Goal: Task Accomplishment & Management: Use online tool/utility

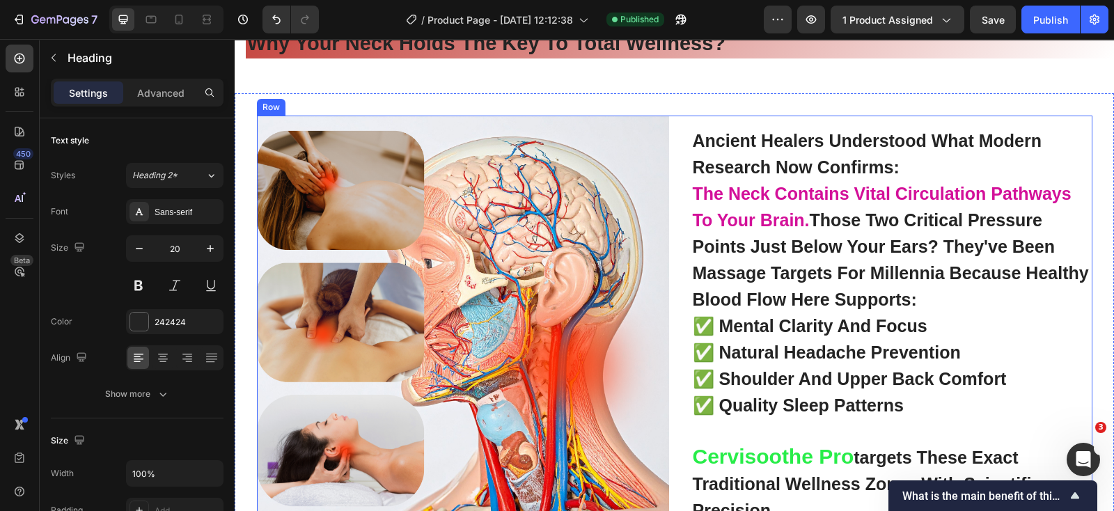
scroll to position [3457, 0]
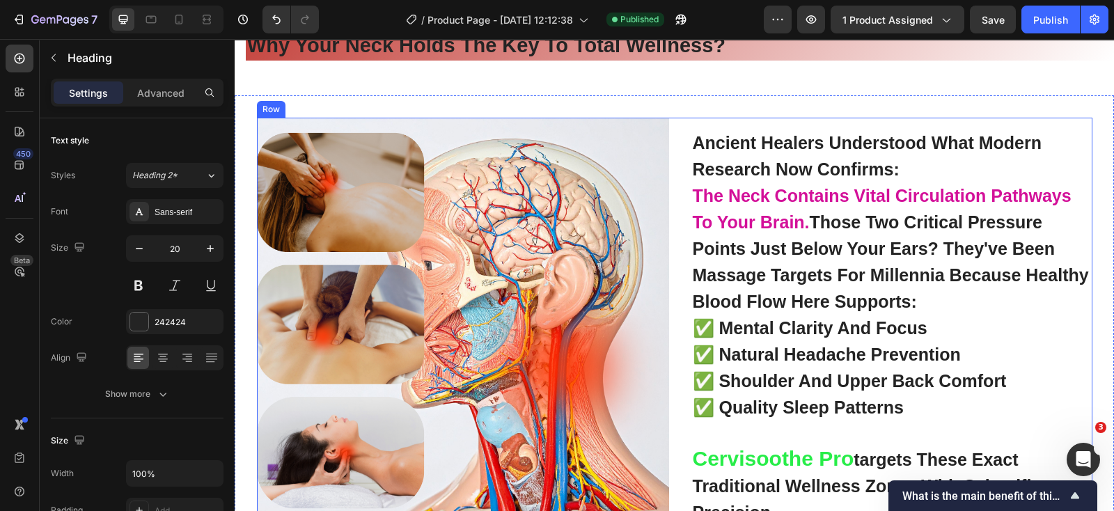
click at [680, 127] on div "ancient healers understood what modern research now confirms: the neck contains…" at bounding box center [886, 324] width 412 height 412
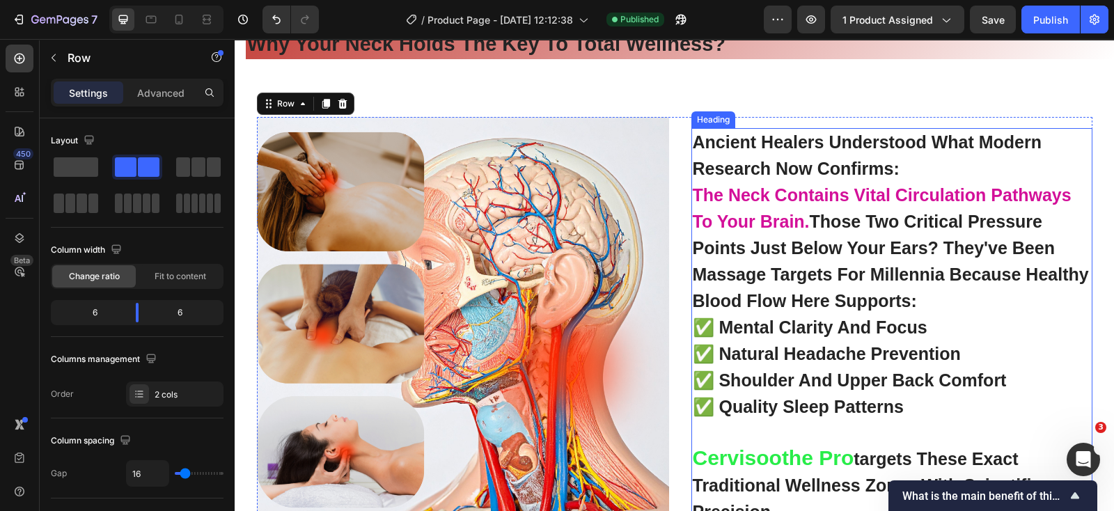
scroll to position [3283, 0]
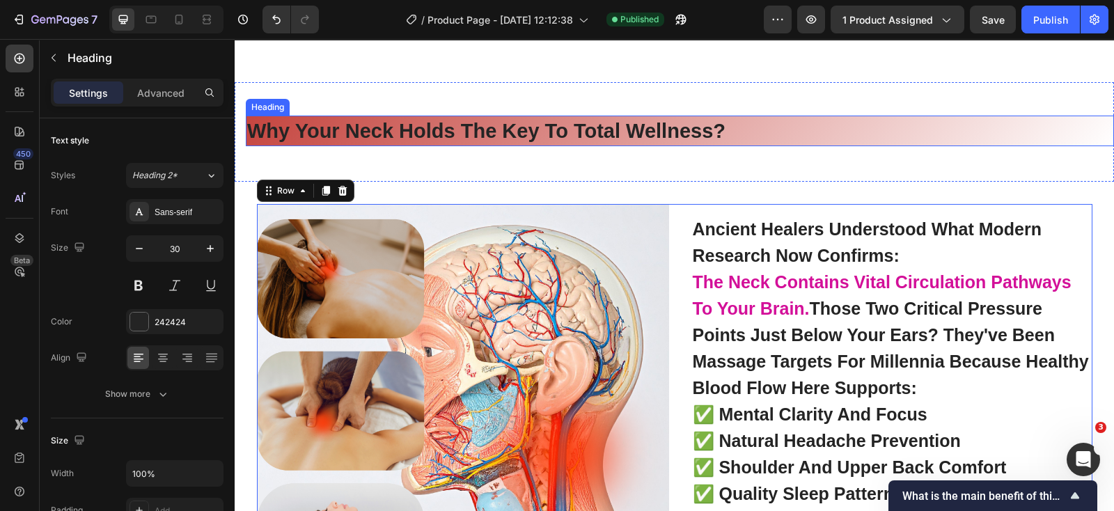
click at [790, 134] on h2 "why your neck holds the key to total wellness?" at bounding box center [680, 131] width 868 height 31
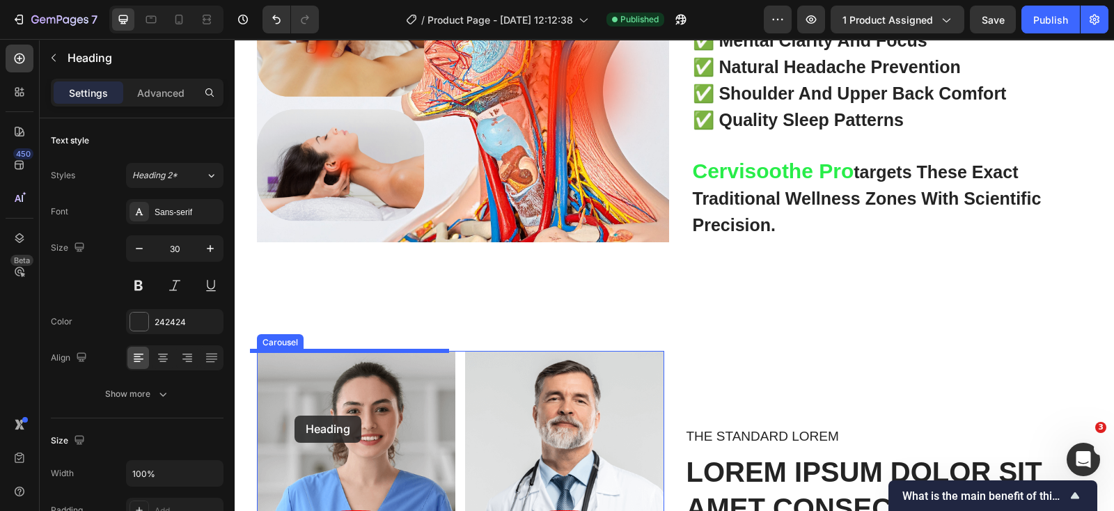
scroll to position [3719, 0]
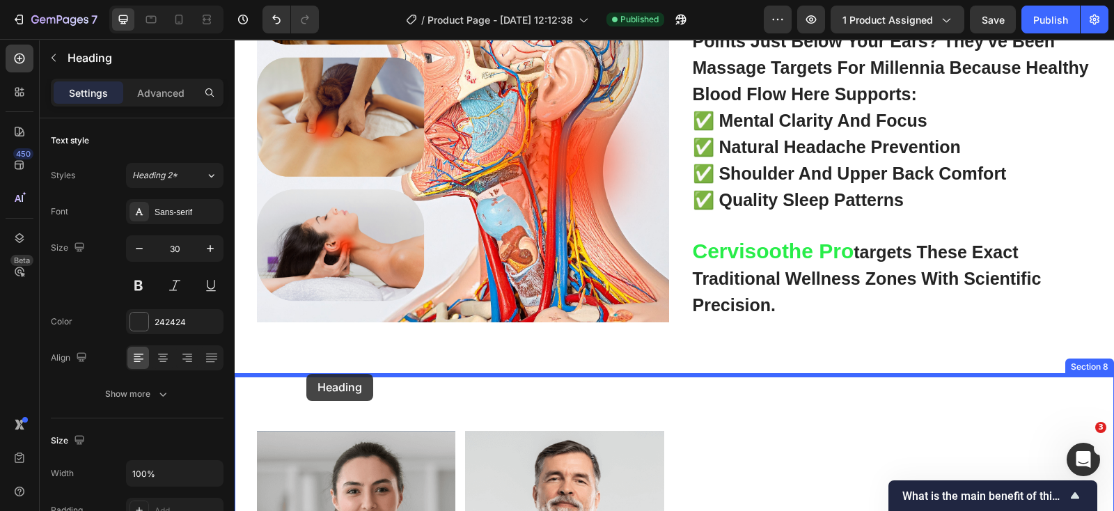
drag, startPoint x: 260, startPoint y: 246, endPoint x: 306, endPoint y: 374, distance: 136.4
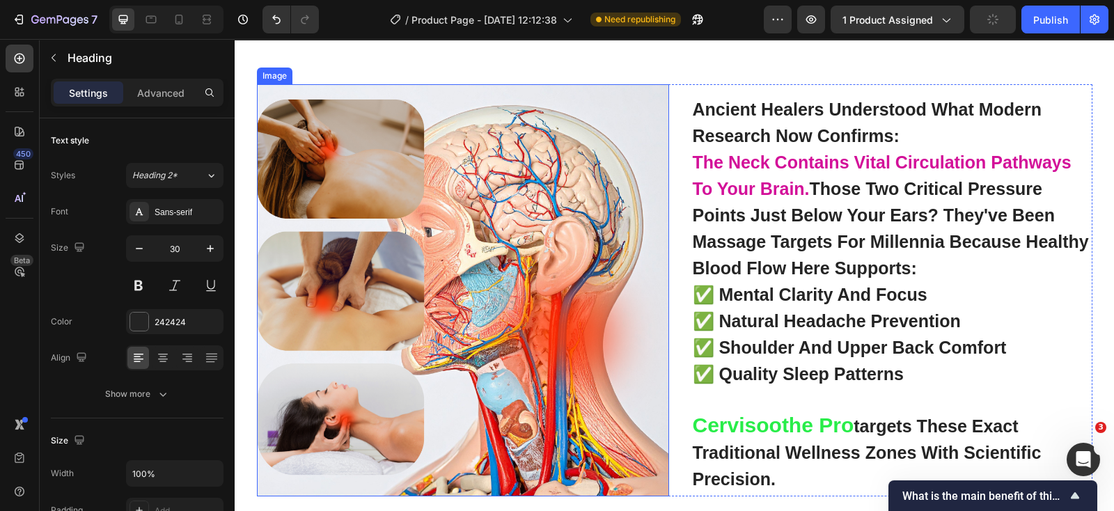
scroll to position [3457, 0]
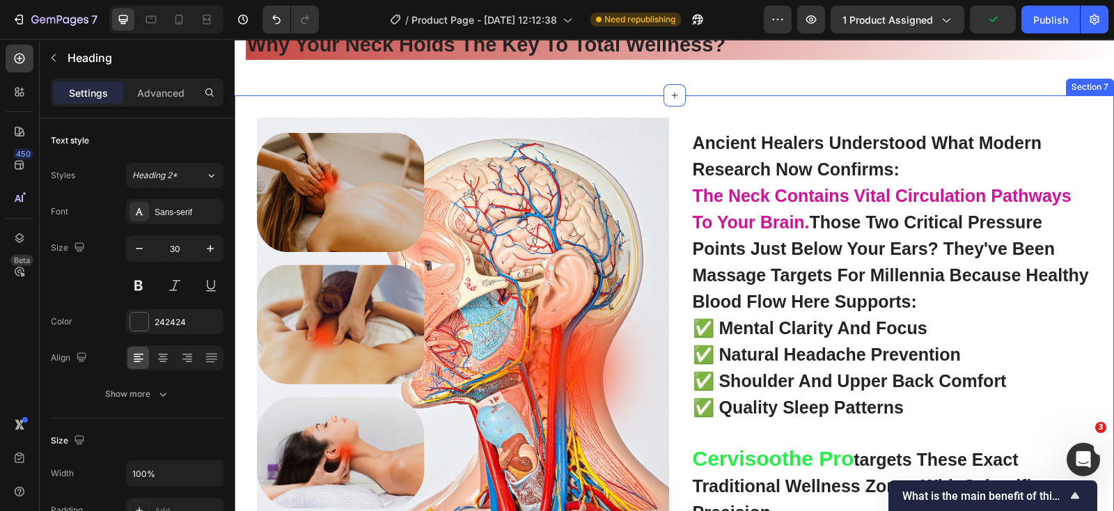
click at [866, 101] on div "Image ancient healers understood what modern research now confirms: the neck co…" at bounding box center [674, 338] width 879 height 487
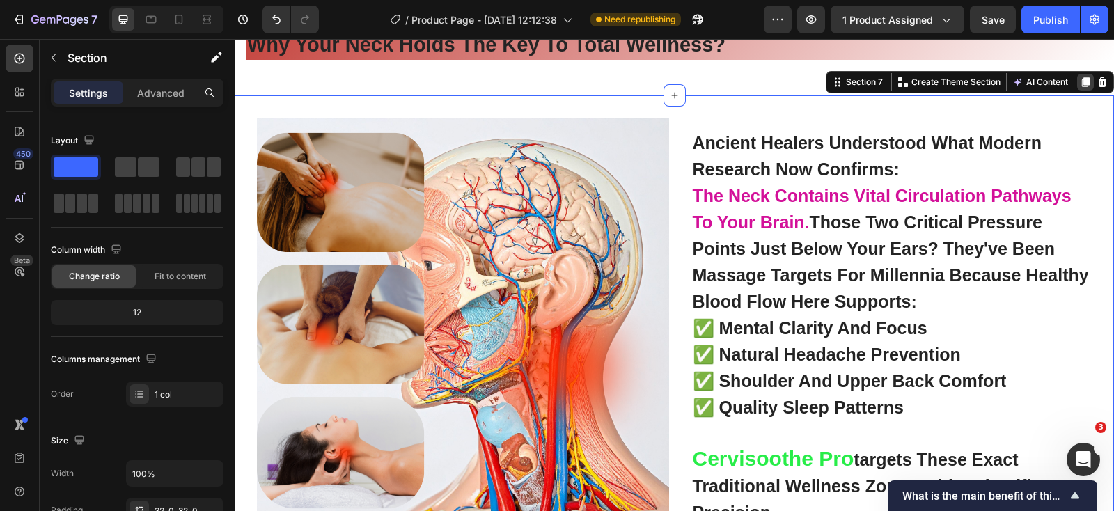
click at [1080, 77] on icon at bounding box center [1085, 82] width 11 height 11
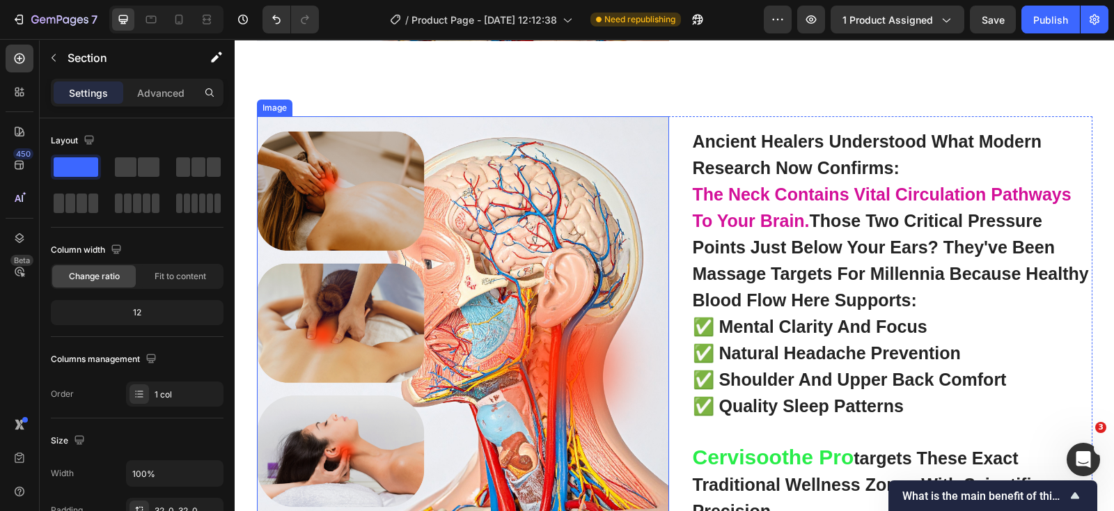
scroll to position [3951, 0]
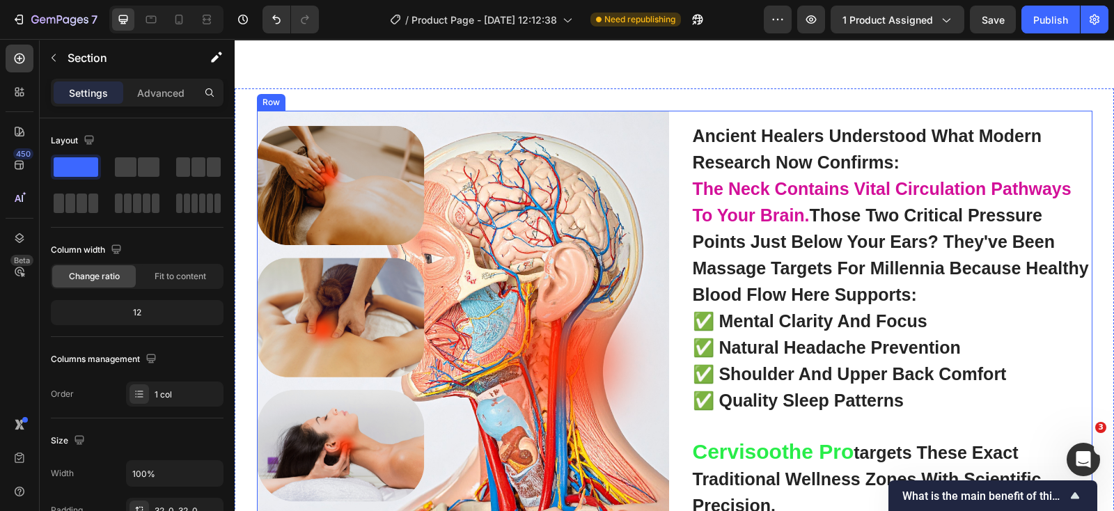
click at [995, 111] on div "ancient healers understood what modern research now confirms: the neck contains…" at bounding box center [886, 317] width 412 height 412
click at [1020, 103] on div "Image ancient healers understood what modern research now confirms: the neck co…" at bounding box center [674, 331] width 879 height 487
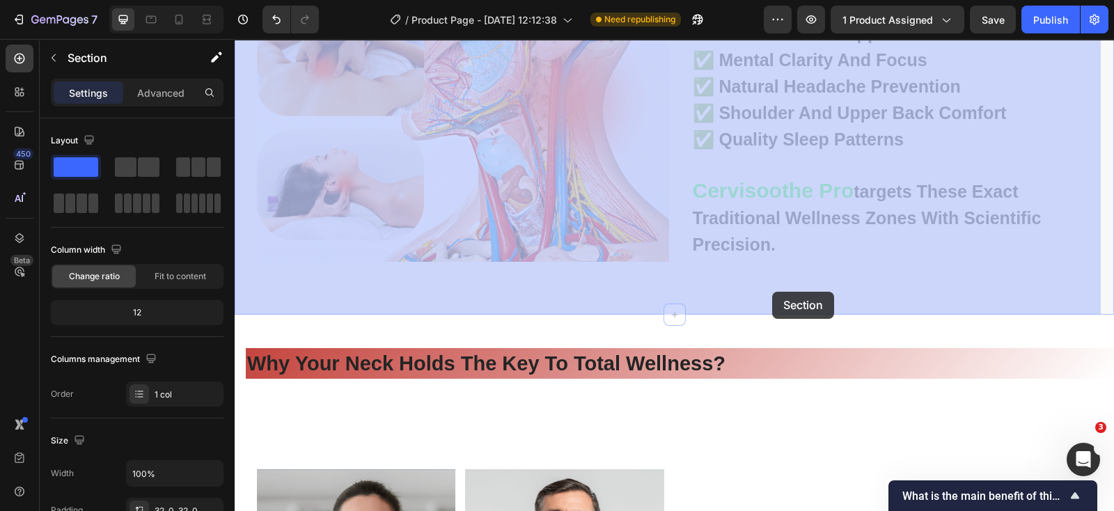
scroll to position [4299, 0]
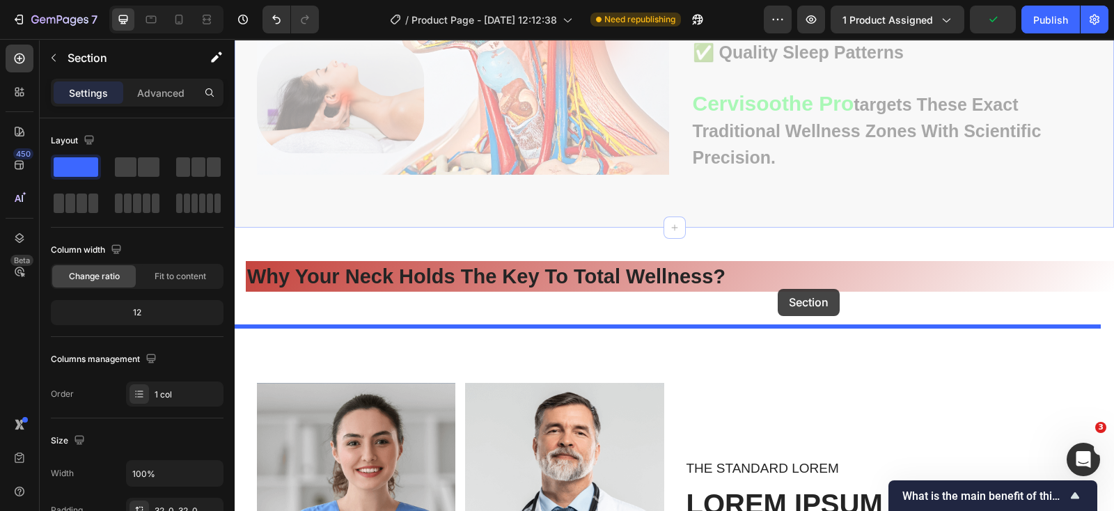
drag, startPoint x: 825, startPoint y: 77, endPoint x: 778, endPoint y: 289, distance: 216.9
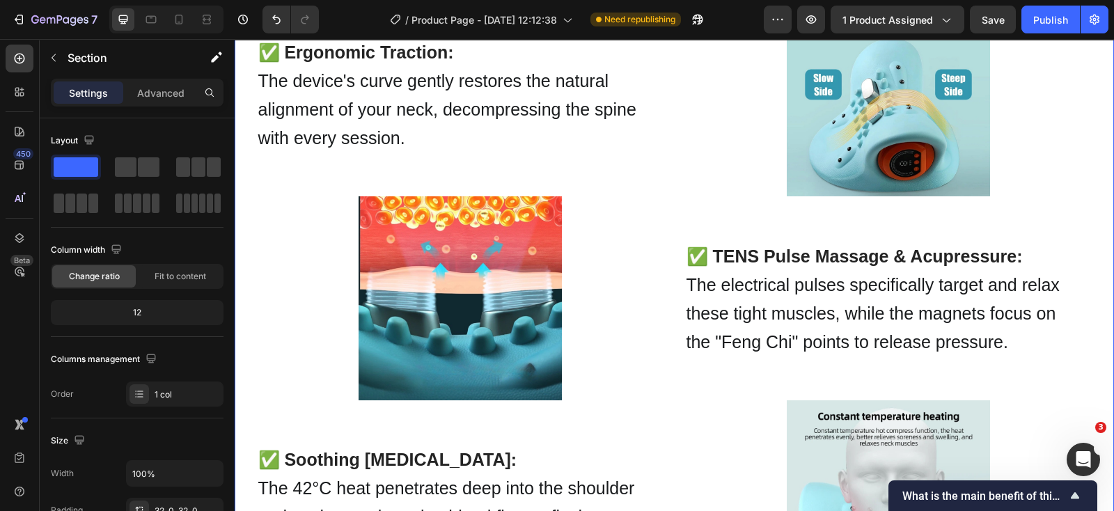
scroll to position [2071, 0]
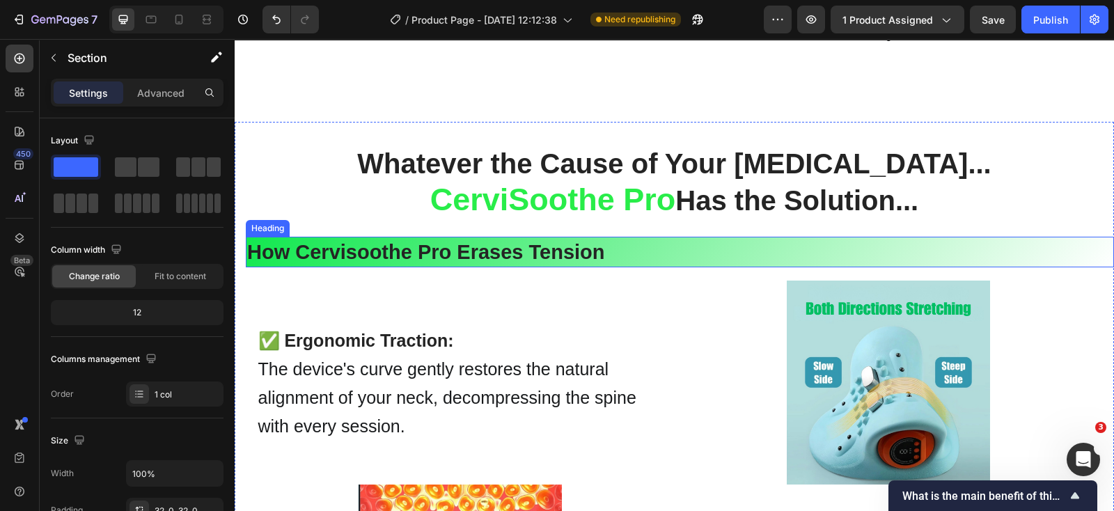
click at [667, 267] on h2 "how cervisoothe pro erases tension" at bounding box center [680, 252] width 868 height 31
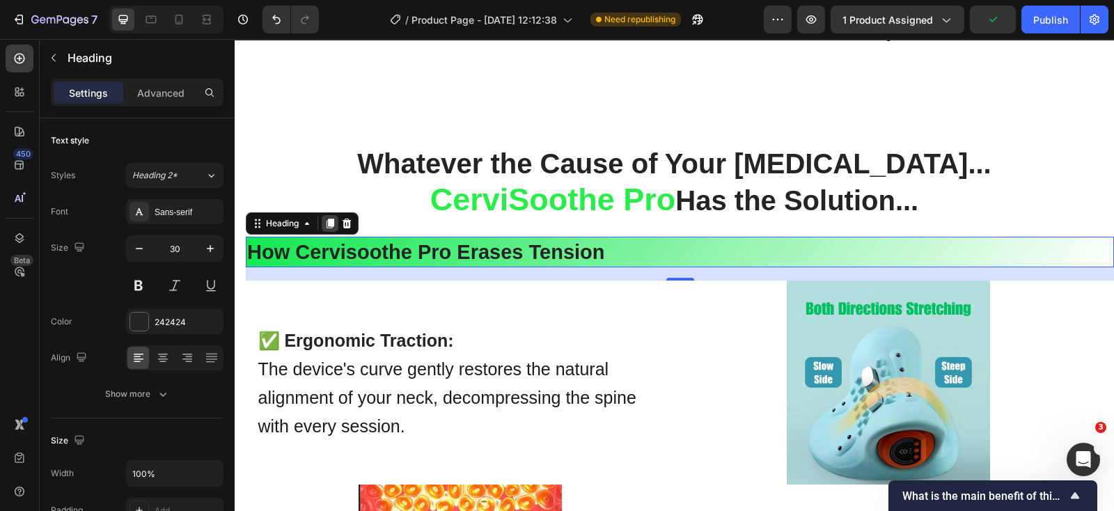
click at [332, 229] on icon at bounding box center [331, 224] width 8 height 10
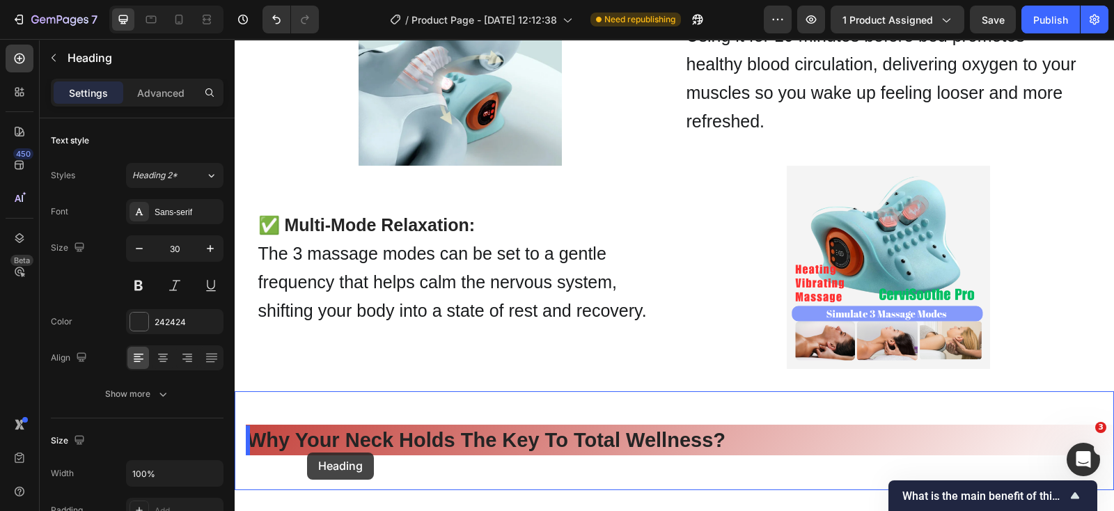
scroll to position [3290, 0]
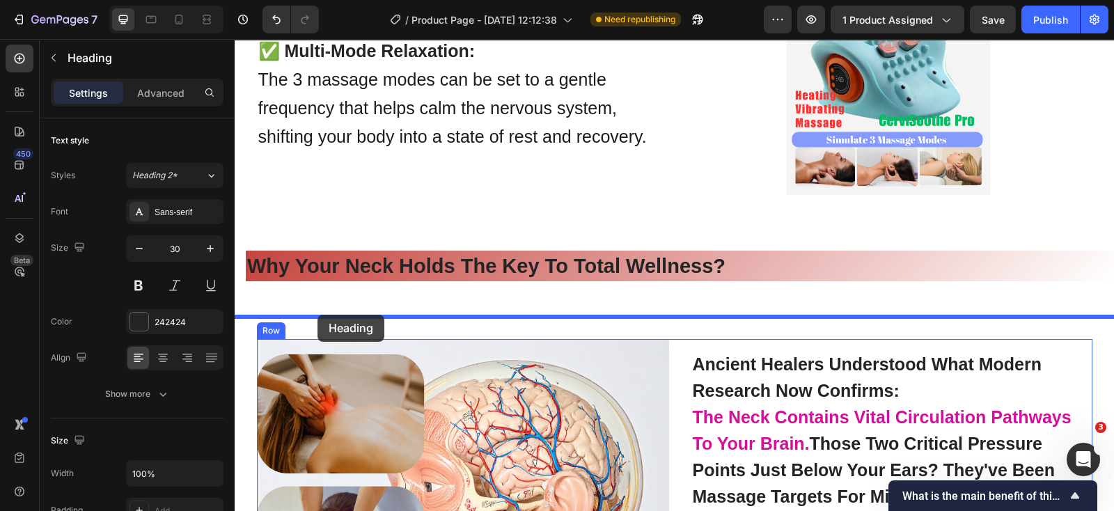
drag, startPoint x: 253, startPoint y: 338, endPoint x: 318, endPoint y: 315, distance: 68.3
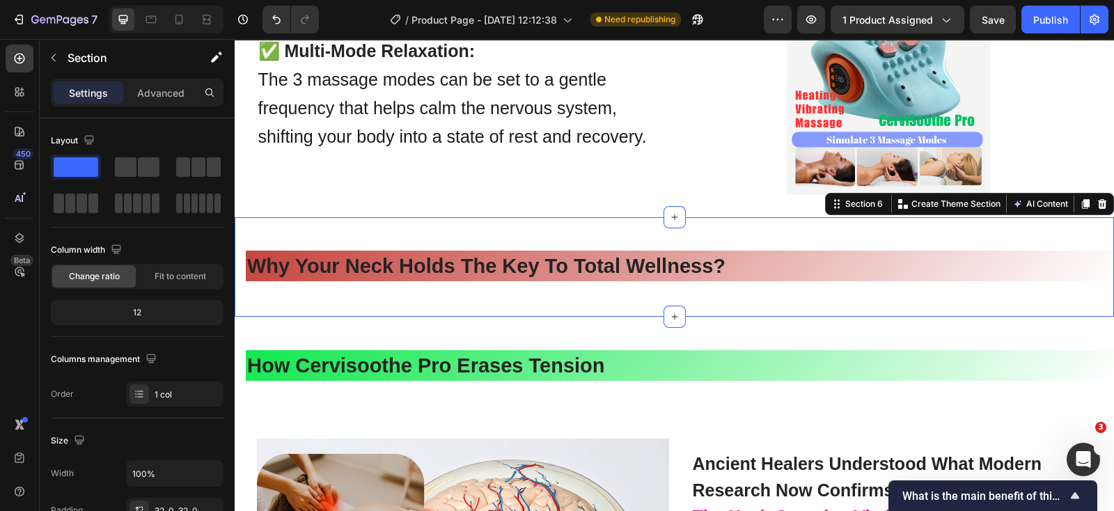
click at [831, 242] on div "why your neck holds the key to total wellness? Heading" at bounding box center [674, 267] width 879 height 55
click at [1098, 200] on icon at bounding box center [1102, 204] width 9 height 10
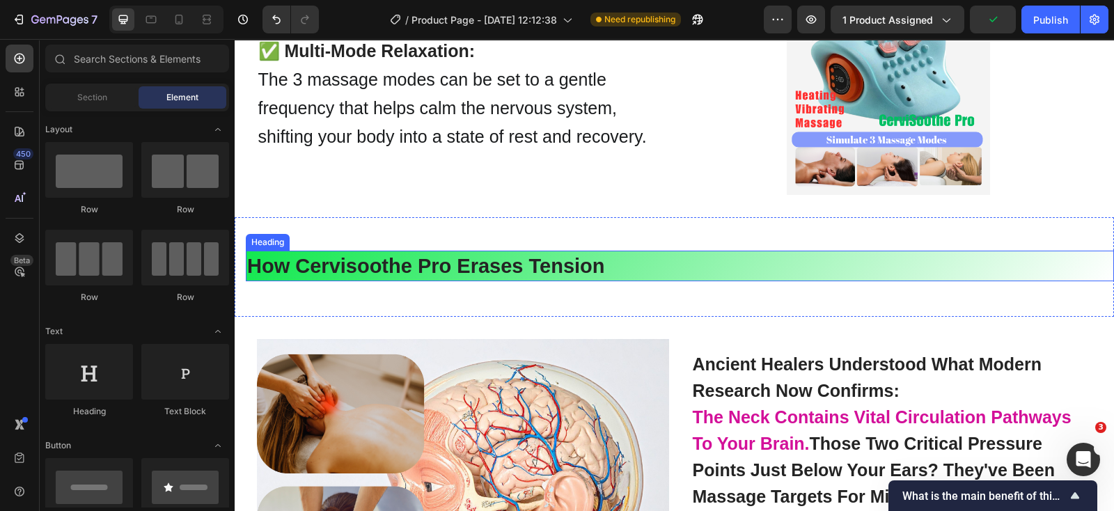
click at [372, 265] on strong "how cervisoothe pro erases tension" at bounding box center [426, 266] width 358 height 22
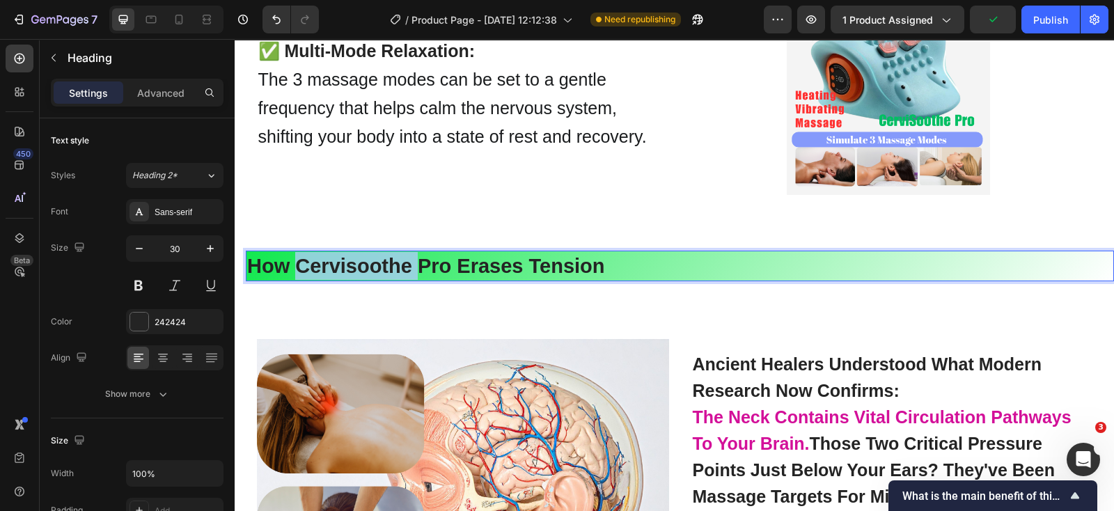
click at [372, 265] on strong "how cervisoothe pro erases tension" at bounding box center [426, 266] width 358 height 22
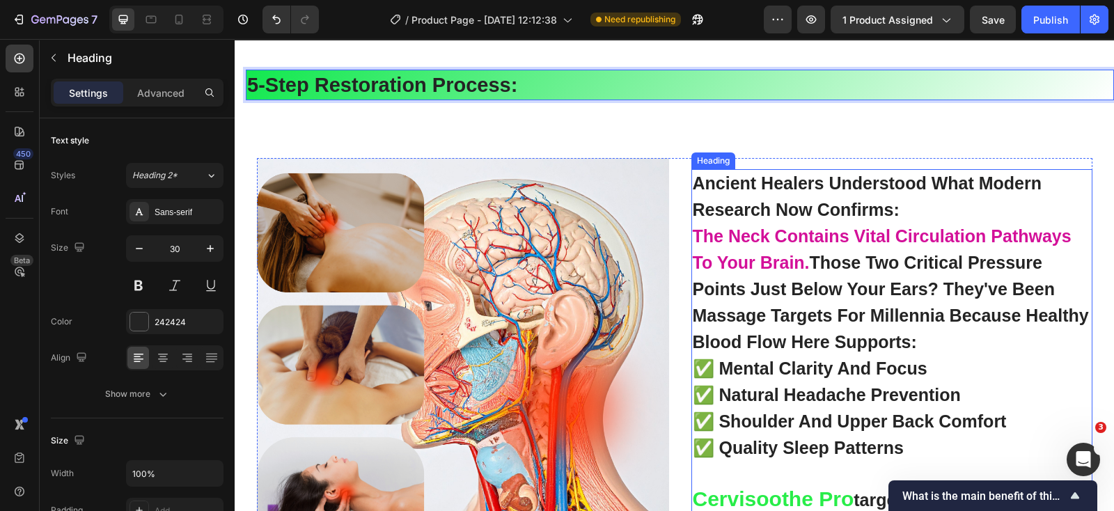
scroll to position [3409, 0]
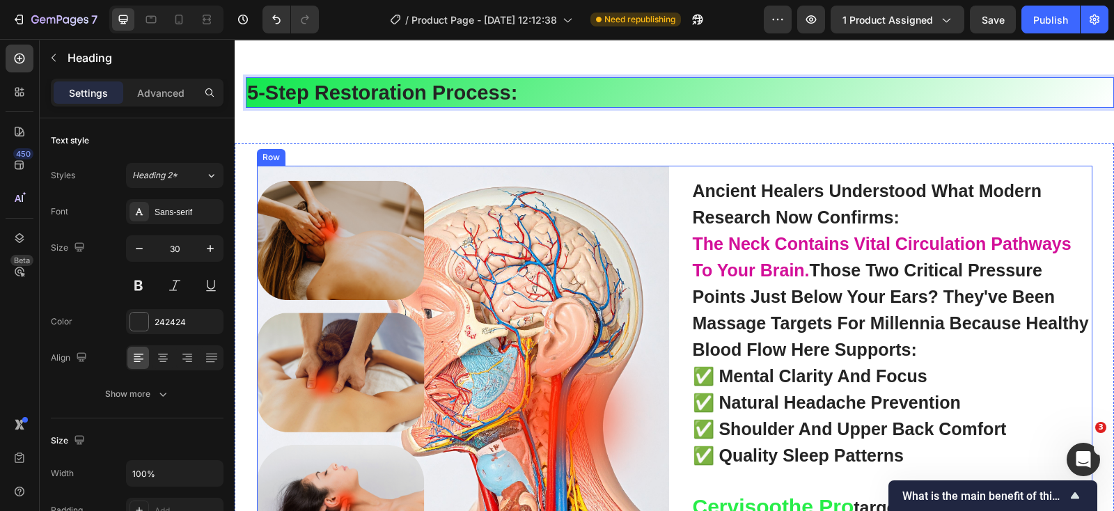
click at [671, 179] on div "Image ancient healers understood what modern research now confirms: the neck co…" at bounding box center [675, 372] width 836 height 412
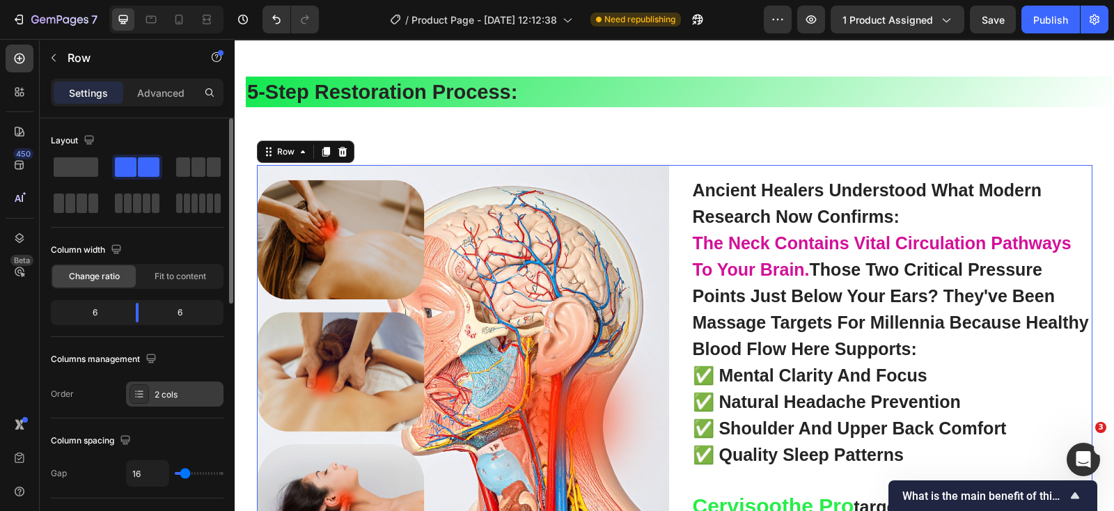
click at [163, 394] on div "2 cols" at bounding box center [187, 395] width 65 height 13
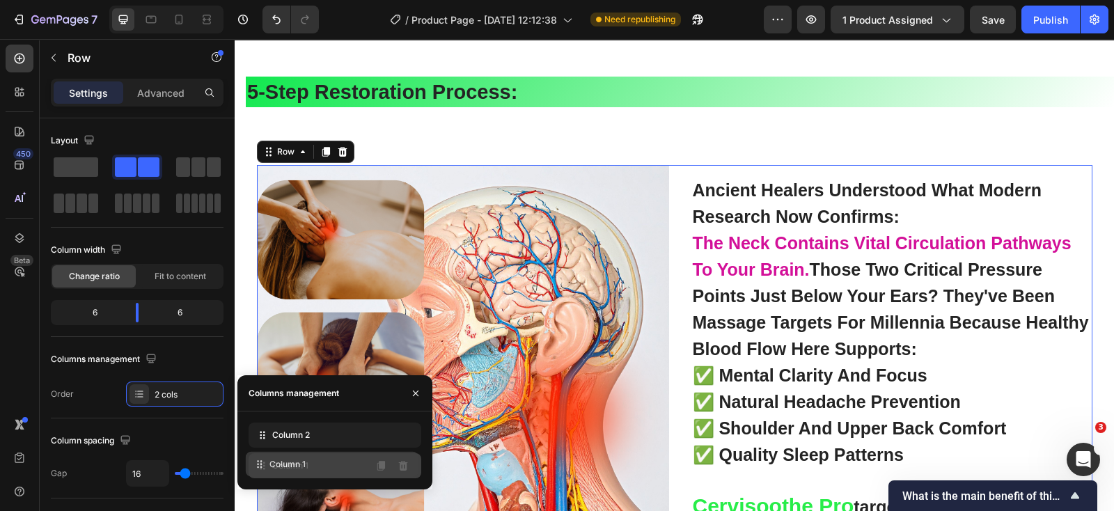
drag, startPoint x: 256, startPoint y: 430, endPoint x: 253, endPoint y: 458, distance: 28.7
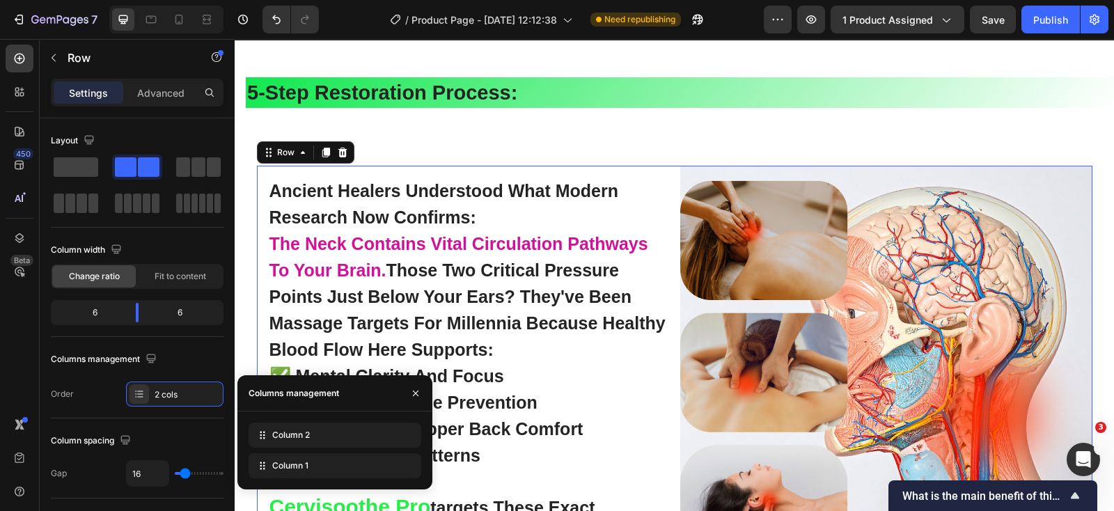
scroll to position [3496, 0]
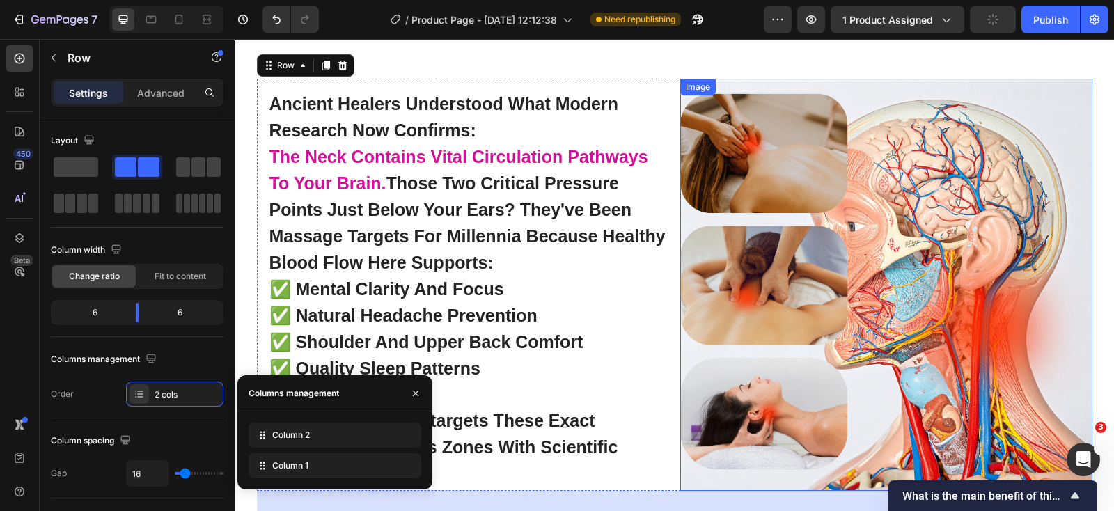
click at [941, 241] on img at bounding box center [886, 285] width 412 height 412
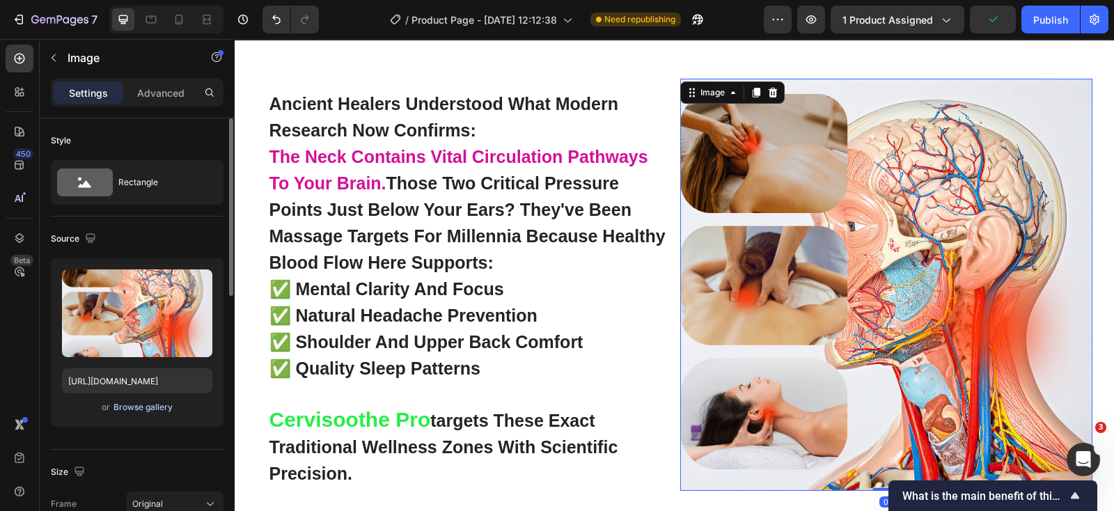
click at [148, 400] on button "Browse gallery" at bounding box center [143, 407] width 61 height 14
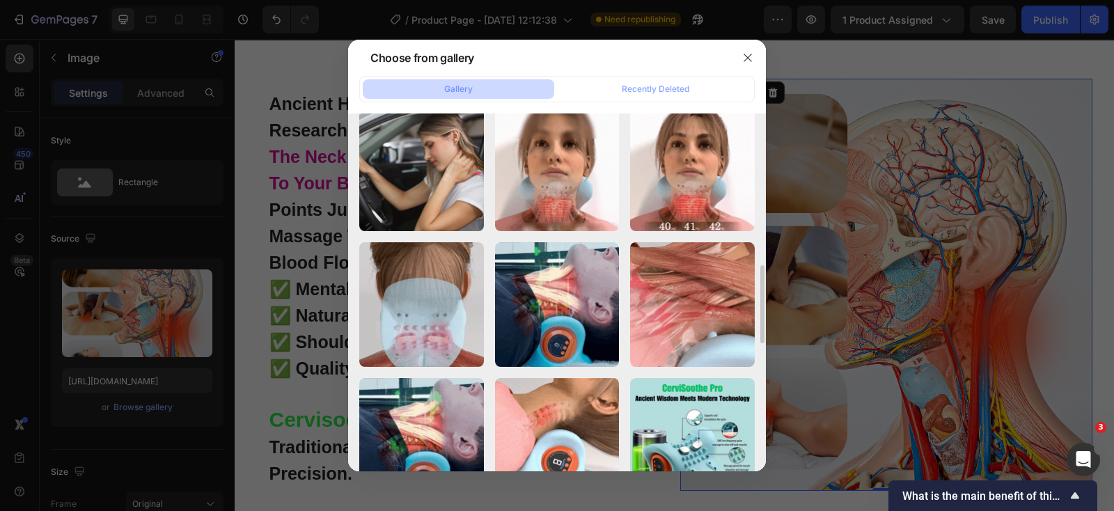
scroll to position [870, 0]
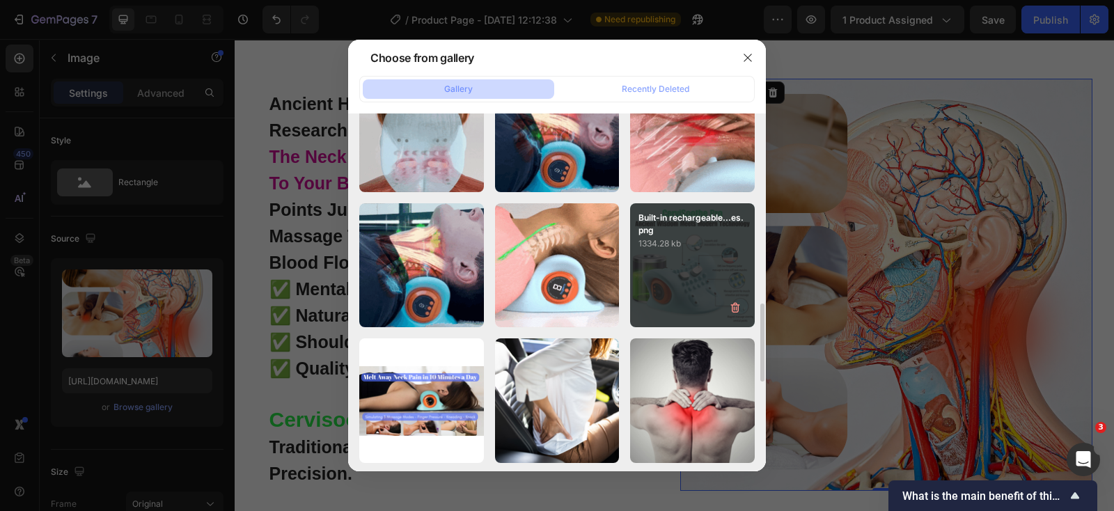
click at [705, 267] on div "Built-in rechargeable...es.png 1334.28 kb" at bounding box center [692, 265] width 125 height 125
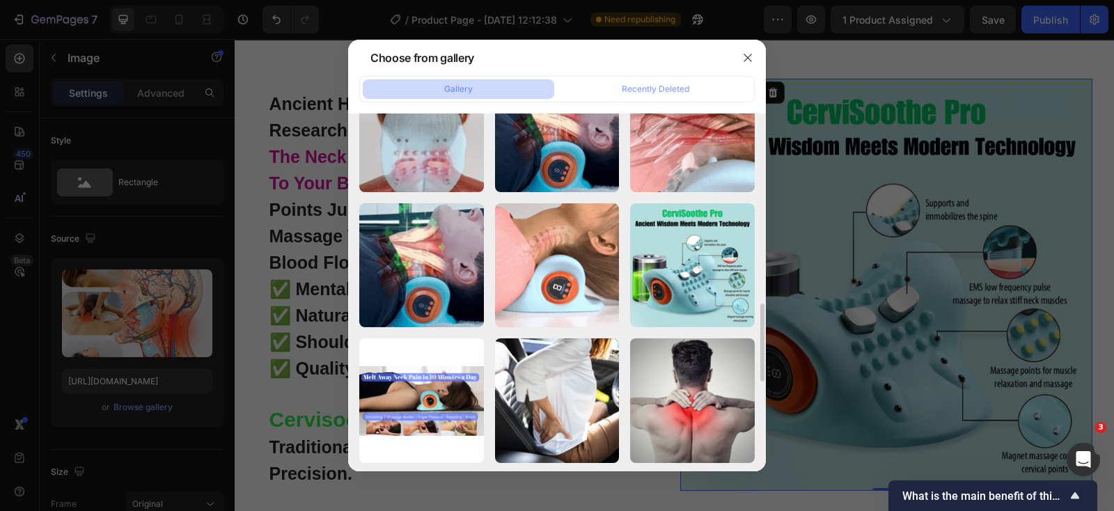
type input "[URL][DOMAIN_NAME]"
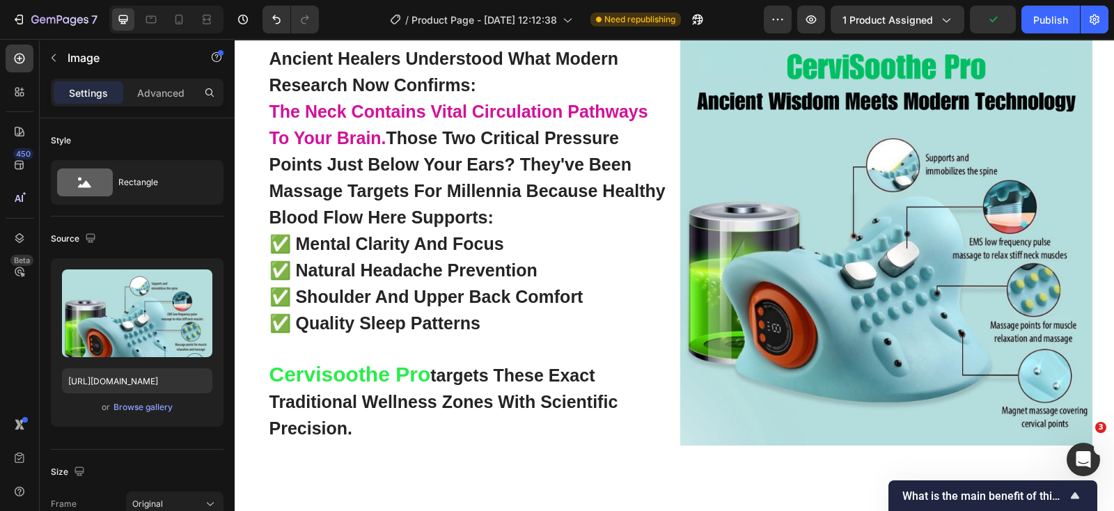
scroll to position [3569, 0]
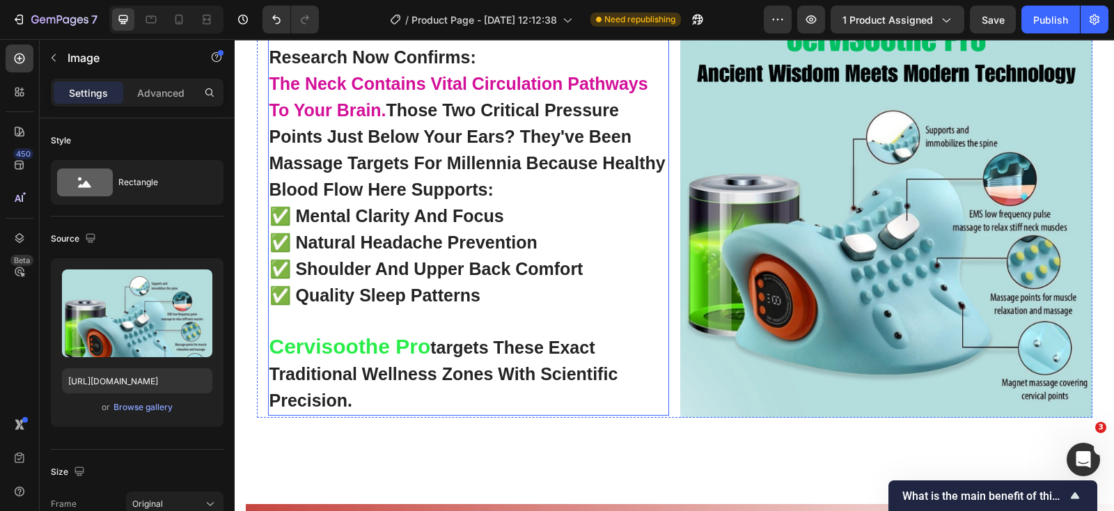
click at [519, 244] on strong "✅ natural headache prevention" at bounding box center [403, 242] width 268 height 19
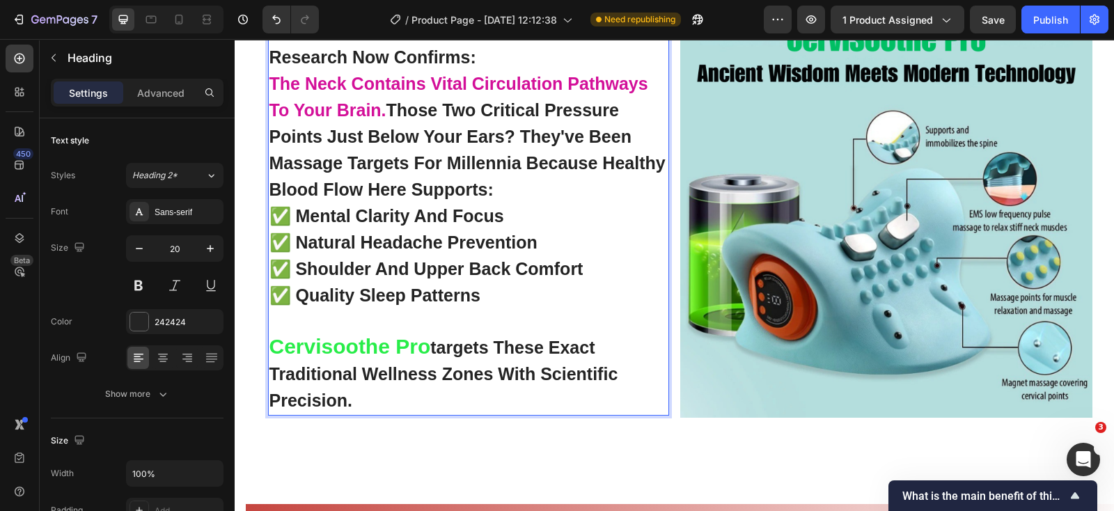
scroll to position [3550, 0]
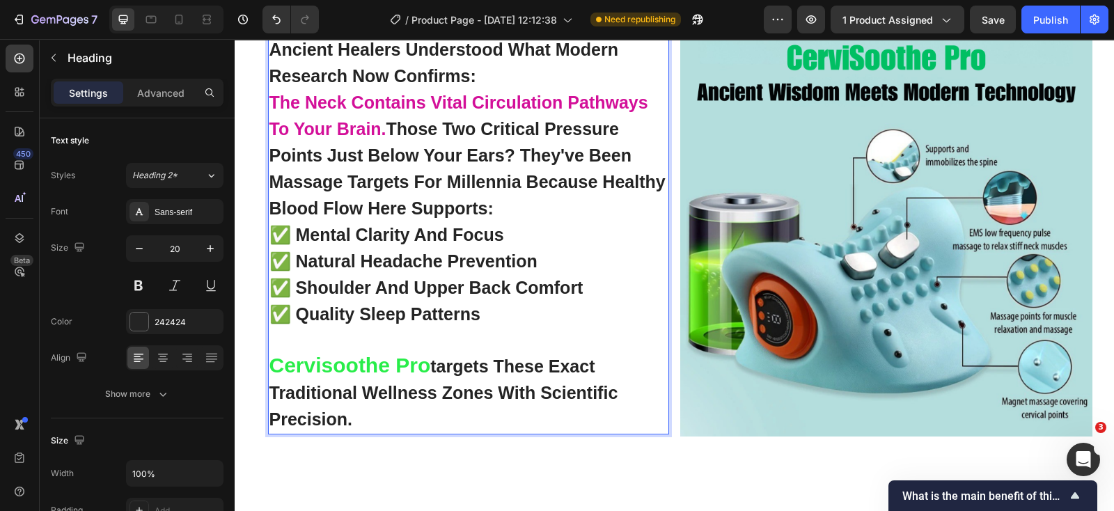
click at [467, 186] on strong "those two critical pressure points just below your ears? they've been massage t…" at bounding box center [467, 168] width 396 height 99
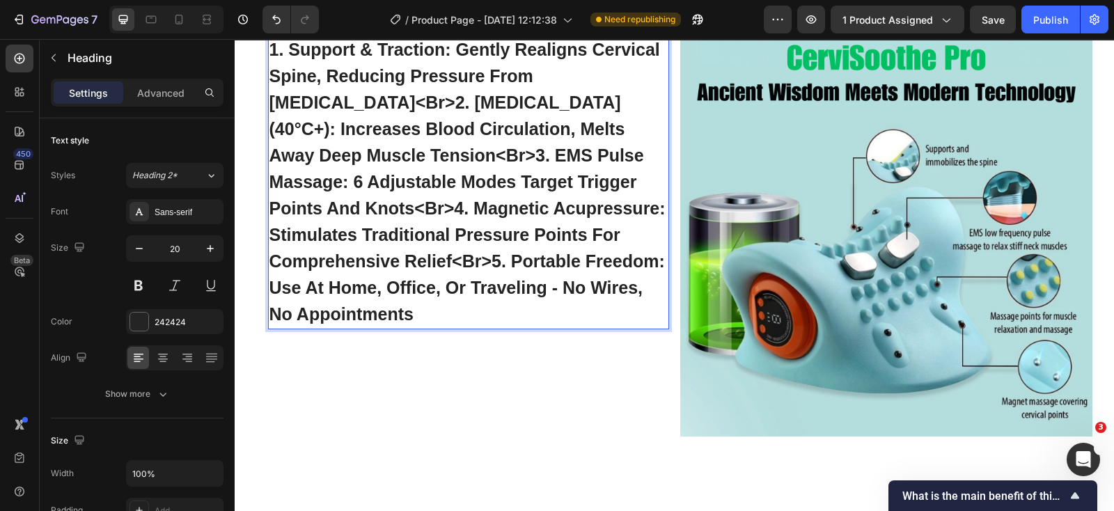
scroll to position [3376, 0]
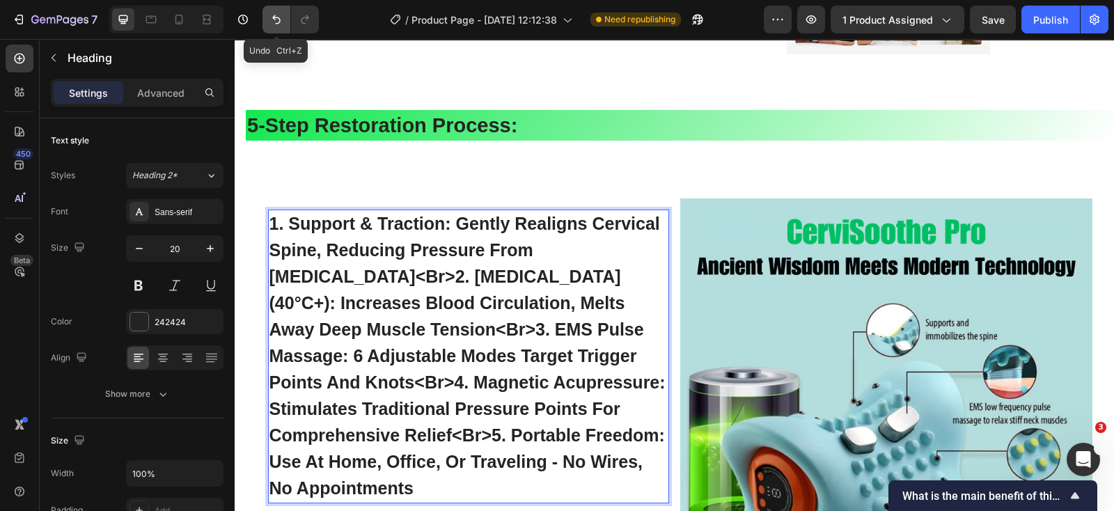
click at [272, 24] on icon "Undo/Redo" at bounding box center [276, 20] width 14 height 14
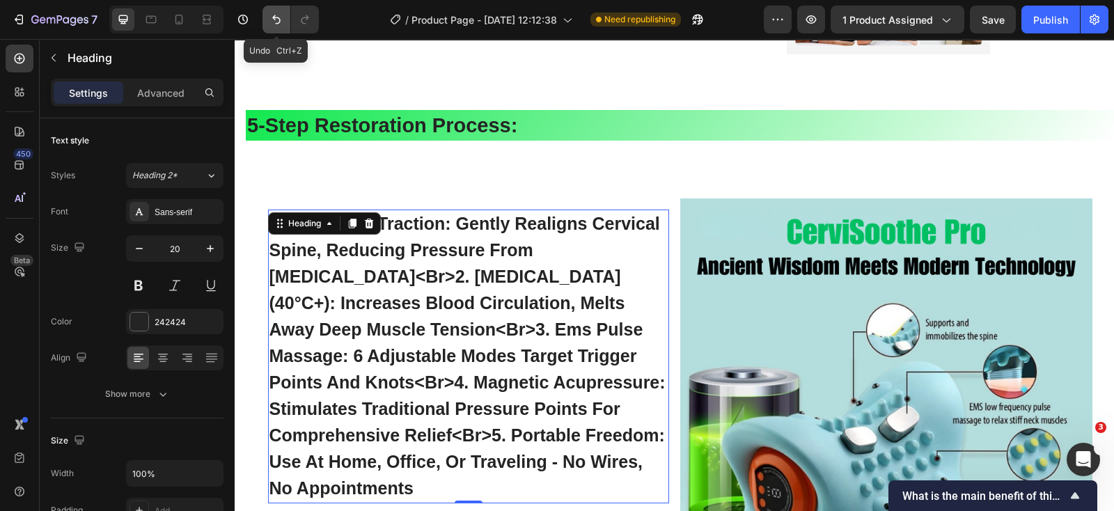
click at [272, 24] on icon "Undo/Redo" at bounding box center [276, 20] width 14 height 14
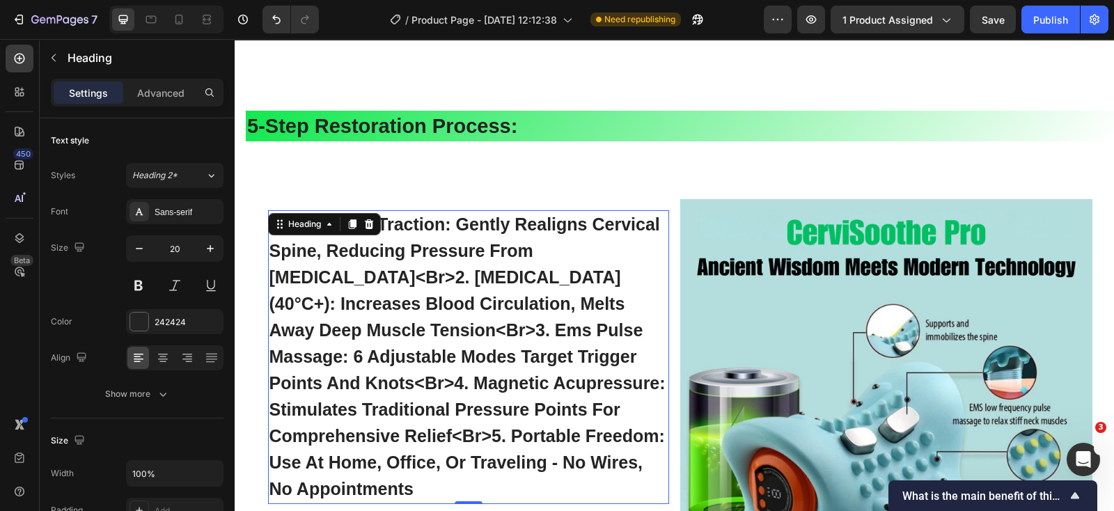
scroll to position [3550, 0]
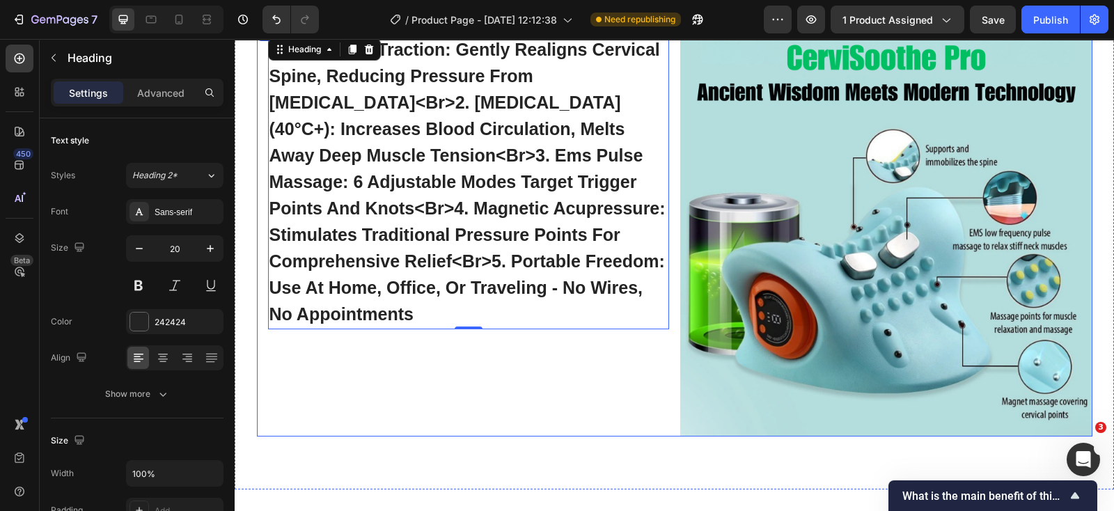
click at [404, 374] on div "1. support & traction: gently realigns cervical spine, reducing pressure from […" at bounding box center [463, 230] width 412 height 412
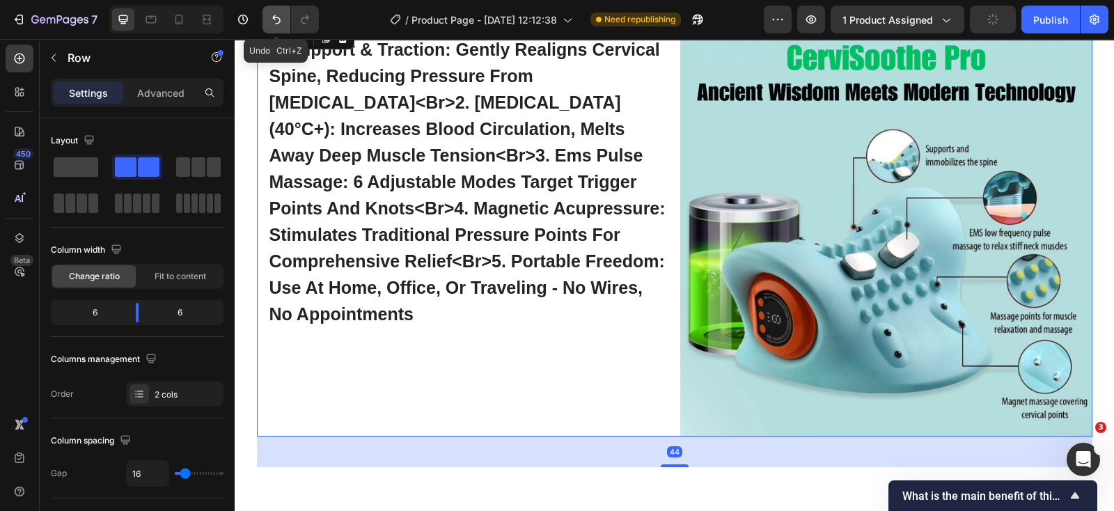
click at [279, 15] on icon "Undo/Redo" at bounding box center [276, 20] width 14 height 14
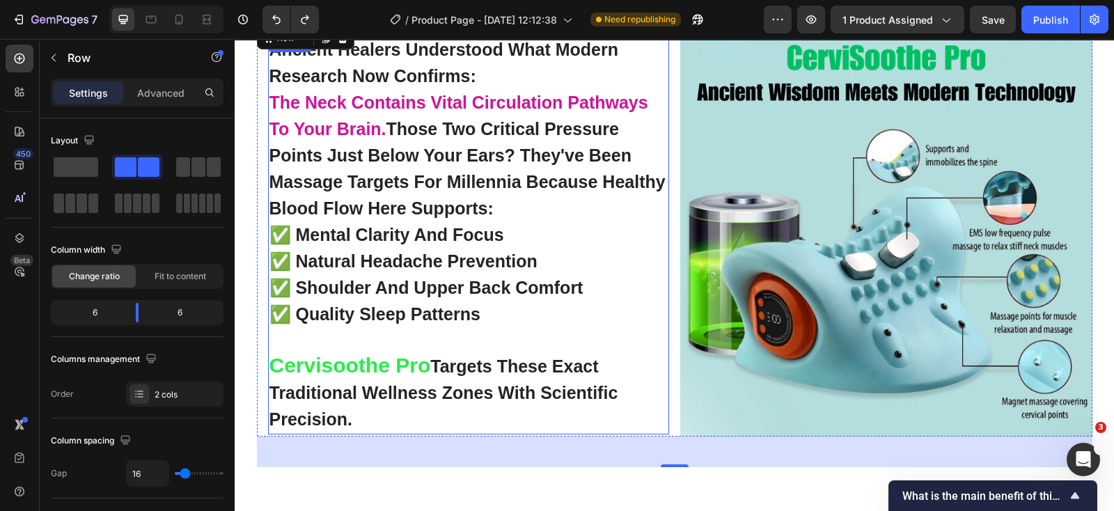
scroll to position [3463, 0]
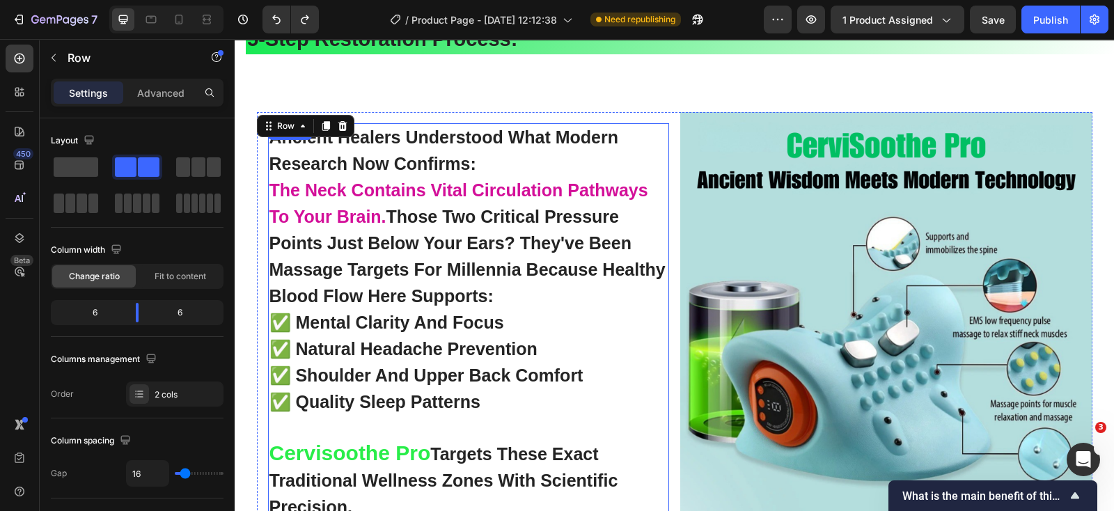
click at [284, 320] on strong "✅ mental clarity and focus" at bounding box center [386, 322] width 235 height 19
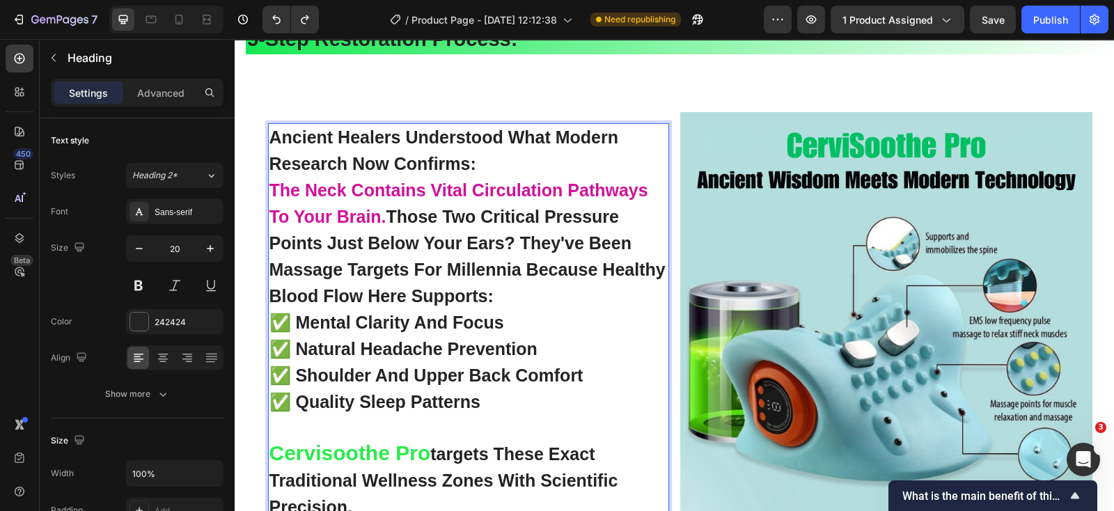
click at [280, 321] on strong "✅ mental clarity and focus" at bounding box center [386, 322] width 235 height 19
click at [485, 403] on p "ancient healers understood what modern research now confirms: the neck contains…" at bounding box center [468, 323] width 398 height 396
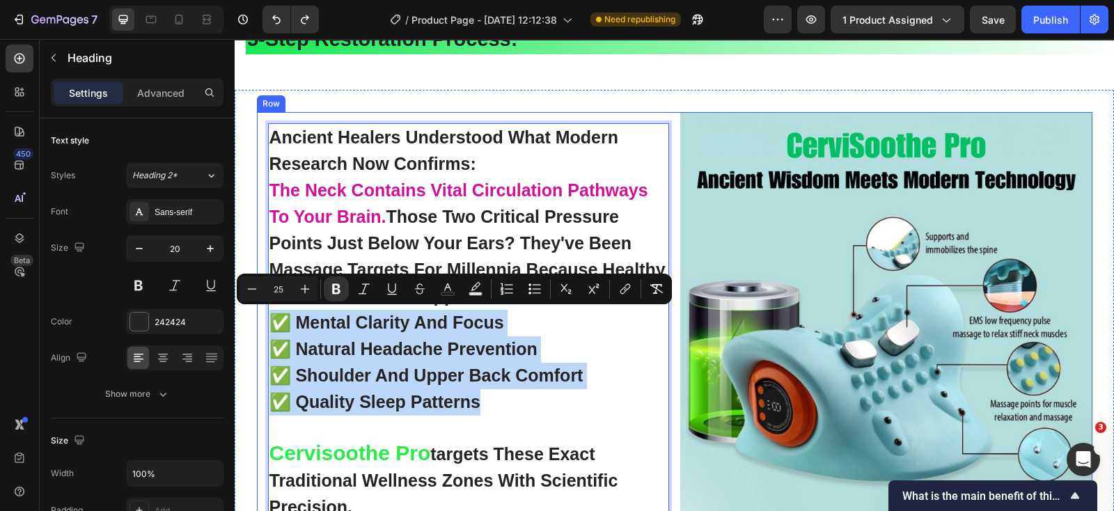
drag, startPoint x: 492, startPoint y: 398, endPoint x: 256, endPoint y: 318, distance: 248.6
click at [258, 318] on div "ancient healers understood what modern research now confirms: the neck contains…" at bounding box center [463, 318] width 412 height 412
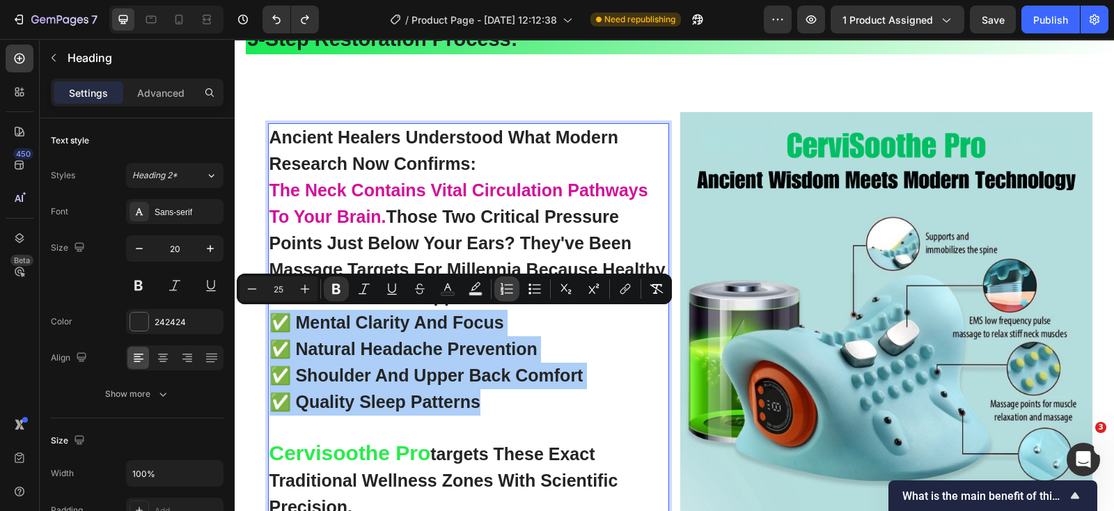
click at [506, 290] on icon "Editor contextual toolbar" at bounding box center [507, 289] width 14 height 14
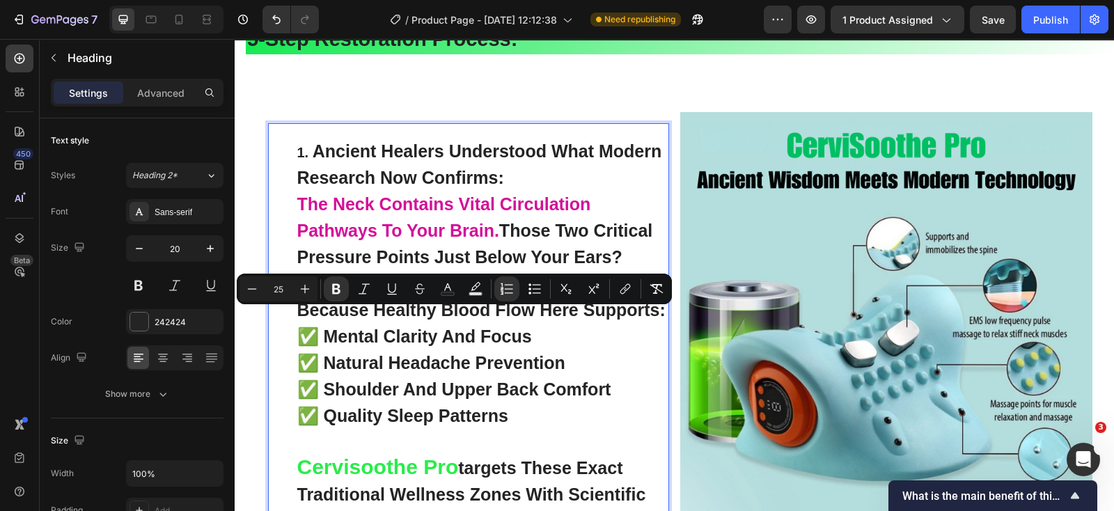
click at [374, 194] on span "the neck contains vital circulation pathways to your brain." at bounding box center [444, 217] width 294 height 46
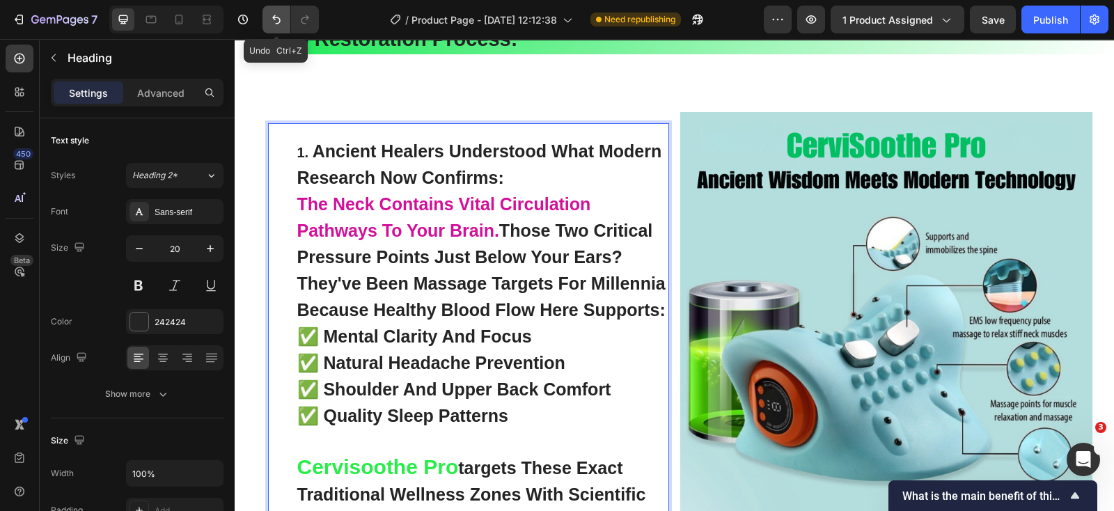
click at [283, 22] on icon "Undo/Redo" at bounding box center [276, 20] width 14 height 14
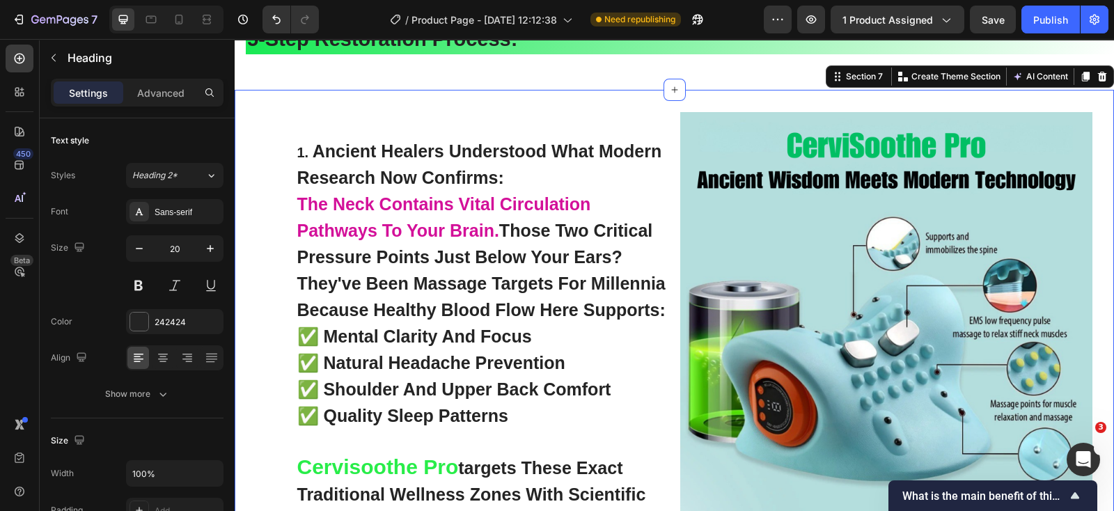
click at [554, 93] on div "Image ancient healers understood what modern research now confirms: the neck co…" at bounding box center [674, 346] width 879 height 513
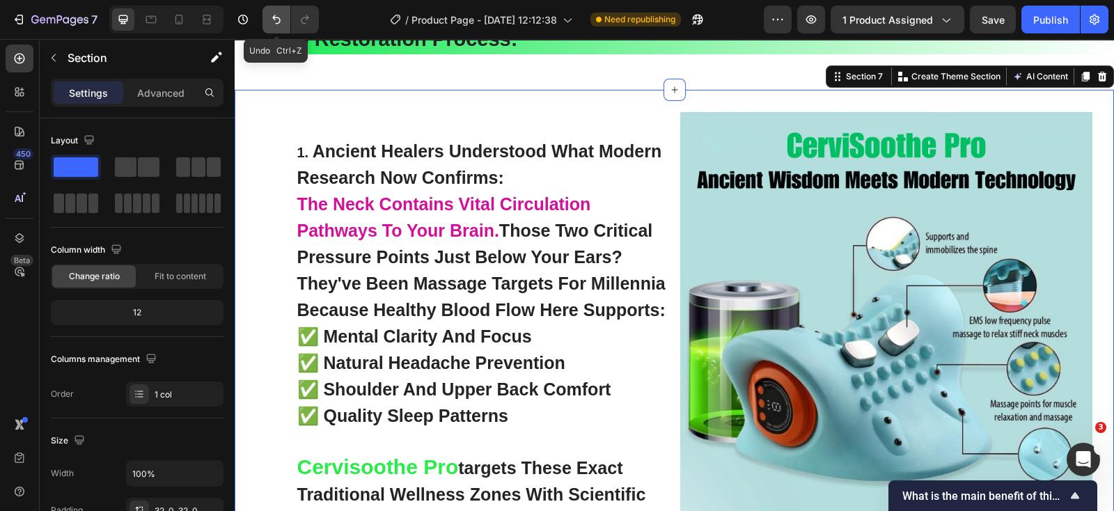
click at [277, 23] on icon "Undo/Redo" at bounding box center [276, 19] width 8 height 9
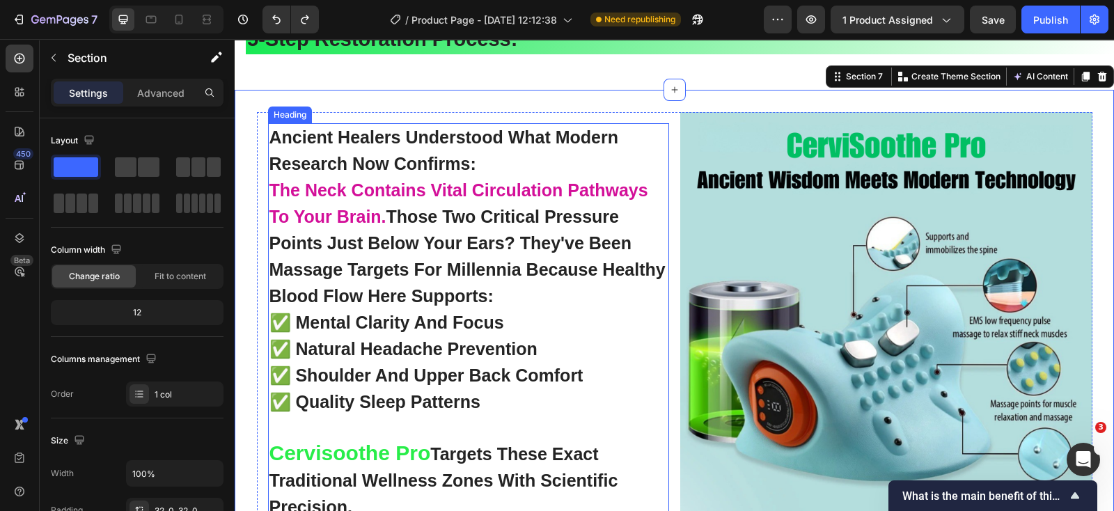
click at [530, 346] on strong "✅ natural headache prevention" at bounding box center [403, 348] width 268 height 19
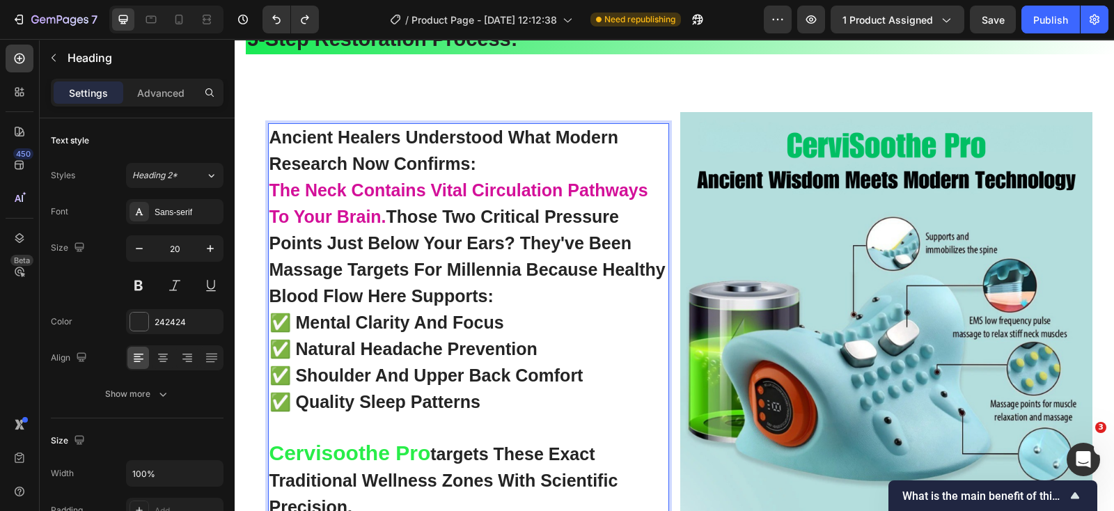
click at [289, 322] on strong "✅ mental clarity and focus" at bounding box center [386, 322] width 235 height 19
click at [283, 324] on strong "✅ mental clarity and focus" at bounding box center [386, 322] width 235 height 19
click at [320, 186] on span "the neck contains vital circulation pathways to your brain." at bounding box center [458, 203] width 379 height 46
click at [289, 347] on strong "✅ natural headache prevention" at bounding box center [403, 348] width 268 height 19
click at [282, 348] on strong "✅ natural headache prevention" at bounding box center [403, 348] width 268 height 19
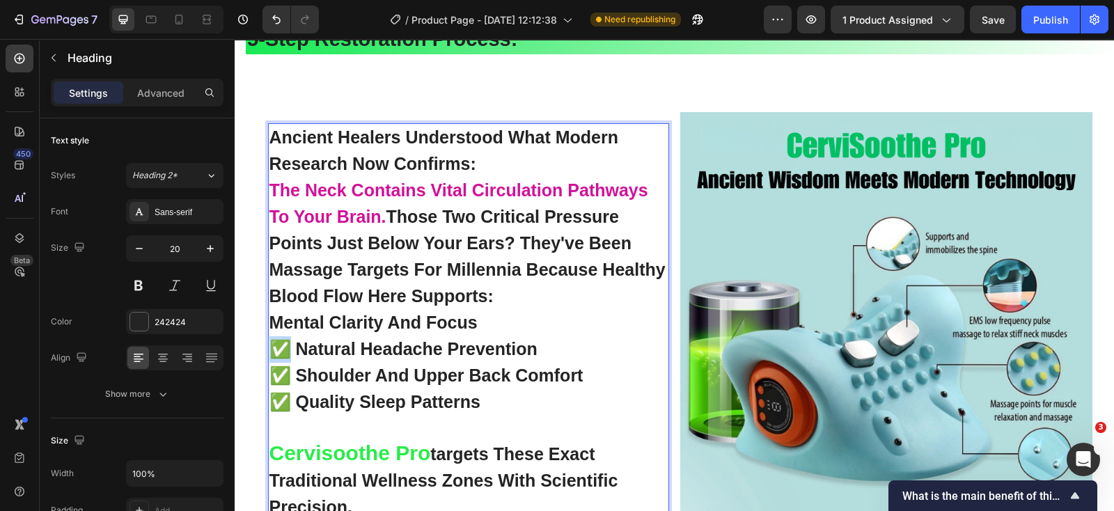
click at [269, 350] on strong "✅ natural headache prevention" at bounding box center [403, 348] width 268 height 19
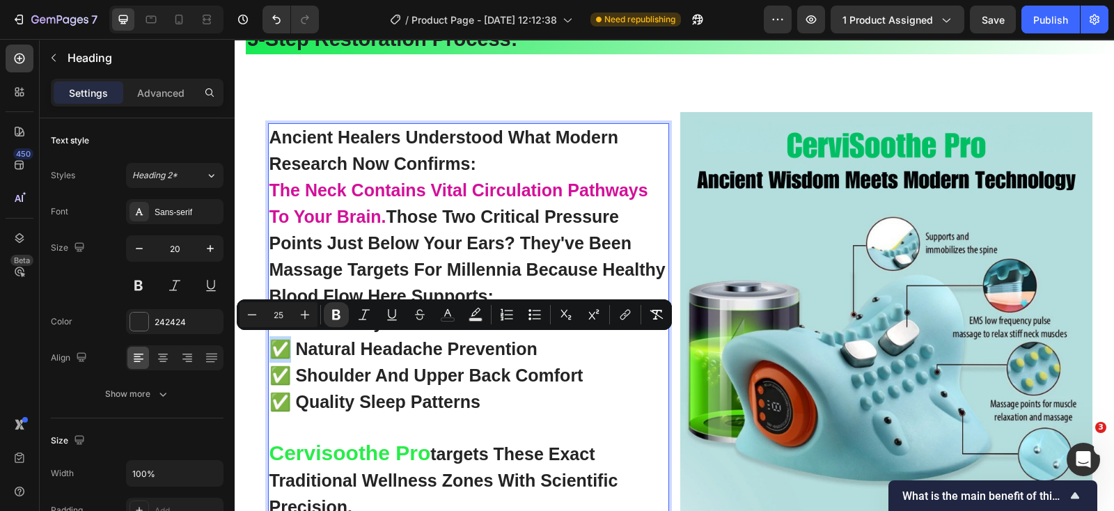
copy strong "✅"
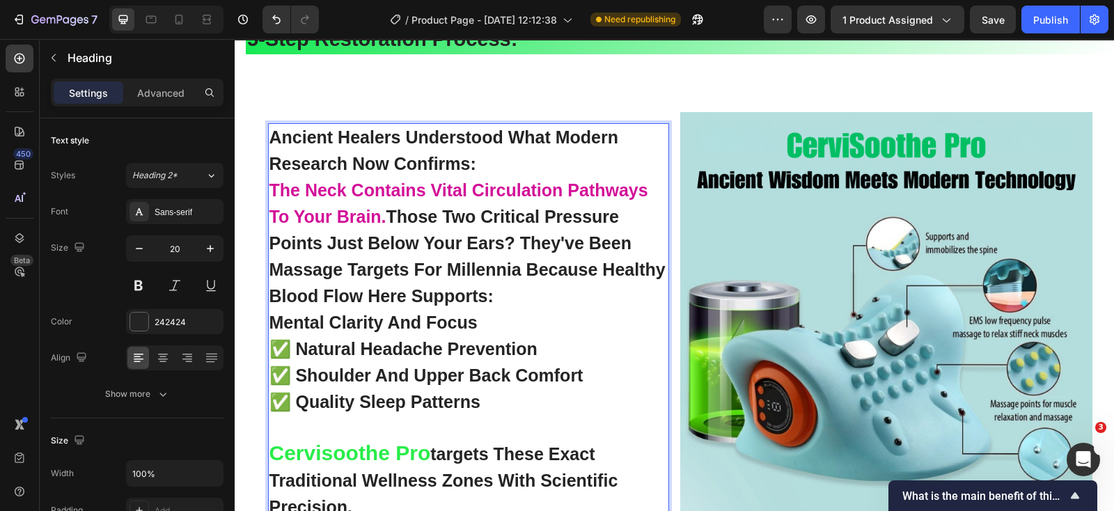
click at [465, 392] on strong "✅ quality sleep patterns" at bounding box center [374, 401] width 211 height 19
click at [486, 399] on p "ancient healers understood what modern research now confirms: the neck contains…" at bounding box center [468, 323] width 398 height 396
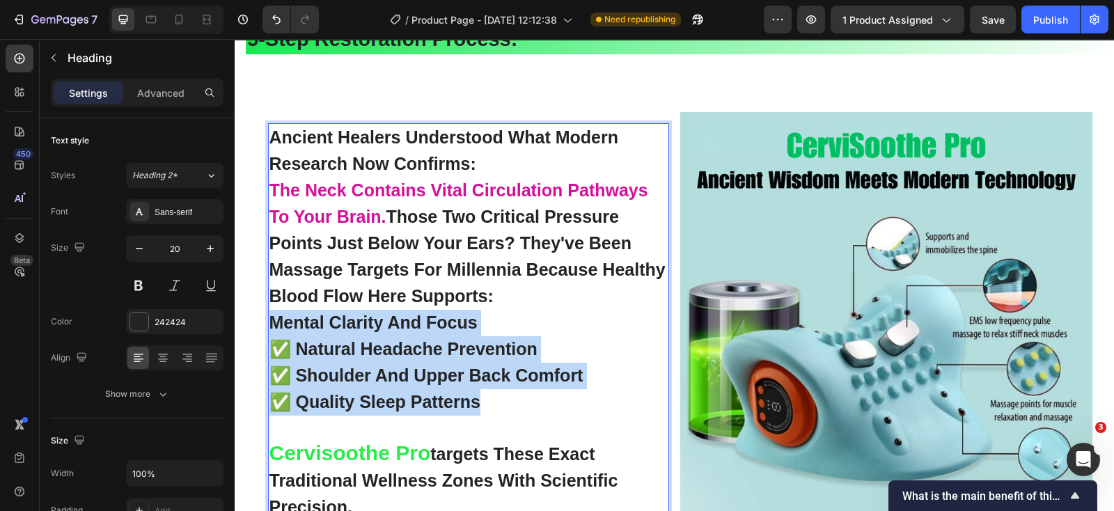
click at [269, 321] on strong "mental clarity and focus" at bounding box center [373, 322] width 208 height 19
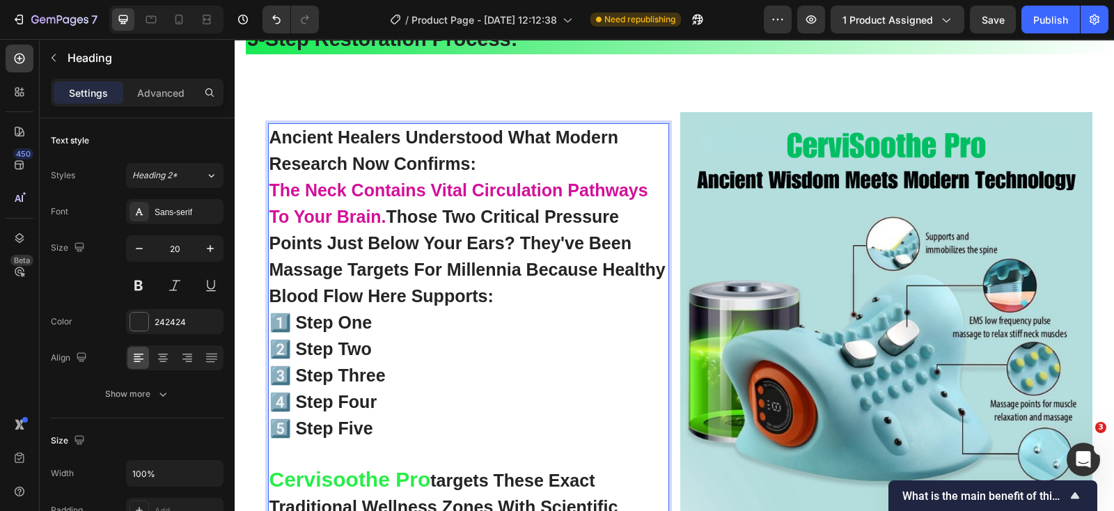
click at [293, 318] on strong "1️⃣ Step One" at bounding box center [320, 322] width 103 height 19
click at [362, 319] on strong "1️⃣ Step One" at bounding box center [320, 322] width 103 height 19
click at [366, 322] on strong "1️⃣ Step One" at bounding box center [320, 322] width 103 height 19
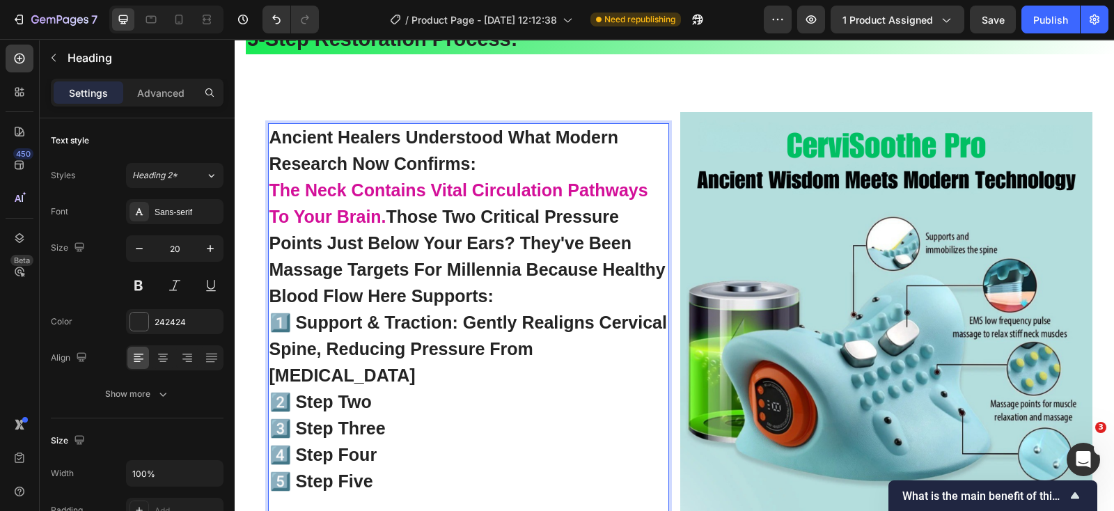
click at [510, 295] on p "ancient healers understood what modern research now confirms: the neck contains…" at bounding box center [468, 363] width 398 height 476
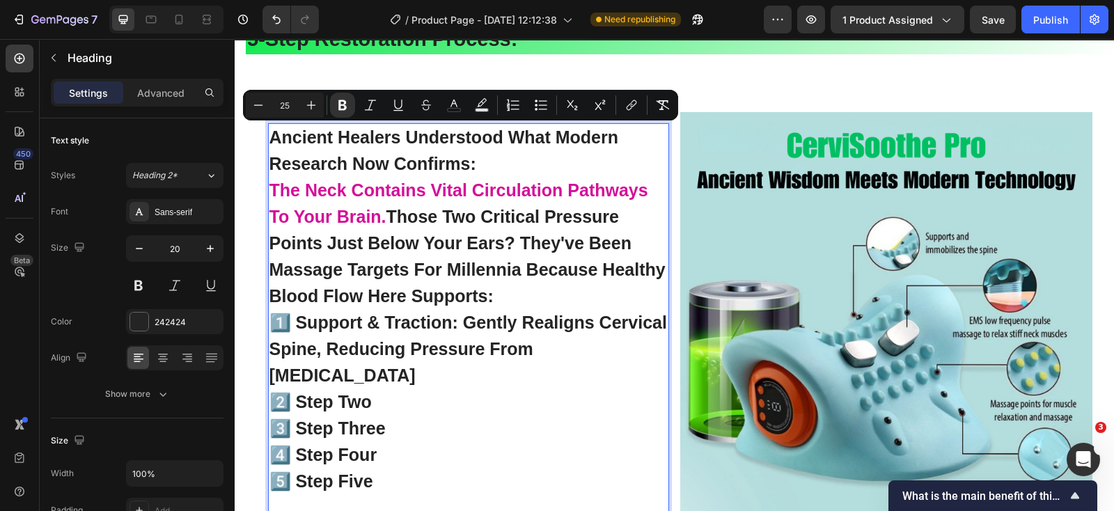
drag, startPoint x: 501, startPoint y: 294, endPoint x: 264, endPoint y: 139, distance: 283.7
click at [269, 139] on p "ancient healers understood what modern research now confirms: the neck contains…" at bounding box center [468, 363] width 398 height 476
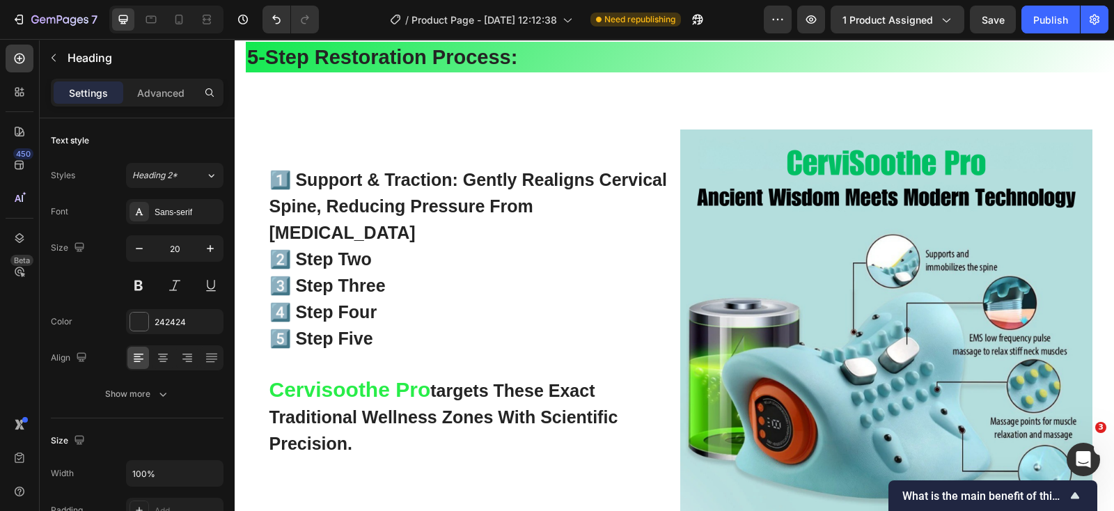
scroll to position [3376, 0]
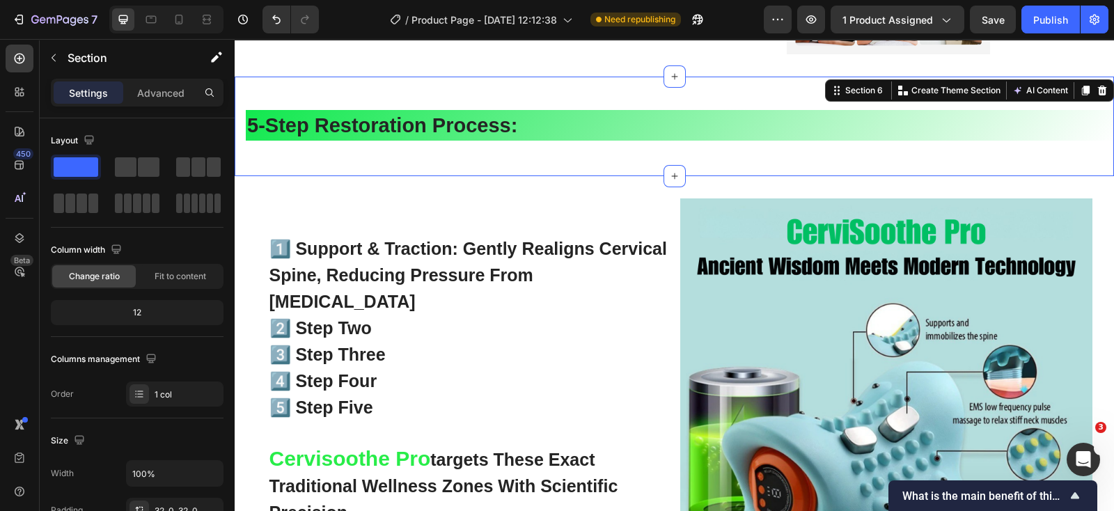
click at [377, 82] on div "5-step restoration process: Heading Section 6 You can create reusable sections …" at bounding box center [674, 127] width 879 height 100
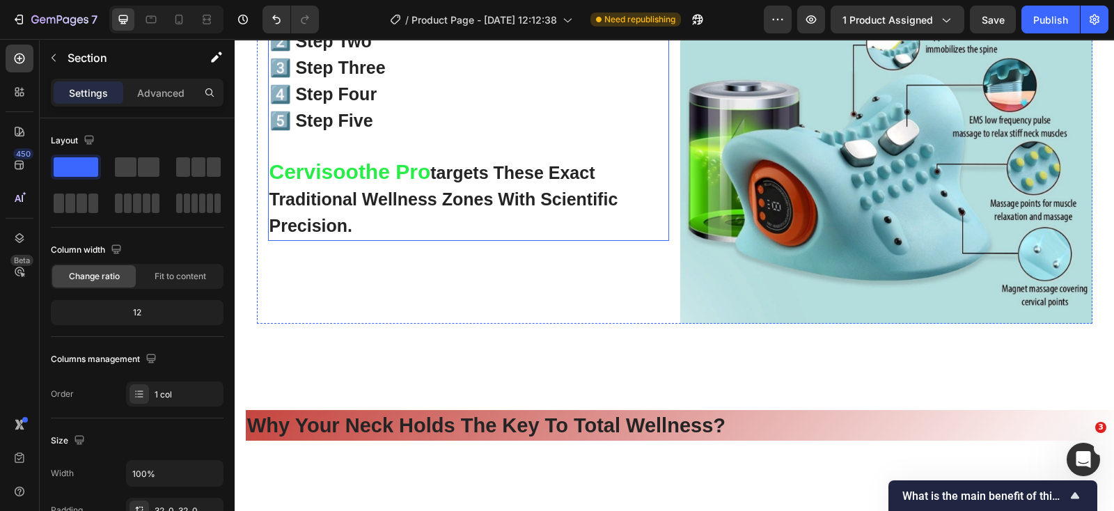
scroll to position [3725, 0]
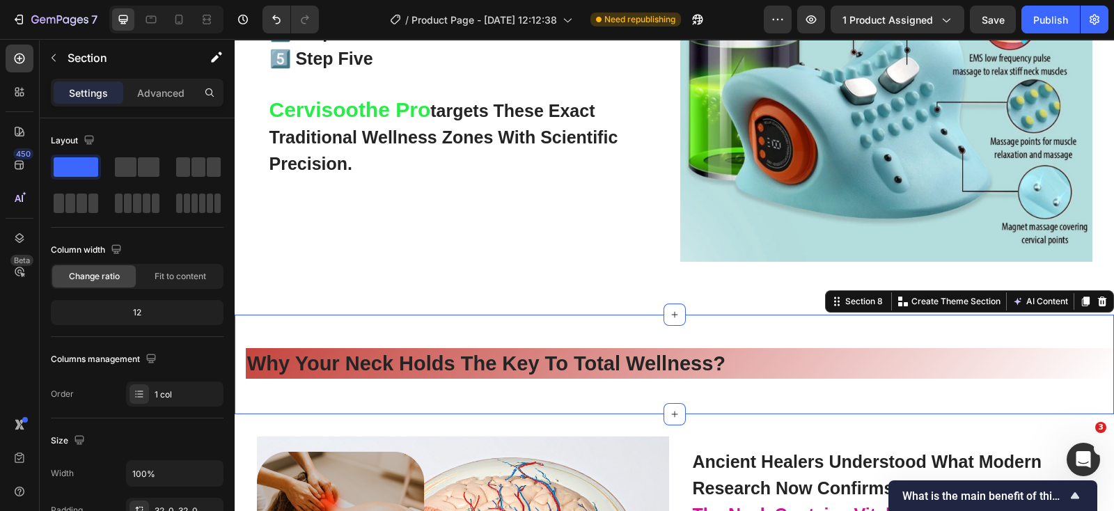
click at [323, 335] on div "why your neck holds the key to total wellness? Heading Section 8 You can create…" at bounding box center [674, 365] width 879 height 100
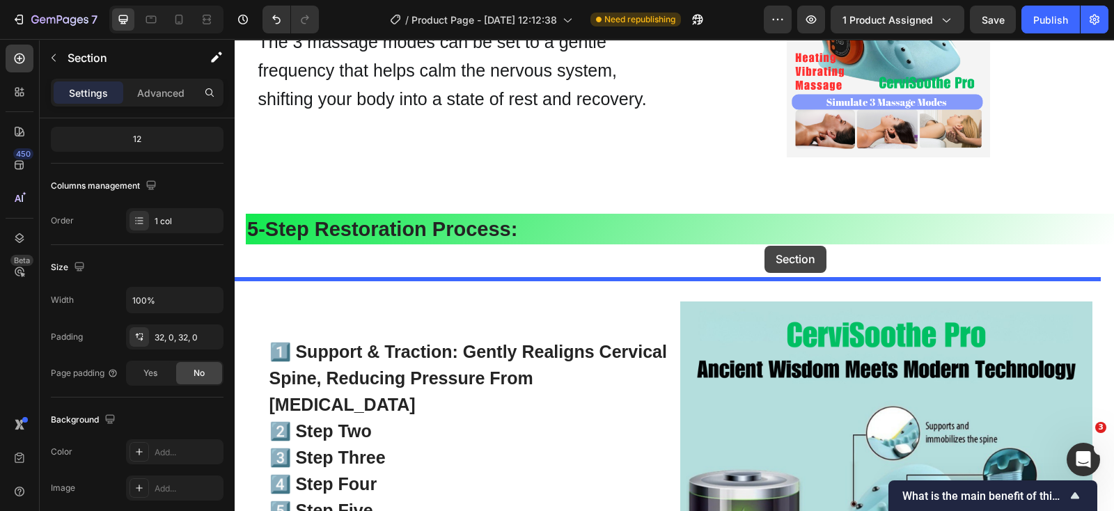
scroll to position [3203, 0]
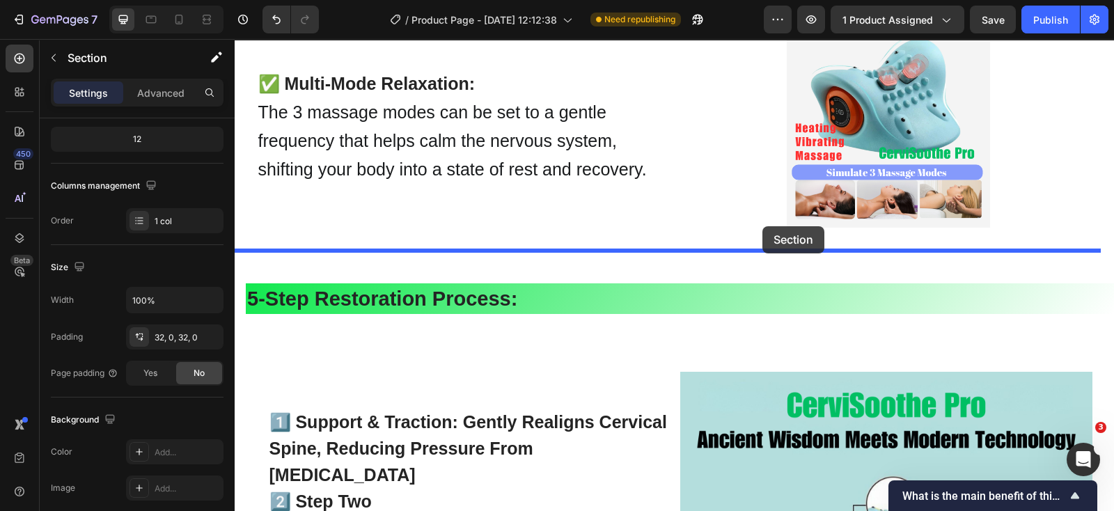
drag, startPoint x: 824, startPoint y: 302, endPoint x: 763, endPoint y: 226, distance: 97.6
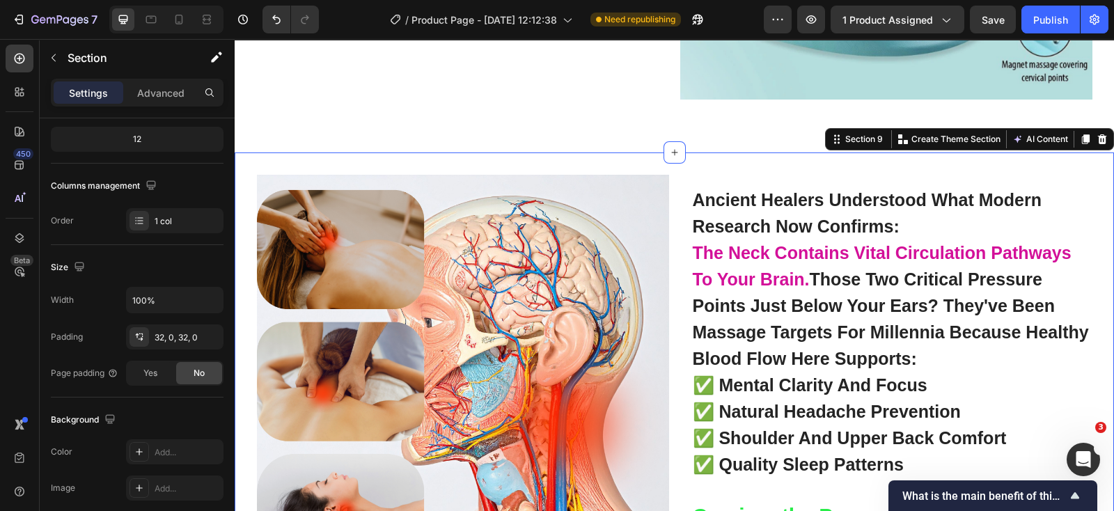
scroll to position [173, 0]
click at [832, 162] on div "Image ancient healers understood what modern research now confirms: the neck co…" at bounding box center [674, 396] width 879 height 487
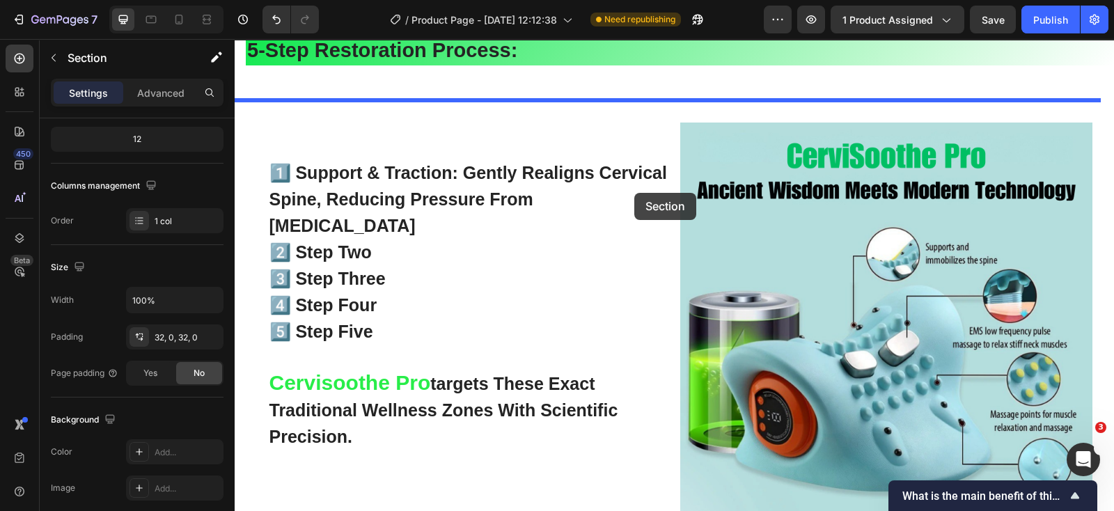
scroll to position [3377, 0]
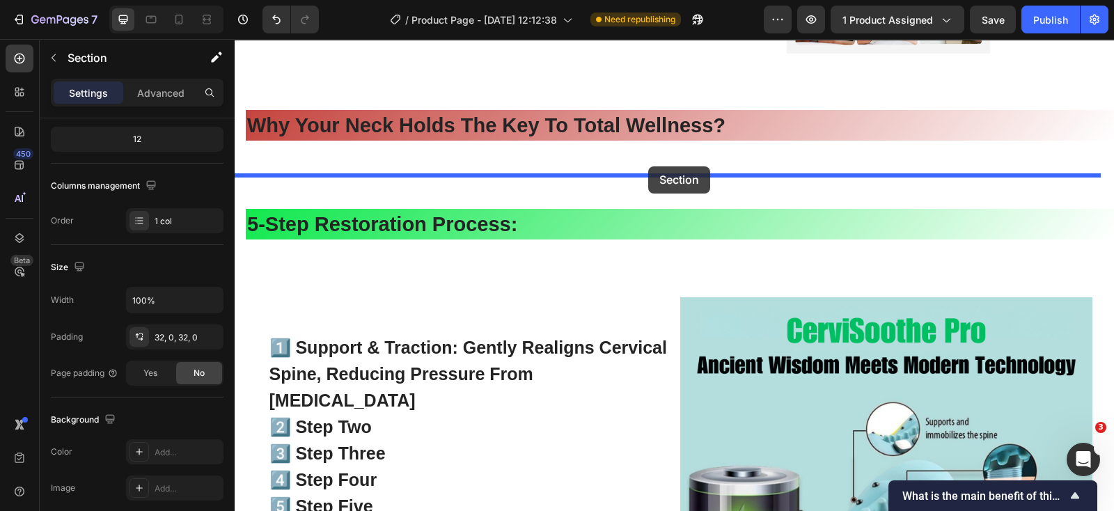
drag, startPoint x: 821, startPoint y: 141, endPoint x: 648, endPoint y: 169, distance: 174.8
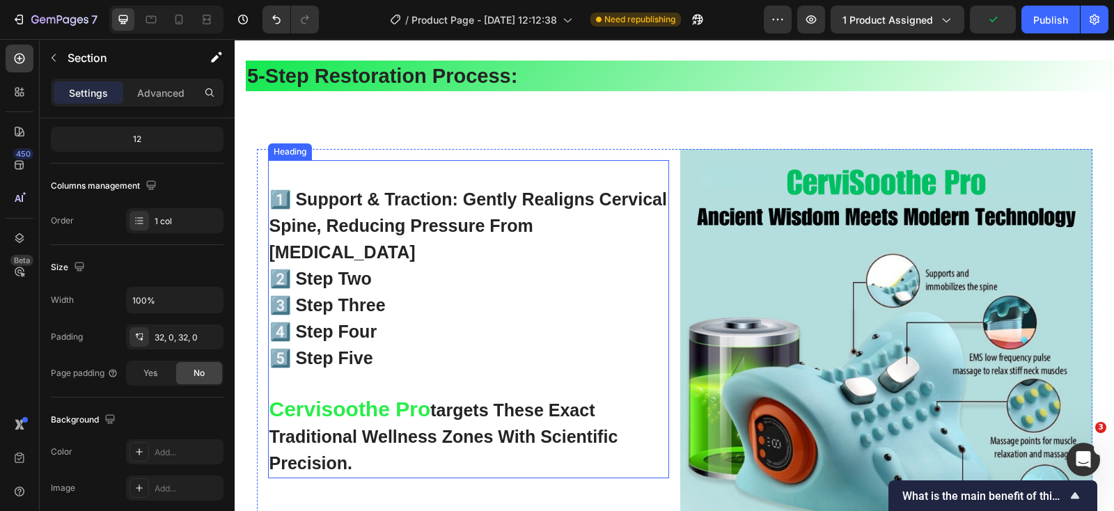
scroll to position [3986, 0]
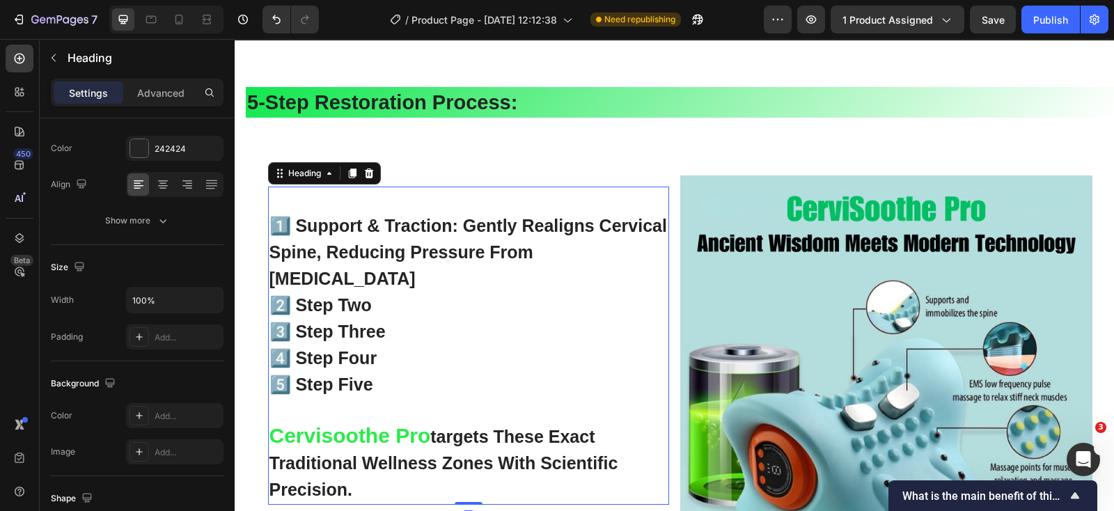
click at [299, 309] on strong "2️⃣ step two" at bounding box center [320, 304] width 102 height 19
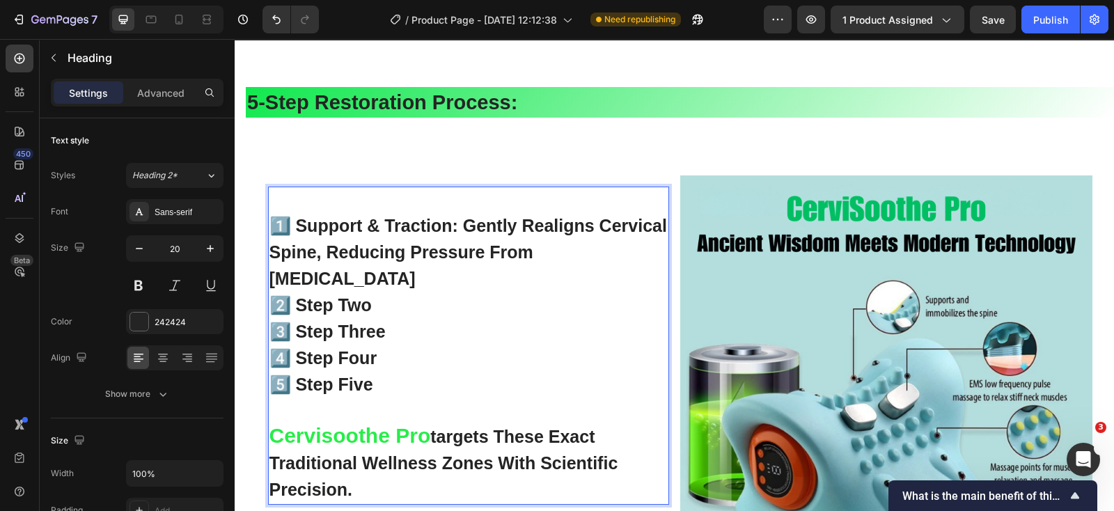
click at [289, 306] on strong "2️⃣ step two" at bounding box center [320, 304] width 102 height 19
click at [365, 304] on strong "2️⃣ step two" at bounding box center [320, 304] width 102 height 19
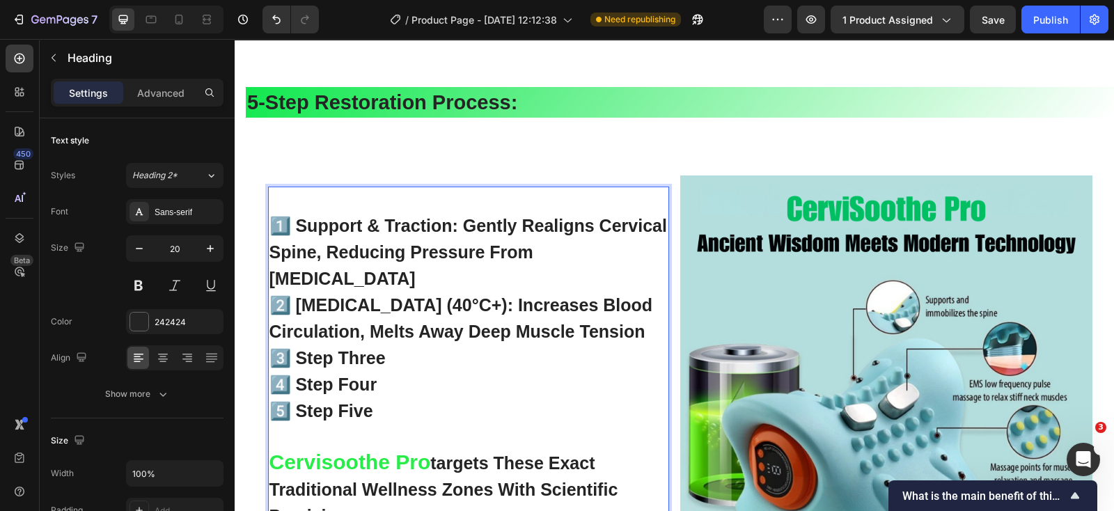
click at [357, 274] on p "1️⃣ support & traction: gently realigns cervical spine, reducing pressure from …" at bounding box center [468, 359] width 398 height 342
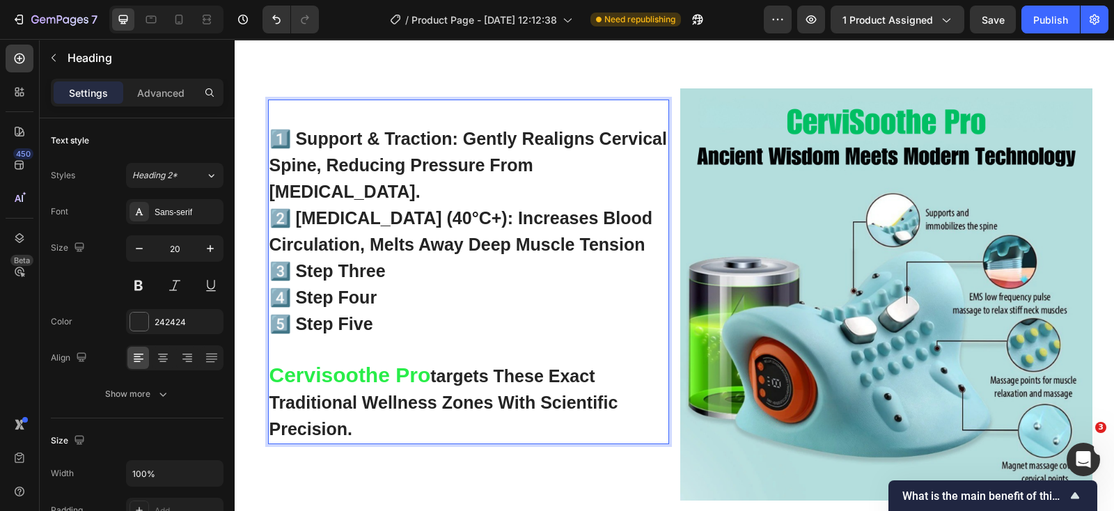
click at [644, 247] on p "1️⃣ support & traction: gently realigns cervical spine, reducing pressure from …" at bounding box center [468, 272] width 398 height 342
click at [294, 269] on strong "3️⃣ step three" at bounding box center [327, 270] width 116 height 19
click at [380, 274] on strong "3️⃣ step three" at bounding box center [327, 270] width 116 height 19
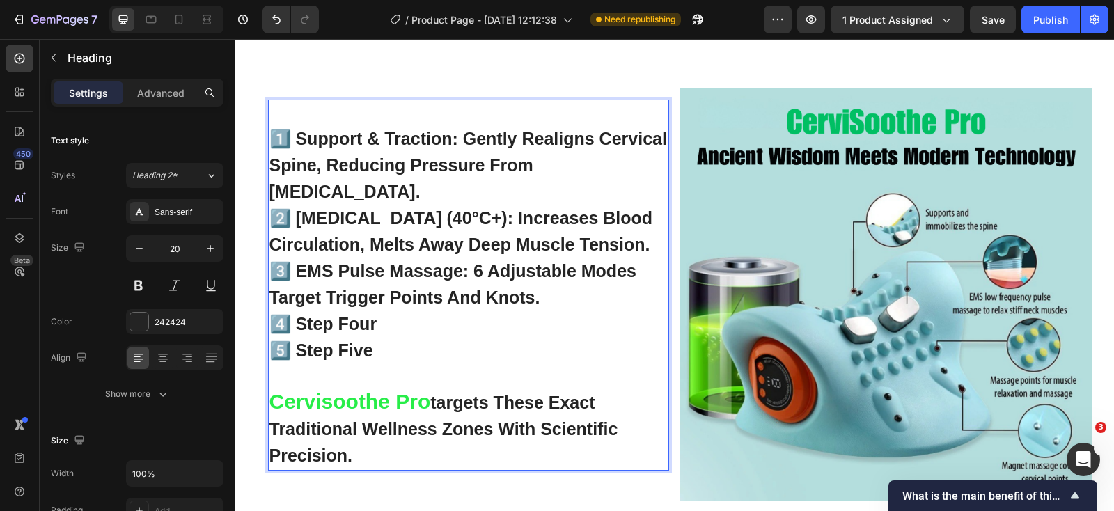
click at [296, 324] on strong "4️⃣ step four" at bounding box center [323, 323] width 108 height 19
click at [366, 323] on strong "4️⃣ step four" at bounding box center [323, 323] width 108 height 19
click at [372, 323] on strong "4️⃣ step four" at bounding box center [323, 323] width 108 height 19
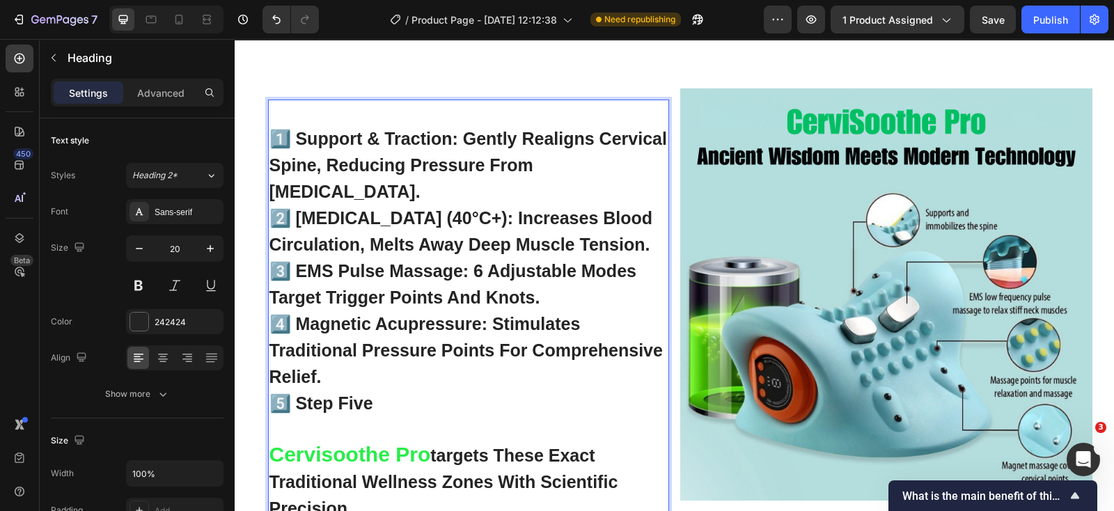
click at [292, 403] on strong "5️⃣ step five" at bounding box center [321, 402] width 104 height 19
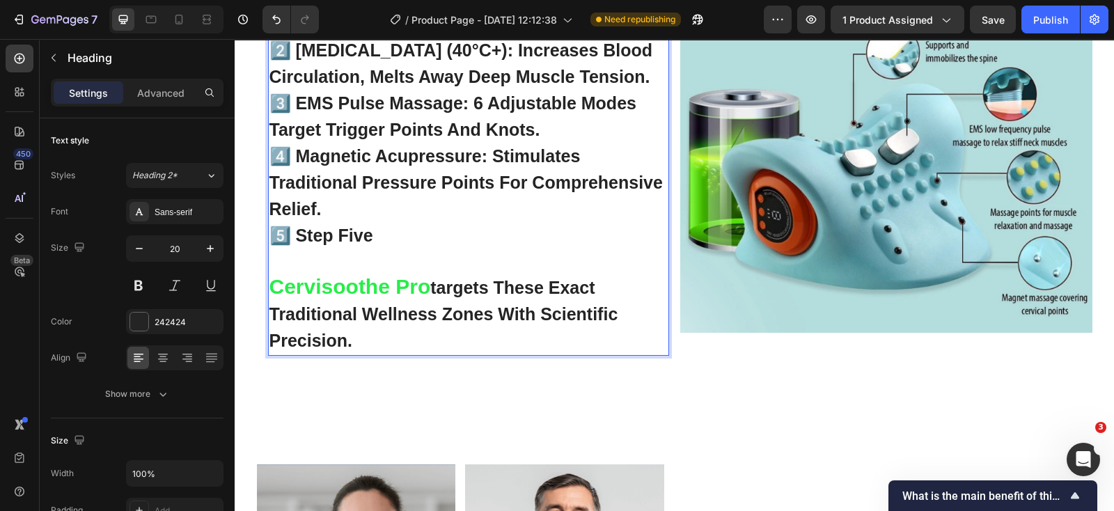
scroll to position [4247, 0]
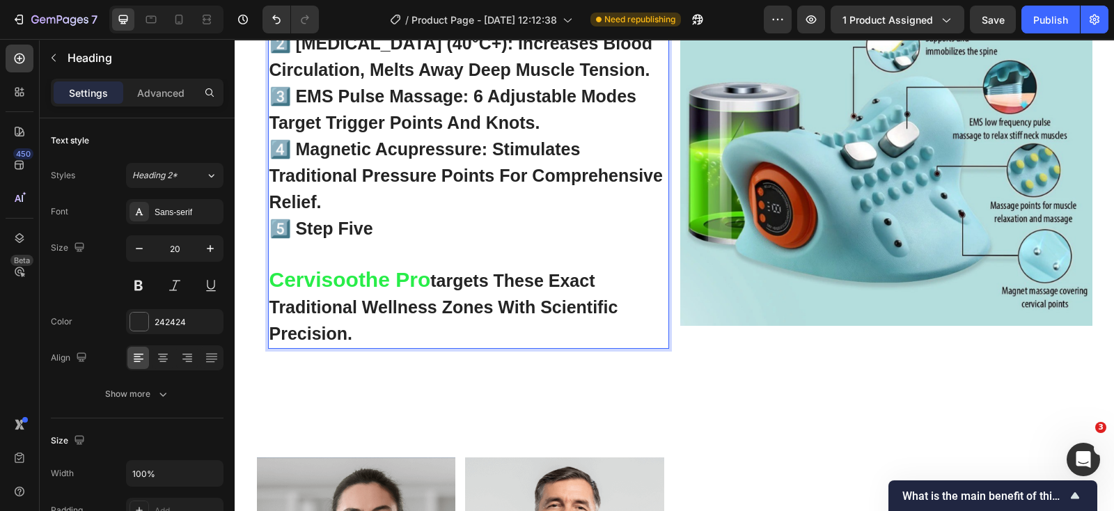
click at [352, 336] on p "1️⃣ support & traction: gently realigns cervical spine, reducing pressure from …" at bounding box center [468, 136] width 398 height 421
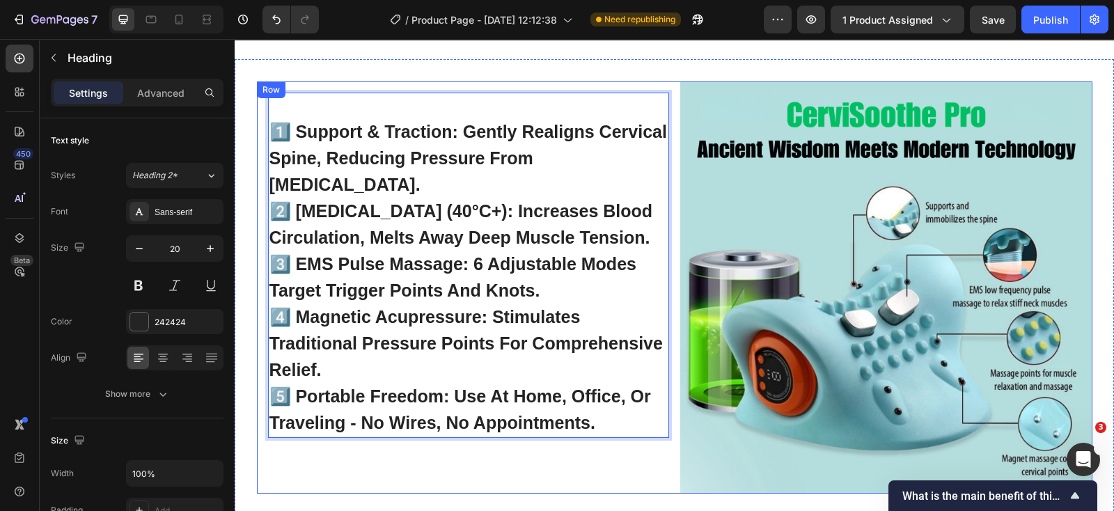
scroll to position [4073, 0]
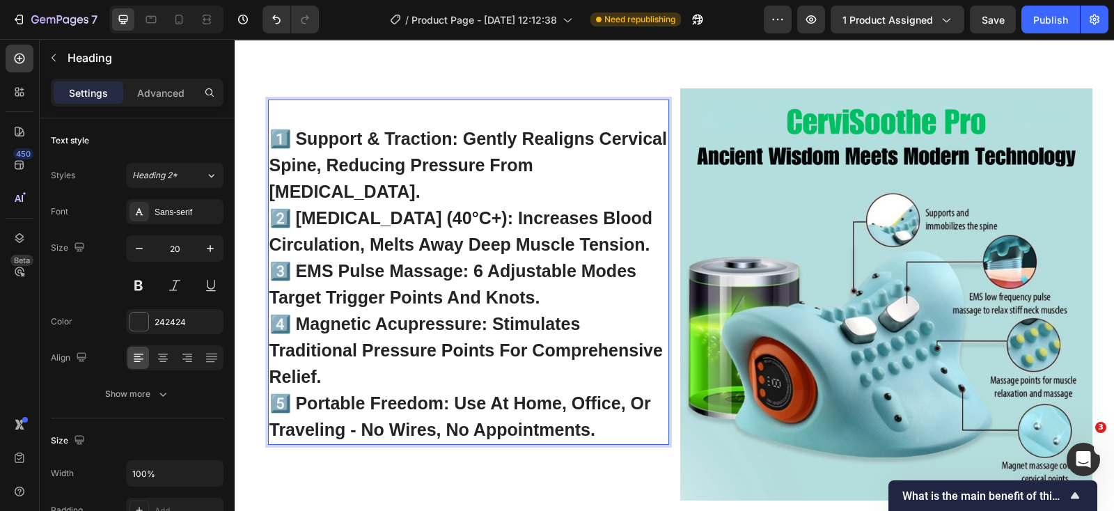
click at [370, 398] on strong "5️⃣ Portable Freedom: Use at home, office, or traveling - no wires, no appointm…" at bounding box center [460, 416] width 382 height 46
click at [437, 403] on strong "5️⃣ Portable Freedom: Use at home, office, or traveling - no wires, no appointm…" at bounding box center [460, 416] width 382 height 46
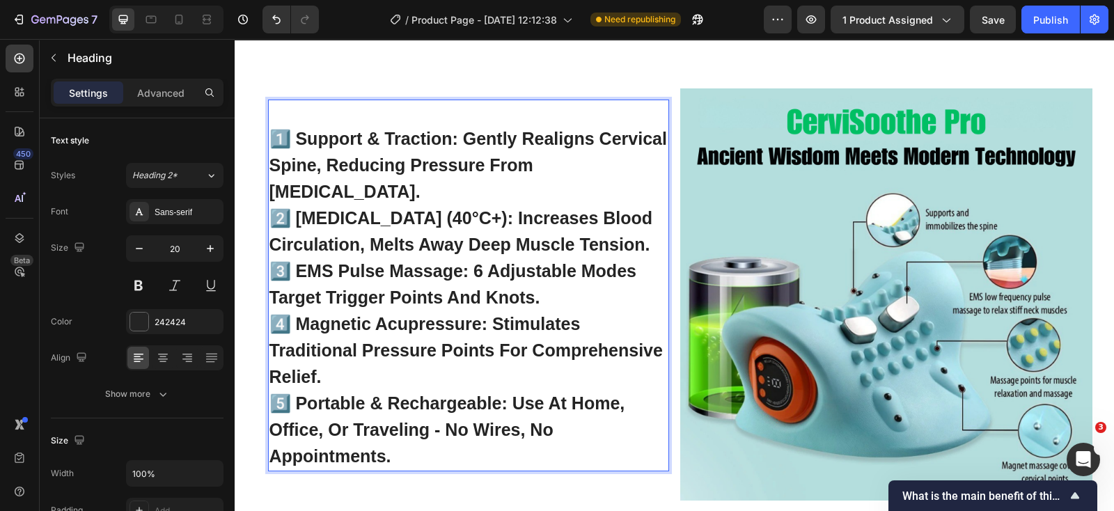
click at [503, 405] on strong "5️⃣ Portable & Rechargeable: Use at home, office, or traveling - no wires, no a…" at bounding box center [447, 429] width 356 height 72
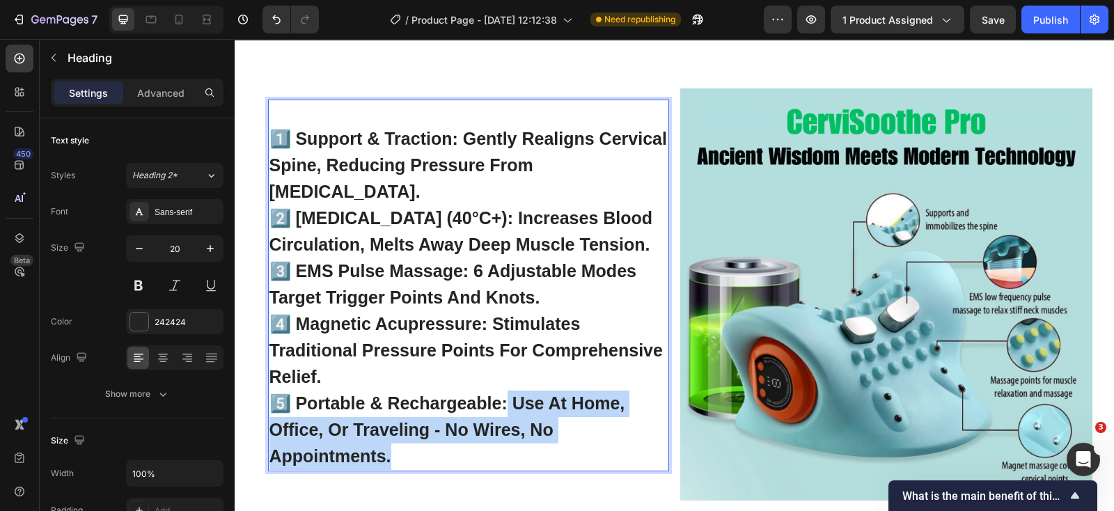
click at [471, 451] on p "1️⃣ support & traction: gently realigns cervical spine, reducing pressure from …" at bounding box center [468, 285] width 398 height 369
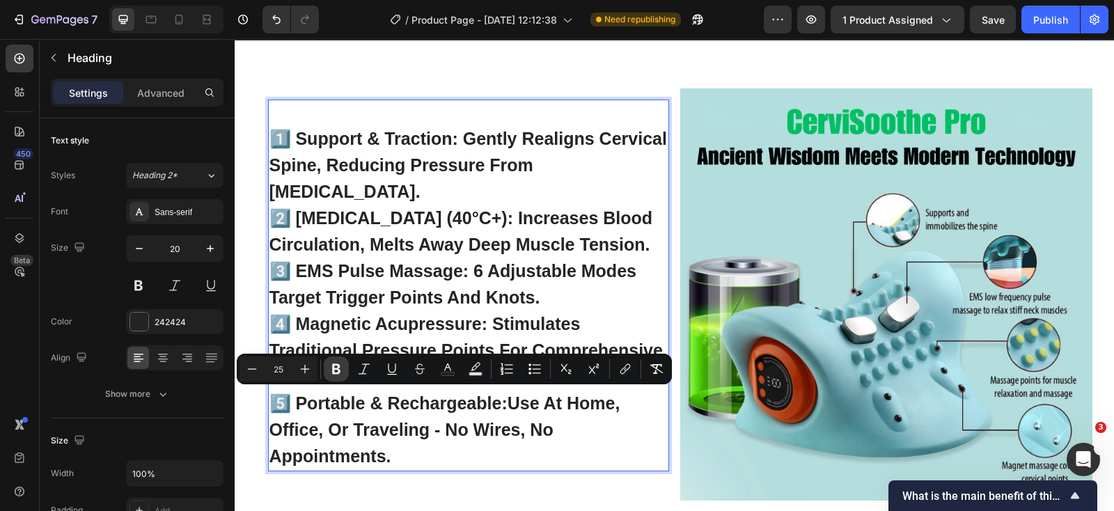
click at [336, 367] on icon "Editor contextual toolbar" at bounding box center [336, 369] width 14 height 14
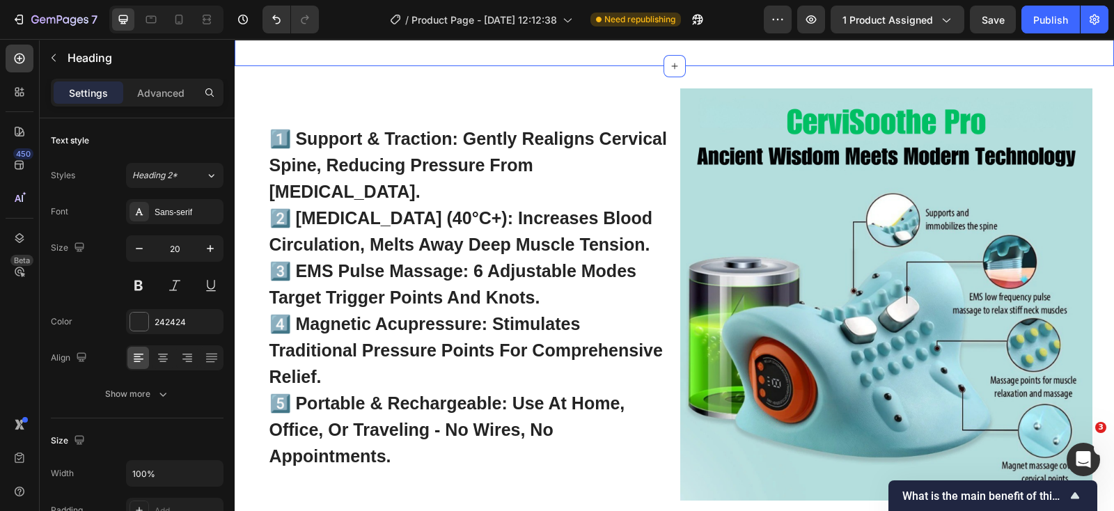
click at [460, 63] on div "5-step restoration process: Heading Section 8 You can create reusable sections …" at bounding box center [674, 17] width 879 height 100
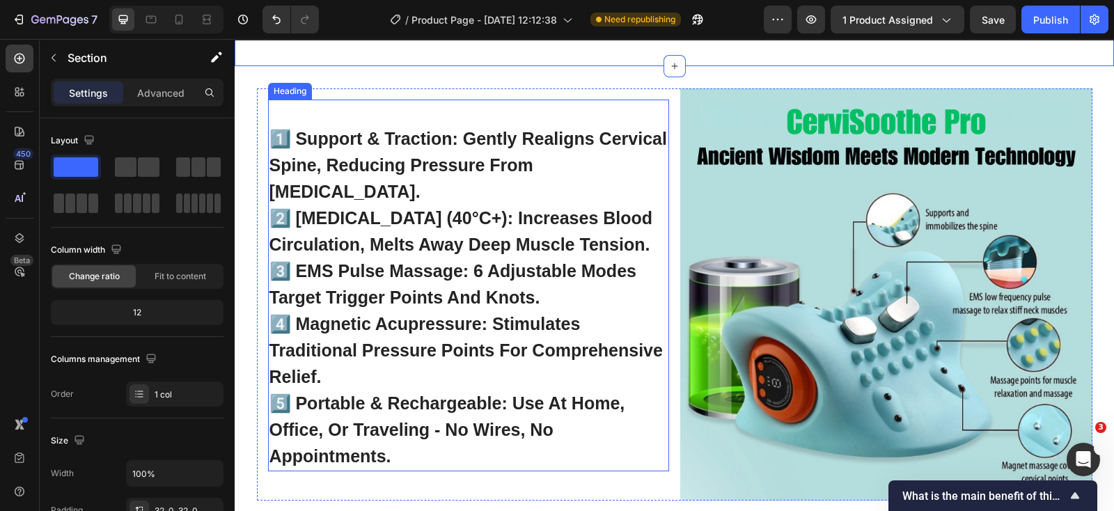
click at [522, 130] on strong "1️⃣ support & traction: gently realigns cervical spine, reducing pressure from …" at bounding box center [468, 165] width 398 height 72
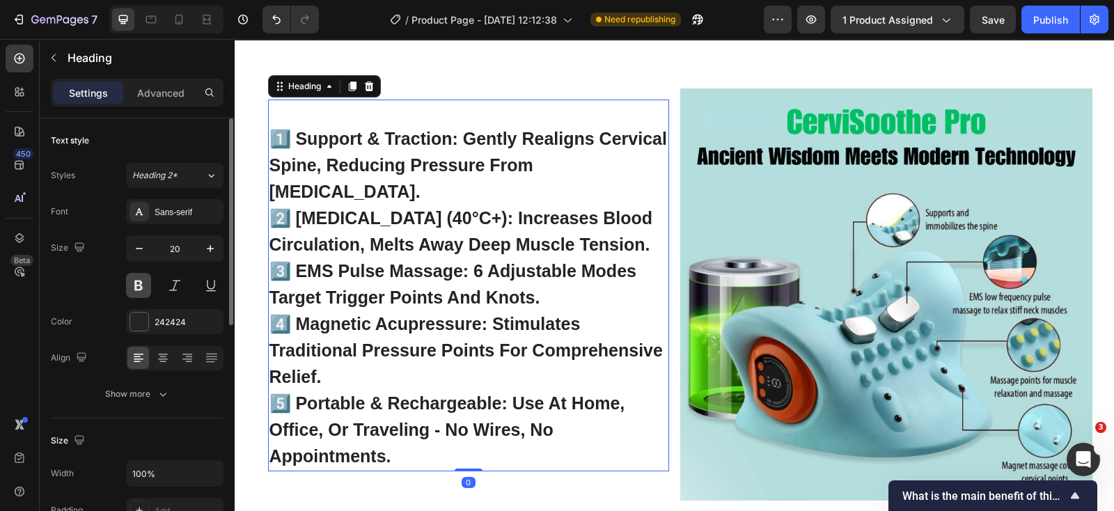
click at [136, 291] on button at bounding box center [138, 285] width 25 height 25
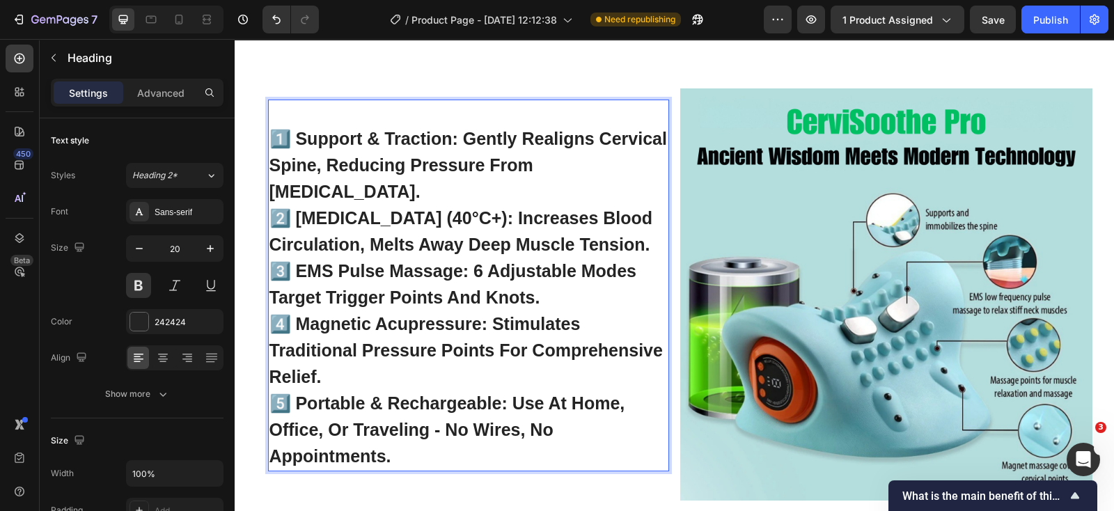
click at [456, 302] on strong "3️⃣ EMS Pulse Massage: 6 adjustable modes target trigger points and knots." at bounding box center [452, 284] width 367 height 46
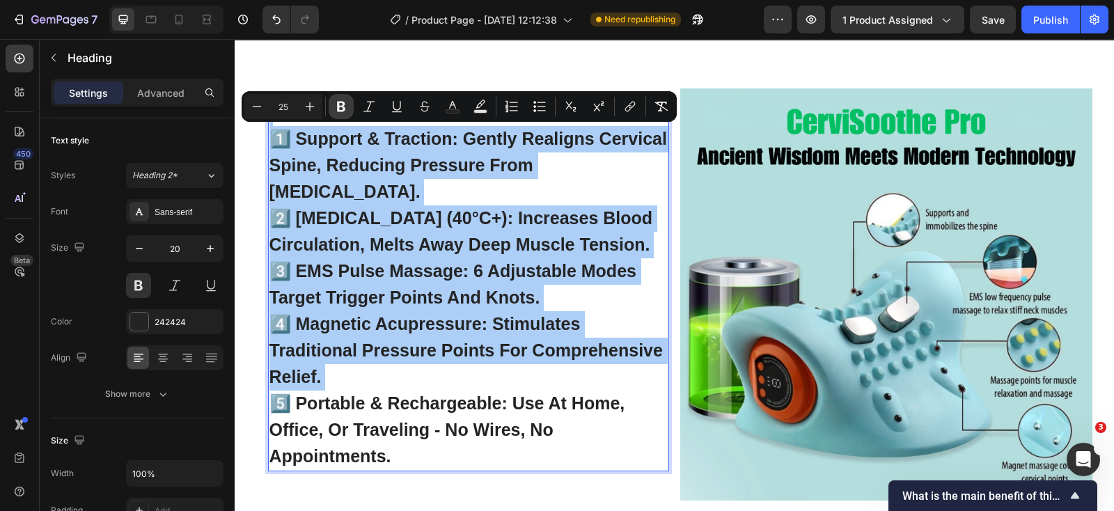
click at [338, 110] on icon "Editor contextual toolbar" at bounding box center [341, 107] width 8 height 10
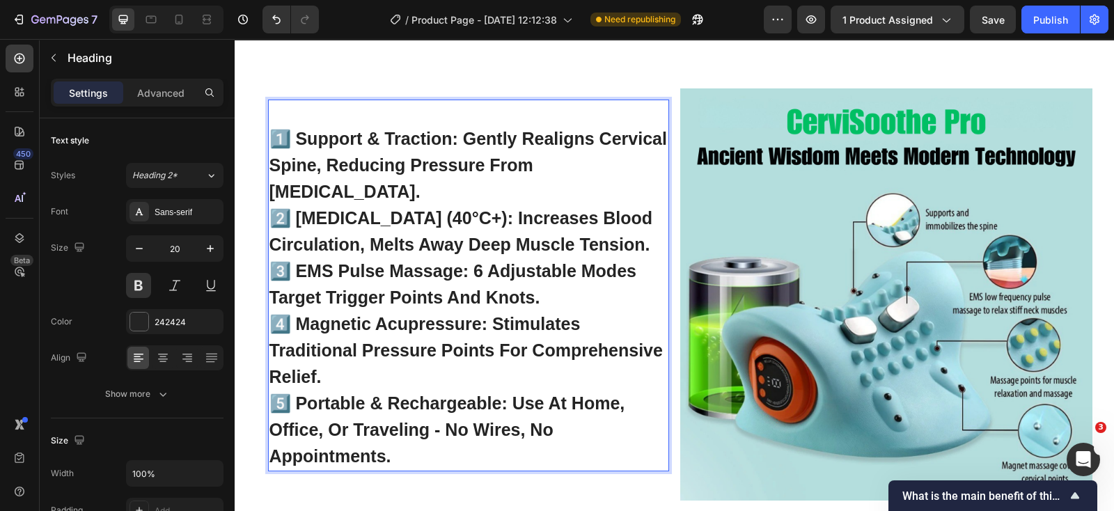
click at [400, 262] on span "3️⃣ EMS Pulse Massage: 6 adjustable modes target trigger points and knots." at bounding box center [452, 284] width 367 height 46
click at [412, 275] on span "3️⃣ EMS Pulse Massage: 6 adjustable modes target trigger points and knots." at bounding box center [452, 284] width 367 height 46
click at [1042, 19] on div "Publish" at bounding box center [1050, 20] width 35 height 15
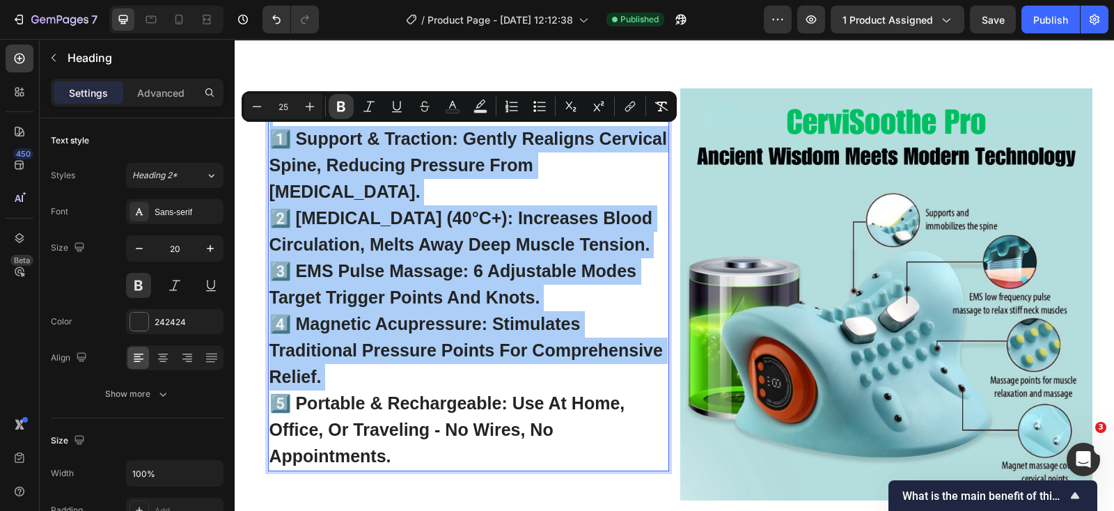
click at [341, 104] on icon "Editor contextual toolbar" at bounding box center [341, 107] width 14 height 14
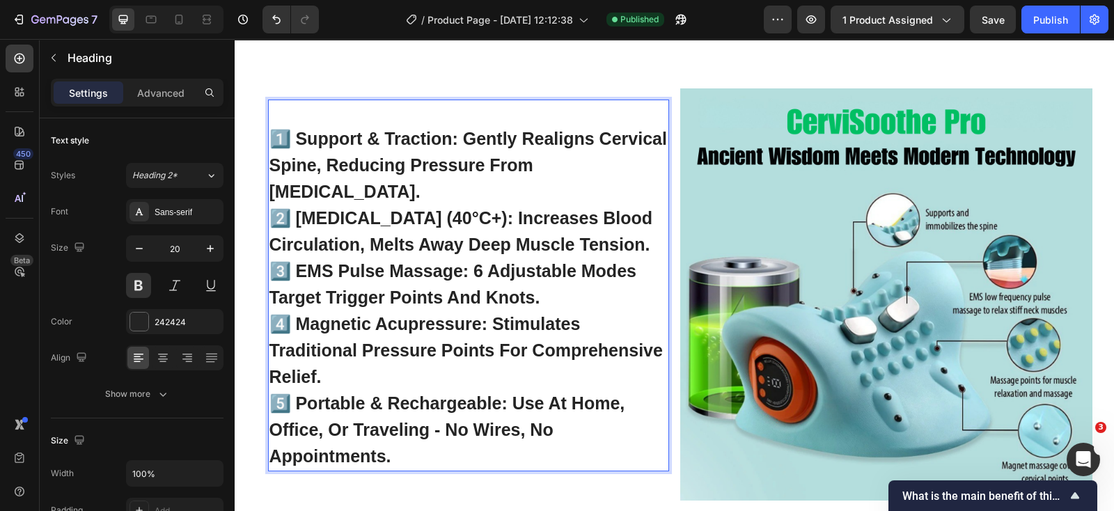
click at [502, 299] on strong "3️⃣ EMS Pulse Massage: 6 adjustable modes target trigger points and knots." at bounding box center [452, 284] width 367 height 46
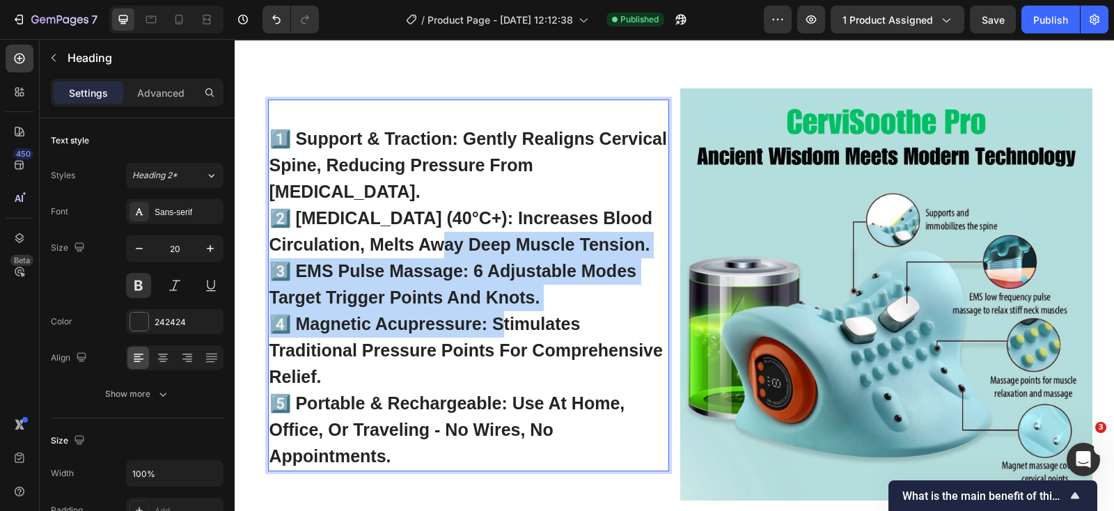
drag, startPoint x: 477, startPoint y: 276, endPoint x: 500, endPoint y: 322, distance: 50.8
click at [500, 322] on p "1️⃣ support & traction: gently realigns cervical spine, reducing pressure from …" at bounding box center [468, 285] width 398 height 369
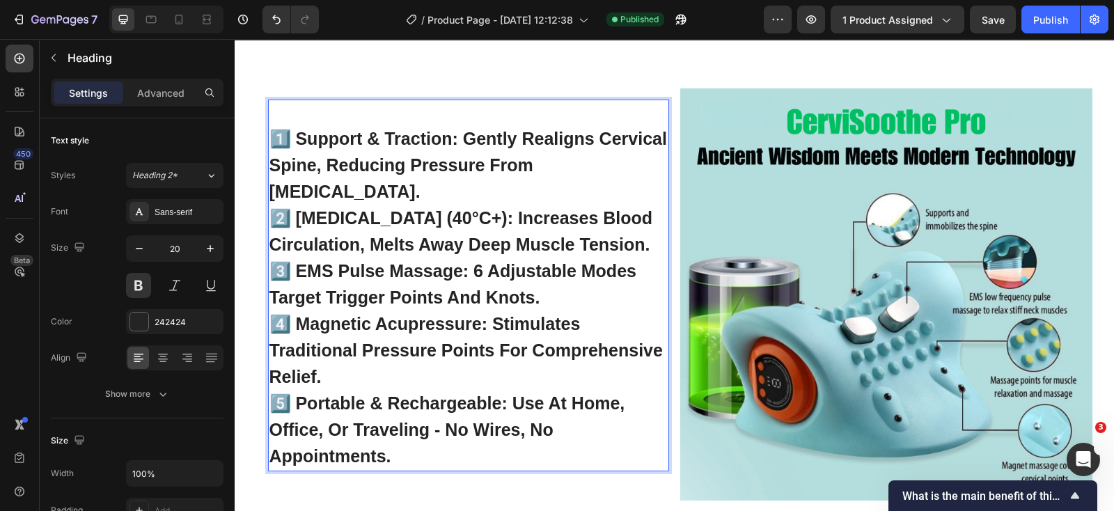
click at [503, 445] on p "1️⃣ support & traction: gently realigns cervical spine, reducing pressure from …" at bounding box center [468, 285] width 398 height 369
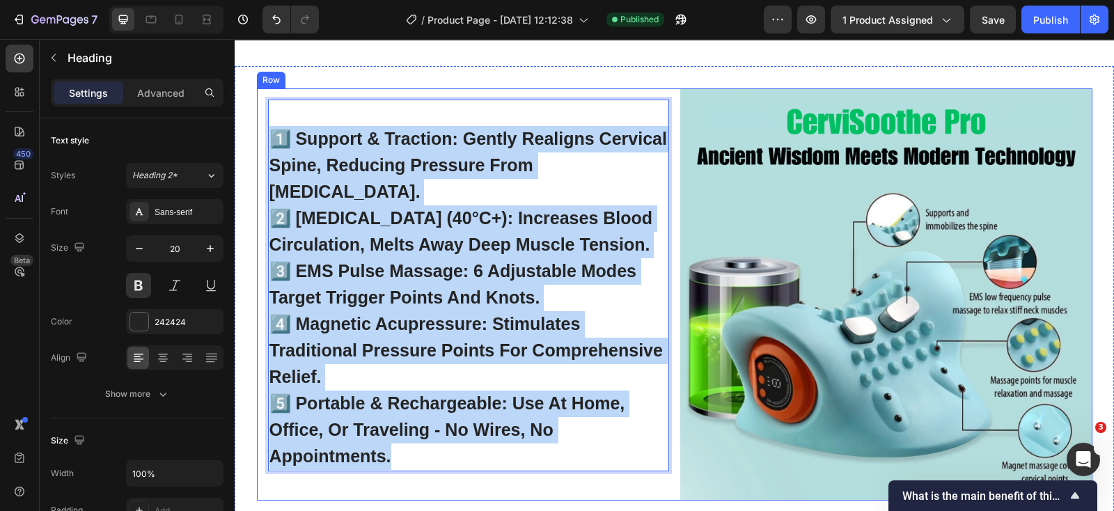
drag, startPoint x: 439, startPoint y: 453, endPoint x: 255, endPoint y: 146, distance: 357.3
click at [257, 141] on div "1️⃣ support & traction: gently realigns cervical spine, reducing pressure from …" at bounding box center [463, 294] width 412 height 412
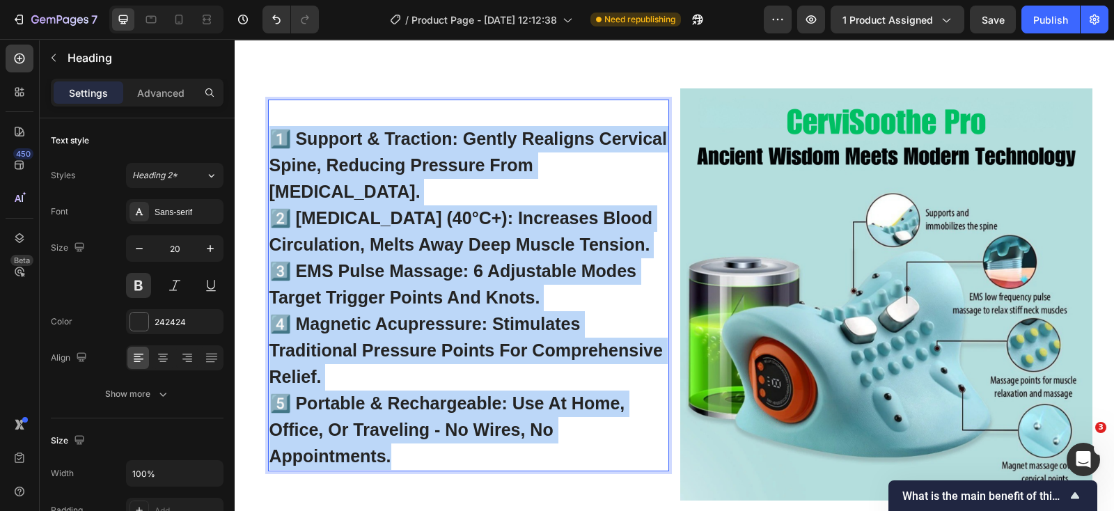
drag, startPoint x: 366, startPoint y: 148, endPoint x: 338, endPoint y: 233, distance: 90.1
click at [338, 233] on strong "2️⃣ [MEDICAL_DATA] (40°C+): Increases blood circulation, melts away deep muscle…" at bounding box center [461, 231] width 384 height 46
click at [477, 235] on strong "2️⃣ [MEDICAL_DATA] (40°C+): Increases blood circulation, melts away deep muscle…" at bounding box center [461, 231] width 384 height 46
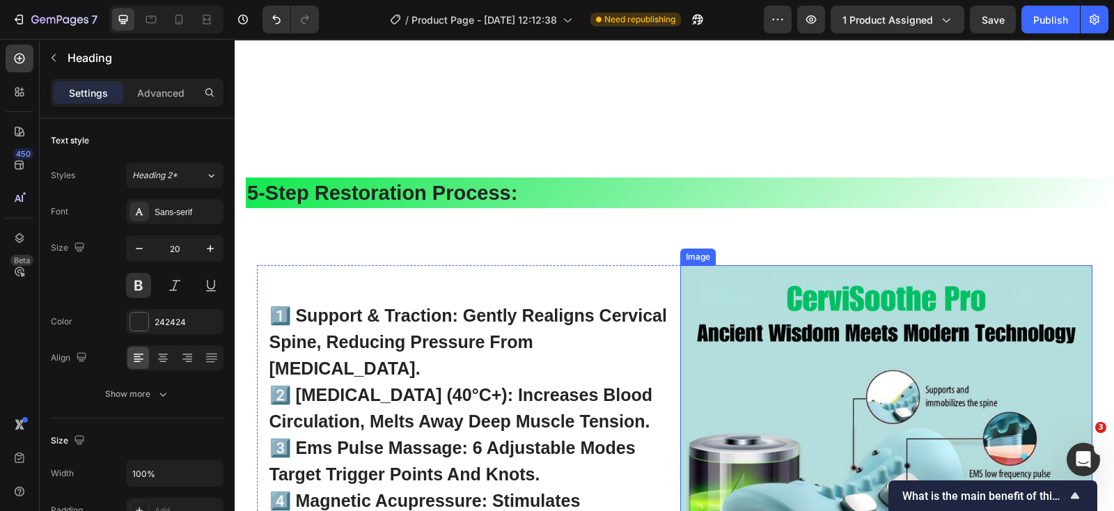
scroll to position [4074, 0]
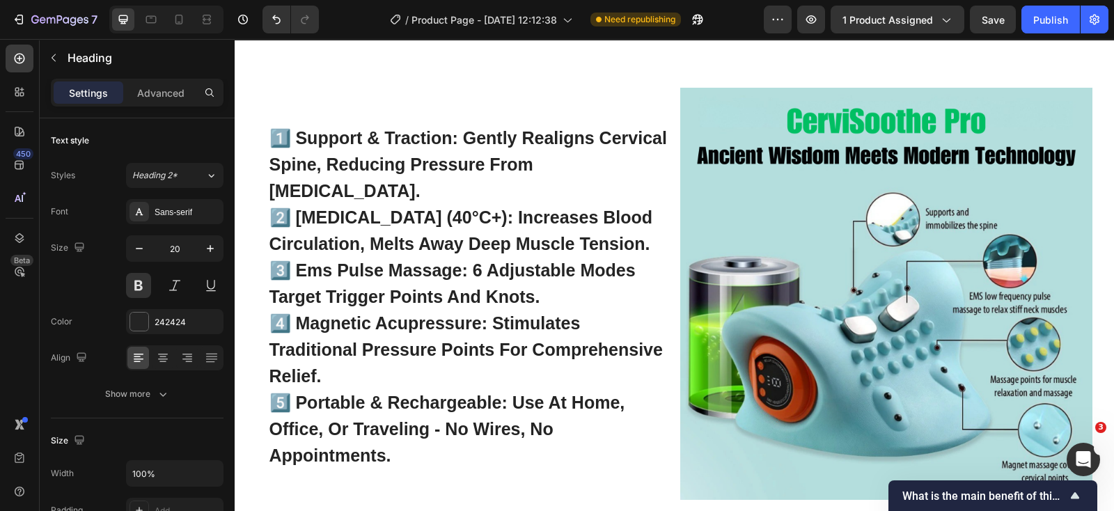
click at [491, 358] on h2 "1️⃣ support & traction: gently realigns cervical spine, reducing pressure from …" at bounding box center [468, 285] width 401 height 372
click at [139, 288] on button at bounding box center [138, 285] width 25 height 25
click at [552, 110] on p "⁠⁠⁠⁠⁠⁠⁠ 1️⃣ support & traction: gently realigns cervical spine, reducing pressu…" at bounding box center [468, 284] width 398 height 369
click at [566, 132] on strong "1️⃣ support & traction: gently realigns cervical spine, reducing pressure from …" at bounding box center [468, 164] width 398 height 72
click at [595, 153] on strong "1️⃣ support & traction: gently realigns cervical spine, reducing pressure from …" at bounding box center [468, 164] width 398 height 72
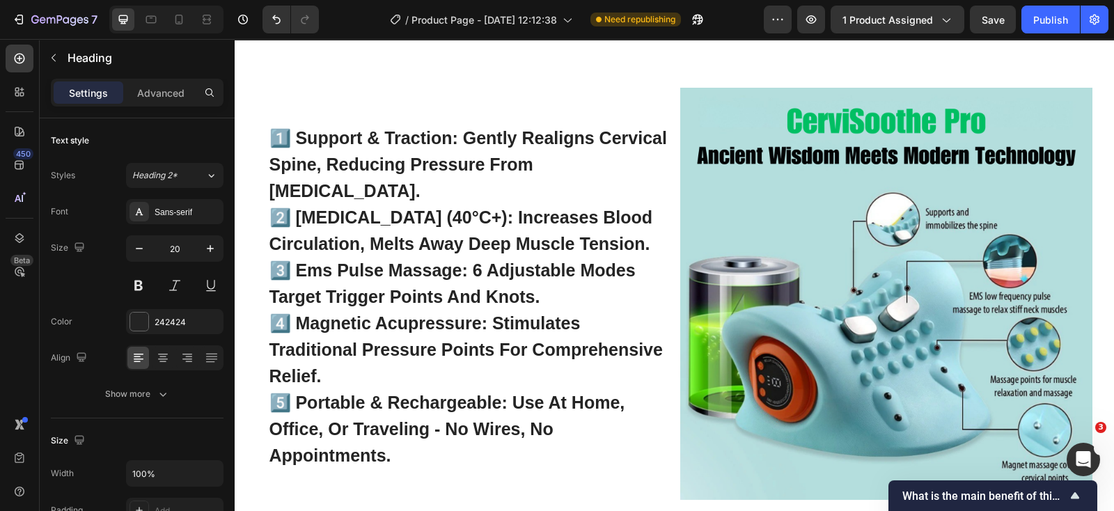
click at [634, 101] on p "1️⃣ support & traction: gently realigns cervical spine, reducing pressure from …" at bounding box center [468, 284] width 398 height 369
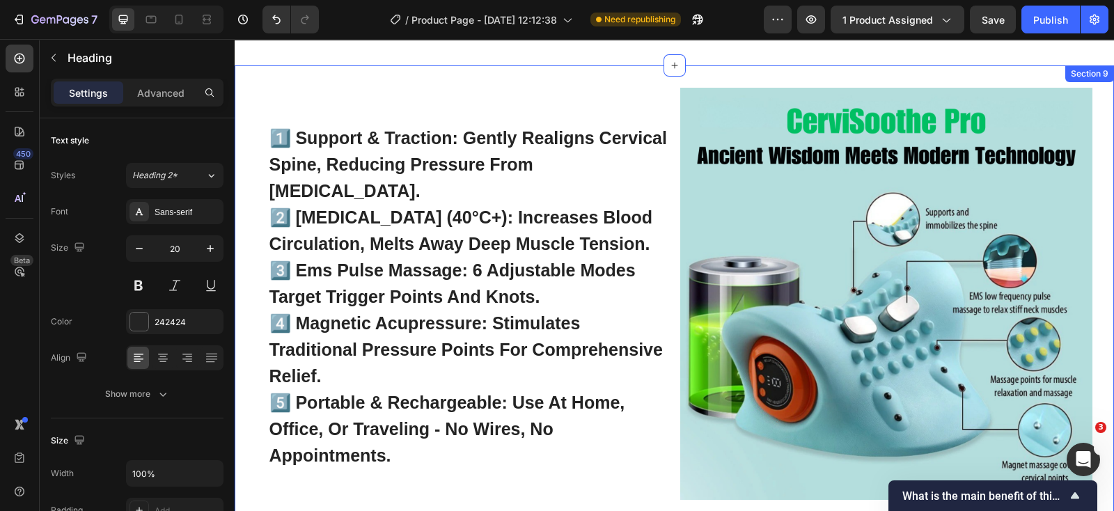
click at [644, 71] on div "Image ⁠⁠⁠⁠⁠⁠⁠ 1️⃣ support & traction: gently realigns cervical spine, reducing …" at bounding box center [674, 308] width 879 height 487
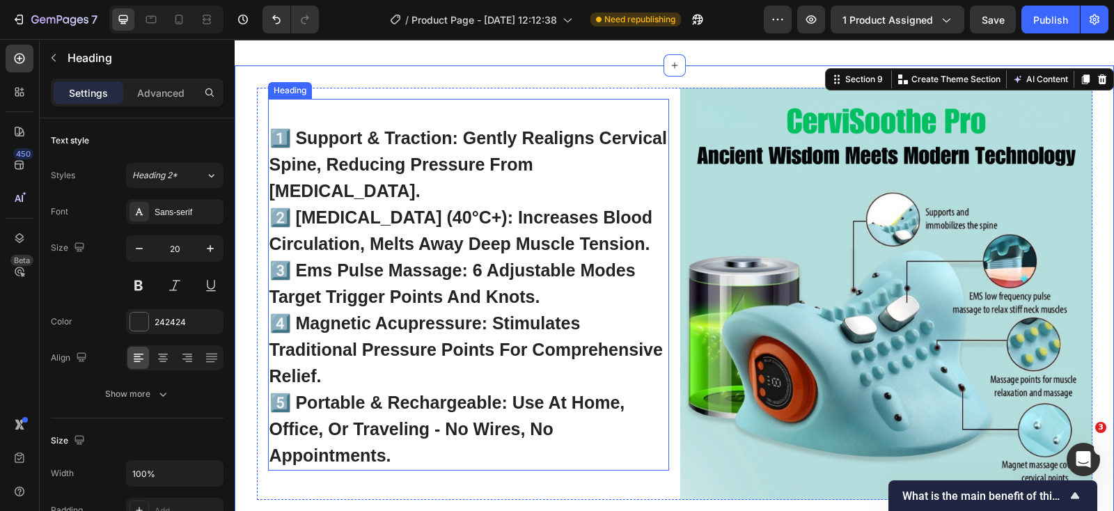
click at [623, 120] on p "⁠⁠⁠⁠⁠⁠⁠ 1️⃣ support & traction: gently realigns cervical spine, reducing pressu…" at bounding box center [468, 284] width 398 height 369
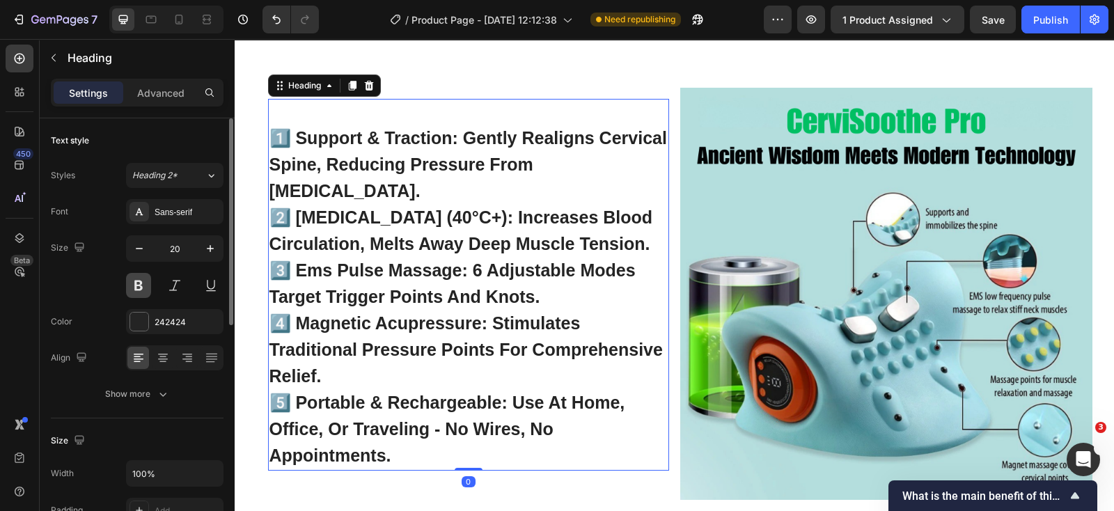
click at [134, 282] on button at bounding box center [138, 285] width 25 height 25
click at [134, 283] on button at bounding box center [138, 285] width 25 height 25
click at [210, 172] on icon at bounding box center [211, 176] width 12 height 14
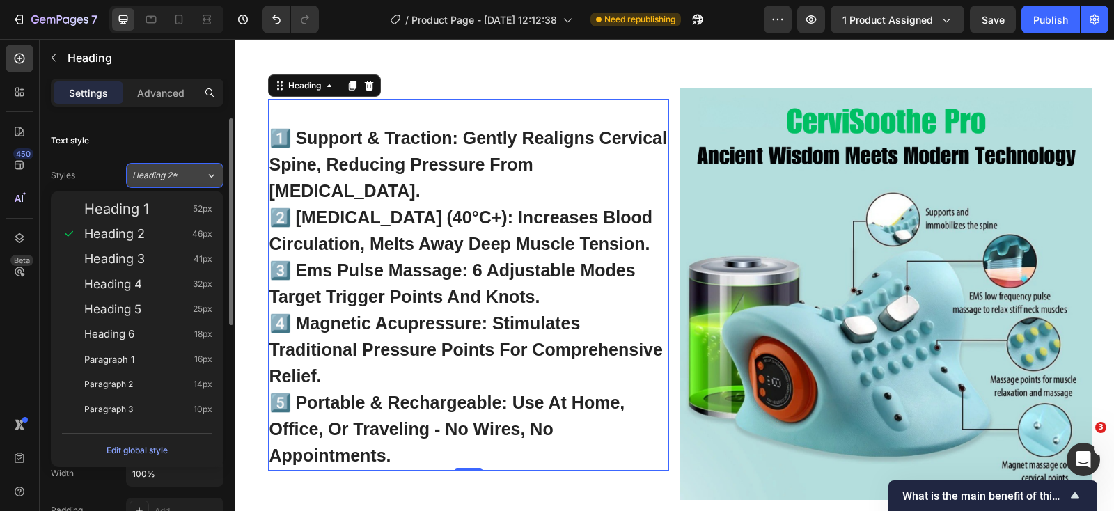
click at [210, 173] on icon at bounding box center [211, 176] width 12 height 14
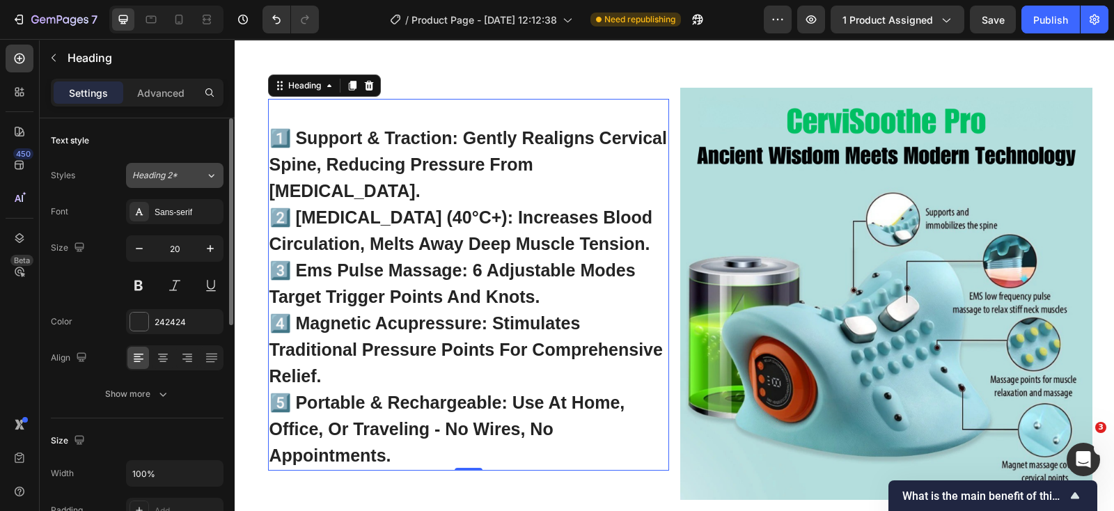
click at [209, 171] on icon at bounding box center [211, 176] width 12 height 14
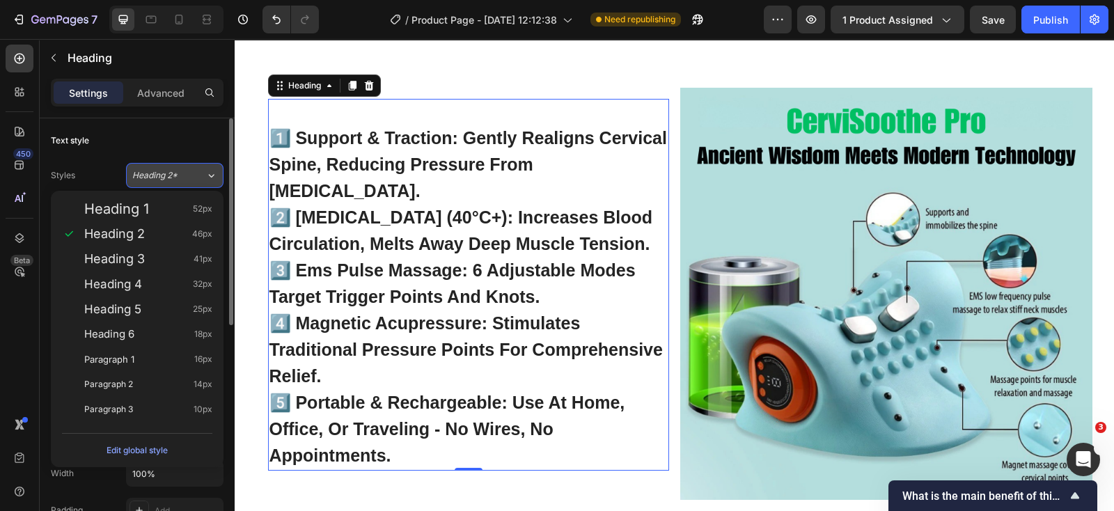
click at [209, 172] on icon at bounding box center [211, 176] width 12 height 14
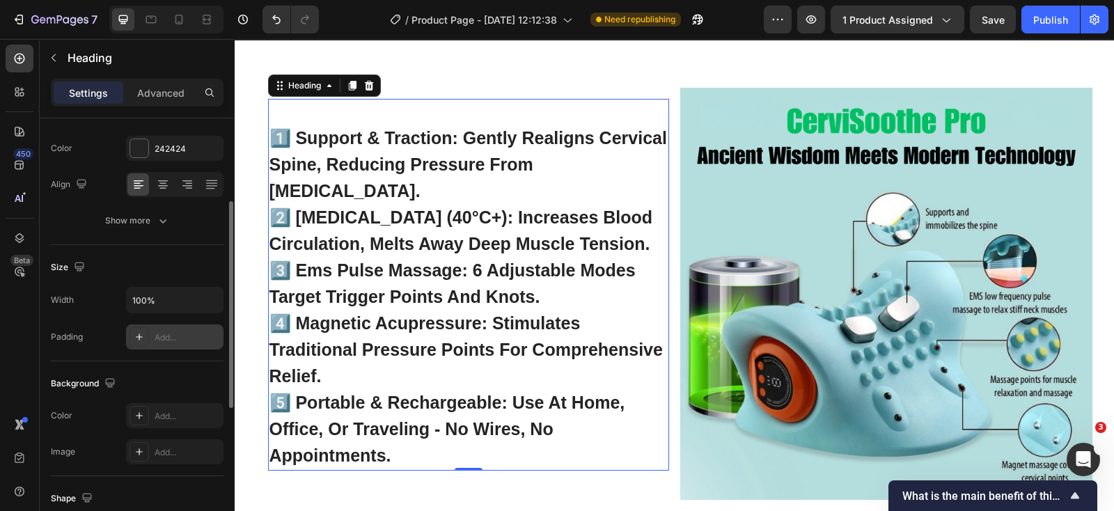
scroll to position [86, 0]
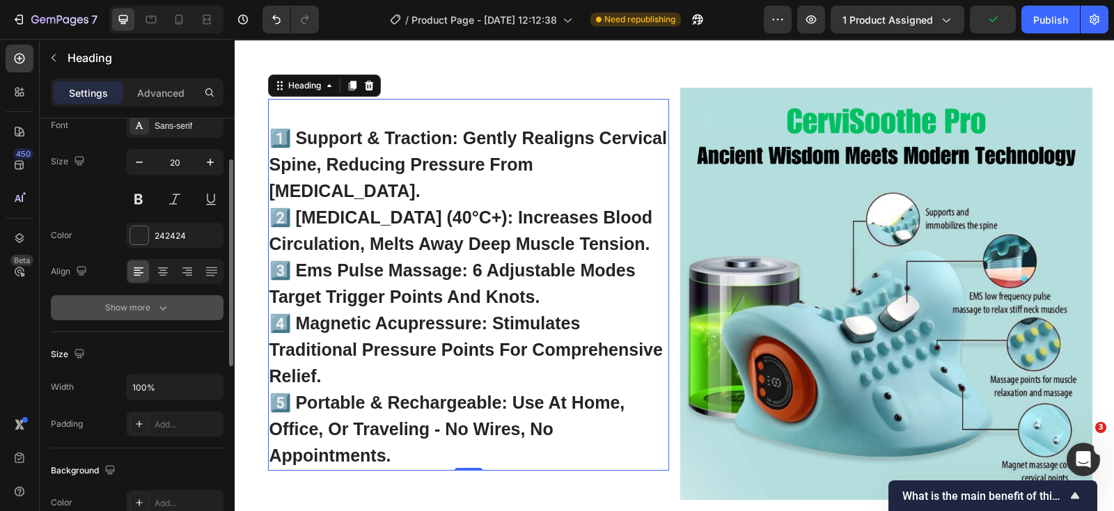
click at [172, 308] on button "Show more" at bounding box center [137, 307] width 173 height 25
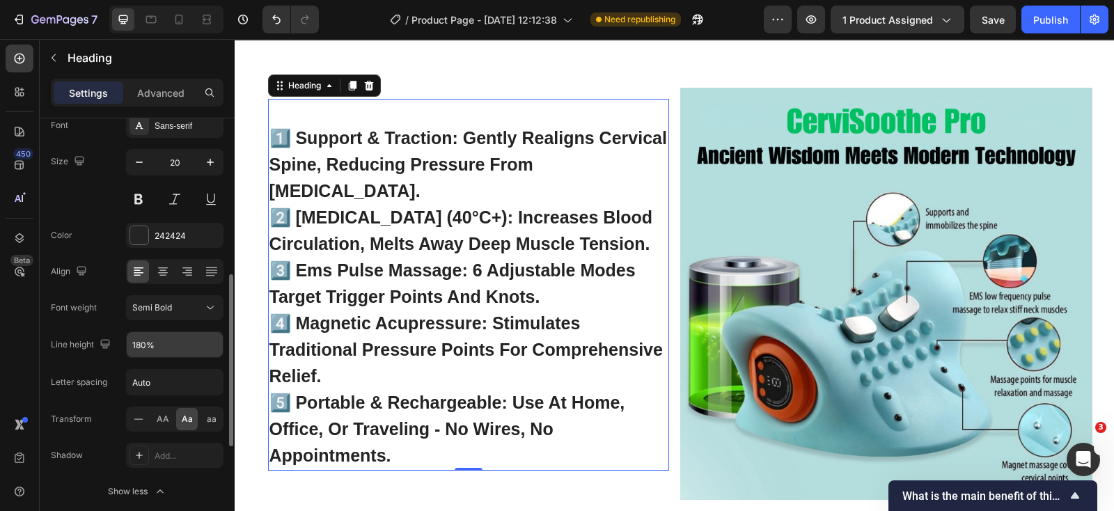
scroll to position [173, 0]
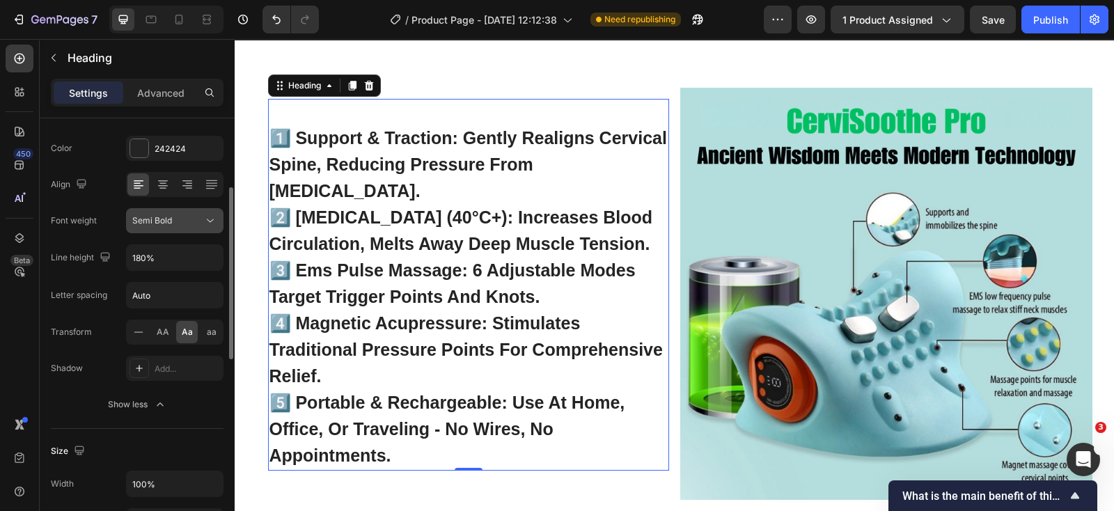
click at [213, 220] on icon at bounding box center [210, 221] width 14 height 14
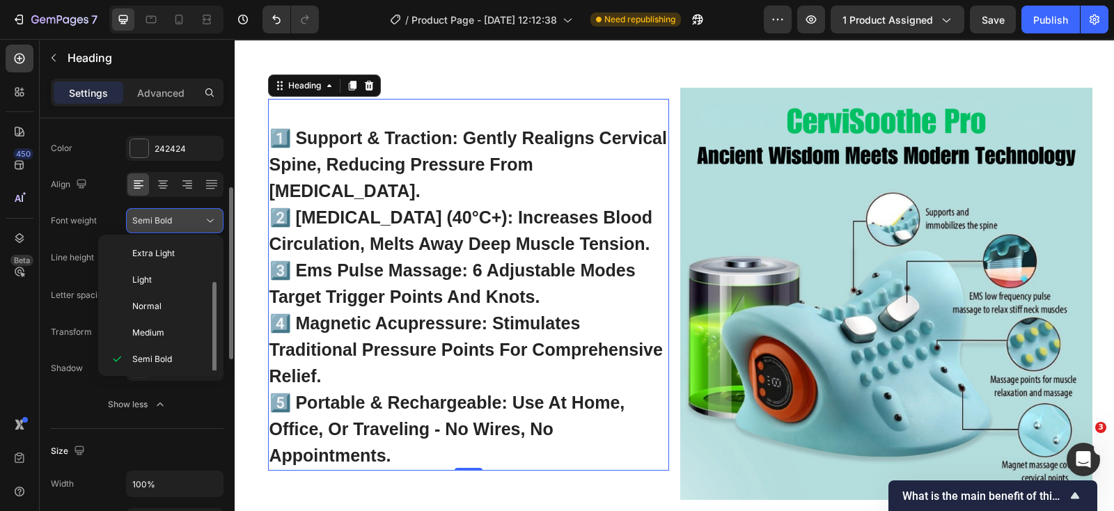
scroll to position [24, 0]
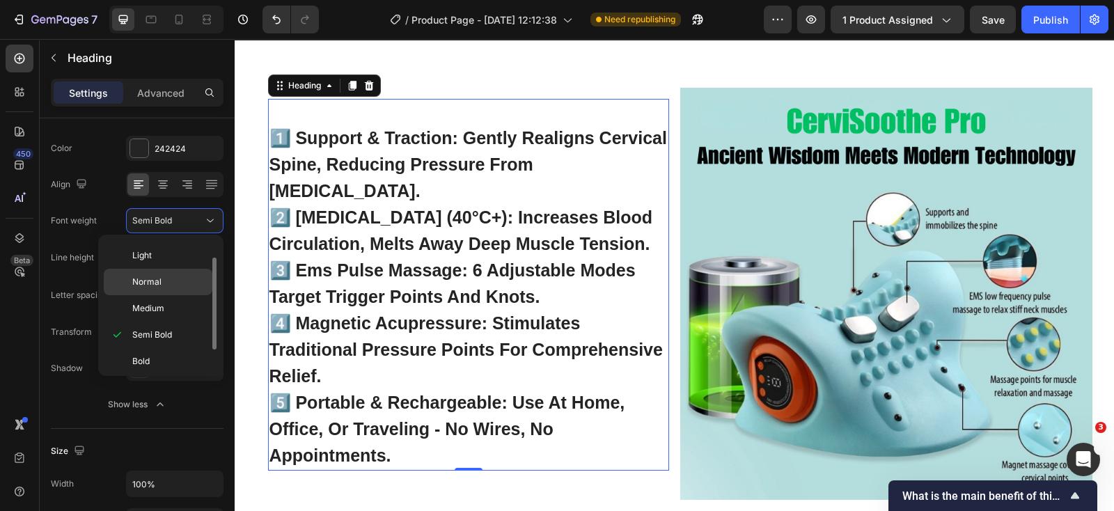
click at [178, 279] on p "Normal" at bounding box center [169, 282] width 74 height 13
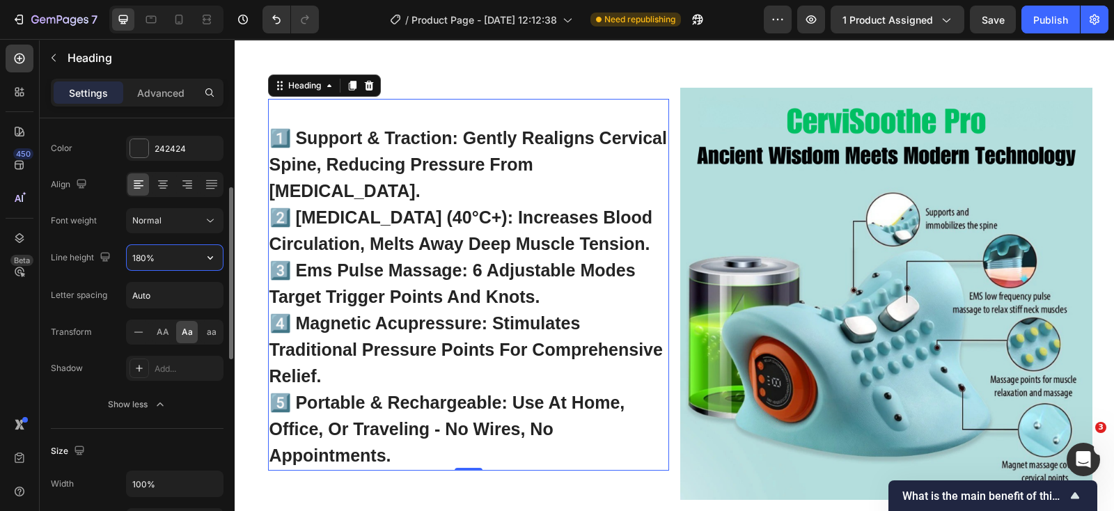
click at [194, 259] on input "180%" at bounding box center [175, 257] width 96 height 25
click at [208, 258] on icon "button" at bounding box center [210, 258] width 14 height 14
click at [196, 298] on input "Auto" at bounding box center [175, 295] width 96 height 25
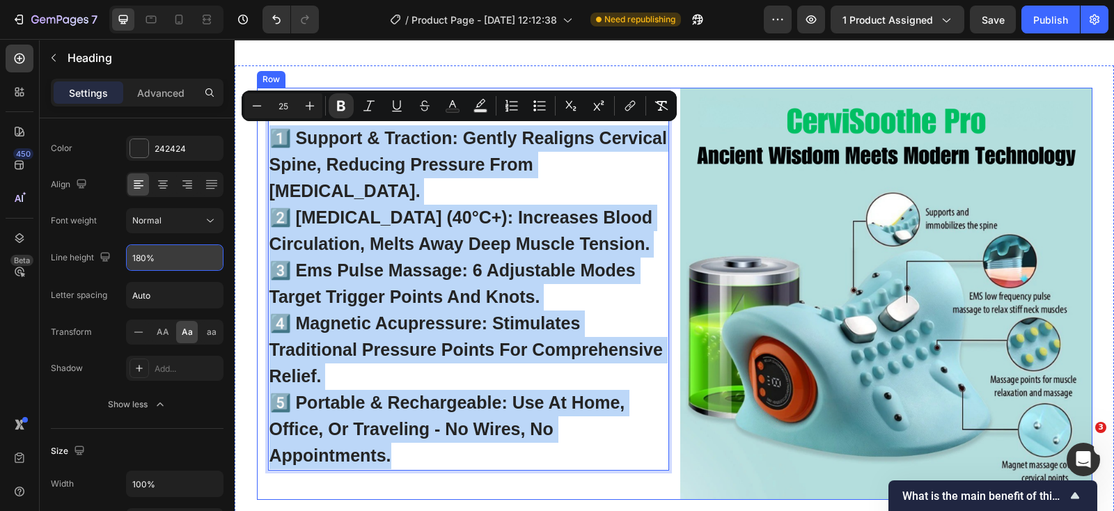
drag, startPoint x: 391, startPoint y: 455, endPoint x: 266, endPoint y: 139, distance: 339.4
click at [259, 132] on div "1️⃣ support & traction: gently realigns cervical spine, reducing pressure from …" at bounding box center [463, 294] width 412 height 412
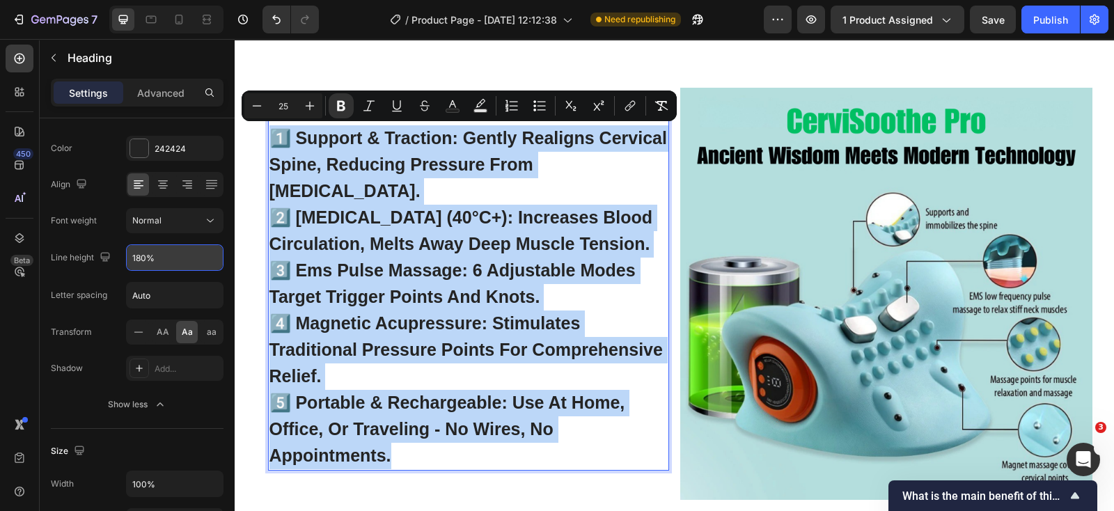
copy p "1️⃣ support & traction: gently realigns cervical spine, reducing pressure from …"
click at [488, 305] on p "1️⃣ support & traction: gently realigns cervical spine, reducing pressure from …" at bounding box center [468, 284] width 398 height 369
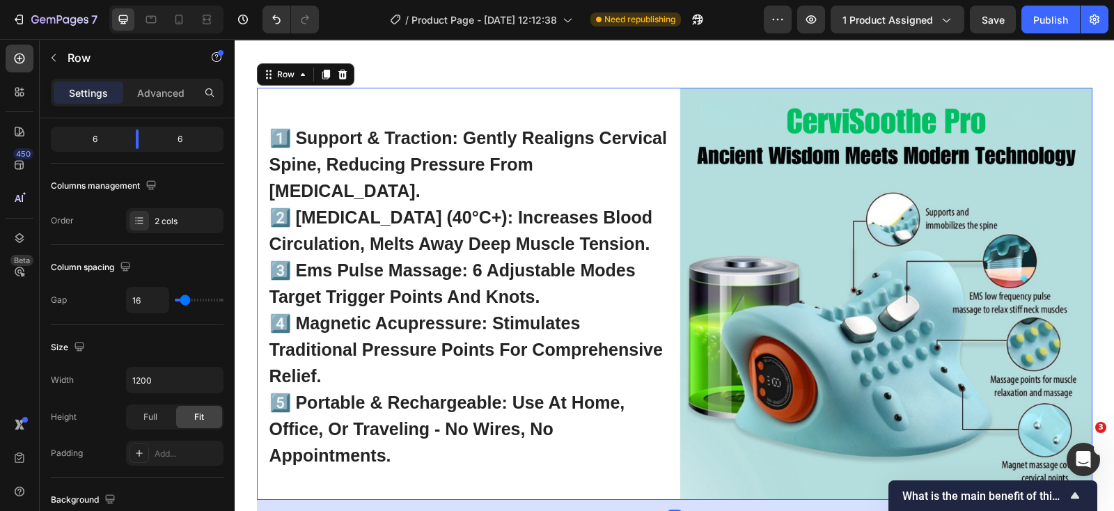
click at [662, 95] on div "⁠⁠⁠⁠⁠⁠⁠ 1️⃣ support & traction: gently realigns cervical spine, reducing pressu…" at bounding box center [463, 294] width 412 height 412
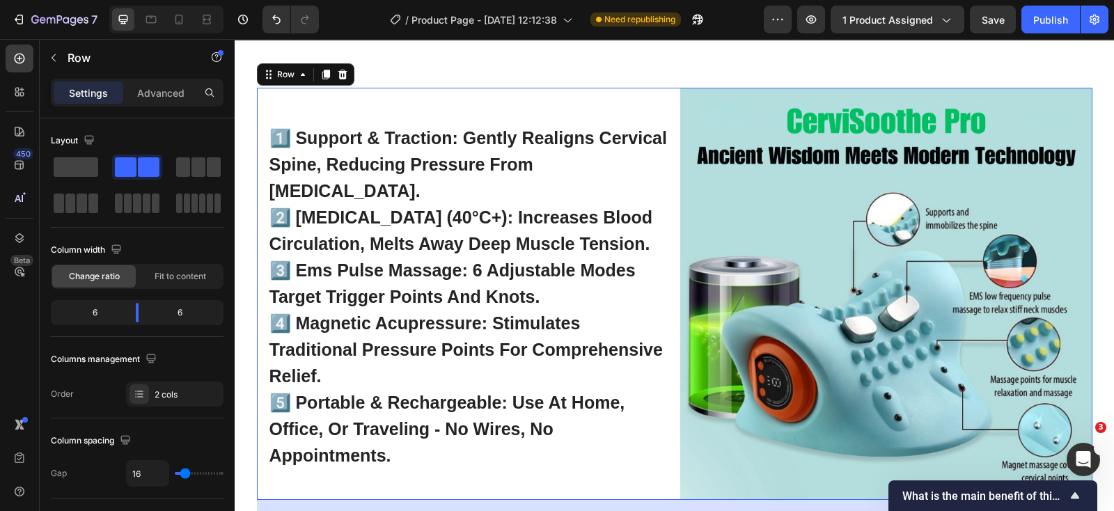
click at [623, 472] on div "⁠⁠⁠⁠⁠⁠⁠ 1️⃣ support & traction: gently realigns cervical spine, reducing pressu…" at bounding box center [463, 294] width 412 height 412
click at [59, 54] on button "button" at bounding box center [53, 58] width 22 height 22
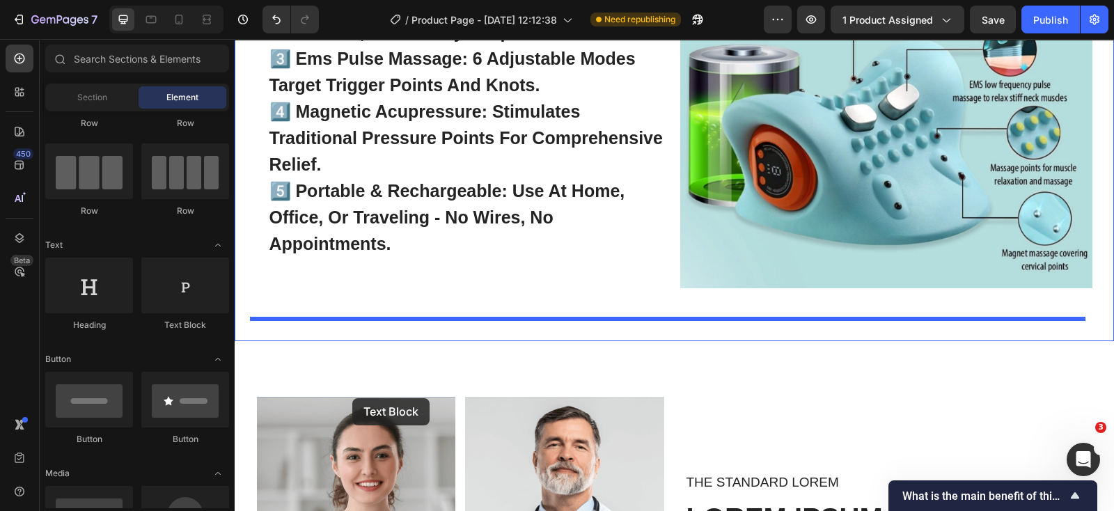
scroll to position [4302, 0]
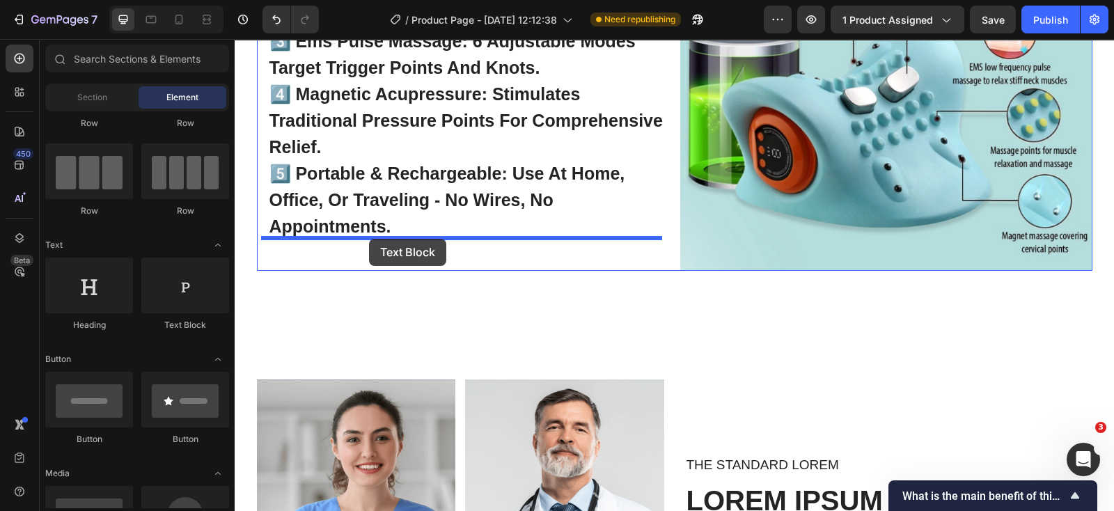
drag, startPoint x: 404, startPoint y: 339, endPoint x: 369, endPoint y: 239, distance: 106.1
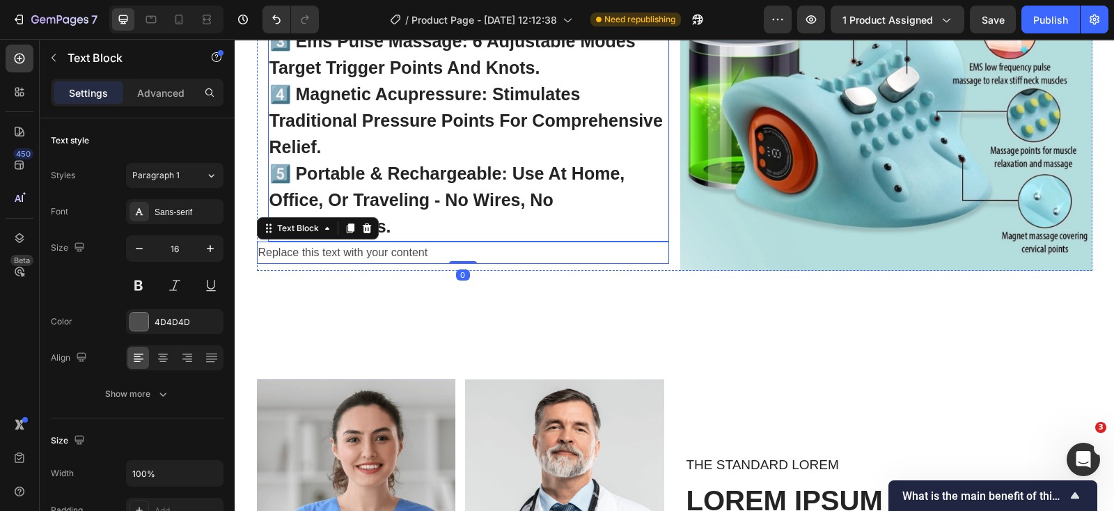
click at [434, 224] on p "⁠⁠⁠⁠⁠⁠⁠ 1️⃣ support & traction: gently realigns cervical spine, reducing pressu…" at bounding box center [468, 55] width 398 height 369
click at [379, 252] on div "Replace this text with your content" at bounding box center [463, 253] width 412 height 23
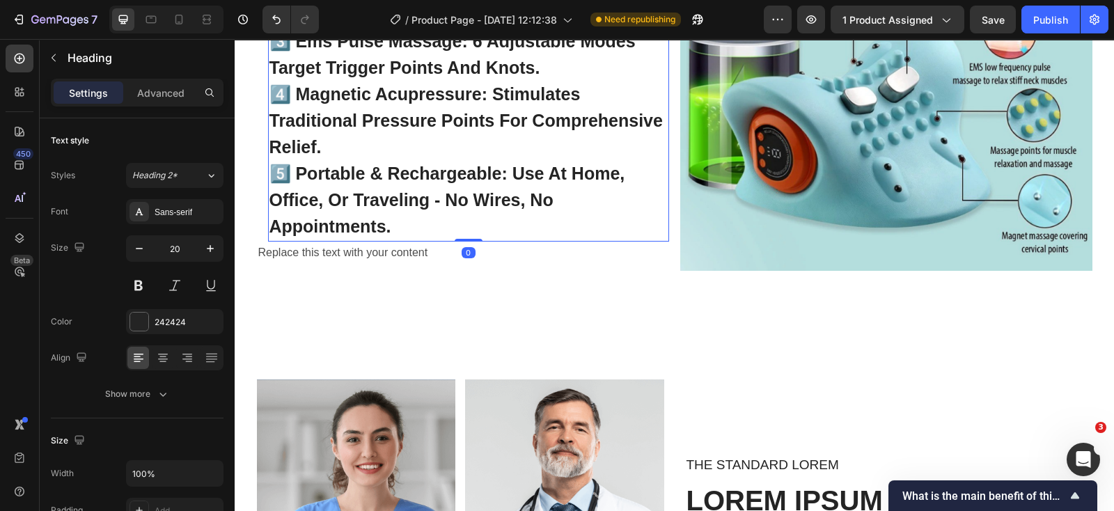
click at [398, 228] on p "⁠⁠⁠⁠⁠⁠⁠ 1️⃣ support & traction: gently realigns cervical spine, reducing pressu…" at bounding box center [468, 55] width 398 height 369
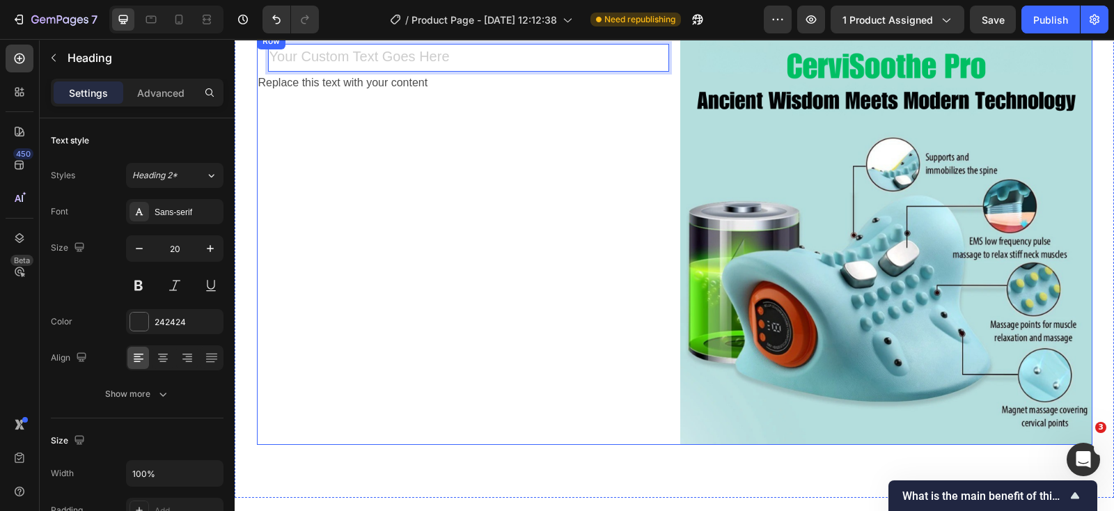
scroll to position [4041, 0]
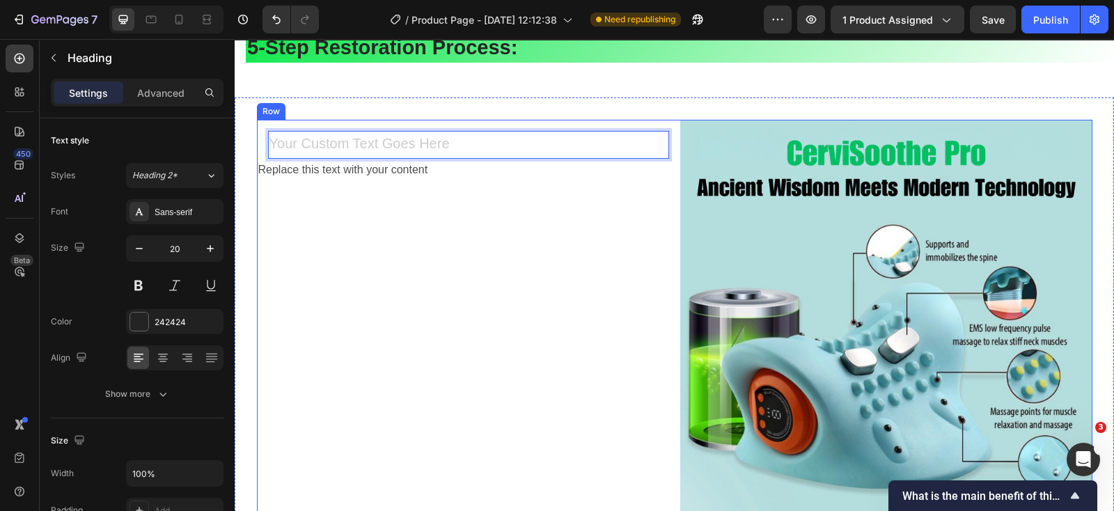
click at [426, 191] on div "Heading 0 Replace this text with your content Text Block" at bounding box center [463, 326] width 412 height 412
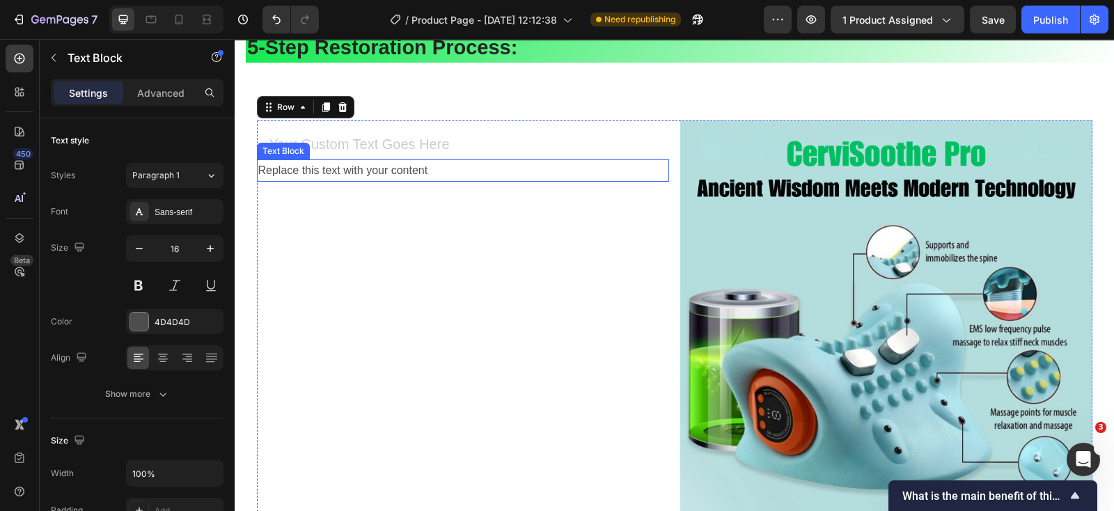
click at [425, 177] on div "Replace this text with your content" at bounding box center [463, 170] width 412 height 23
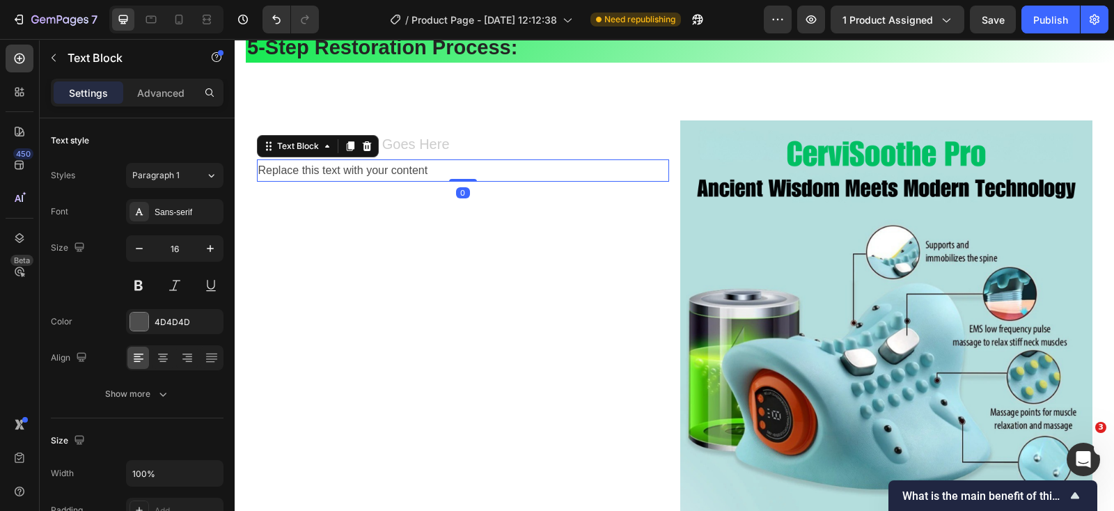
click at [410, 169] on div "Replace this text with your content" at bounding box center [463, 170] width 412 height 23
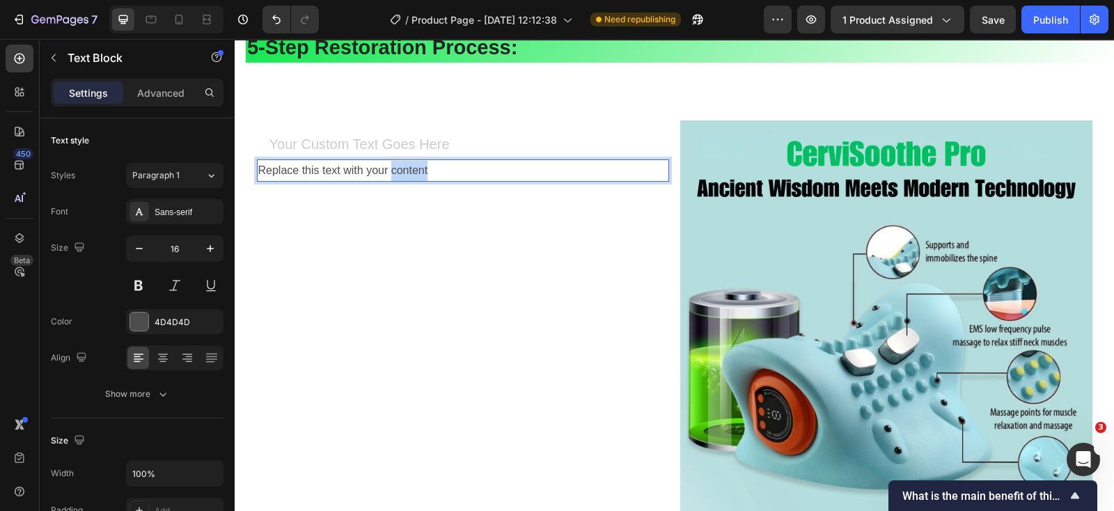
click at [410, 169] on p "Replace this text with your content" at bounding box center [462, 171] width 409 height 20
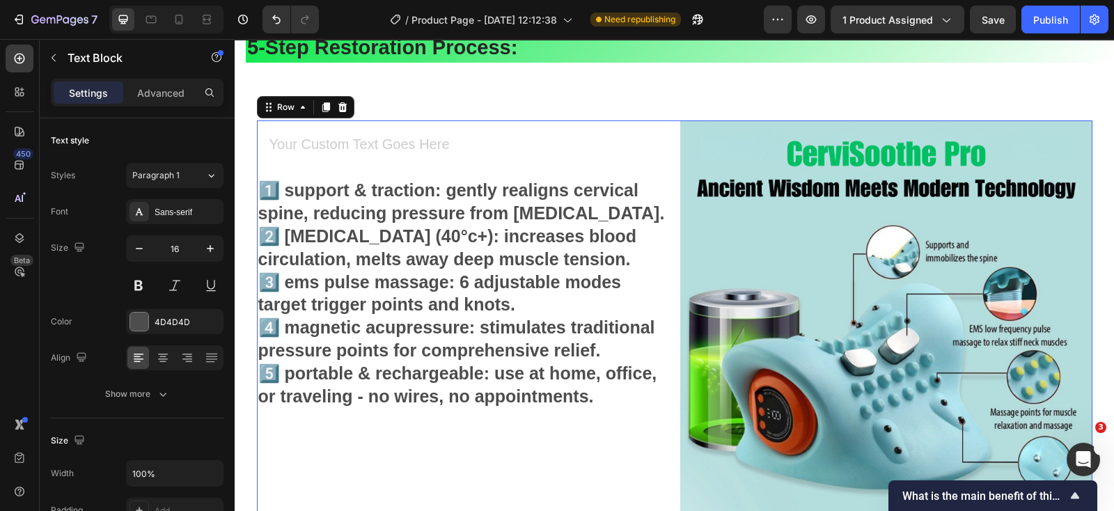
click at [380, 447] on div "Heading 1️⃣ support & traction: gently realigns cervical spine, reducing pressu…" at bounding box center [463, 326] width 412 height 412
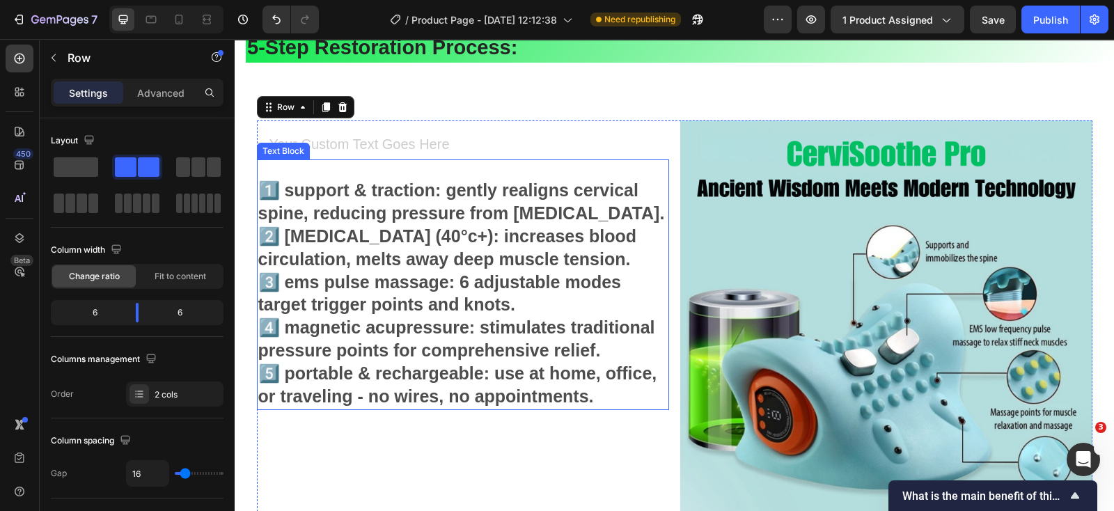
click at [437, 333] on p "1️⃣ support & traction: gently realigns cervical spine, reducing pressure from …" at bounding box center [462, 285] width 409 height 249
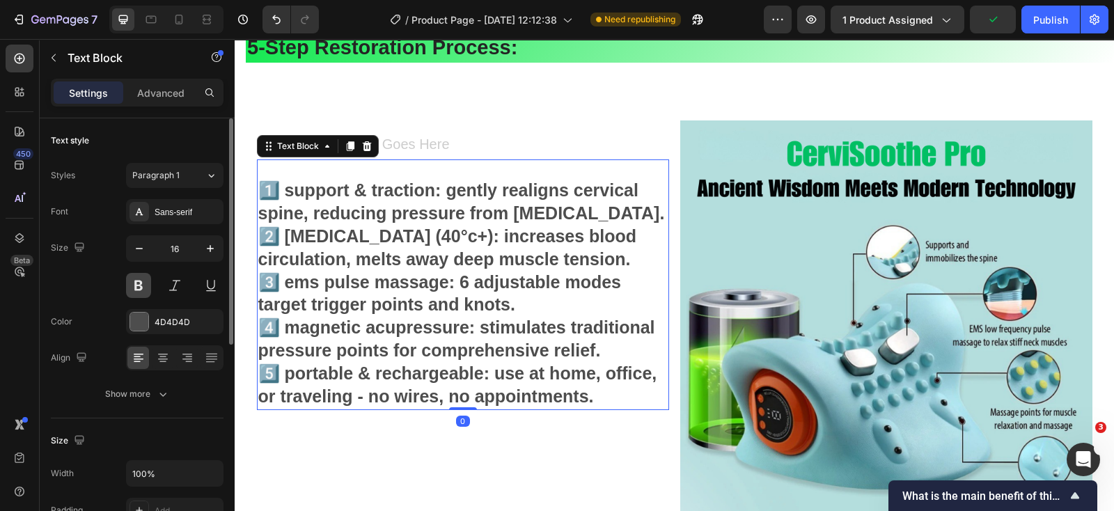
click at [130, 286] on button at bounding box center [138, 285] width 25 height 25
click at [134, 283] on button at bounding box center [138, 285] width 25 height 25
click at [134, 282] on button at bounding box center [138, 285] width 25 height 25
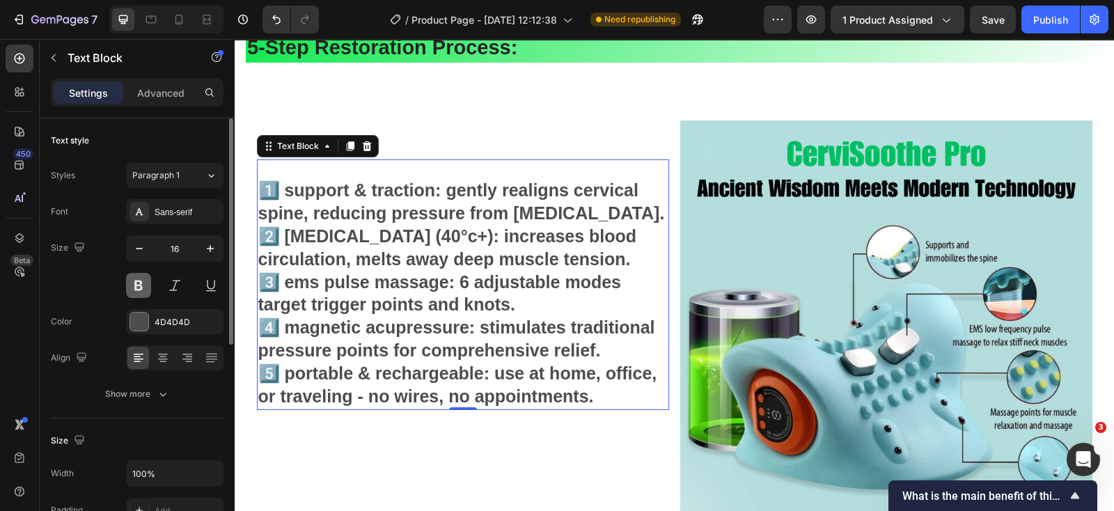
click at [134, 282] on button at bounding box center [138, 285] width 25 height 25
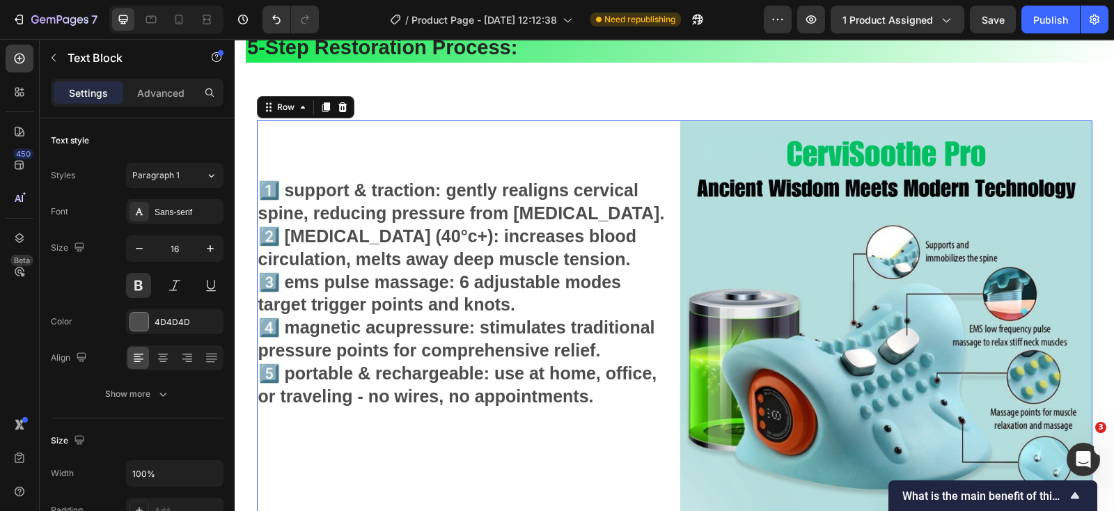
click at [325, 438] on div "Heading 1️⃣ support & traction: gently realigns cervical spine, reducing pressu…" at bounding box center [463, 326] width 412 height 412
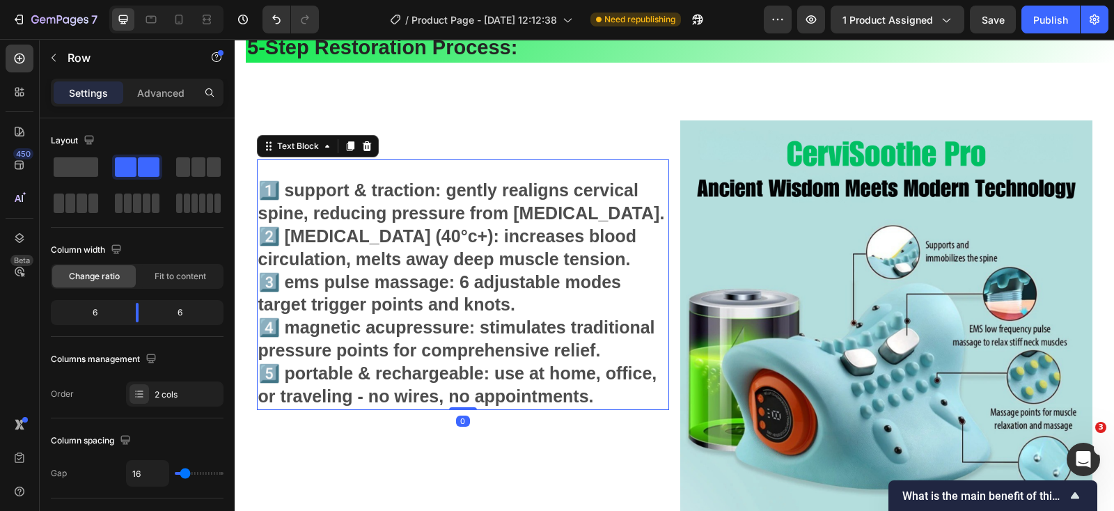
click at [373, 312] on p "1️⃣ support & traction: gently realigns cervical spine, reducing pressure from …" at bounding box center [462, 285] width 409 height 249
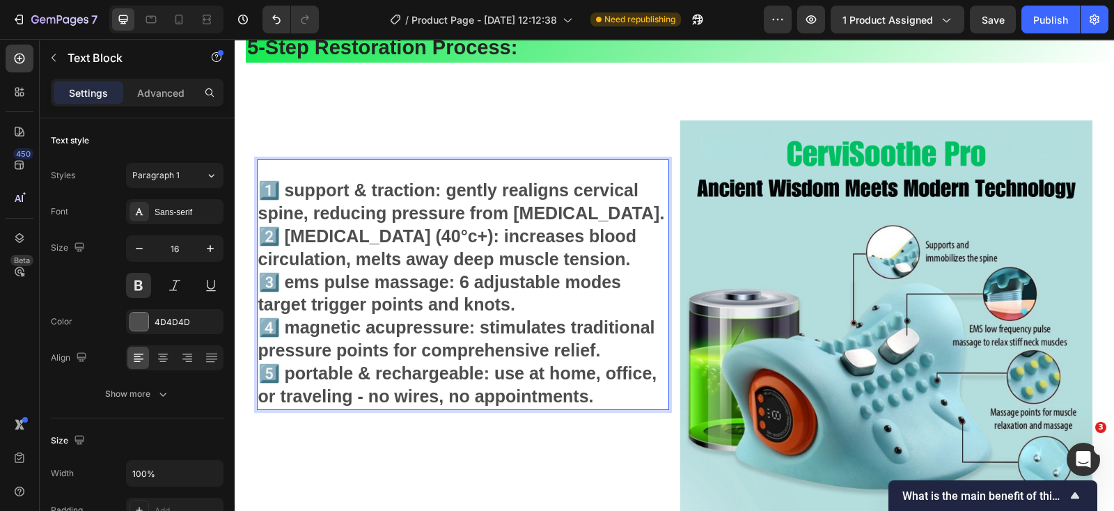
click at [376, 201] on strong "1️⃣ support & traction: gently realigns cervical spine, reducing pressure from …" at bounding box center [461, 201] width 407 height 42
drag, startPoint x: 432, startPoint y: 189, endPoint x: 411, endPoint y: 188, distance: 20.9
click at [430, 189] on strong "1️⃣ support & traction: gently realigns cervical spine, reducing pressure from …" at bounding box center [461, 201] width 407 height 42
click at [282, 191] on strong "1️⃣ support & traction: gently realigns cervical spine, reducing pressure from …" at bounding box center [461, 201] width 407 height 42
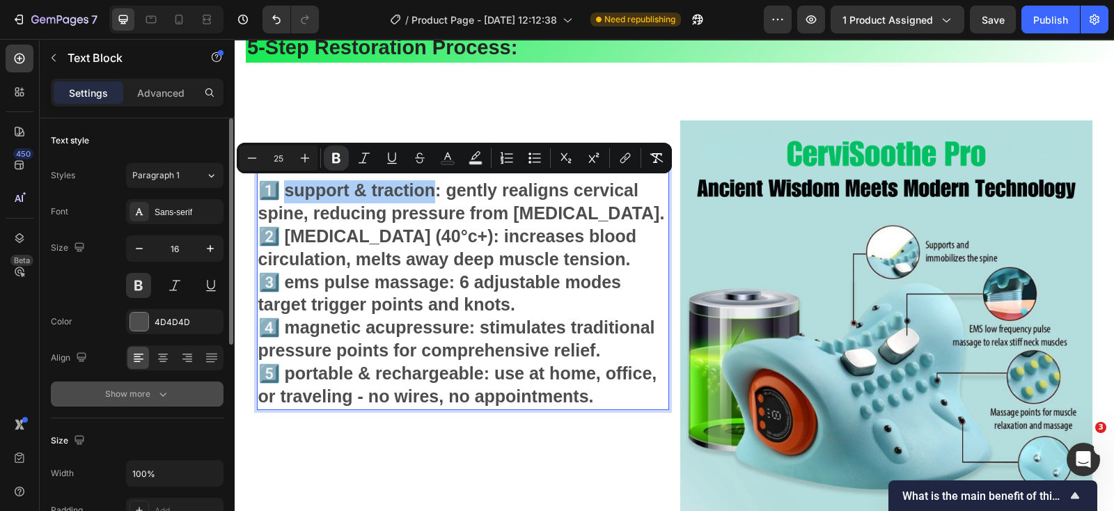
click at [159, 394] on icon "button" at bounding box center [163, 394] width 14 height 14
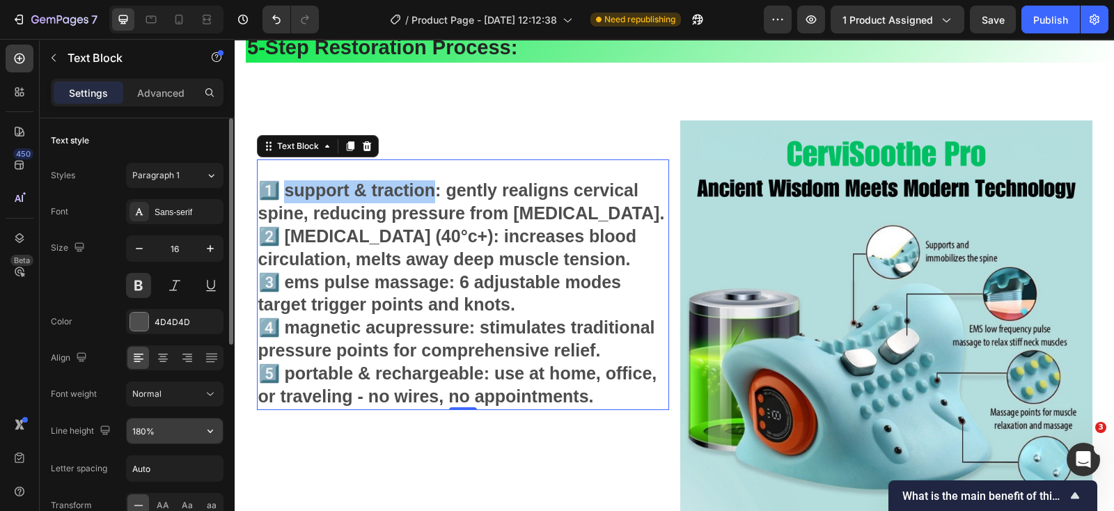
scroll to position [86, 0]
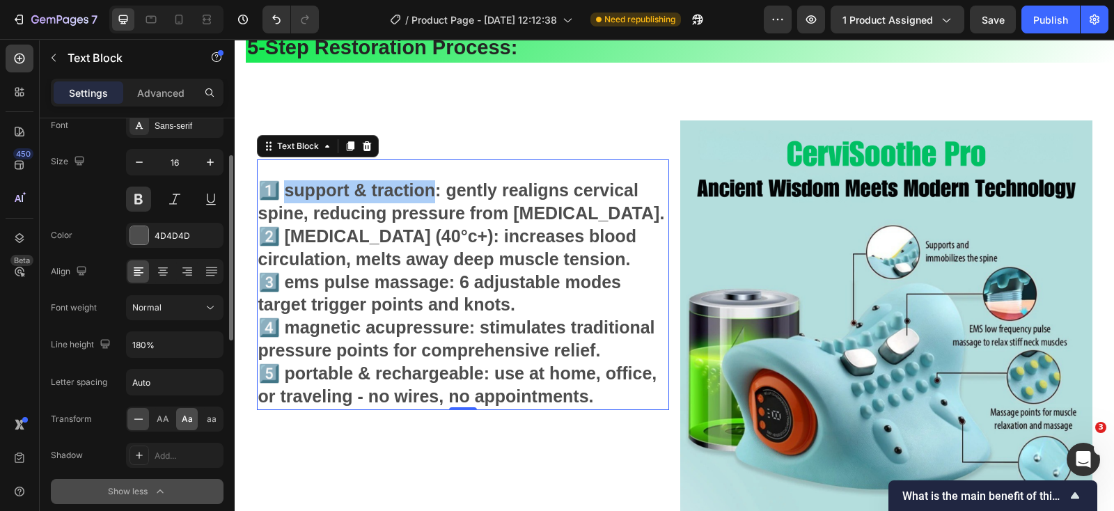
click at [185, 417] on span "Aa" at bounding box center [187, 419] width 11 height 13
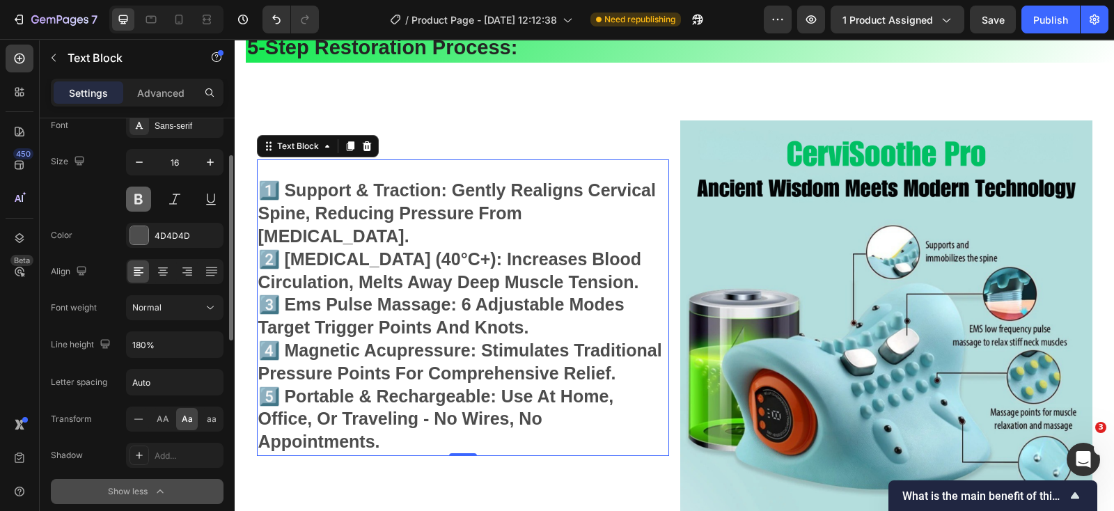
click at [132, 201] on button at bounding box center [138, 199] width 25 height 25
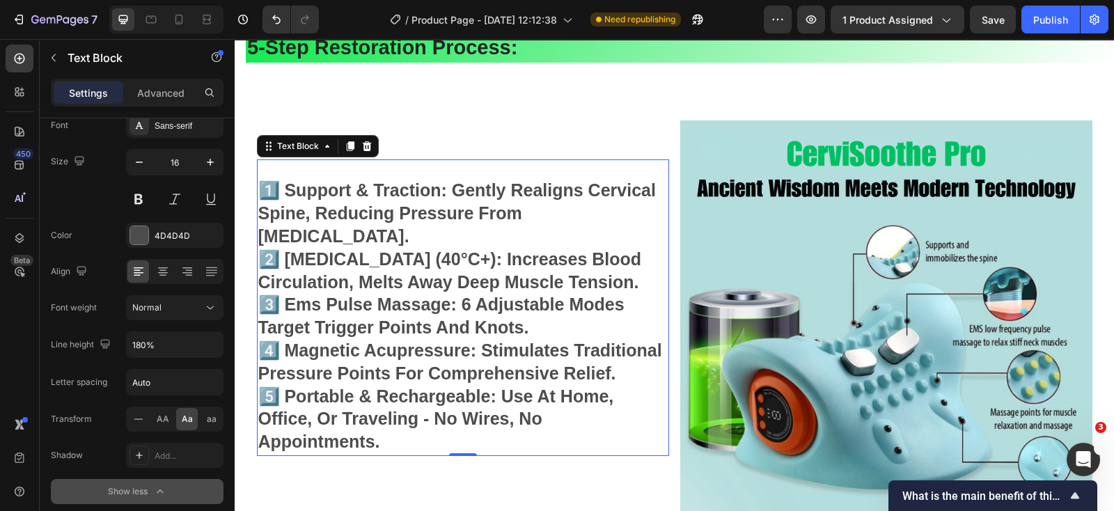
click at [484, 352] on strong "4️⃣ magnetic acupressure: stimulates traditional pressure points for comprehens…" at bounding box center [460, 362] width 404 height 42
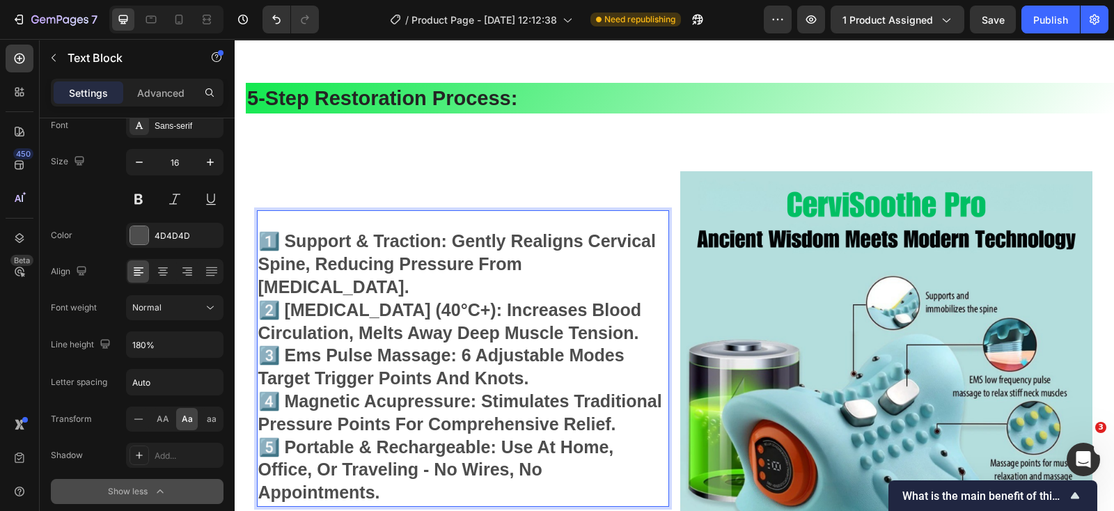
scroll to position [3954, 0]
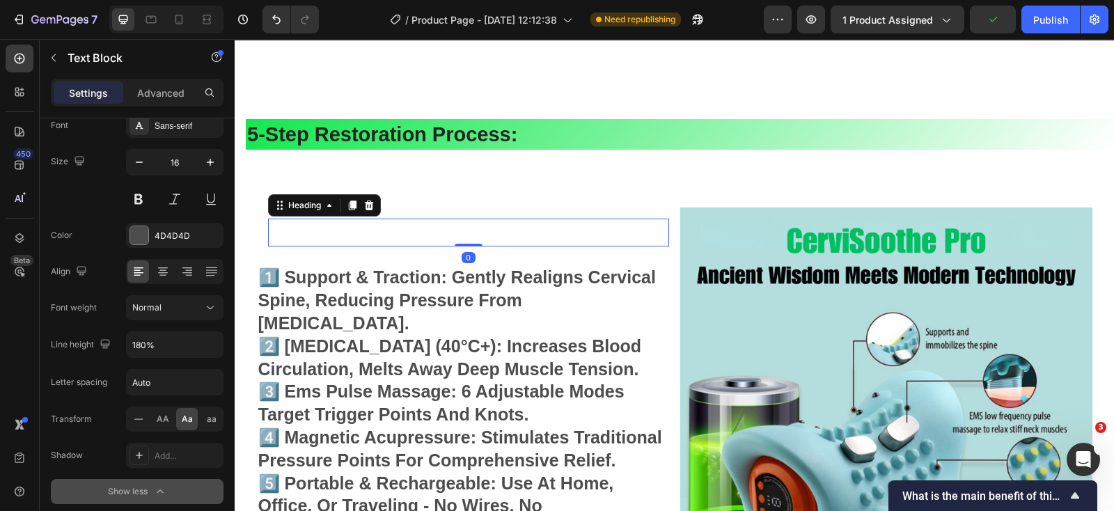
click at [519, 220] on p "Rich Text Editor. Editing area: main" at bounding box center [468, 232] width 398 height 25
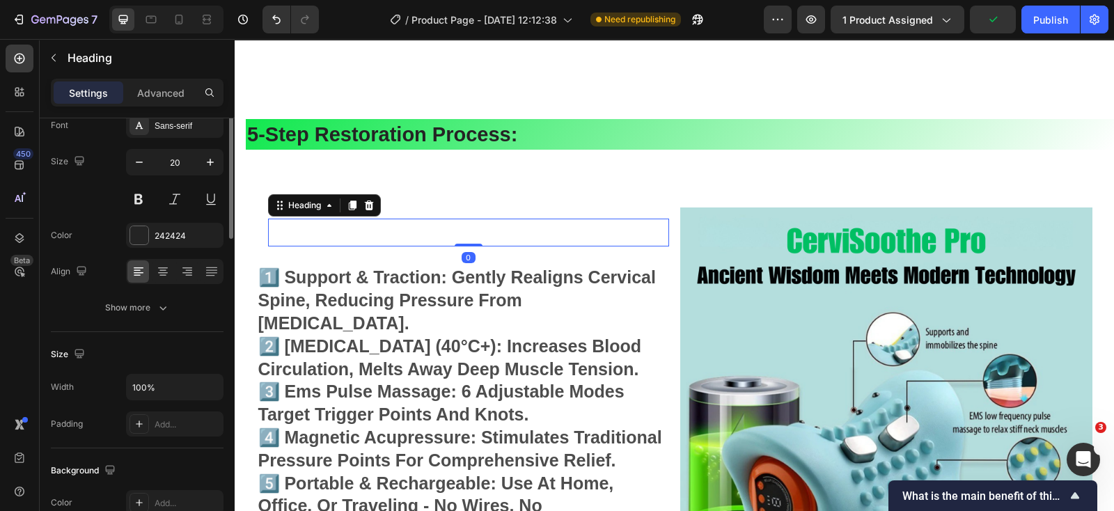
scroll to position [0, 0]
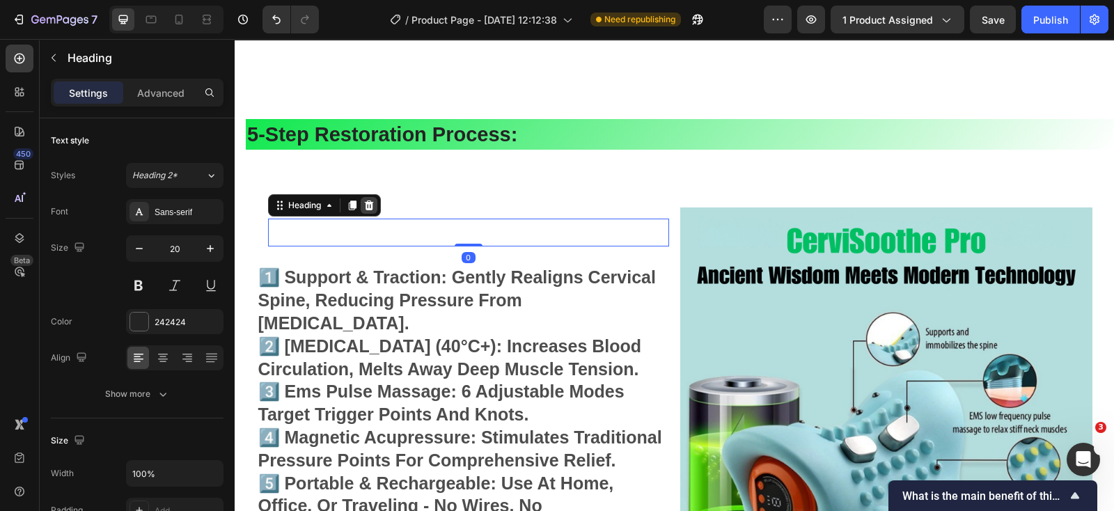
click at [364, 205] on icon at bounding box center [368, 206] width 9 height 10
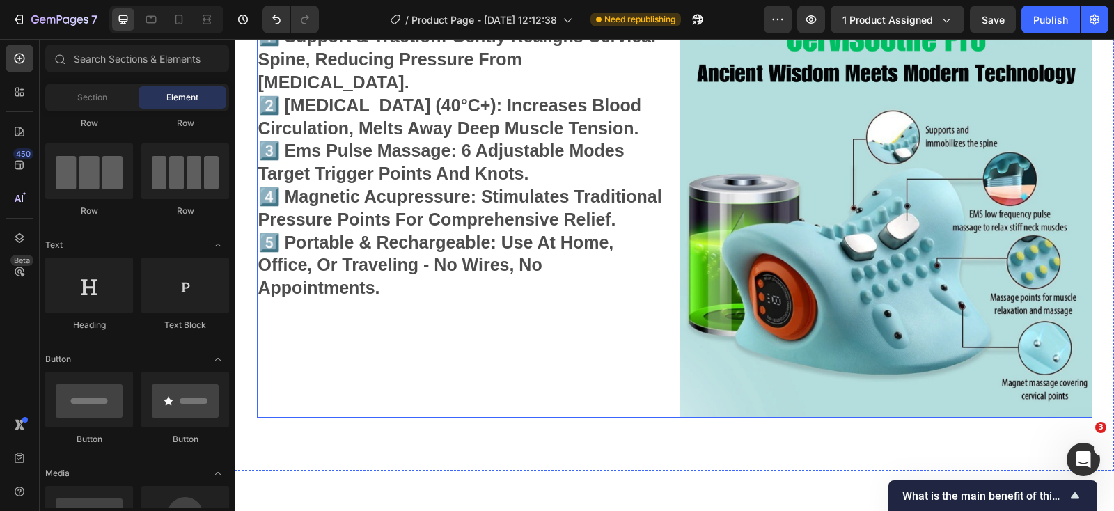
scroll to position [4128, 0]
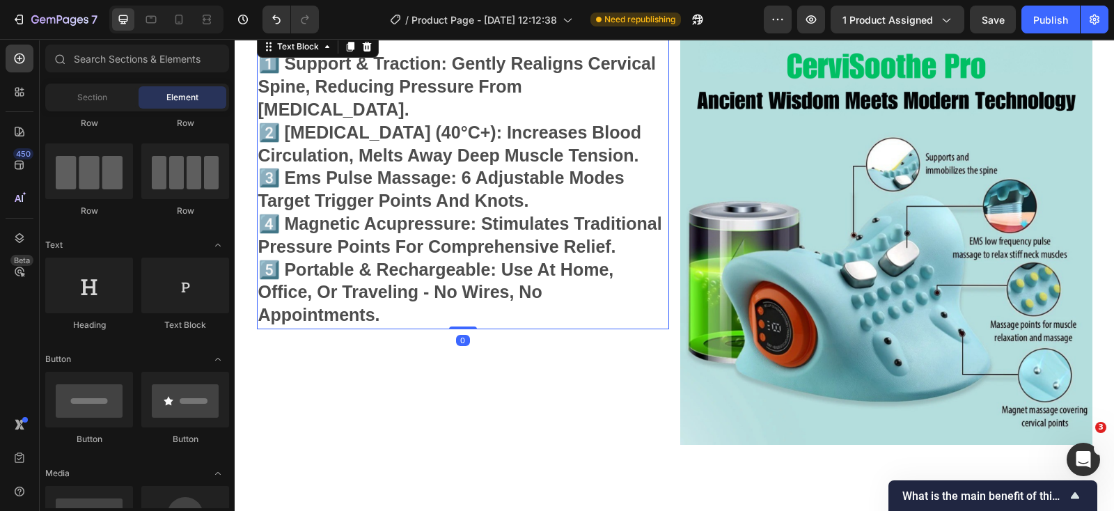
click at [570, 299] on p "1️⃣ support & traction: gently realigns cervical spine, reducing pressure from …" at bounding box center [462, 181] width 409 height 294
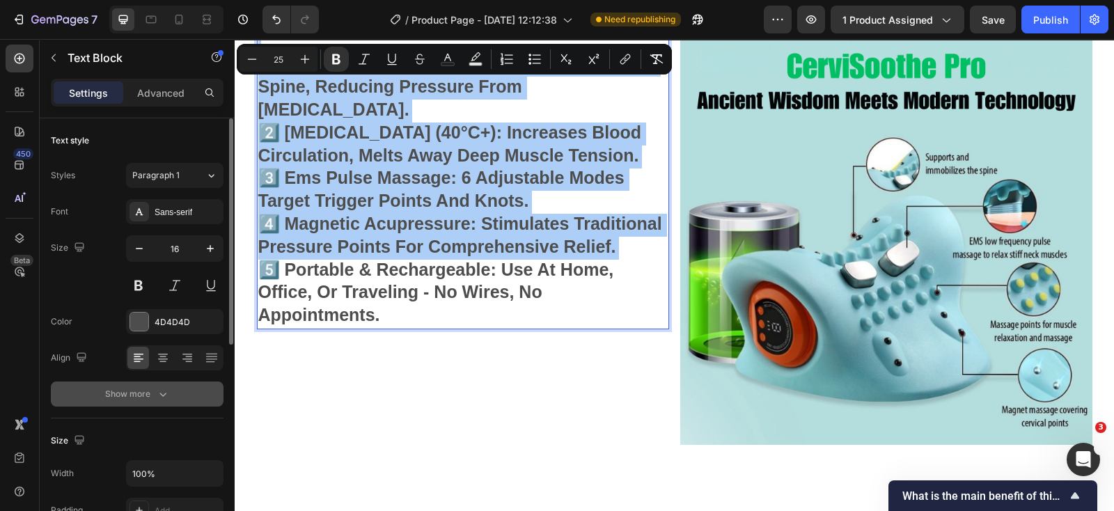
click at [164, 396] on icon "button" at bounding box center [163, 394] width 14 height 14
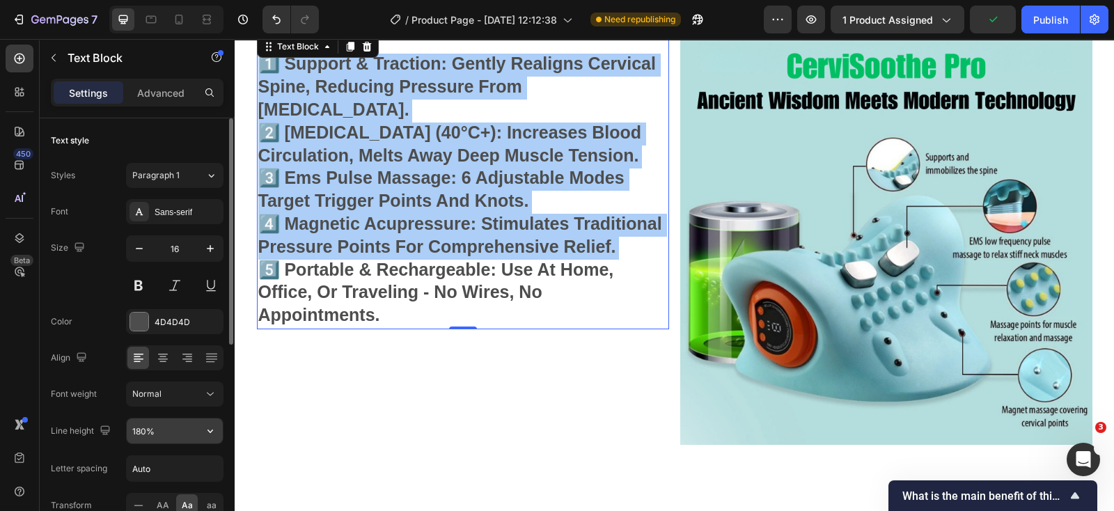
scroll to position [86, 0]
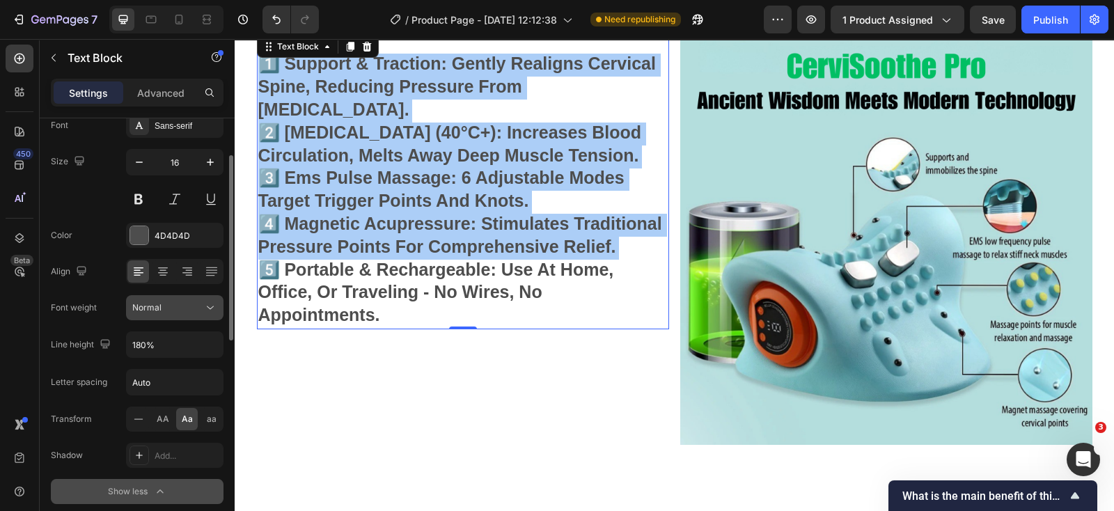
click at [202, 306] on div "Normal" at bounding box center [167, 308] width 71 height 13
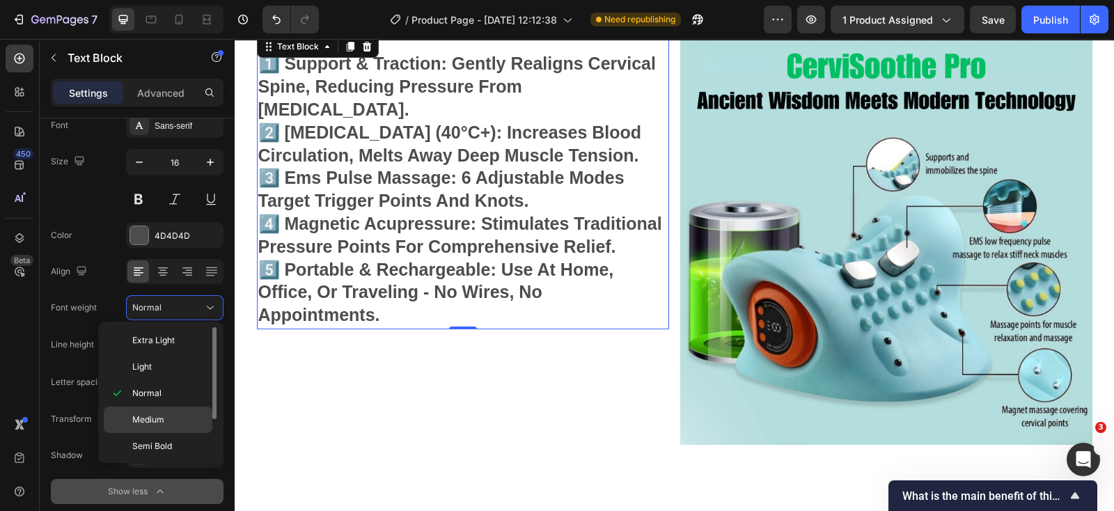
click at [196, 416] on p "Medium" at bounding box center [169, 420] width 74 height 13
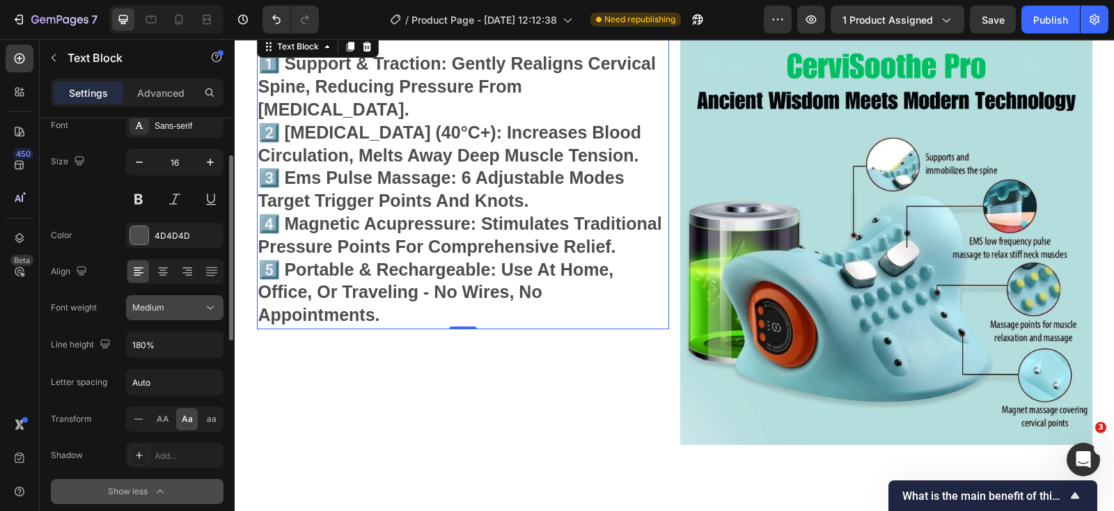
click at [205, 304] on icon at bounding box center [210, 308] width 14 height 14
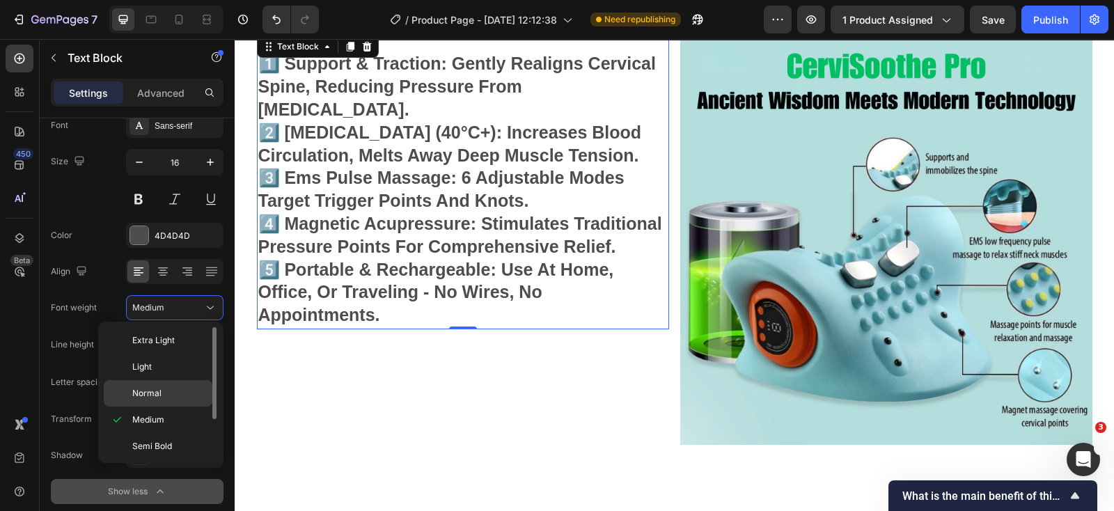
click at [189, 387] on p "Normal" at bounding box center [169, 393] width 74 height 13
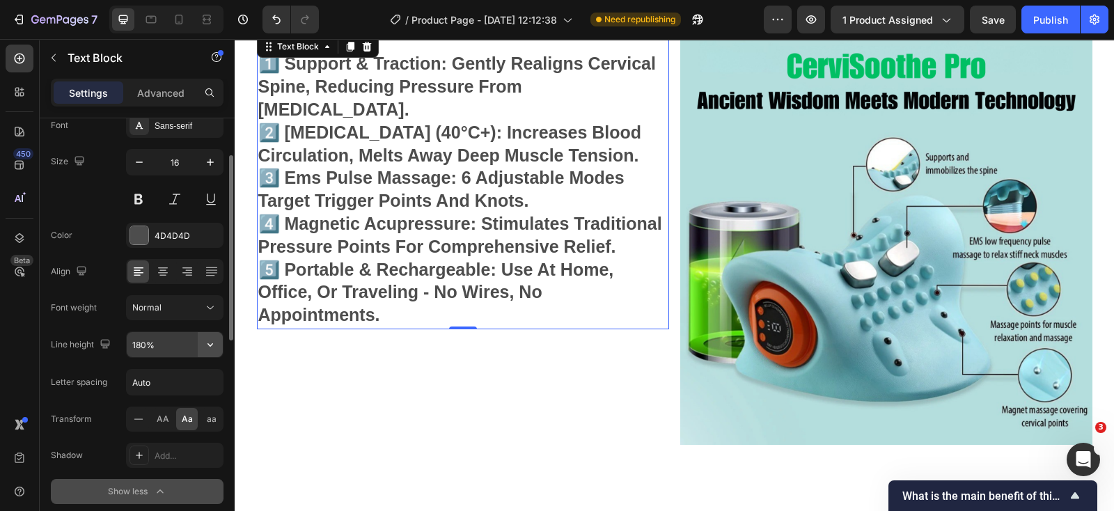
click at [198, 344] on button "button" at bounding box center [210, 344] width 25 height 25
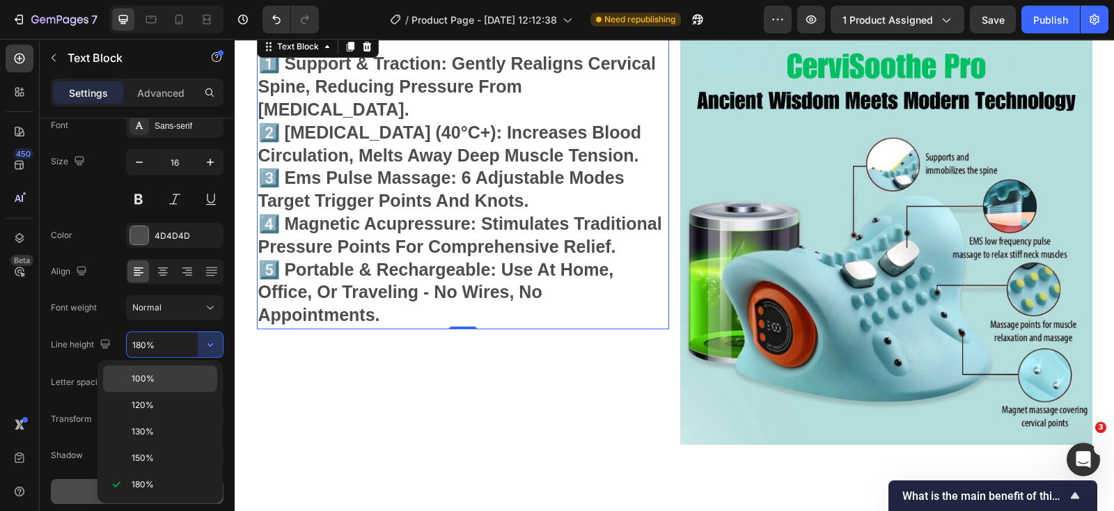
click at [188, 382] on p "100%" at bounding box center [171, 379] width 79 height 13
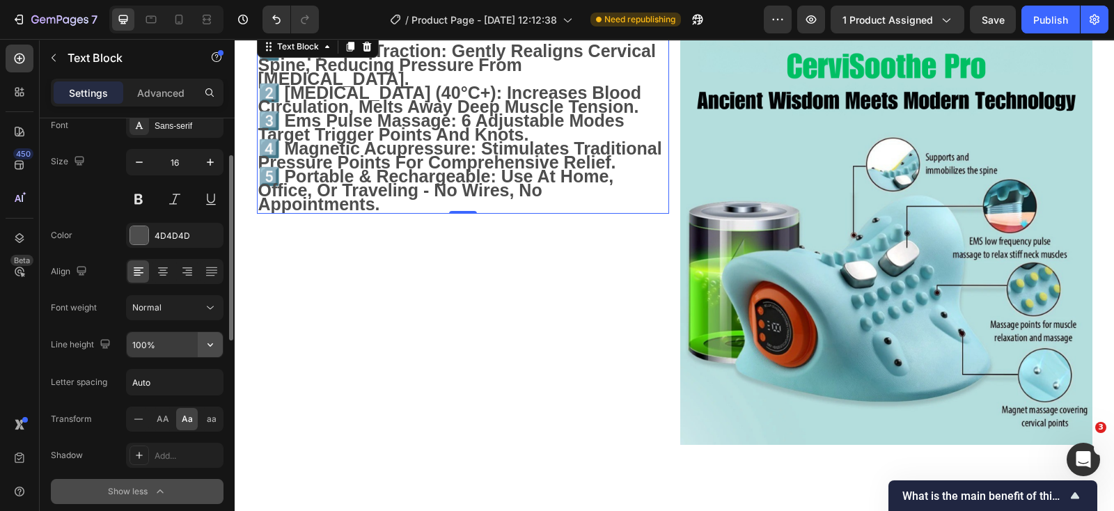
click at [205, 350] on icon "button" at bounding box center [210, 345] width 14 height 14
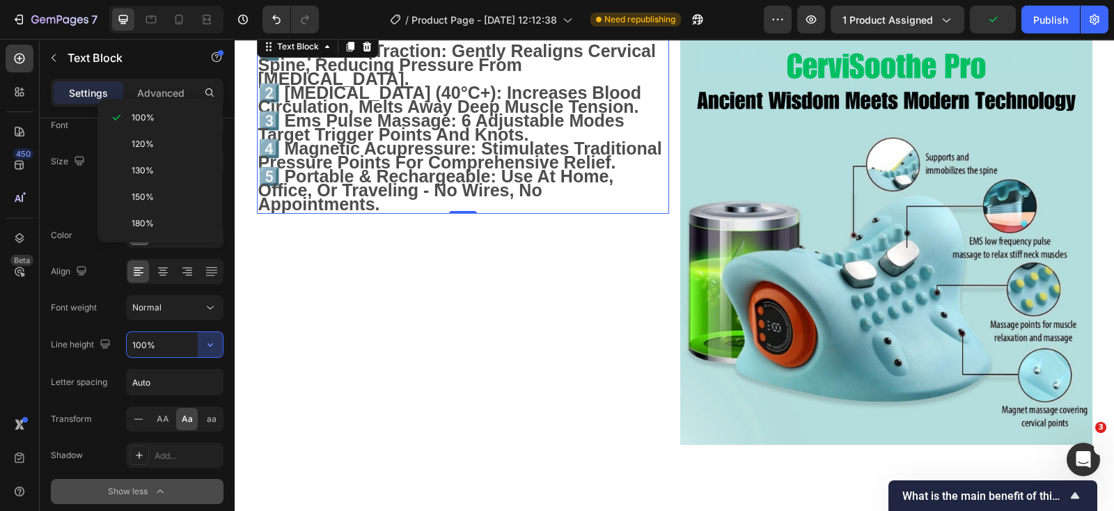
scroll to position [347, 0]
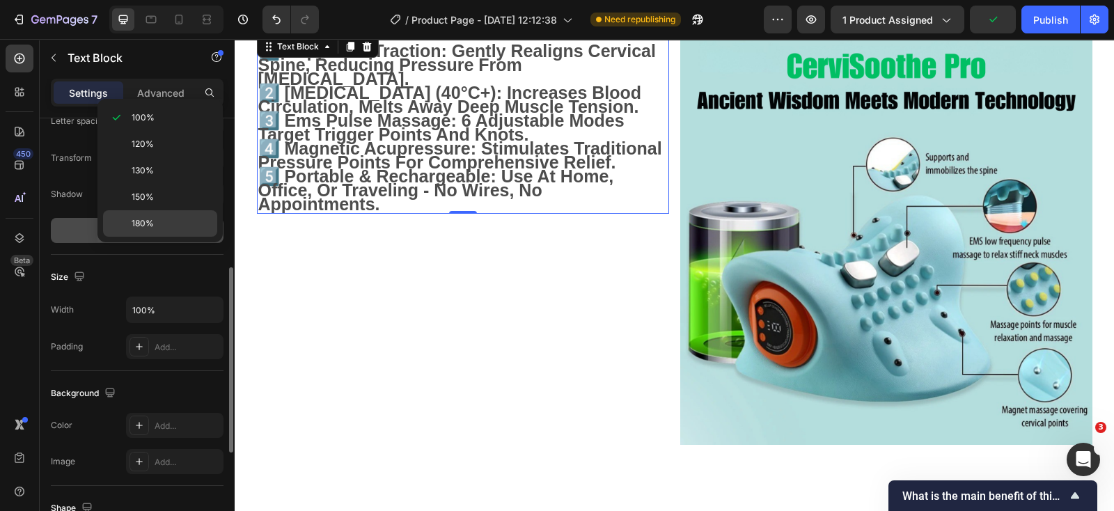
click at [188, 223] on p "180%" at bounding box center [171, 223] width 79 height 13
type input "180%"
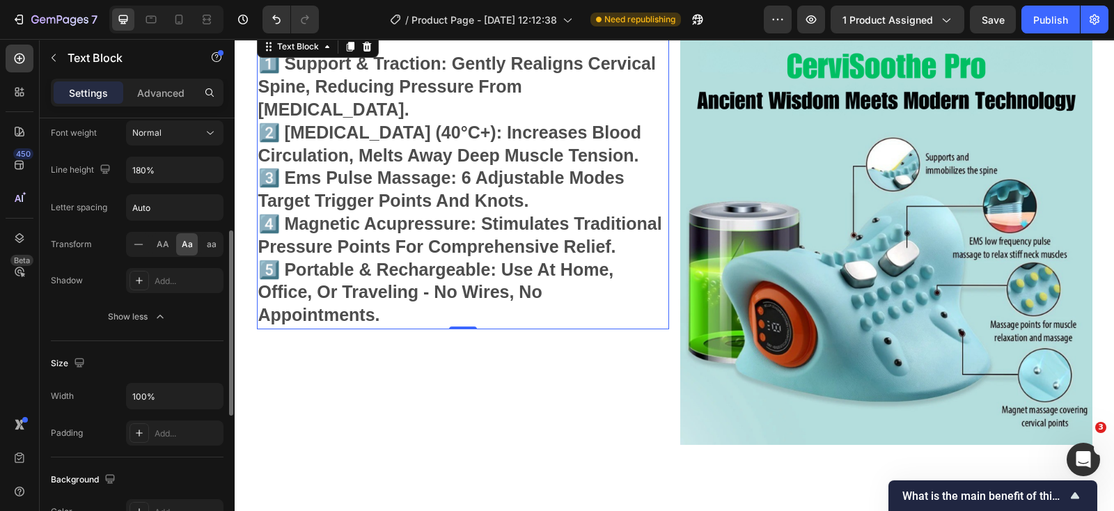
scroll to position [173, 0]
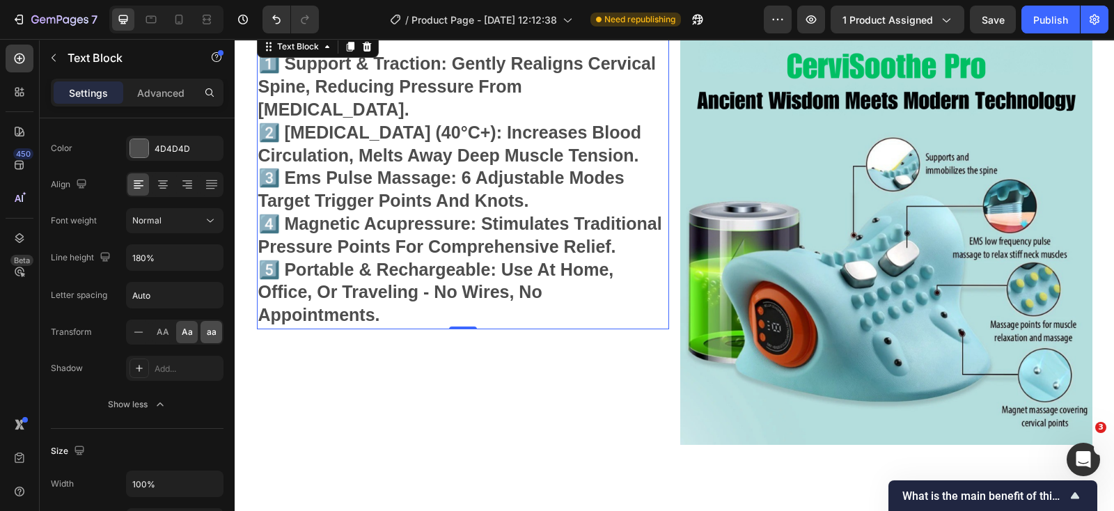
click at [210, 333] on span "aa" at bounding box center [212, 332] width 10 height 13
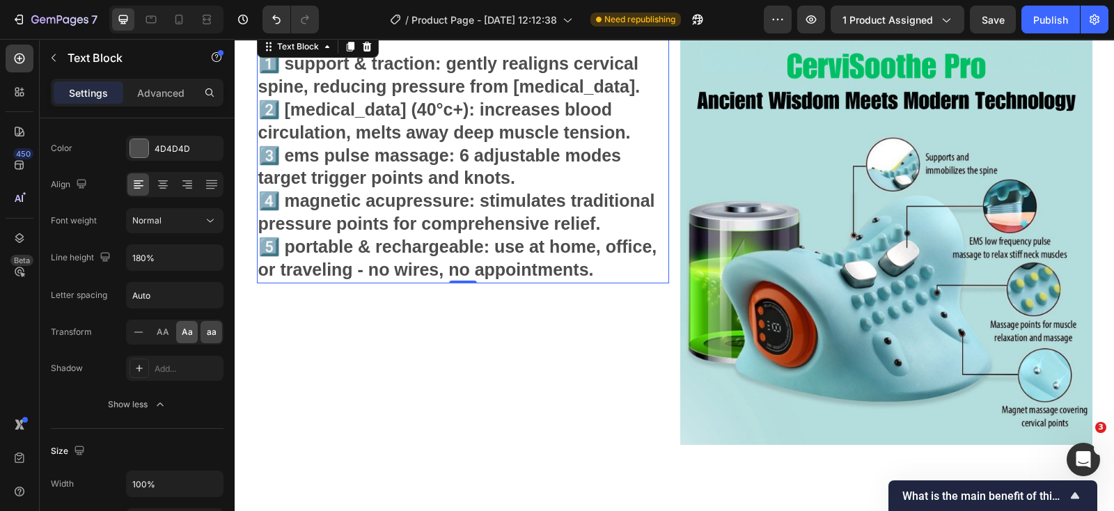
click at [190, 330] on span "Aa" at bounding box center [187, 332] width 11 height 13
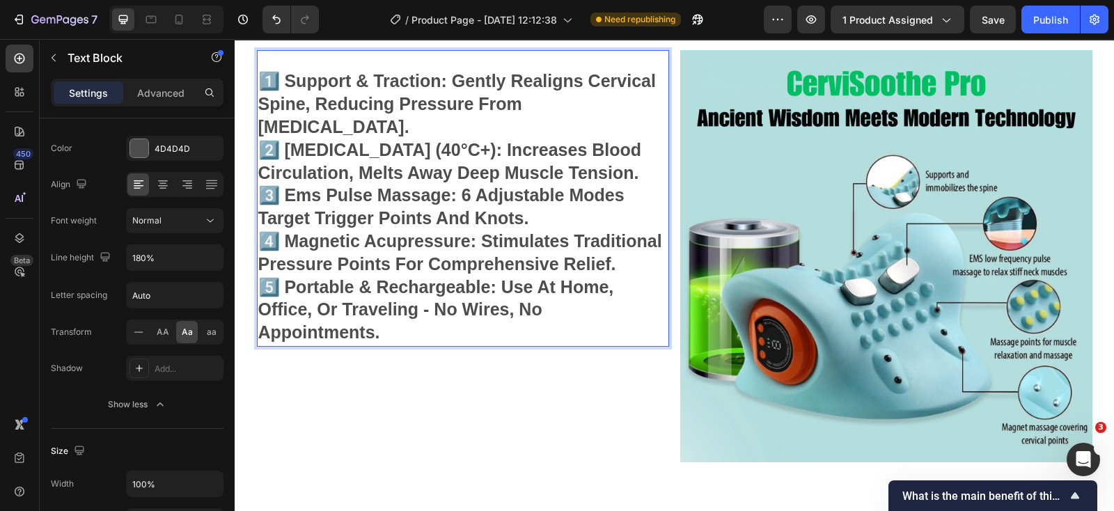
scroll to position [4128, 0]
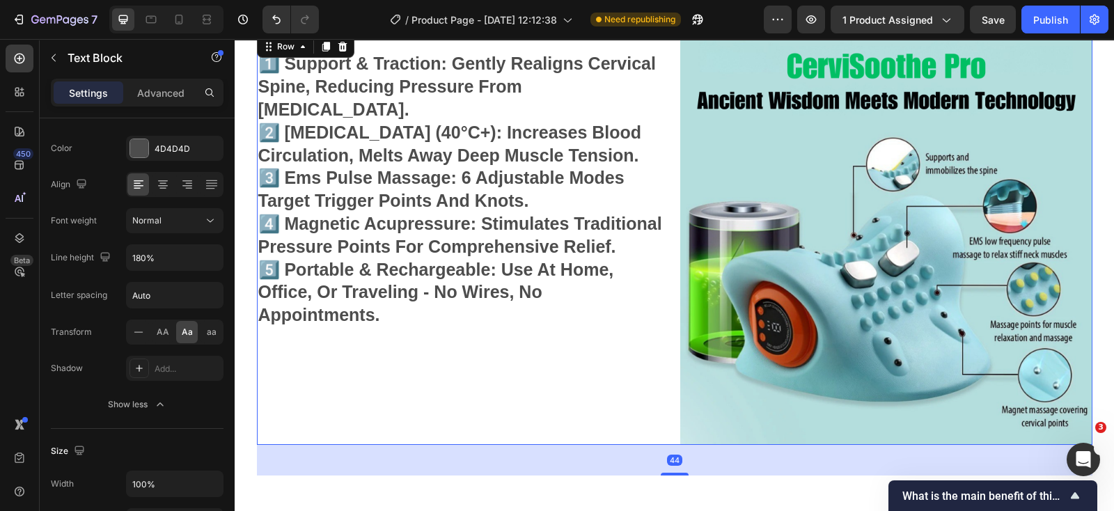
click at [412, 336] on div "⁠⁠⁠⁠⁠⁠⁠ 1️⃣ support & traction: gently realigns cervical spine, reducing pressu…" at bounding box center [463, 239] width 412 height 412
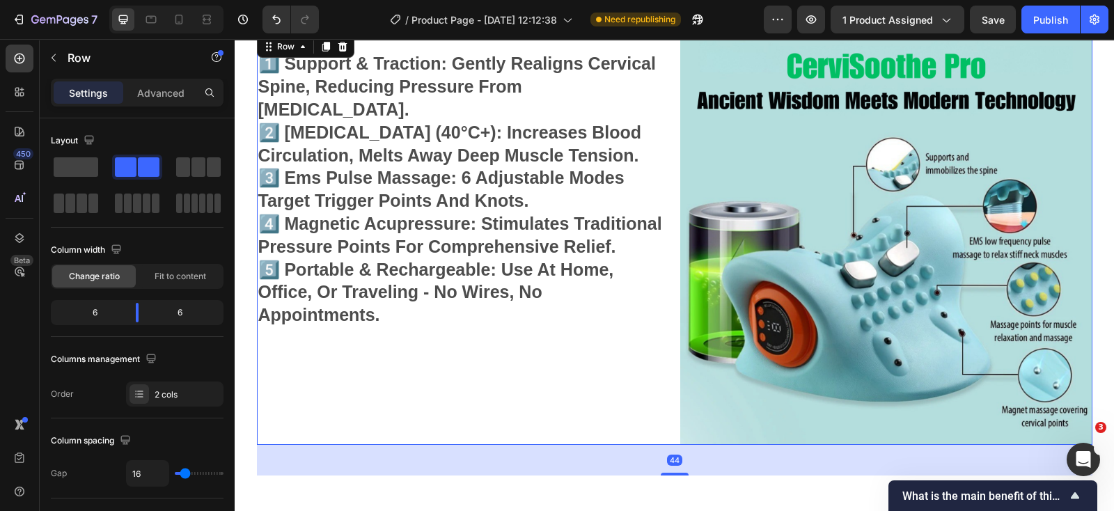
scroll to position [4041, 0]
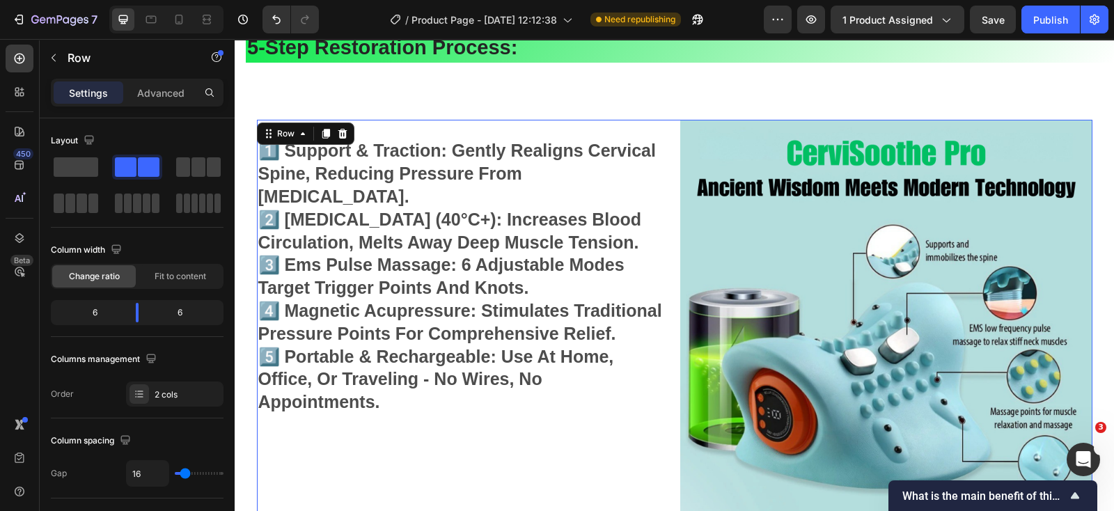
click at [426, 431] on div "⁠⁠⁠⁠⁠⁠⁠ 1️⃣ support & traction: gently realigns cervical spine, reducing pressu…" at bounding box center [463, 326] width 412 height 412
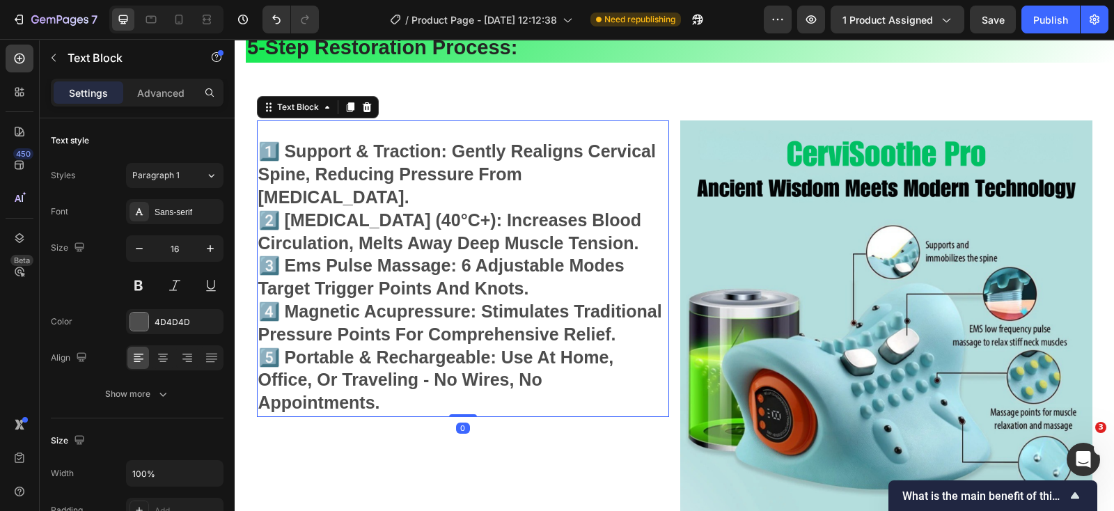
click at [435, 364] on p "⁠⁠⁠⁠⁠⁠⁠ 1️⃣ support & traction: gently realigns cervical spine, reducing pressu…" at bounding box center [462, 269] width 409 height 294
click at [210, 245] on icon "button" at bounding box center [210, 248] width 7 height 7
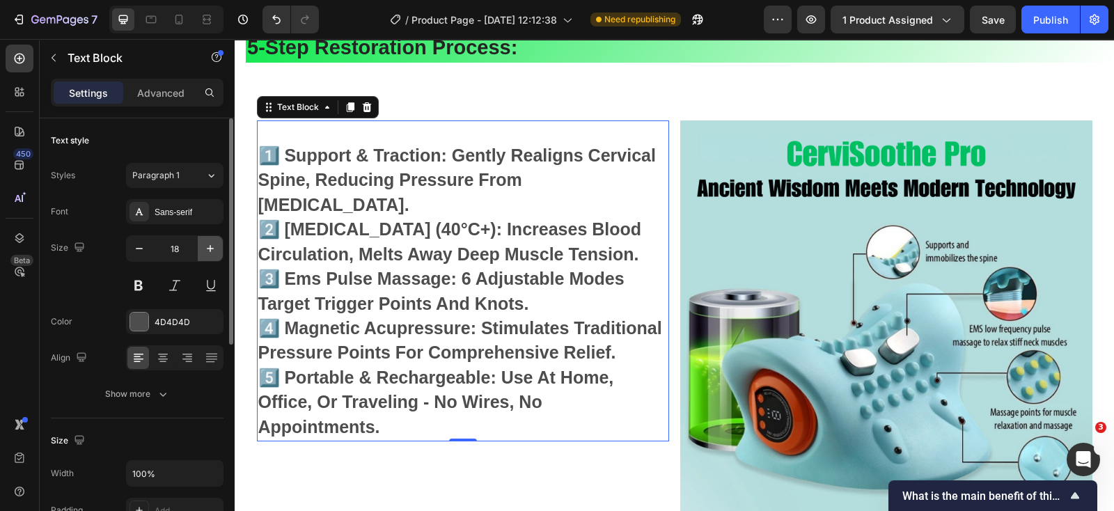
click at [210, 245] on icon "button" at bounding box center [210, 248] width 7 height 7
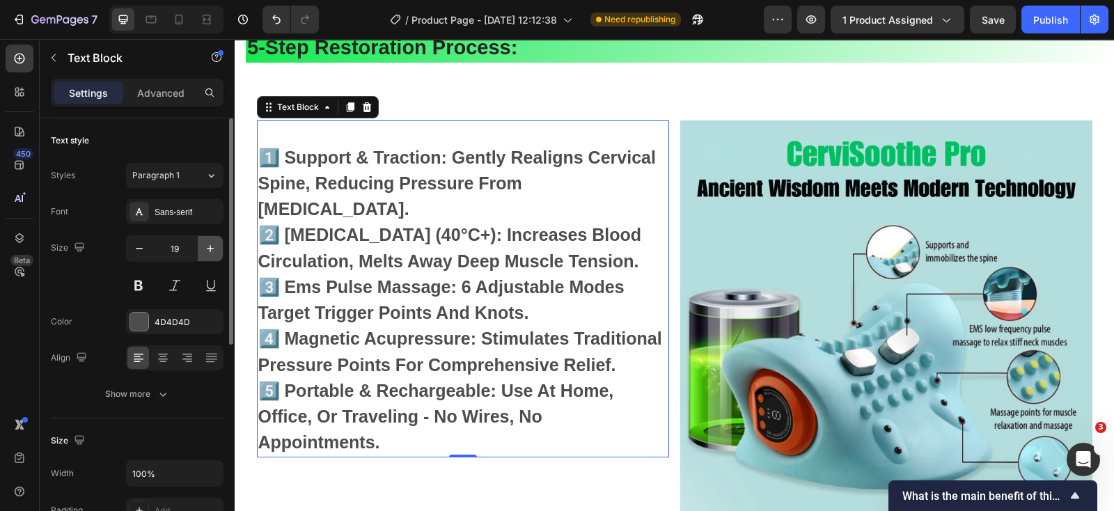
click at [210, 245] on icon "button" at bounding box center [210, 248] width 7 height 7
type input "20"
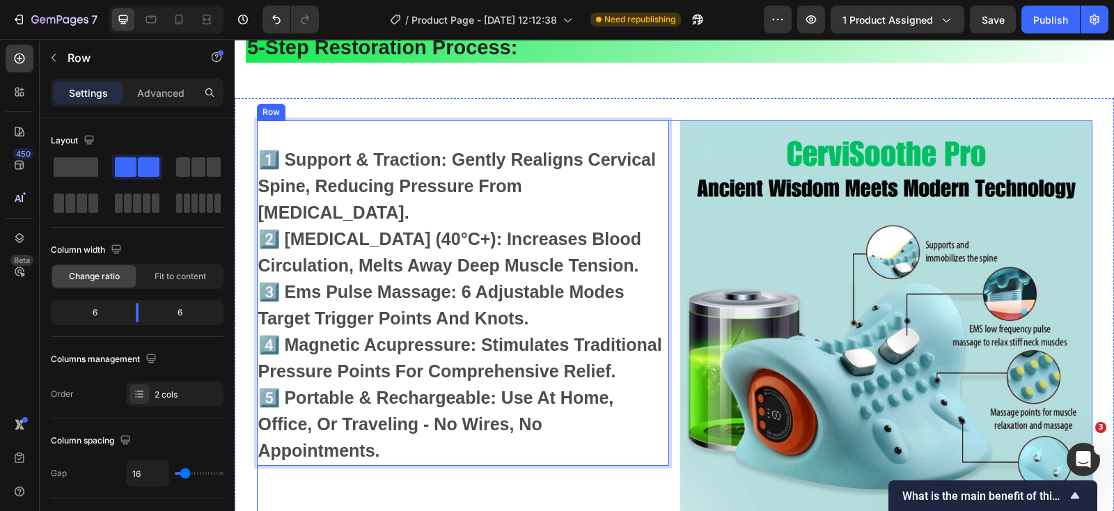
click at [336, 462] on div "1️⃣ support & traction: gently realigns cervical spine, reducing pressure from …" at bounding box center [463, 326] width 412 height 412
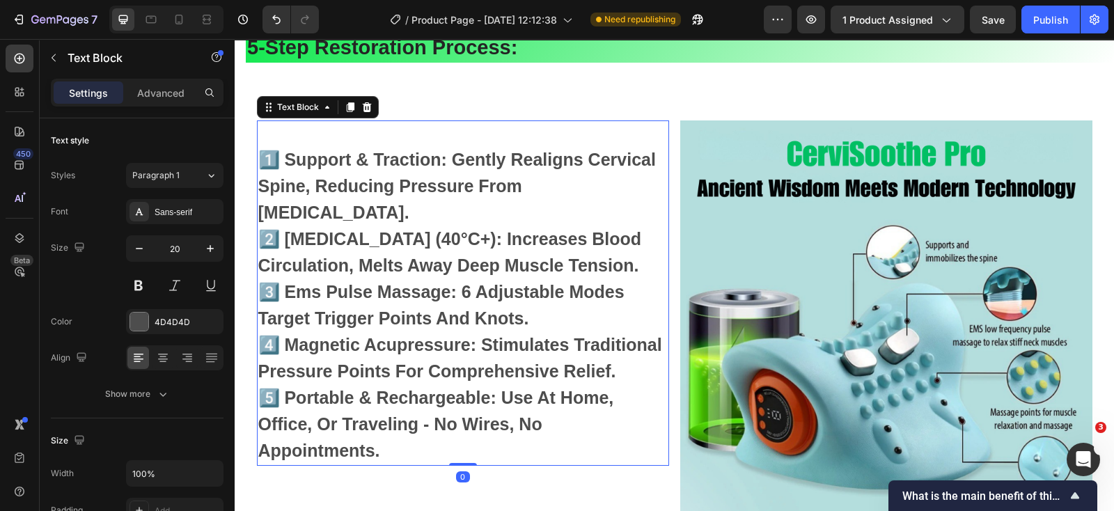
click at [389, 410] on p "1️⃣ support & traction: gently realigns cervical spine, reducing pressure from …" at bounding box center [462, 293] width 409 height 343
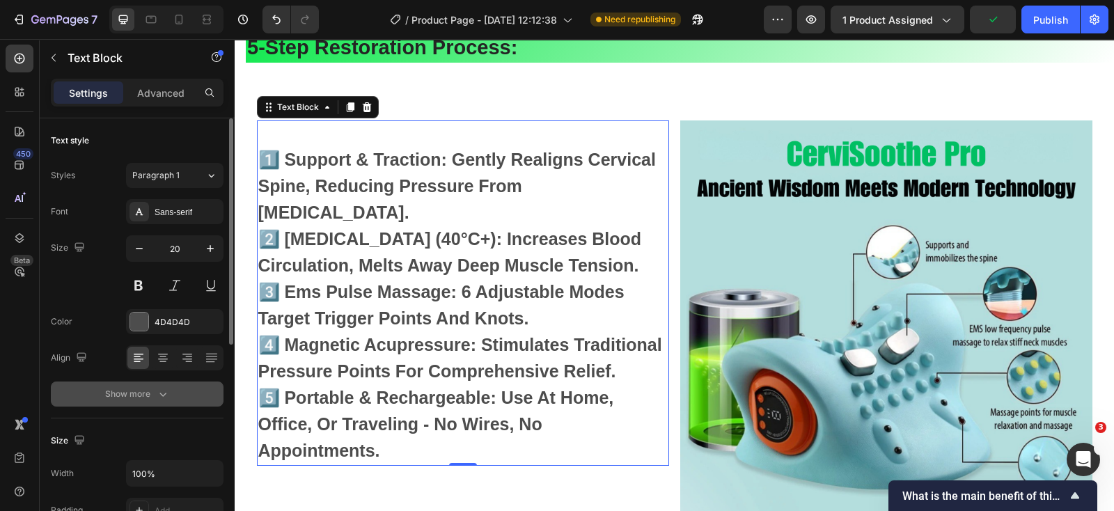
click at [160, 393] on icon "button" at bounding box center [162, 395] width 7 height 4
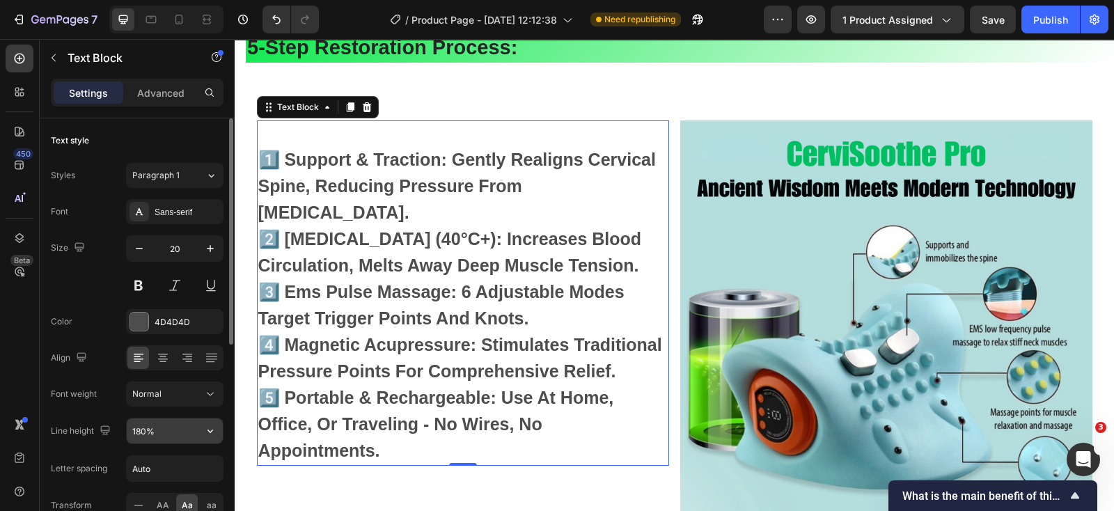
click at [181, 432] on input "180%" at bounding box center [175, 431] width 96 height 25
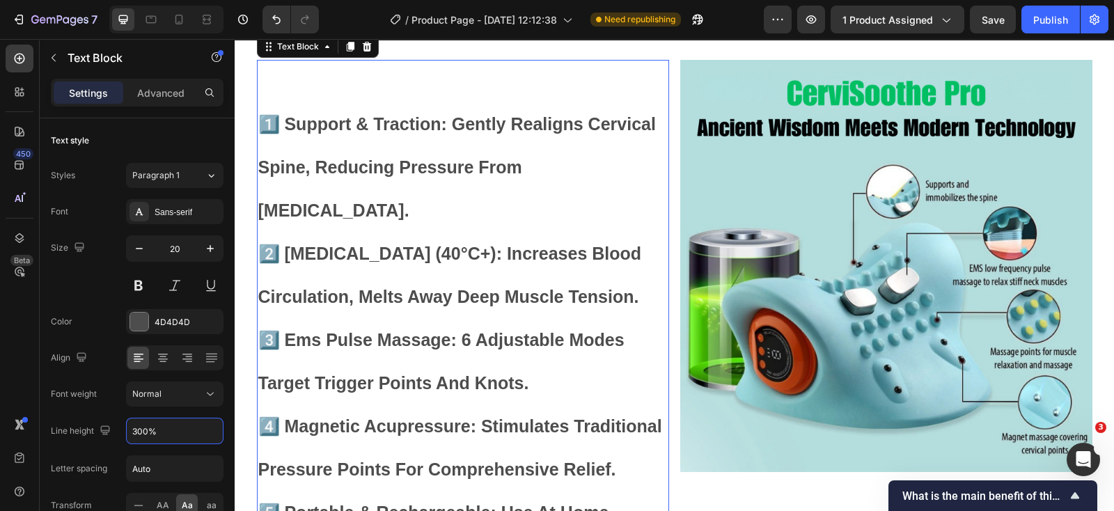
scroll to position [4128, 0]
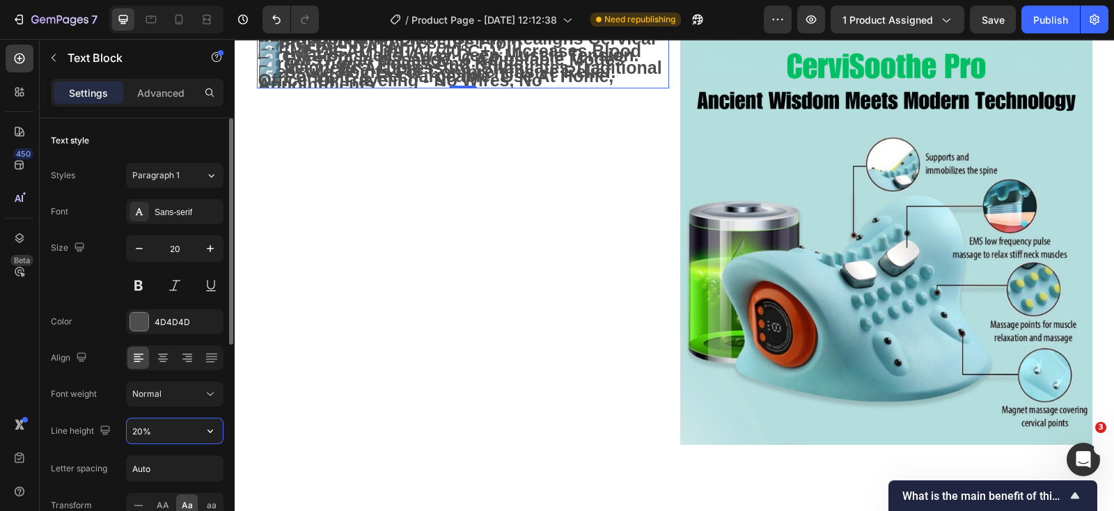
type input "200%"
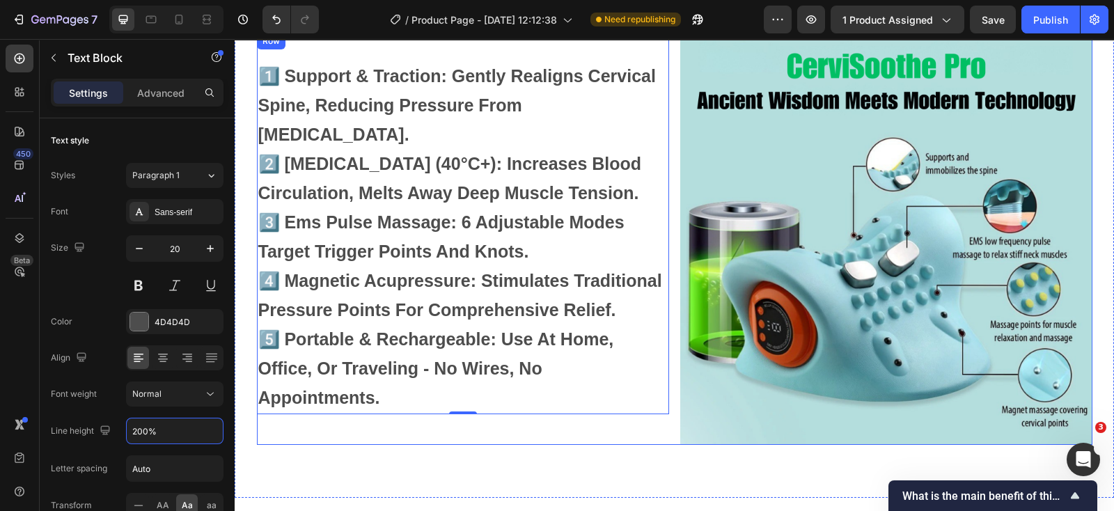
click at [318, 440] on div "1️⃣ support & traction: gently realigns cervical spine, reducing pressure from …" at bounding box center [463, 239] width 412 height 412
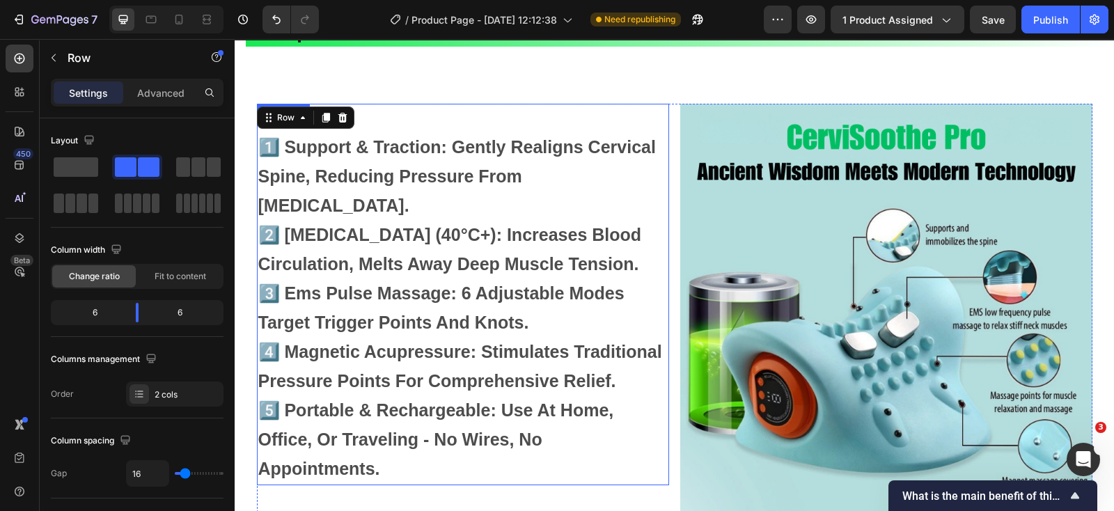
scroll to position [4041, 0]
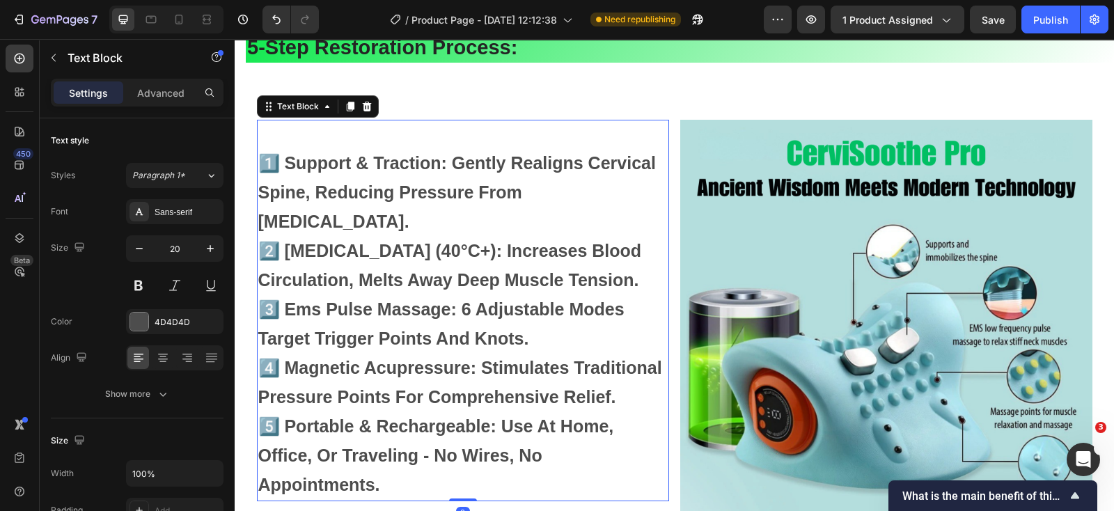
click at [561, 190] on strong "1️⃣ support & traction: gently realigns cervical spine, reducing pressure from …" at bounding box center [457, 192] width 398 height 78
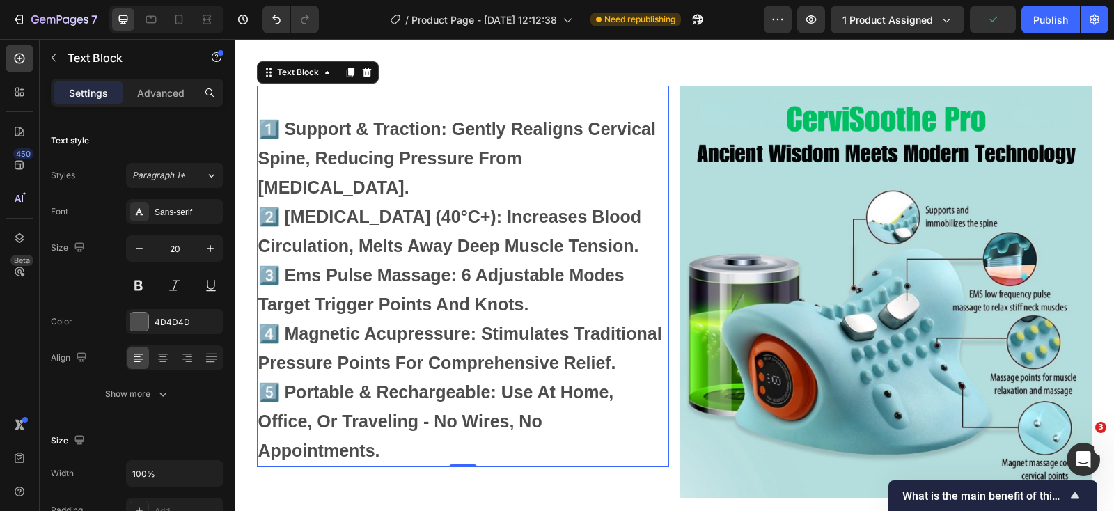
scroll to position [4128, 0]
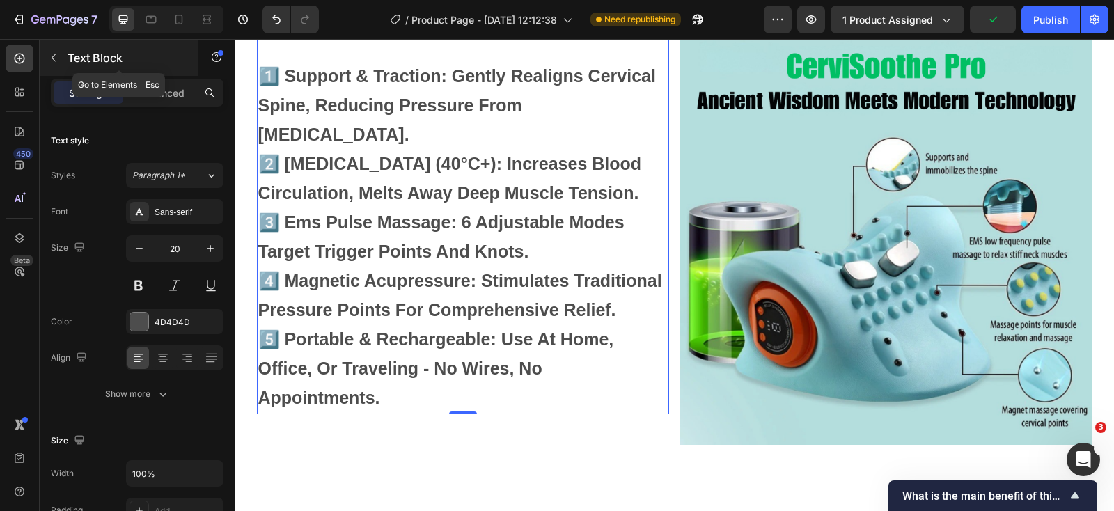
click at [52, 57] on icon "button" at bounding box center [54, 58] width 4 height 8
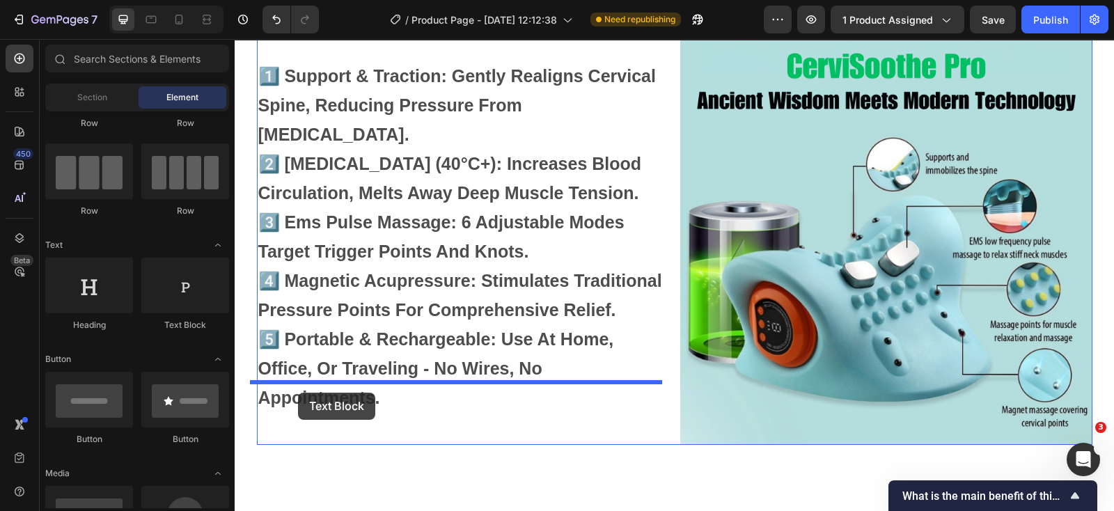
drag, startPoint x: 425, startPoint y: 338, endPoint x: 298, endPoint y: 393, distance: 138.5
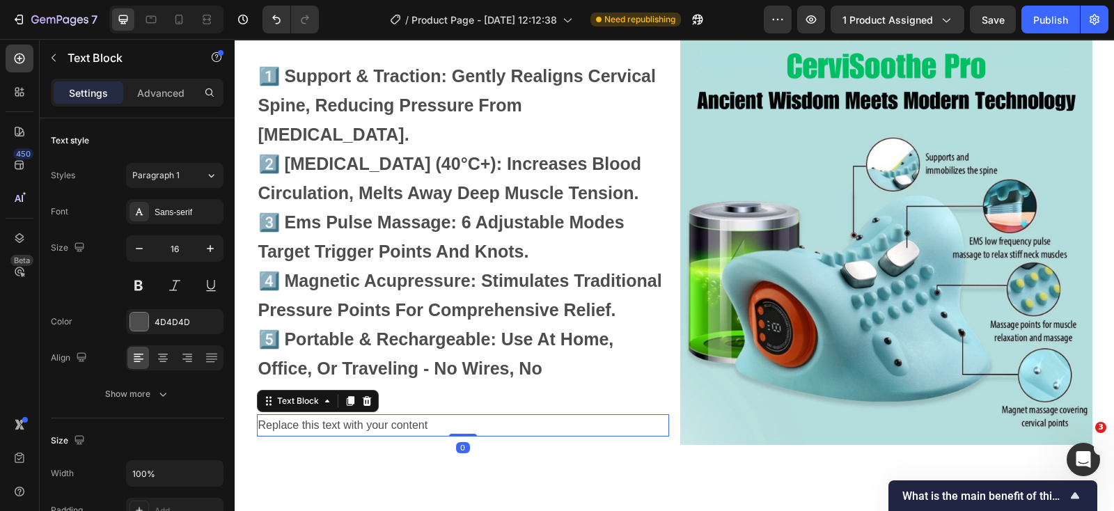
click at [359, 414] on div "Replace this text with your content" at bounding box center [463, 425] width 412 height 23
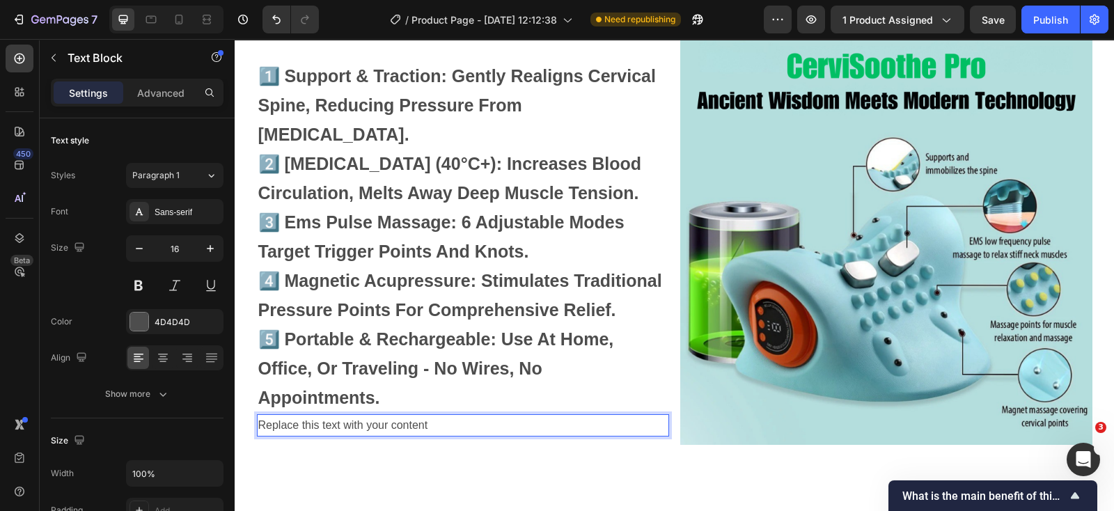
click at [359, 416] on p "Replace this text with your content" at bounding box center [462, 426] width 409 height 20
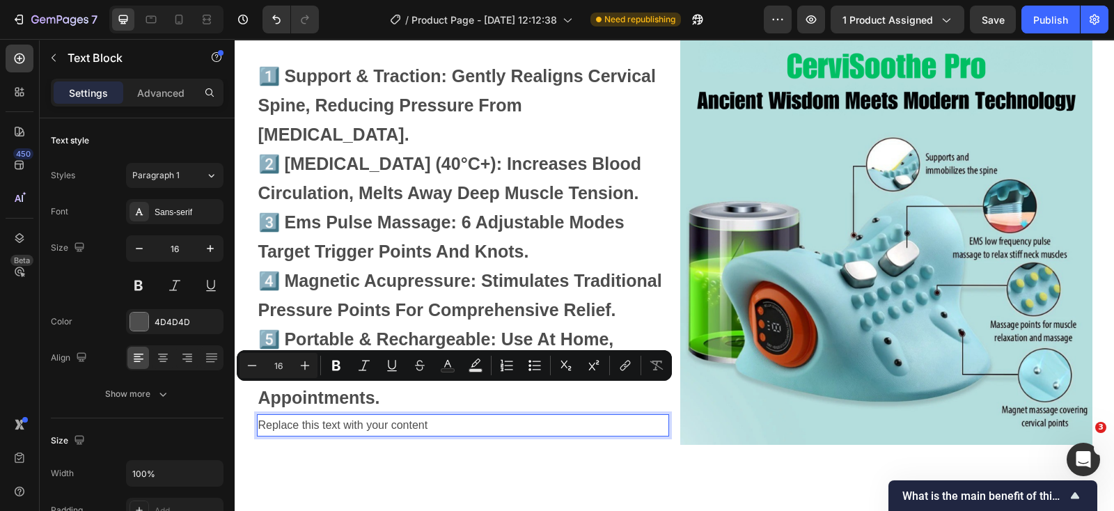
click at [317, 416] on p "Replace this text with your content" at bounding box center [462, 426] width 409 height 20
copy p "Replace this text with your content"
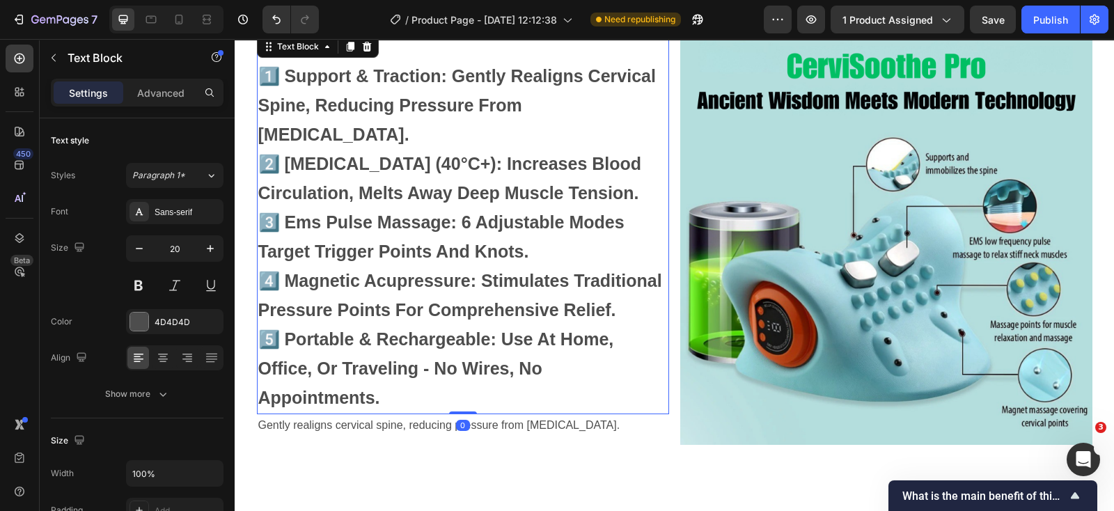
click at [384, 75] on strong "1️⃣ support & traction: gently realigns cervical spine, reducing pressure from …" at bounding box center [457, 105] width 398 height 78
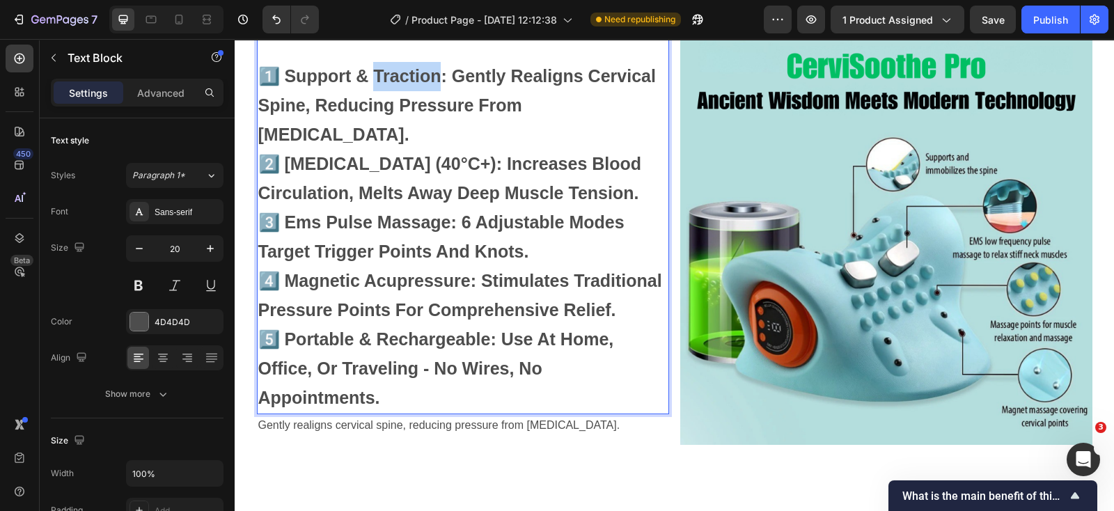
click at [418, 79] on strong "1️⃣ support & traction: gently realigns cervical spine, reducing pressure from …" at bounding box center [457, 105] width 398 height 78
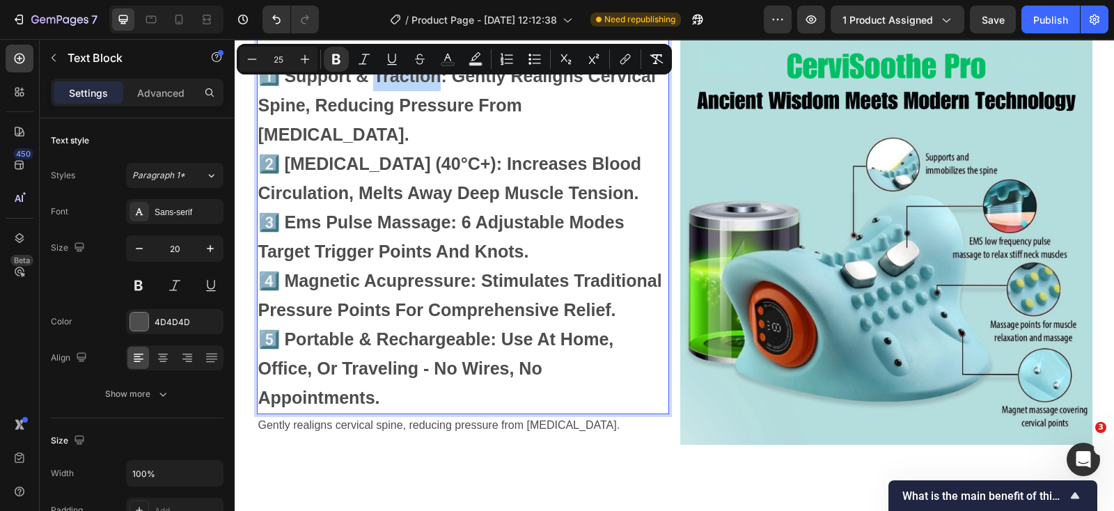
click at [435, 83] on strong "1️⃣ support & traction: gently realigns cervical spine, reducing pressure from …" at bounding box center [457, 105] width 398 height 78
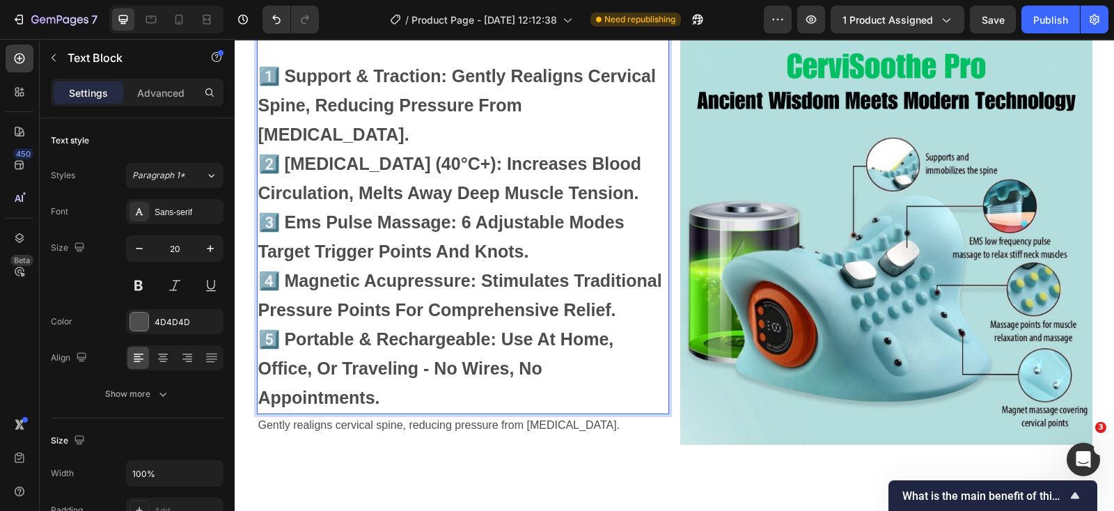
click at [441, 79] on strong "1️⃣ support & traction: gently realigns cervical spine, reducing pressure from …" at bounding box center [457, 105] width 398 height 78
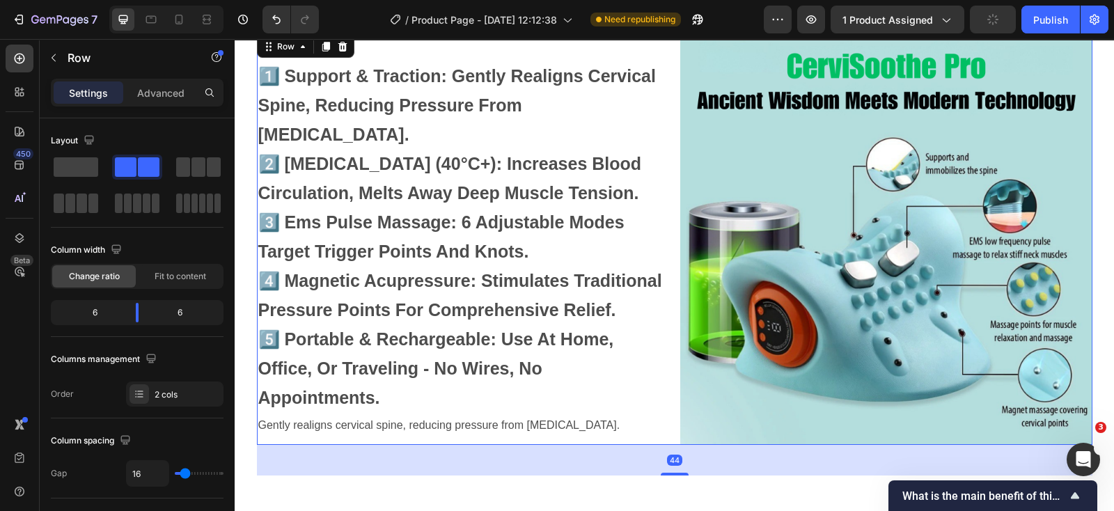
click at [369, 436] on div "1️⃣ support & traction: gently realigns cervical spine, reducing pressure from …" at bounding box center [463, 239] width 412 height 412
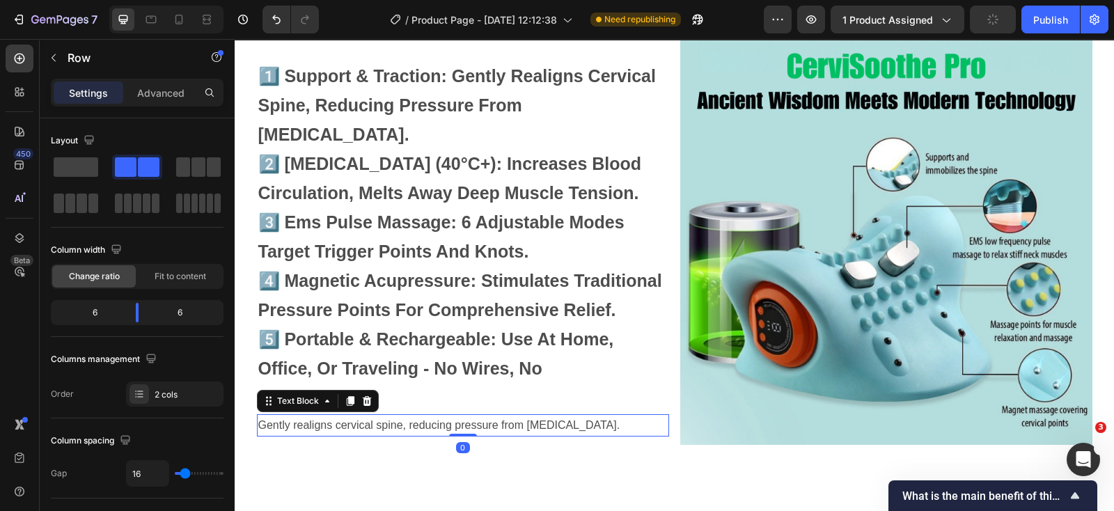
click at [387, 416] on p "Gently realigns cervical spine, reducing pressure from [MEDICAL_DATA]." at bounding box center [462, 426] width 409 height 20
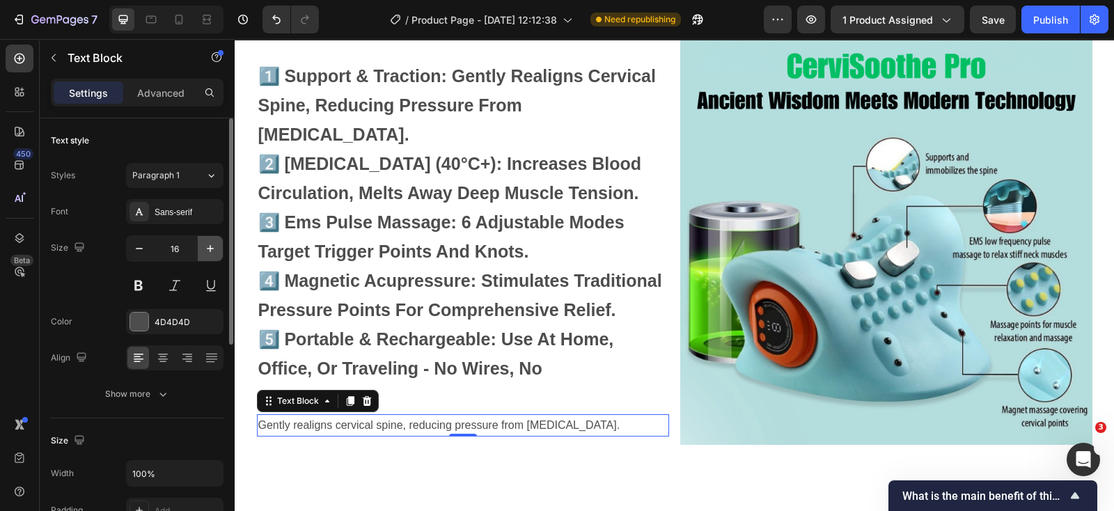
click at [212, 252] on icon "button" at bounding box center [210, 249] width 14 height 14
type input "20"
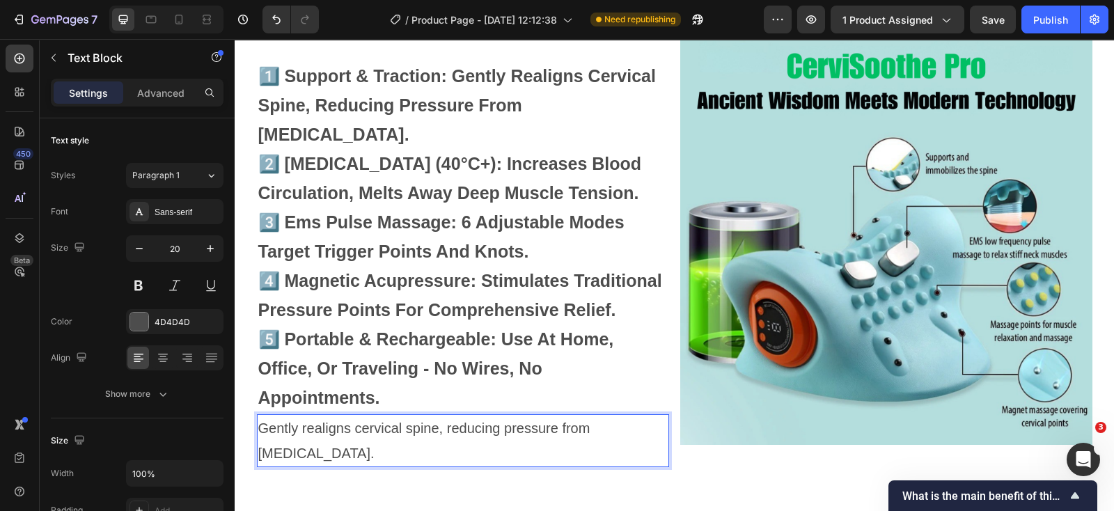
click at [258, 416] on p "Gently realigns cervical spine, reducing pressure from [MEDICAL_DATA]." at bounding box center [462, 441] width 409 height 50
click at [380, 423] on p "Gently realigns cervical spine, reducing pressure from [MEDICAL_DATA]." at bounding box center [462, 441] width 409 height 50
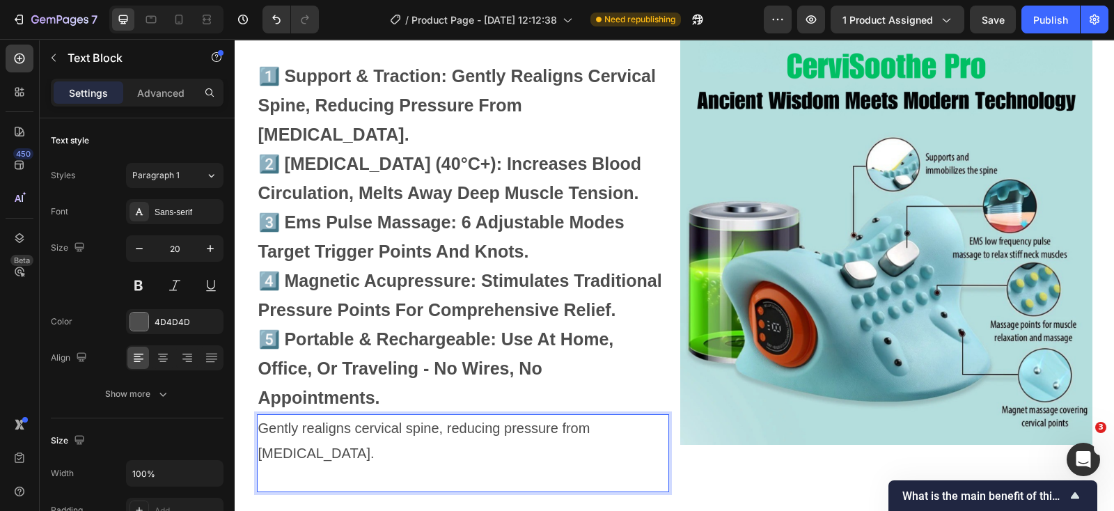
click at [441, 416] on p "Gently realigns cervical spine, reducing pressure from [MEDICAL_DATA]." at bounding box center [462, 441] width 409 height 50
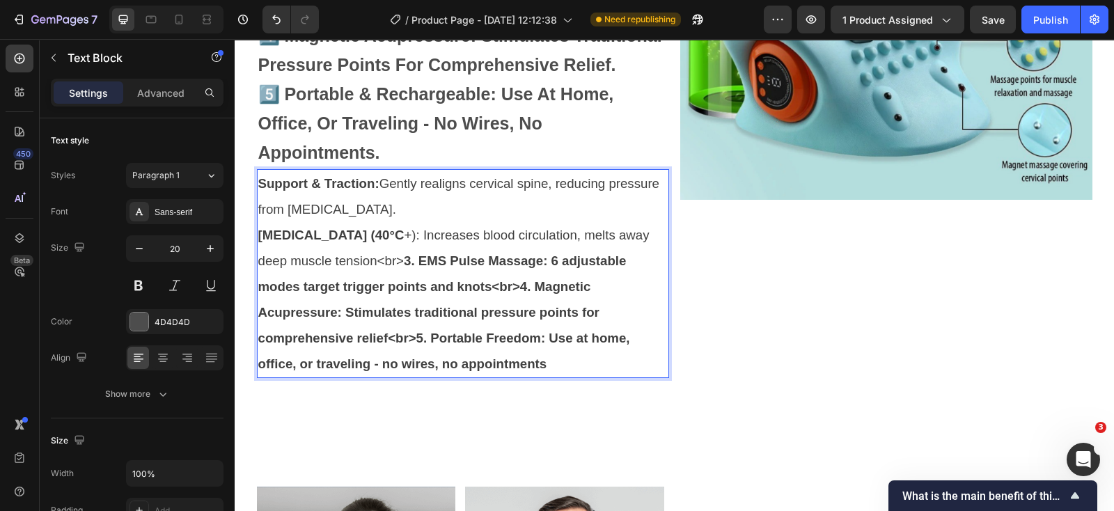
scroll to position [4388, 0]
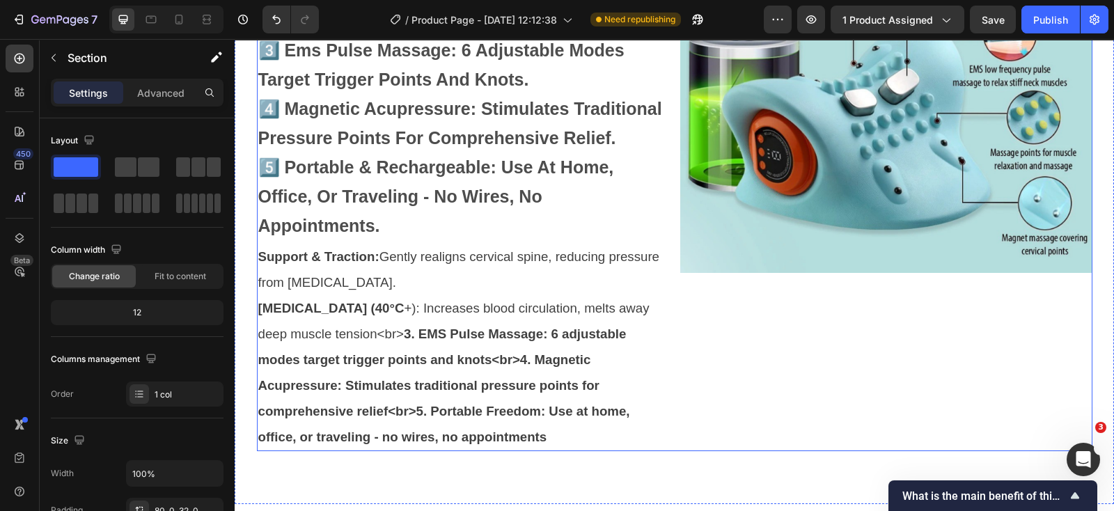
scroll to position [4213, 0]
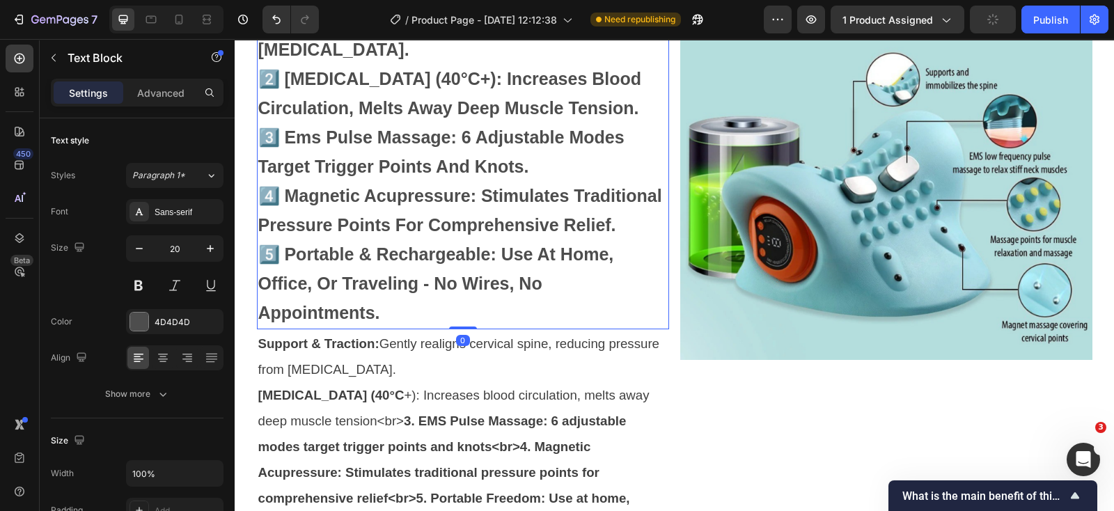
click at [595, 259] on p "1️⃣ support & traction: gently realigns cervical spine, reducing pressure from …" at bounding box center [462, 138] width 409 height 379
click at [703, 400] on div "Image" at bounding box center [886, 243] width 412 height 591
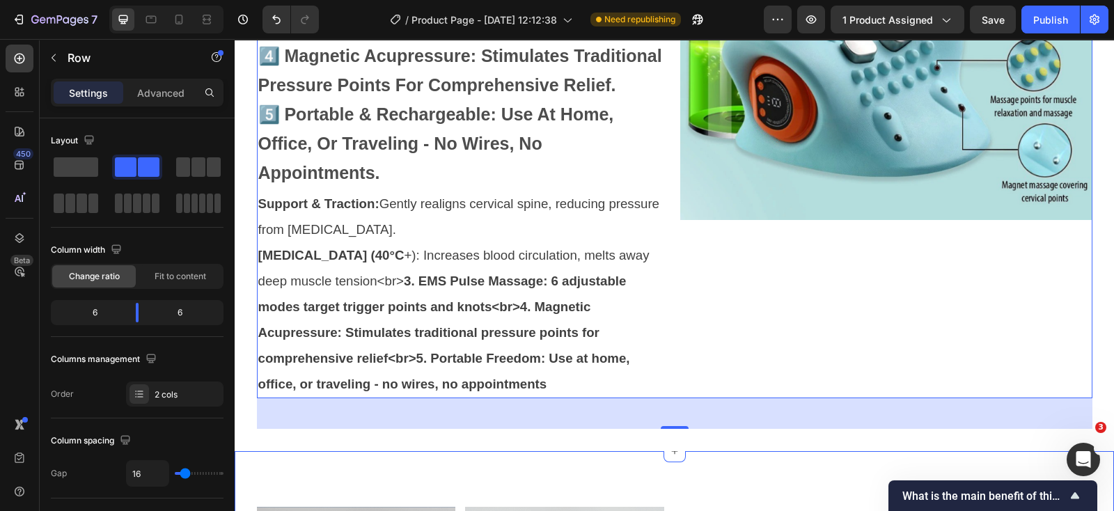
scroll to position [4300, 0]
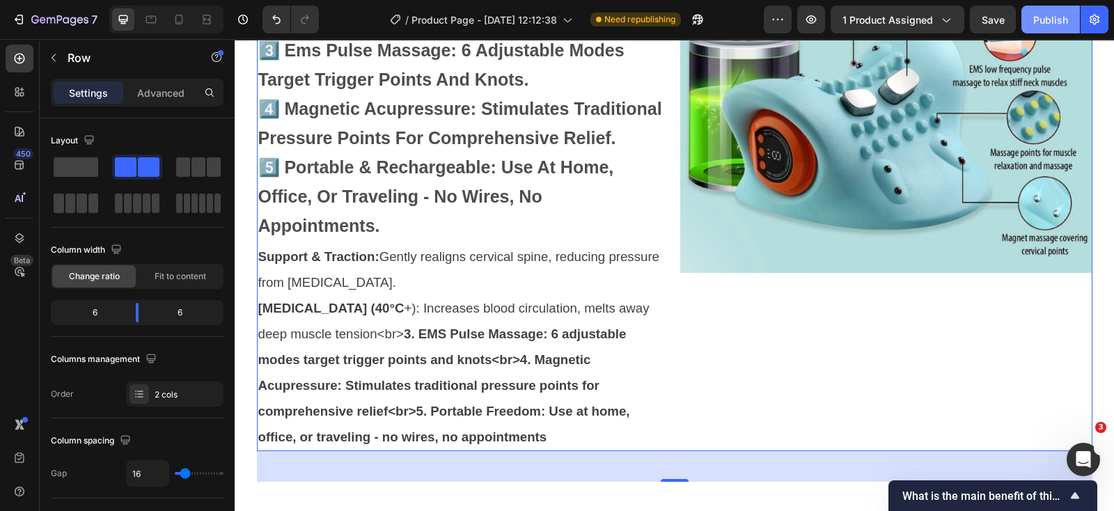
click at [1047, 16] on div "Publish" at bounding box center [1050, 20] width 35 height 15
click at [1088, 460] on icon "Open Intercom Messenger" at bounding box center [1081, 457] width 23 height 23
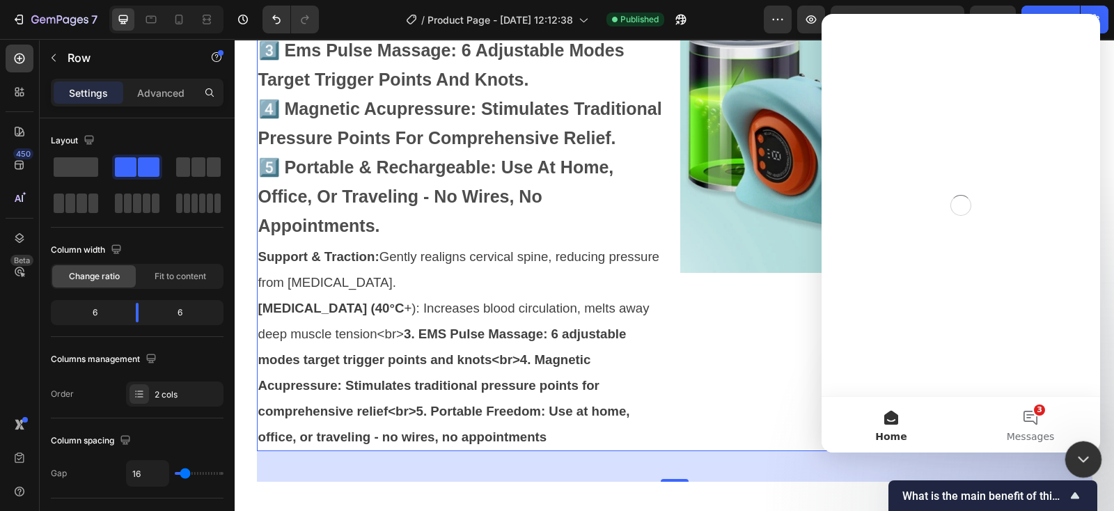
scroll to position [0, 0]
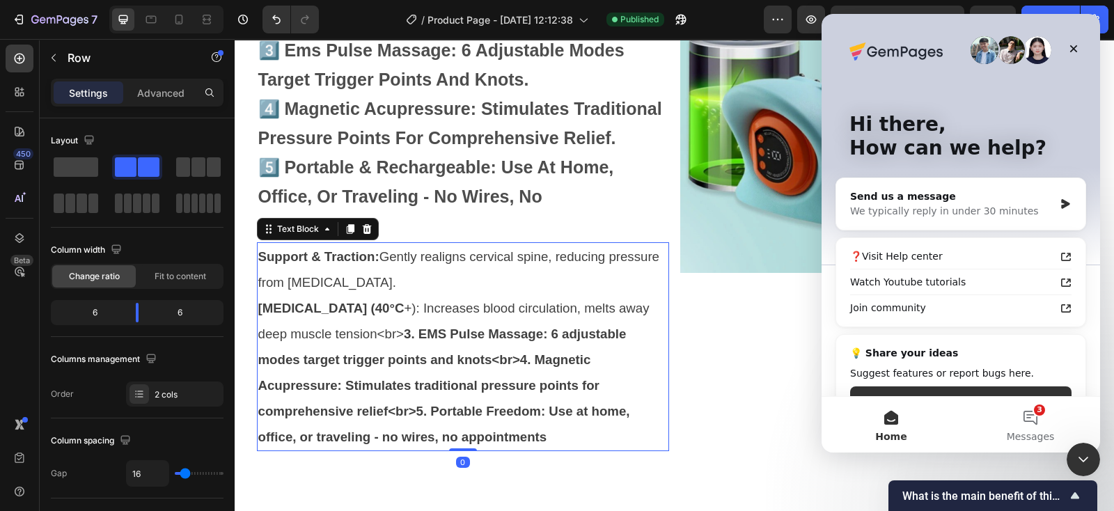
click at [588, 295] on p "[MEDICAL_DATA] (40°C +): Increases blood circulation, melts away deep muscle te…" at bounding box center [462, 372] width 409 height 155
click at [689, 320] on div "Image" at bounding box center [886, 156] width 412 height 591
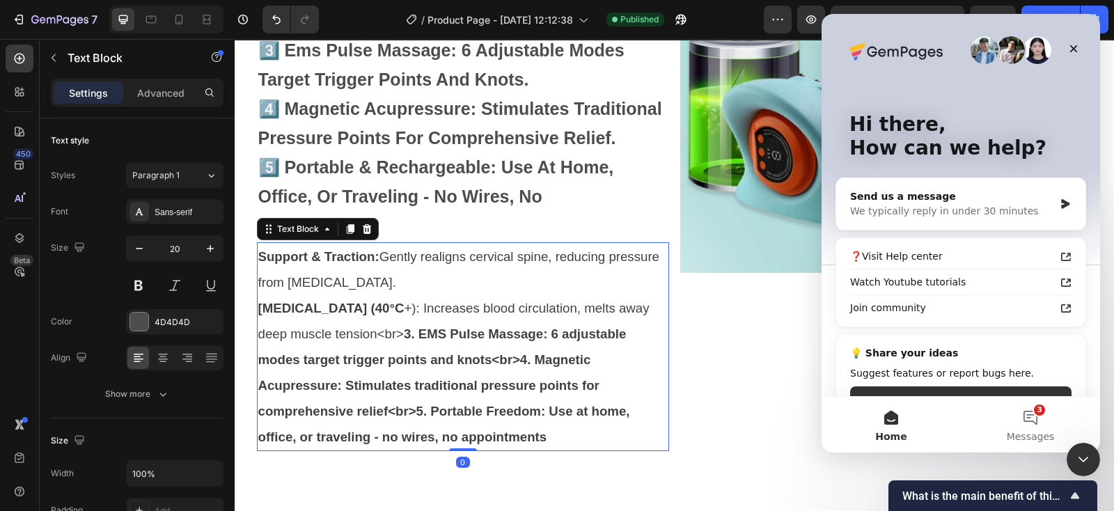
click at [375, 301] on span "[MEDICAL_DATA] (40°C +): Increases blood circulation, melts away deep muscle te…" at bounding box center [453, 372] width 391 height 143
click at [513, 327] on strong "3. EMS Pulse Massage: 6 adjustable modes target trigger points and knots<br>4. …" at bounding box center [444, 386] width 372 height 118
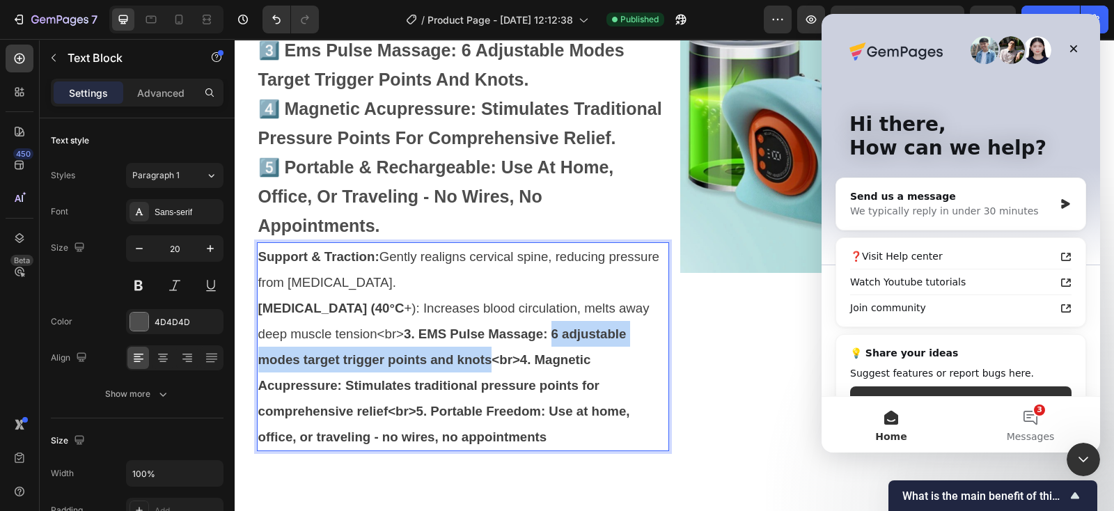
click at [441, 331] on strong "3. EMS Pulse Massage: 6 adjustable modes target trigger points and knots<br>4. …" at bounding box center [444, 386] width 372 height 118
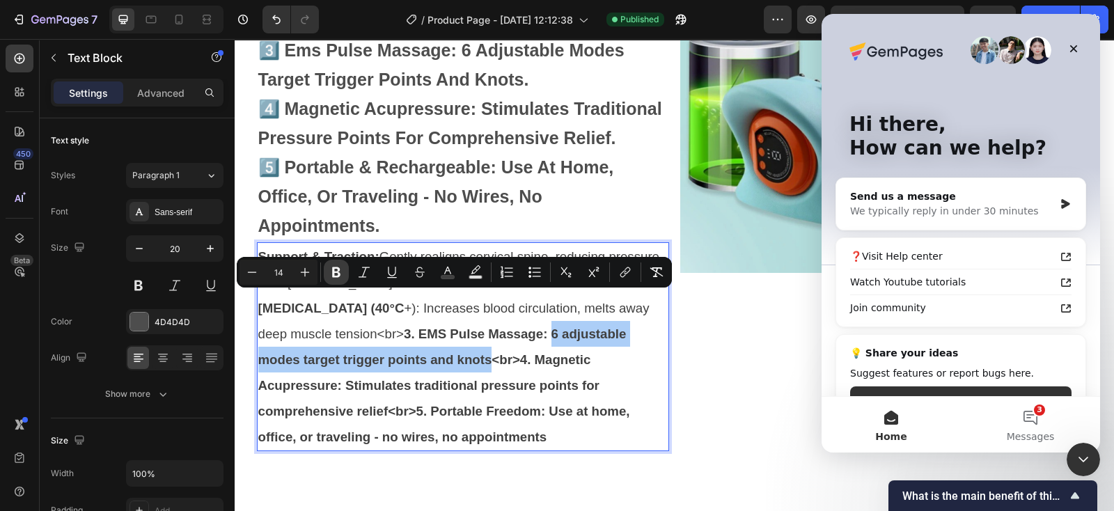
click at [340, 271] on icon "Editor contextual toolbar" at bounding box center [336, 272] width 14 height 14
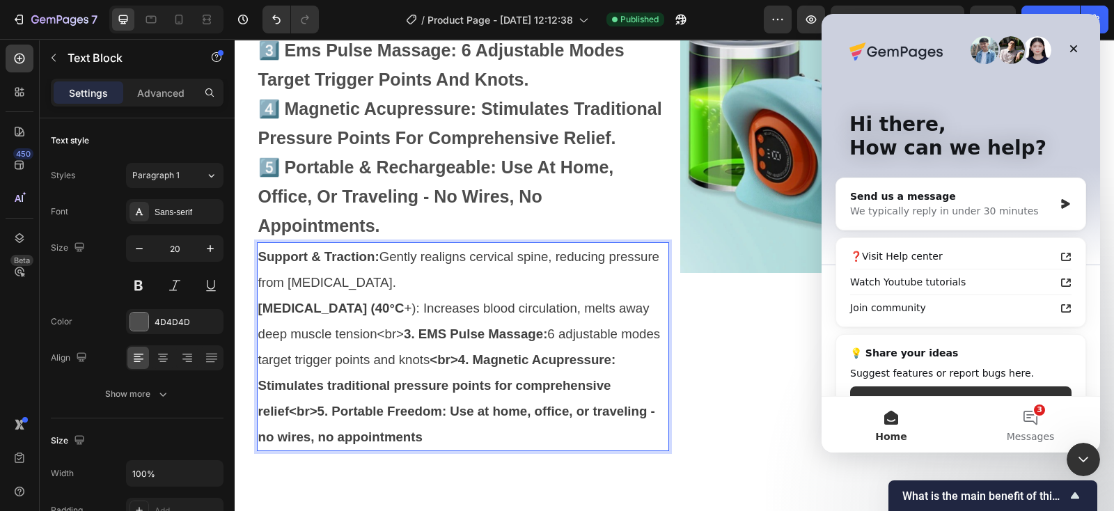
click at [404, 327] on strong "3. EMS Pulse Massage:" at bounding box center [475, 334] width 143 height 15
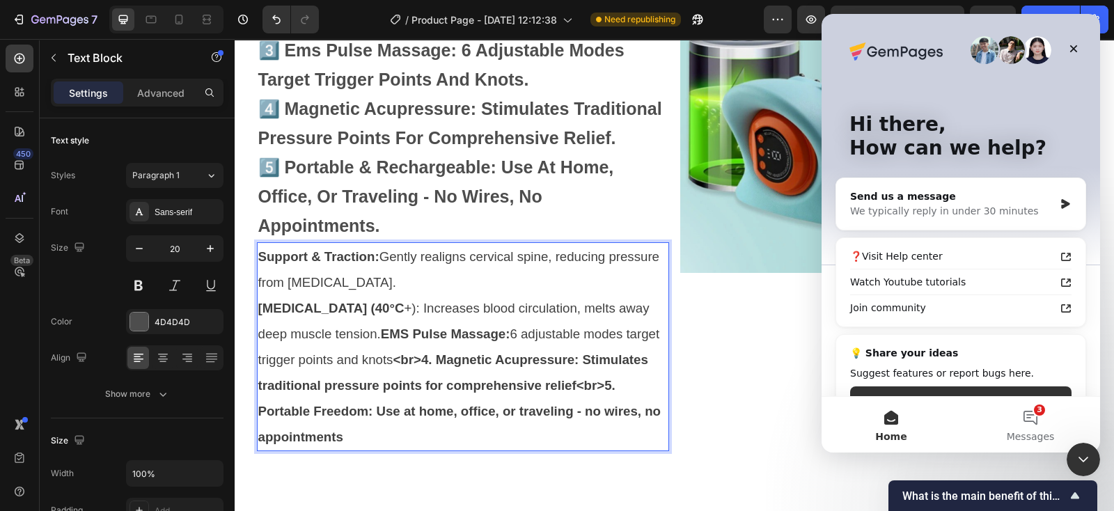
click at [381, 327] on strong "EMS Pulse Massage:" at bounding box center [446, 334] width 130 height 15
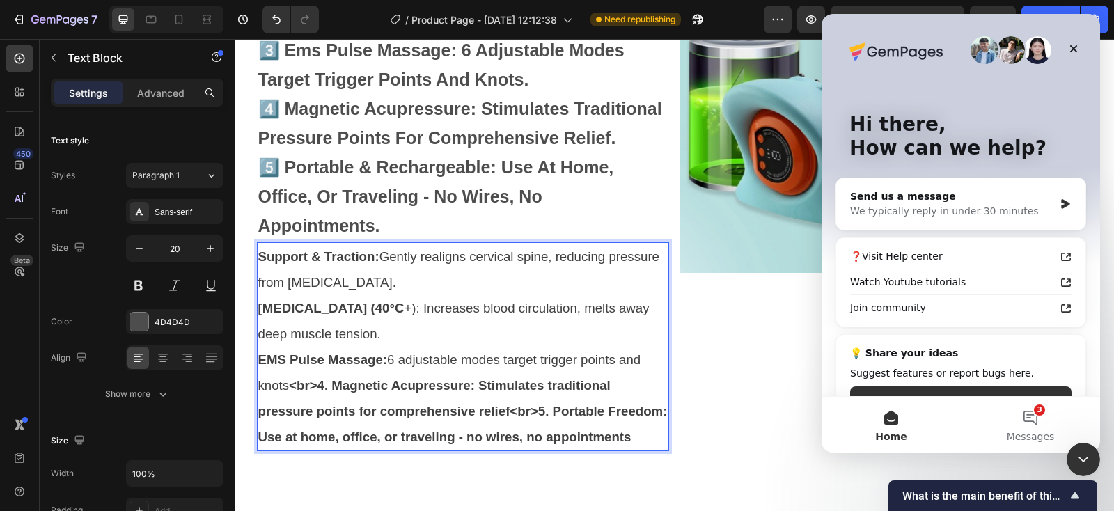
click at [317, 378] on strong "<br>4. Magnetic Acupressure: Stimulates traditional pressure points for compreh…" at bounding box center [462, 411] width 409 height 66
click at [324, 378] on strong "<br>4. Magnetic Acupressure: Stimulates traditional pressure points for compreh…" at bounding box center [462, 411] width 409 height 66
click at [324, 378] on strong "<br>4.Magnetic Acupressure: Stimulates traditional pressure points for comprehe…" at bounding box center [461, 411] width 407 height 66
click at [572, 378] on strong "<br>4Magnetic Acupressure: Stimulates traditional pressure points for comprehen…" at bounding box center [460, 411] width 404 height 66
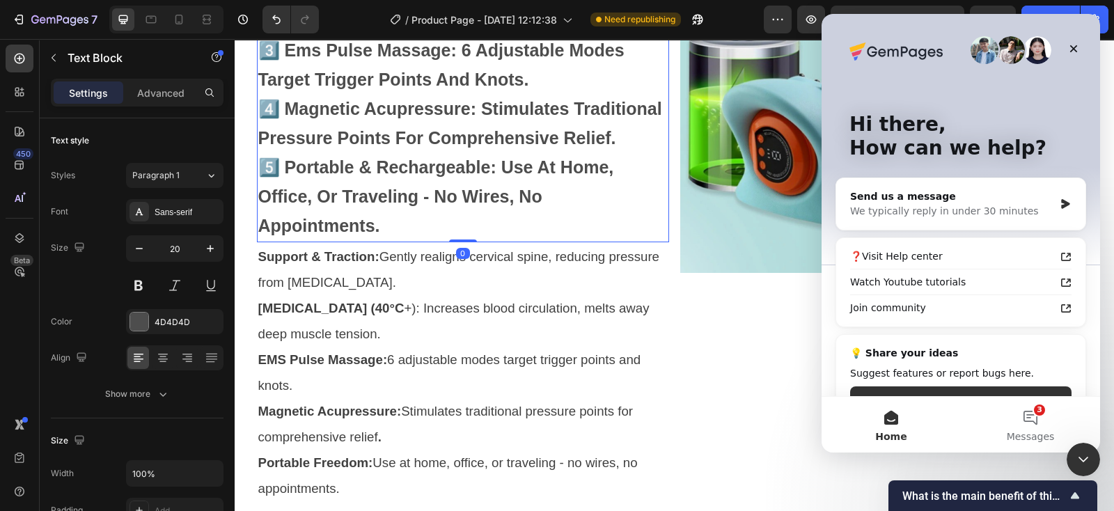
click at [397, 180] on p "1️⃣ support & traction: gently realigns cervical spine, reducing pressure from …" at bounding box center [462, 51] width 409 height 379
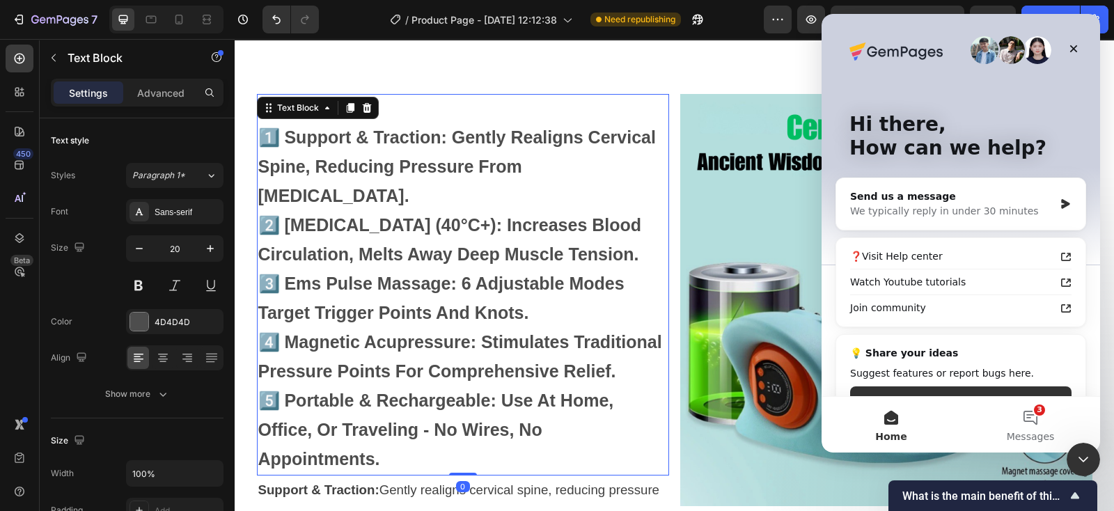
scroll to position [4039, 0]
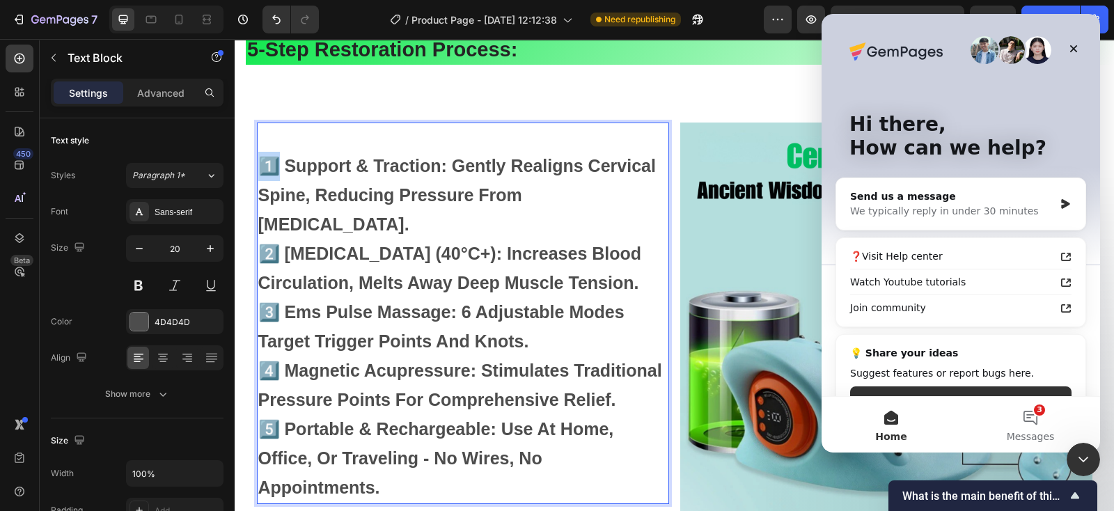
click at [268, 161] on strong "1️⃣ support & traction: gently realigns cervical spine, reducing pressure from …" at bounding box center [457, 195] width 398 height 78
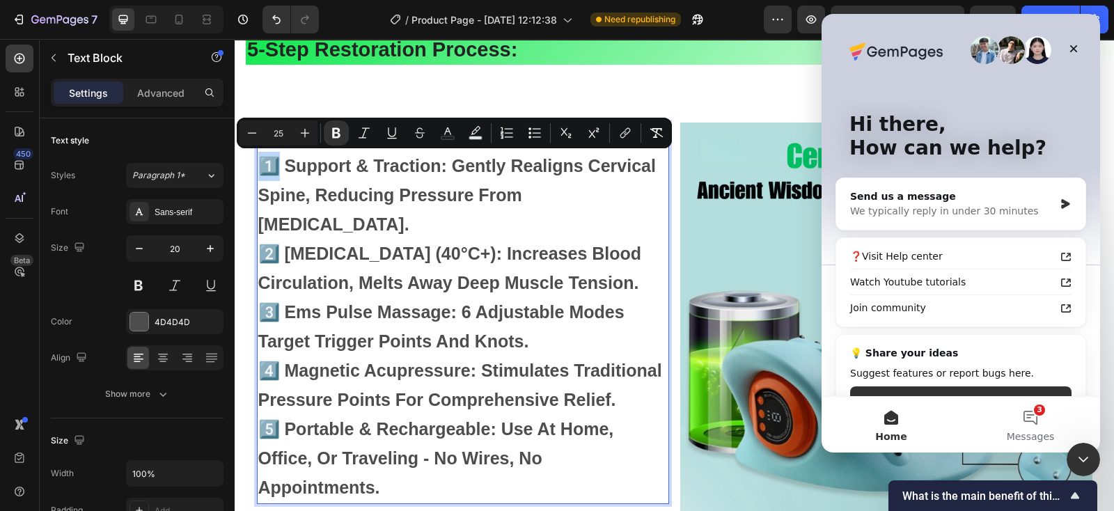
copy strong "1️⃣"
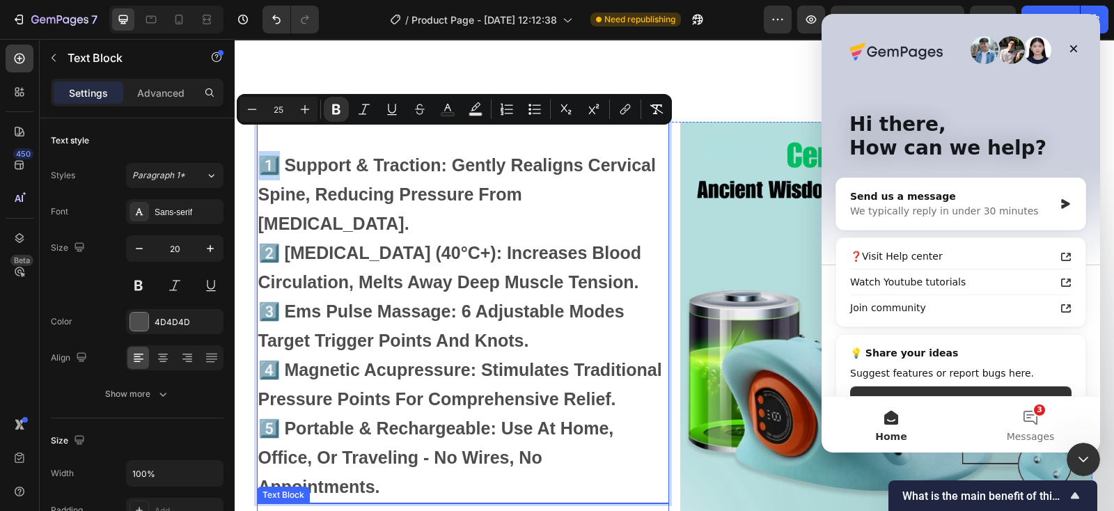
scroll to position [4213, 0]
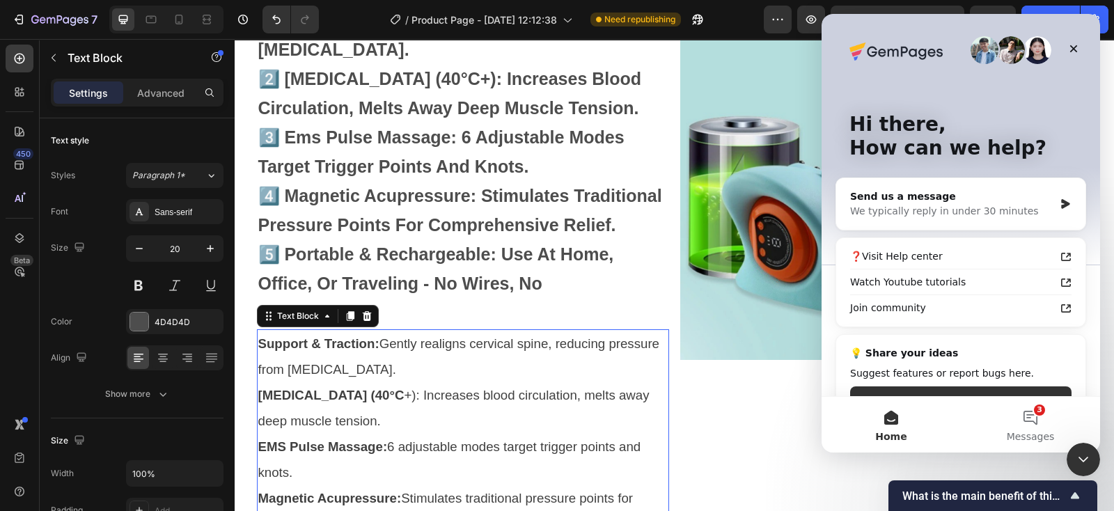
click at [258, 336] on strong "Support & Traction:" at bounding box center [318, 343] width 121 height 15
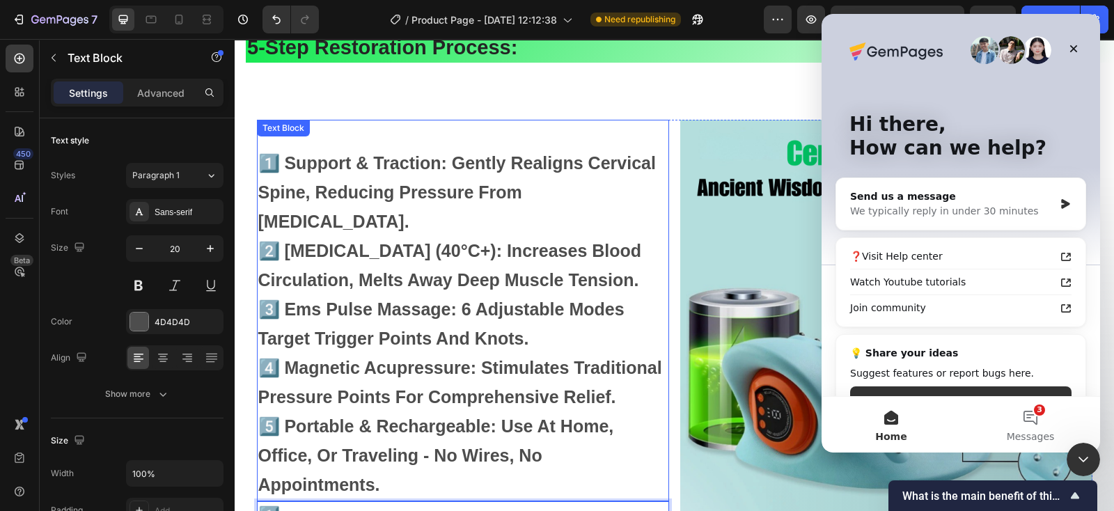
scroll to position [4039, 0]
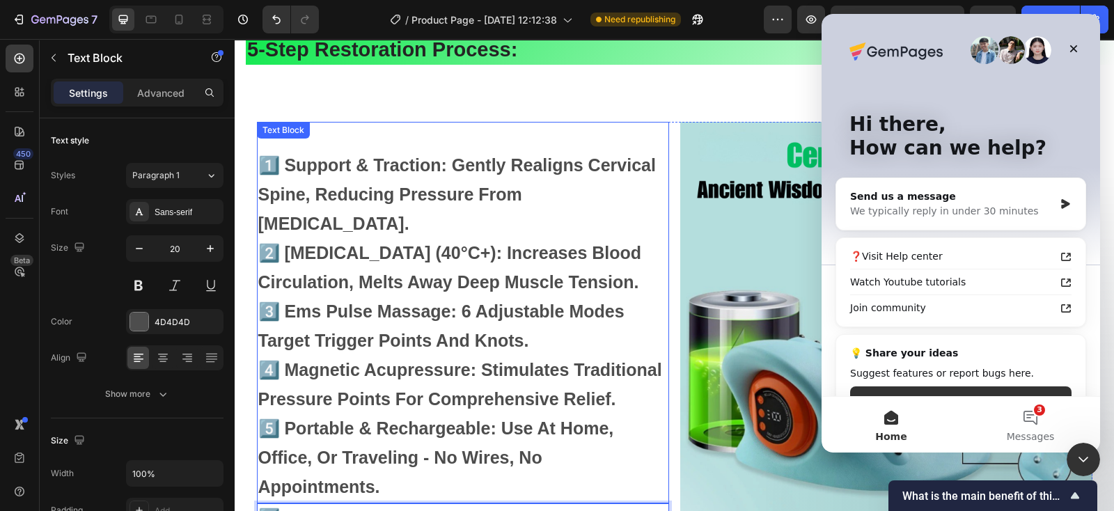
click at [271, 243] on strong "2️⃣ [MEDICAL_DATA] (40°c+): increases blood circulation, melts away deep muscle…" at bounding box center [450, 267] width 384 height 49
click at [263, 244] on strong "2️⃣ [MEDICAL_DATA] (40°c+): increases blood circulation, melts away deep muscle…" at bounding box center [450, 268] width 384 height 49
click at [258, 244] on strong "2️⃣ [MEDICAL_DATA] (40°c+): increases blood circulation, melts away deep muscle…" at bounding box center [450, 268] width 384 height 49
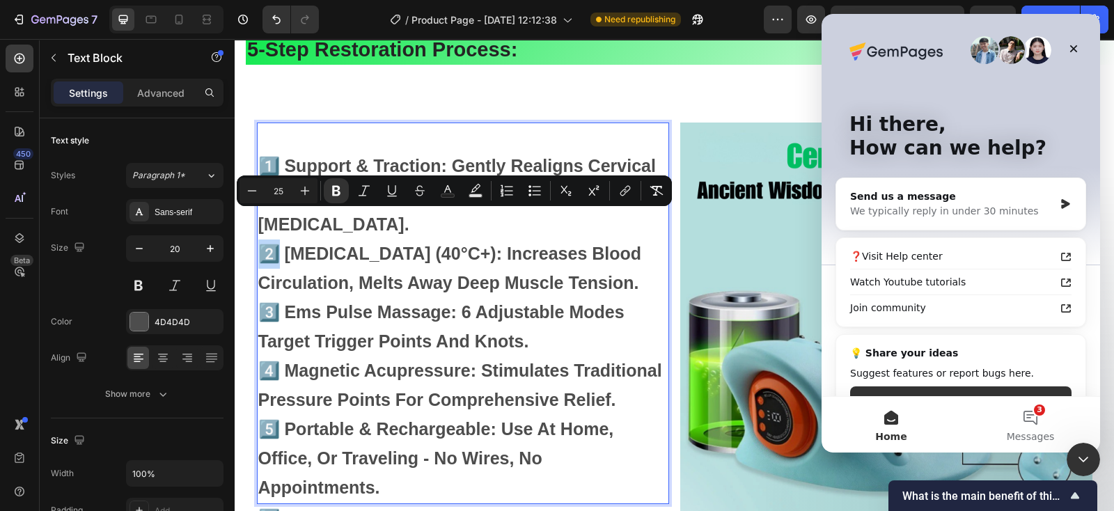
copy strong "2️⃣"
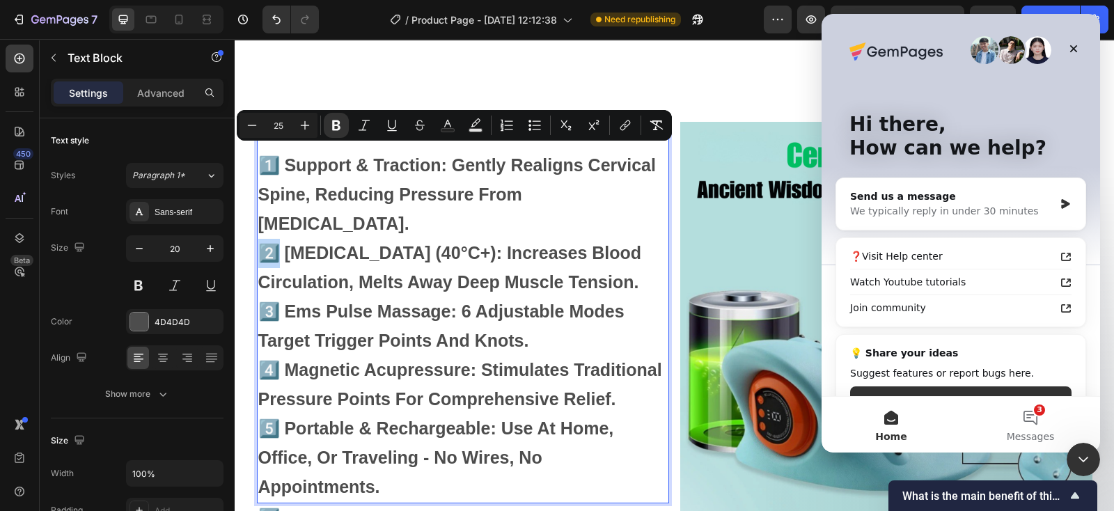
scroll to position [4300, 0]
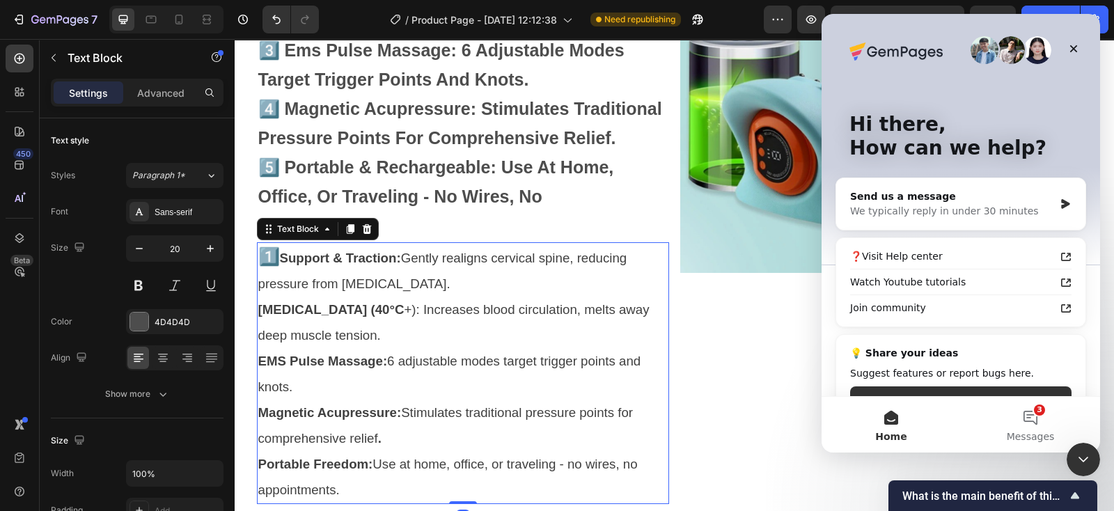
click at [258, 302] on strong "[MEDICAL_DATA] (40°C" at bounding box center [331, 309] width 146 height 15
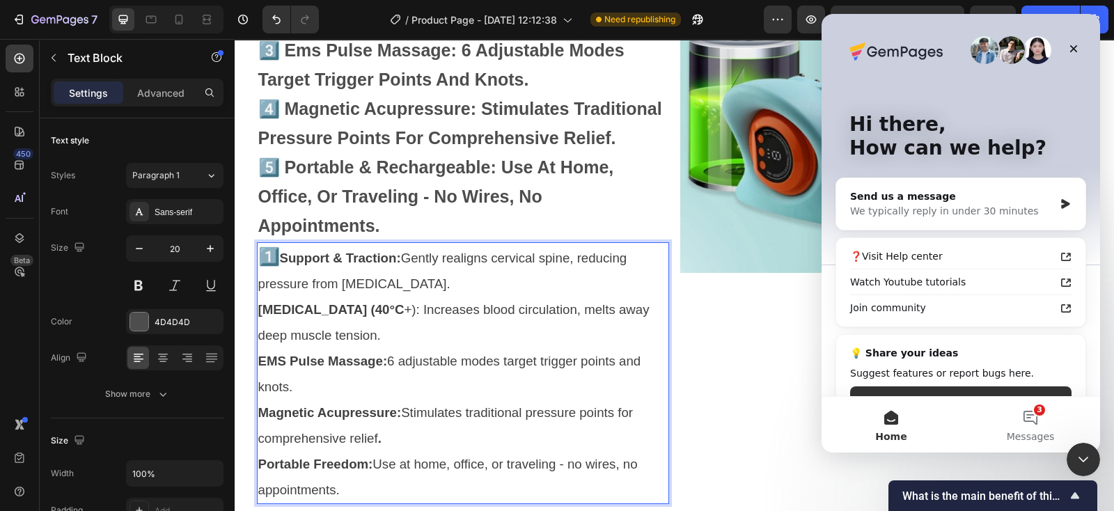
click at [416, 302] on span "[MEDICAL_DATA] (40°C +): Increases blood circulation, melts away deep muscle te…" at bounding box center [453, 322] width 391 height 40
click at [262, 302] on strong "[MEDICAL_DATA] (40°C" at bounding box center [331, 309] width 146 height 15
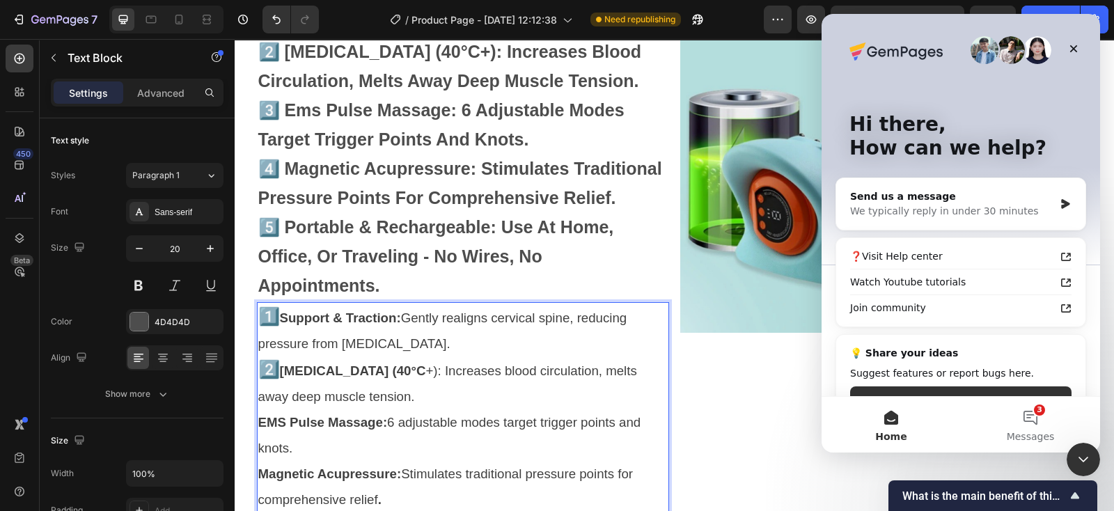
scroll to position [4213, 0]
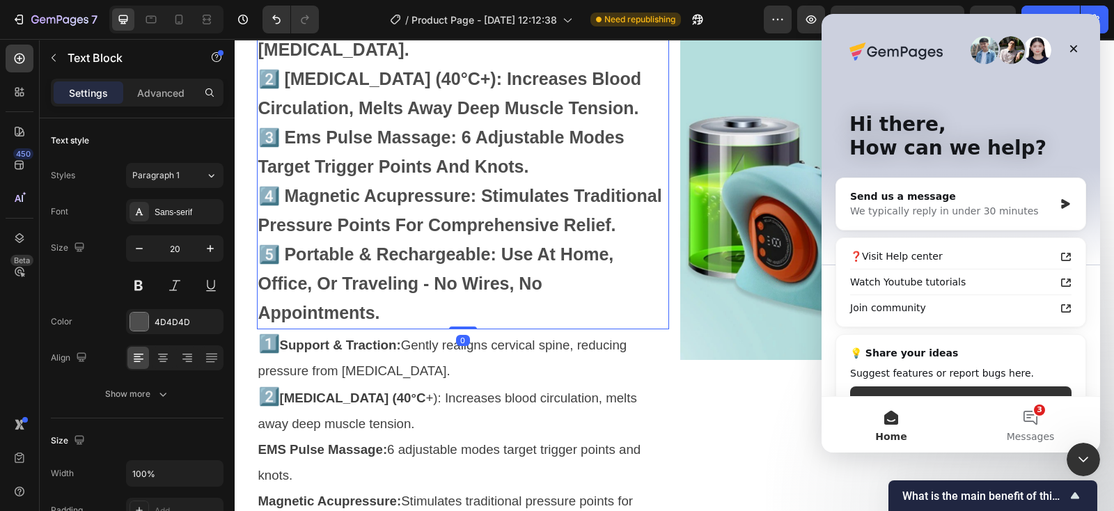
click at [272, 127] on strong "3️⃣ ems pulse massage: 6 adjustable modes target trigger points and knots." at bounding box center [441, 151] width 366 height 49
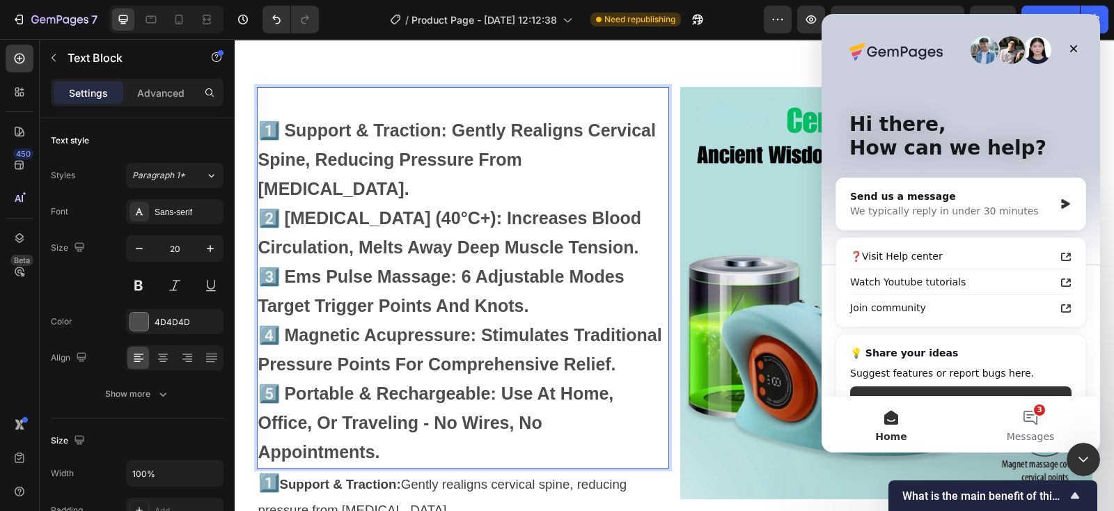
scroll to position [4074, 0]
click at [270, 267] on strong "3️⃣ ems pulse massage: 6 adjustable modes target trigger points and knots." at bounding box center [441, 291] width 366 height 49
click at [258, 267] on strong "3️⃣ ems pulse massage: 6 adjustable modes target trigger points and knots." at bounding box center [441, 291] width 366 height 49
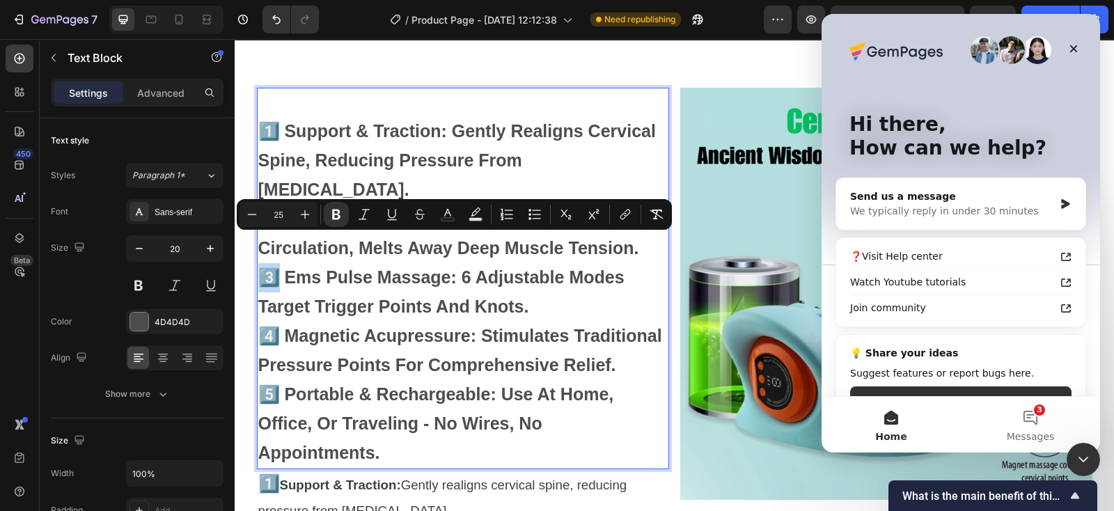
copy strong "3️⃣"
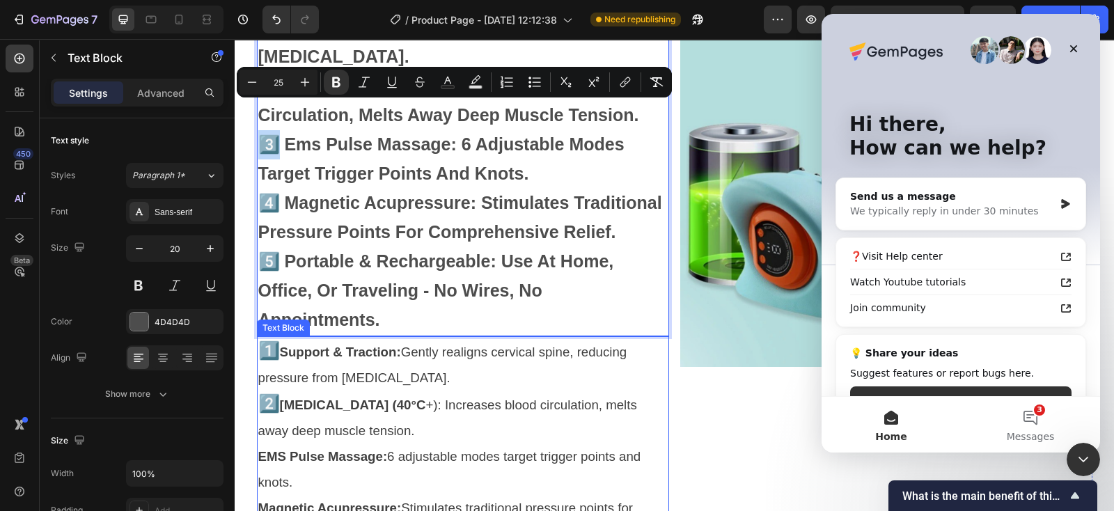
scroll to position [4248, 0]
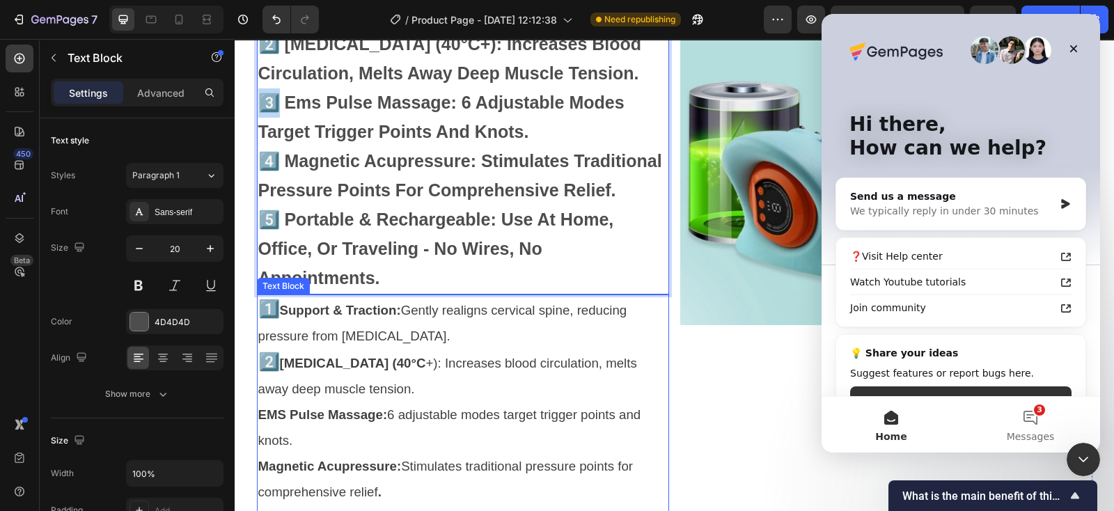
click at [258, 407] on strong "EMS Pulse Massage:" at bounding box center [323, 414] width 130 height 15
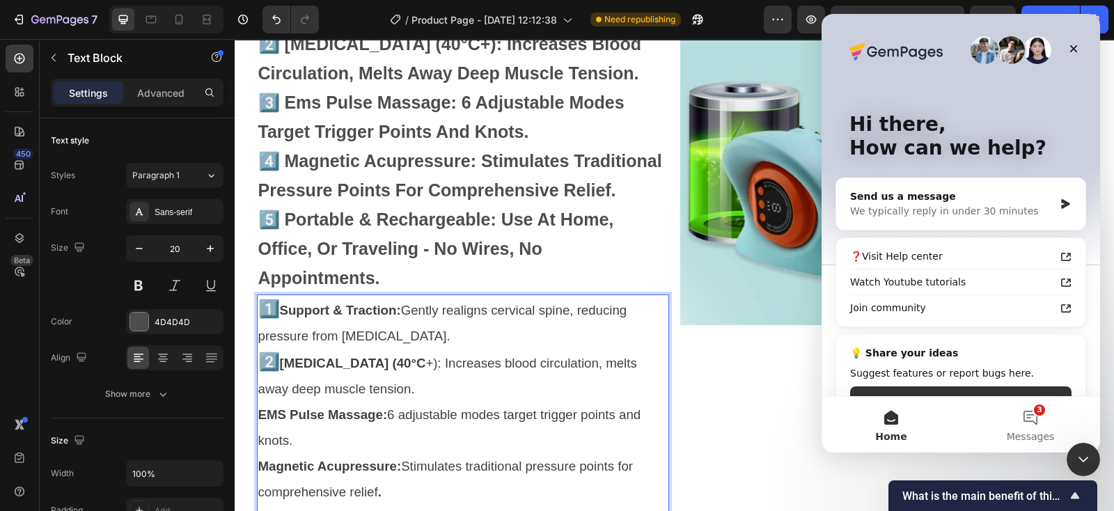
click at [258, 407] on strong "EMS Pulse Massage:" at bounding box center [323, 414] width 130 height 15
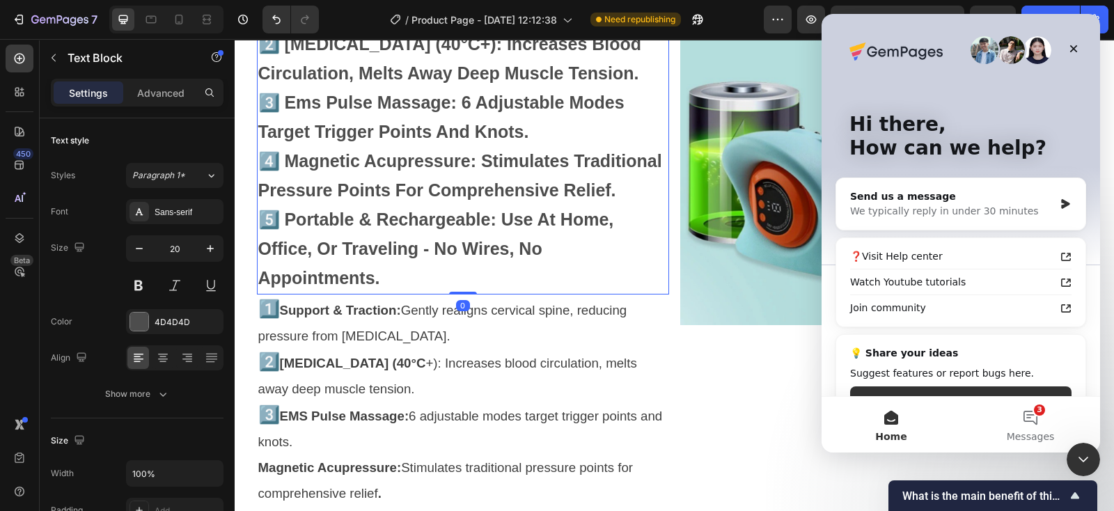
click at [274, 151] on strong "4️⃣ magnetic acupressure: stimulates traditional pressure points for comprehens…" at bounding box center [460, 175] width 404 height 49
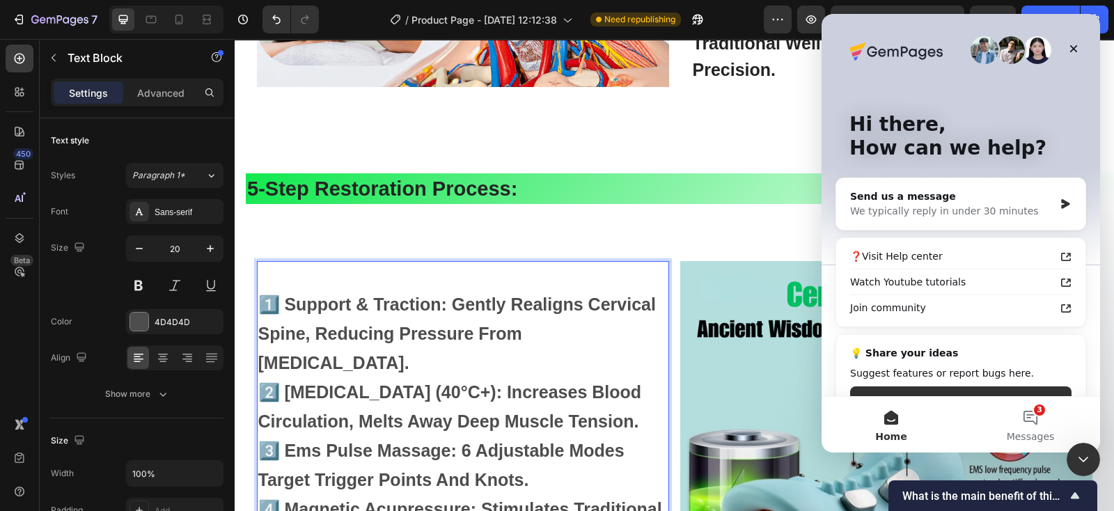
scroll to position [4074, 0]
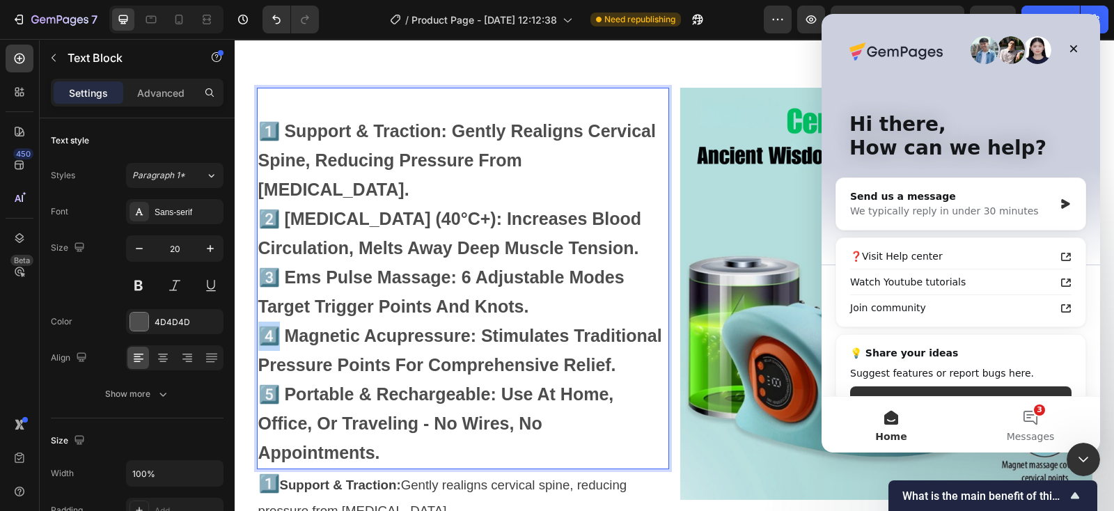
click at [267, 326] on strong "4️⃣ magnetic acupressure: stimulates traditional pressure points for comprehens…" at bounding box center [460, 350] width 404 height 49
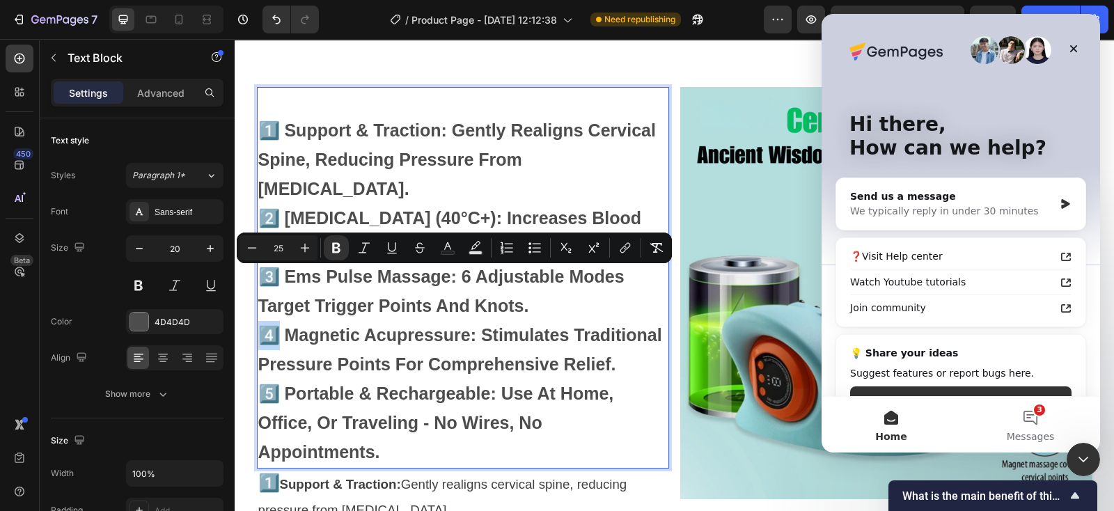
scroll to position [4248, 0]
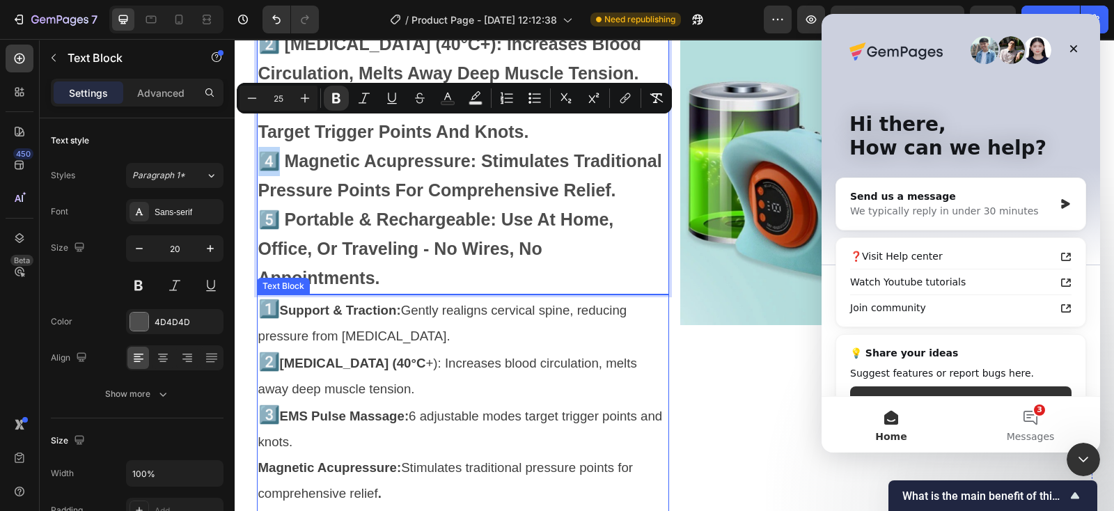
click at [258, 460] on strong "Magnetic Acupressure:" at bounding box center [329, 467] width 143 height 15
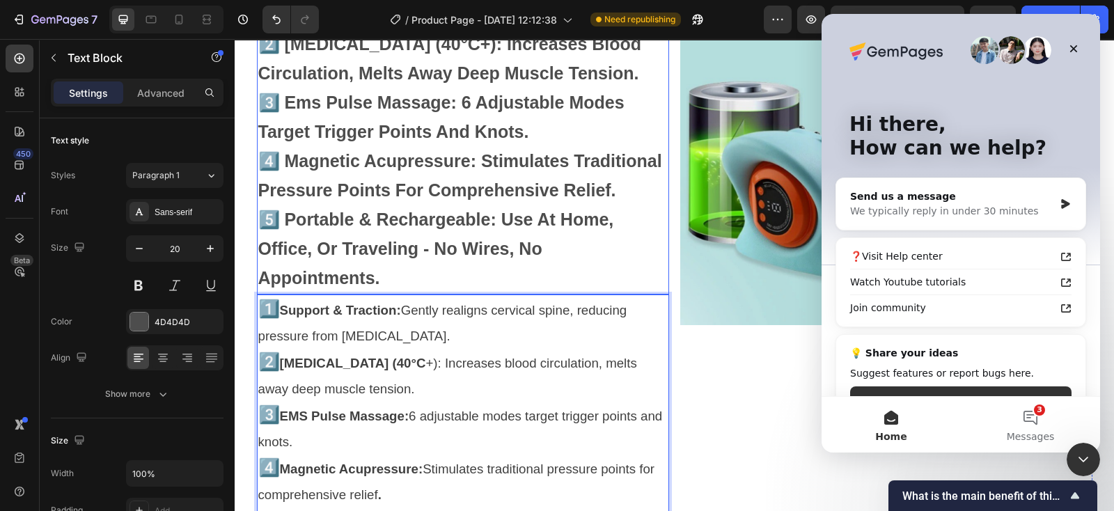
click at [266, 210] on strong "5️⃣ portable & rechargeable: use at home, office, or traveling - no wires, no a…" at bounding box center [436, 249] width 356 height 78
click at [258, 210] on strong "5️⃣ portable & rechargeable: use at home, office, or traveling - no wires, no a…" at bounding box center [436, 249] width 356 height 78
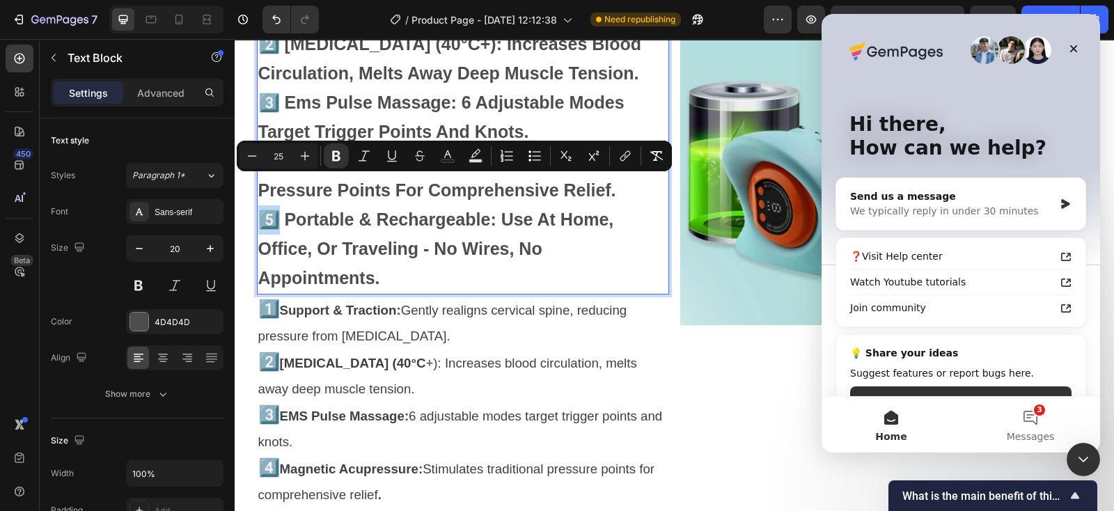
copy strong "5️⃣"
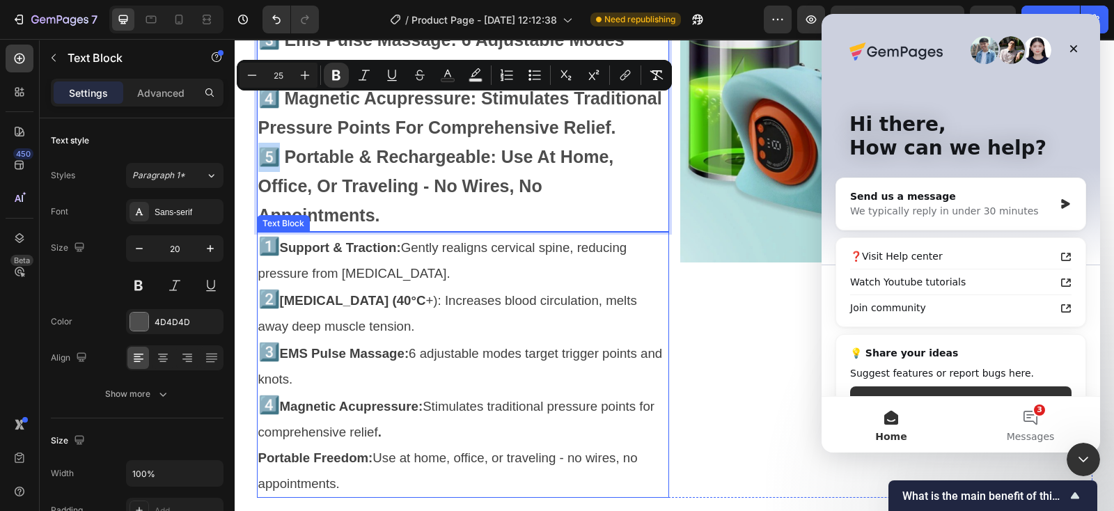
scroll to position [4335, 0]
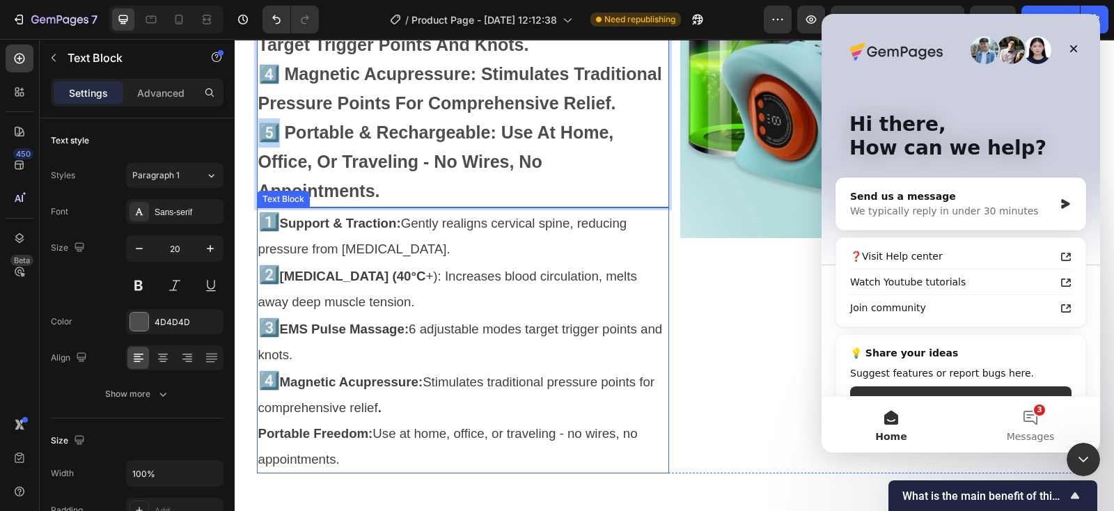
click at [313, 426] on strong "Portable Freedom:" at bounding box center [315, 433] width 115 height 15
click at [258, 426] on strong "Portable Freedom:" at bounding box center [315, 433] width 115 height 15
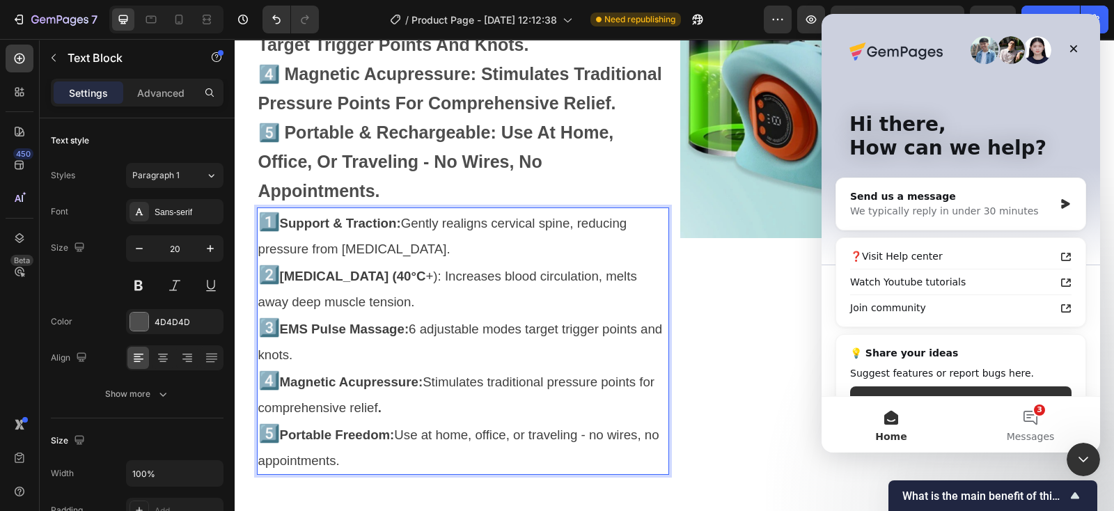
click at [336, 428] on strong "Portable Freedom:" at bounding box center [337, 435] width 115 height 15
click at [357, 123] on strong "5️⃣ portable & rechargeable: use at home, office, or traveling - no wires, no a…" at bounding box center [436, 162] width 356 height 78
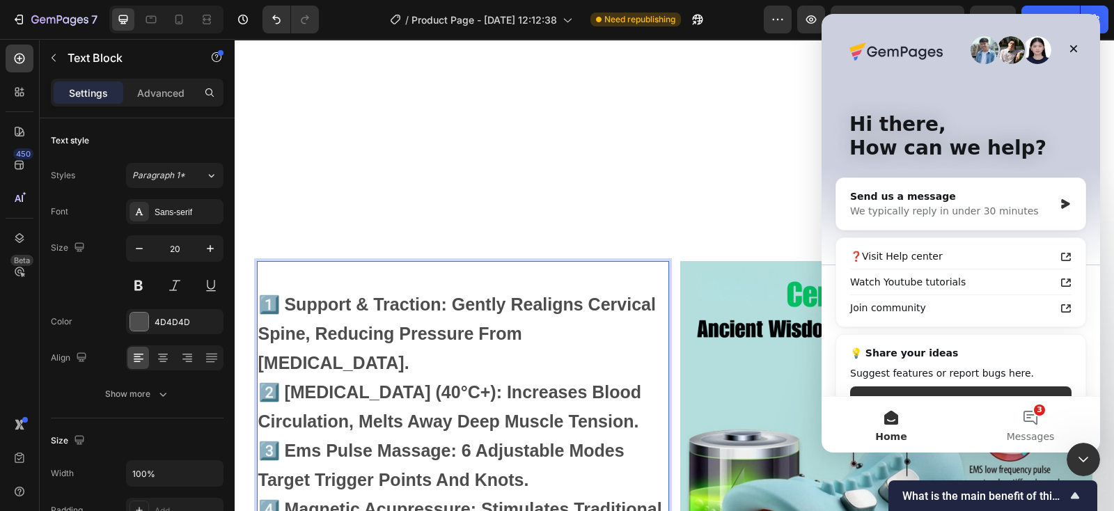
scroll to position [4161, 0]
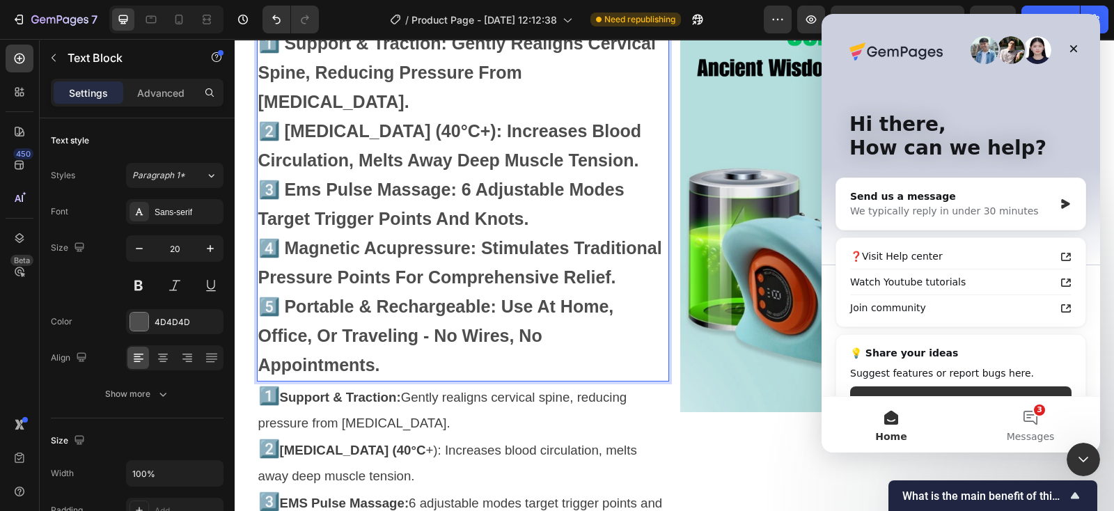
click at [402, 249] on strong "4️⃣ magnetic acupressure: stimulates traditional pressure points for comprehens…" at bounding box center [460, 262] width 404 height 49
click at [356, 297] on strong "5️⃣ portable & rechargeable: use at home, office, or traveling - no wires, no a…" at bounding box center [436, 336] width 356 height 78
click at [483, 297] on strong "5️⃣ portable & rechargeable: use at home, office, or traveling - no wires, no a…" at bounding box center [436, 336] width 356 height 78
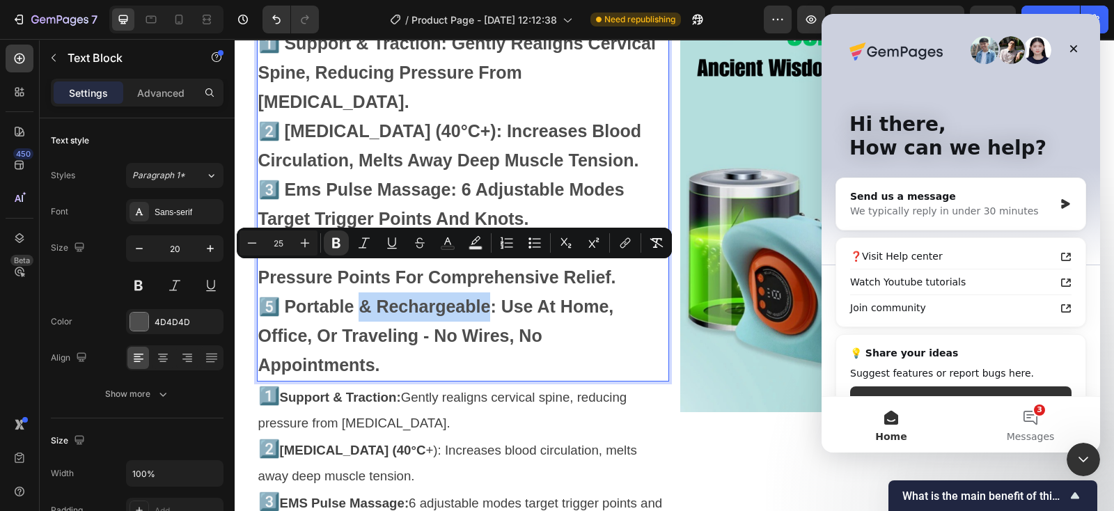
copy strong "& rechargeable"
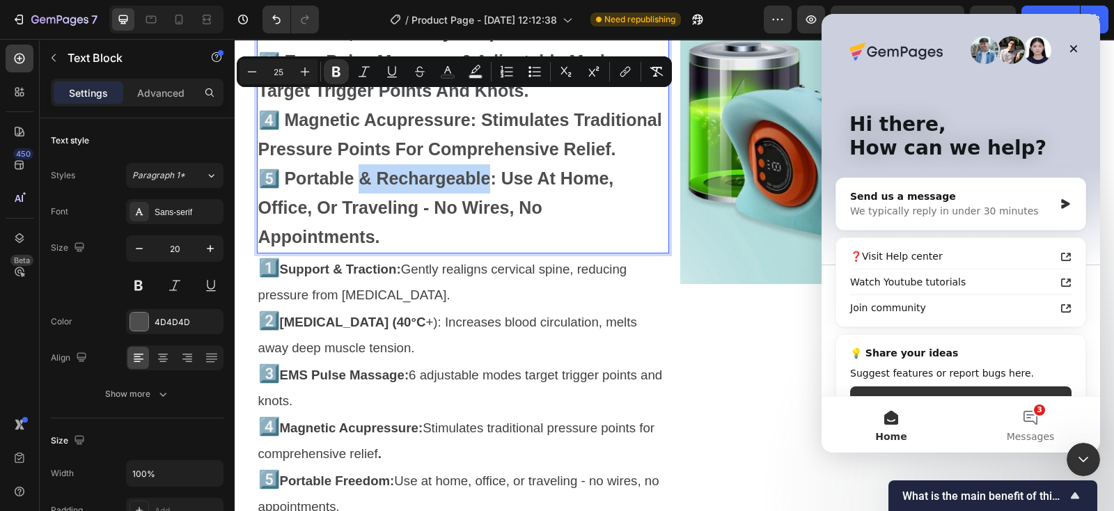
scroll to position [4335, 0]
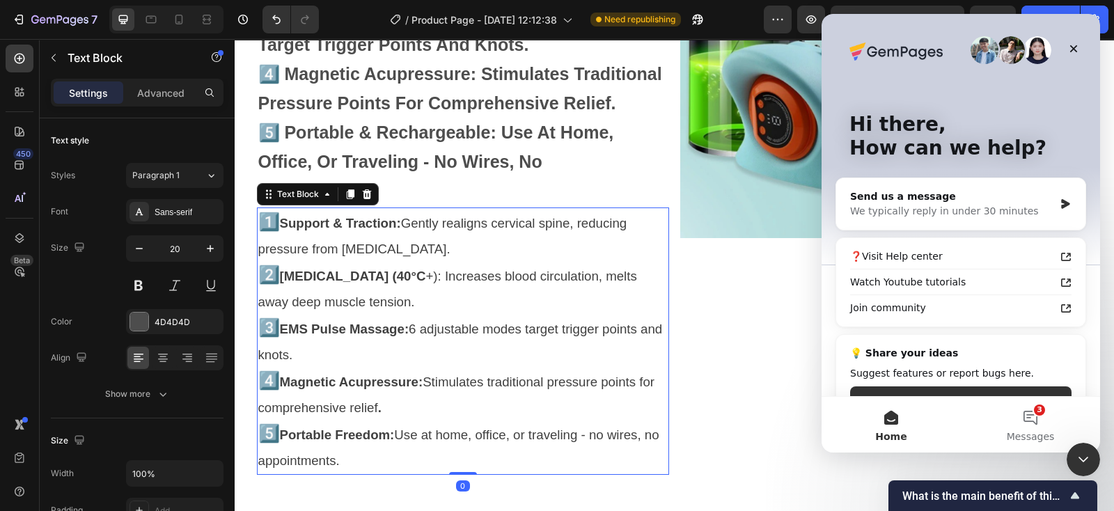
click at [336, 428] on strong "Portable Freedom:" at bounding box center [337, 435] width 115 height 15
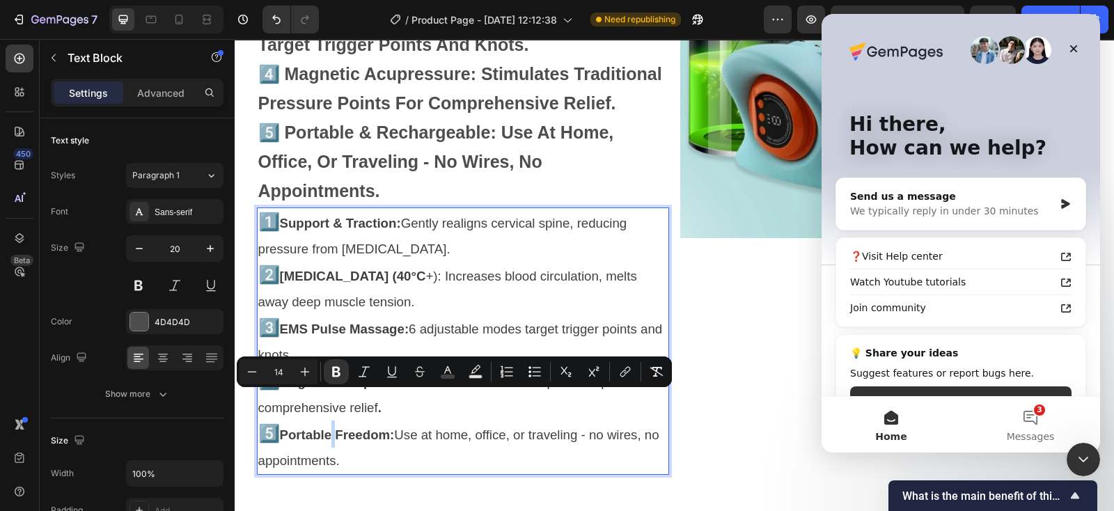
click at [339, 428] on strong "Portable Freedom:" at bounding box center [337, 435] width 115 height 15
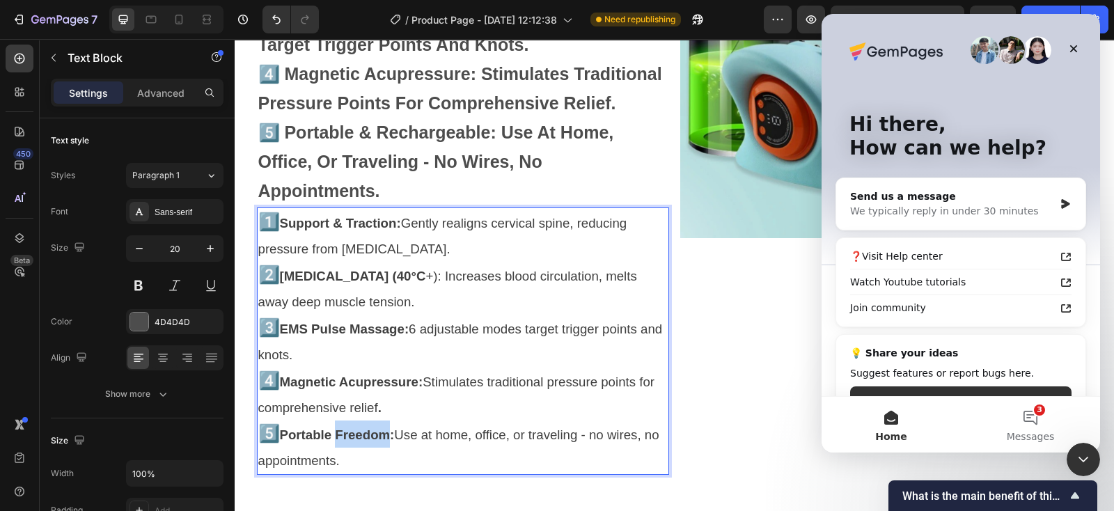
click at [387, 428] on strong "Portable Freedom:" at bounding box center [337, 435] width 115 height 15
click at [352, 428] on strong "Portable & rechargeable:" at bounding box center [357, 435] width 154 height 15
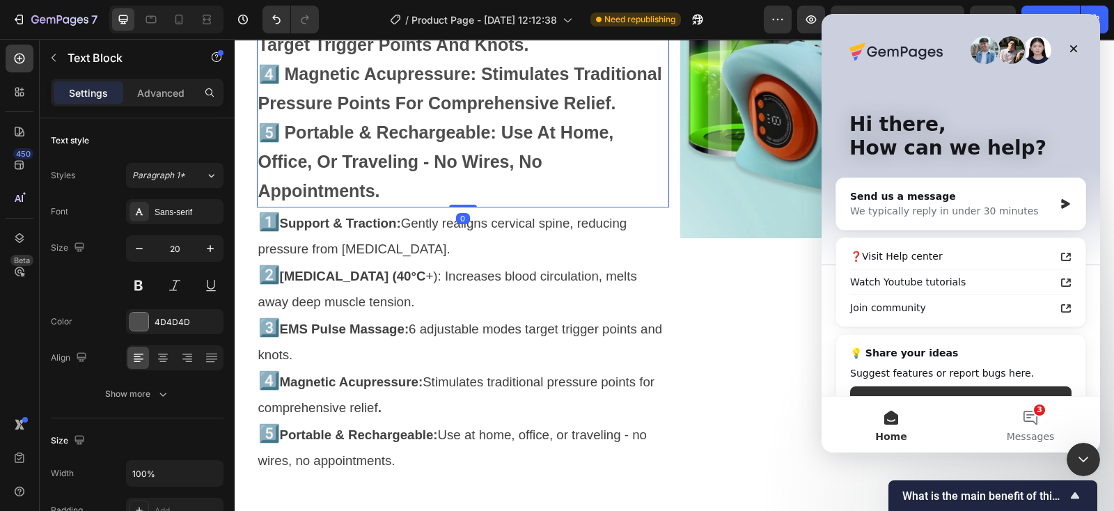
click at [597, 122] on p "1️⃣ support & traction: gently realigns cervical spine, reducing pressure from …" at bounding box center [462, 16] width 409 height 379
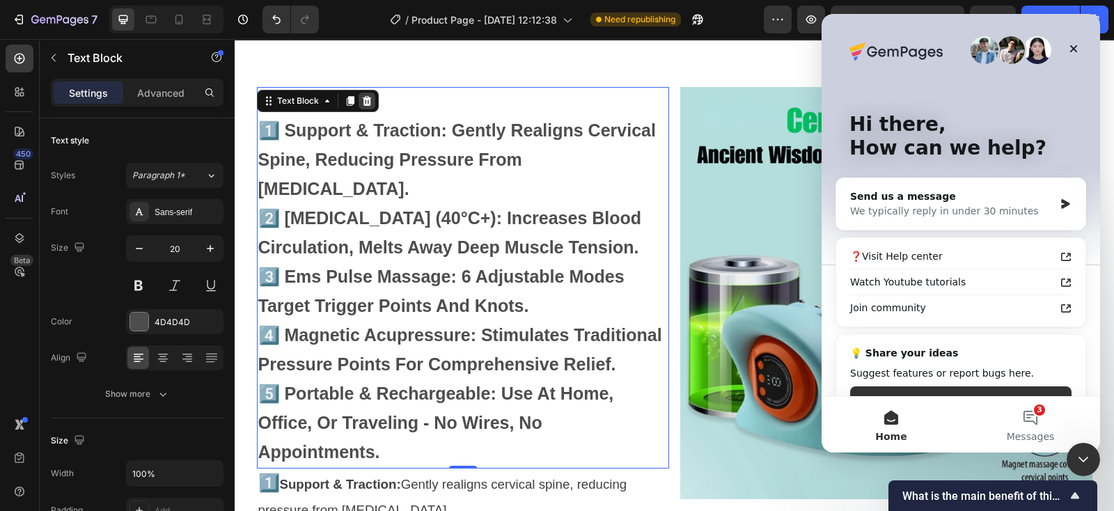
click at [363, 100] on icon at bounding box center [366, 100] width 11 height 11
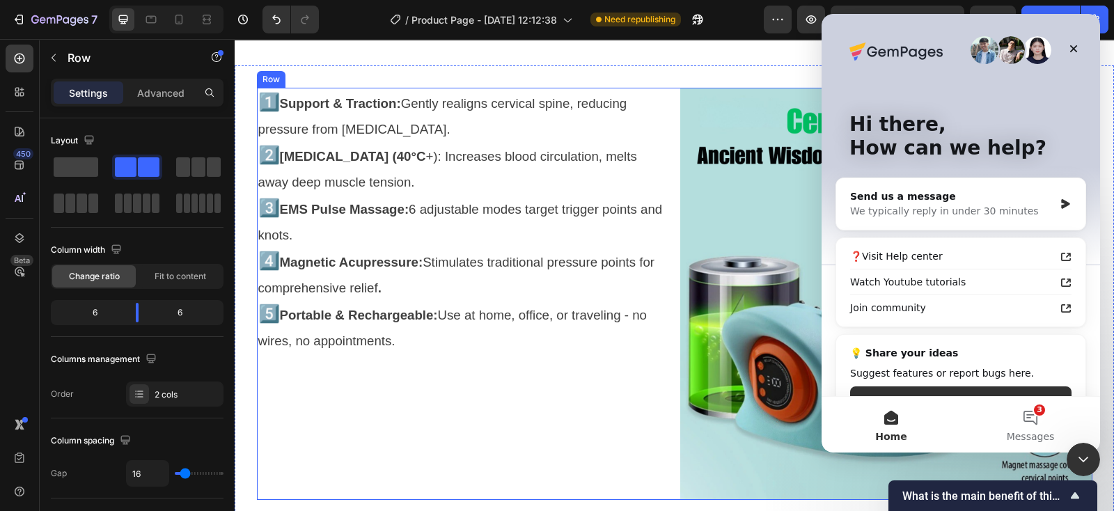
click at [463, 395] on div "1️⃣ Support & Traction: Gently realigns cervical spine, reducing pressure from …" at bounding box center [463, 294] width 412 height 412
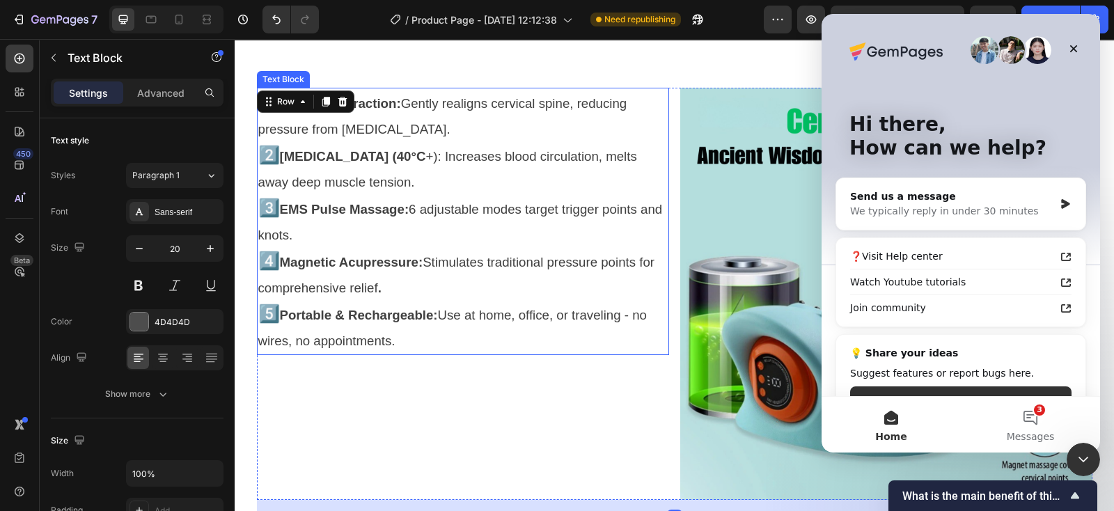
click at [494, 308] on span "Portable & Rechargeable: Use at home, office, or traveling - no wires, no appoi…" at bounding box center [452, 328] width 389 height 40
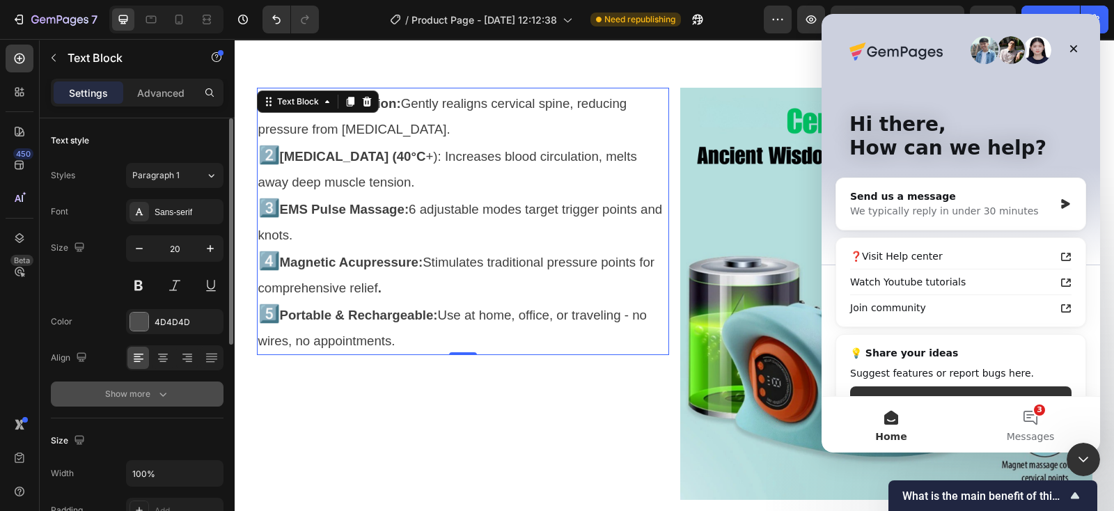
click at [166, 391] on icon "button" at bounding box center [163, 394] width 14 height 14
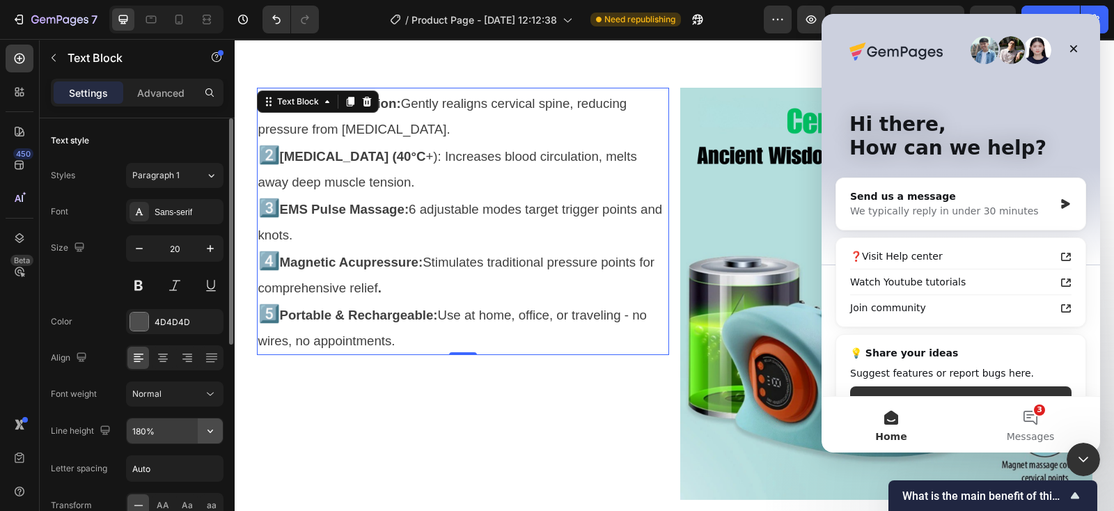
scroll to position [86, 0]
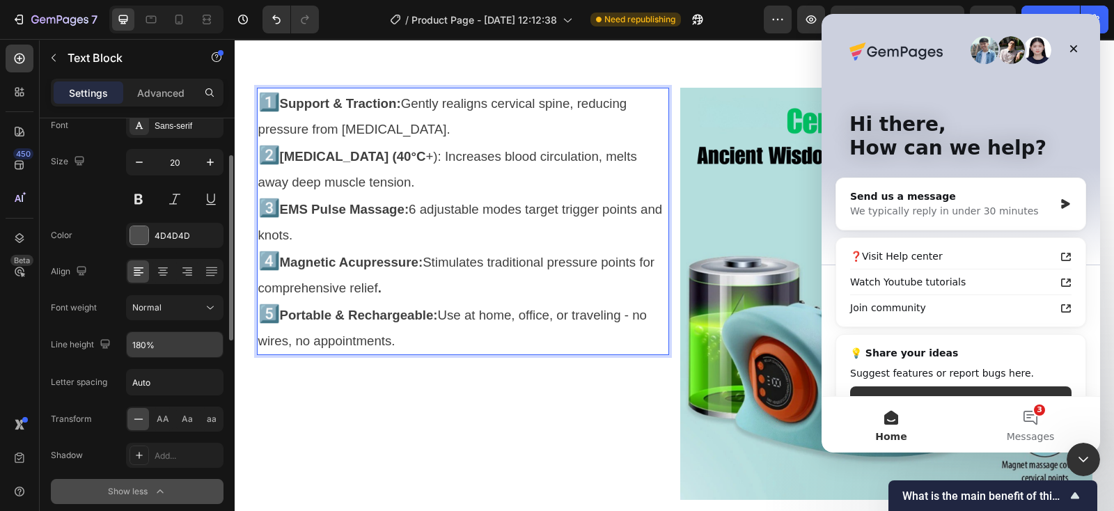
click at [437, 135] on p "1️⃣ Support & Traction: Gently realigns cervical spine, reducing pressure from …" at bounding box center [462, 115] width 409 height 53
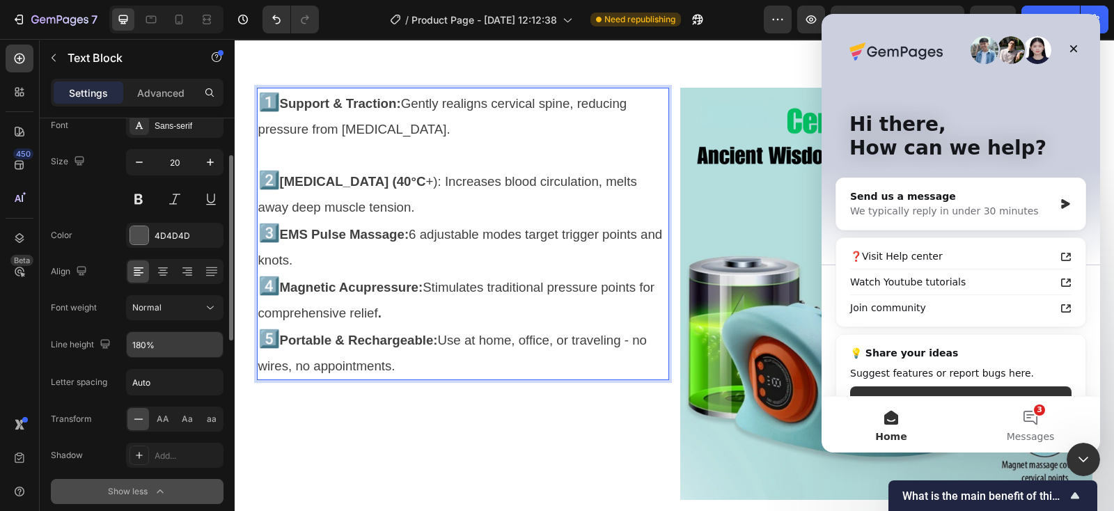
click at [428, 222] on p "3️⃣ EMS Pulse Massage: 6 adjustable modes target trigger points and knots." at bounding box center [462, 246] width 409 height 53
click at [430, 204] on p "2️⃣ [MEDICAL_DATA] (40°C +): Increases blood circulation, melts away deep muscl…" at bounding box center [462, 193] width 409 height 53
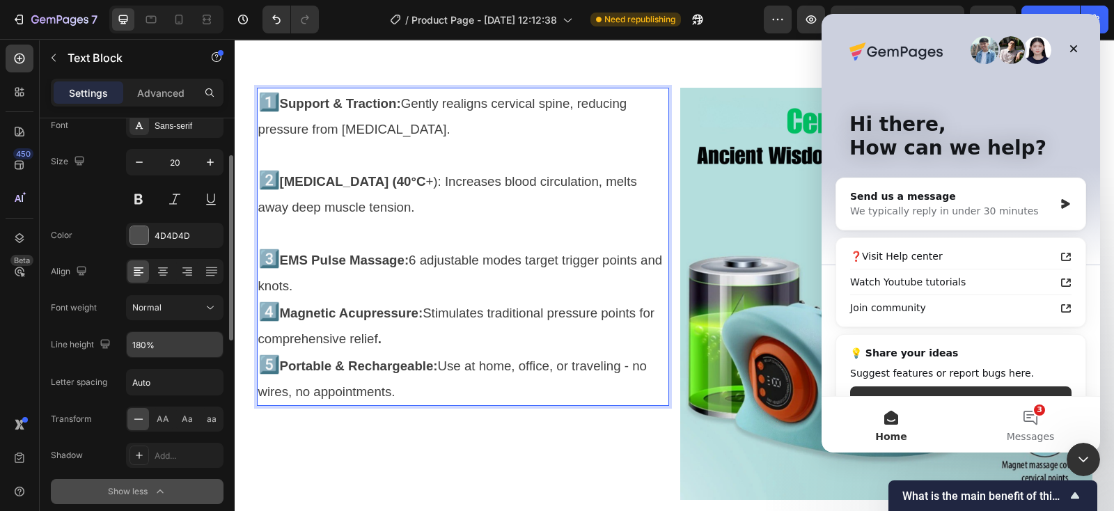
click at [404, 283] on p "3️⃣ EMS Pulse Massage: 6 adjustable modes target trigger points and knots." at bounding box center [462, 272] width 409 height 53
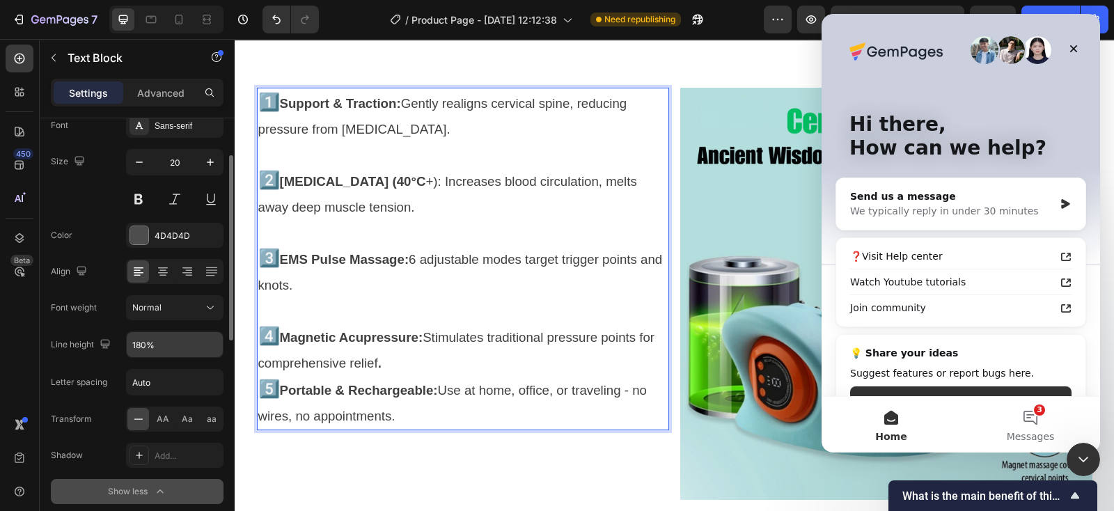
click at [418, 366] on p "4️⃣ Magnetic Acupressure: Stimulates traditional pressure points for comprehens…" at bounding box center [462, 349] width 409 height 53
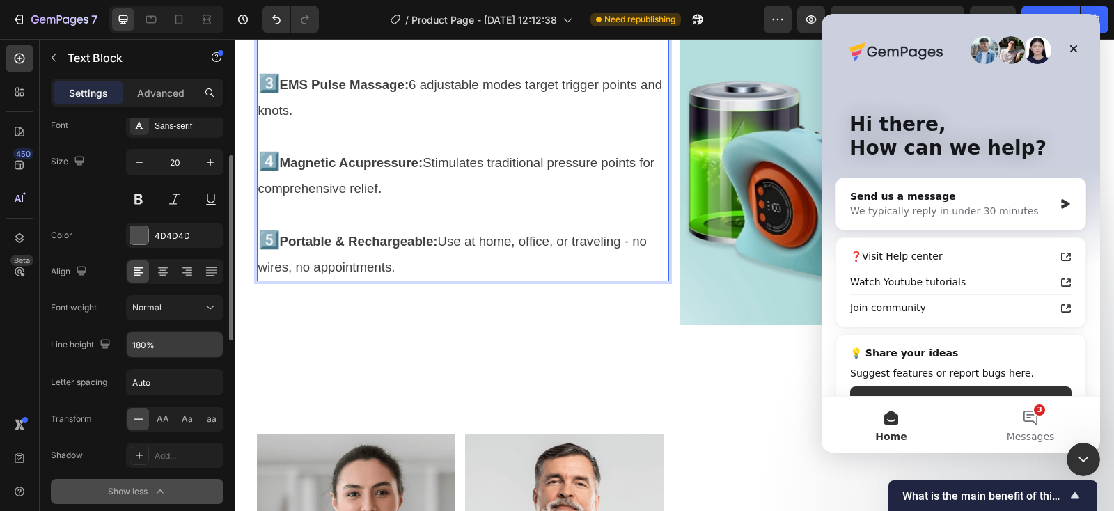
scroll to position [4074, 0]
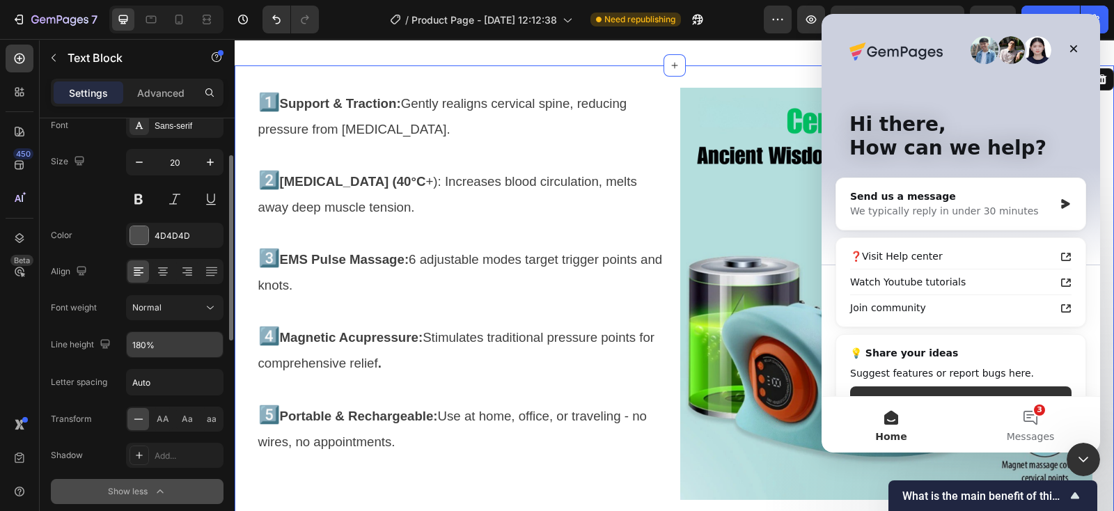
click at [498, 65] on div "Image 1️⃣ Support & Traction: Gently realigns cervical spine, reducing pressure…" at bounding box center [674, 308] width 879 height 487
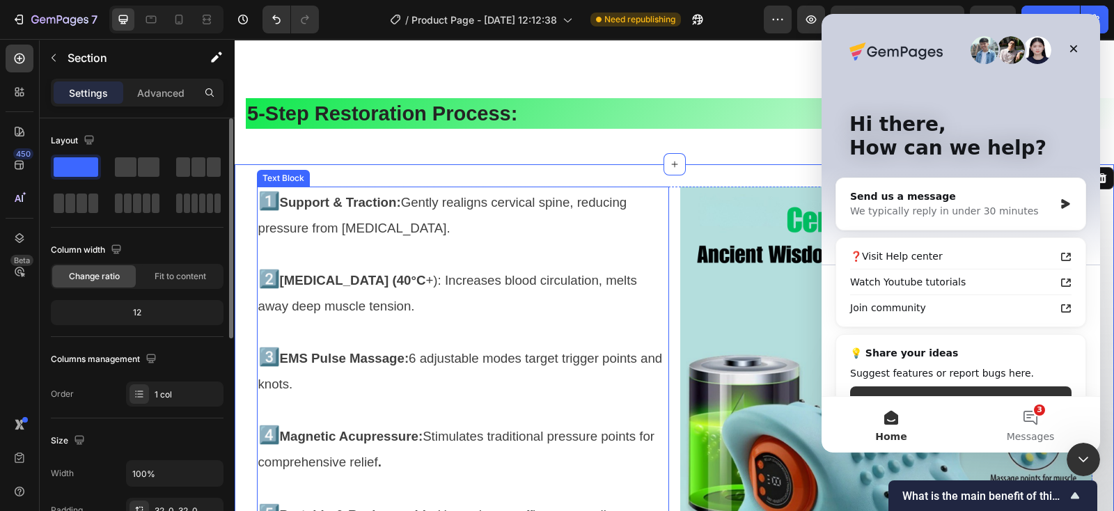
scroll to position [3900, 0]
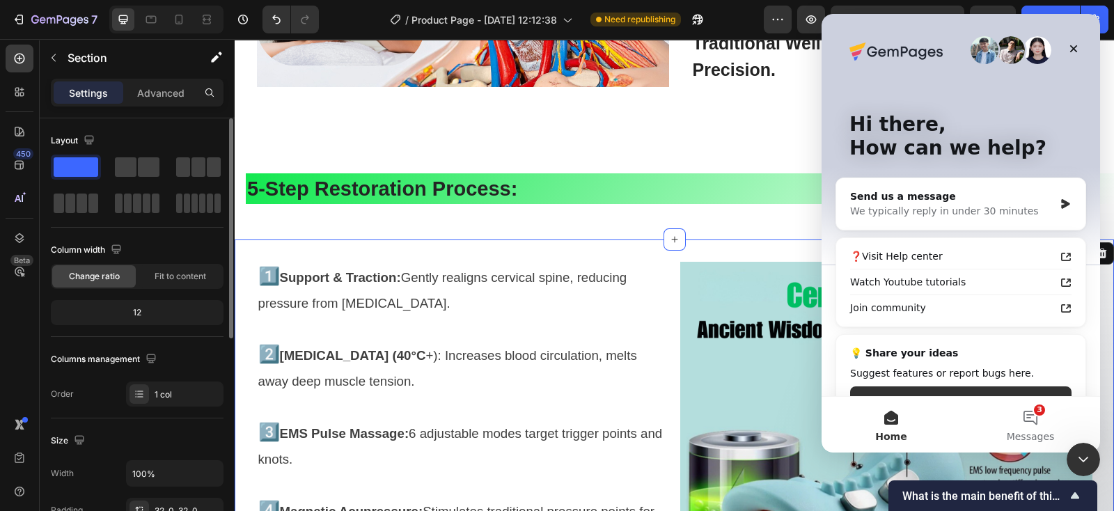
click at [525, 256] on div "Image 1️⃣ Support & Traction: Gently realigns cervical spine, reducing pressure…" at bounding box center [674, 483] width 879 height 487
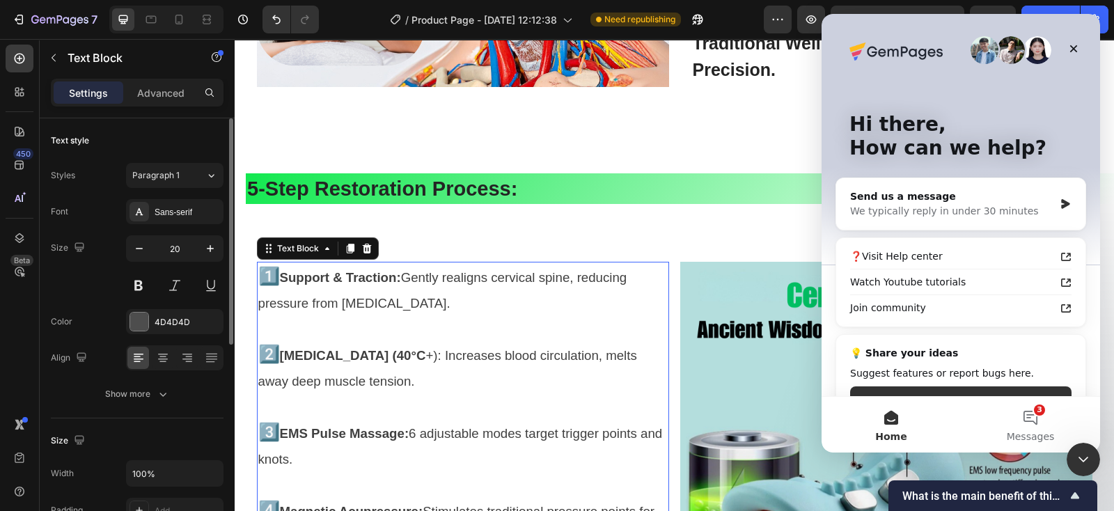
click at [529, 265] on p "1️⃣ Support & Traction: Gently realigns cervical spine, reducing pressure from …" at bounding box center [462, 289] width 409 height 53
click at [210, 249] on icon "button" at bounding box center [210, 248] width 7 height 7
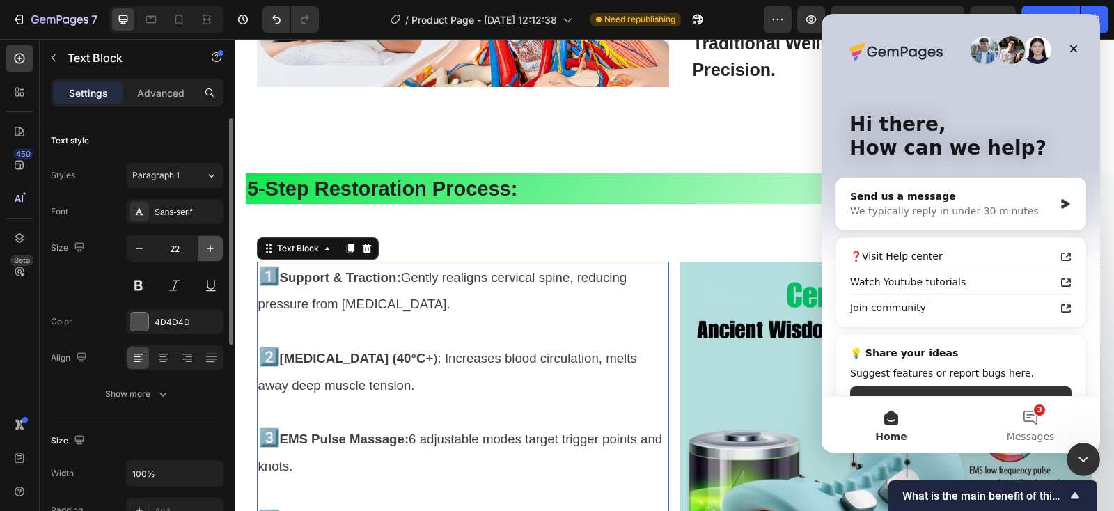
click at [210, 249] on icon "button" at bounding box center [210, 248] width 7 height 7
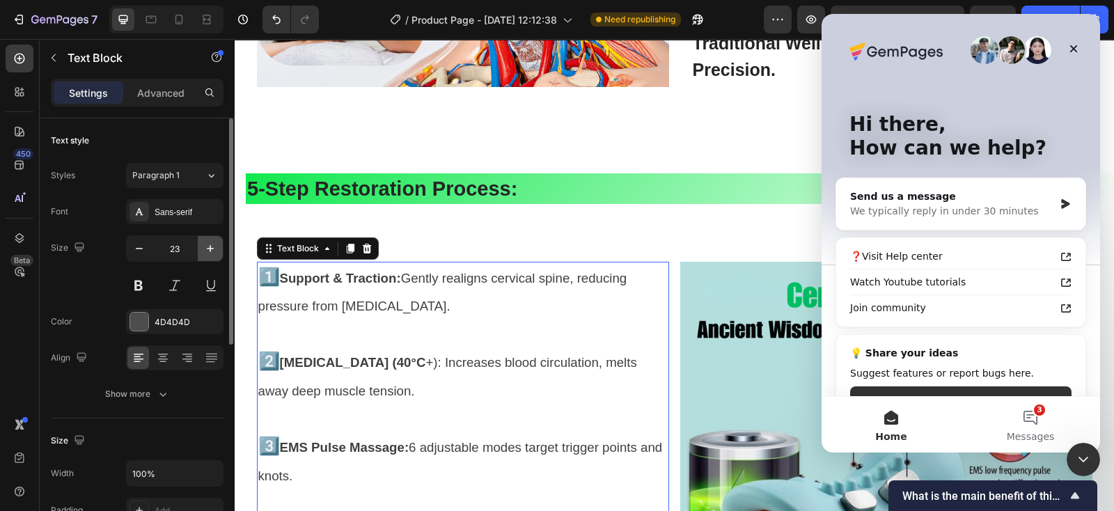
click at [210, 249] on icon "button" at bounding box center [210, 248] width 7 height 7
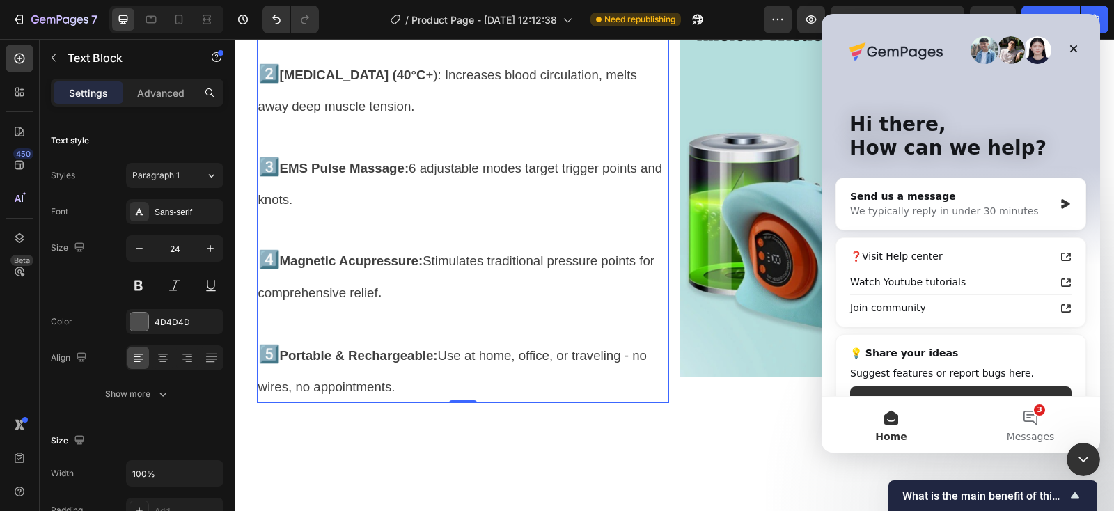
scroll to position [4248, 0]
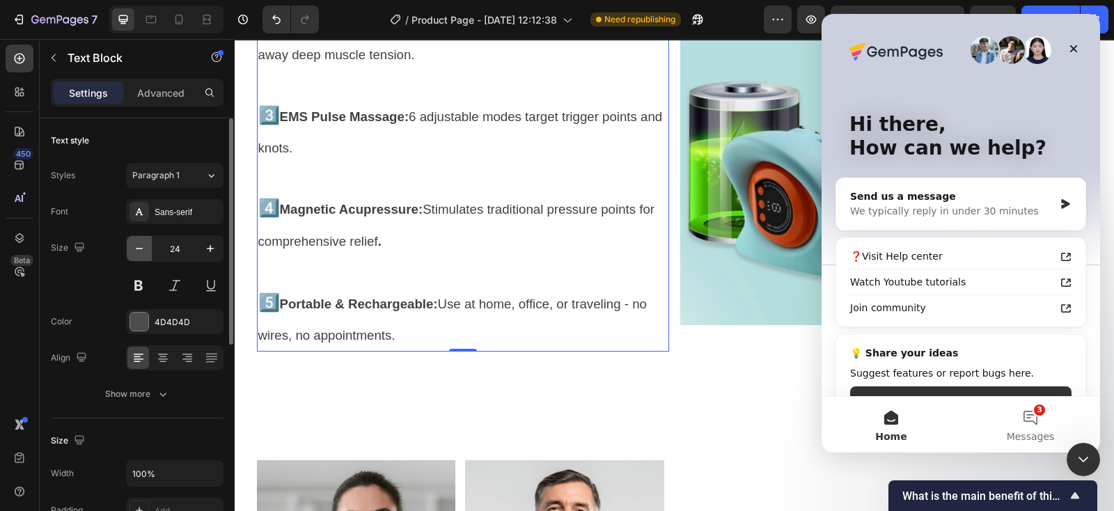
click at [143, 245] on icon "button" at bounding box center [139, 249] width 14 height 14
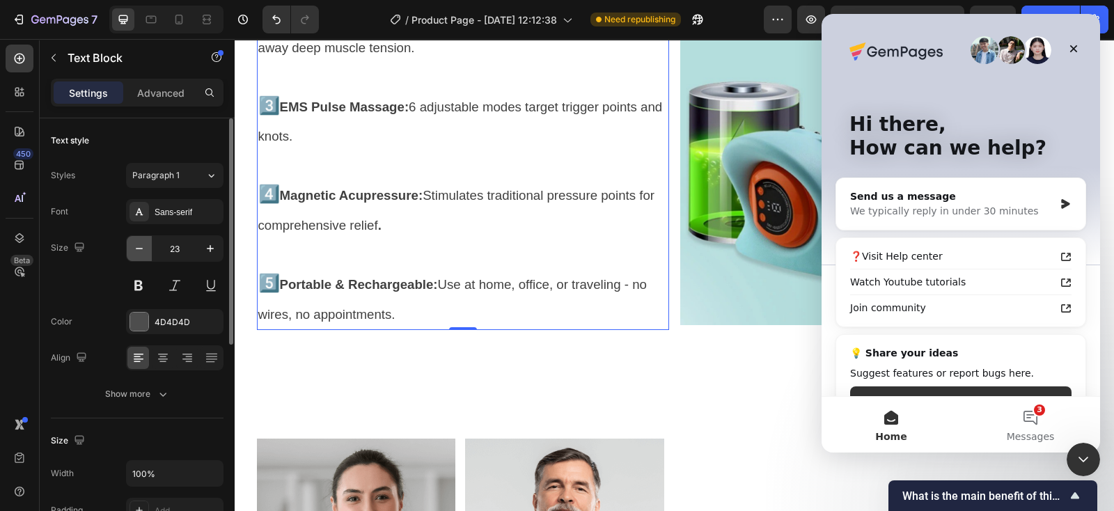
click at [143, 245] on icon "button" at bounding box center [139, 249] width 14 height 14
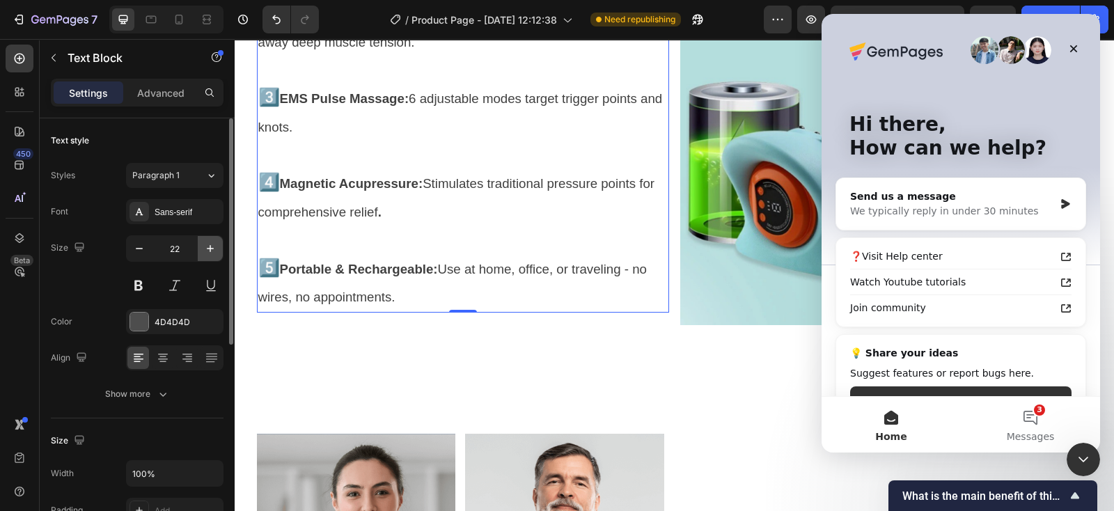
click at [209, 246] on icon "button" at bounding box center [210, 249] width 14 height 14
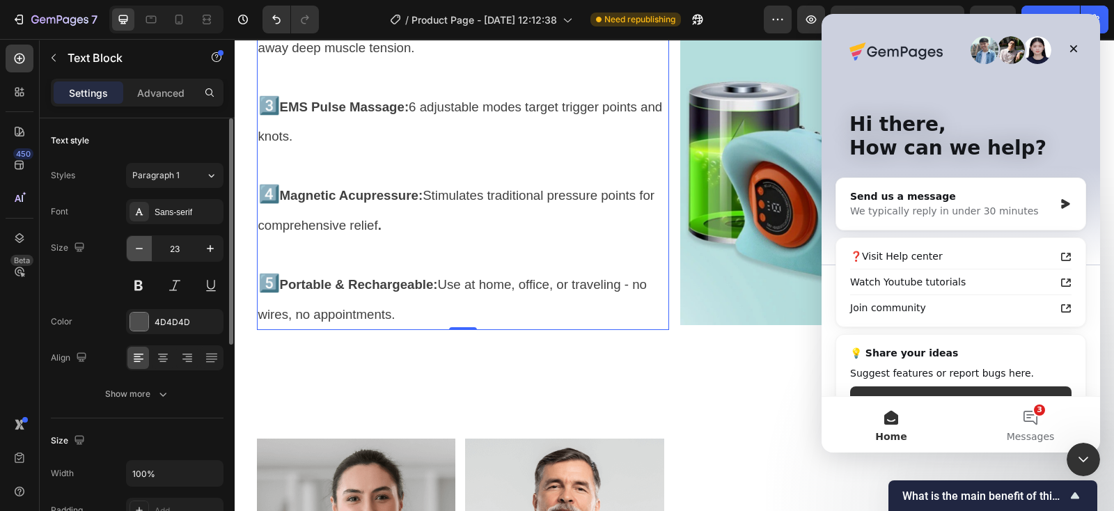
click at [142, 254] on icon "button" at bounding box center [139, 249] width 14 height 14
type input "22"
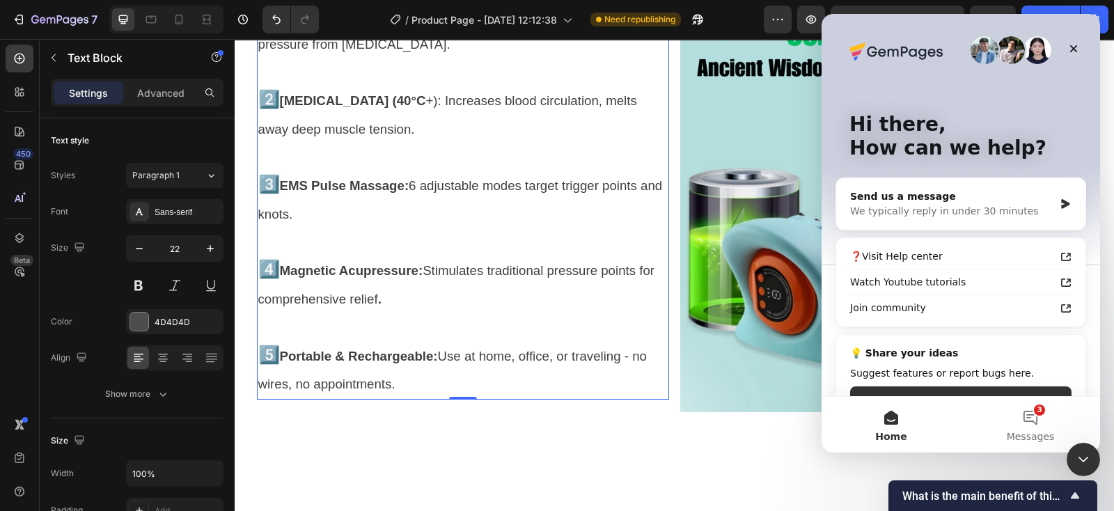
scroll to position [4074, 0]
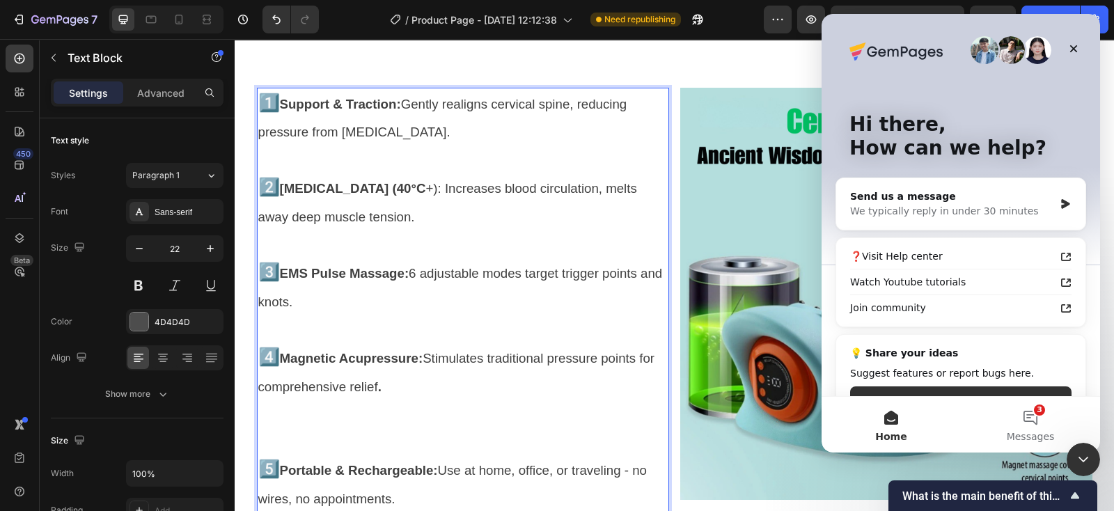
click at [482, 270] on span "EMS Pulse Massage: 6 adjustable modes target trigger points and knots." at bounding box center [460, 287] width 405 height 43
click at [384, 425] on p "Rich Text Editor. Editing area: main" at bounding box center [462, 427] width 409 height 55
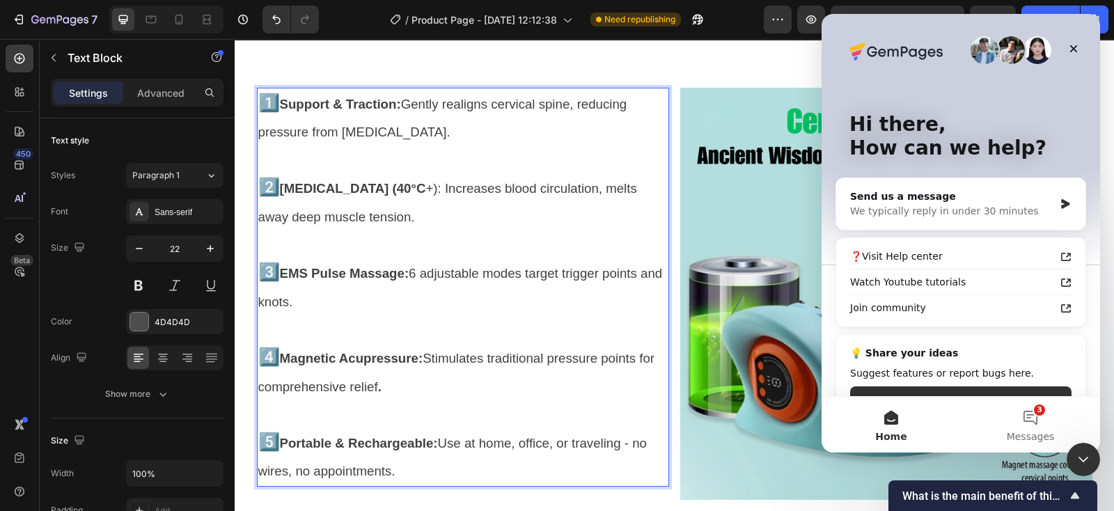
click at [346, 313] on p "3️⃣ EMS Pulse Massage: 6 adjustable modes target trigger points and knots." at bounding box center [462, 286] width 409 height 57
click at [321, 332] on p "Rich Text Editor. Editing area: main" at bounding box center [462, 329] width 409 height 28
click at [285, 249] on p "Rich Text Editor. Editing area: main" at bounding box center [462, 245] width 409 height 28
click at [313, 421] on p "Rich Text Editor. Editing area: main" at bounding box center [462, 414] width 409 height 28
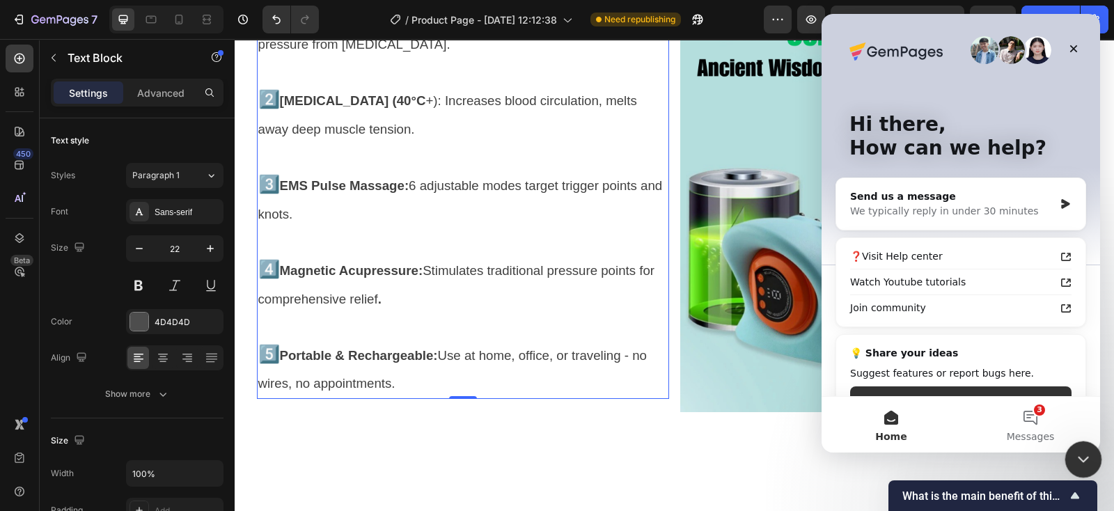
click at [1082, 455] on icon "Close Intercom Messenger" at bounding box center [1081, 457] width 17 height 17
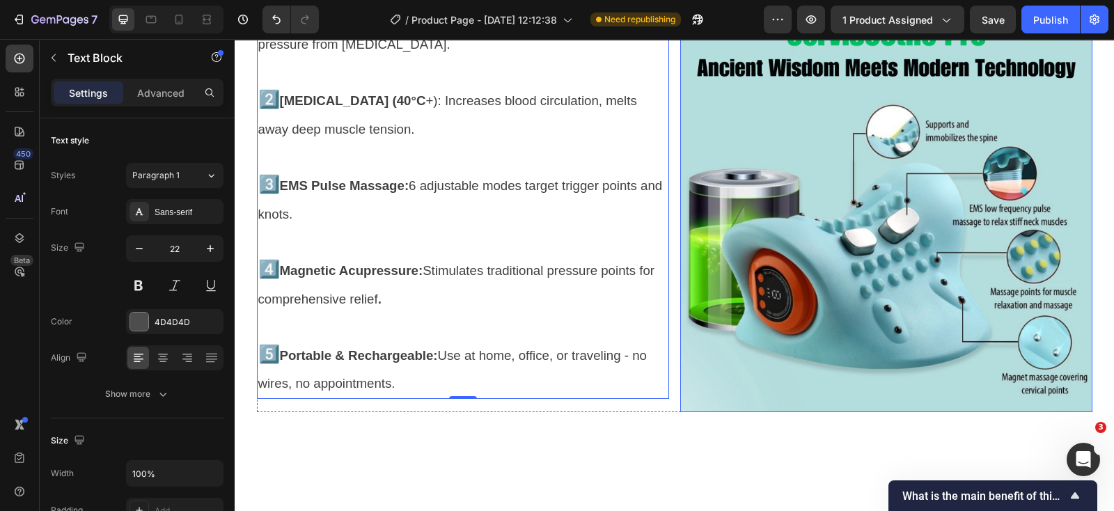
scroll to position [0, 0]
click at [1065, 22] on div "Publish" at bounding box center [1050, 20] width 35 height 15
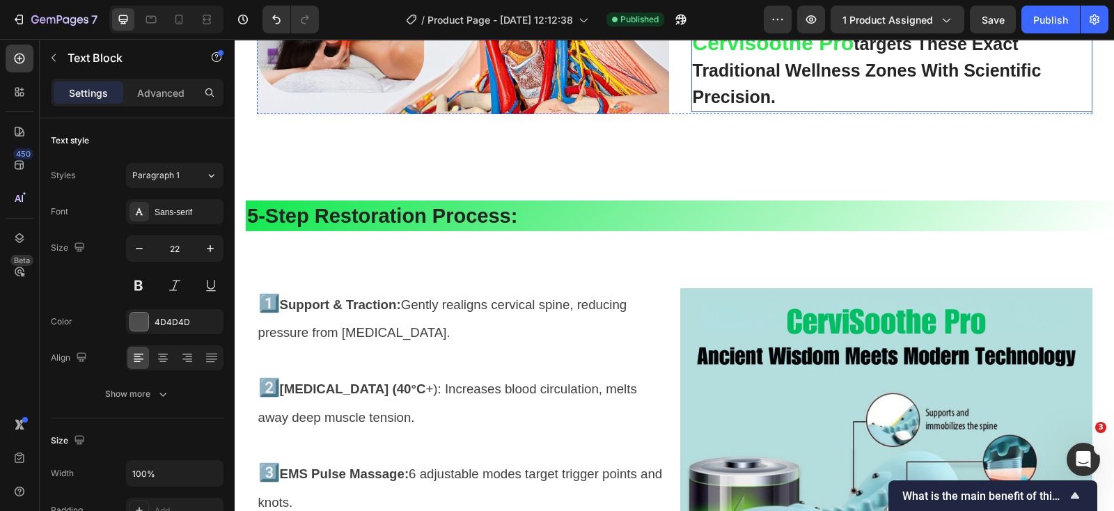
scroll to position [3900, 0]
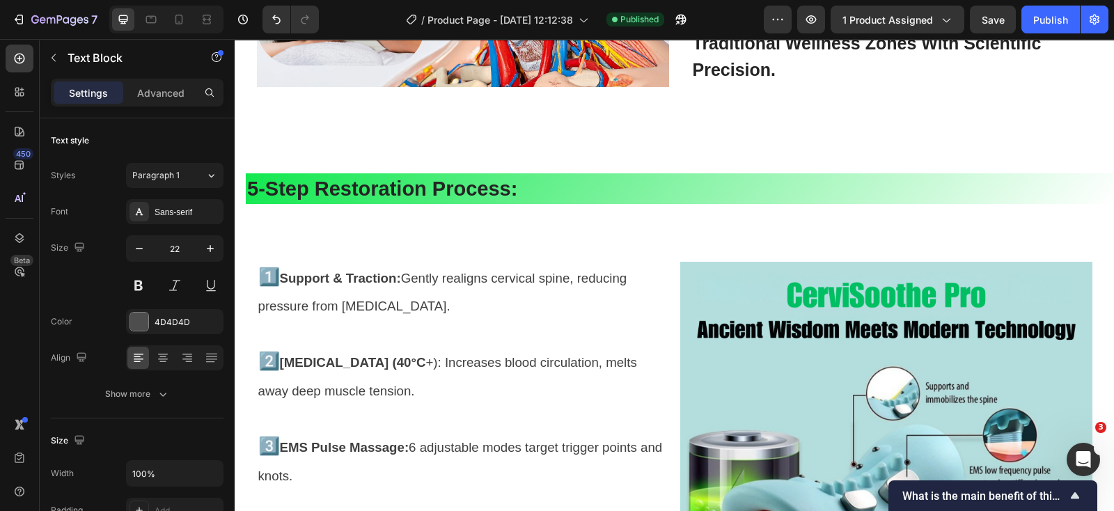
click at [515, 353] on p "2️⃣ [MEDICAL_DATA] (40°C +): Increases blood circulation, melts away deep muscl…" at bounding box center [462, 375] width 409 height 57
click at [529, 279] on span "Support & Traction: Gently realigns cervical spine, reducing pressure from [MED…" at bounding box center [442, 292] width 369 height 43
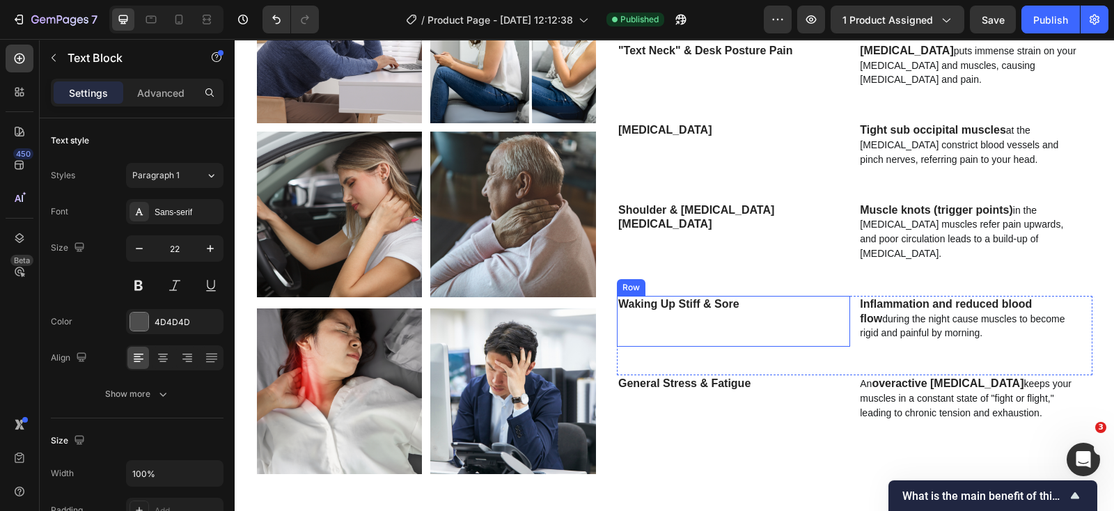
scroll to position [1549, 0]
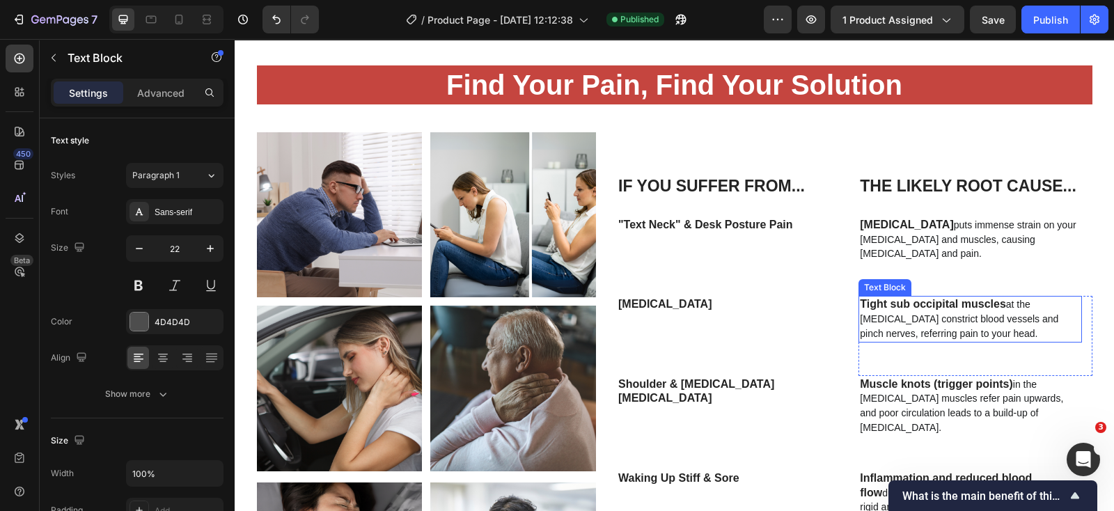
click at [895, 334] on span "at the [MEDICAL_DATA] constrict blood vessels and pinch nerves, referring pain …" at bounding box center [959, 319] width 198 height 40
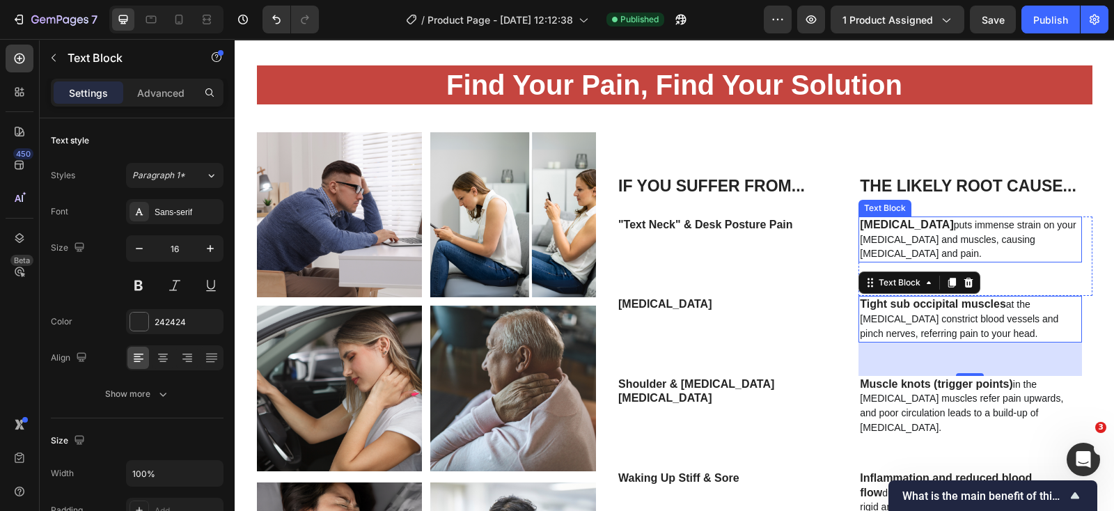
click at [932, 238] on span "puts immense strain on your [MEDICAL_DATA] and muscles, causing [MEDICAL_DATA] …" at bounding box center [968, 239] width 216 height 40
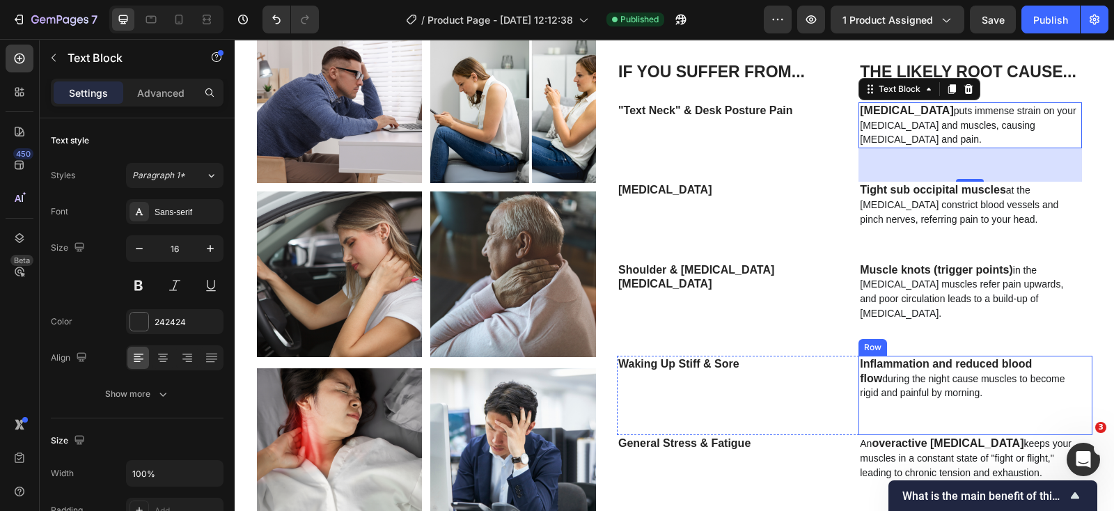
scroll to position [1636, 0]
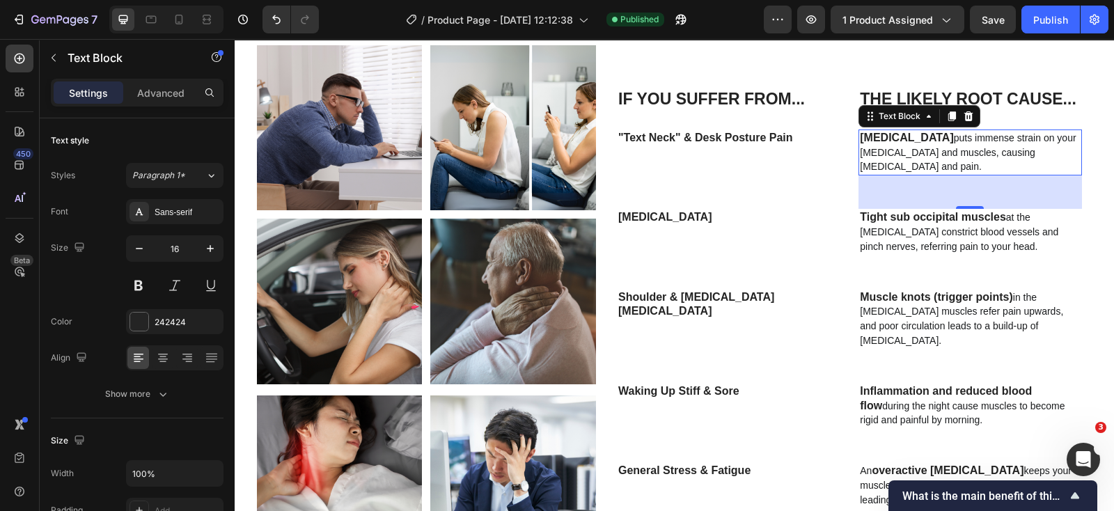
click at [967, 158] on p "[MEDICAL_DATA] puts immense strain on your [MEDICAL_DATA] and muscles, causing …" at bounding box center [970, 152] width 220 height 43
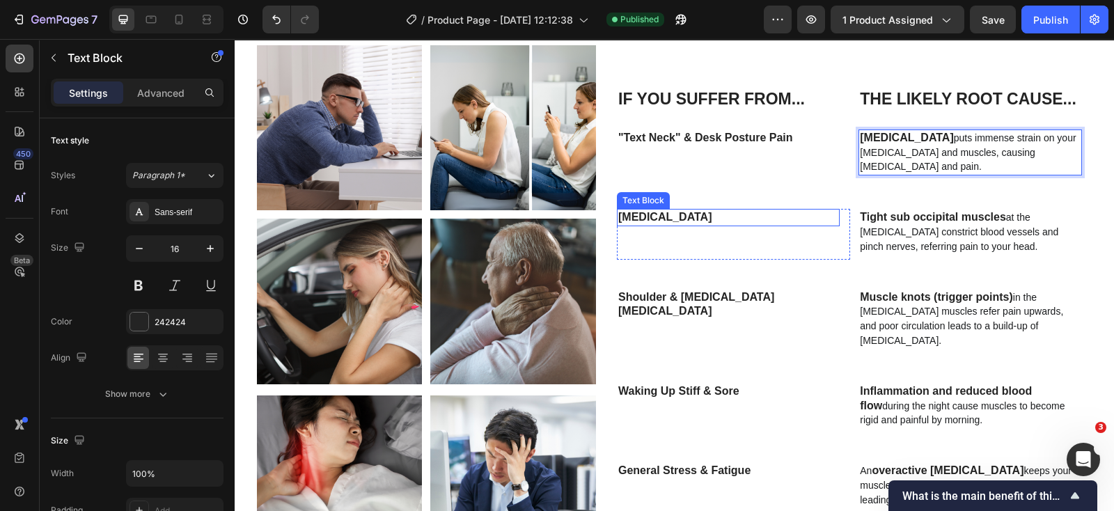
click at [756, 217] on p "[MEDICAL_DATA]" at bounding box center [728, 217] width 220 height 15
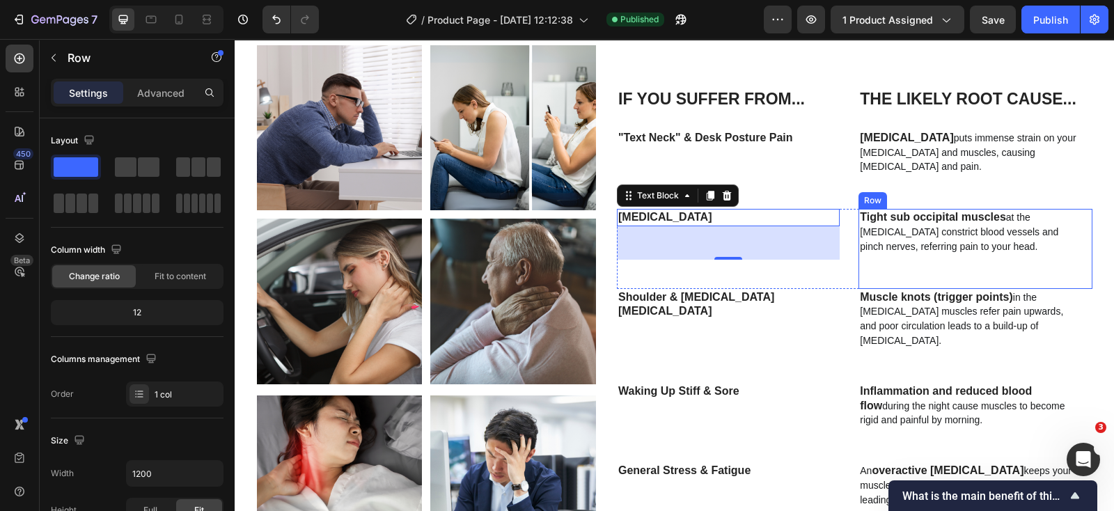
click at [895, 254] on div "Tight sub occipital muscles at the [MEDICAL_DATA] constrict blood vessels and p…" at bounding box center [970, 248] width 223 height 79
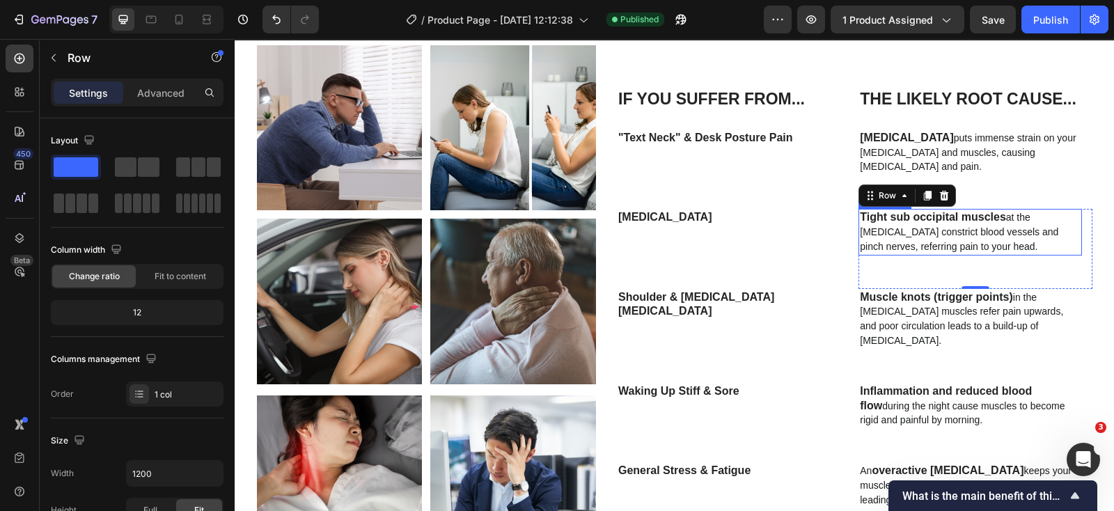
click at [948, 216] on strong "Tight sub occipital muscles" at bounding box center [933, 217] width 146 height 12
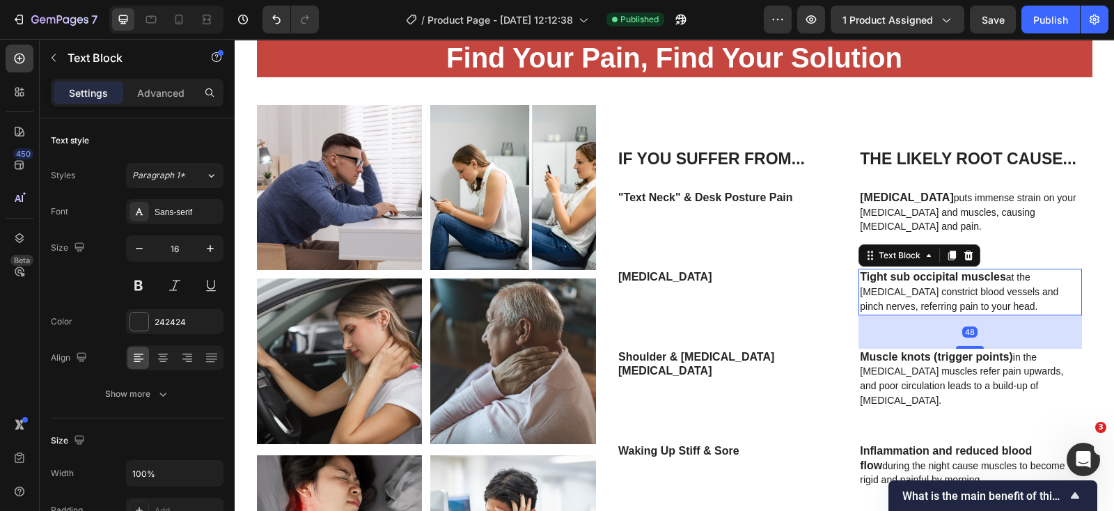
scroll to position [1549, 0]
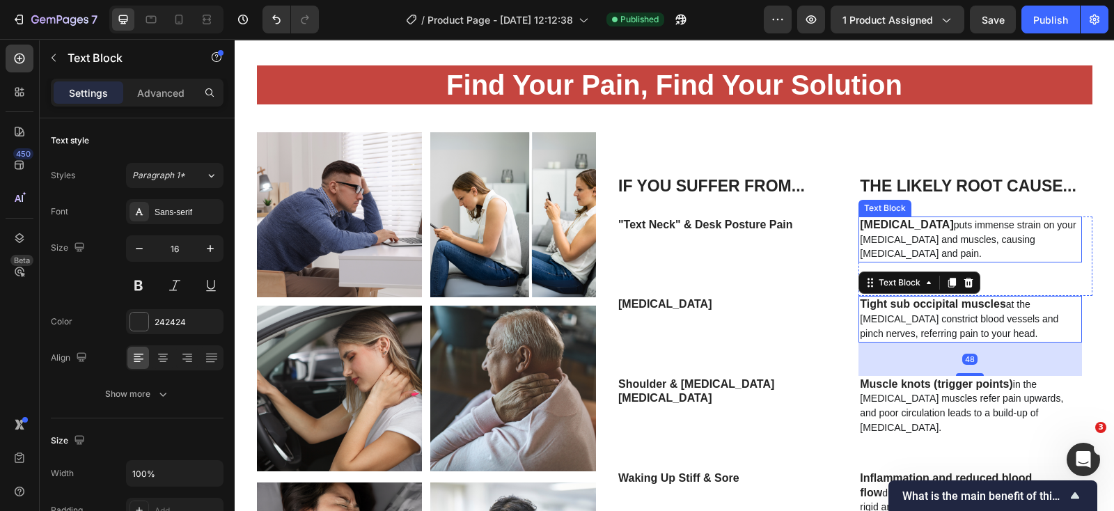
click at [957, 236] on span "puts immense strain on your [MEDICAL_DATA] and muscles, causing [MEDICAL_DATA] …" at bounding box center [968, 239] width 216 height 40
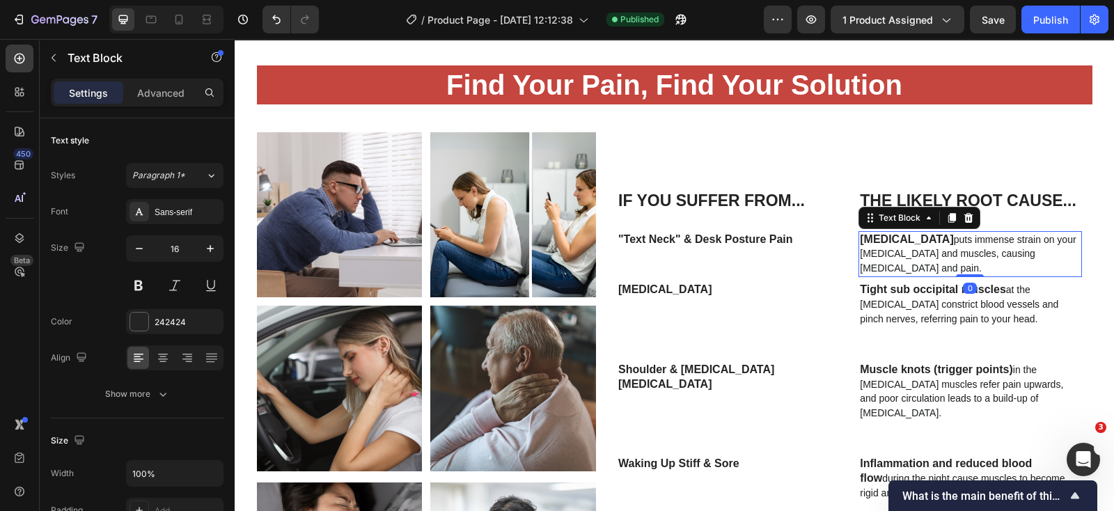
drag, startPoint x: 962, startPoint y: 289, endPoint x: 964, endPoint y: 240, distance: 48.8
click at [964, 240] on div "[MEDICAL_DATA] puts immense strain on your [MEDICAL_DATA] and muscles, causing …" at bounding box center [970, 254] width 223 height 46
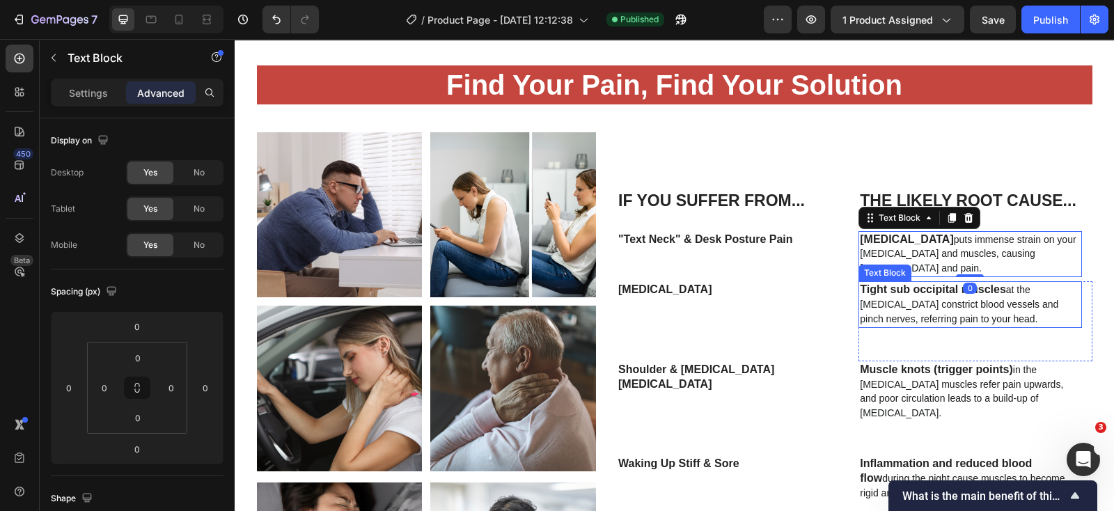
click at [962, 317] on span "at the [MEDICAL_DATA] constrict blood vessels and pinch nerves, referring pain …" at bounding box center [959, 304] width 198 height 40
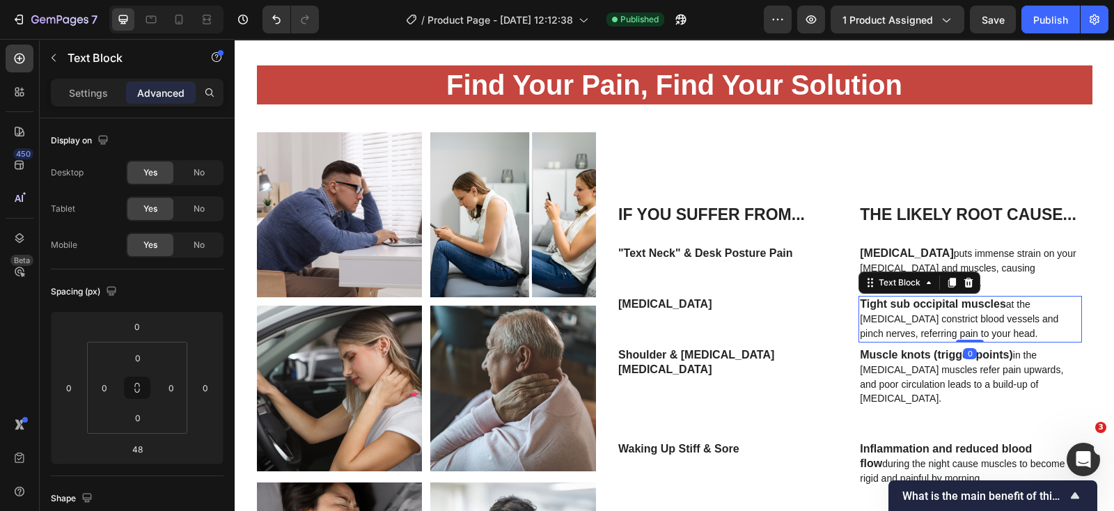
drag, startPoint x: 961, startPoint y: 356, endPoint x: 954, endPoint y: 315, distance: 41.0
click at [959, 304] on div "Tight sub occipital muscles at the [MEDICAL_DATA] constrict blood vessels and p…" at bounding box center [970, 319] width 223 height 46
type input "0"
click at [860, 191] on h2 "The Likely Root Cause..." at bounding box center [970, 212] width 223 height 43
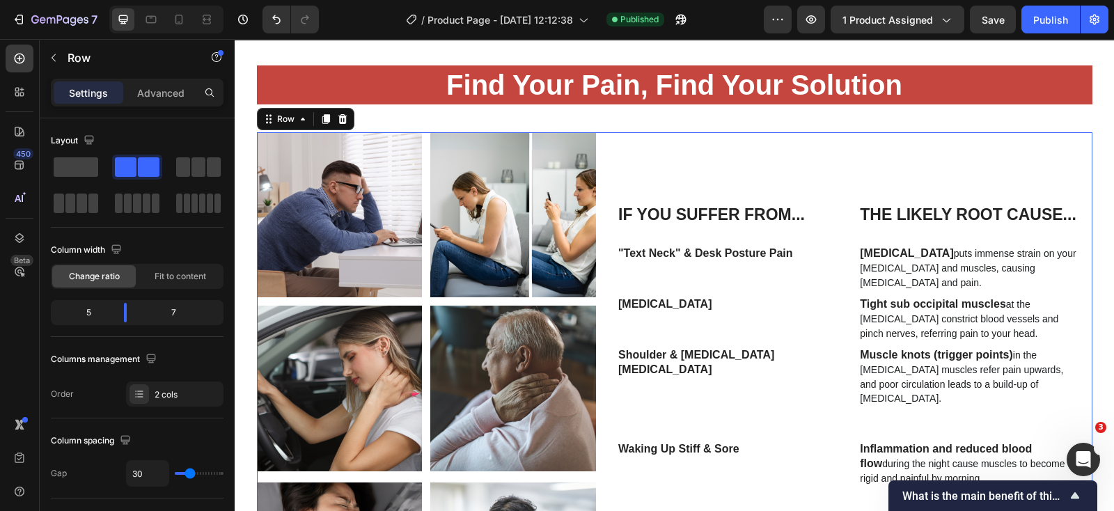
click at [826, 173] on div "If You Suffer From... Heading Row The Likely Root Cause... Heading Row Row "Tex…" at bounding box center [855, 395] width 476 height 527
click at [712, 170] on div "If You Suffer From... Heading Row The Likely Root Cause... Heading Row Row "Tex…" at bounding box center [855, 395] width 476 height 527
click at [620, 163] on div "If You Suffer From... Heading Row The Likely Root Cause... Heading Row Row "Tex…" at bounding box center [855, 395] width 476 height 527
click at [606, 227] on div "Image Image Row Image Image Row Image Image Row If You Suffer From... Heading R…" at bounding box center [675, 395] width 836 height 527
click at [668, 156] on div "If You Suffer From... Heading Row The Likely Root Cause... Heading Row Row "Tex…" at bounding box center [855, 395] width 476 height 527
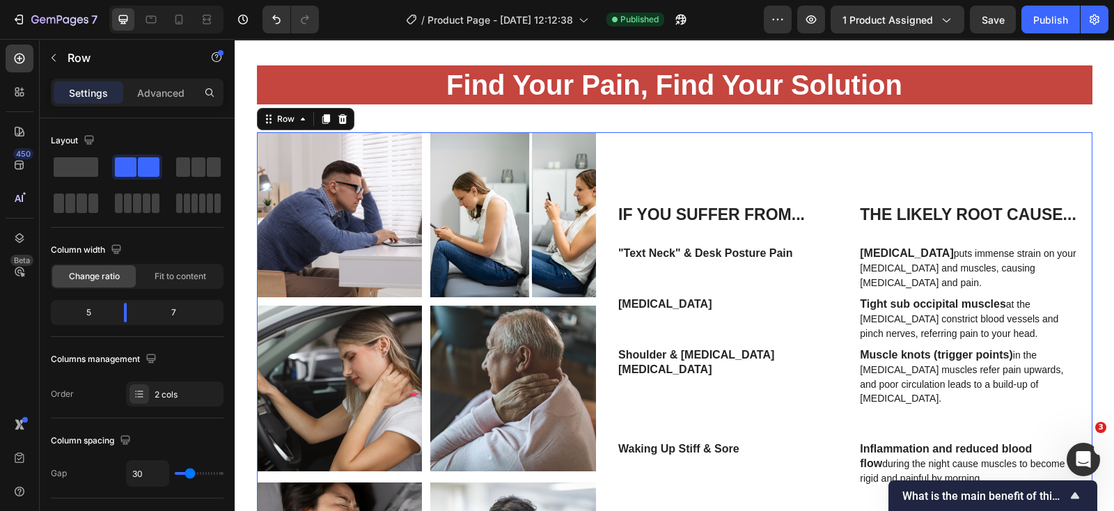
click at [824, 164] on div "If You Suffer From... Heading Row The Likely Root Cause... Heading Row Row "Tex…" at bounding box center [855, 395] width 476 height 527
click at [818, 179] on div "If You Suffer From... Heading Row The Likely Root Cause... Heading Row Row "Tex…" at bounding box center [855, 395] width 476 height 527
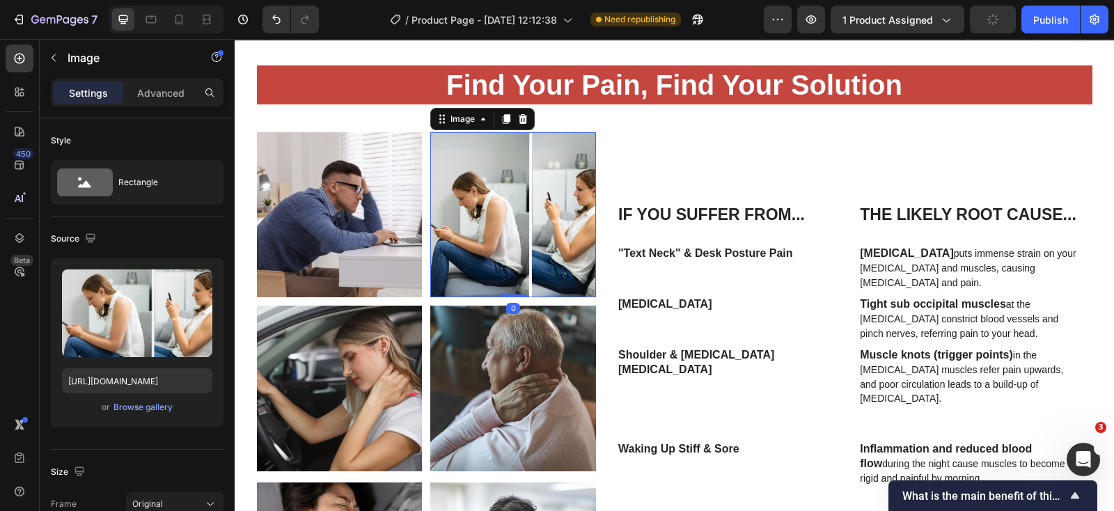
click at [577, 214] on img at bounding box center [513, 215] width 166 height 166
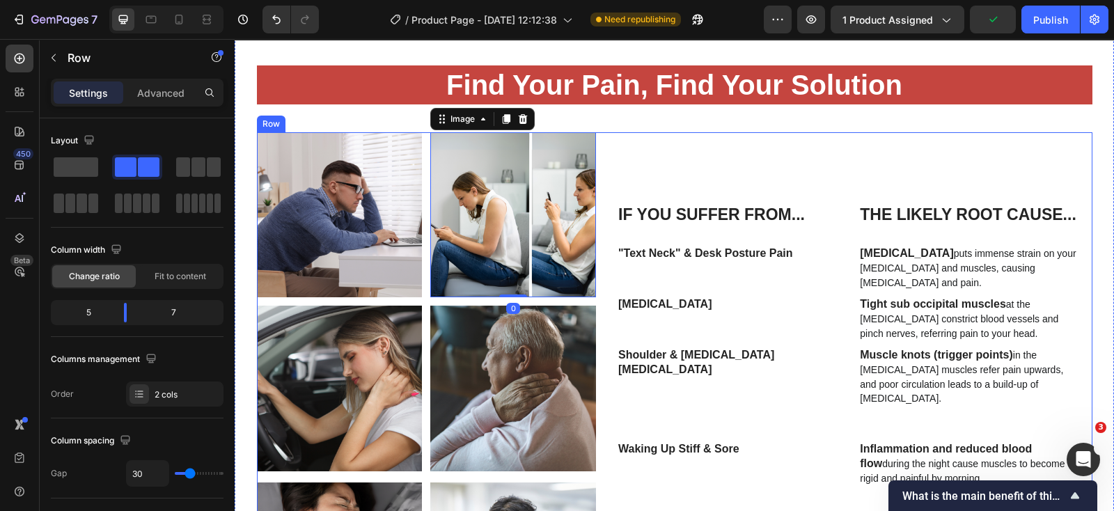
click at [591, 152] on div "Image Image 0 Row Image Image Row Image Image Row If You Suffer From... Heading…" at bounding box center [675, 395] width 836 height 527
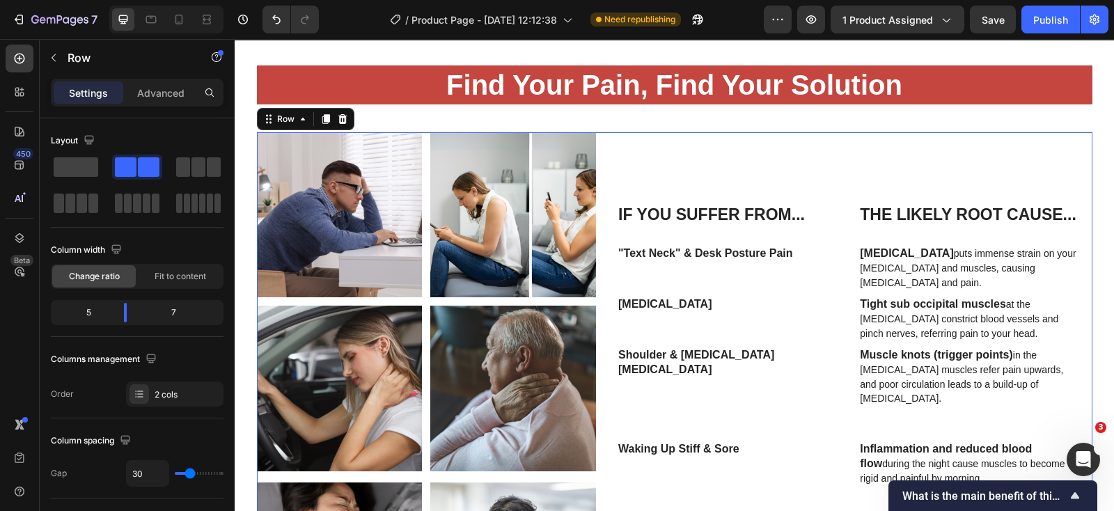
click at [609, 155] on div "Image Image Row Image Image Row Image Image Row If You Suffer From... Heading R…" at bounding box center [675, 395] width 836 height 527
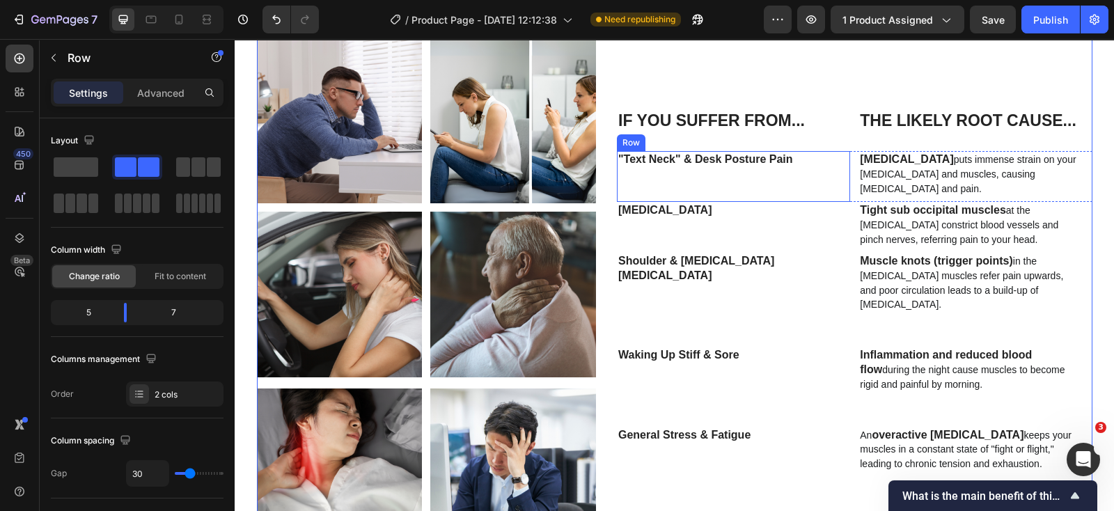
scroll to position [1723, 0]
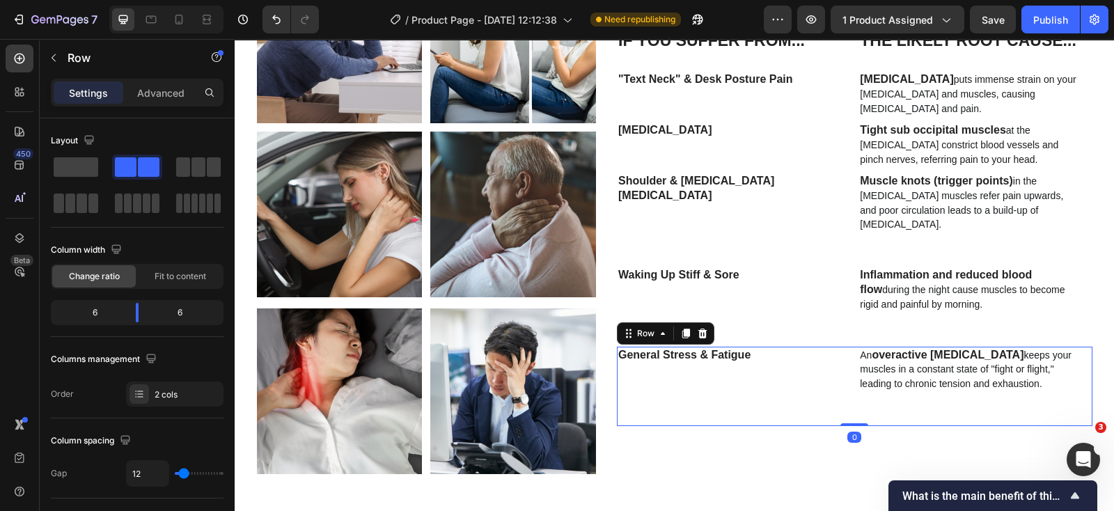
click at [774, 421] on div "General Stress & Fatigue Text Block Row" at bounding box center [733, 386] width 233 height 79
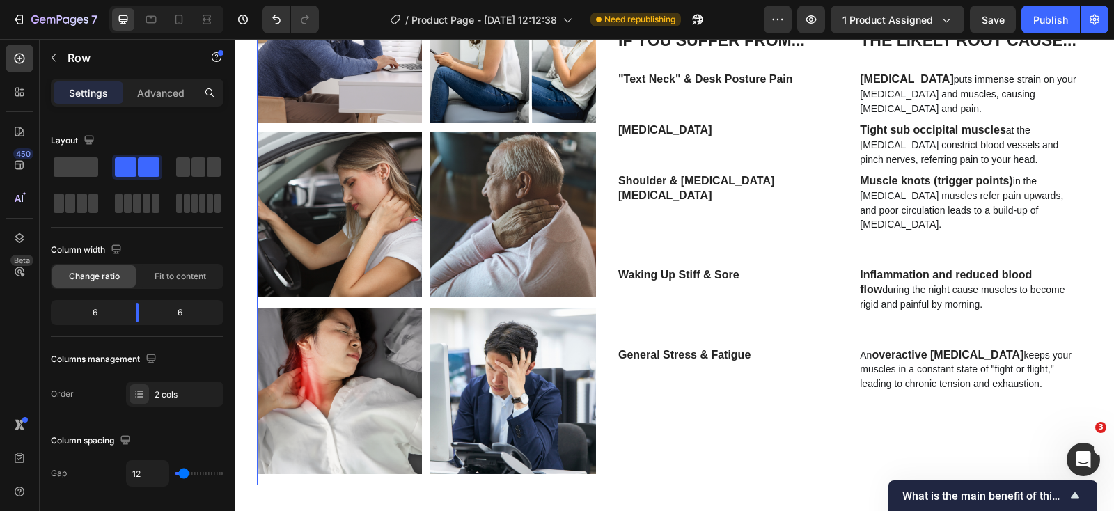
click at [751, 451] on div "If You Suffer From... Heading Row The Likely Root Cause... Heading Row Row "Tex…" at bounding box center [855, 221] width 476 height 527
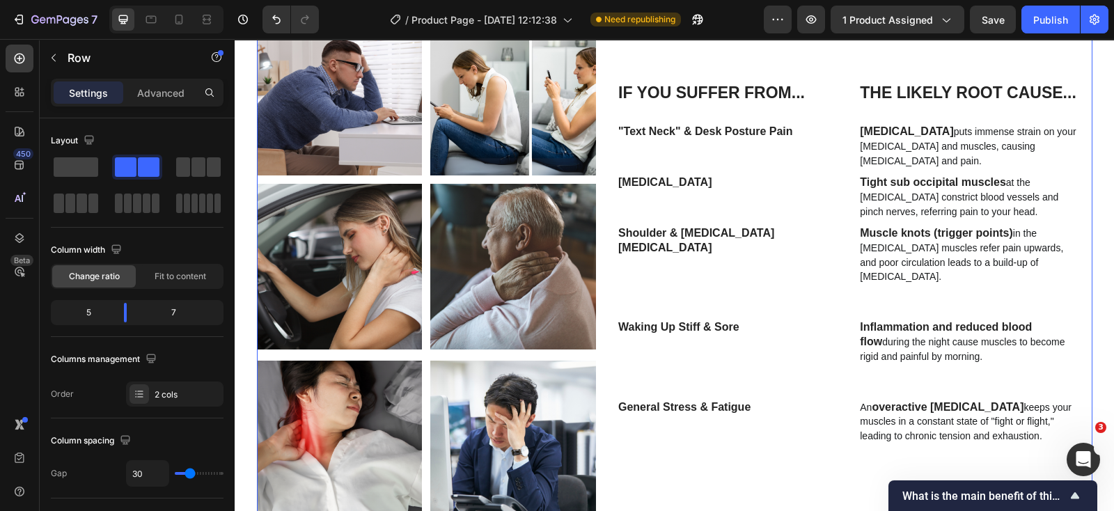
scroll to position [1636, 0]
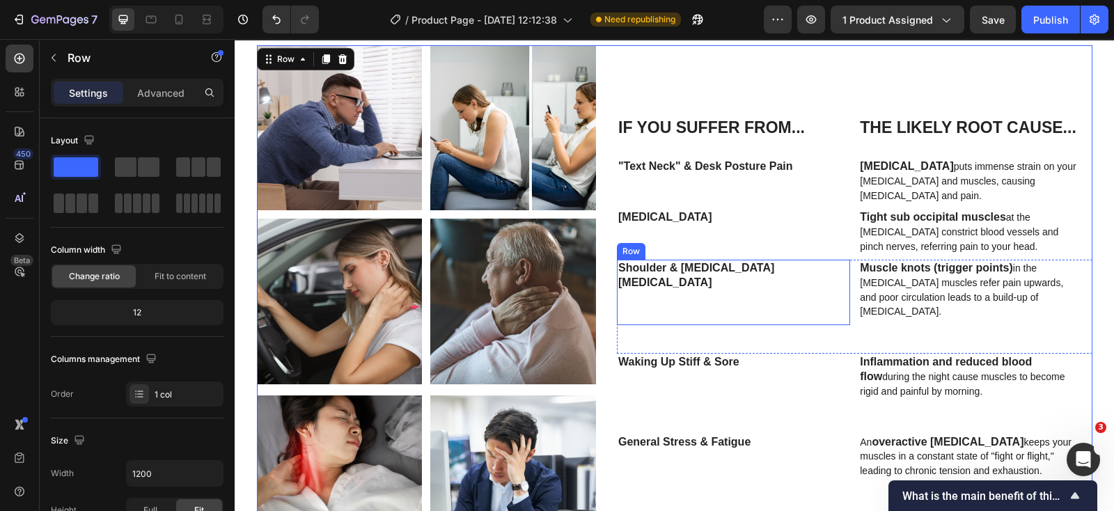
click at [756, 304] on div "Shoulder & [MEDICAL_DATA] [MEDICAL_DATA] Text Block" at bounding box center [728, 292] width 223 height 65
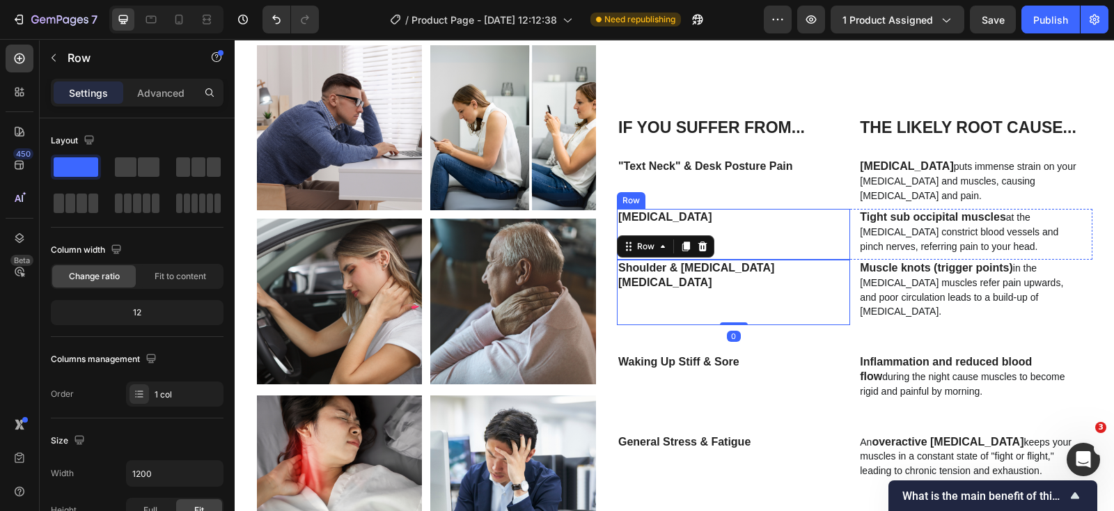
click at [769, 228] on div "[MEDICAL_DATA] Text Block" at bounding box center [728, 234] width 223 height 51
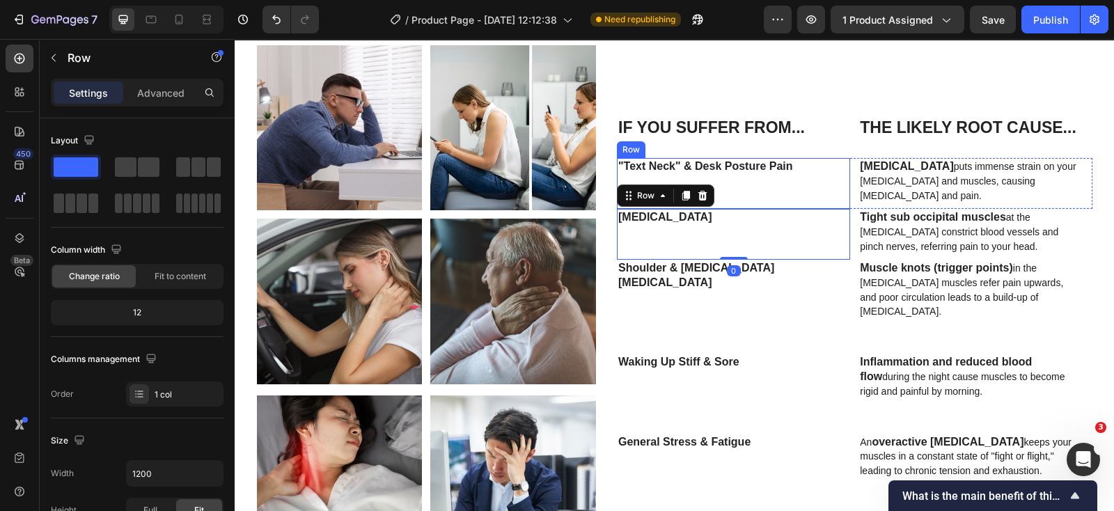
click at [779, 172] on div ""Text Neck" & Desk Posture Pain Text Block" at bounding box center [728, 183] width 223 height 51
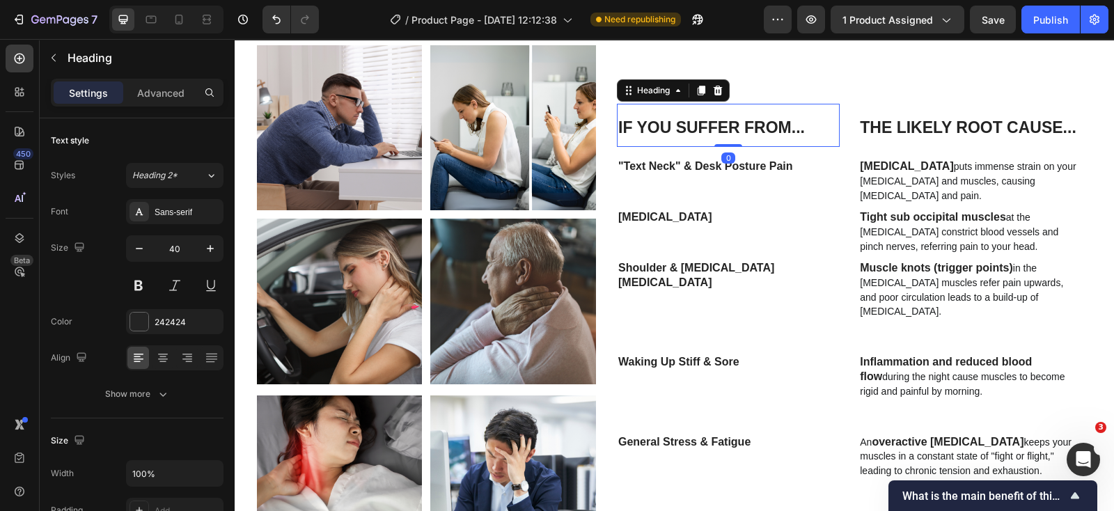
click at [797, 126] on strong "If You Suffer From..." at bounding box center [711, 127] width 187 height 18
click at [815, 82] on div "If You Suffer From... Heading 0 Row The Likely Root Cause... Heading Row Row "T…" at bounding box center [855, 308] width 476 height 527
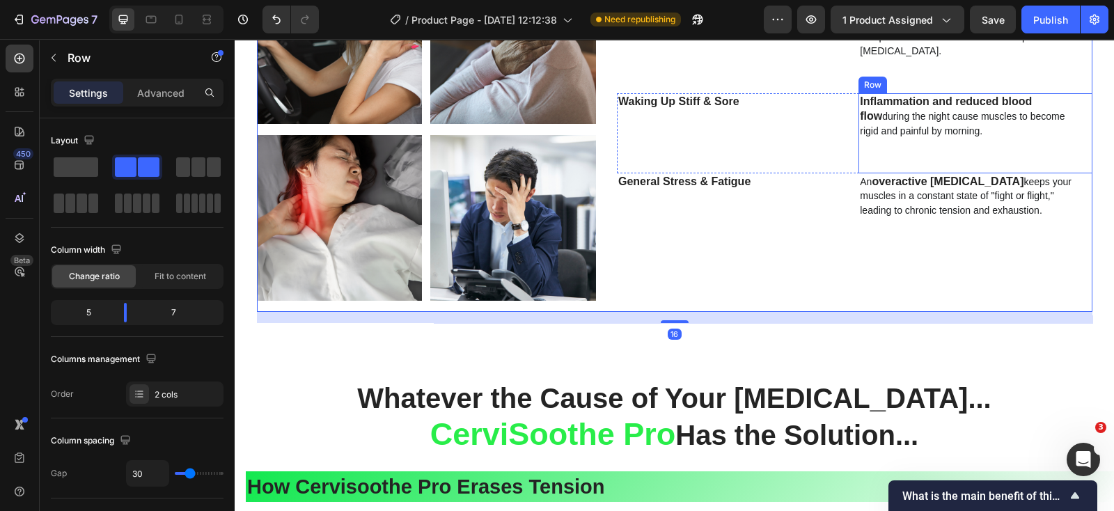
scroll to position [1898, 0]
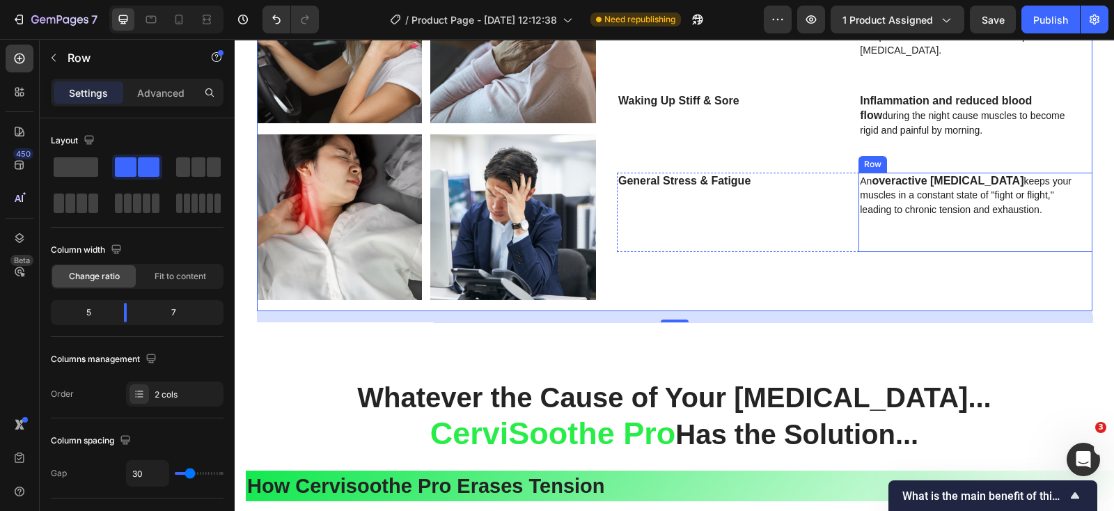
click at [859, 236] on div "An overactive [MEDICAL_DATA] keeps your muscles in a constant state of "fight o…" at bounding box center [970, 212] width 223 height 79
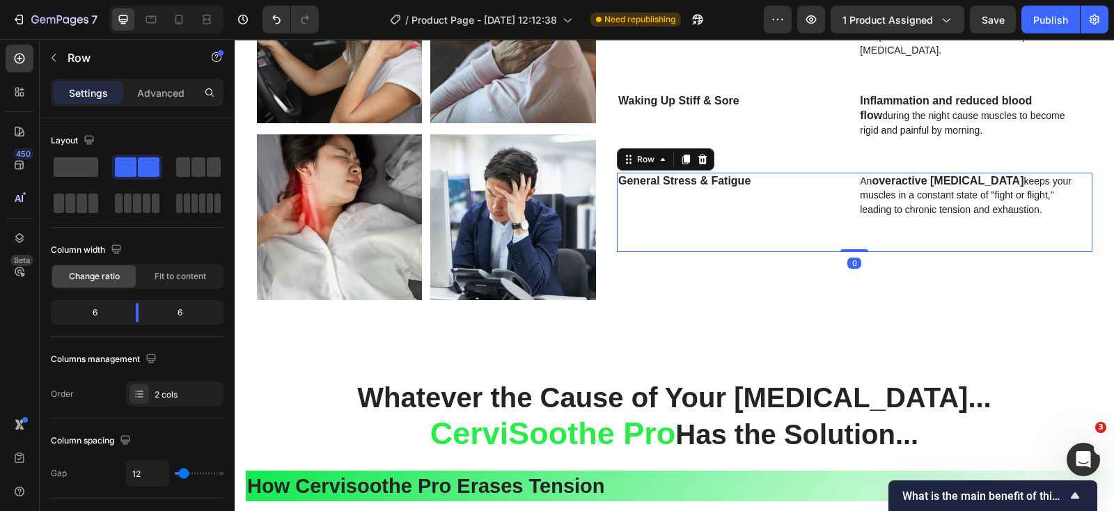
click at [850, 251] on div "General Stress & Fatigue Text Block Row An overactive [MEDICAL_DATA] keeps your…" at bounding box center [855, 212] width 476 height 79
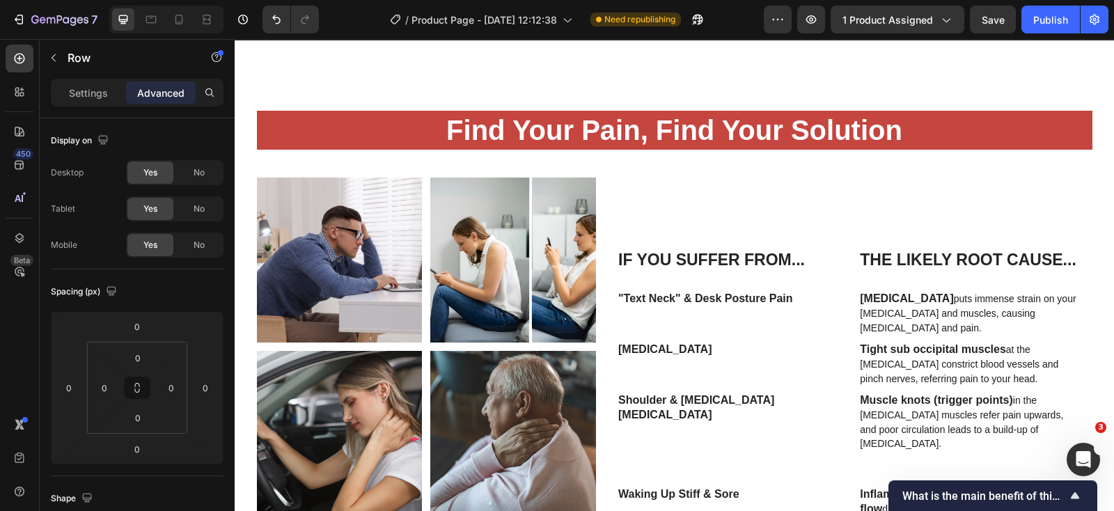
scroll to position [1462, 0]
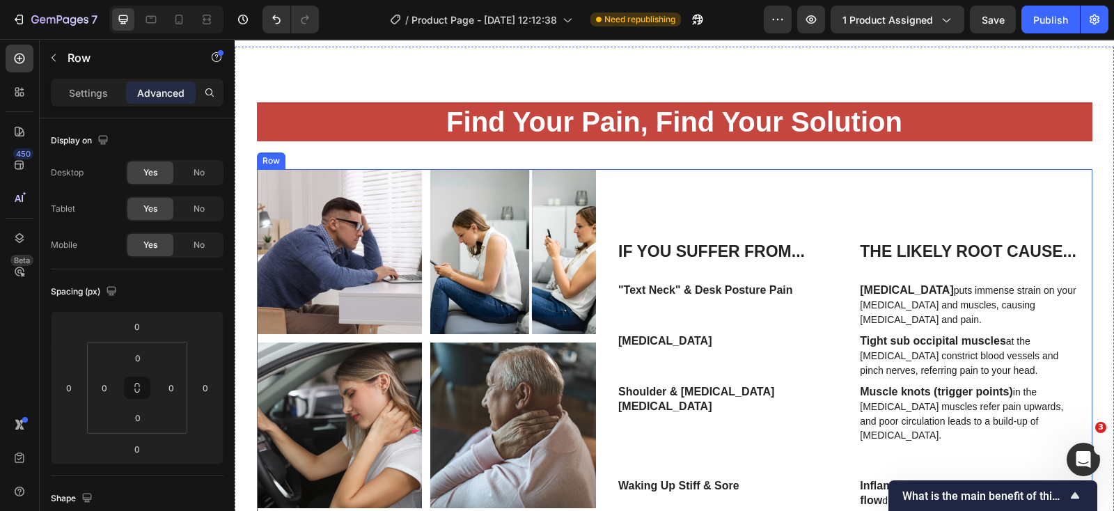
click at [846, 265] on div "If You Suffer From... Heading Row The Likely Root Cause... Heading Row Row "Tex…" at bounding box center [855, 432] width 476 height 527
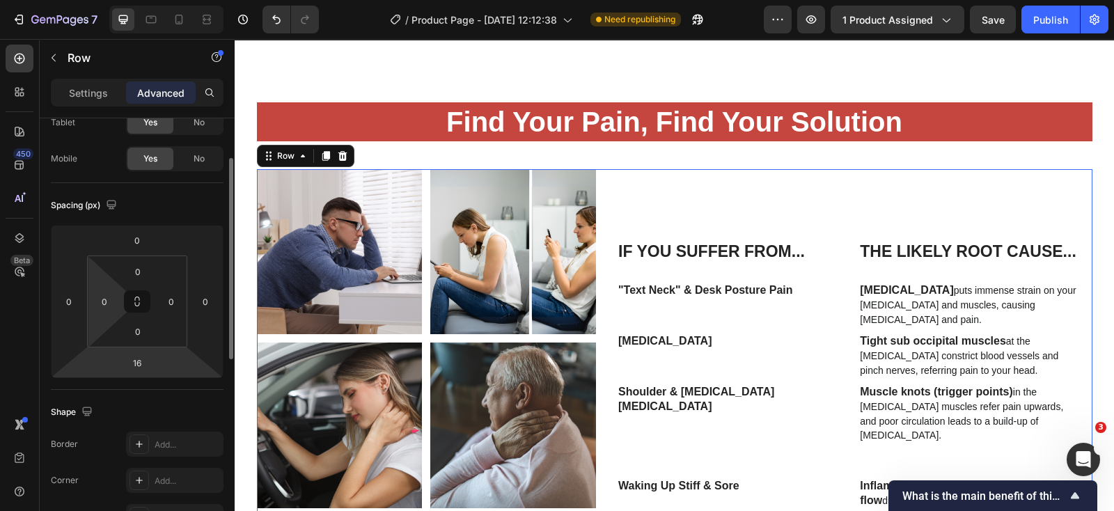
scroll to position [0, 0]
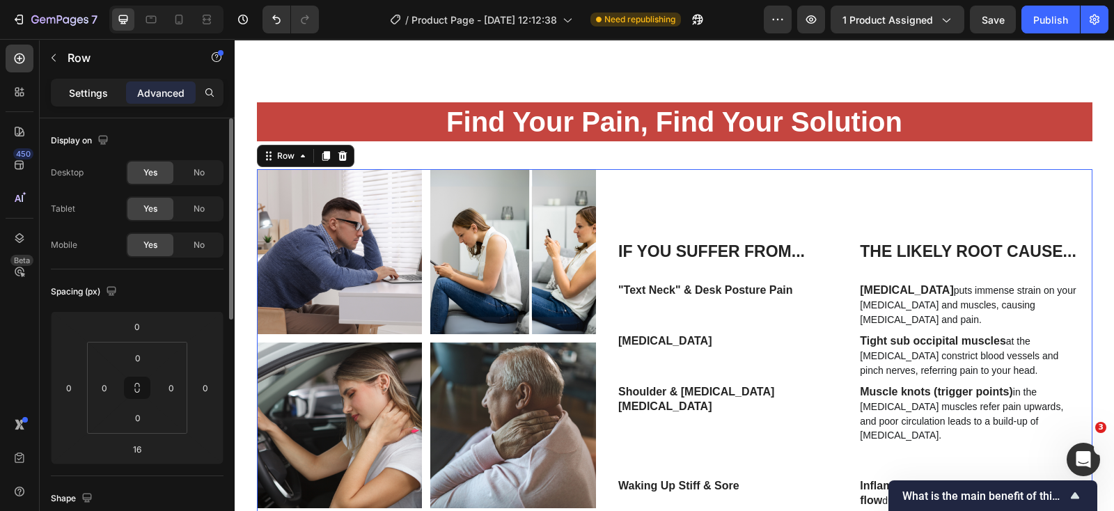
click at [97, 90] on p "Settings" at bounding box center [88, 93] width 39 height 15
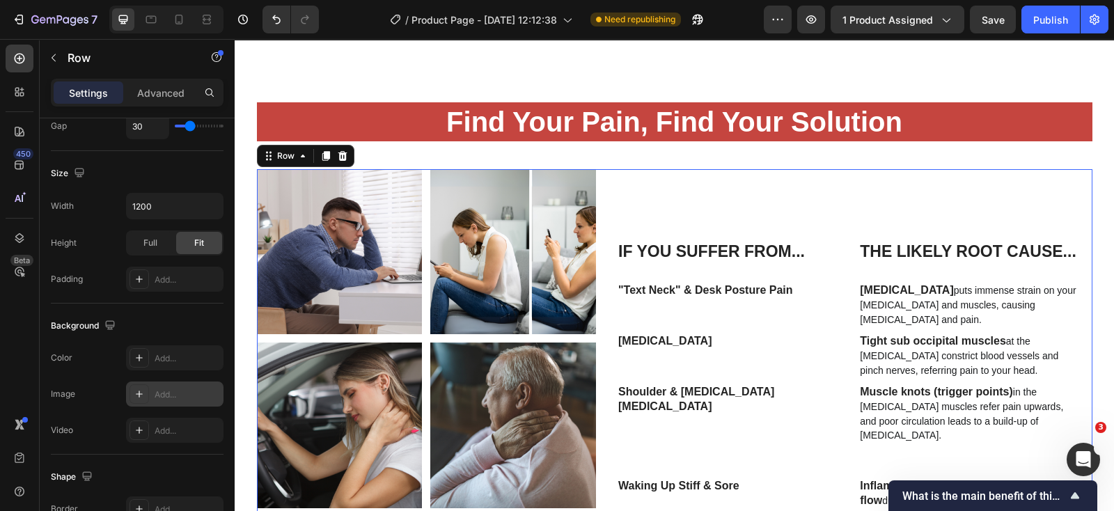
scroll to position [574, 0]
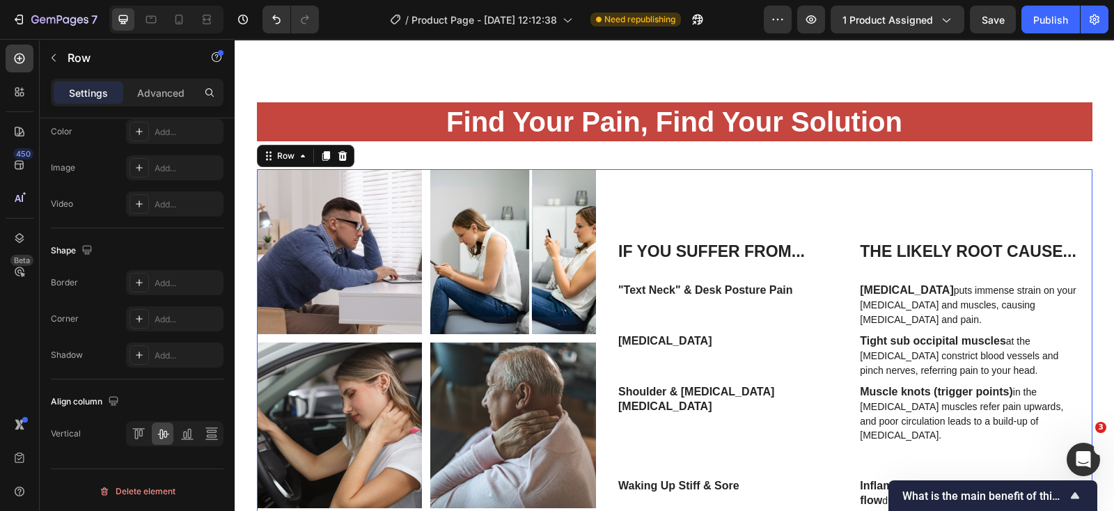
click at [738, 266] on div "If You Suffer From... Heading Row The Likely Root Cause... Heading Row Row "Tex…" at bounding box center [855, 432] width 476 height 527
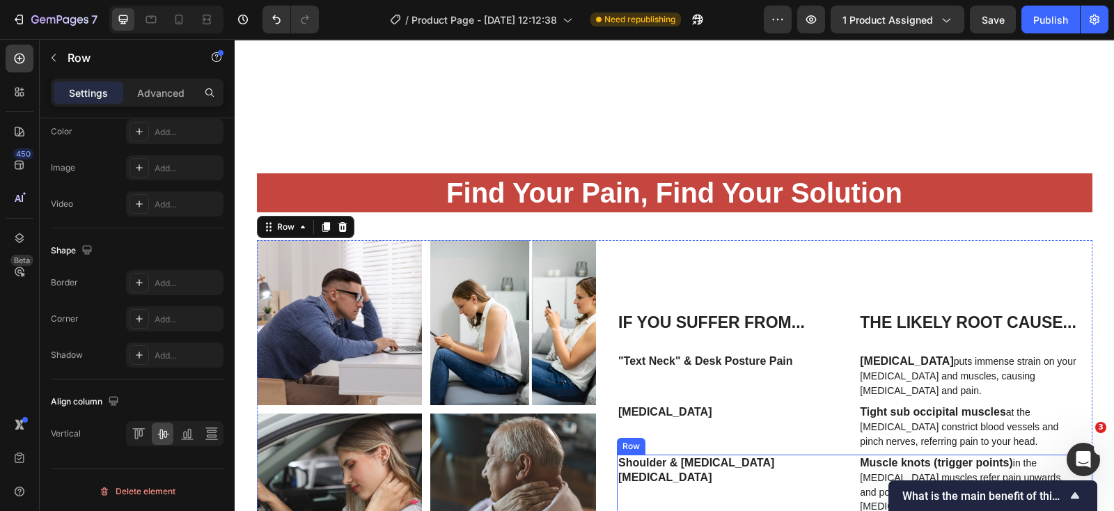
scroll to position [1375, 0]
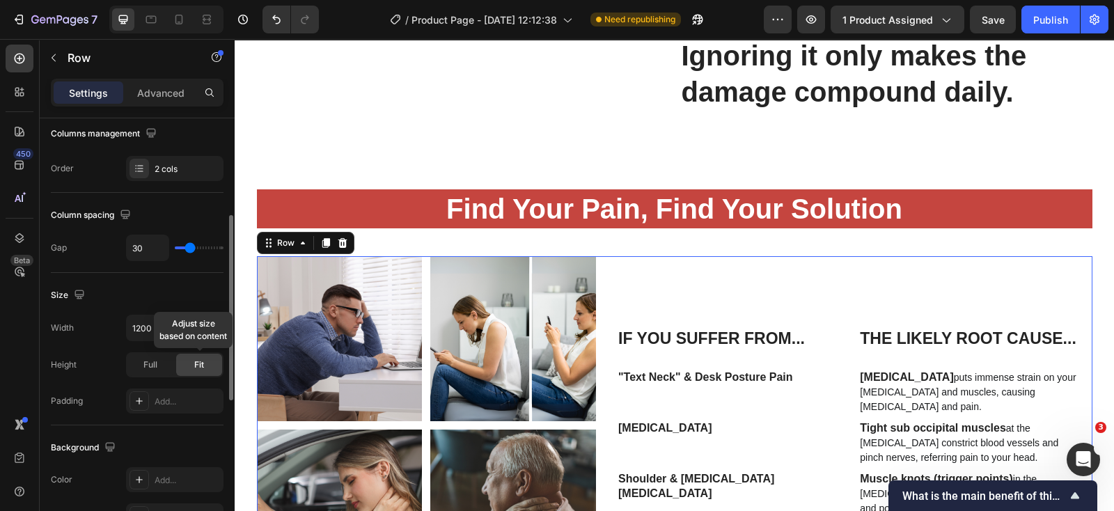
scroll to position [0, 0]
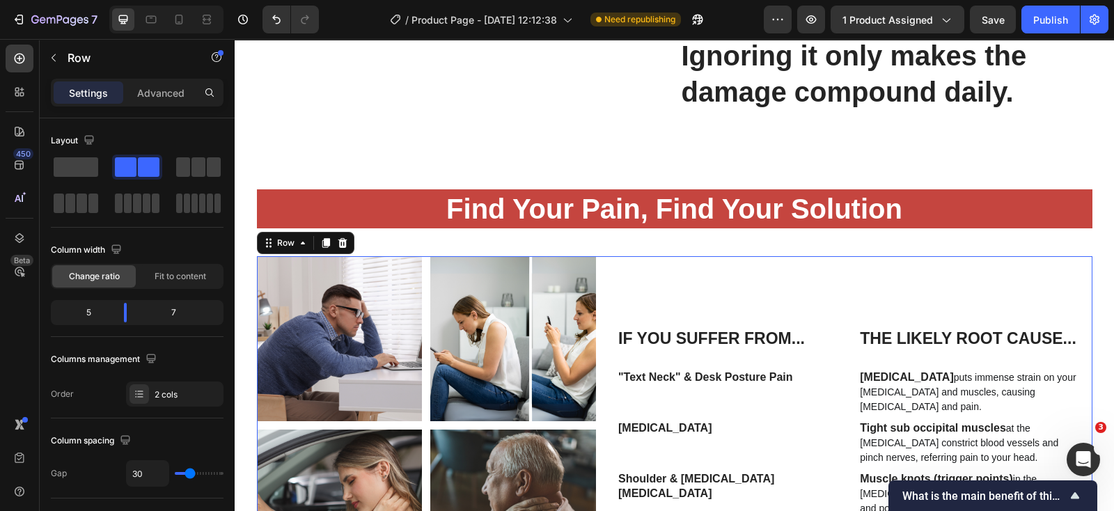
click at [640, 343] on div "If You Suffer From... Heading Row The Likely Root Cause... Heading Row Row "Tex…" at bounding box center [855, 519] width 476 height 527
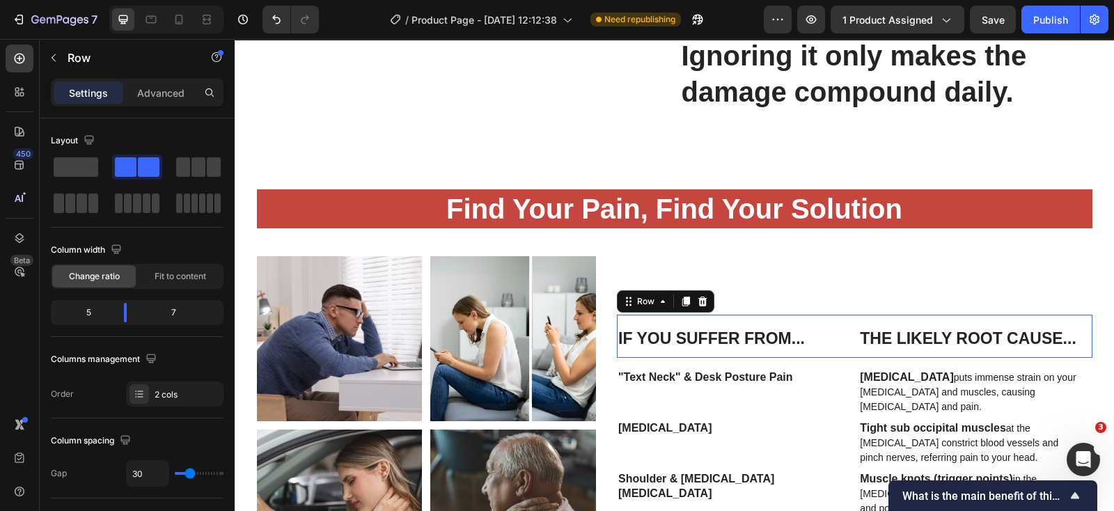
click at [844, 358] on div "If You Suffer From... Heading Row The Likely Root Cause... Heading Row Row 0" at bounding box center [855, 336] width 476 height 43
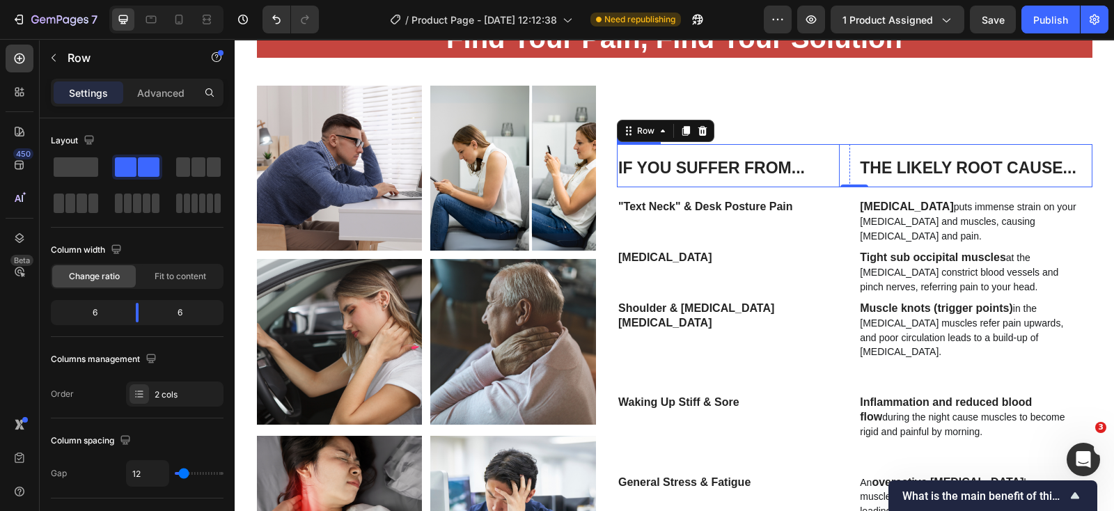
scroll to position [1549, 0]
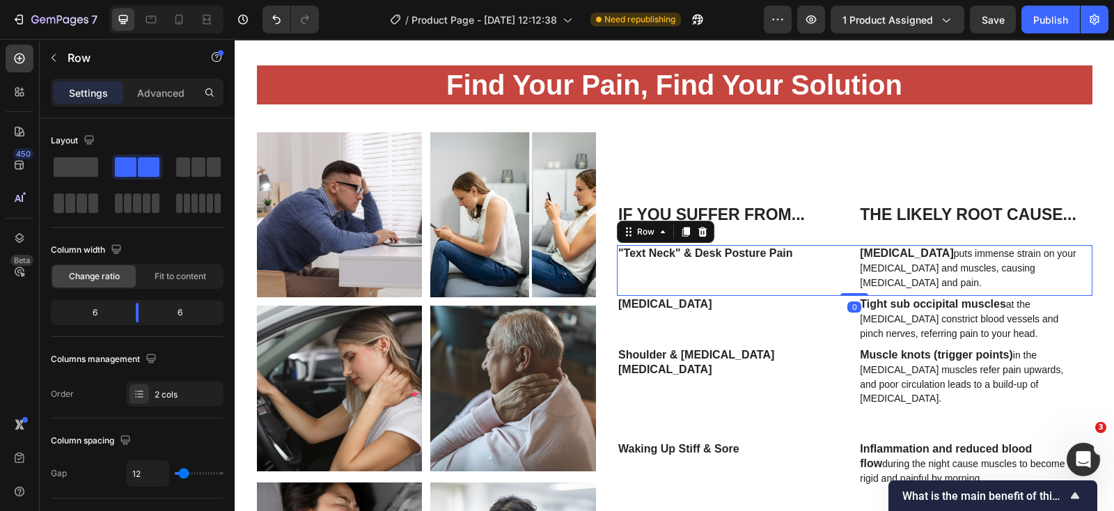
click at [849, 250] on div ""Text Neck" & Desk Posture Pain Text Block Row [MEDICAL_DATA] puts immense stra…" at bounding box center [855, 270] width 476 height 51
click at [61, 55] on button "button" at bounding box center [53, 58] width 22 height 22
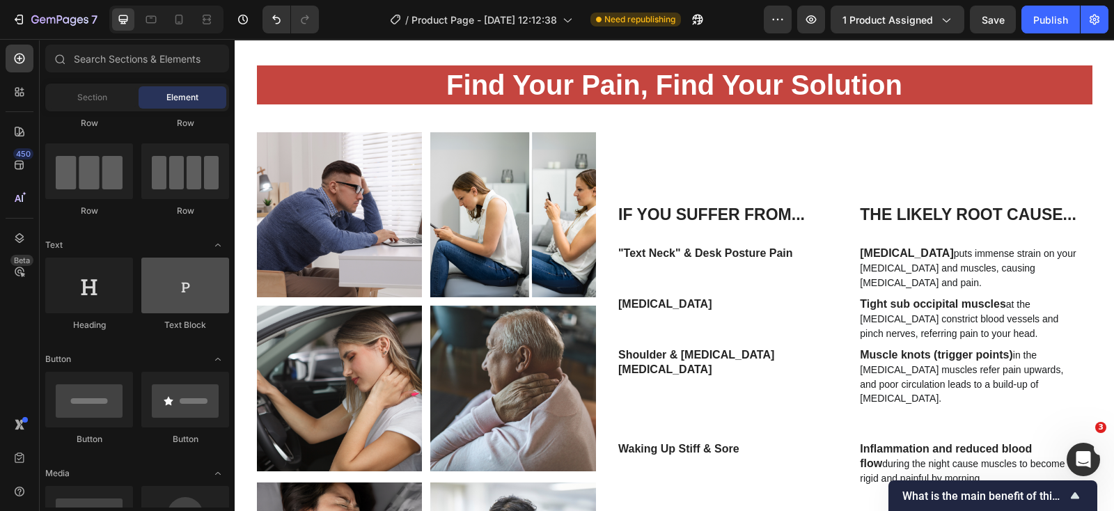
scroll to position [0, 0]
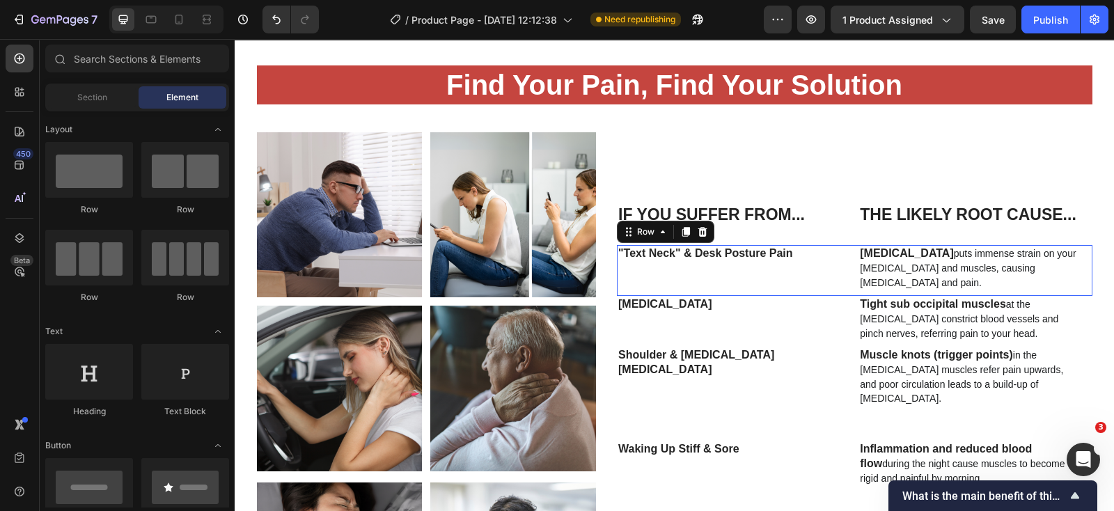
click at [849, 268] on div ""Text Neck" & Desk Posture Pain Text Block Row [MEDICAL_DATA] puts immense stra…" at bounding box center [855, 270] width 476 height 51
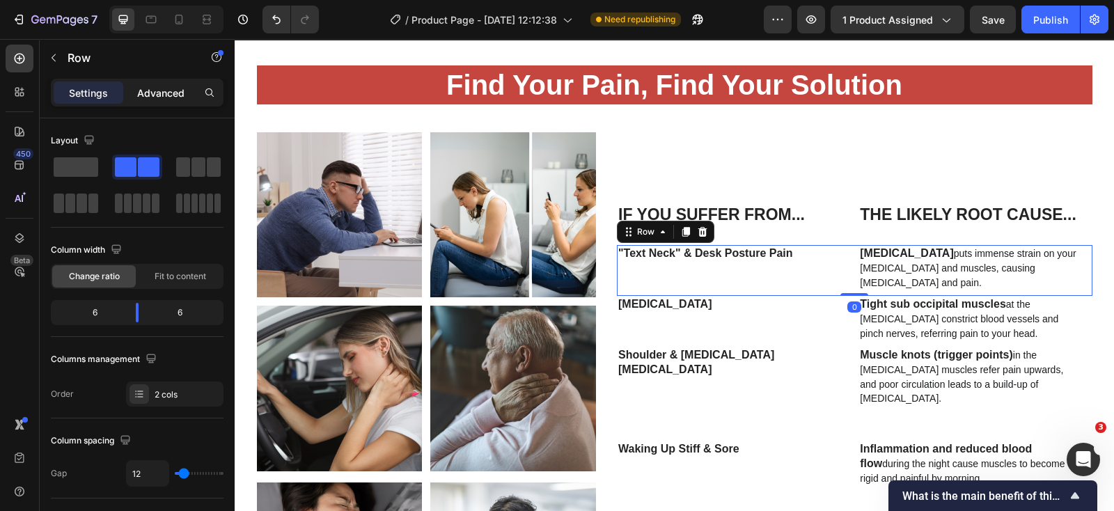
click at [168, 102] on div "Advanced" at bounding box center [161, 92] width 70 height 22
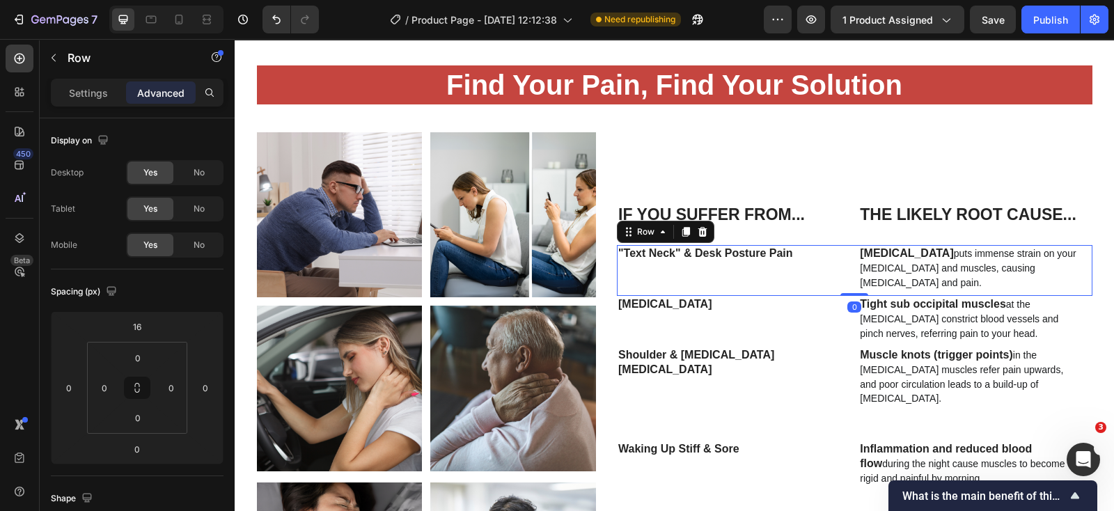
click at [168, 91] on p "Advanced" at bounding box center [160, 93] width 47 height 15
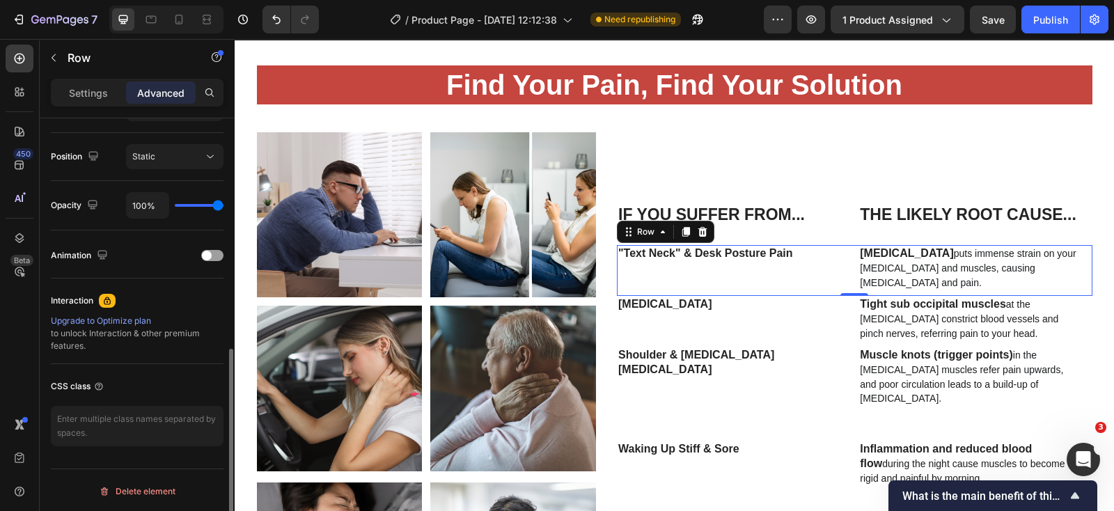
scroll to position [146, 0]
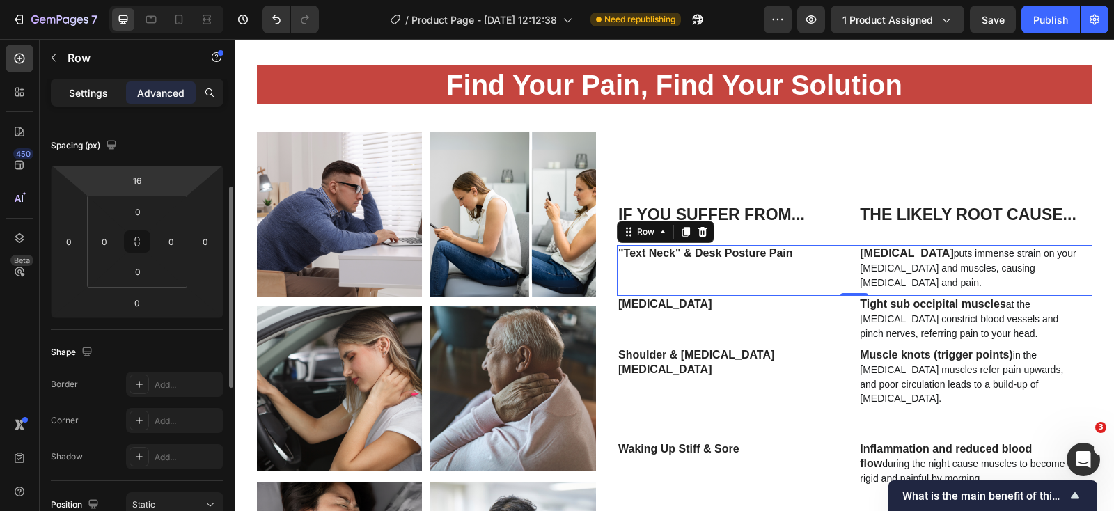
click at [95, 91] on p "Settings" at bounding box center [88, 93] width 39 height 15
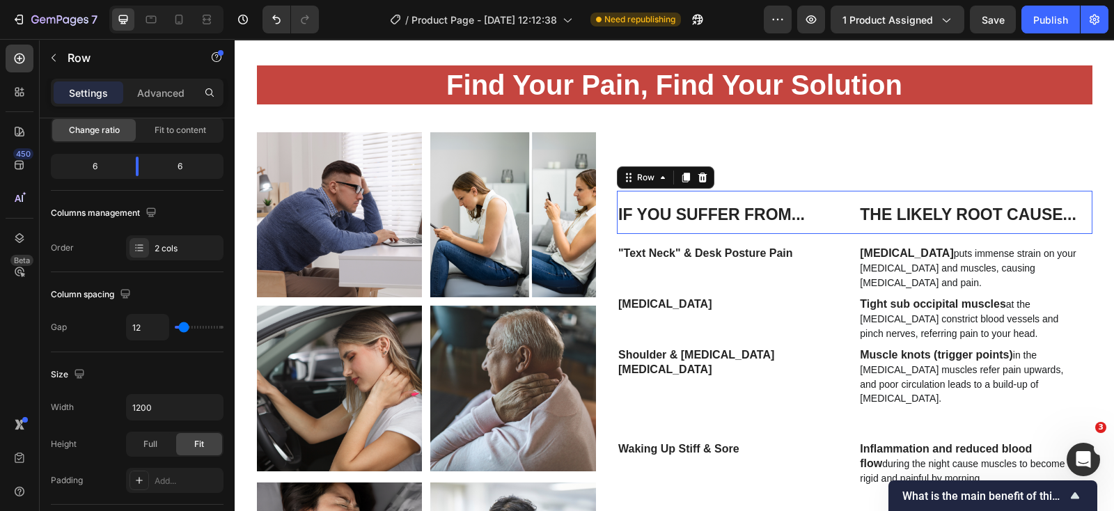
scroll to position [146, 0]
click at [846, 197] on div "If You Suffer From... Heading Row The Likely Root Cause... Heading Row Row 0" at bounding box center [855, 212] width 476 height 43
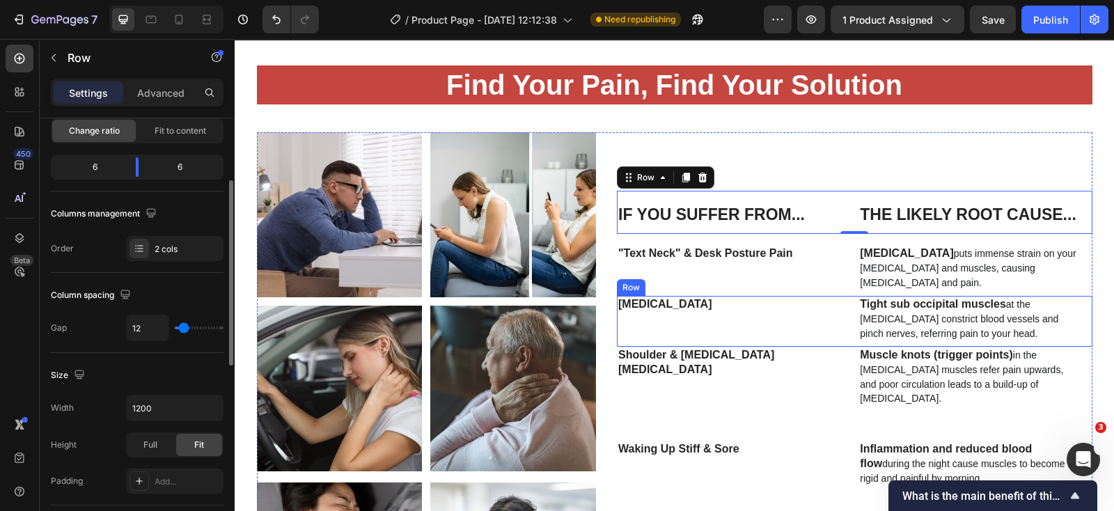
click at [848, 301] on div "[MEDICAL_DATA] Text Block Row Tight sub occipital muscles at the [MEDICAL_DATA]…" at bounding box center [855, 321] width 476 height 51
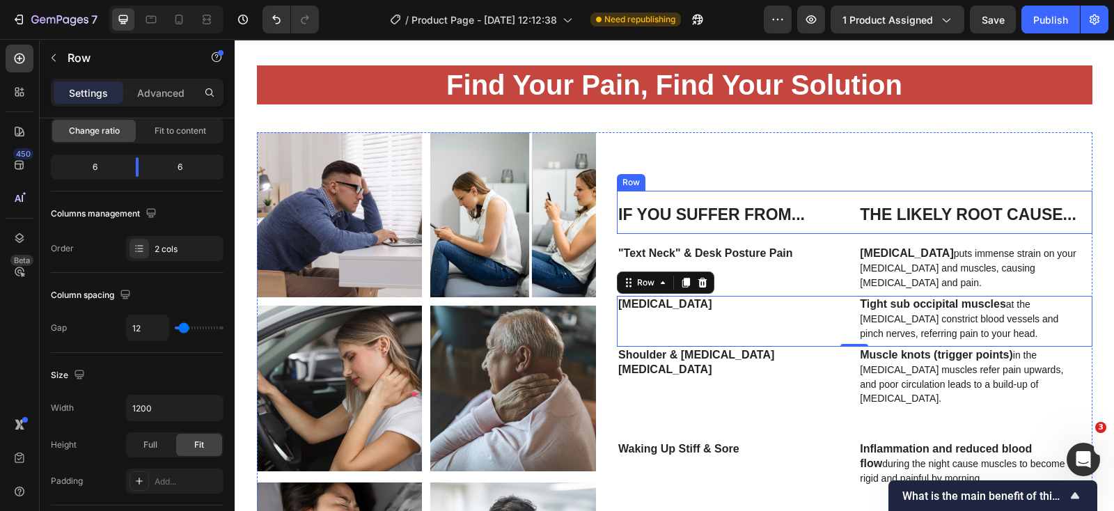
click at [844, 199] on div "If You Suffer From... Heading Row The Likely Root Cause... [GEOGRAPHIC_DATA]" at bounding box center [855, 212] width 476 height 43
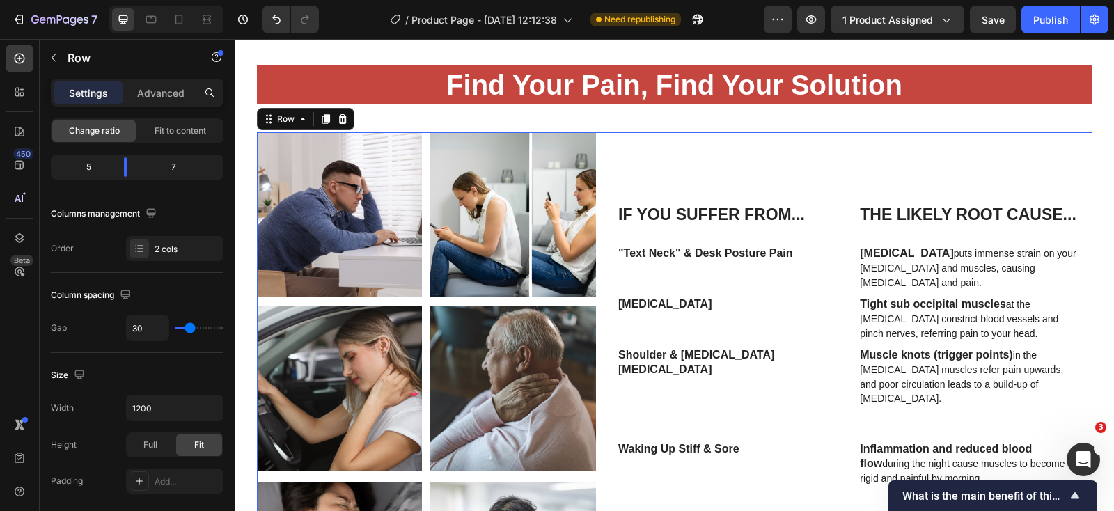
click at [842, 164] on div "If You Suffer From... Heading Row The Likely Root Cause... Heading Row Row "Tex…" at bounding box center [855, 395] width 476 height 527
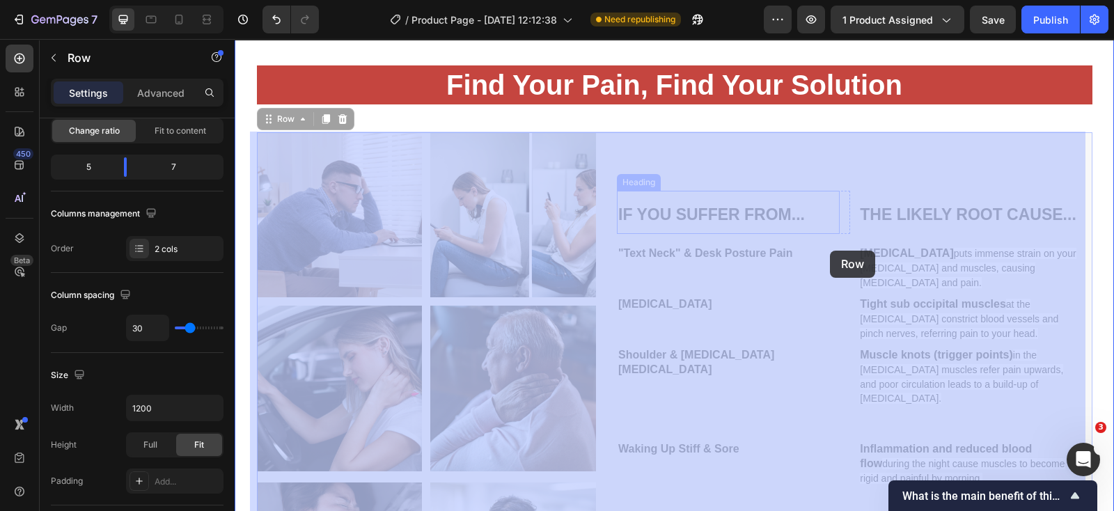
drag, startPoint x: 815, startPoint y: 150, endPoint x: 830, endPoint y: 251, distance: 101.4
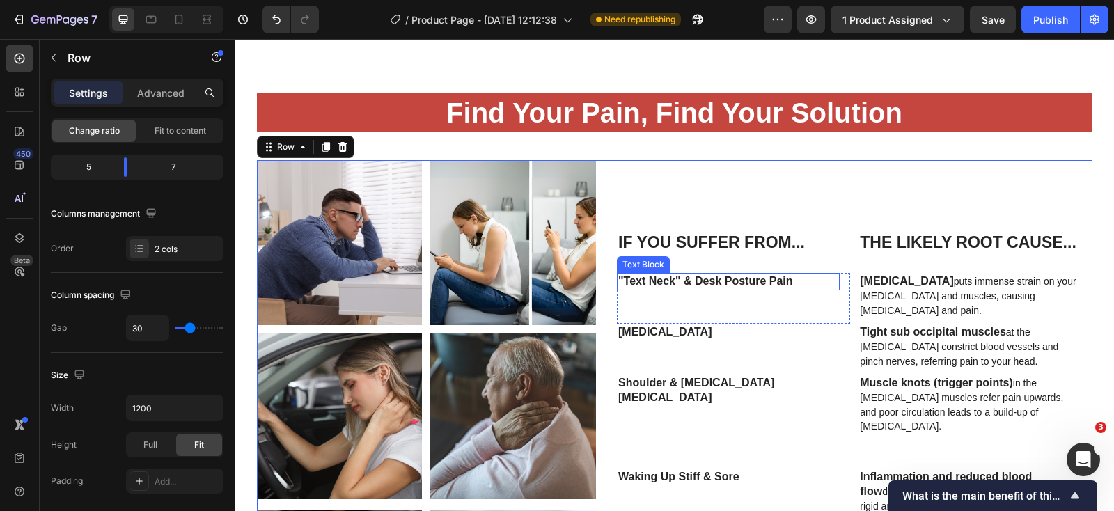
scroll to position [1549, 0]
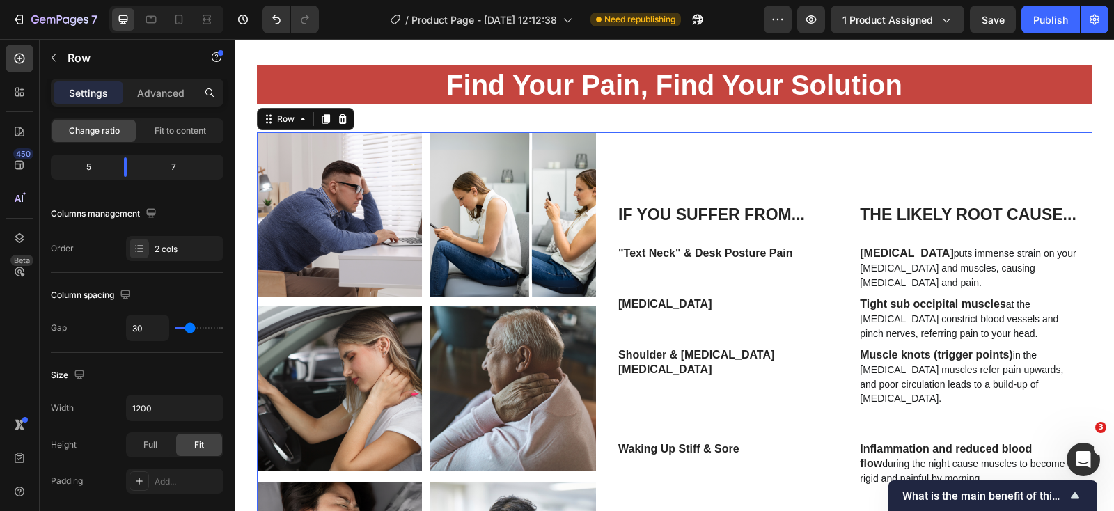
click at [607, 210] on div "Image Image Row Image Image Row Image Image Row If You Suffer From... Heading R…" at bounding box center [675, 395] width 836 height 527
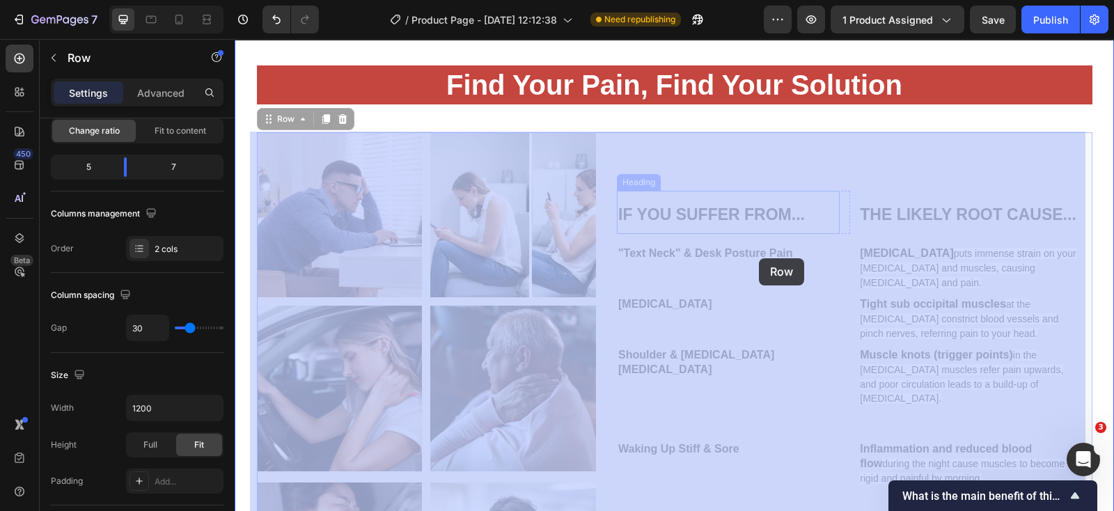
drag, startPoint x: 608, startPoint y: 210, endPoint x: 759, endPoint y: 258, distance: 158.6
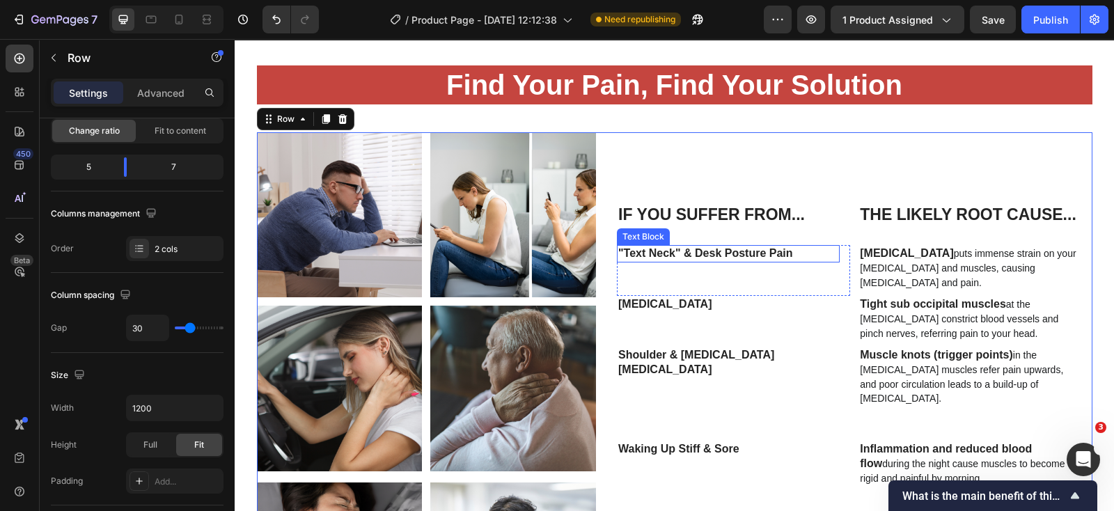
click at [822, 258] on div ""Text Neck" & Desk Posture Pain Text Block" at bounding box center [728, 253] width 223 height 17
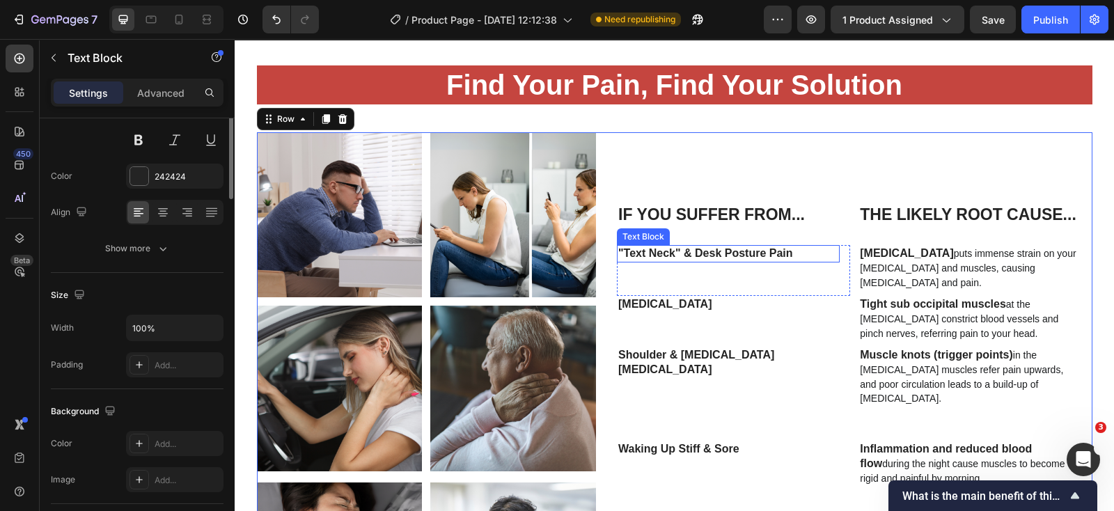
scroll to position [0, 0]
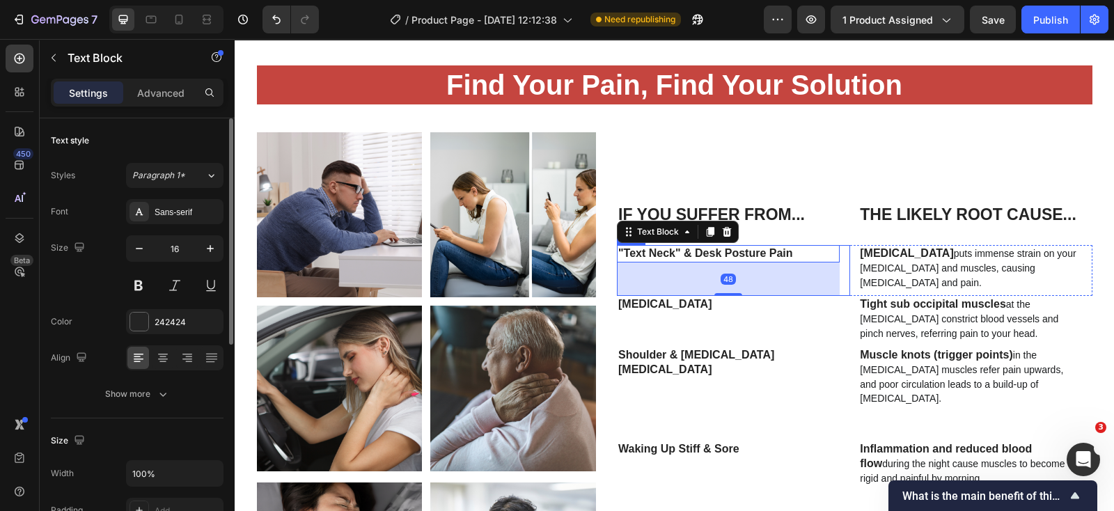
click at [843, 287] on div ""Text Neck" & Desk Posture Pain Text Block 48 Row" at bounding box center [733, 270] width 233 height 51
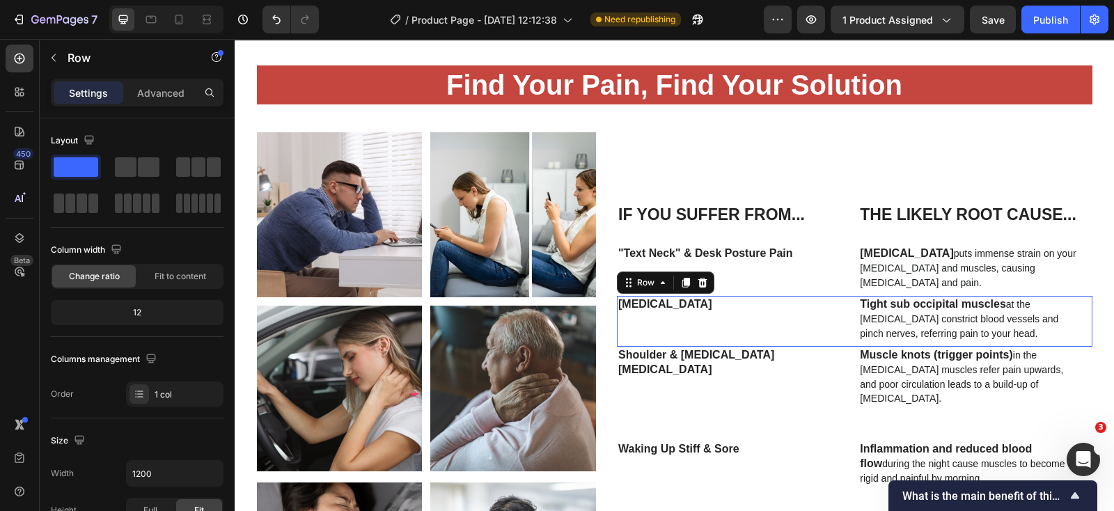
click at [844, 296] on div "[MEDICAL_DATA] Text Block Row Tight sub occipital muscles at the [MEDICAL_DATA]…" at bounding box center [855, 321] width 476 height 51
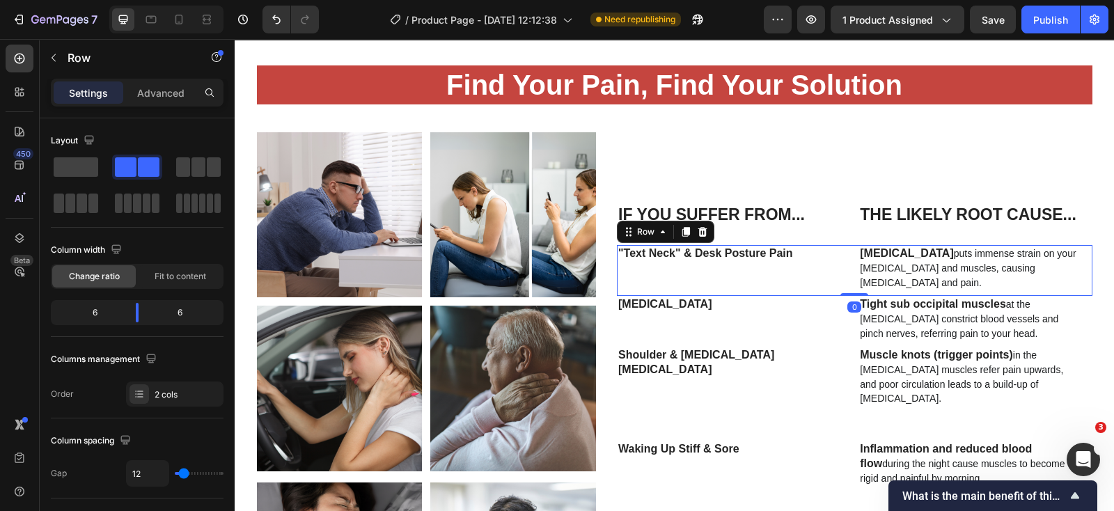
click at [844, 245] on div ""Text Neck" & Desk Posture Pain Text Block Row [MEDICAL_DATA] puts immense stra…" at bounding box center [855, 270] width 476 height 51
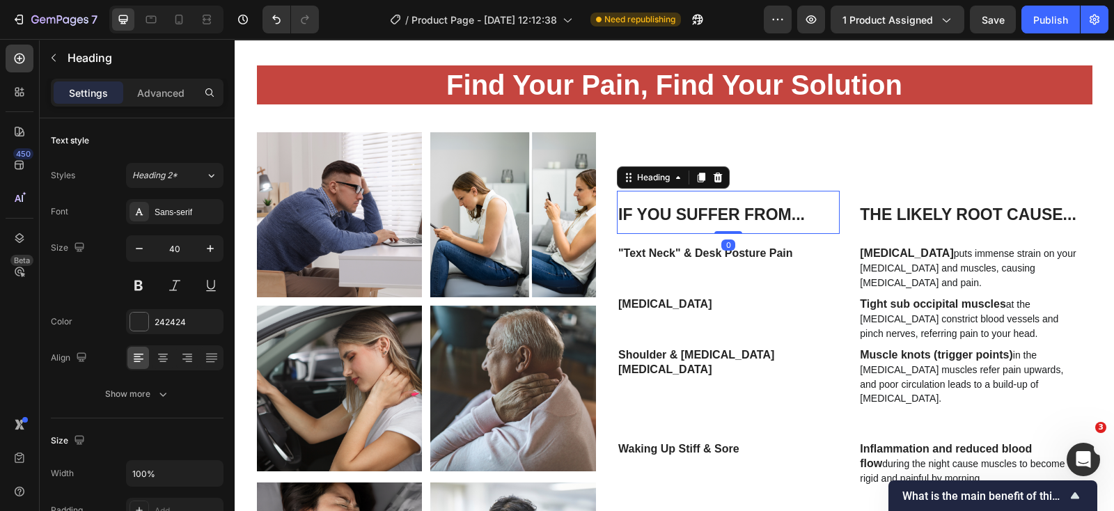
click at [814, 217] on h2 "If You Suffer From..." at bounding box center [728, 212] width 223 height 43
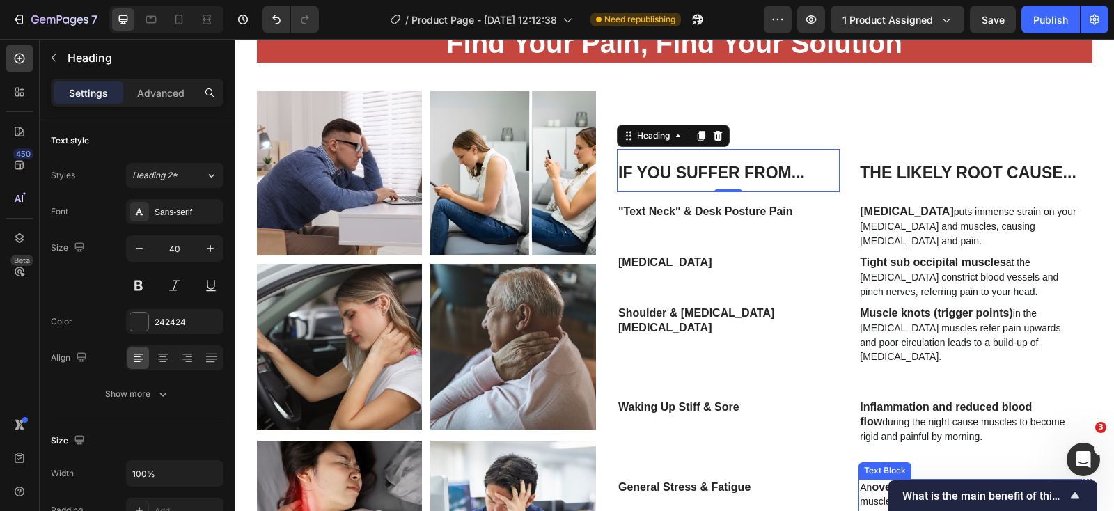
scroll to position [1549, 0]
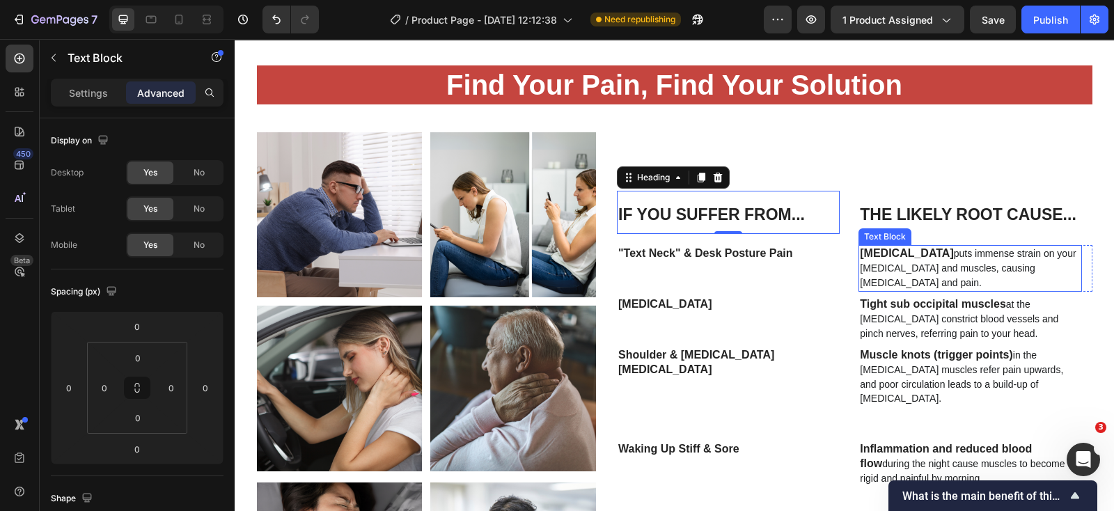
click at [891, 269] on span "puts immense strain on your [MEDICAL_DATA] and muscles, causing [MEDICAL_DATA] …" at bounding box center [968, 268] width 216 height 40
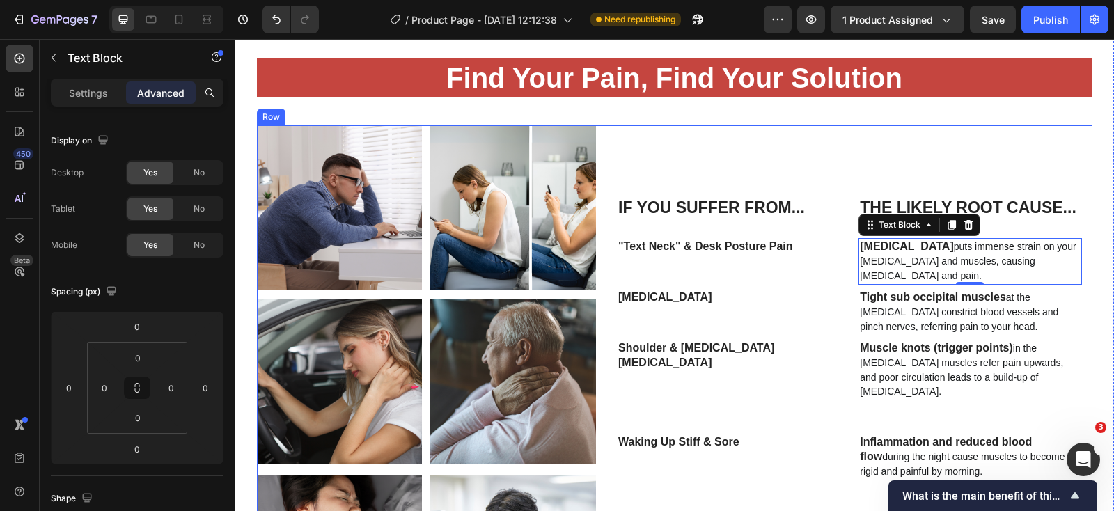
scroll to position [1636, 0]
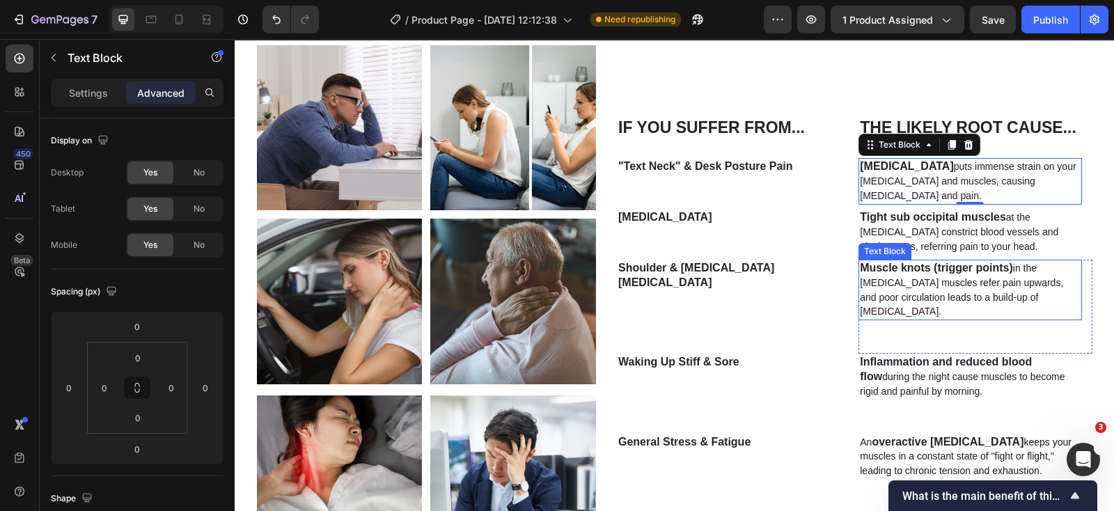
click at [862, 265] on strong "Muscle knots (trigger points)" at bounding box center [936, 268] width 153 height 12
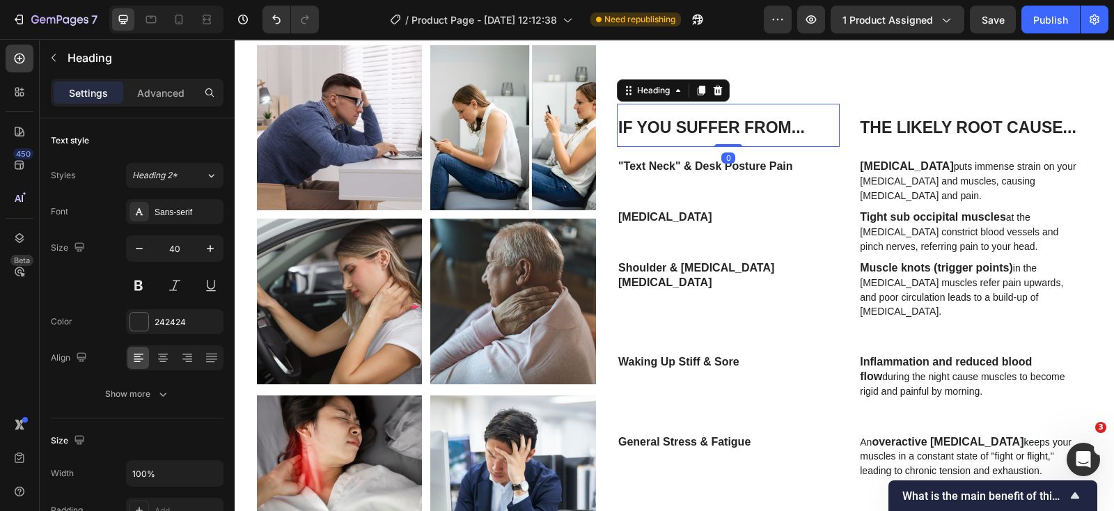
click at [822, 127] on h2 "If You Suffer From..." at bounding box center [728, 125] width 223 height 43
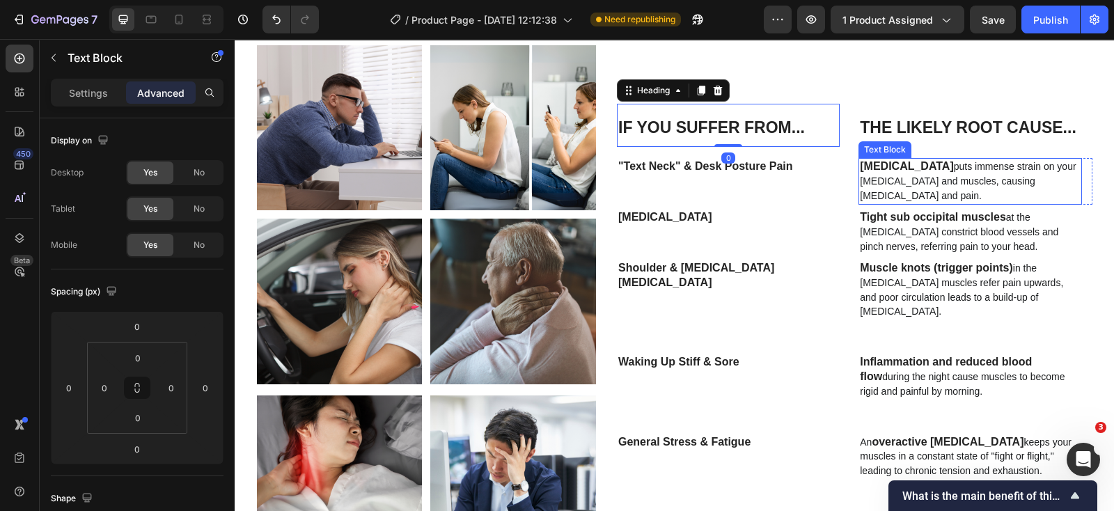
click at [877, 182] on span "puts immense strain on your [MEDICAL_DATA] and muscles, causing [MEDICAL_DATA] …" at bounding box center [968, 181] width 216 height 40
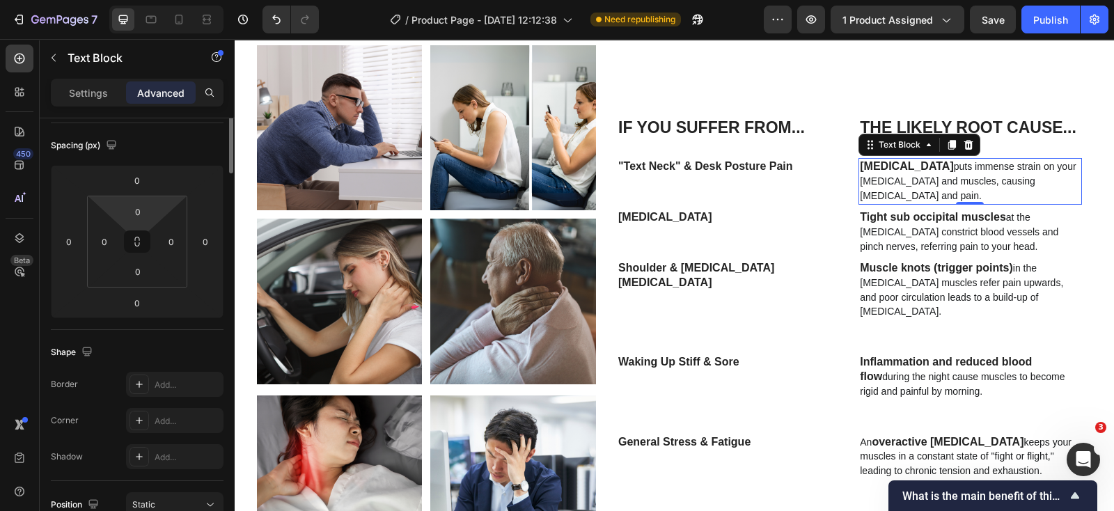
scroll to position [0, 0]
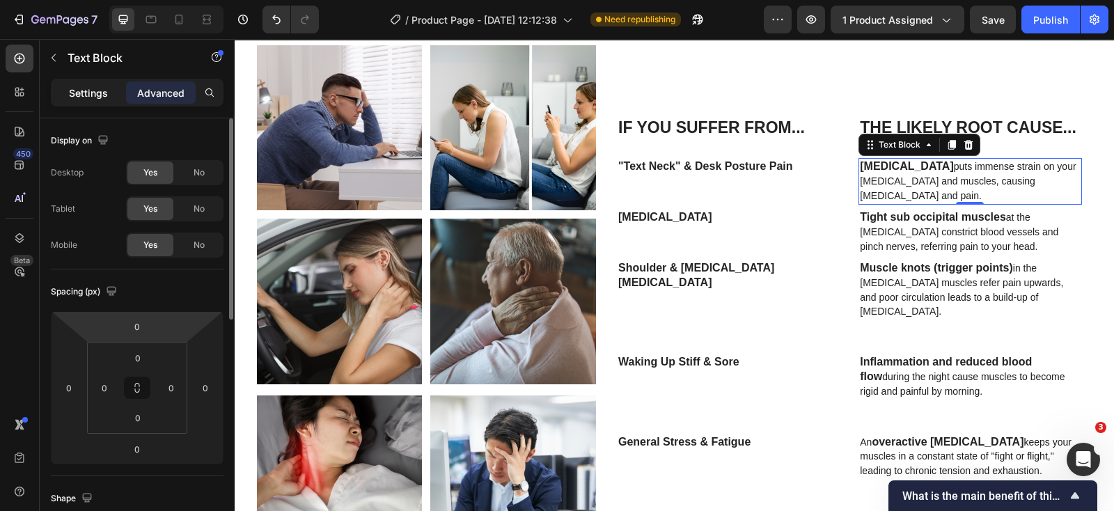
click at [104, 94] on p "Settings" at bounding box center [88, 93] width 39 height 15
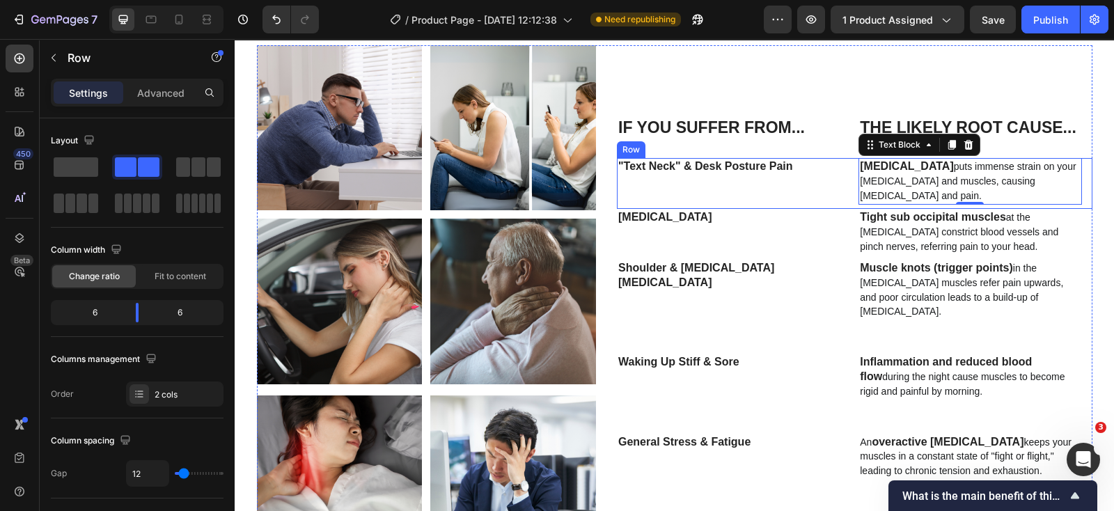
click at [846, 200] on div ""Text Neck" & Desk Posture Pain Text Block Row [MEDICAL_DATA] puts immense stra…" at bounding box center [855, 183] width 476 height 51
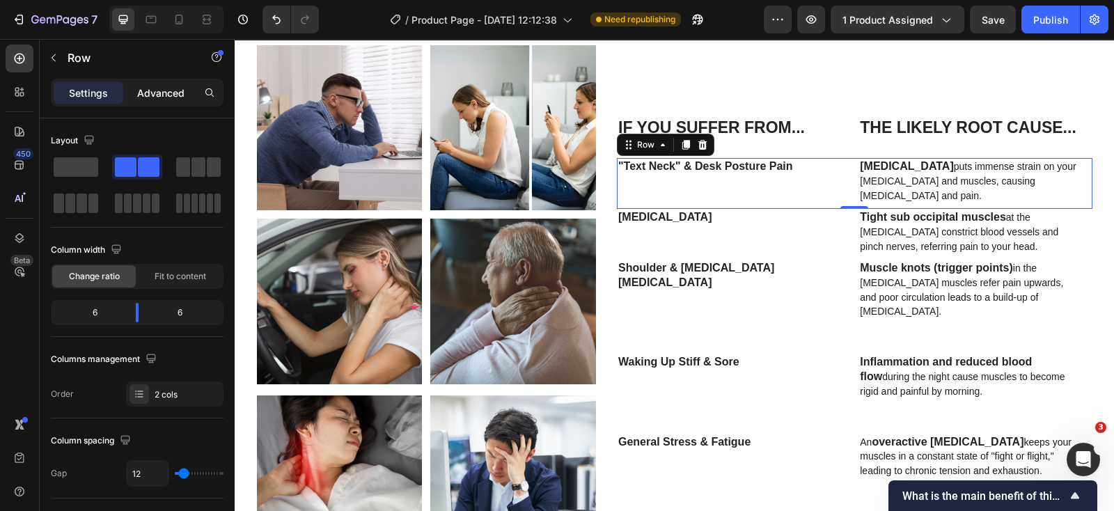
click at [140, 86] on p "Advanced" at bounding box center [160, 93] width 47 height 15
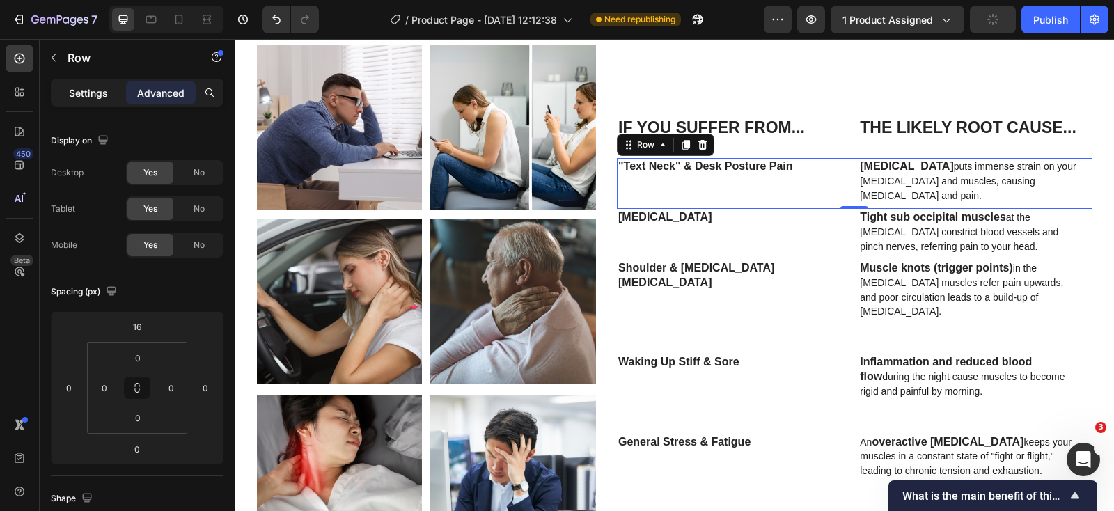
click at [109, 93] on div "Settings" at bounding box center [89, 92] width 70 height 22
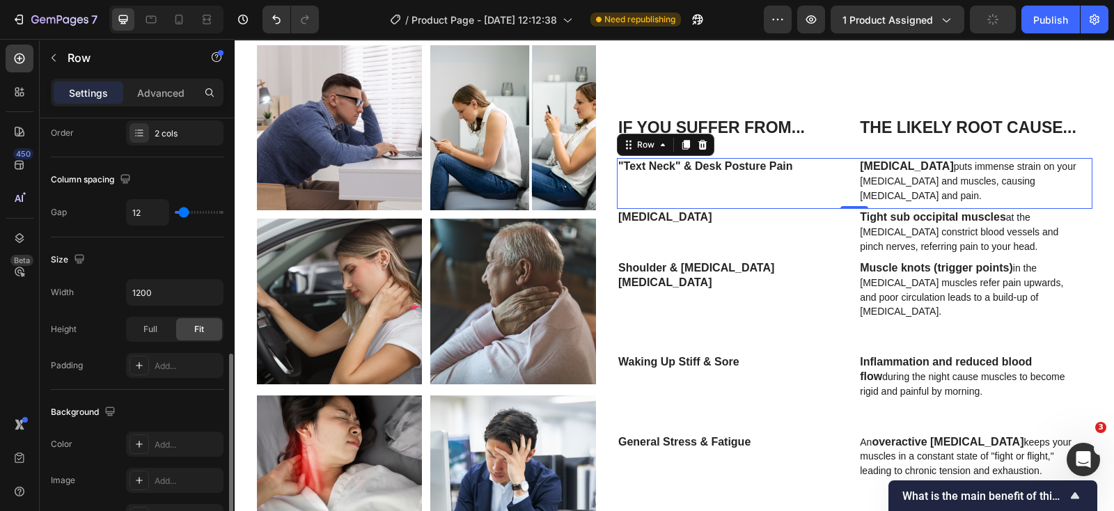
scroll to position [347, 0]
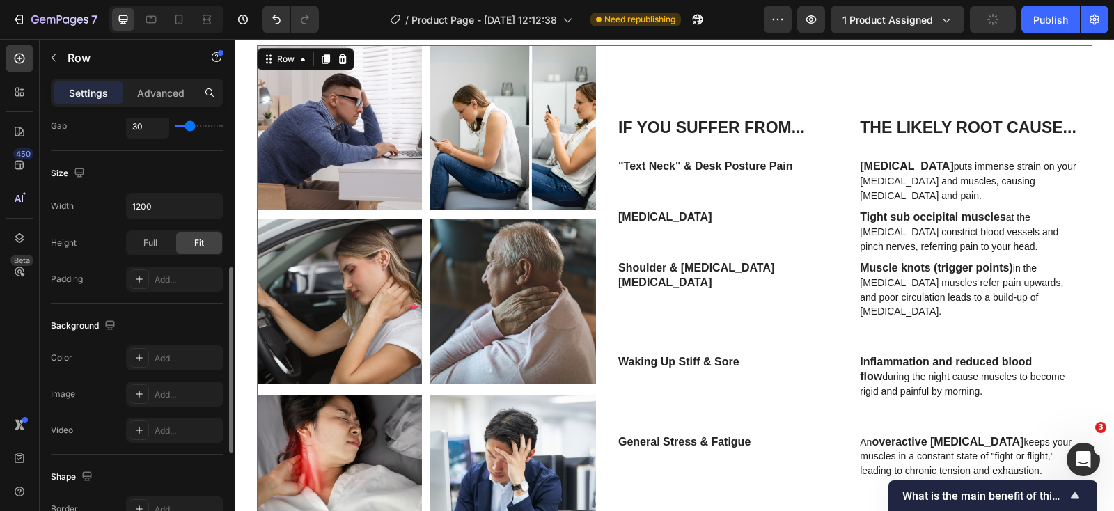
click at [857, 85] on div "If You Suffer From... Heading Row The Likely Root Cause... Heading Row Row "Tex…" at bounding box center [855, 308] width 476 height 527
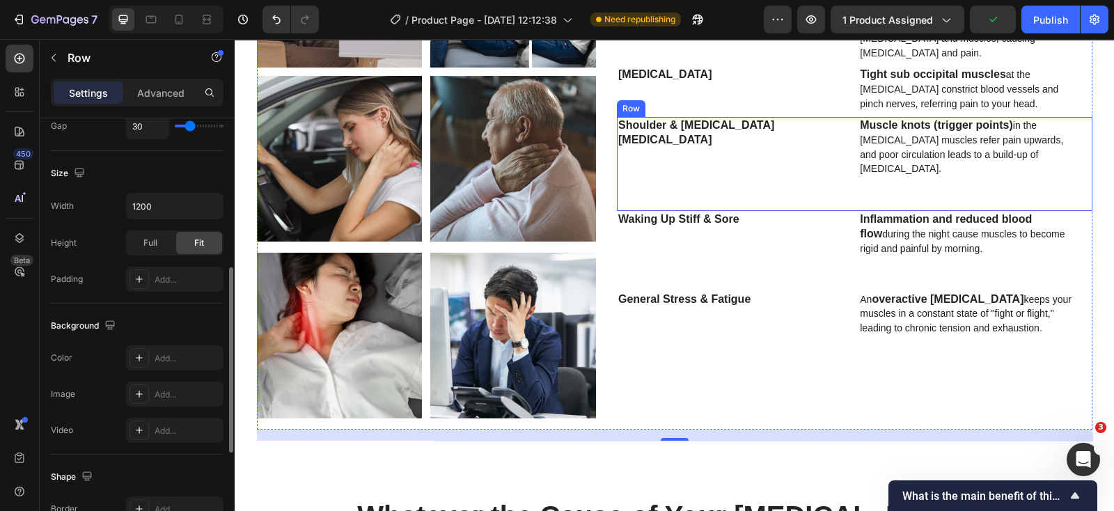
scroll to position [1811, 0]
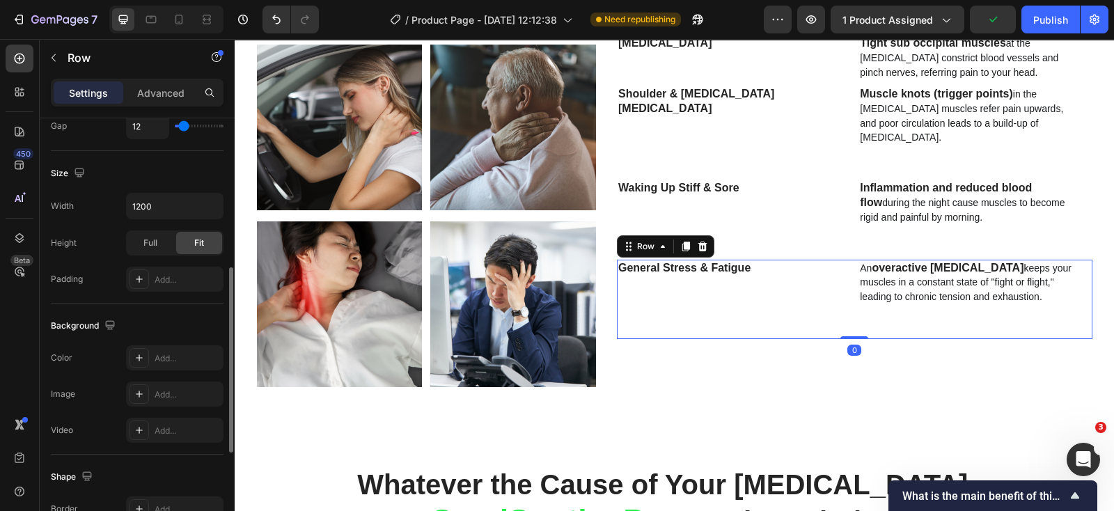
click at [810, 310] on div "General Stress & Fatigue Text Block Row" at bounding box center [733, 299] width 233 height 79
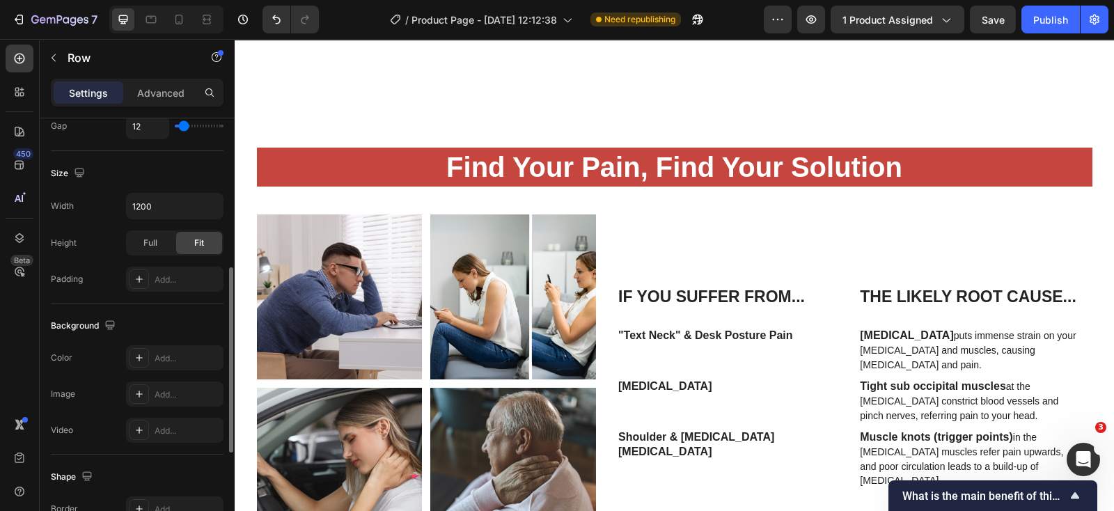
scroll to position [1462, 0]
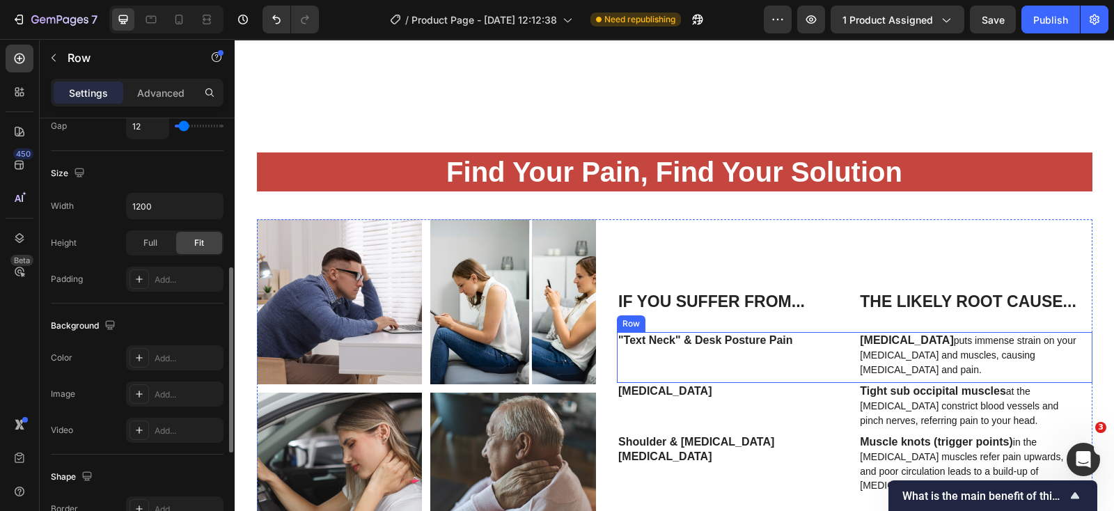
click at [850, 332] on div ""Text Neck" & Desk Posture Pain Text Block Row [MEDICAL_DATA] puts immense stra…" at bounding box center [855, 357] width 476 height 51
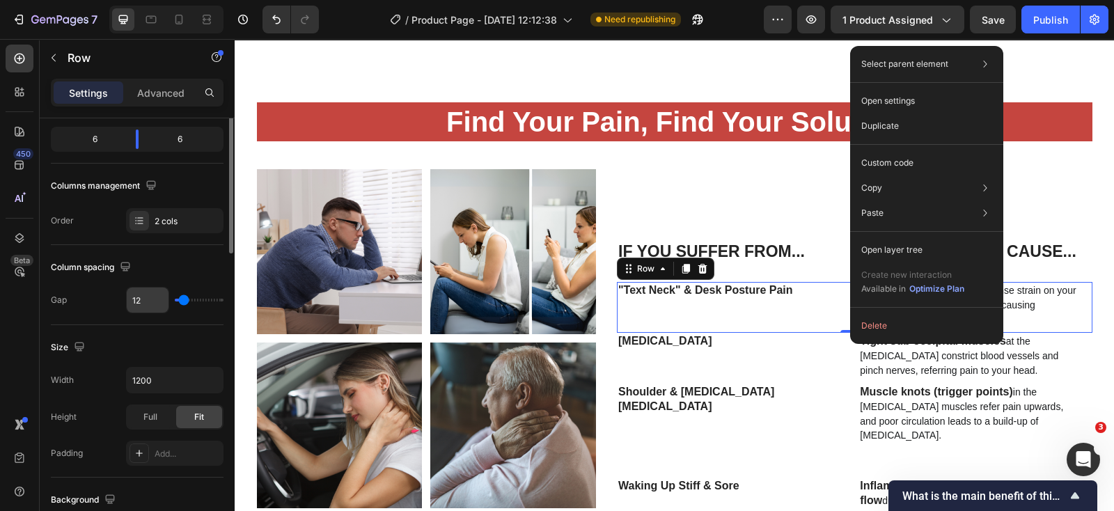
scroll to position [0, 0]
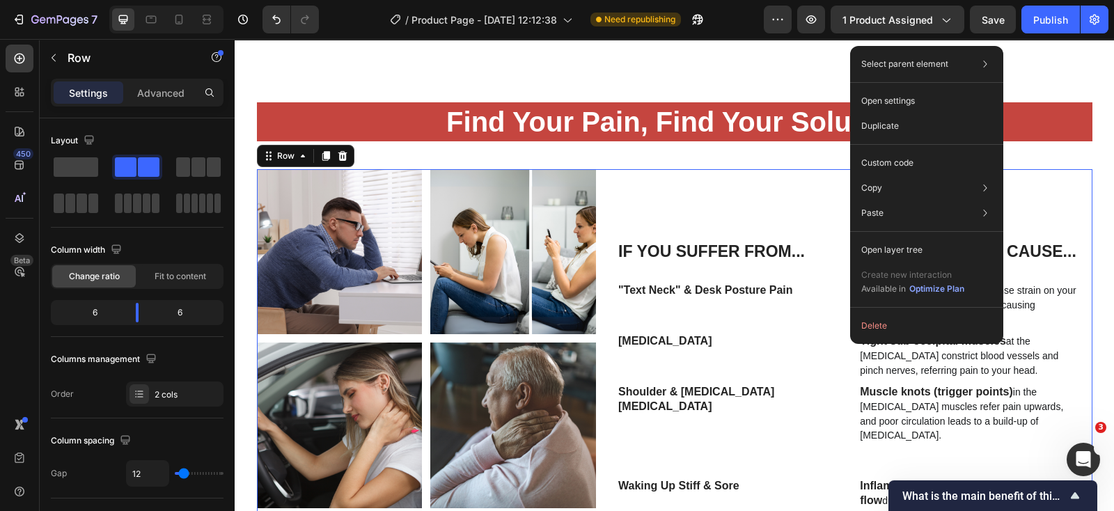
click at [824, 231] on div "If You Suffer From... Heading Row The Likely Root Cause... Heading Row Row "Tex…" at bounding box center [855, 432] width 476 height 527
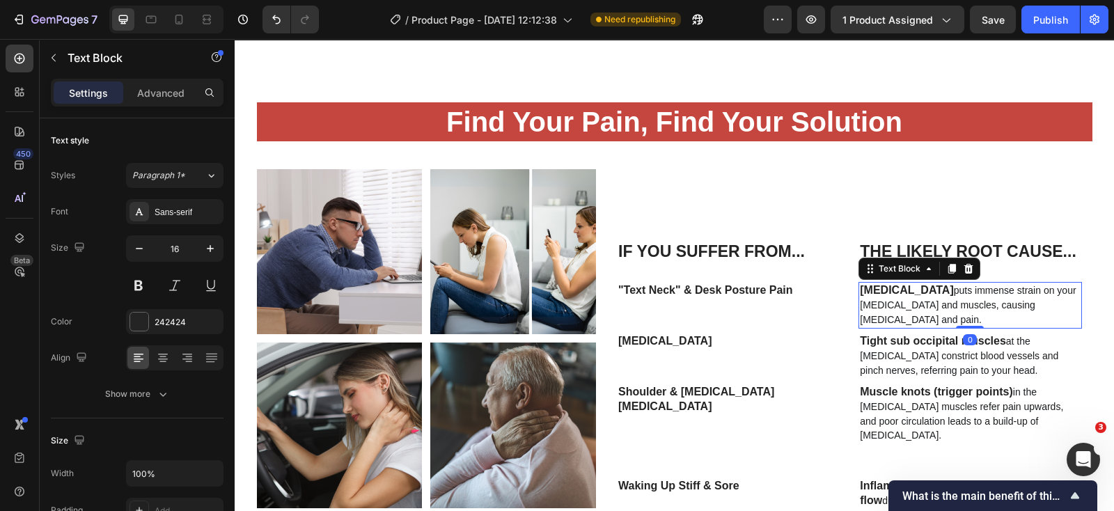
click at [884, 325] on span "puts immense strain on your [MEDICAL_DATA] and muscles, causing [MEDICAL_DATA] …" at bounding box center [968, 305] width 216 height 40
click at [205, 252] on icon "button" at bounding box center [210, 249] width 14 height 14
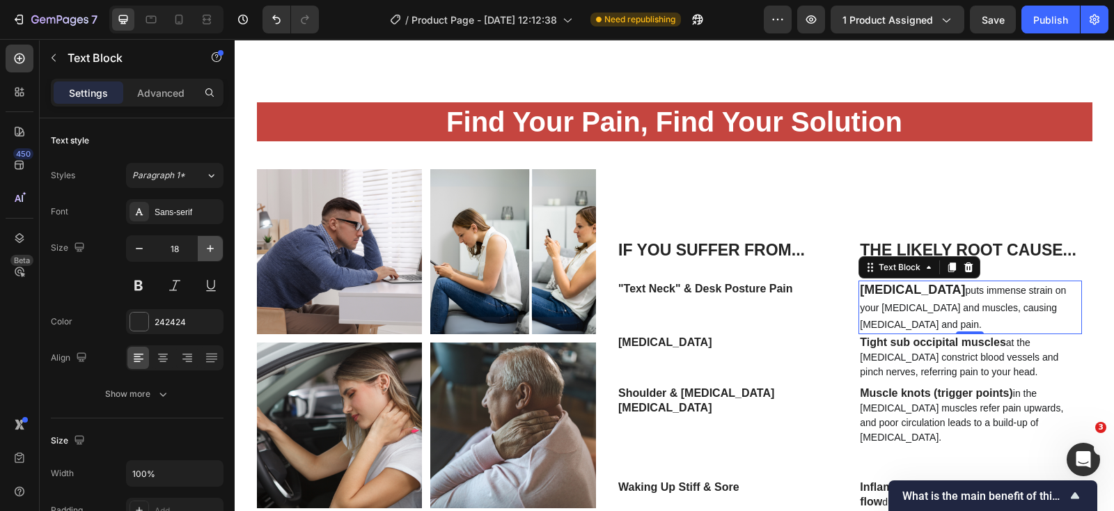
click at [205, 252] on icon "button" at bounding box center [210, 249] width 14 height 14
type input "20"
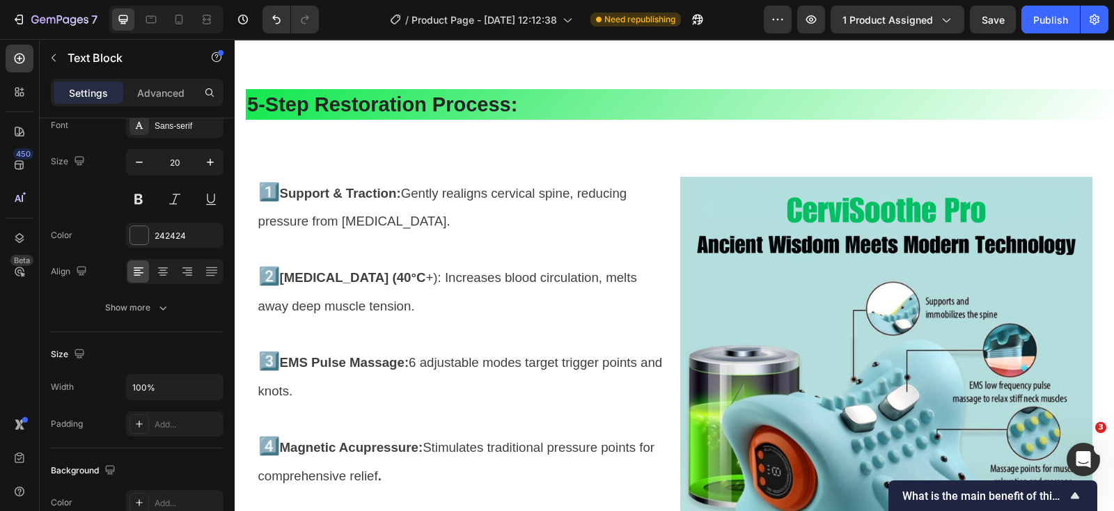
scroll to position [3987, 0]
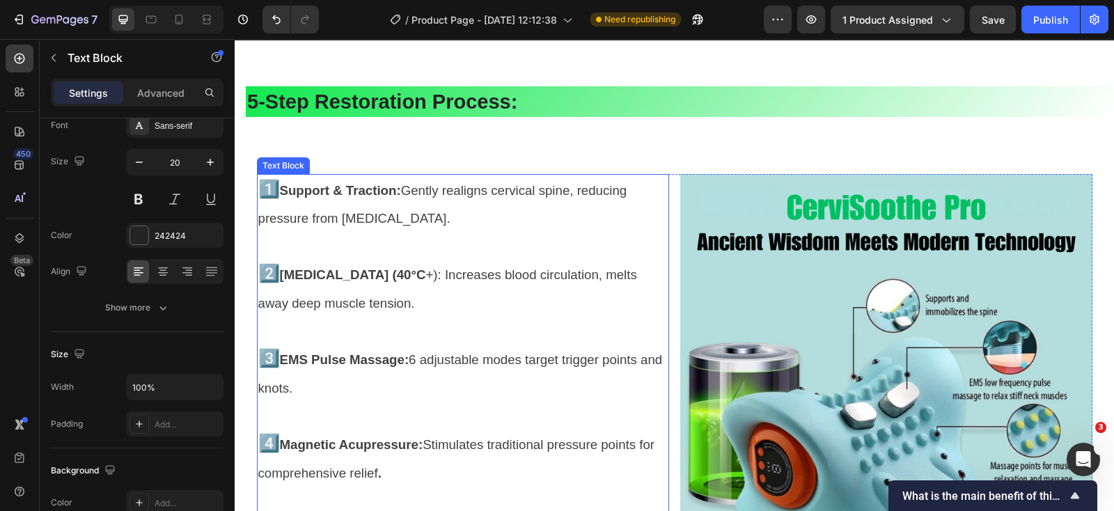
click at [478, 210] on p "1️⃣ Support & Traction: Gently realigns cervical spine, reducing pressure from …" at bounding box center [462, 203] width 409 height 57
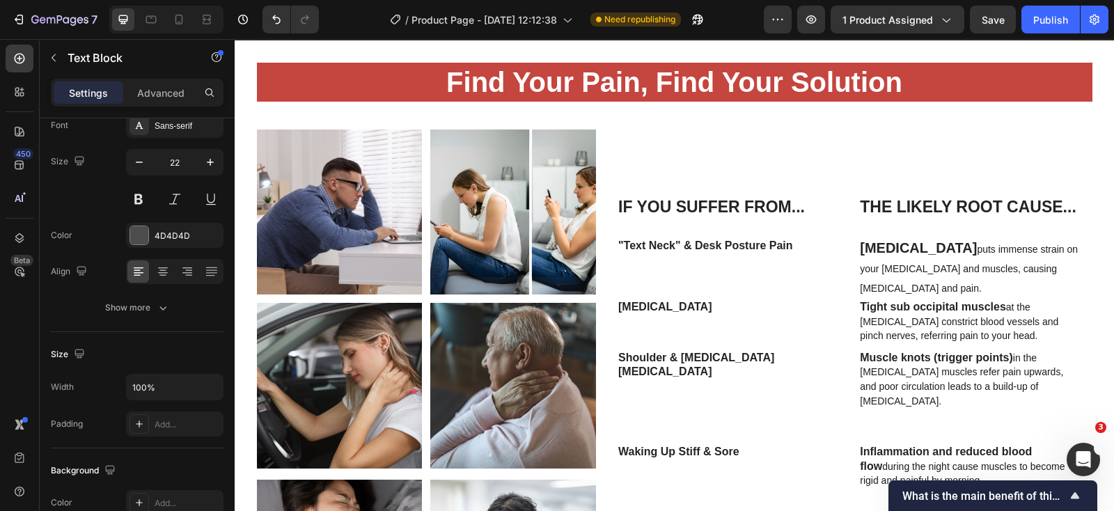
scroll to position [1549, 0]
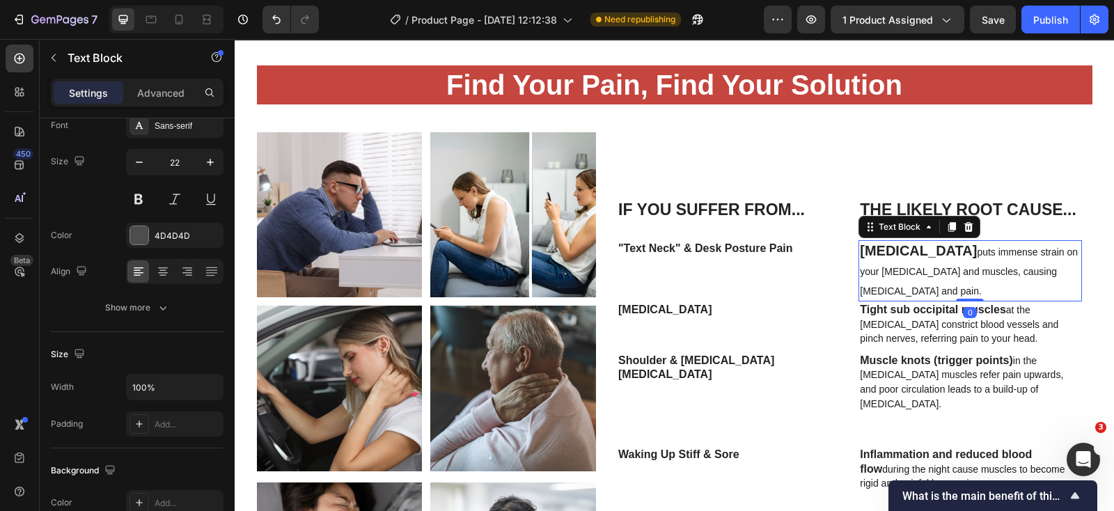
click at [925, 279] on p "[MEDICAL_DATA] puts immense strain on your [MEDICAL_DATA] and muscles, causing …" at bounding box center [970, 271] width 220 height 58
click at [219, 164] on button "button" at bounding box center [210, 162] width 25 height 25
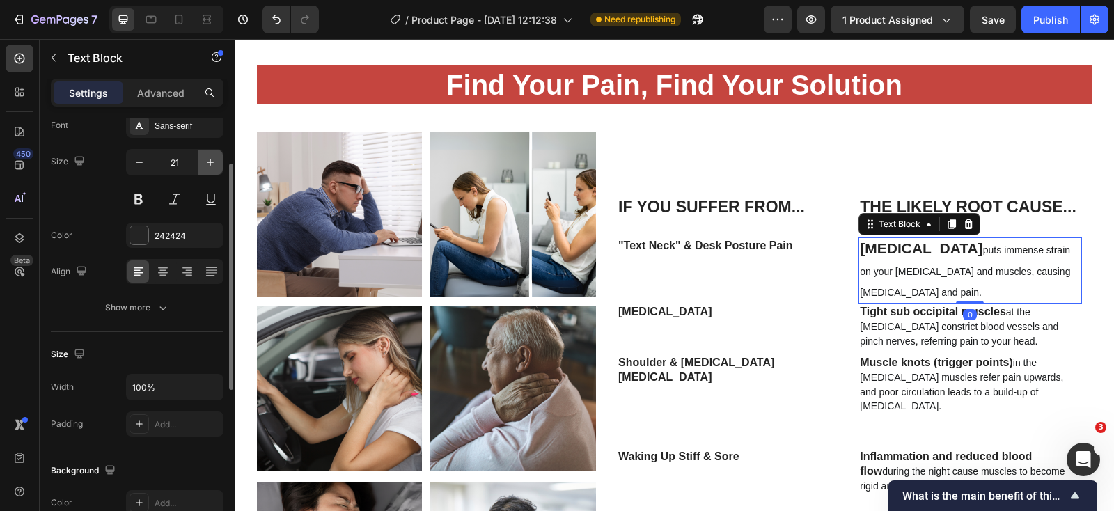
type input "22"
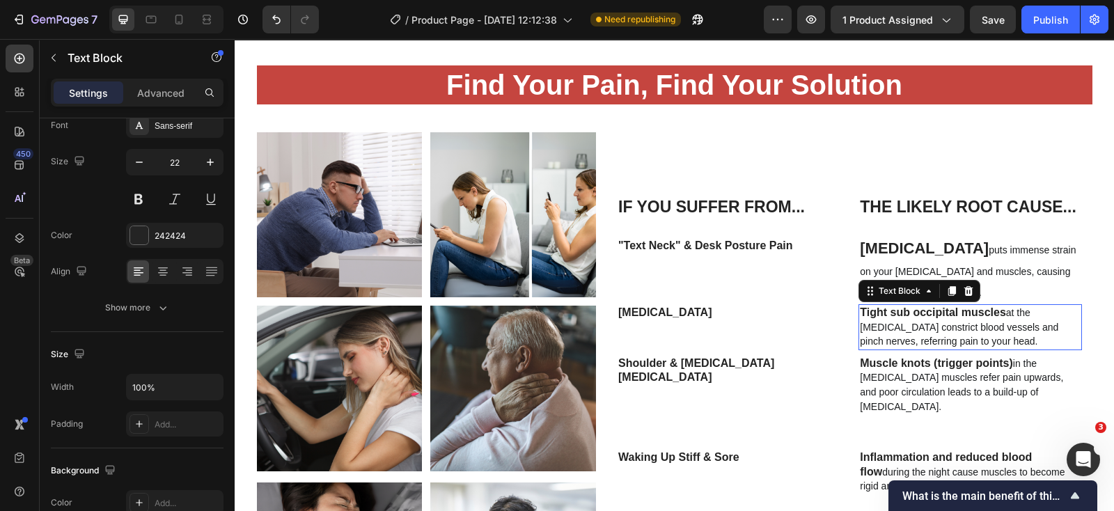
click at [897, 329] on span "at the [MEDICAL_DATA] constrict blood vessels and pinch nerves, referring pain …" at bounding box center [959, 327] width 198 height 40
click at [214, 166] on icon "button" at bounding box center [210, 162] width 14 height 14
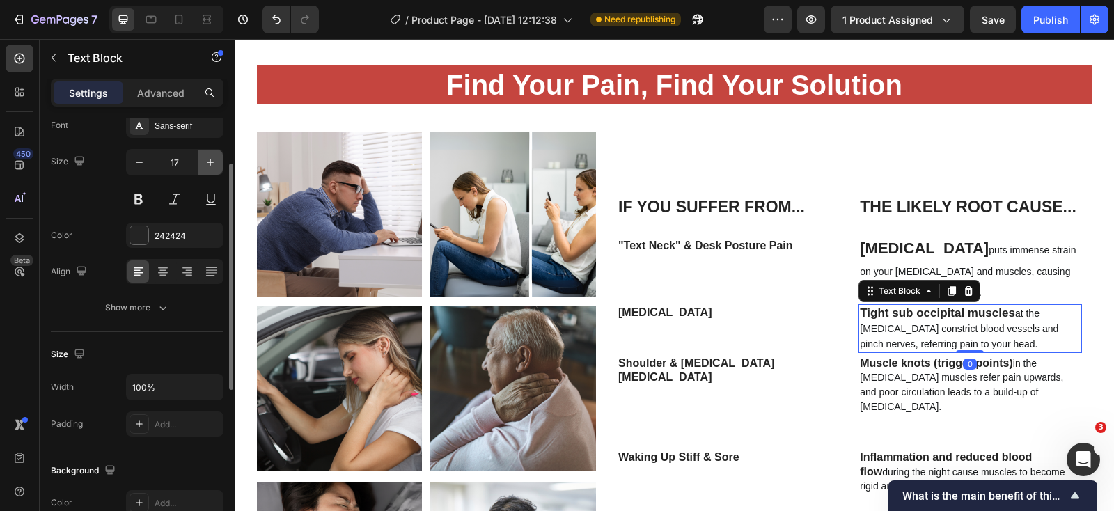
click at [214, 166] on icon "button" at bounding box center [210, 162] width 14 height 14
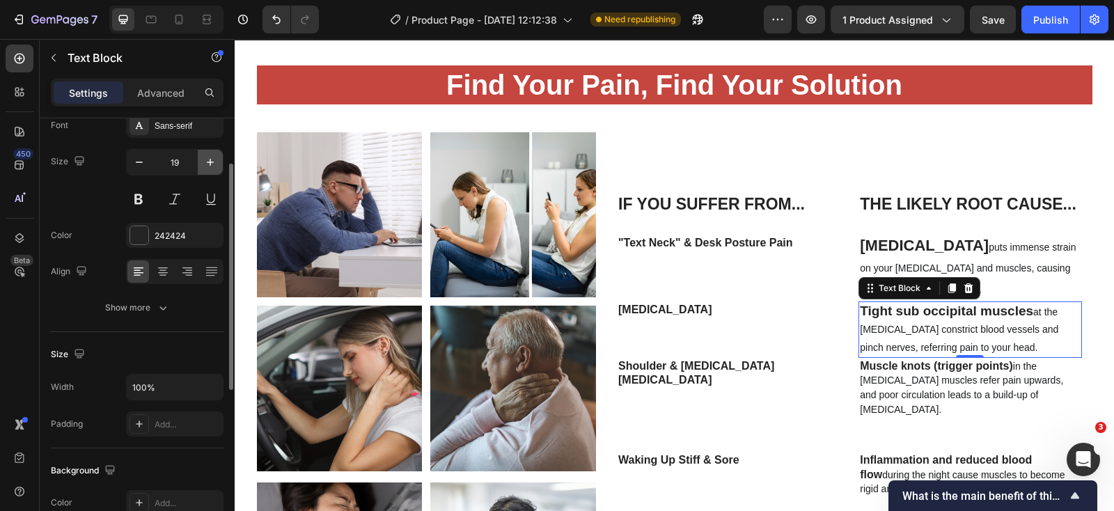
click at [214, 166] on icon "button" at bounding box center [210, 162] width 14 height 14
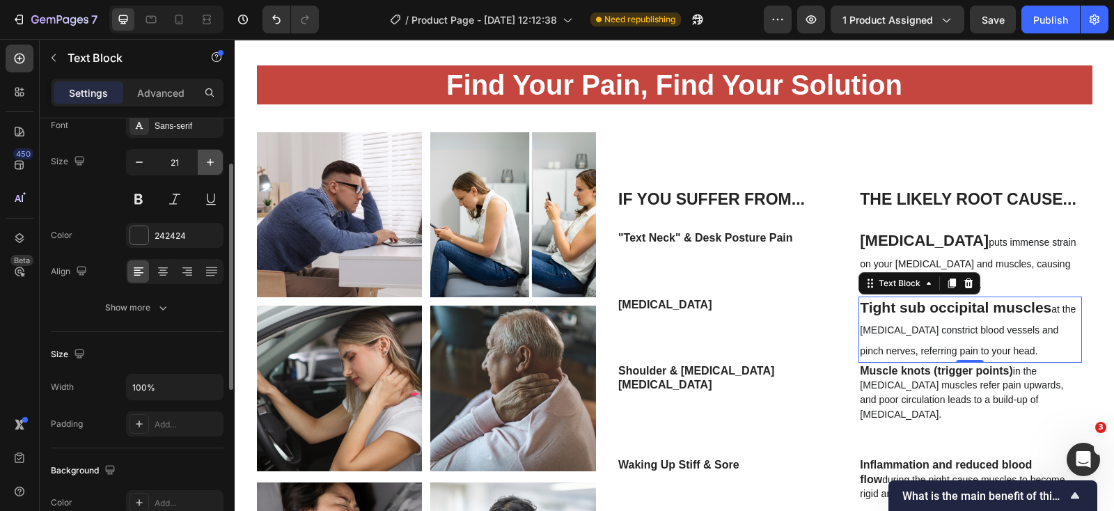
click at [214, 166] on icon "button" at bounding box center [210, 162] width 14 height 14
type input "22"
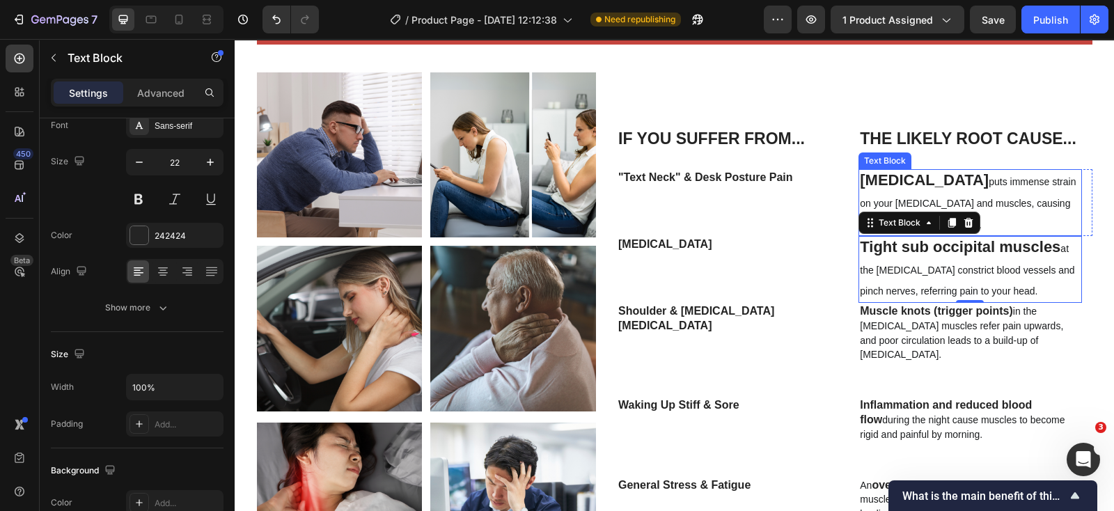
scroll to position [1636, 0]
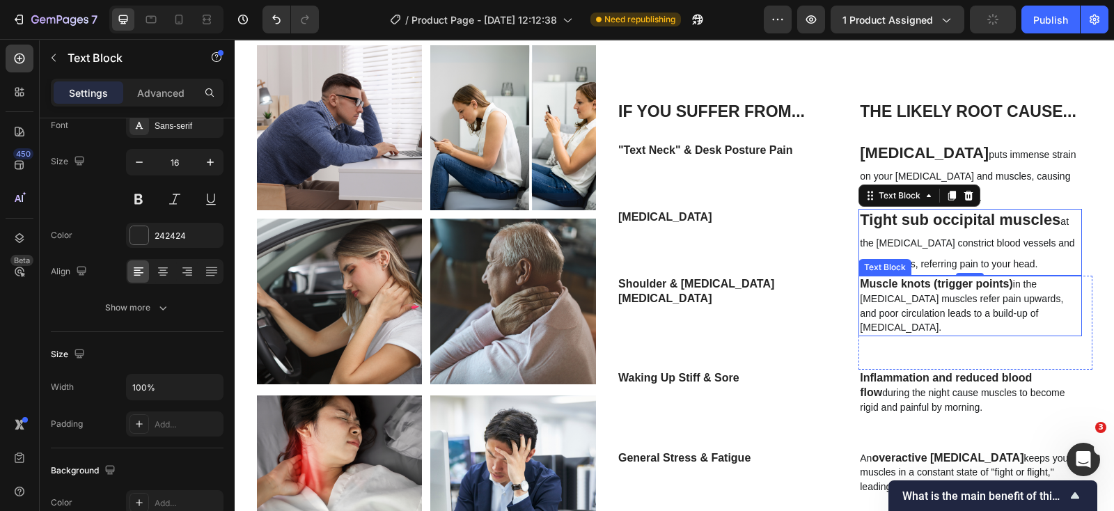
click at [914, 297] on span "in the [MEDICAL_DATA] muscles refer pain upwards, and poor circulation leads to…" at bounding box center [961, 306] width 203 height 54
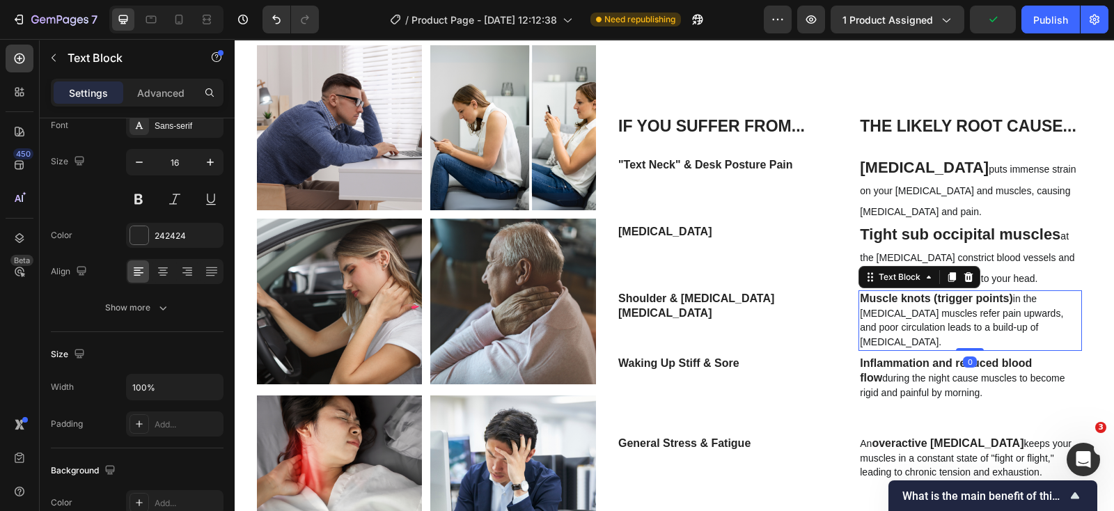
drag, startPoint x: 964, startPoint y: 352, endPoint x: 322, endPoint y: 150, distance: 673.9
click at [964, 290] on div "Muscle knots (trigger points) in the [MEDICAL_DATA] muscles refer pain upwards,…" at bounding box center [970, 320] width 223 height 61
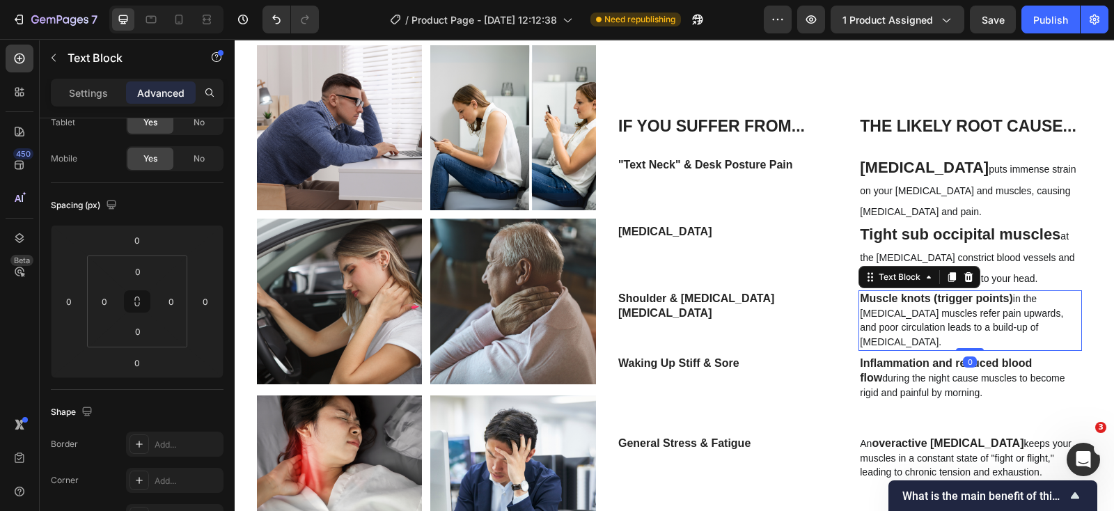
click at [867, 304] on p "Muscle knots (trigger points) in the [MEDICAL_DATA] muscles refer pain upwards,…" at bounding box center [970, 321] width 220 height 58
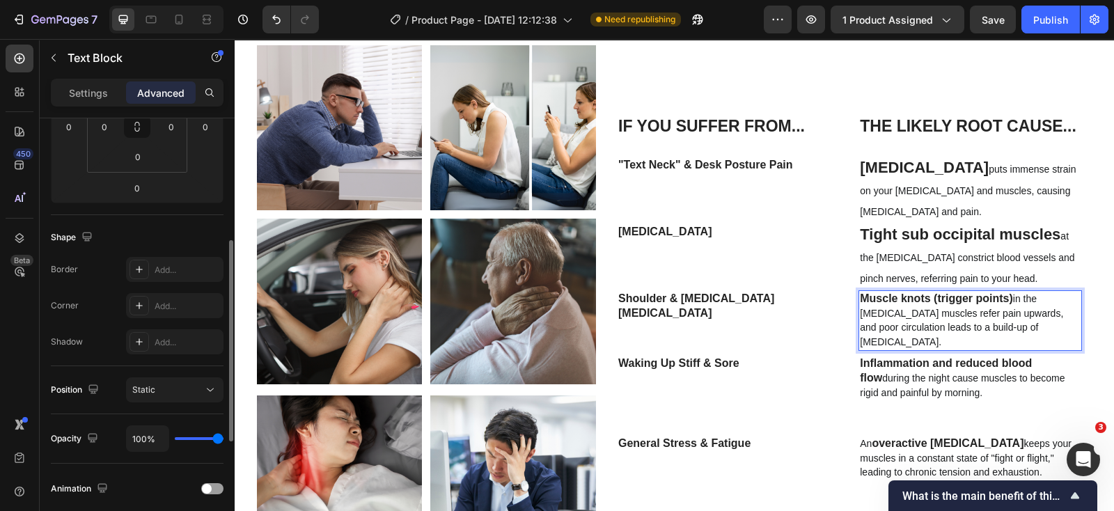
scroll to position [173, 0]
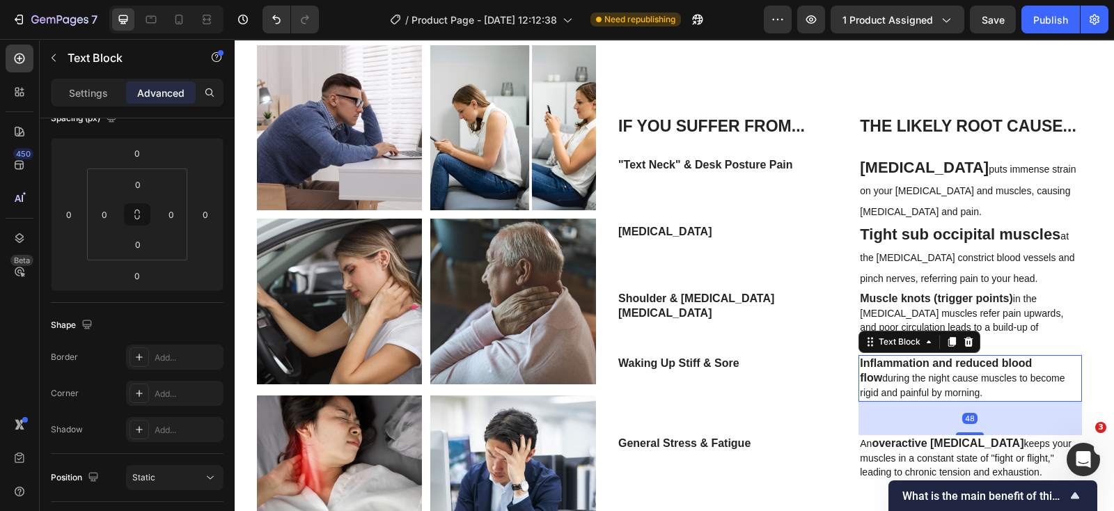
click at [875, 357] on strong "Inflammation and reduced blood flow" at bounding box center [946, 370] width 172 height 26
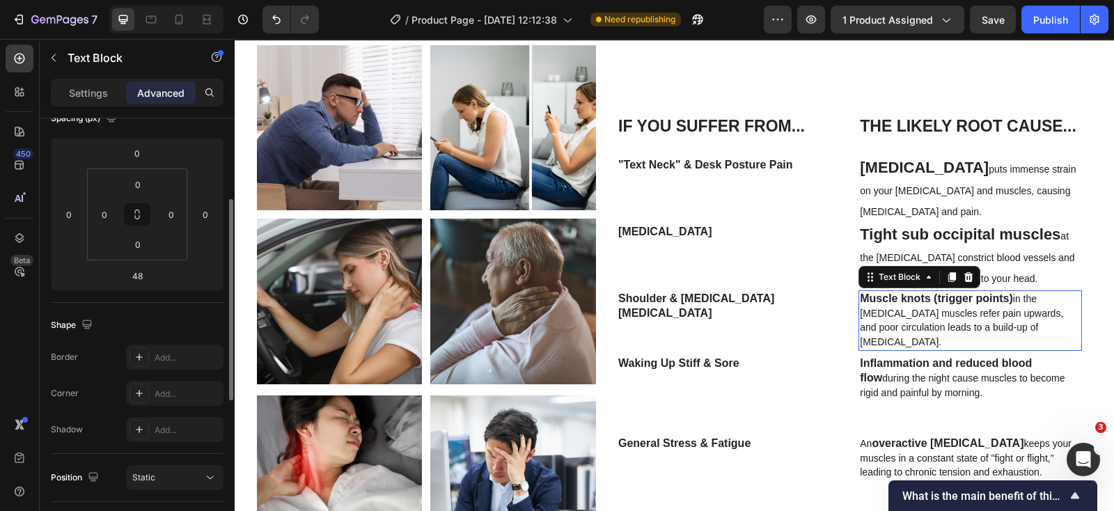
click at [916, 306] on p "Muscle knots (trigger points) in the [MEDICAL_DATA] muscles refer pain upwards,…" at bounding box center [970, 321] width 220 height 58
click at [97, 86] on p "Settings" at bounding box center [88, 93] width 39 height 15
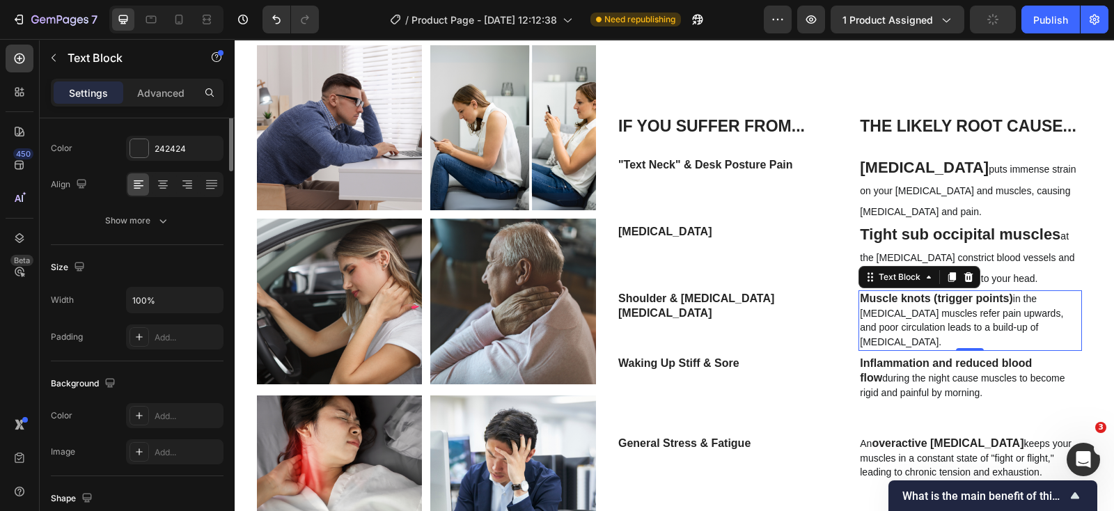
scroll to position [0, 0]
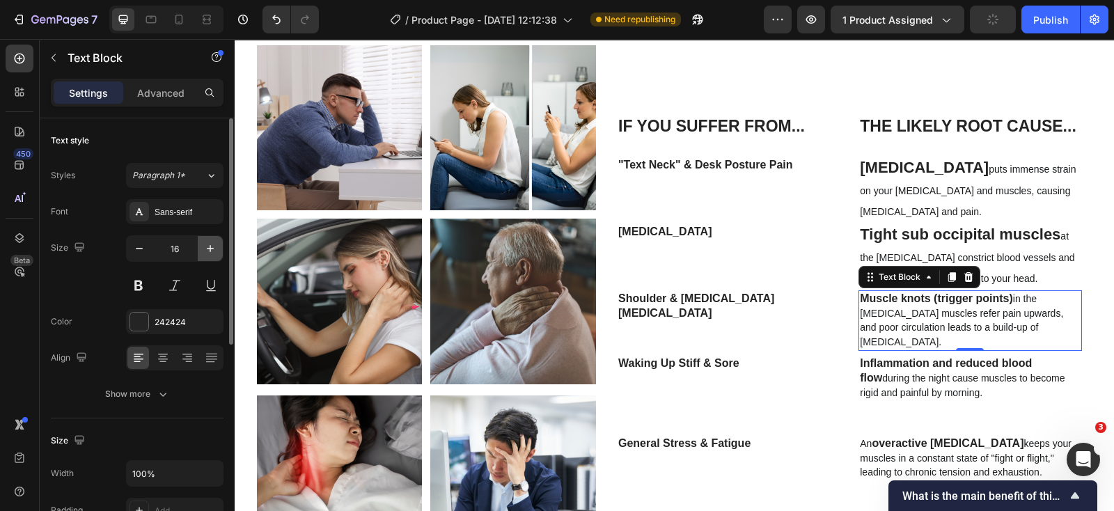
click at [205, 246] on icon "button" at bounding box center [210, 249] width 14 height 14
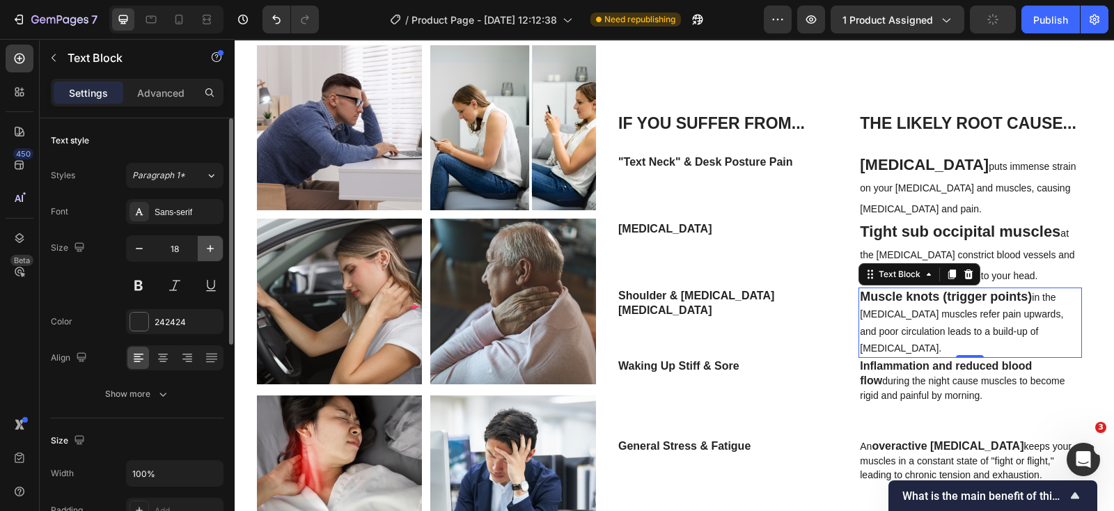
click at [205, 246] on icon "button" at bounding box center [210, 249] width 14 height 14
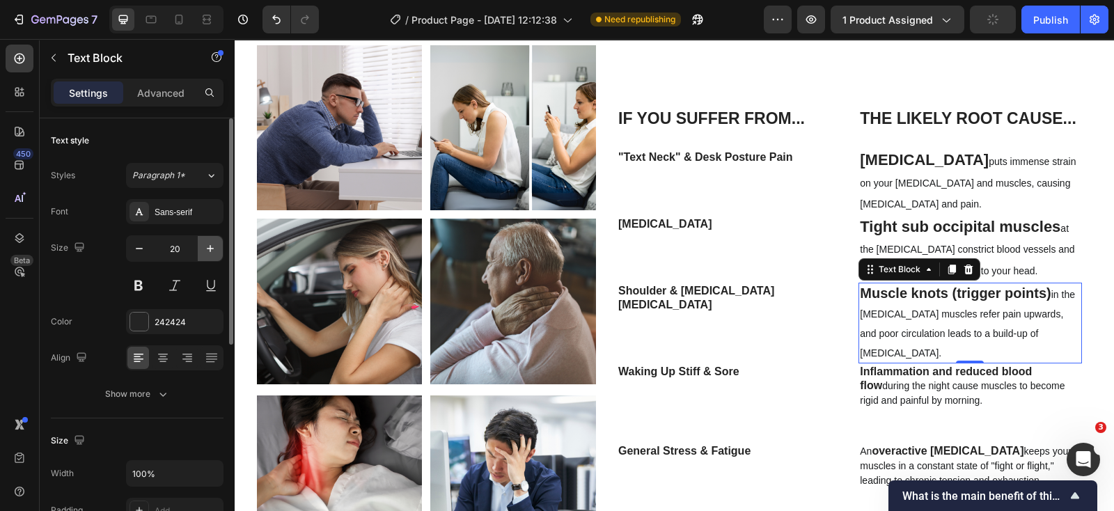
click at [205, 246] on icon "button" at bounding box center [210, 249] width 14 height 14
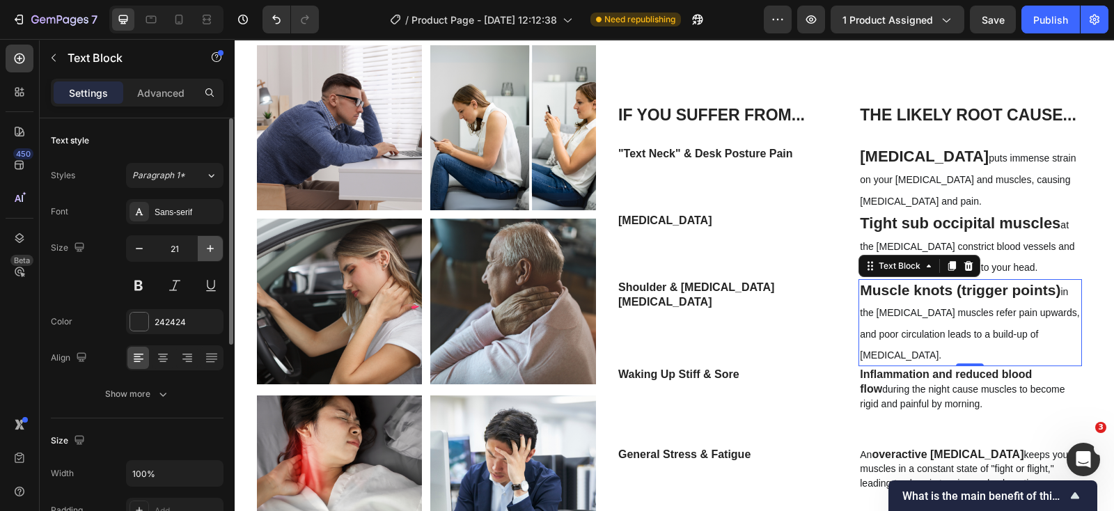
click at [205, 246] on icon "button" at bounding box center [210, 249] width 14 height 14
type input "22"
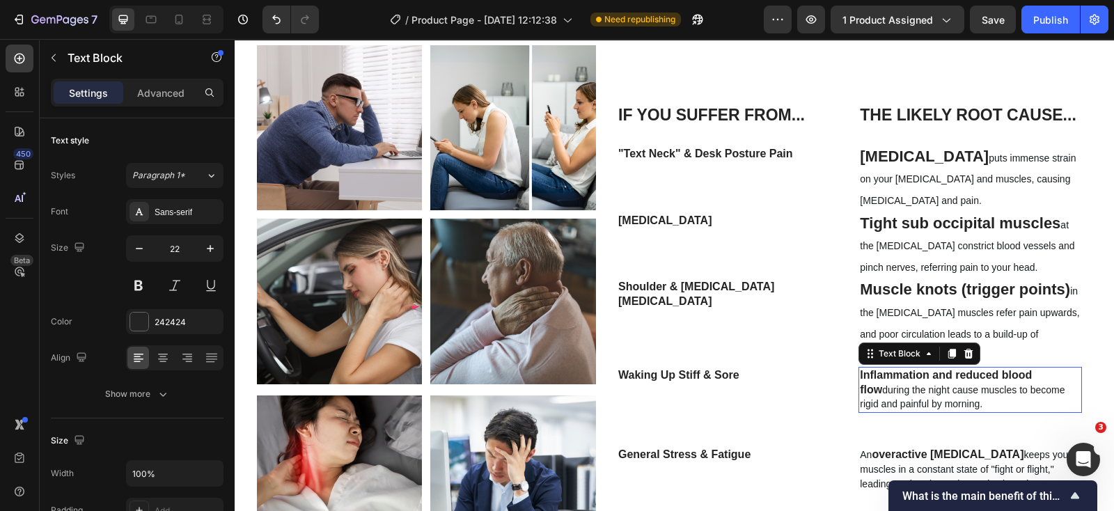
click at [889, 382] on p "Inflammation and reduced blood flow during the night cause muscles to become ri…" at bounding box center [970, 389] width 220 height 43
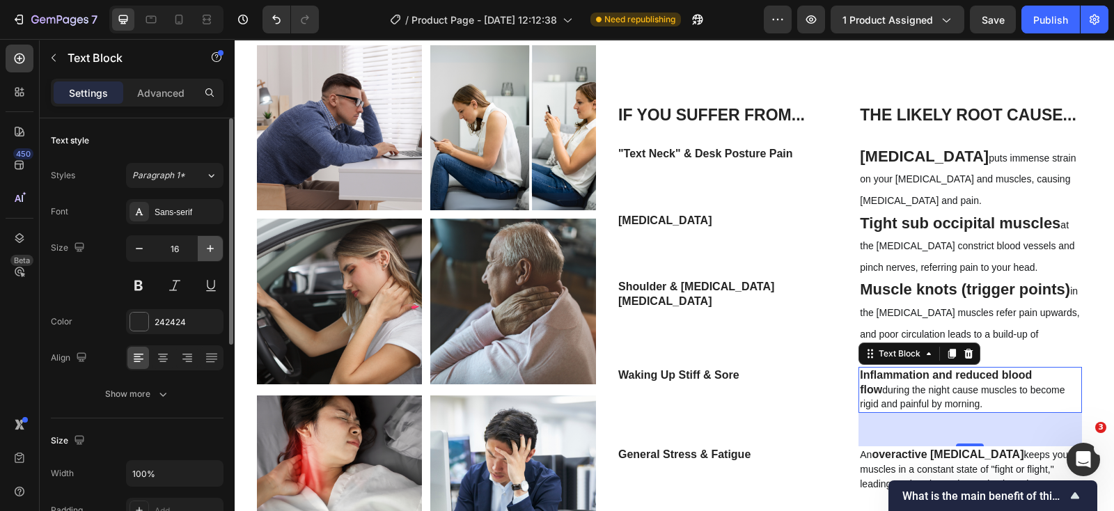
click at [209, 242] on icon "button" at bounding box center [210, 249] width 14 height 14
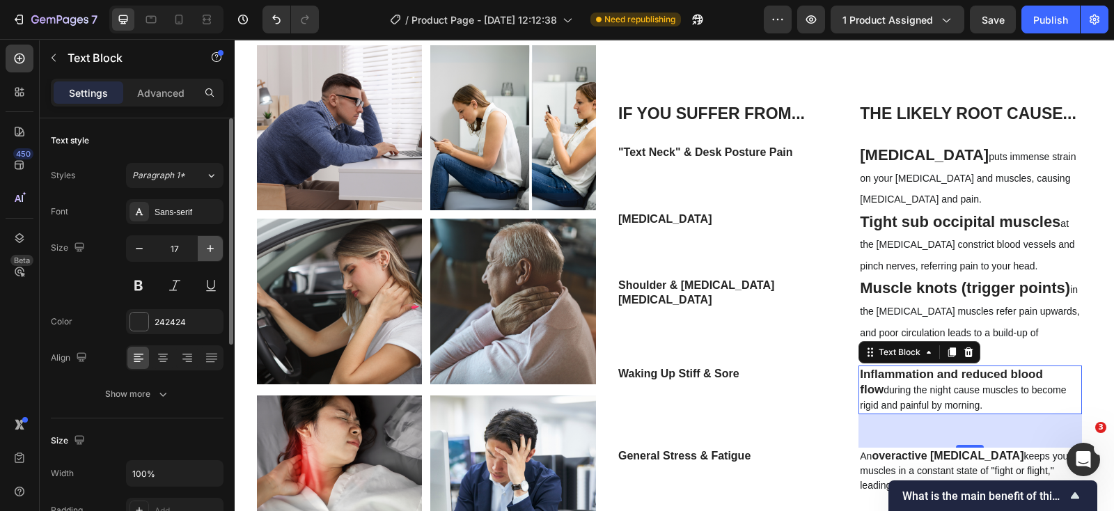
click at [209, 242] on icon "button" at bounding box center [210, 249] width 14 height 14
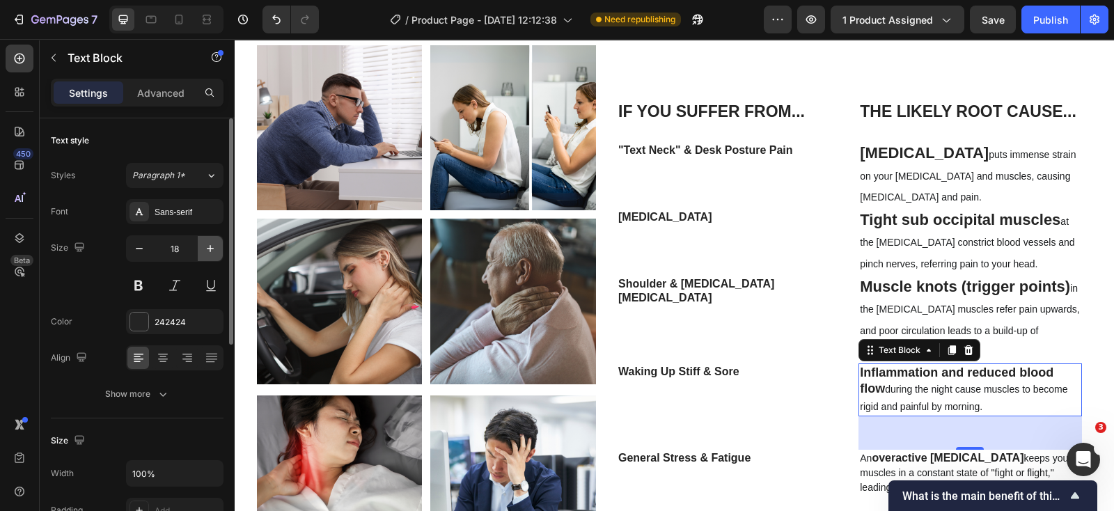
click at [209, 242] on icon "button" at bounding box center [210, 249] width 14 height 14
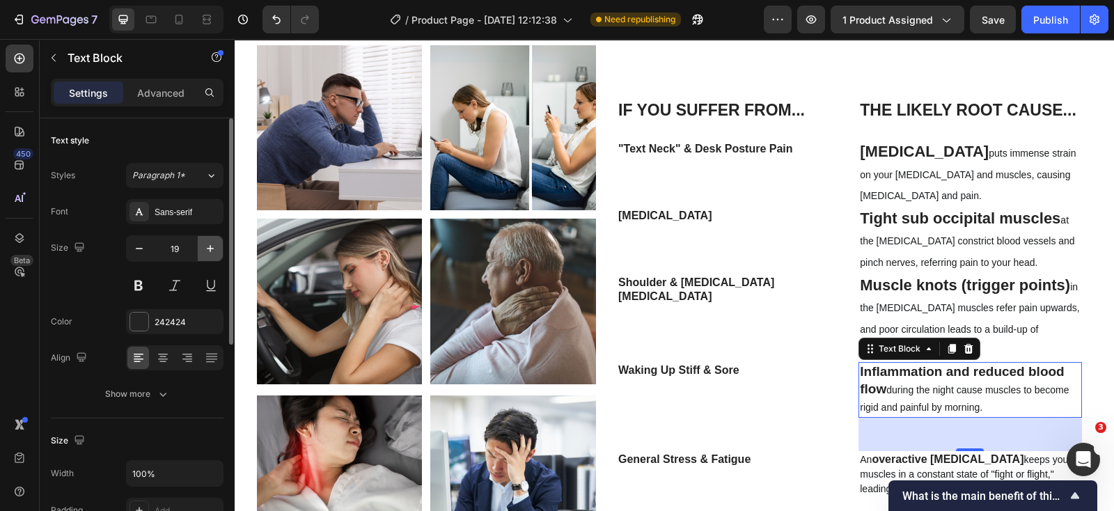
click at [209, 242] on icon "button" at bounding box center [210, 249] width 14 height 14
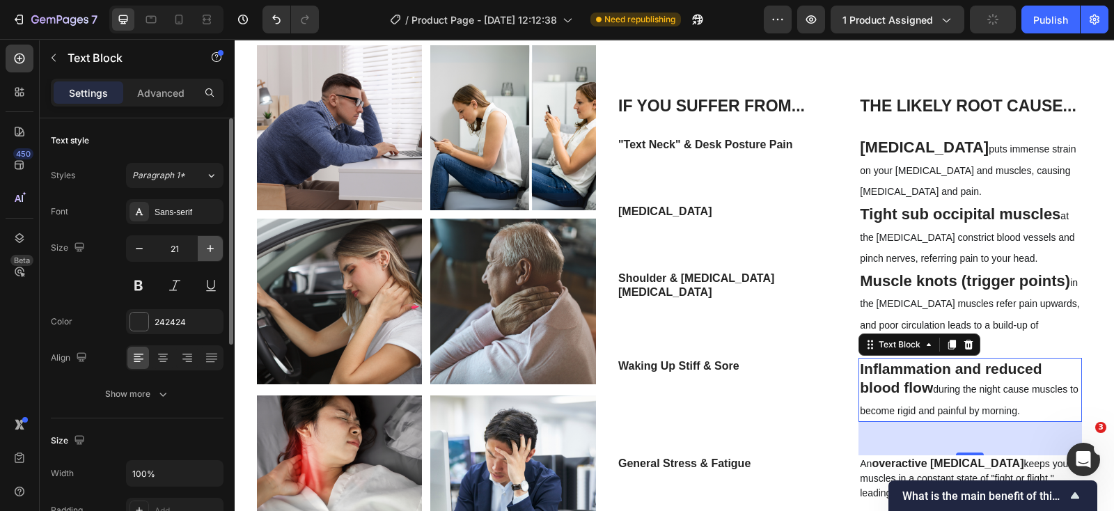
click at [209, 242] on icon "button" at bounding box center [210, 249] width 14 height 14
type input "22"
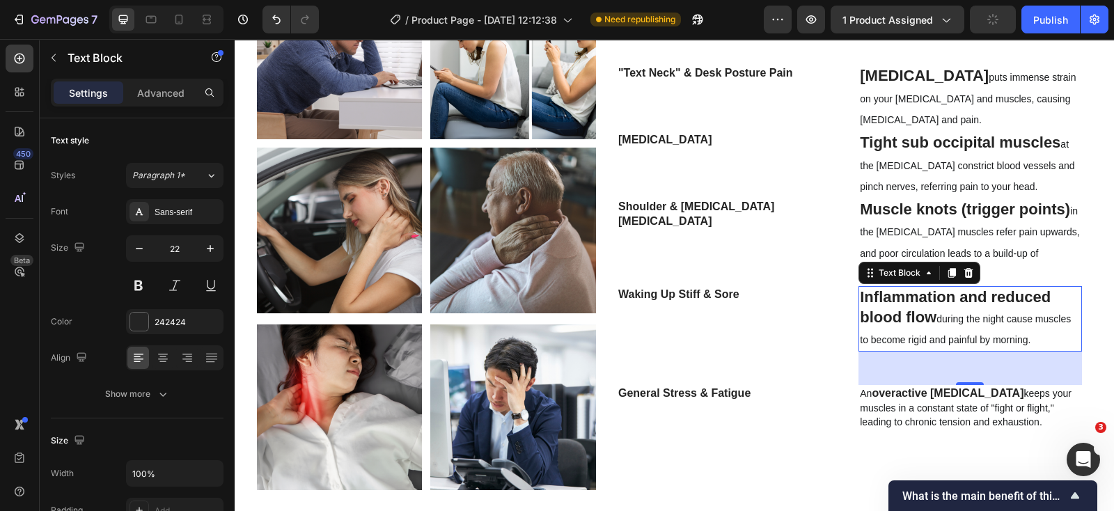
scroll to position [1723, 0]
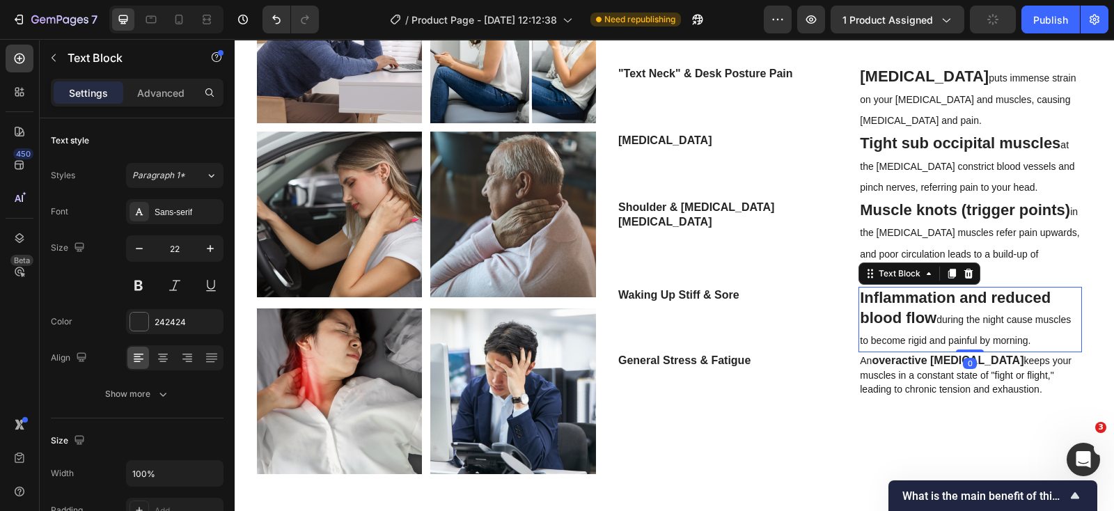
click at [975, 293] on div "Inflammation and reduced blood flow during the night cause muscles to become ri…" at bounding box center [970, 319] width 223 height 65
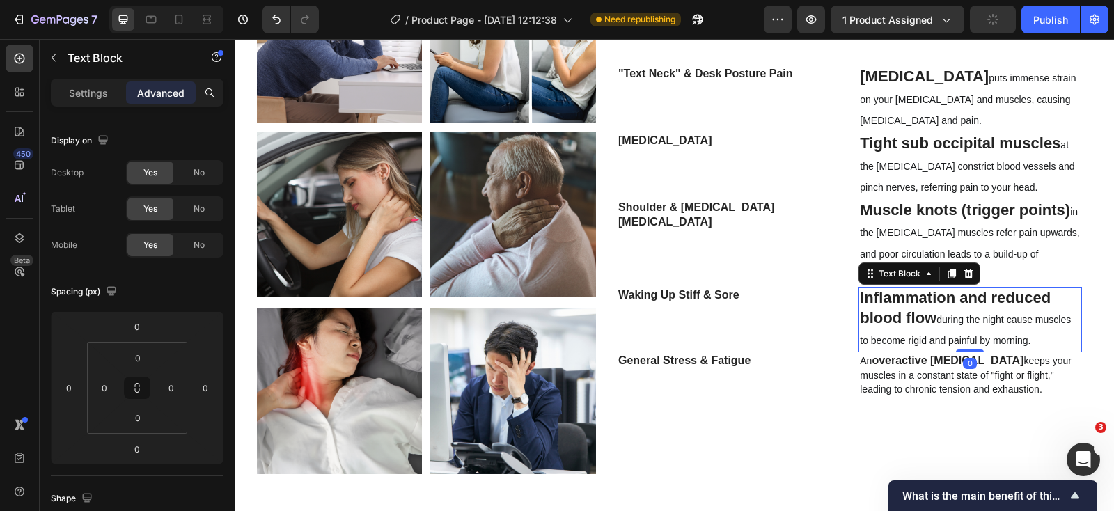
scroll to position [1723, 0]
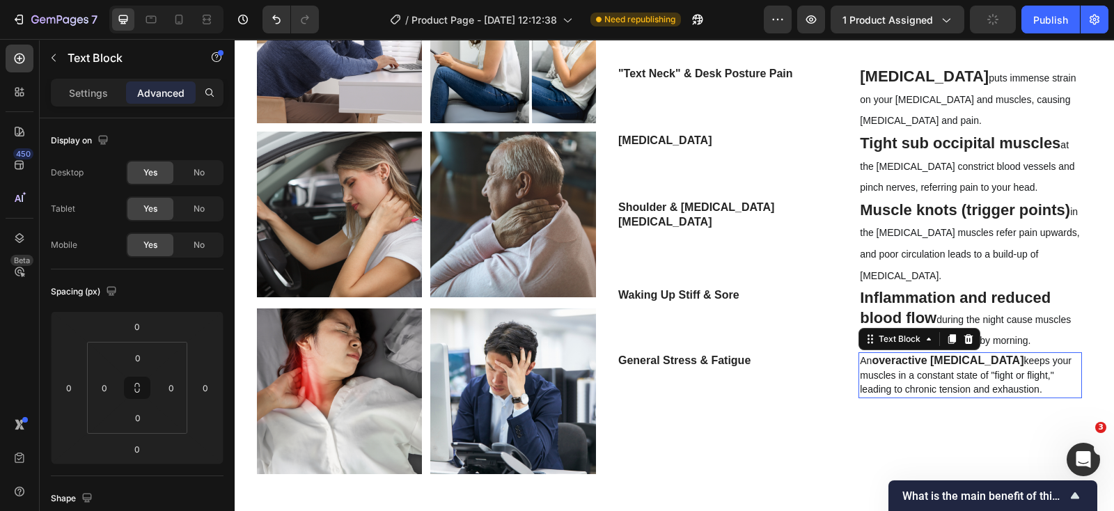
click at [941, 375] on span "keeps your muscles in a constant state of "fight or flight," leading to chronic…" at bounding box center [966, 375] width 212 height 40
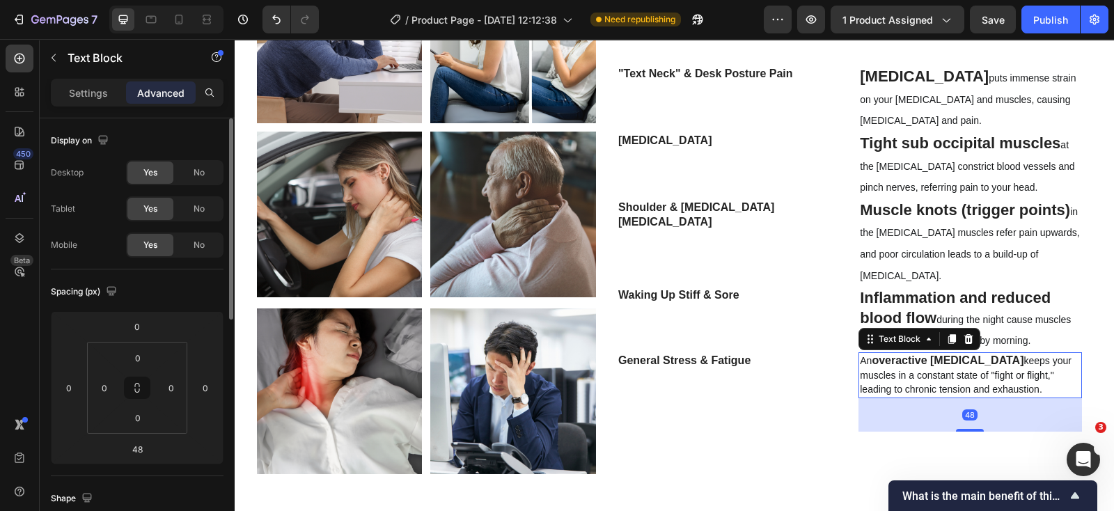
click at [93, 99] on p "Settings" at bounding box center [88, 93] width 39 height 15
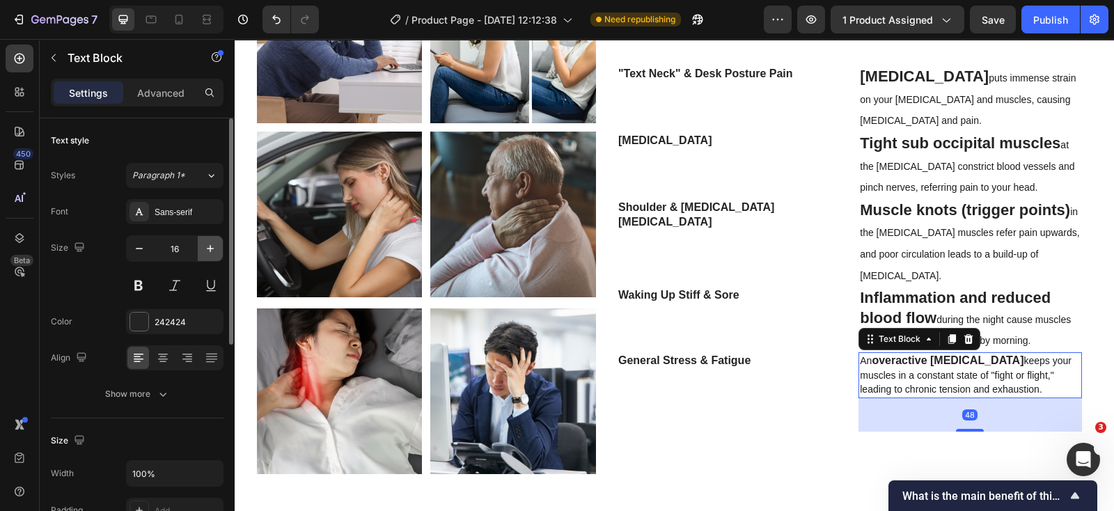
click at [212, 252] on icon "button" at bounding box center [210, 249] width 14 height 14
click at [210, 250] on icon "button" at bounding box center [210, 248] width 7 height 7
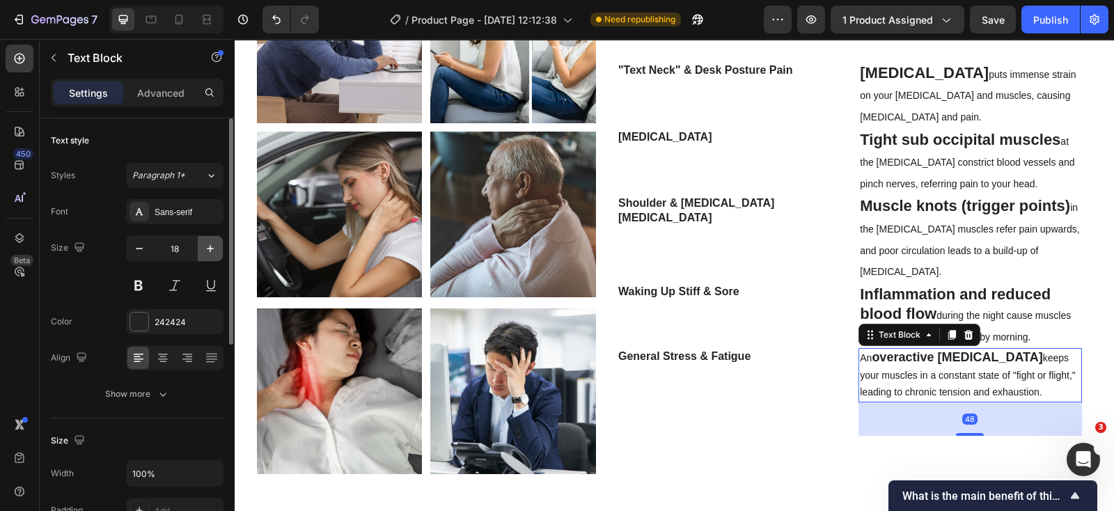
click at [210, 250] on icon "button" at bounding box center [210, 248] width 7 height 7
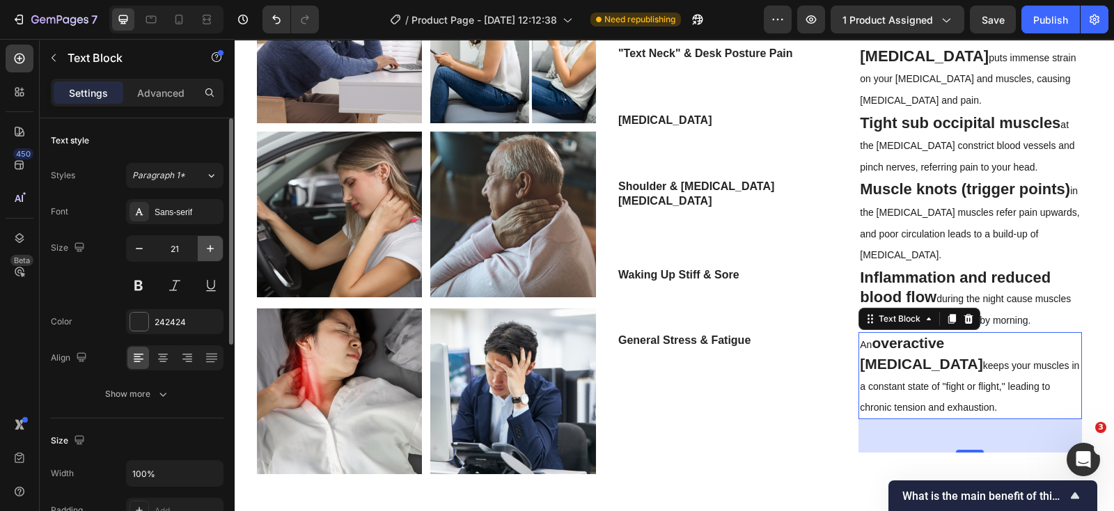
click at [210, 250] on icon "button" at bounding box center [210, 248] width 7 height 7
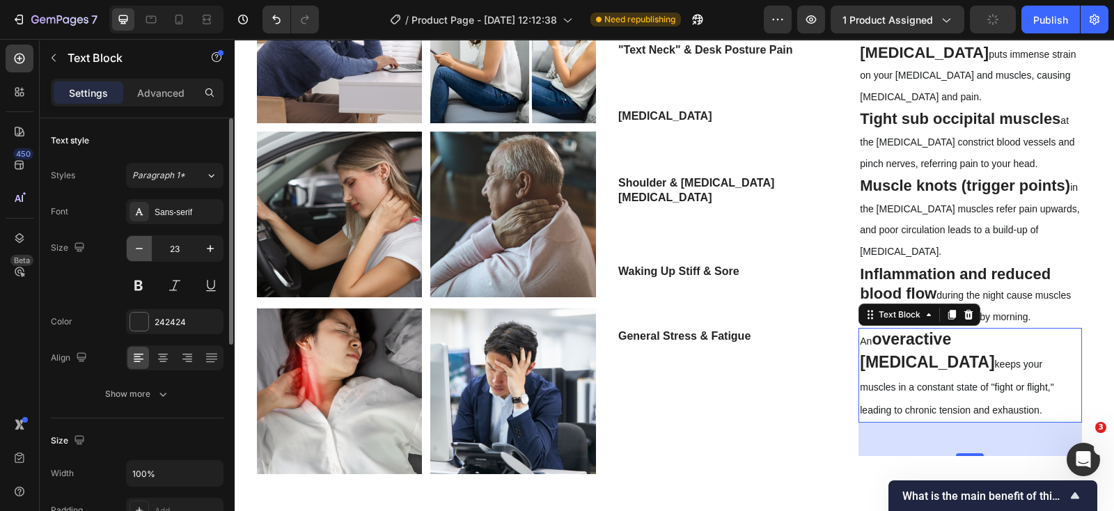
click at [143, 245] on icon "button" at bounding box center [139, 249] width 14 height 14
type input "22"
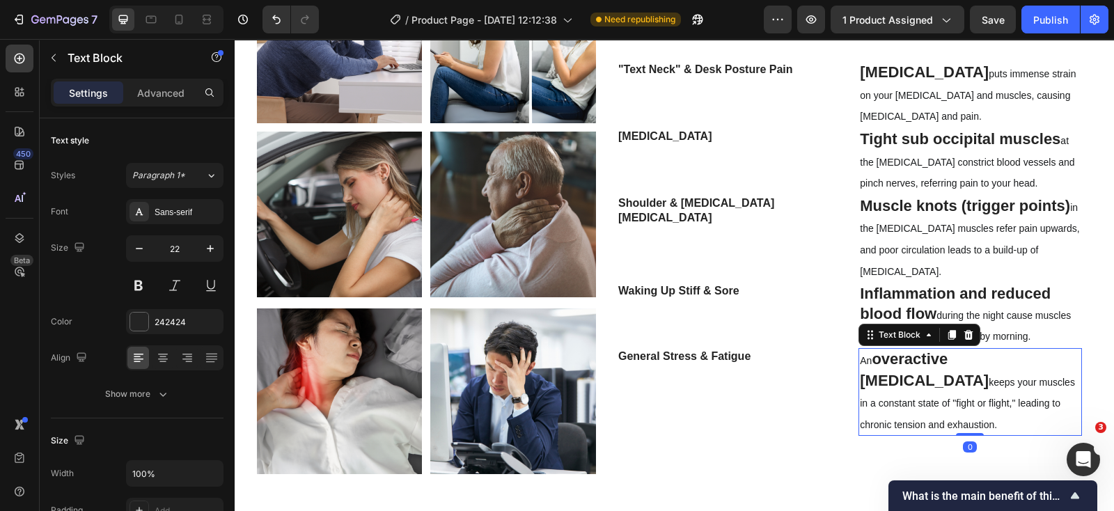
drag, startPoint x: 964, startPoint y: 447, endPoint x: 811, endPoint y: 355, distance: 178.7
click at [974, 386] on div "An overactive sympathetic nervous system keeps your muscles in a constant state…" at bounding box center [970, 392] width 223 height 88
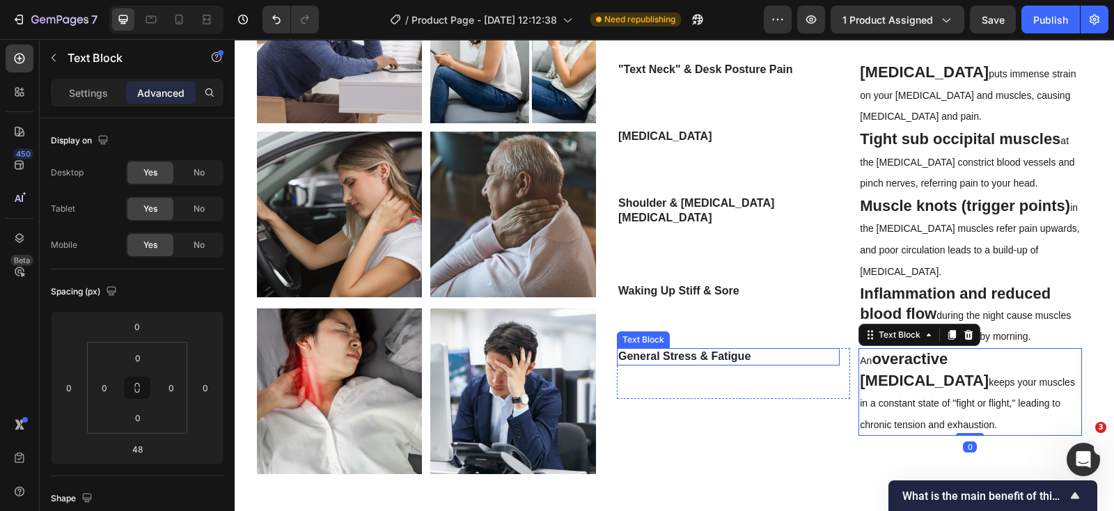
click at [813, 350] on p "General Stress & Fatigue" at bounding box center [728, 357] width 220 height 15
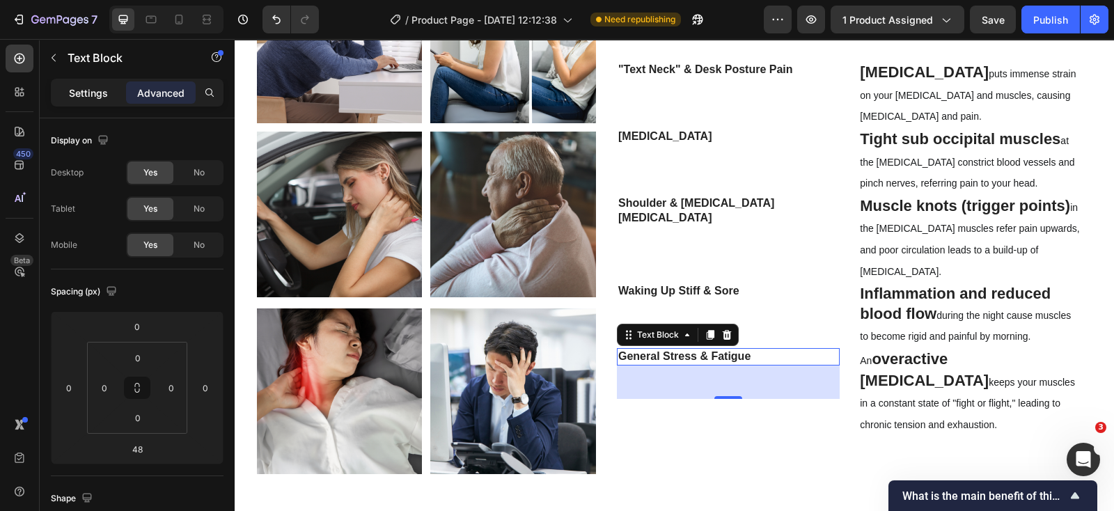
click at [93, 91] on p "Settings" at bounding box center [88, 93] width 39 height 15
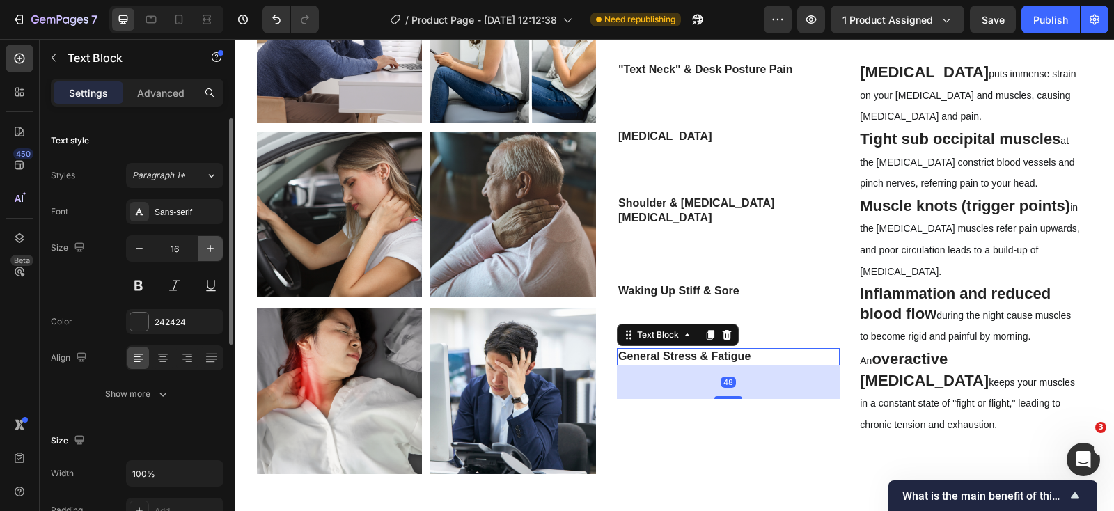
click at [208, 245] on icon "button" at bounding box center [210, 249] width 14 height 14
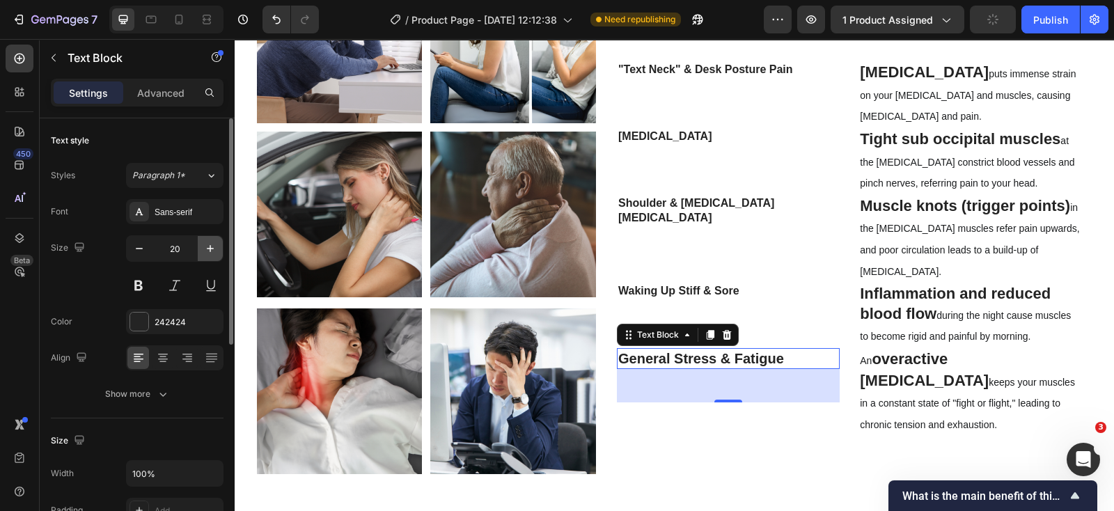
click at [208, 245] on icon "button" at bounding box center [210, 249] width 14 height 14
type input "22"
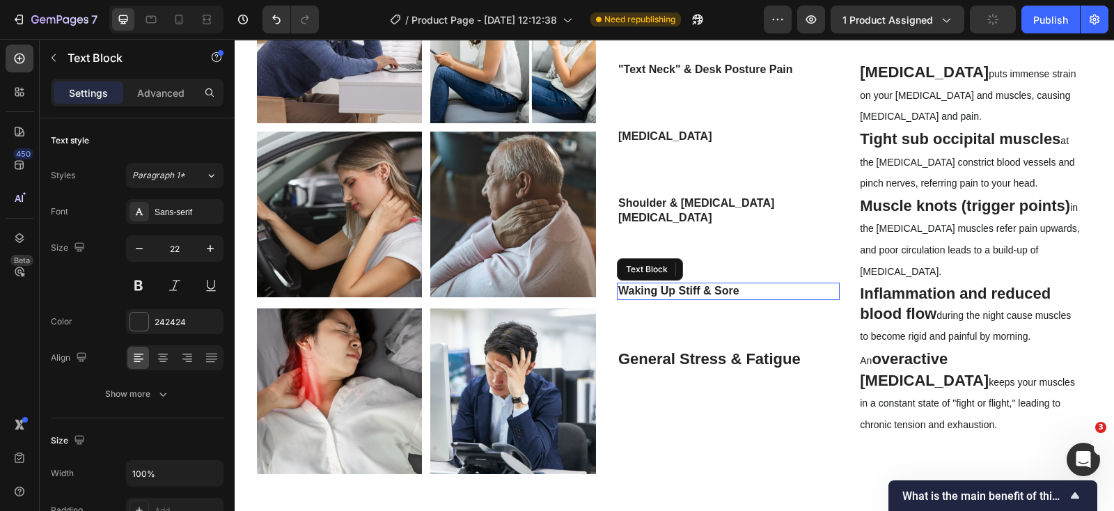
click at [730, 285] on strong "Waking Up Stiff & Sore" at bounding box center [678, 291] width 121 height 12
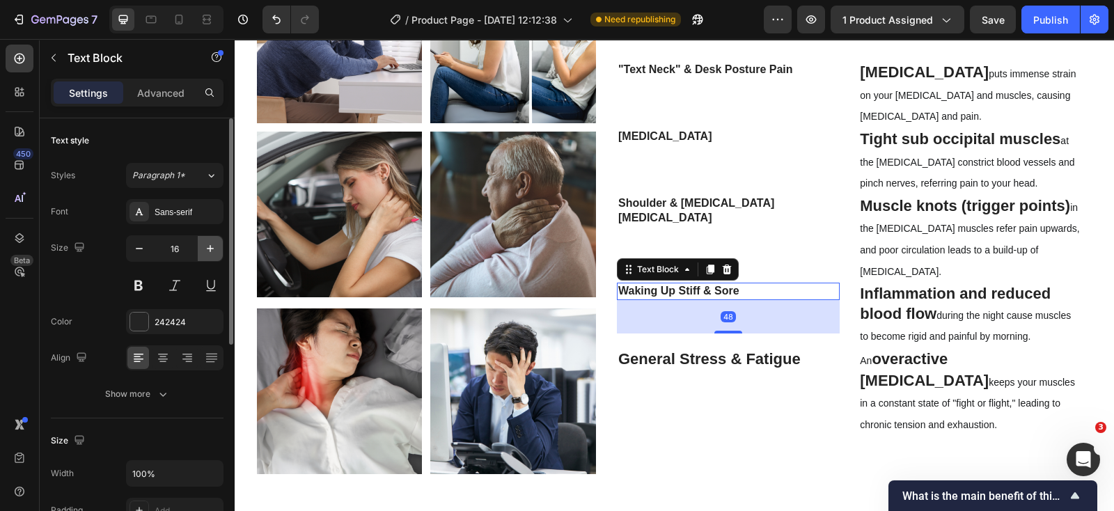
click at [209, 253] on icon "button" at bounding box center [210, 249] width 14 height 14
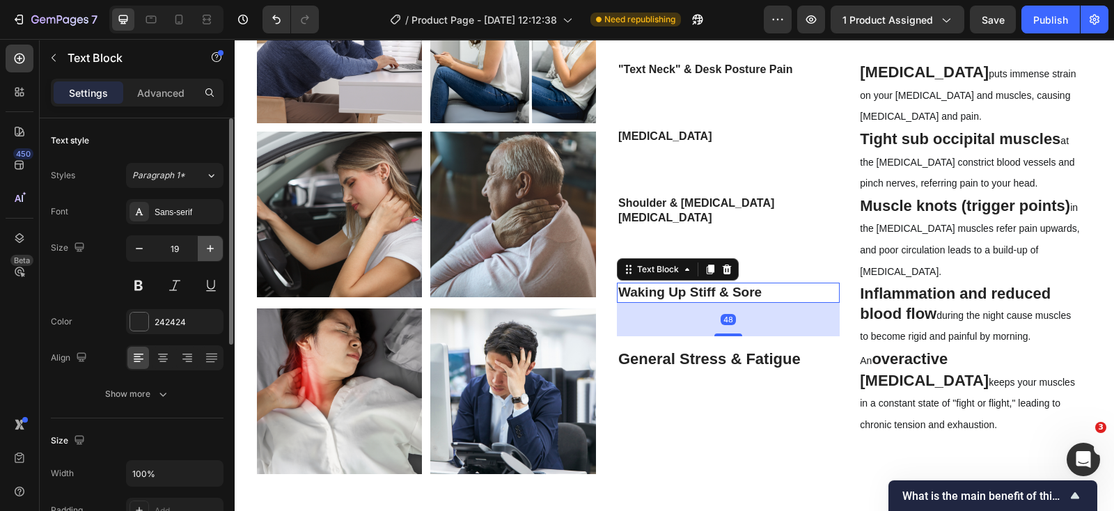
click at [209, 253] on icon "button" at bounding box center [210, 249] width 14 height 14
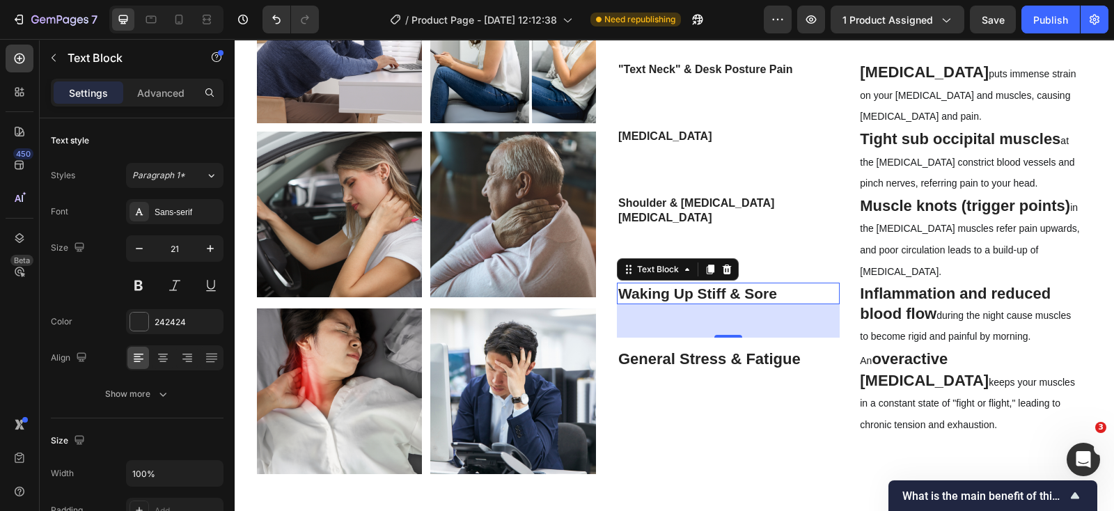
type input "22"
click at [787, 214] on p "Shoulder & [MEDICAL_DATA] [MEDICAL_DATA]" at bounding box center [728, 210] width 220 height 29
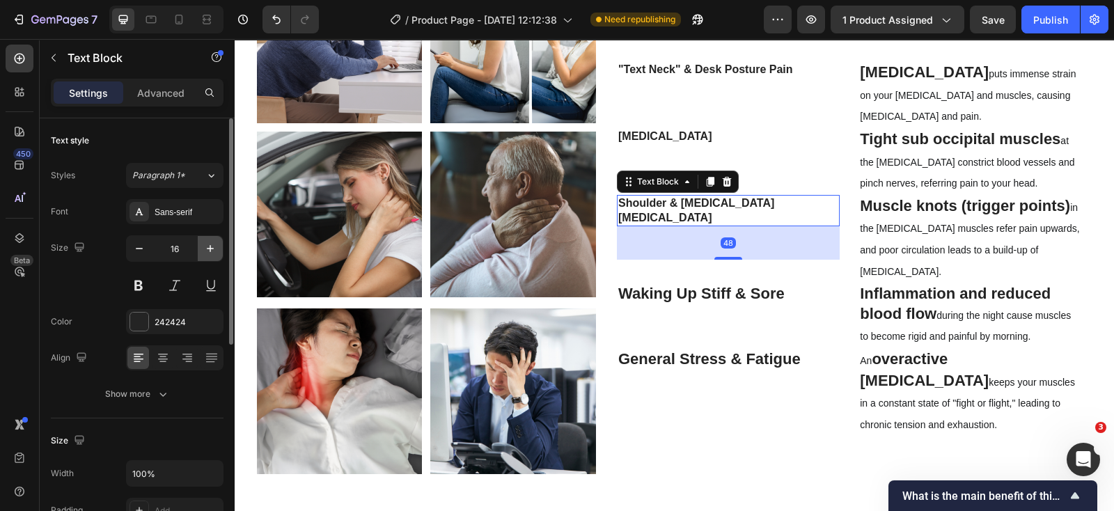
click at [206, 242] on icon "button" at bounding box center [210, 249] width 14 height 14
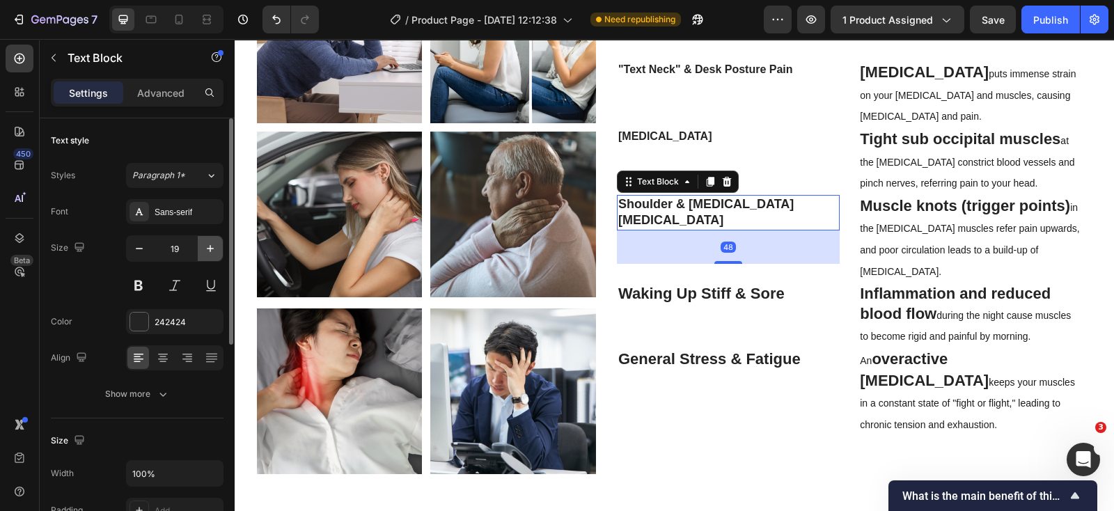
click at [206, 242] on icon "button" at bounding box center [210, 249] width 14 height 14
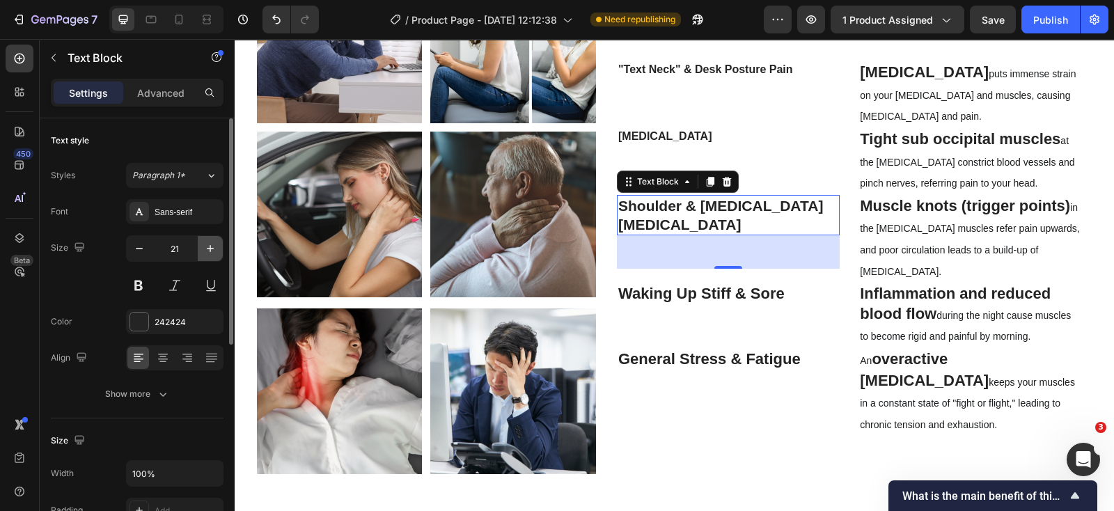
click at [206, 242] on icon "button" at bounding box center [210, 249] width 14 height 14
type input "22"
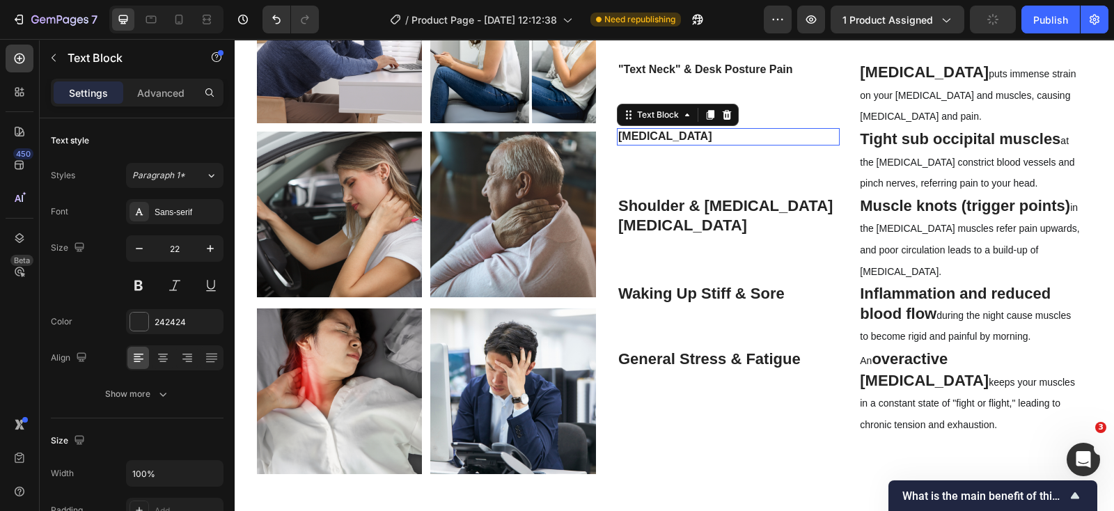
click at [781, 137] on p "[MEDICAL_DATA]" at bounding box center [728, 137] width 220 height 15
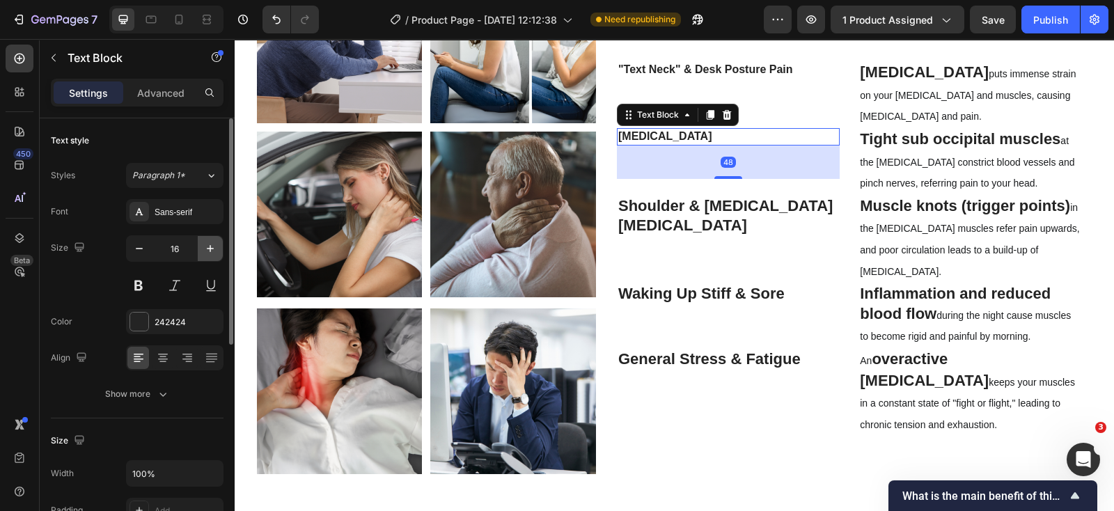
click at [205, 252] on icon "button" at bounding box center [210, 249] width 14 height 14
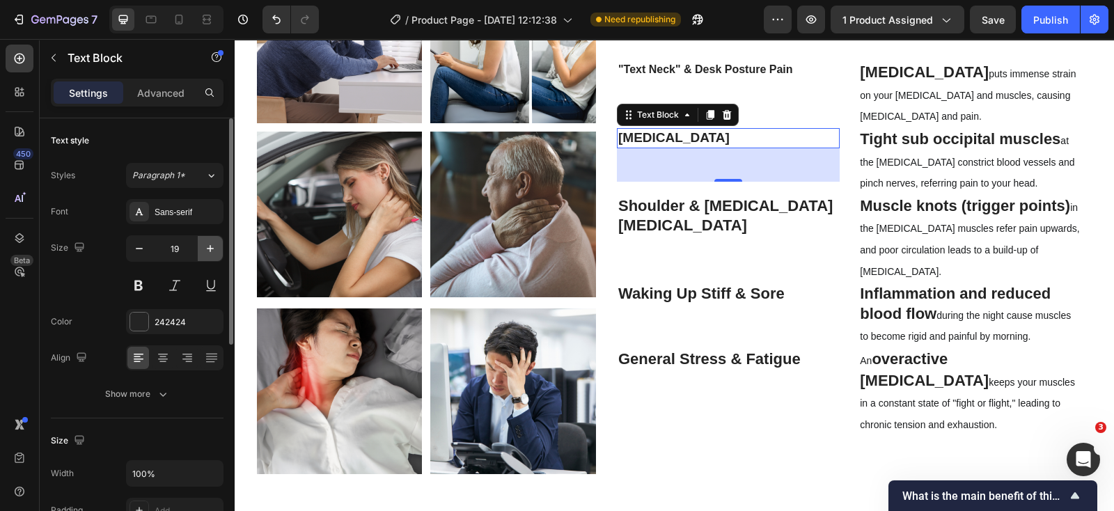
click at [205, 252] on icon "button" at bounding box center [210, 249] width 14 height 14
click at [143, 251] on icon "button" at bounding box center [139, 249] width 14 height 14
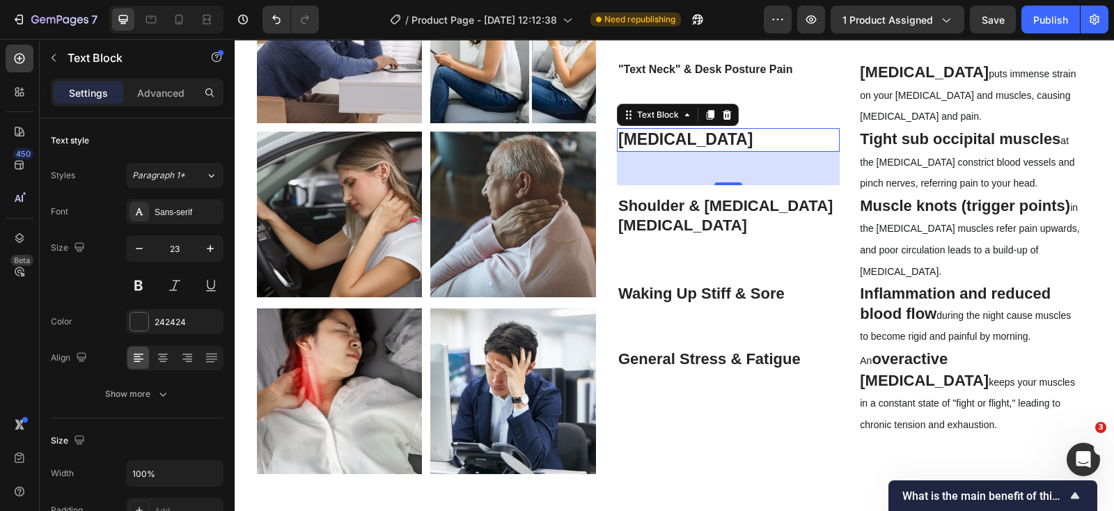
type input "22"
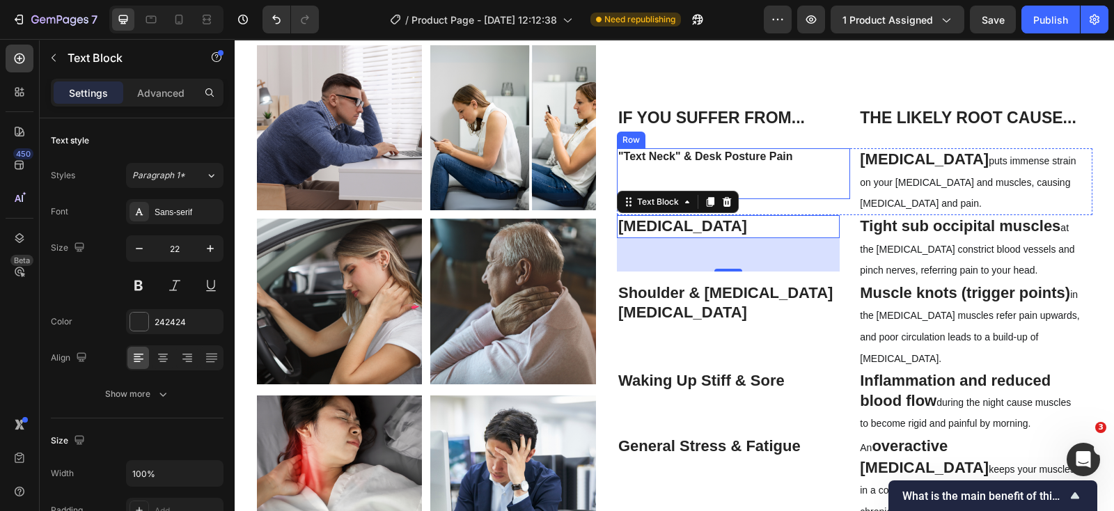
click at [772, 171] on div ""Text Neck" & Desk Posture Pain Text Block" at bounding box center [728, 173] width 223 height 51
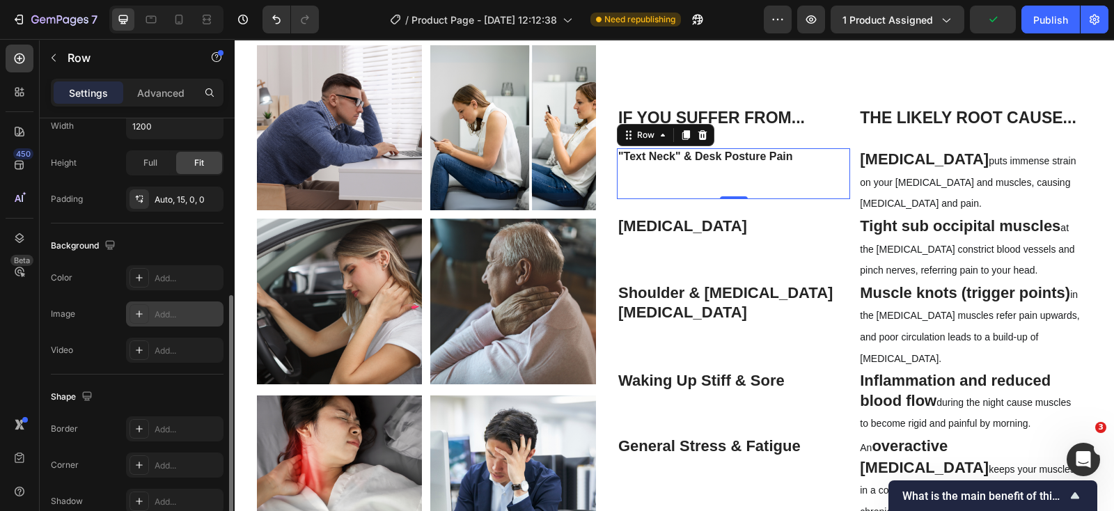
scroll to position [0, 0]
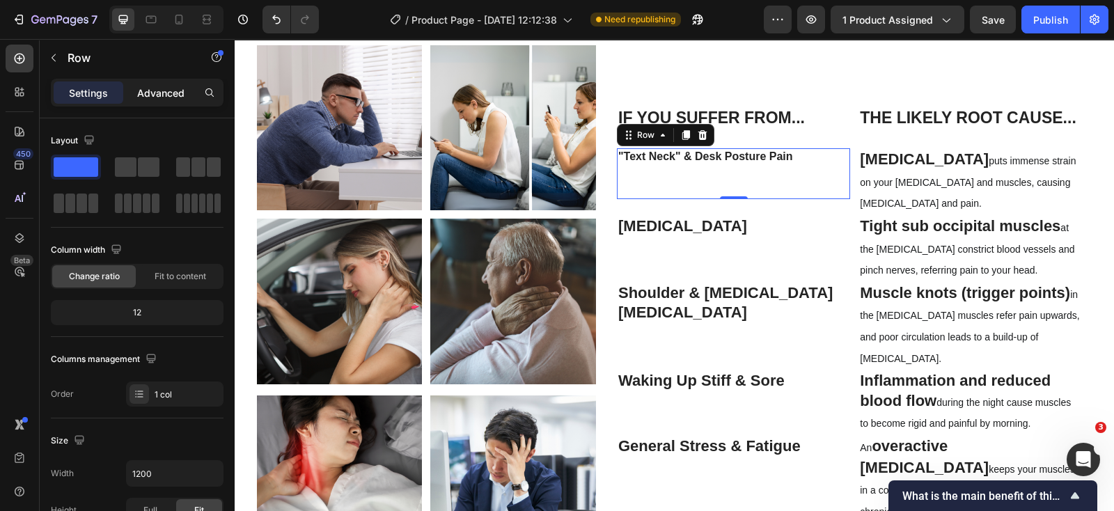
click at [166, 96] on p "Advanced" at bounding box center [160, 93] width 47 height 15
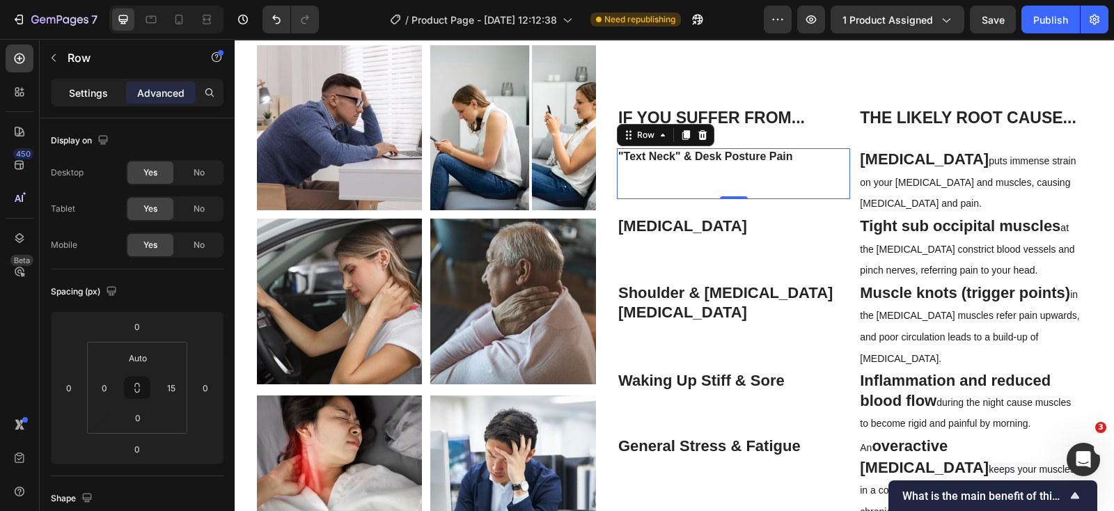
click at [97, 92] on p "Settings" at bounding box center [88, 93] width 39 height 15
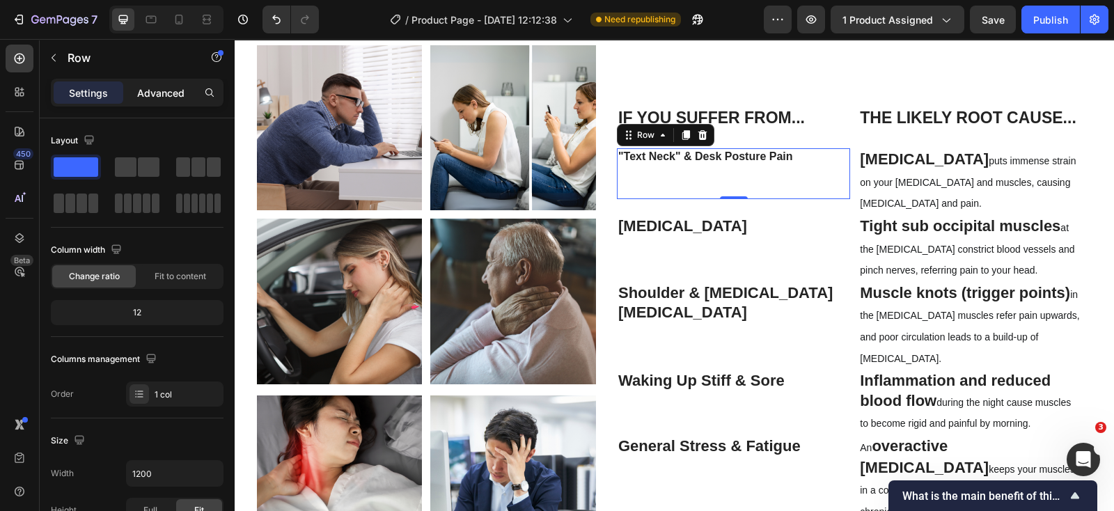
click at [141, 88] on p "Advanced" at bounding box center [160, 93] width 47 height 15
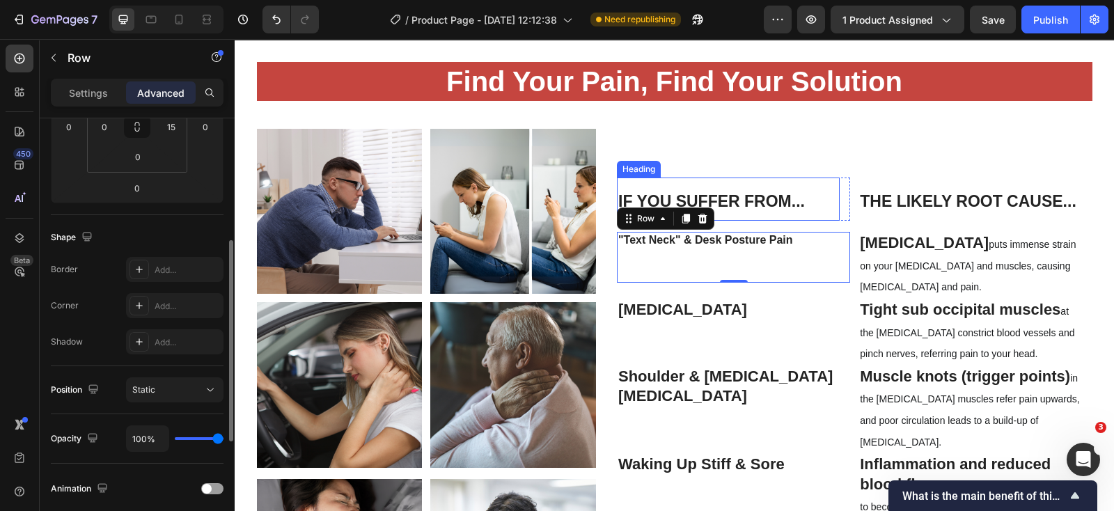
scroll to position [1549, 0]
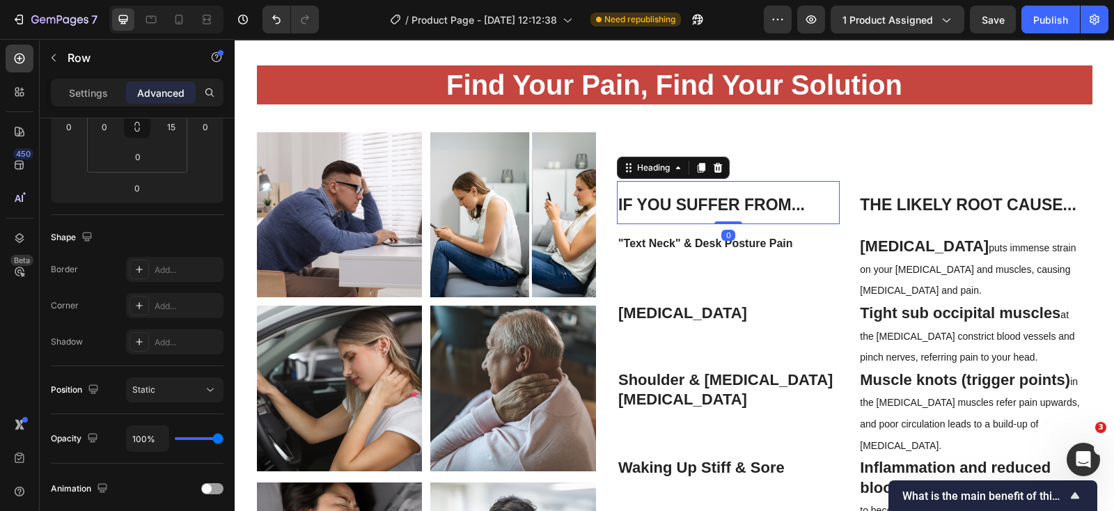
click at [799, 213] on h2 "If You Suffer From..." at bounding box center [728, 202] width 223 height 43
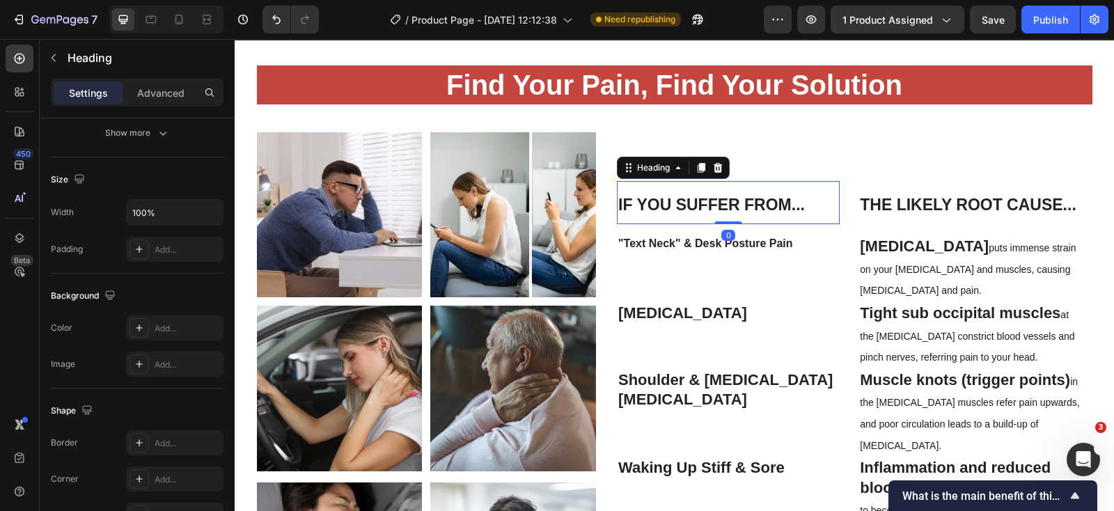
scroll to position [0, 0]
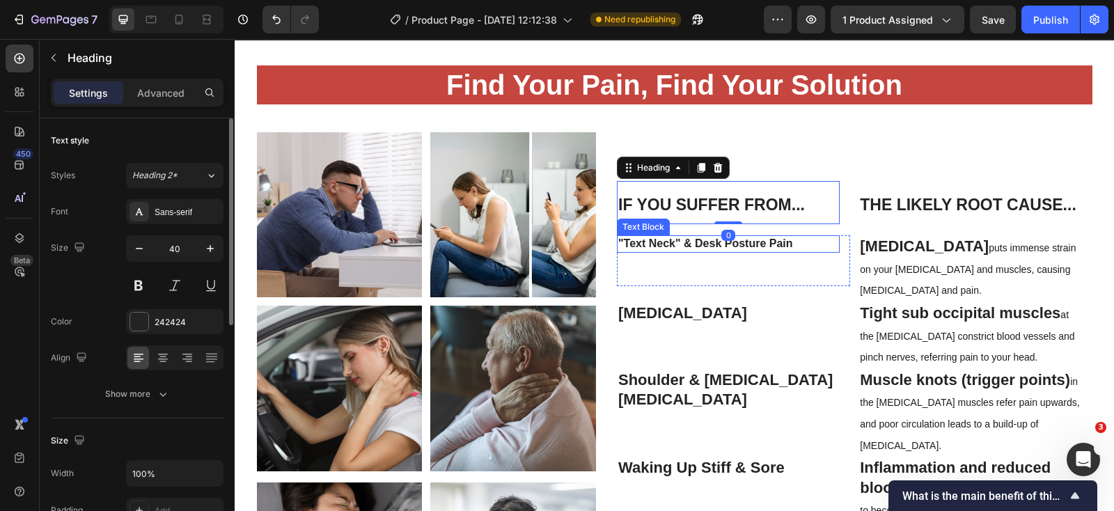
click at [804, 247] on p ""Text Neck" & Desk Posture Pain" at bounding box center [728, 244] width 220 height 15
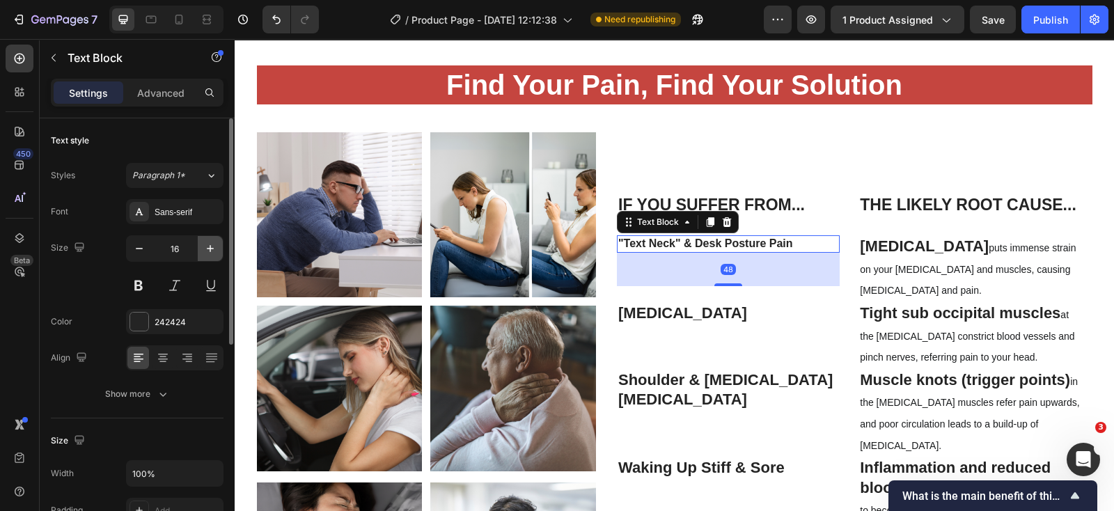
click at [209, 242] on icon "button" at bounding box center [210, 249] width 14 height 14
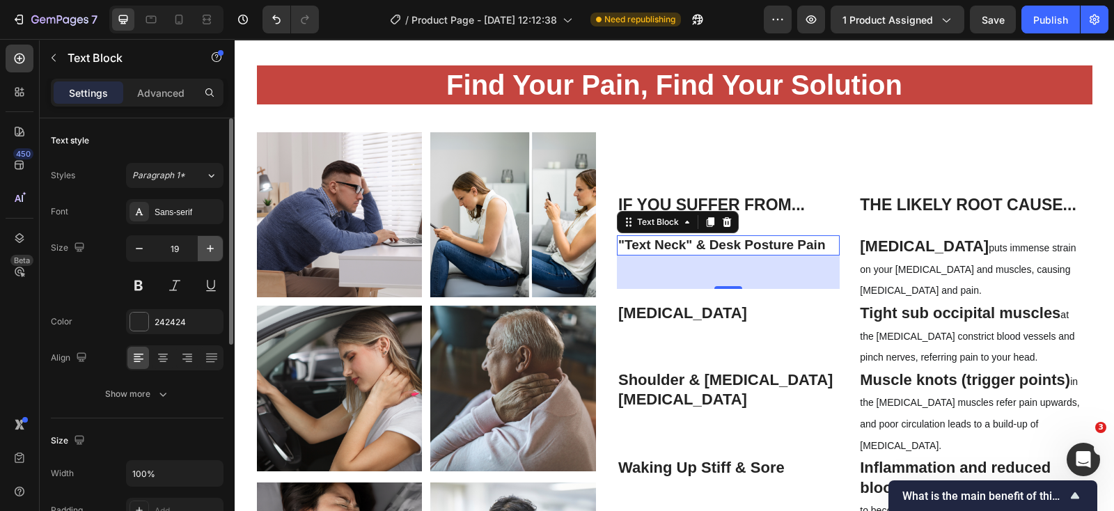
click at [209, 242] on icon "button" at bounding box center [210, 249] width 14 height 14
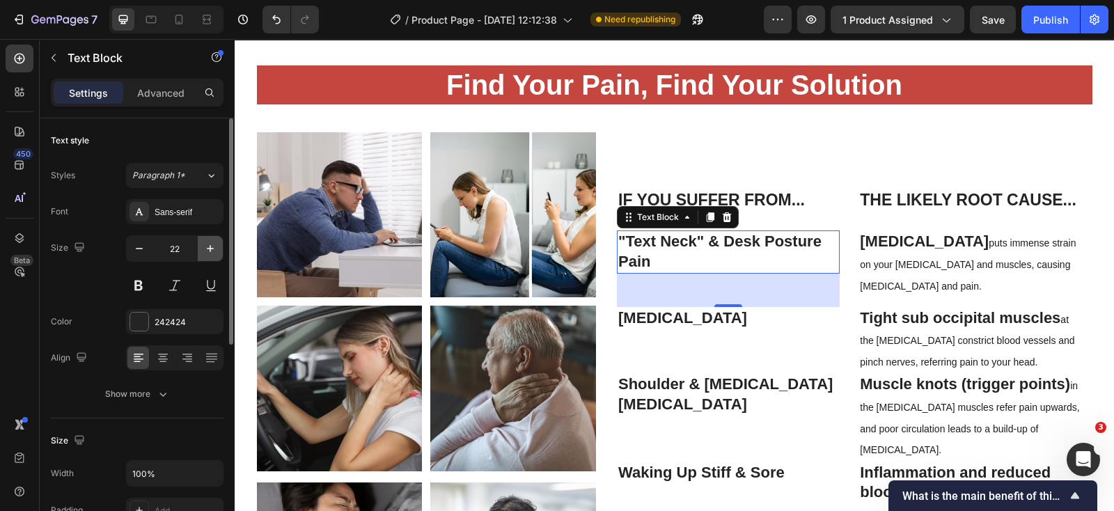
click at [209, 242] on icon "button" at bounding box center [210, 249] width 14 height 14
click at [143, 256] on button "button" at bounding box center [139, 248] width 25 height 25
type input "22"
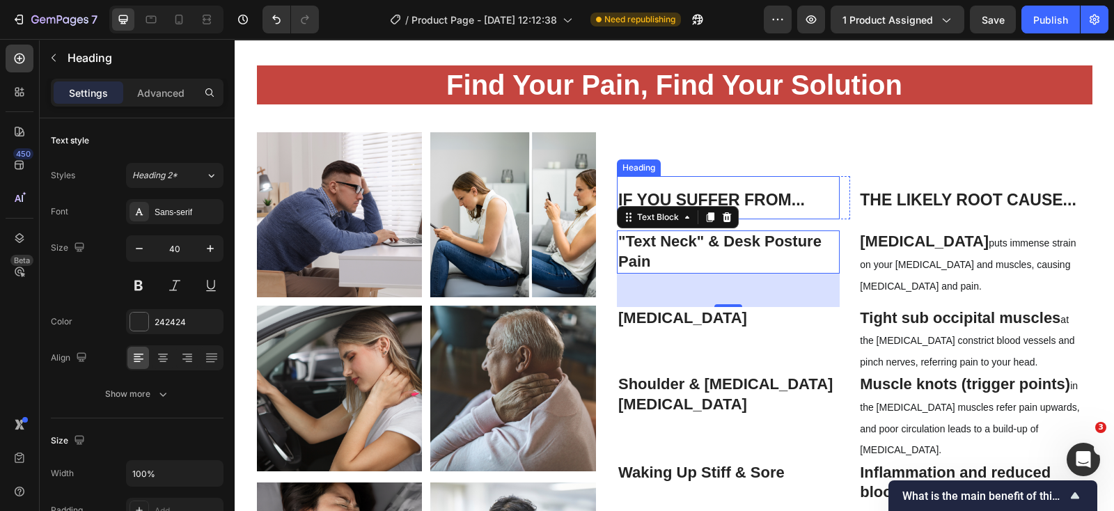
click at [800, 207] on h2 "If You Suffer From..." at bounding box center [728, 197] width 223 height 43
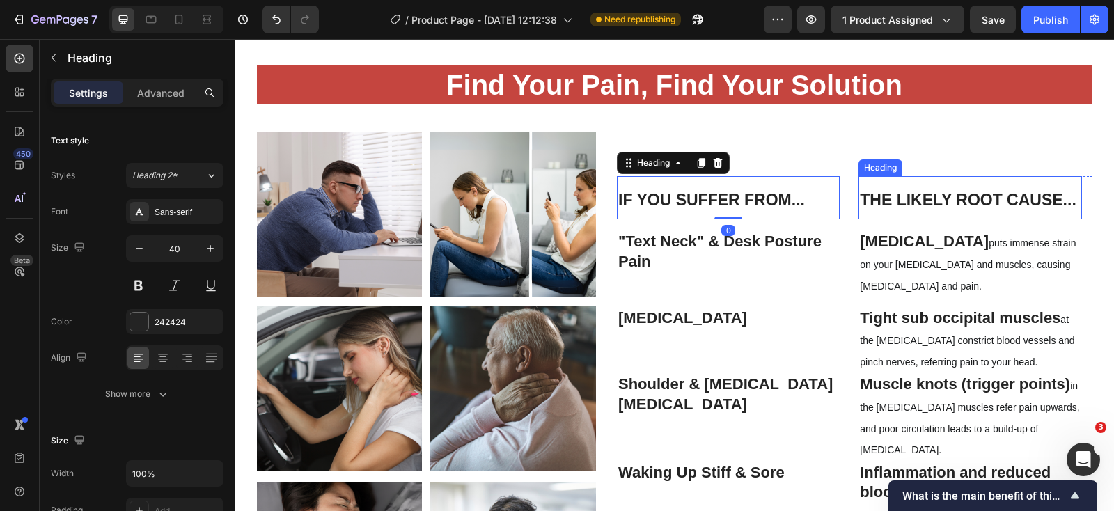
click at [900, 203] on strong "The Likely Root Cause..." at bounding box center [968, 200] width 217 height 18
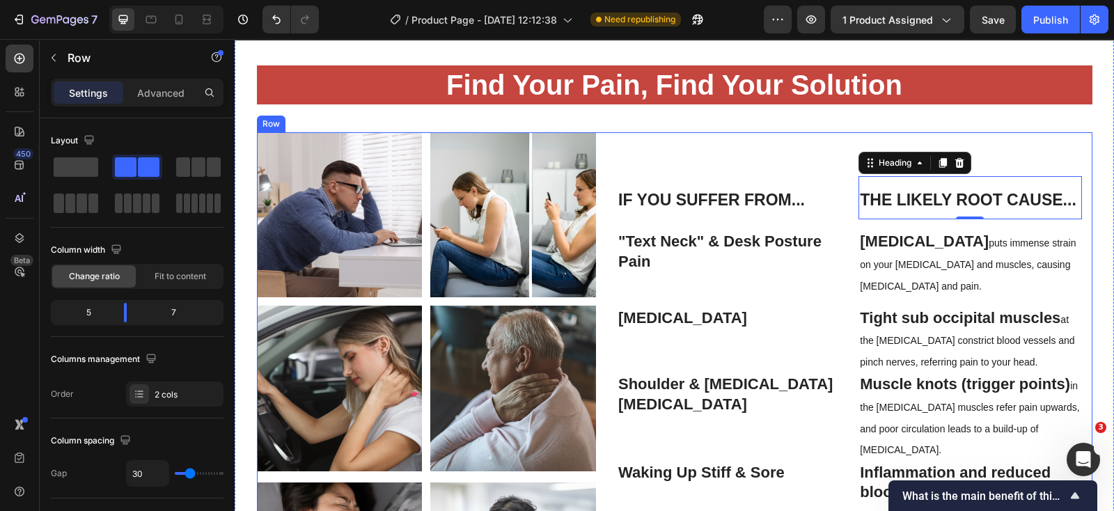
click at [803, 151] on div "If You Suffer From... Heading Row The Likely Root Cause... Heading 0 Row Row "T…" at bounding box center [855, 395] width 476 height 527
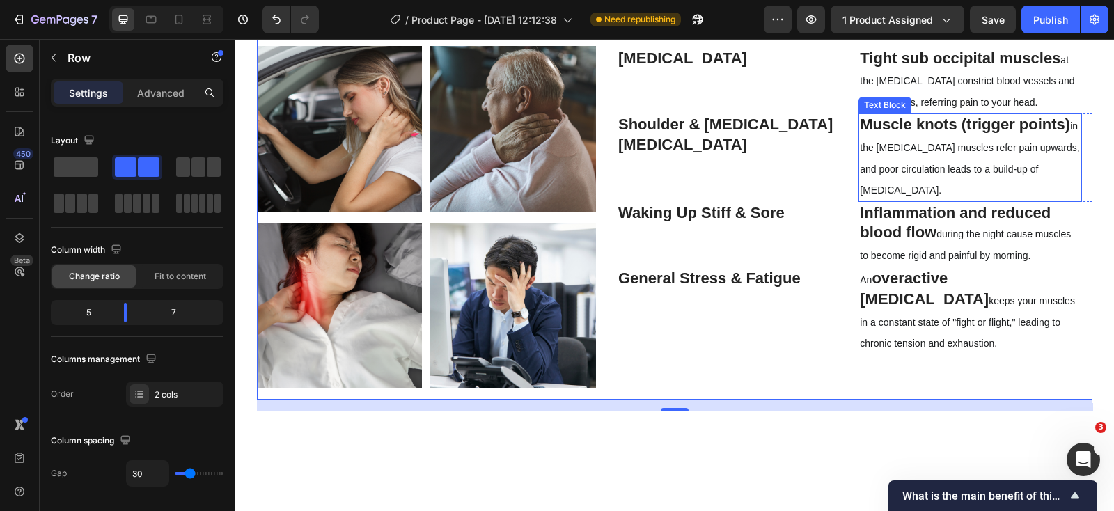
scroll to position [1811, 0]
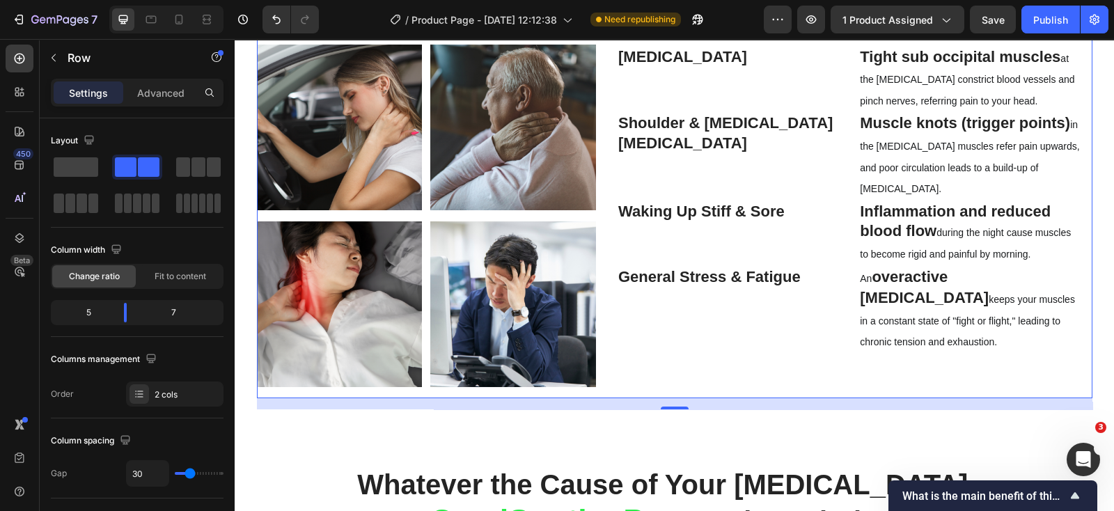
click at [827, 378] on div "If You Suffer From... Heading Row The Likely Root Cause... Heading Row Row "Tex…" at bounding box center [855, 134] width 476 height 527
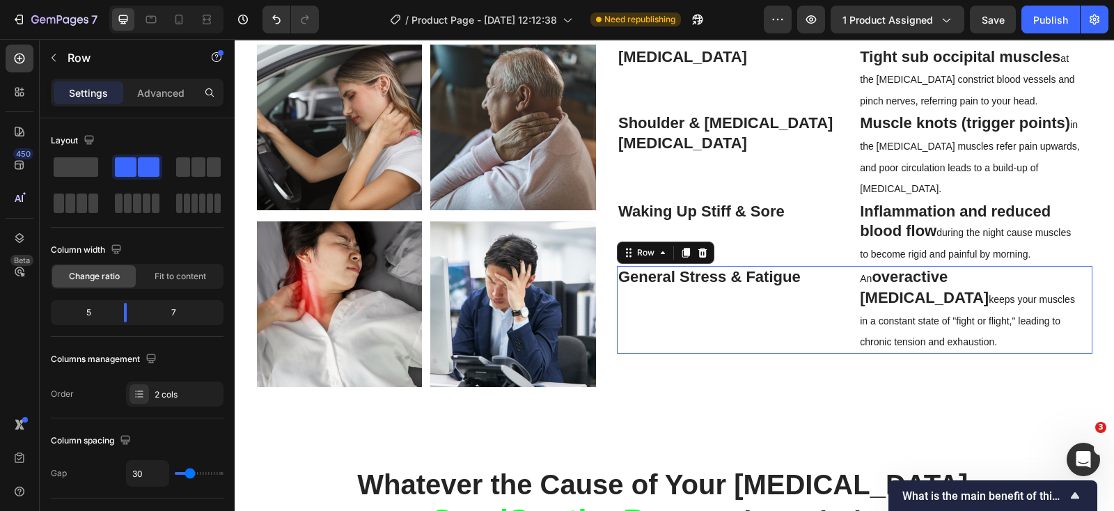
click at [837, 345] on div "General Stress & Fatigue Text Block Row" at bounding box center [733, 310] width 233 height 88
drag, startPoint x: 849, startPoint y: 350, endPoint x: 848, endPoint y: 308, distance: 42.5
click at [848, 334] on div "General Stress & Fatigue Text Block Row An overactive [MEDICAL_DATA] keeps your…" at bounding box center [855, 310] width 476 height 88
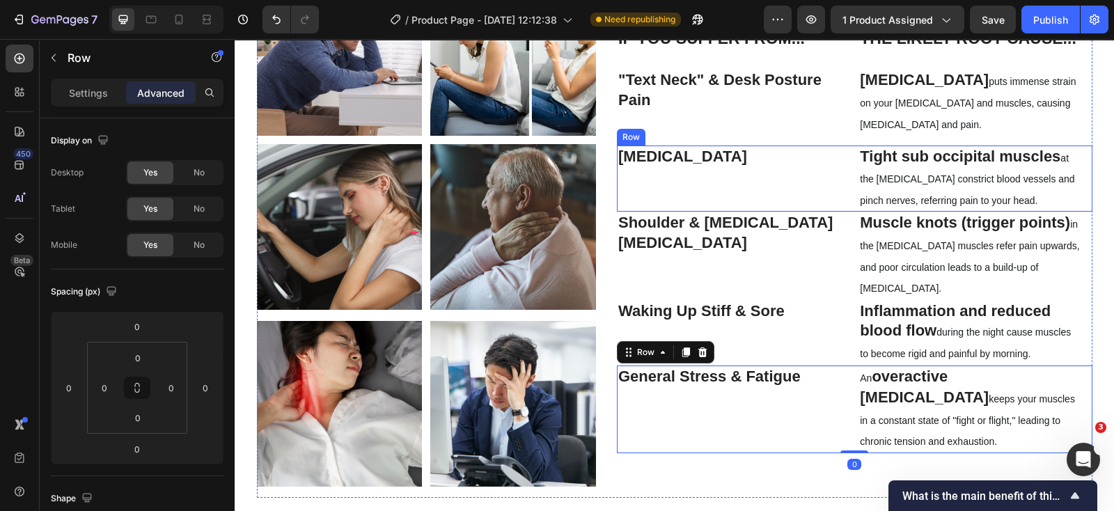
scroll to position [1549, 0]
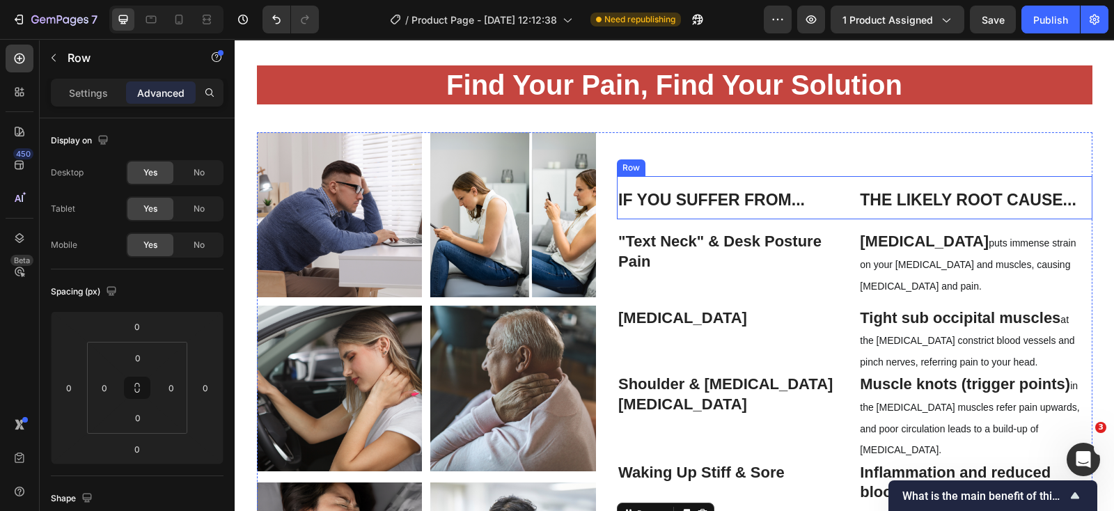
click at [844, 219] on div "If You Suffer From... Heading Row The Likely Root Cause... [GEOGRAPHIC_DATA]" at bounding box center [855, 197] width 476 height 43
click at [845, 213] on div "If You Suffer From... Heading Row The Likely Root Cause... Heading Row Row 0" at bounding box center [855, 197] width 476 height 43
click at [617, 134] on div "If You Suffer From... Heading Row The Likely Root Cause... Heading Row Row 0 "T…" at bounding box center [855, 395] width 476 height 527
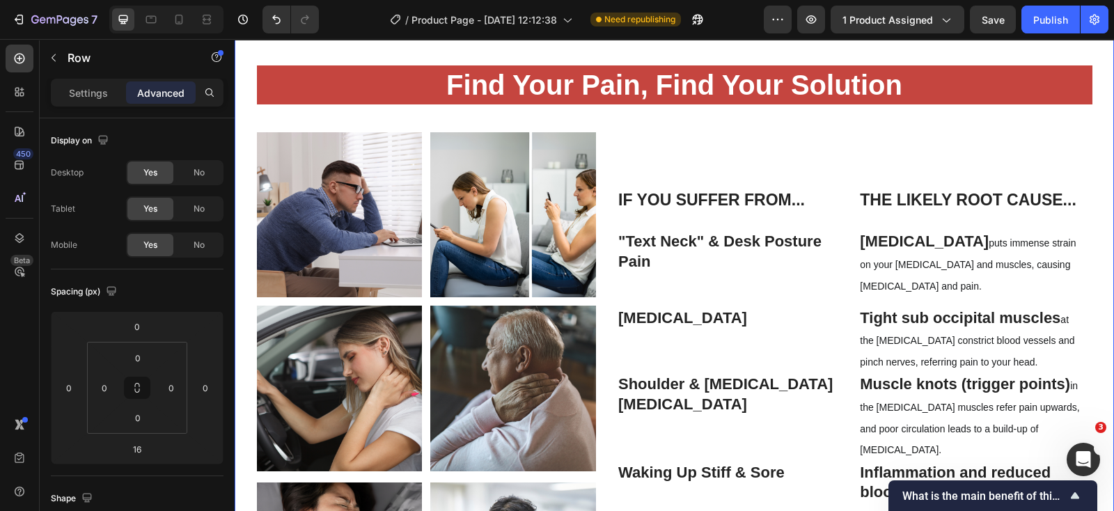
click at [613, 118] on div "Find Your Pain, Find Your Solution Heading Row Image Image Row Image Image Row …" at bounding box center [674, 367] width 859 height 605
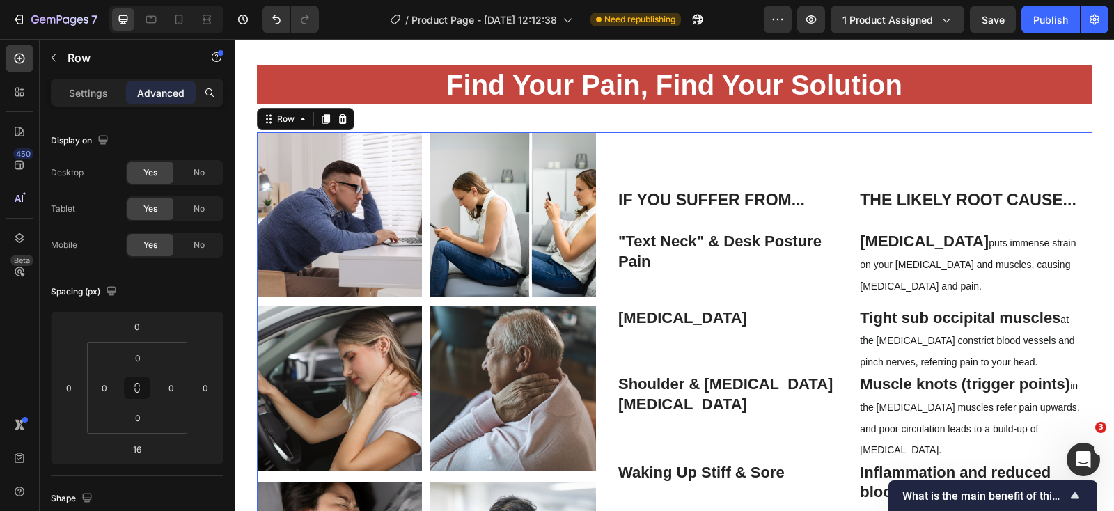
click at [617, 139] on div "If You Suffer From... Heading Row The Likely Root Cause... Heading Row Row "Tex…" at bounding box center [855, 395] width 476 height 527
click at [625, 155] on div "If You Suffer From... Heading Row The Likely Root Cause... Heading Row Row "Tex…" at bounding box center [855, 395] width 476 height 527
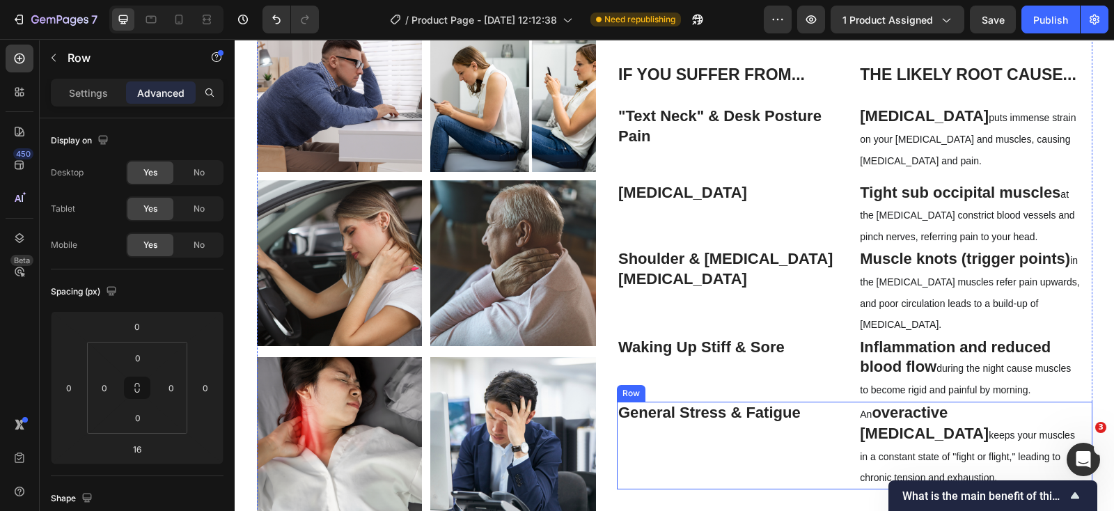
scroll to position [1636, 0]
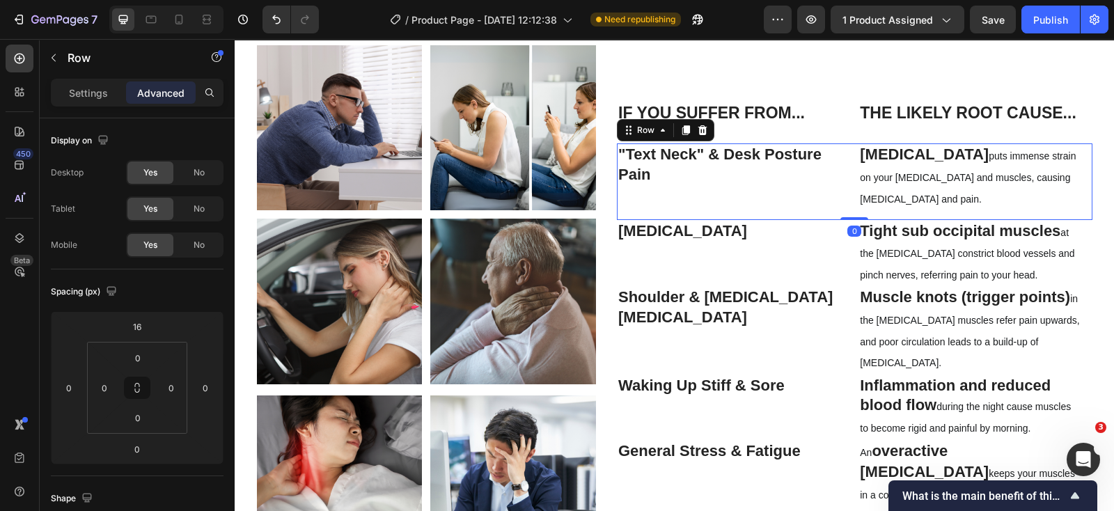
click at [846, 216] on div ""Text Neck" & Desk Posture Pain Text Block Row [MEDICAL_DATA] puts immense stra…" at bounding box center [855, 181] width 476 height 76
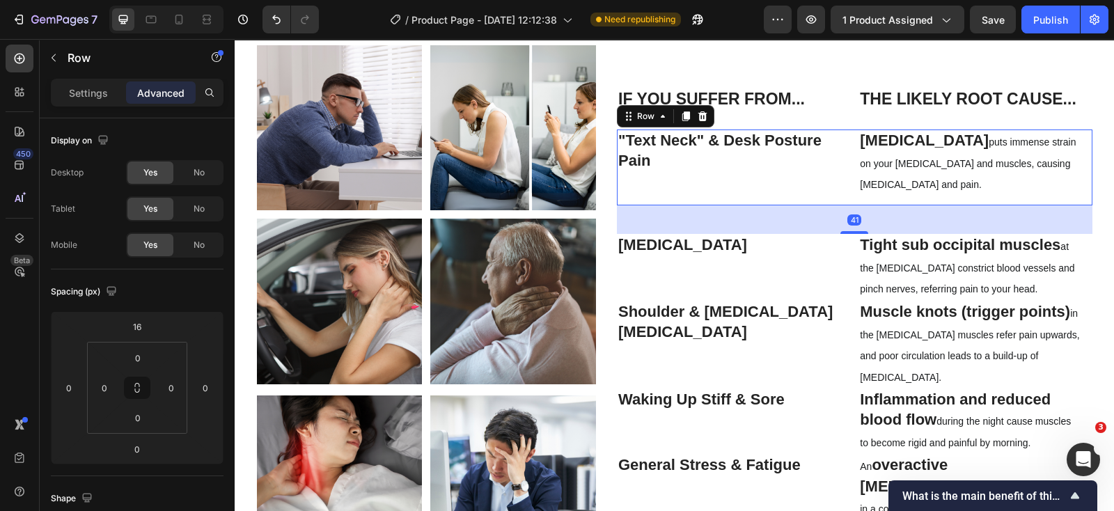
drag, startPoint x: 850, startPoint y: 219, endPoint x: 854, endPoint y: 247, distance: 28.9
click at [854, 247] on div "If You Suffer From... Heading Row The Likely Root Cause... Heading Row Row "Tex…" at bounding box center [855, 308] width 476 height 527
type input "41"
click at [842, 310] on div "Shoulder & Upper Back Stiffness Text Block Row" at bounding box center [733, 339] width 233 height 76
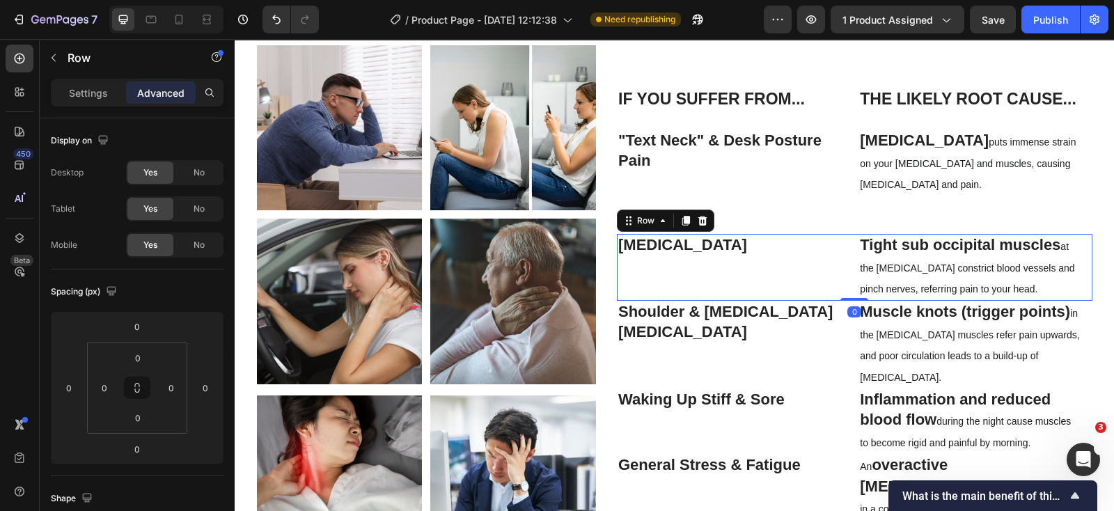
click at [845, 296] on div "[MEDICAL_DATA] Text Block Row Tight sub occipital muscles at the [MEDICAL_DATA]…" at bounding box center [855, 267] width 476 height 67
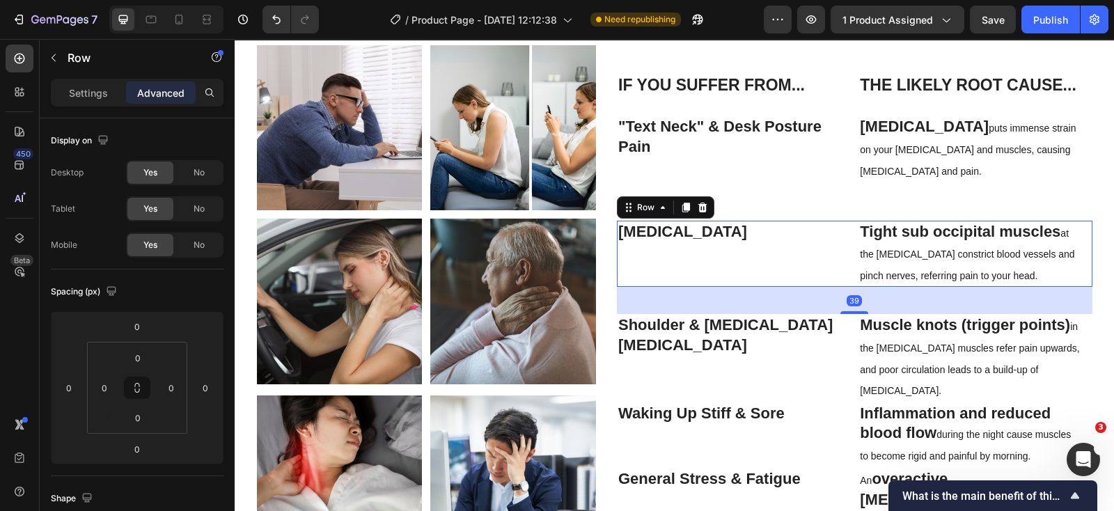
drag, startPoint x: 845, startPoint y: 302, endPoint x: 846, endPoint y: 329, distance: 27.2
click at [846, 329] on div "If You Suffer From... Heading Row The Likely Root Cause... Heading Row Row "Tex…" at bounding box center [855, 308] width 476 height 527
type input "39"
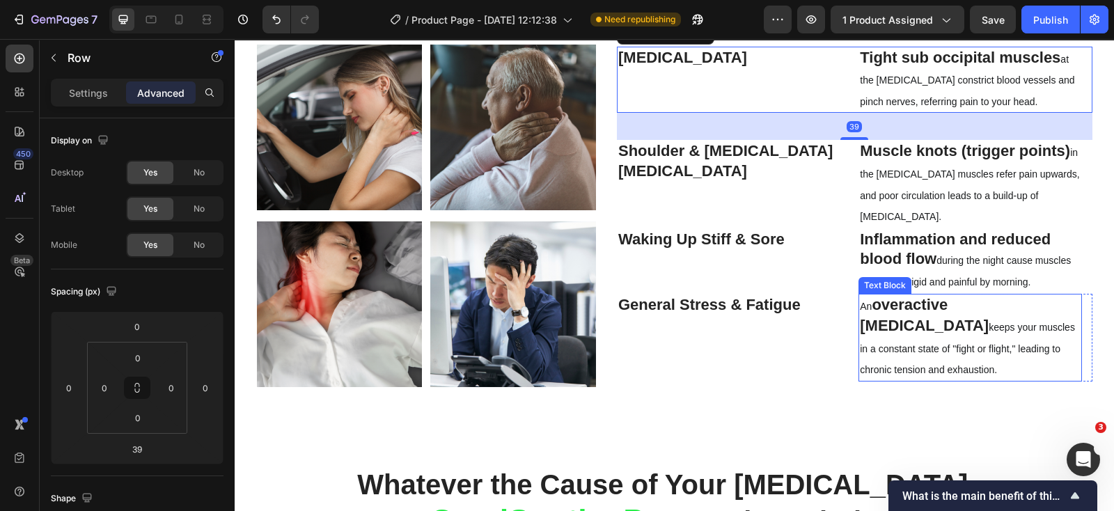
scroll to position [1723, 0]
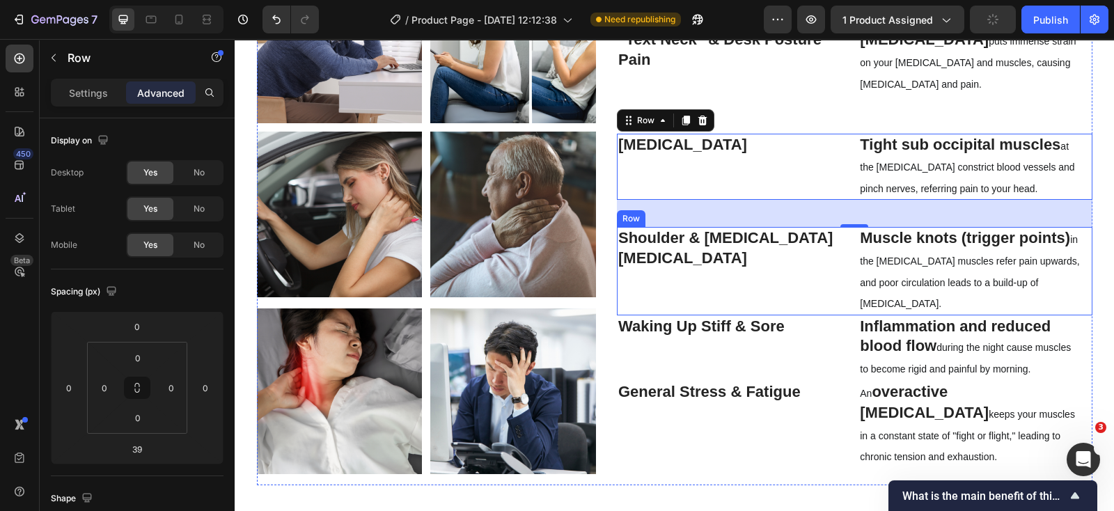
click at [849, 292] on div "Shoulder & Upper Back Stiffness Text Block Row Muscle knots (trigger points) in…" at bounding box center [855, 271] width 476 height 88
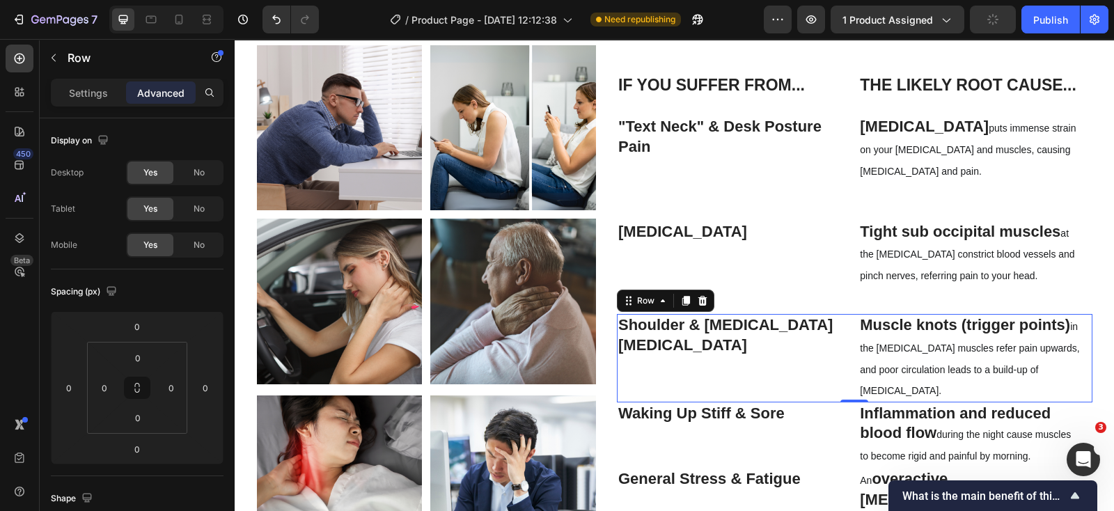
scroll to position [1549, 0]
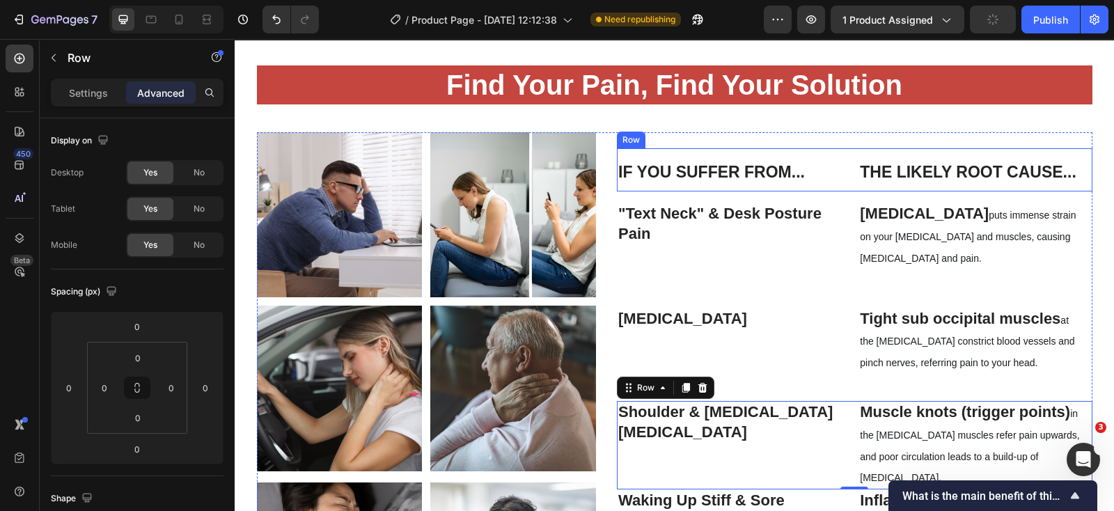
click at [845, 182] on div "If You Suffer From... Heading Row The Likely Root Cause... [GEOGRAPHIC_DATA]" at bounding box center [855, 169] width 476 height 43
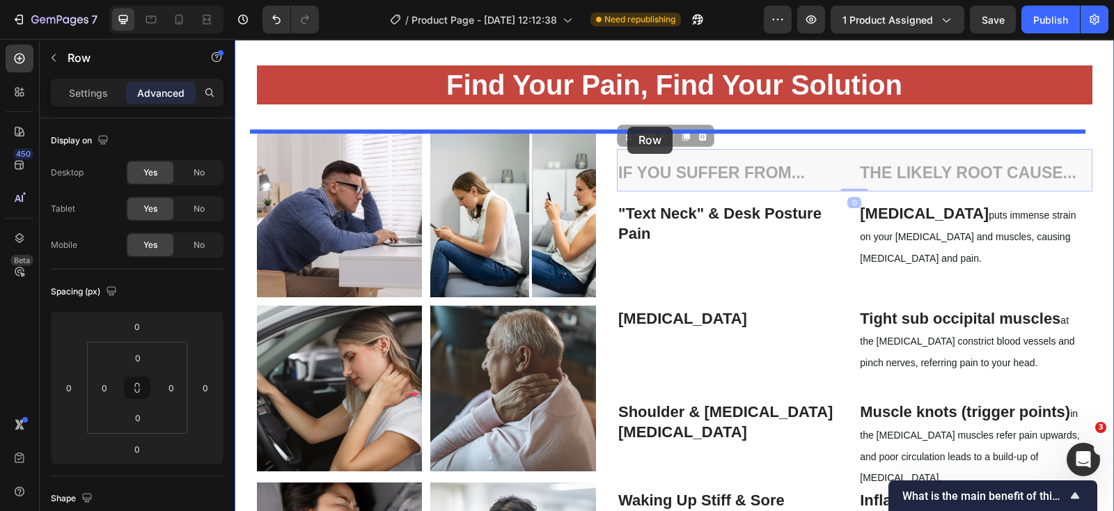
drag, startPoint x: 619, startPoint y: 137, endPoint x: 627, endPoint y: 127, distance: 13.4
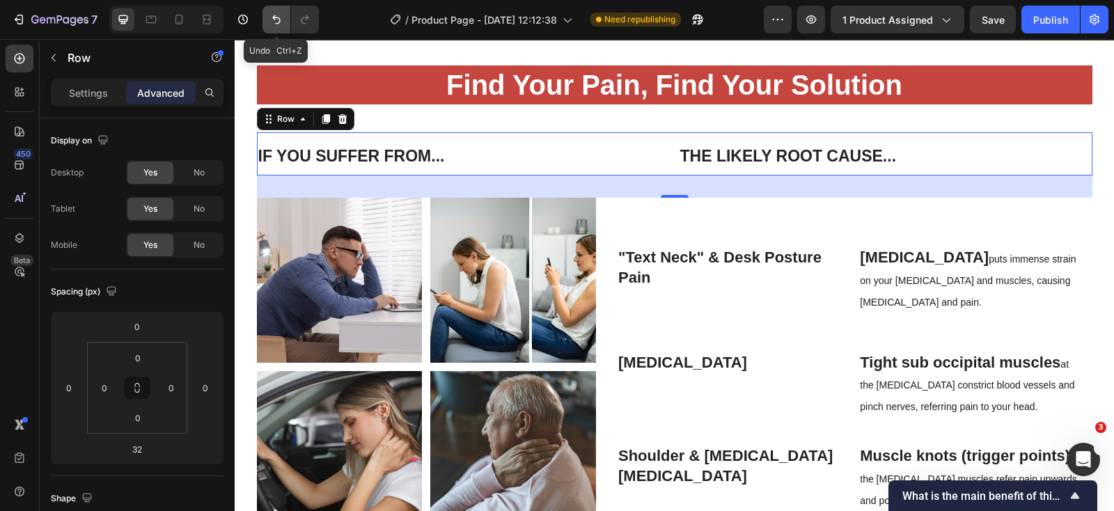
click at [270, 16] on icon "Undo/Redo" at bounding box center [276, 20] width 14 height 14
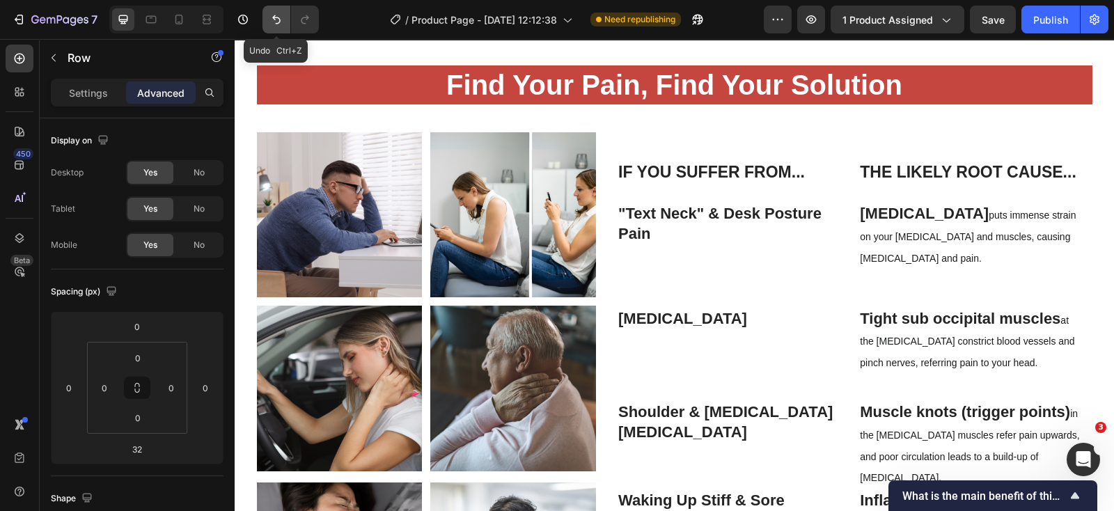
type input "0"
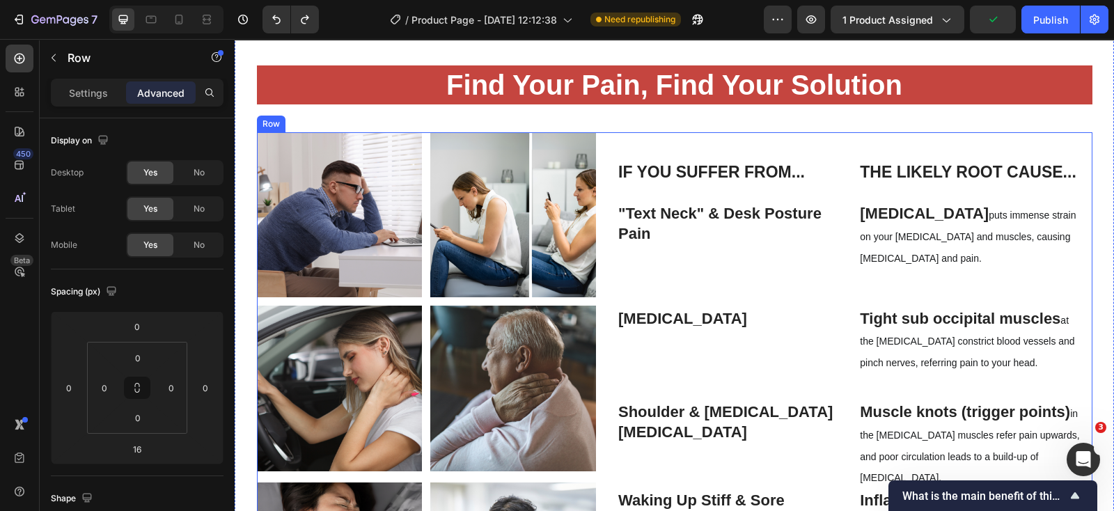
click at [693, 132] on div "If You Suffer From... Heading Row The Likely Root Cause... Heading Row Row "Tex…" at bounding box center [855, 395] width 476 height 527
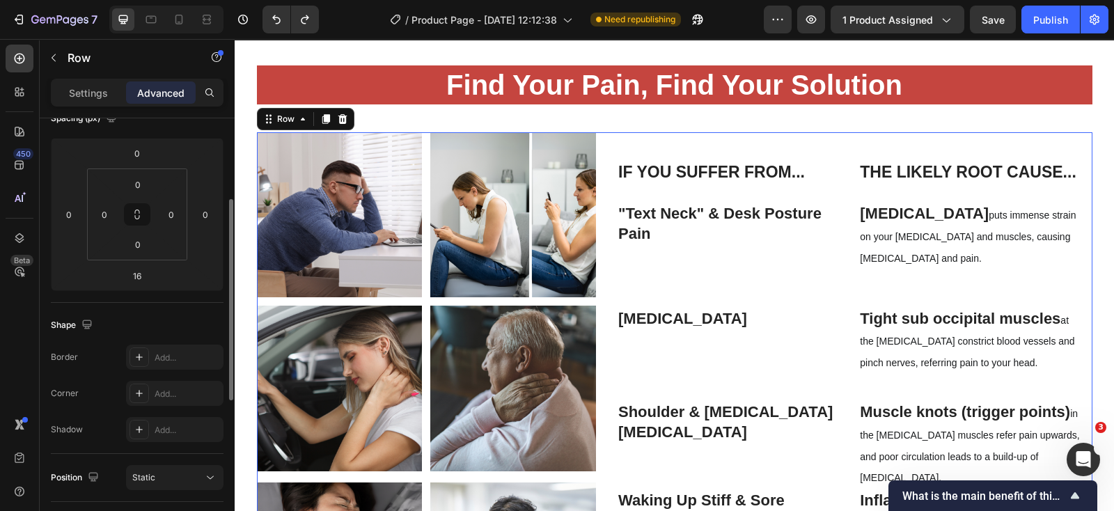
scroll to position [0, 0]
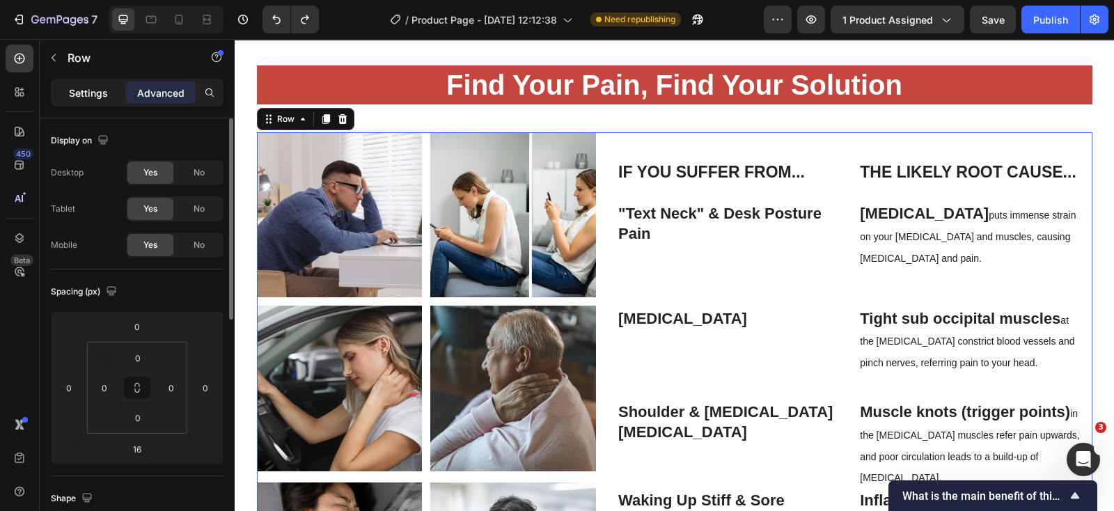
click at [84, 102] on div "Settings" at bounding box center [89, 92] width 70 height 22
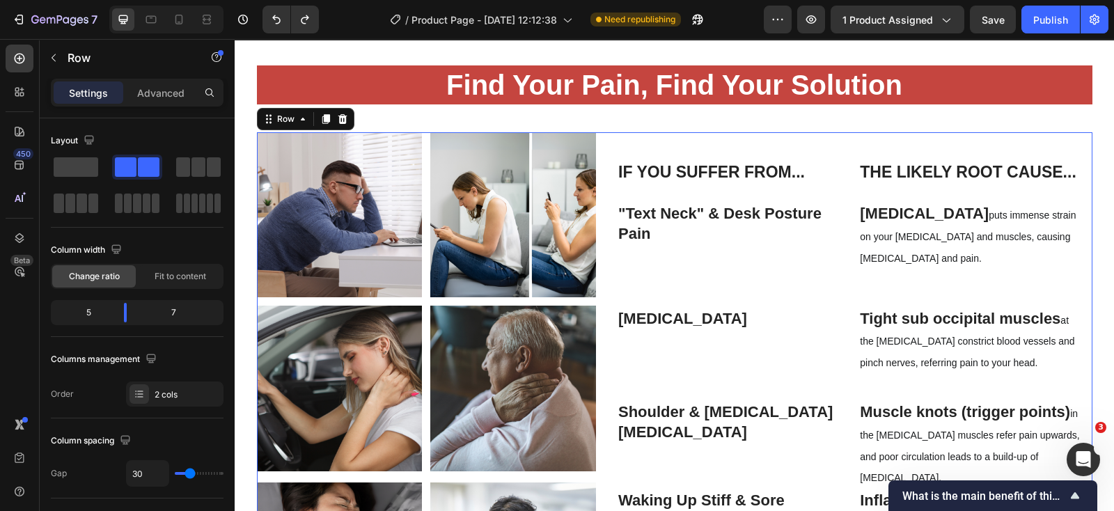
click at [845, 143] on div "If You Suffer From... Heading Row The Likely Root Cause... Heading Row Row "Tex…" at bounding box center [855, 395] width 476 height 527
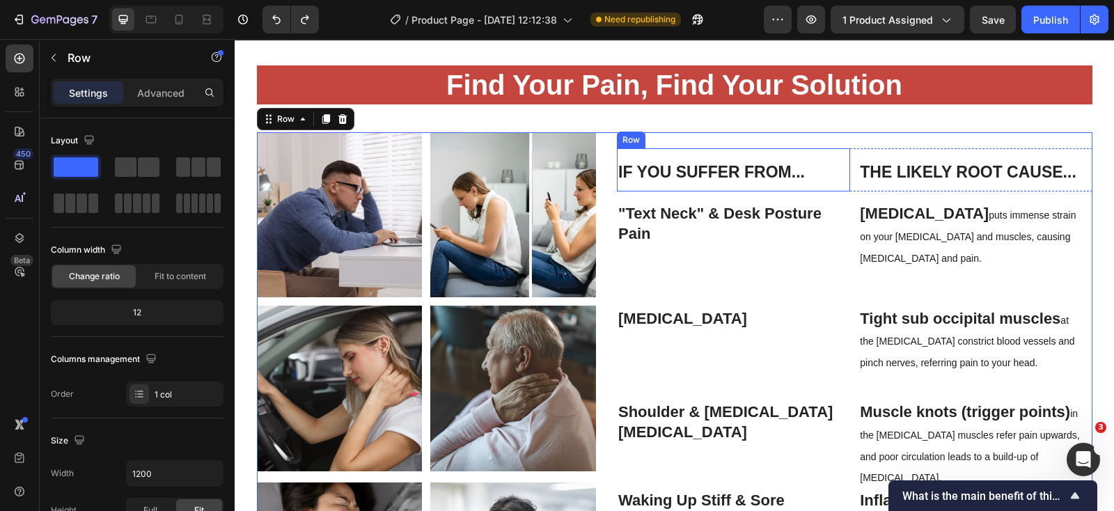
click at [843, 154] on div "If You Suffer From... Heading Row" at bounding box center [733, 169] width 233 height 43
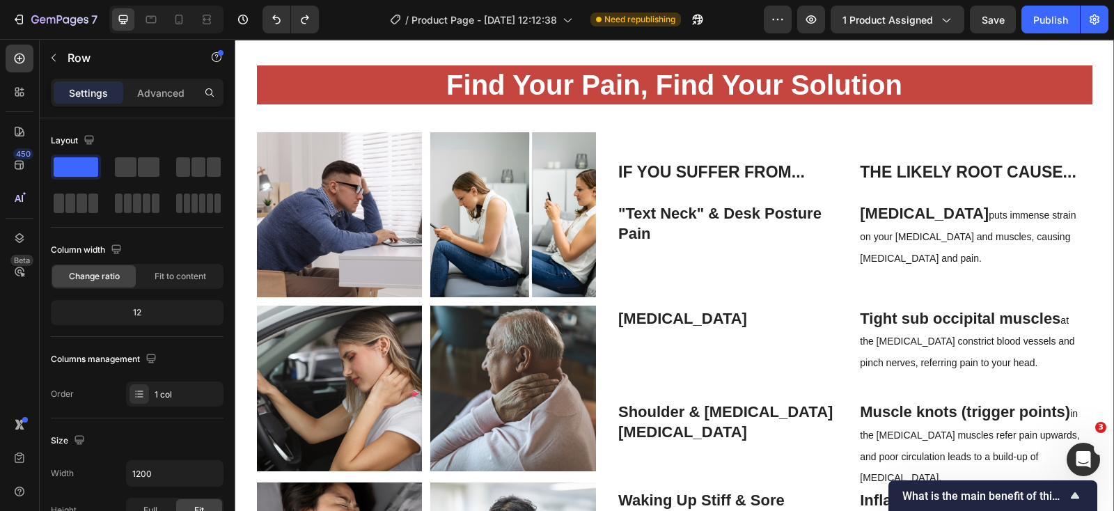
click at [828, 128] on div "Find Your Pain, Find Your Solution Heading Row Image Image Row Image Image Row …" at bounding box center [674, 367] width 859 height 605
click at [830, 120] on div "Find Your Pain, Find Your Solution Heading Row Image Image Row Image Image Row …" at bounding box center [674, 367] width 859 height 605
click at [723, 126] on div "Find Your Pain, Find Your Solution Heading Row Image Image Row Image Image Row …" at bounding box center [674, 367] width 859 height 605
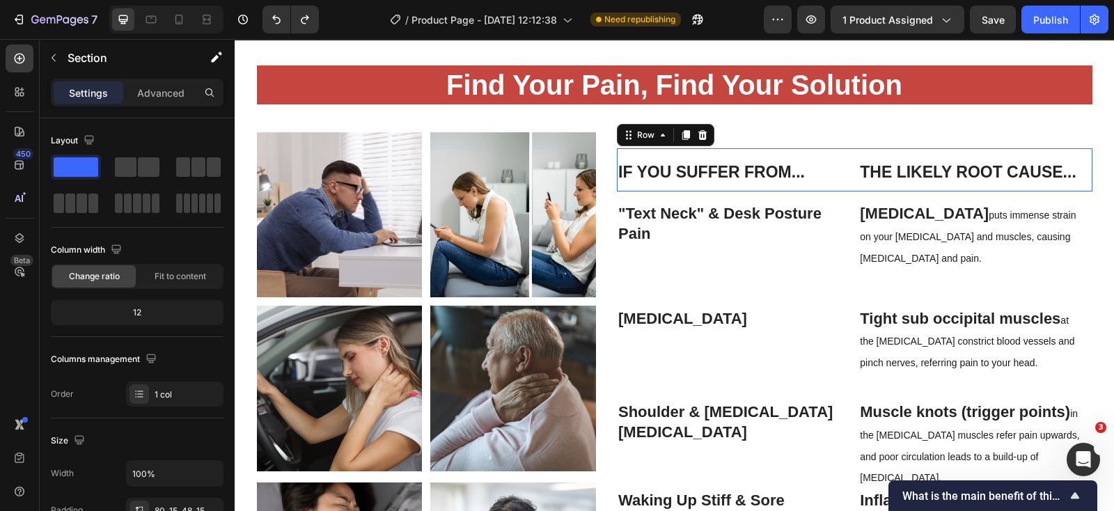
click at [844, 152] on div "If You Suffer From... Heading Row The Likely Root Cause... Heading Row Row 0" at bounding box center [855, 169] width 476 height 43
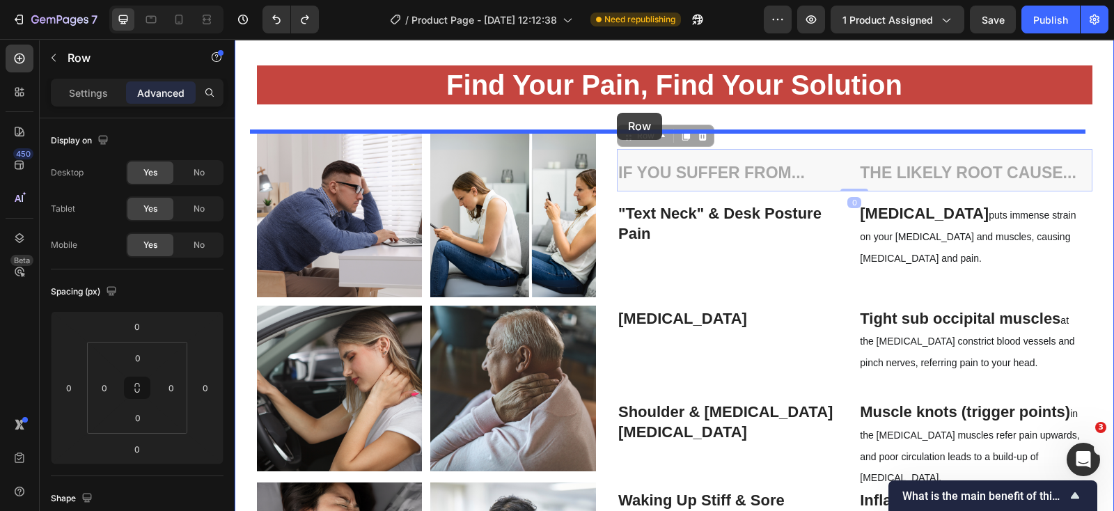
drag, startPoint x: 623, startPoint y: 130, endPoint x: 617, endPoint y: 113, distance: 18.3
type input "32"
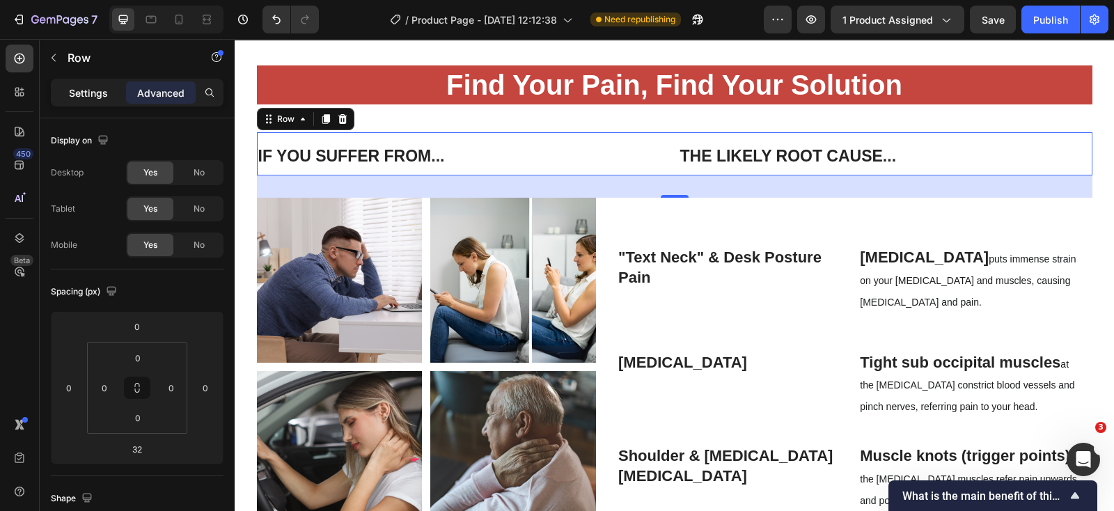
click at [85, 82] on div "Settings" at bounding box center [89, 92] width 70 height 22
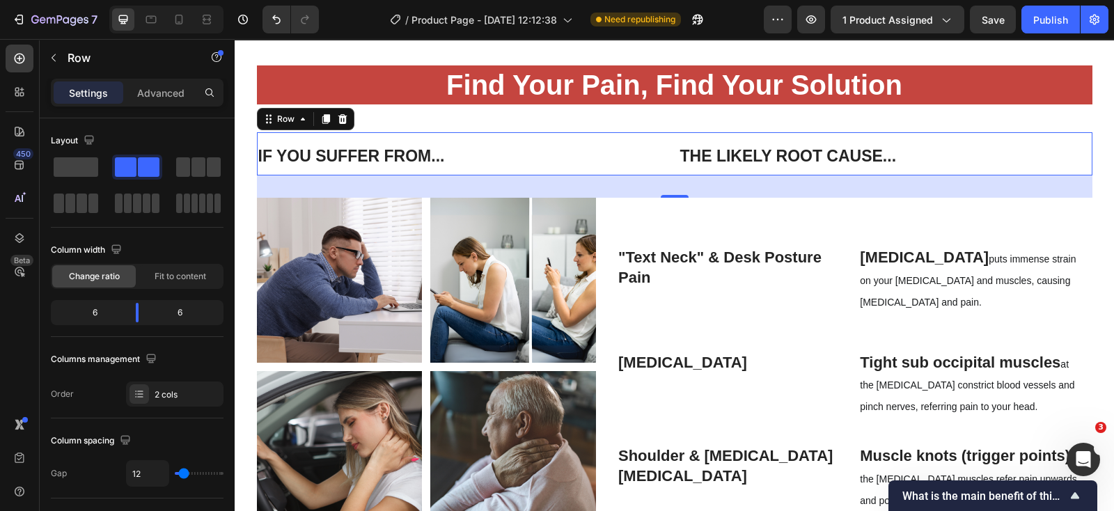
click at [86, 95] on p "Settings" at bounding box center [88, 93] width 39 height 15
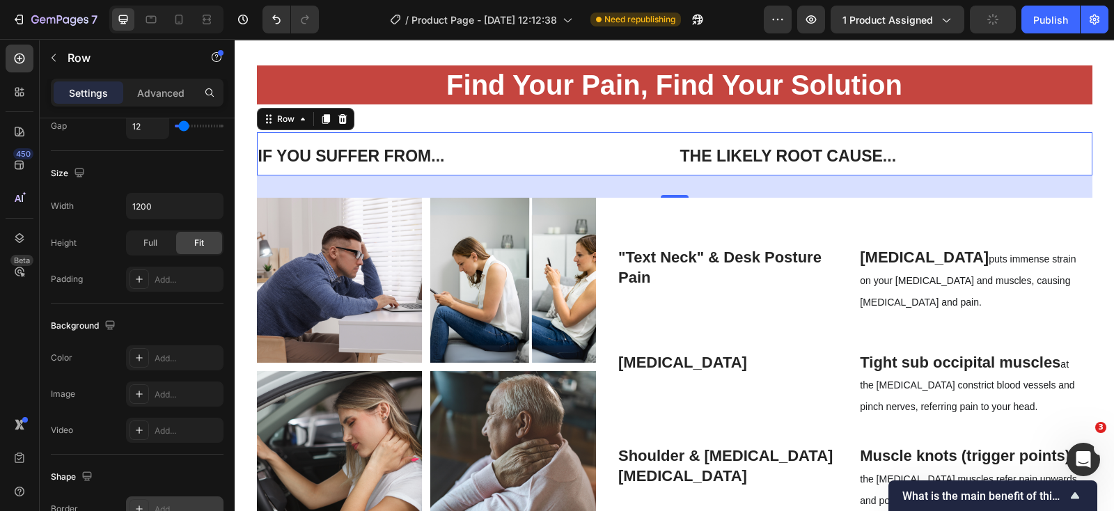
scroll to position [522, 0]
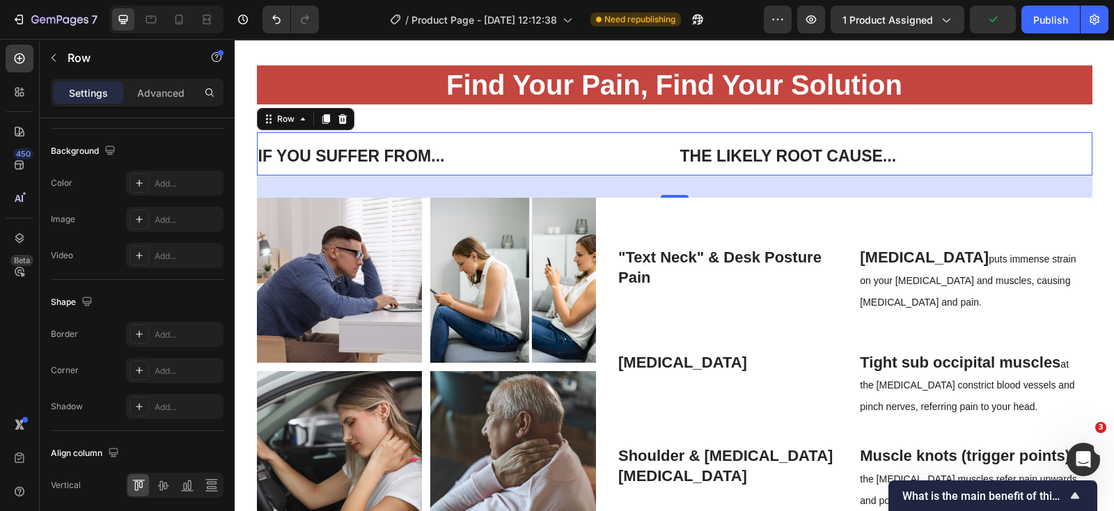
click at [669, 134] on div "If You Suffer From... Heading Row The Likely Root Cause... Heading Row Row 32" at bounding box center [675, 153] width 836 height 43
click at [664, 136] on div "If You Suffer From... Heading Row The Likely Root Cause... Heading Row Row 32" at bounding box center [675, 153] width 836 height 43
click at [667, 155] on div "If You Suffer From... Heading Row The Likely Root Cause... Heading Row Row 32" at bounding box center [675, 153] width 836 height 43
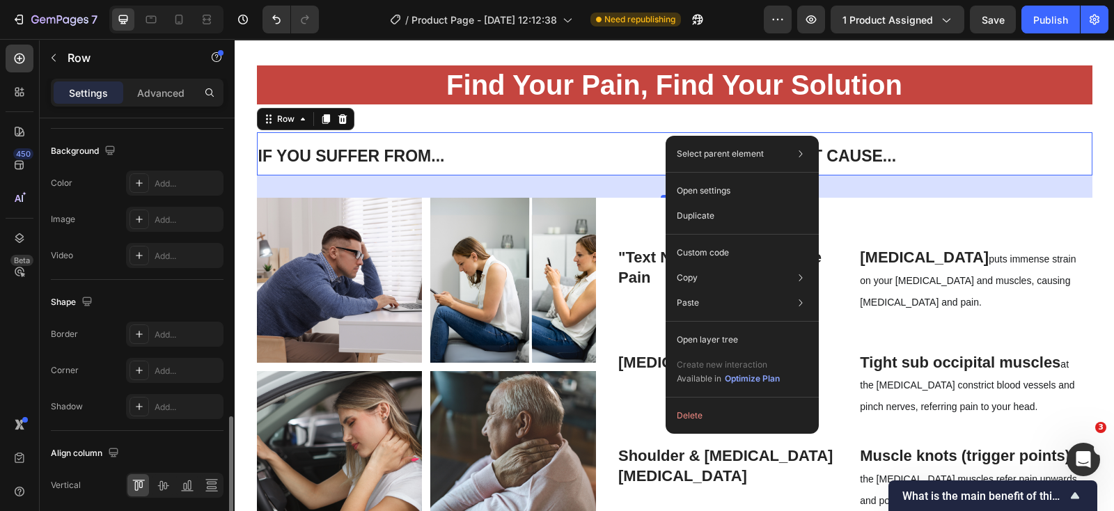
scroll to position [574, 0]
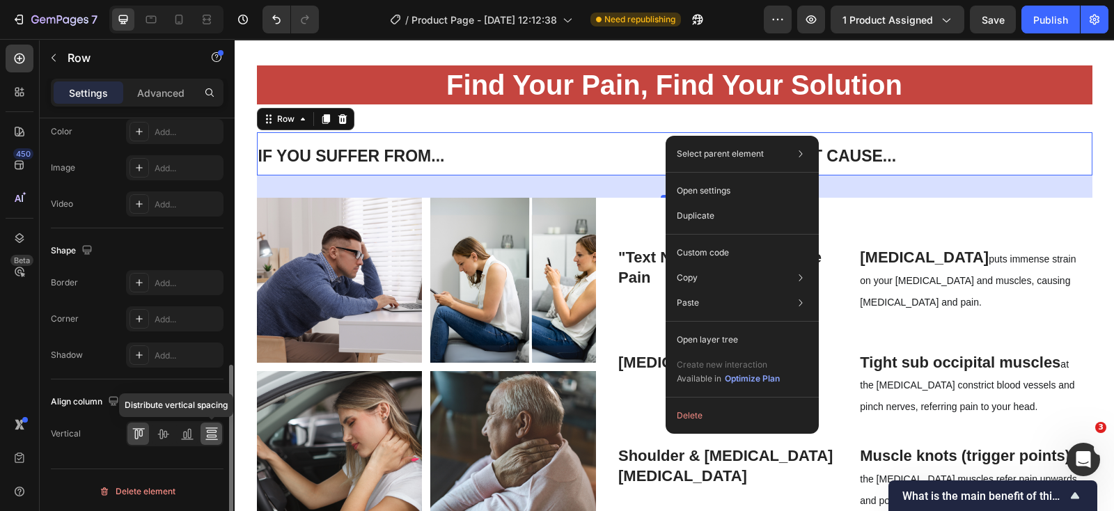
click at [208, 428] on icon at bounding box center [212, 434] width 14 height 14
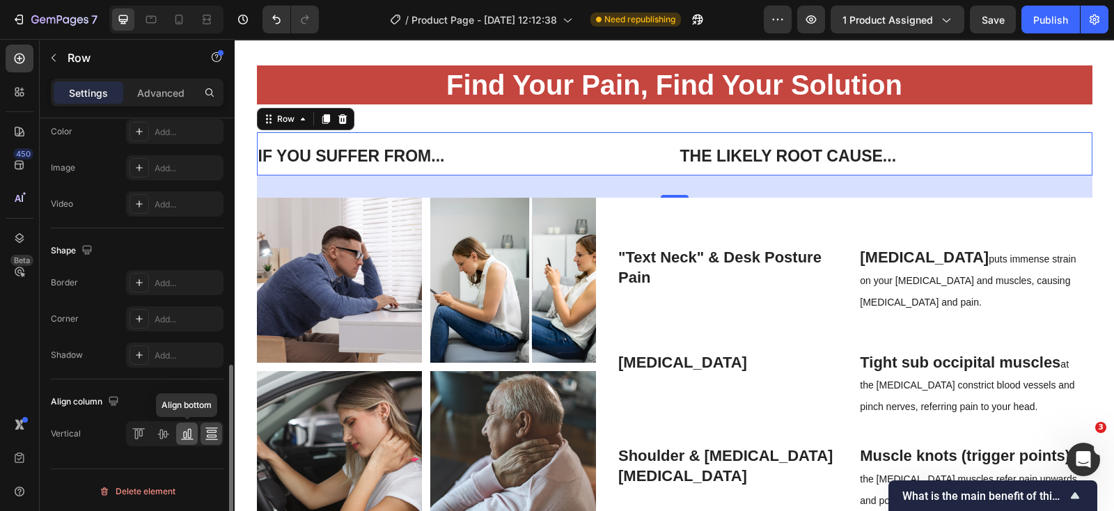
click at [182, 435] on icon at bounding box center [187, 434] width 14 height 14
click at [150, 434] on div at bounding box center [174, 433] width 97 height 25
click at [141, 435] on icon at bounding box center [139, 434] width 14 height 14
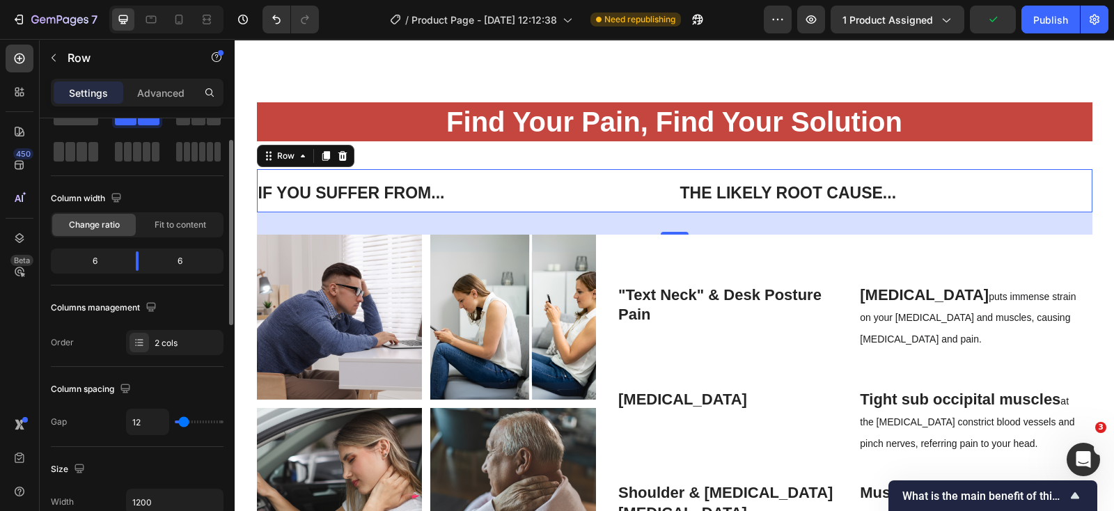
scroll to position [0, 0]
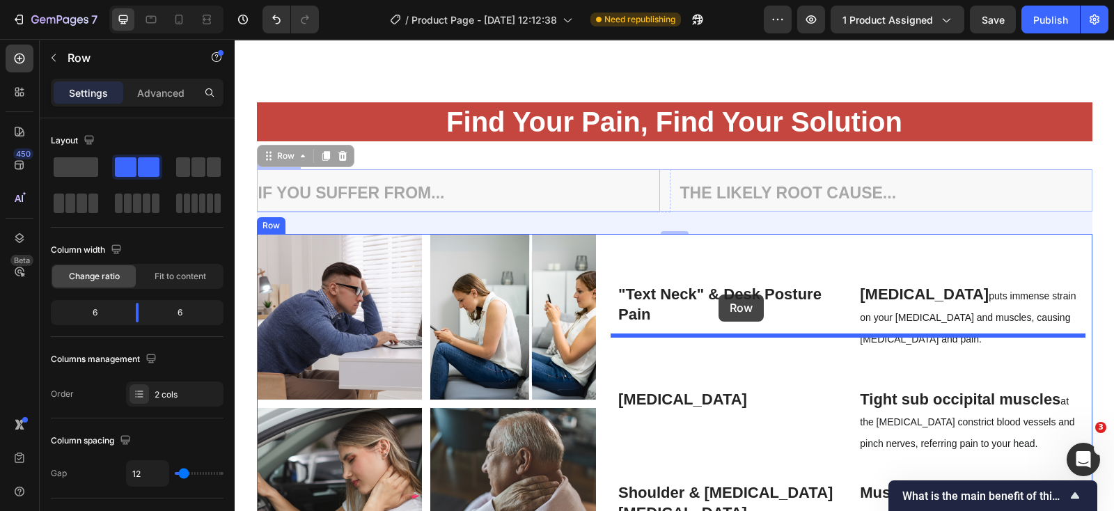
drag, startPoint x: 262, startPoint y: 212, endPoint x: 719, endPoint y: 295, distance: 464.3
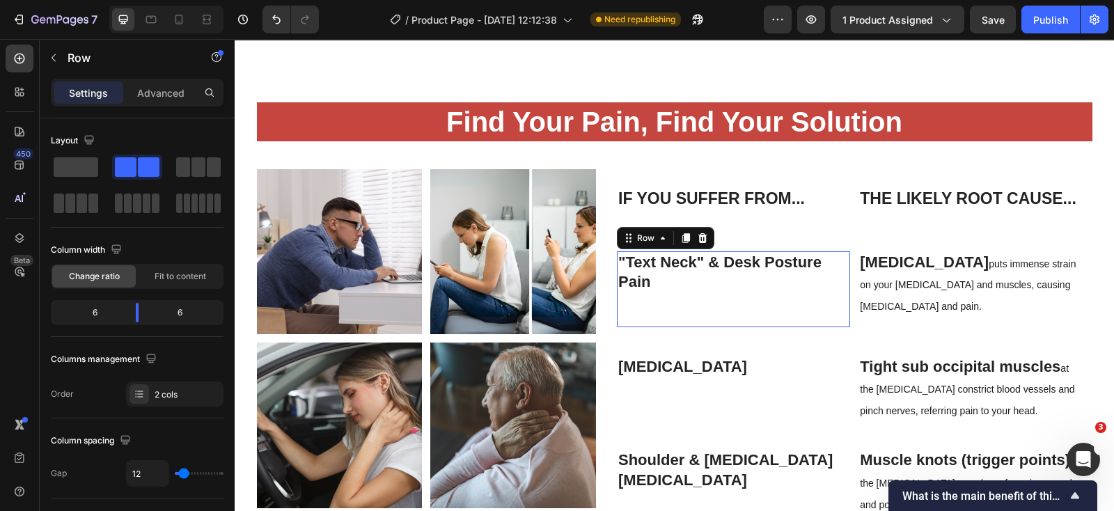
click at [809, 327] on div ""Text Neck" & Desk Posture Pain Text Block" at bounding box center [728, 289] width 223 height 76
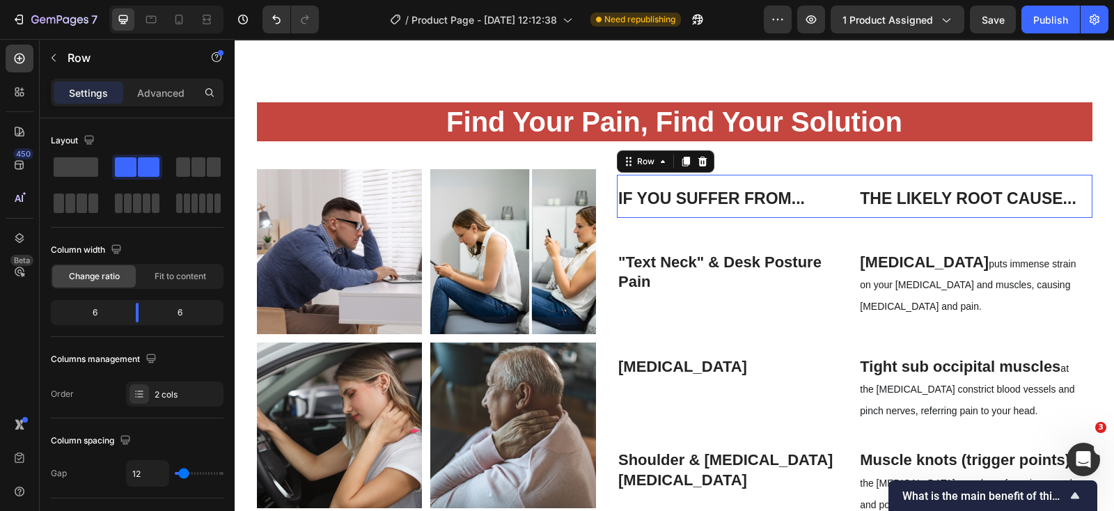
click at [845, 218] on div "If You Suffer From... Heading Row The Likely Root Cause... Heading Row Row 0" at bounding box center [855, 196] width 476 height 43
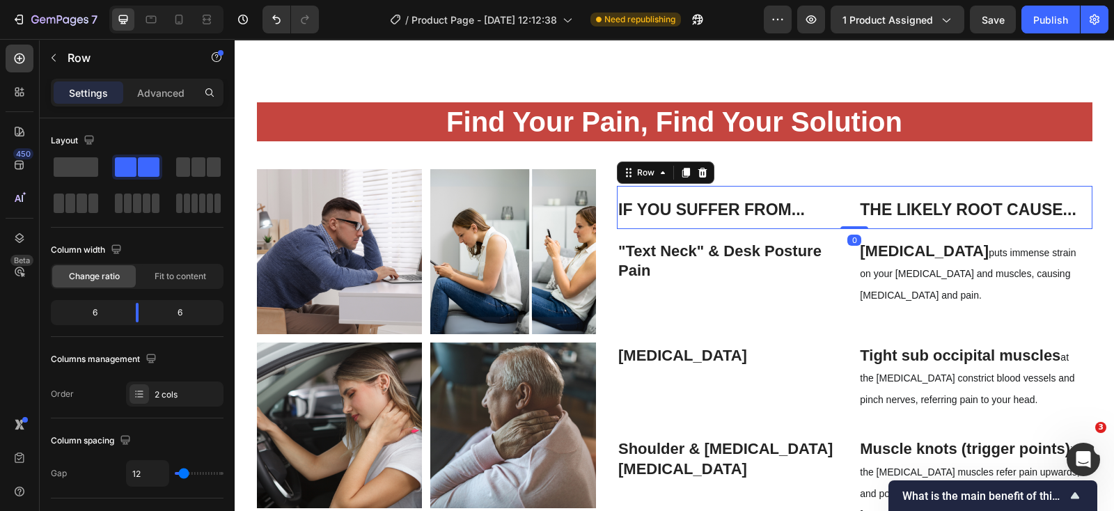
drag, startPoint x: 842, startPoint y: 288, endPoint x: 863, endPoint y: 237, distance: 55.6
click at [863, 229] on div "If You Suffer From... Heading Row The Likely Root Cause... Heading Row Row 0" at bounding box center [855, 207] width 476 height 43
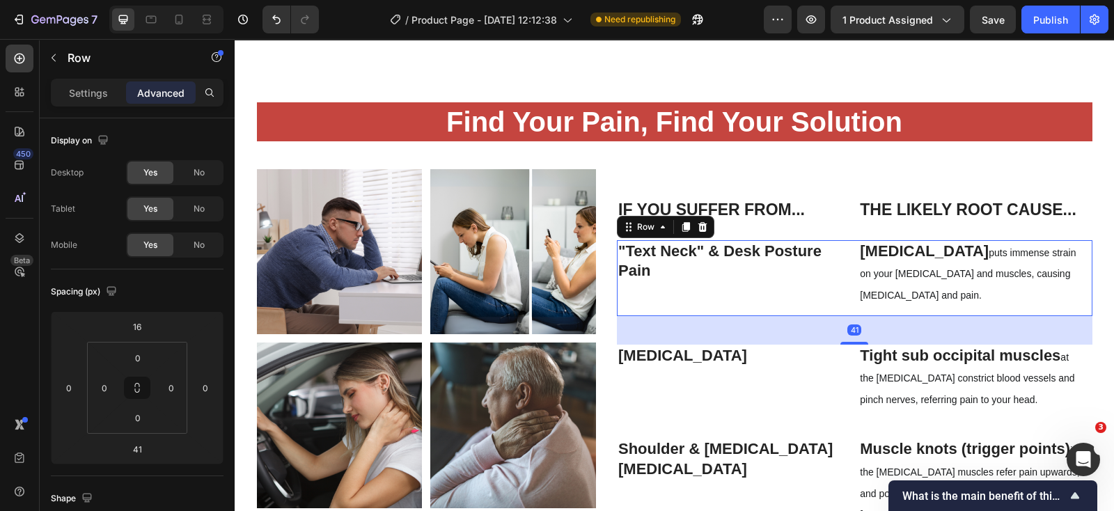
click at [850, 316] on div ""Text Neck" & Desk Posture Pain Text Block Row Forward head posture puts immens…" at bounding box center [855, 278] width 476 height 76
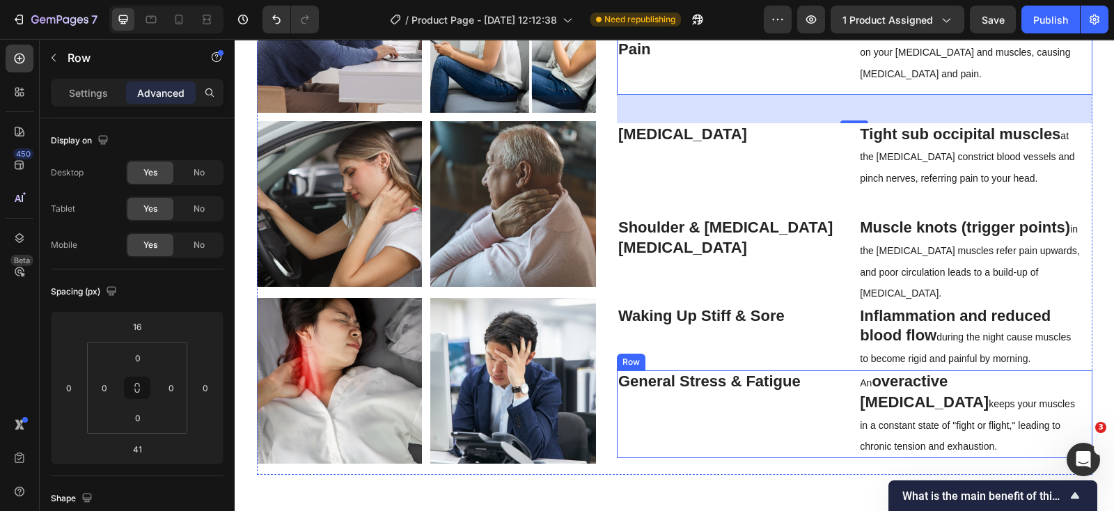
scroll to position [1723, 0]
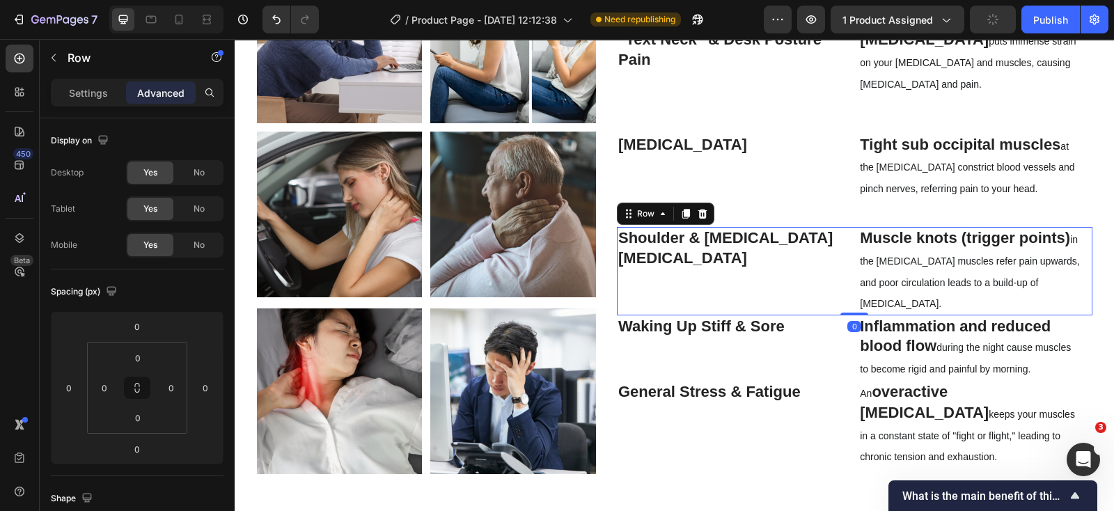
click at [848, 288] on div "Shoulder & Upper Back Stiffness Text Block Row Muscle knots (trigger points) in…" at bounding box center [855, 271] width 476 height 88
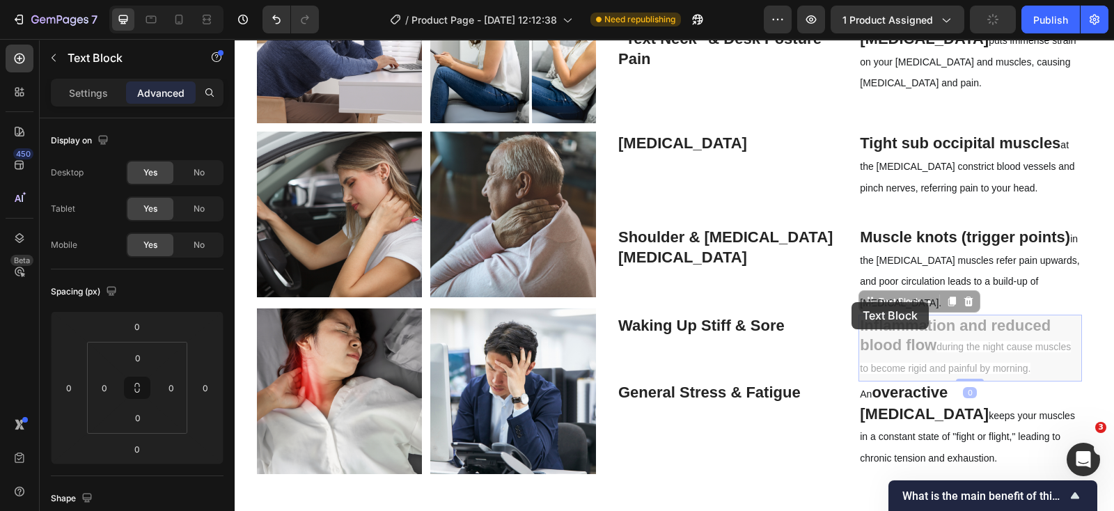
click at [854, 304] on div "If You Suffer From... Heading Row The Likely Root Cause... Heading Row Row "Tex…" at bounding box center [855, 221] width 476 height 527
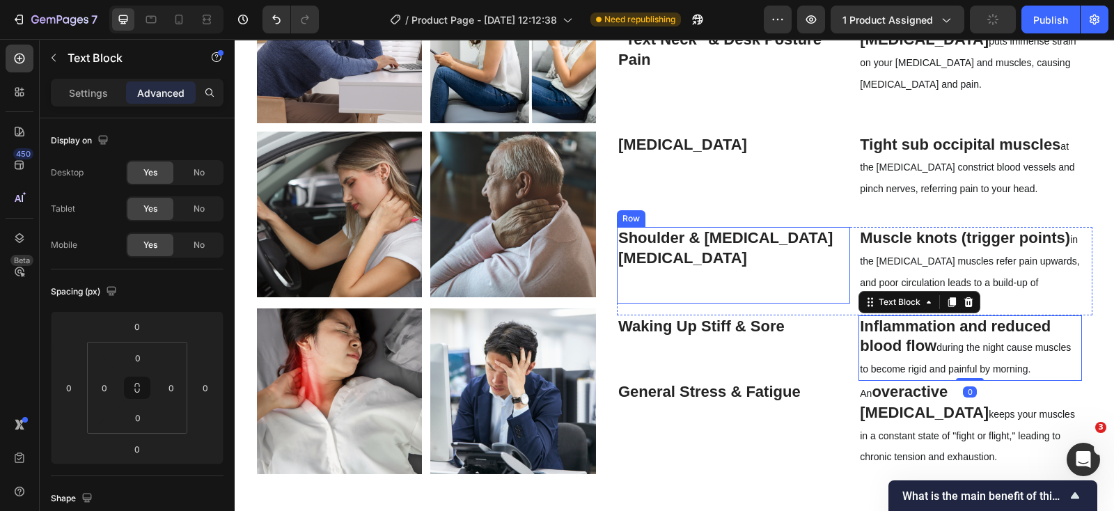
click at [835, 262] on div "Shoulder & Upper Back Stiffness Text Block Row" at bounding box center [733, 265] width 233 height 76
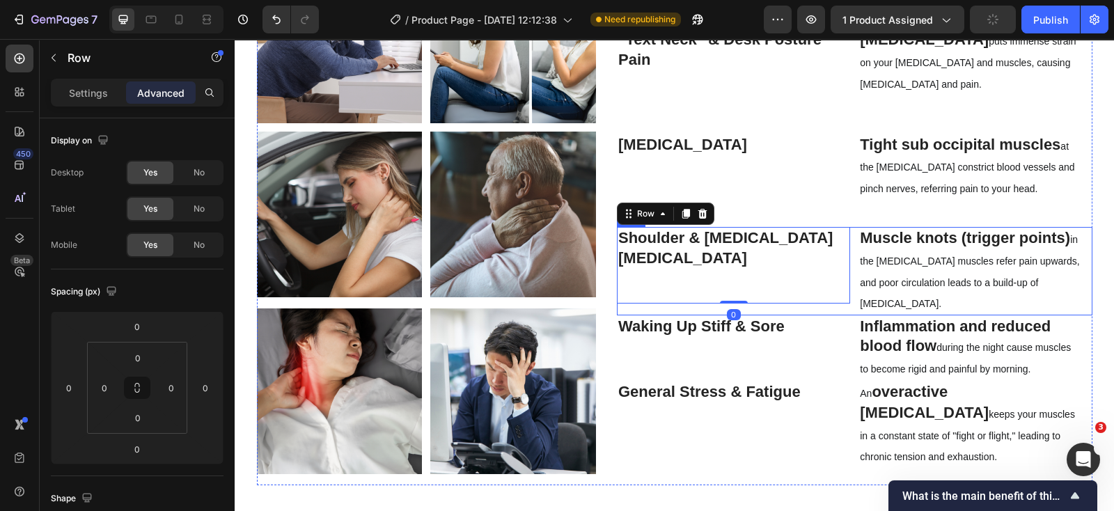
click at [846, 297] on div "Shoulder & Upper Back Stiffness Text Block Row 0 Muscle knots (trigger points) …" at bounding box center [855, 271] width 476 height 88
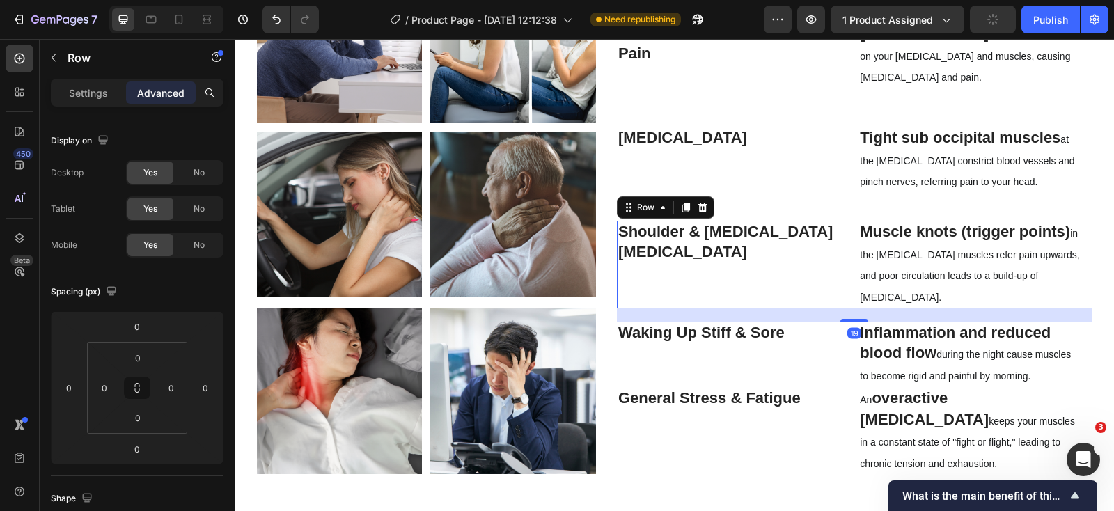
drag, startPoint x: 849, startPoint y: 305, endPoint x: 852, endPoint y: 319, distance: 14.4
click at [852, 308] on div "19" at bounding box center [855, 308] width 476 height 0
type input "19"
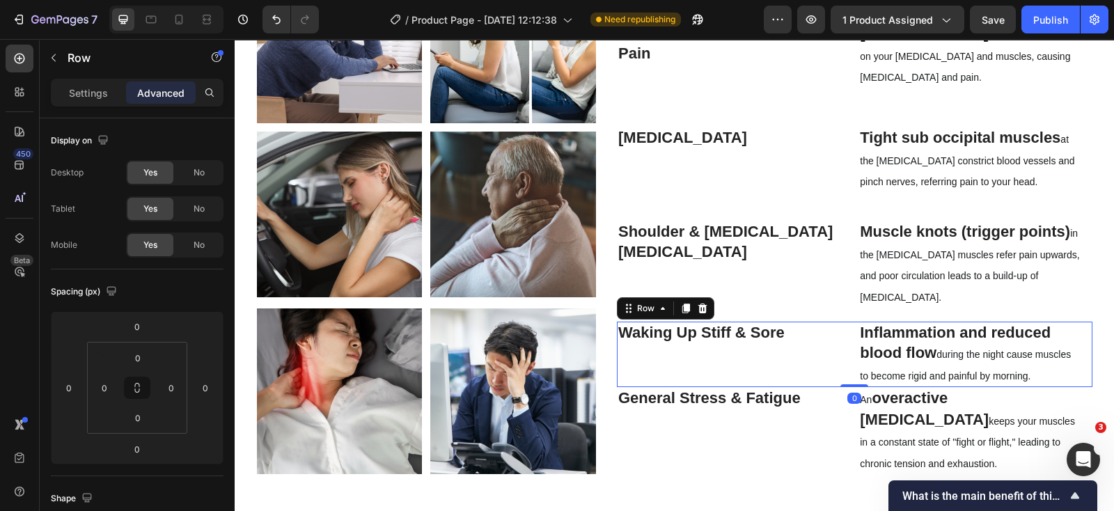
click at [848, 376] on div "Waking Up Stiff & Sore Text Block Row Inflammation and reduced blood flow durin…" at bounding box center [855, 354] width 476 height 65
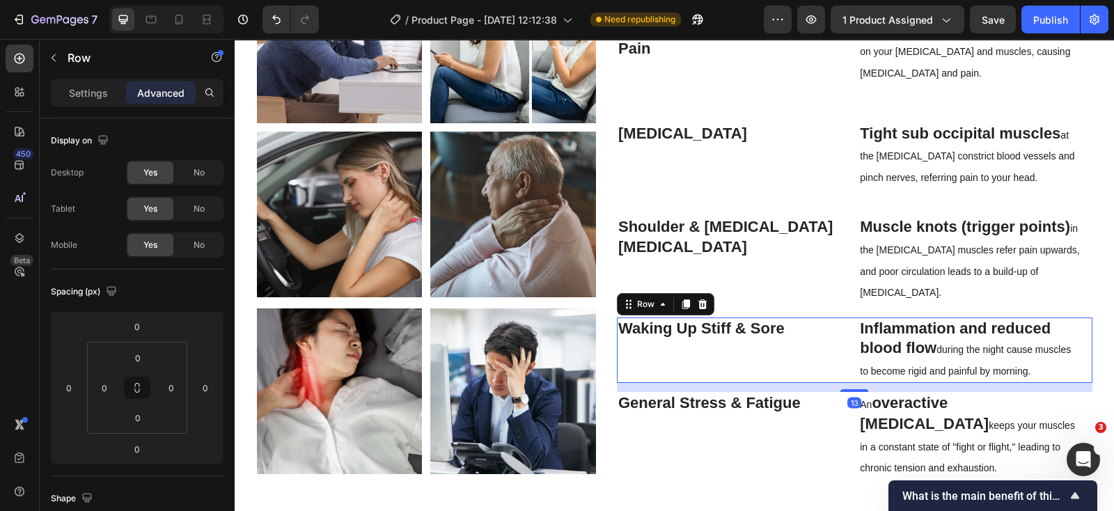
drag, startPoint x: 846, startPoint y: 380, endPoint x: 851, endPoint y: 389, distance: 10.3
click at [851, 389] on div "If You Suffer From... Heading Row The Likely Root Cause... Heading Row Row "Tex…" at bounding box center [855, 221] width 476 height 527
type input "13"
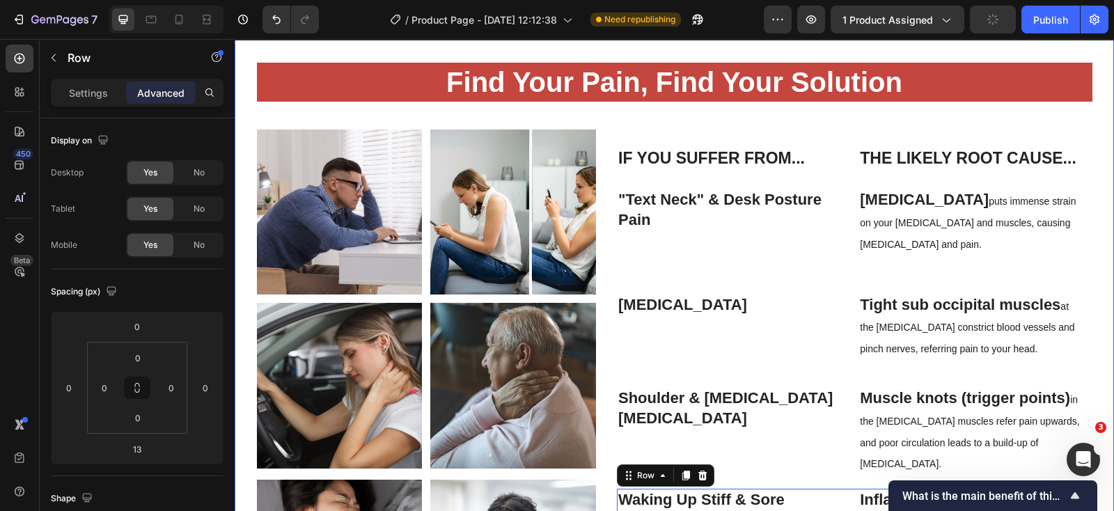
scroll to position [1549, 0]
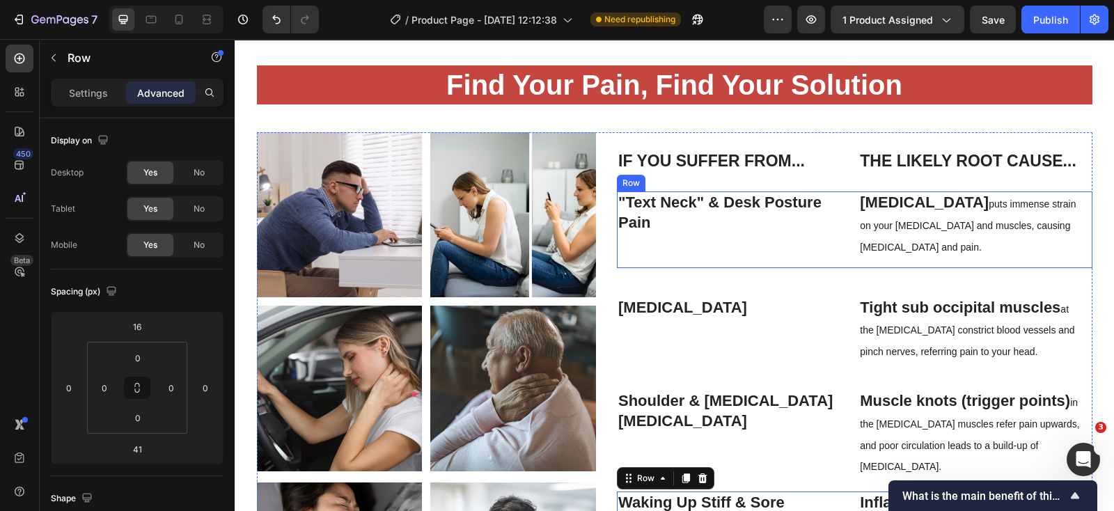
click at [847, 267] on div ""Text Neck" & Desk Posture Pain Text Block Row [MEDICAL_DATA] puts immense stra…" at bounding box center [855, 229] width 476 height 76
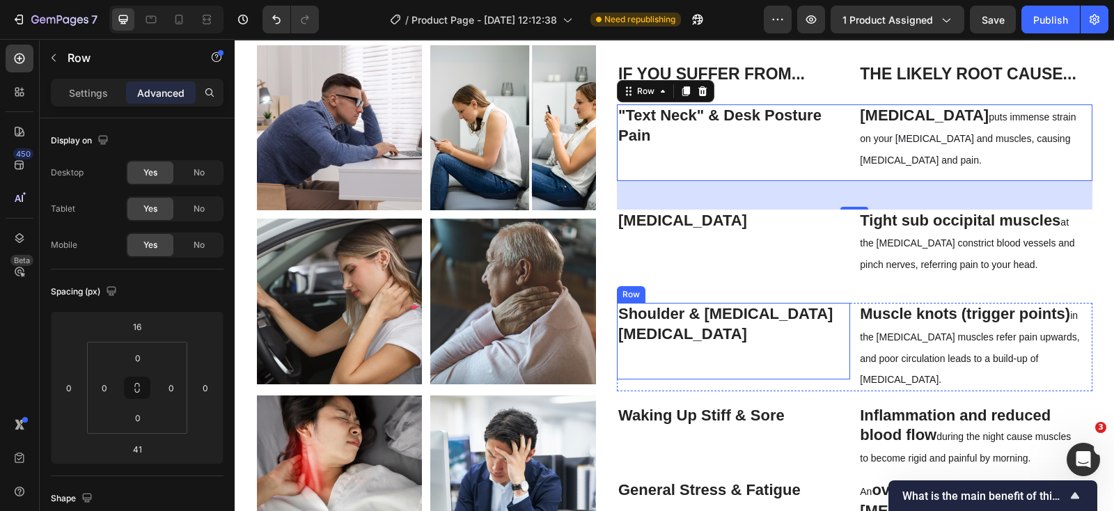
scroll to position [1811, 0]
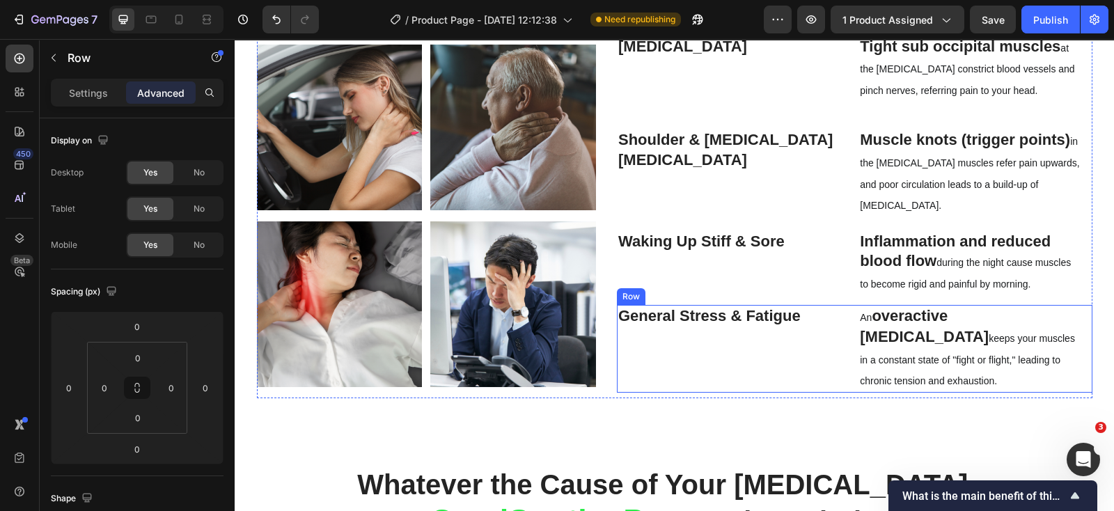
click at [845, 377] on div "General Stress & Fatigue Text Block Row An overactive sympathetic nervous syste…" at bounding box center [855, 349] width 476 height 88
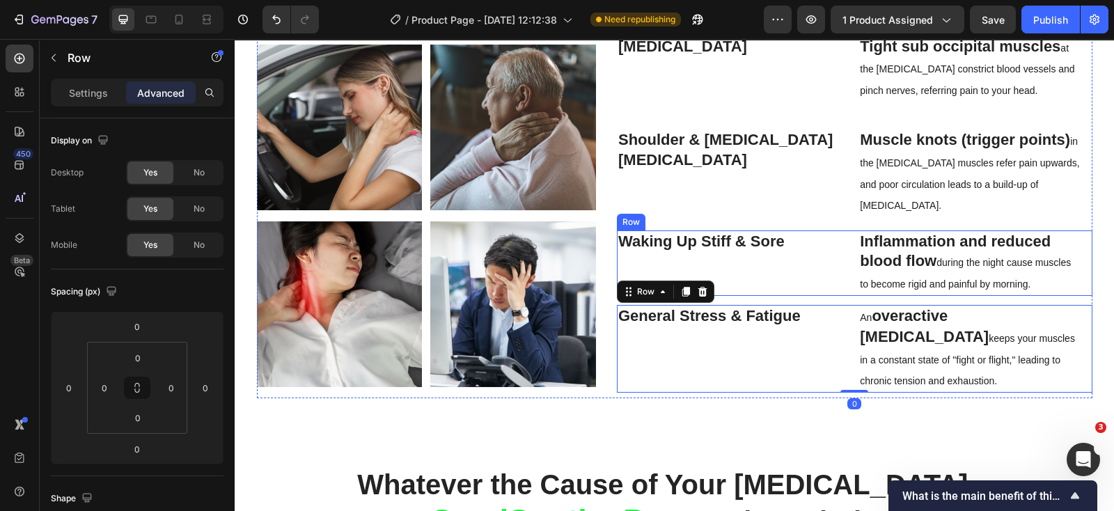
click at [848, 279] on div "Waking Up Stiff & Sore Text Block Row Inflammation and reduced blood flow durin…" at bounding box center [855, 262] width 476 height 65
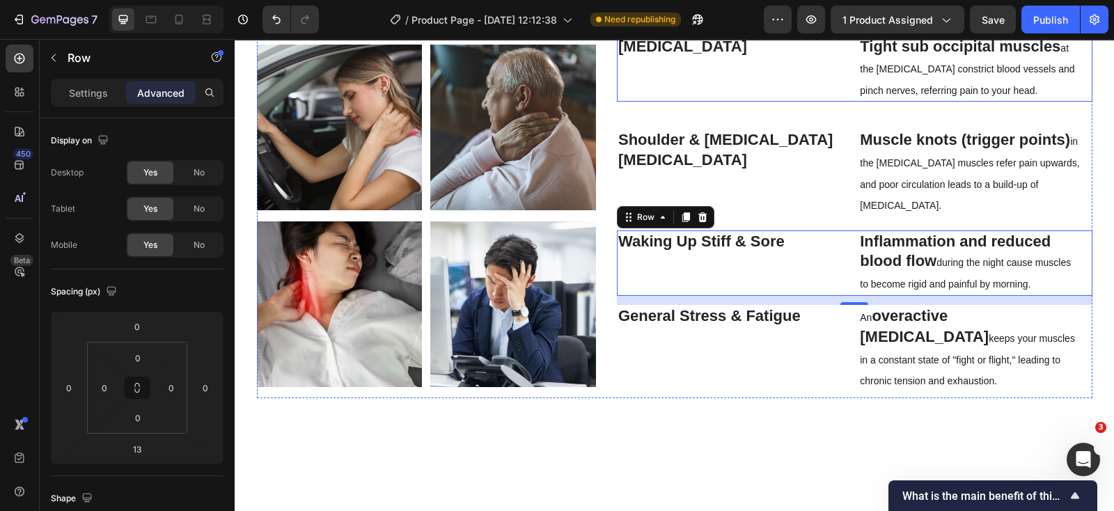
scroll to position [1549, 0]
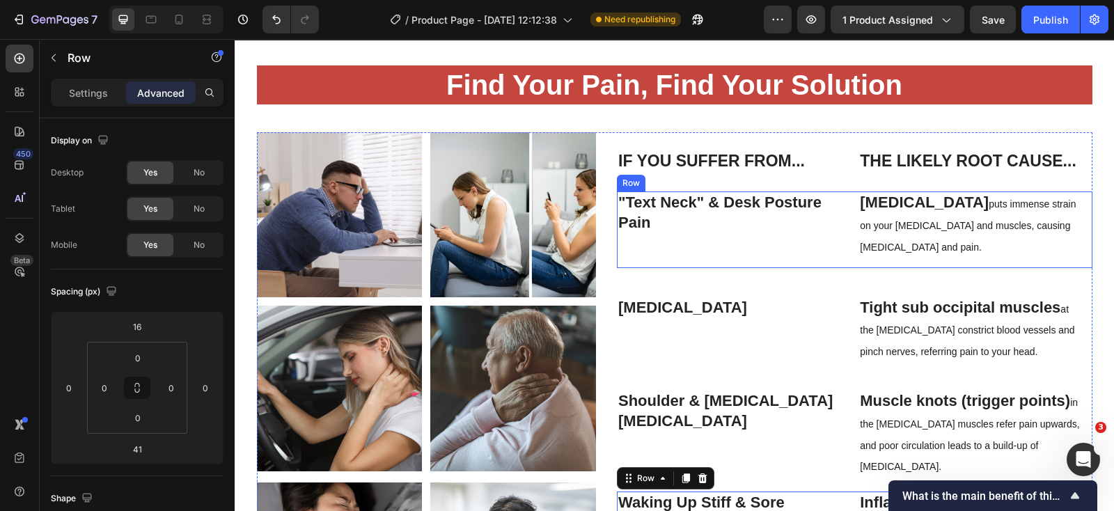
click at [846, 267] on div ""Text Neck" & Desk Posture Pain Text Block Row [MEDICAL_DATA] puts immense stra…" at bounding box center [855, 229] width 476 height 76
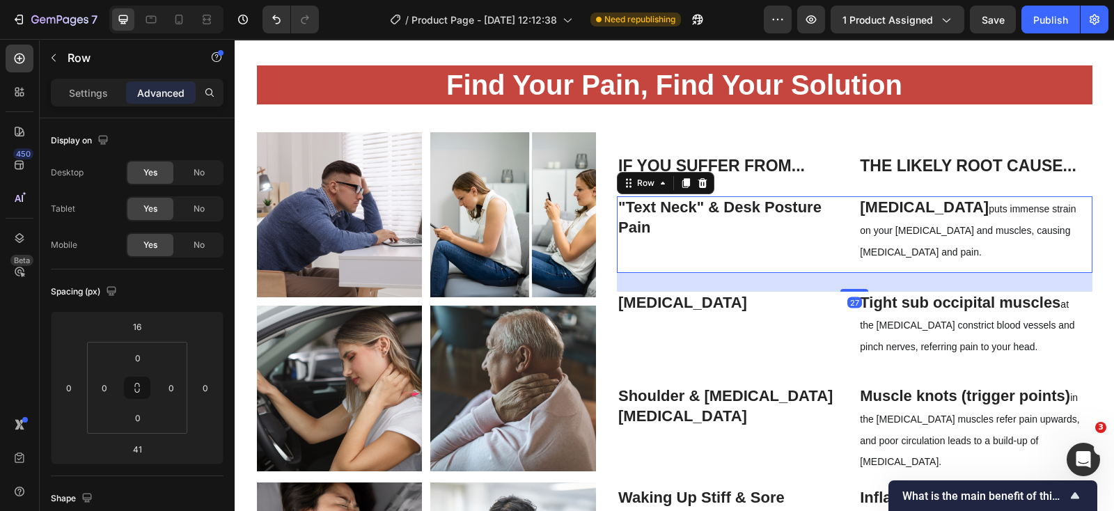
drag, startPoint x: 845, startPoint y: 297, endPoint x: 847, endPoint y: 287, distance: 9.8
click at [847, 273] on div "27" at bounding box center [855, 273] width 476 height 0
type input "27"
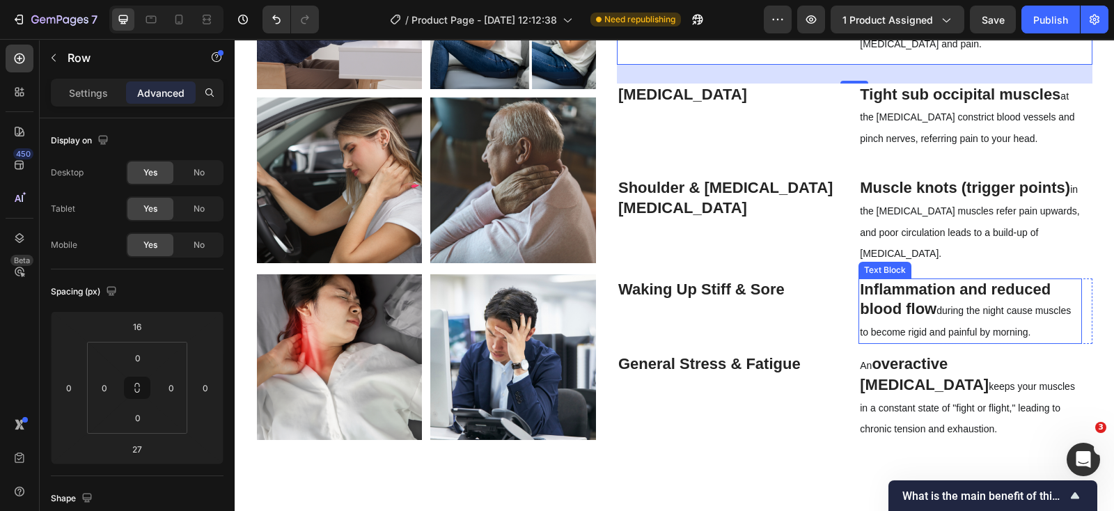
scroll to position [1811, 0]
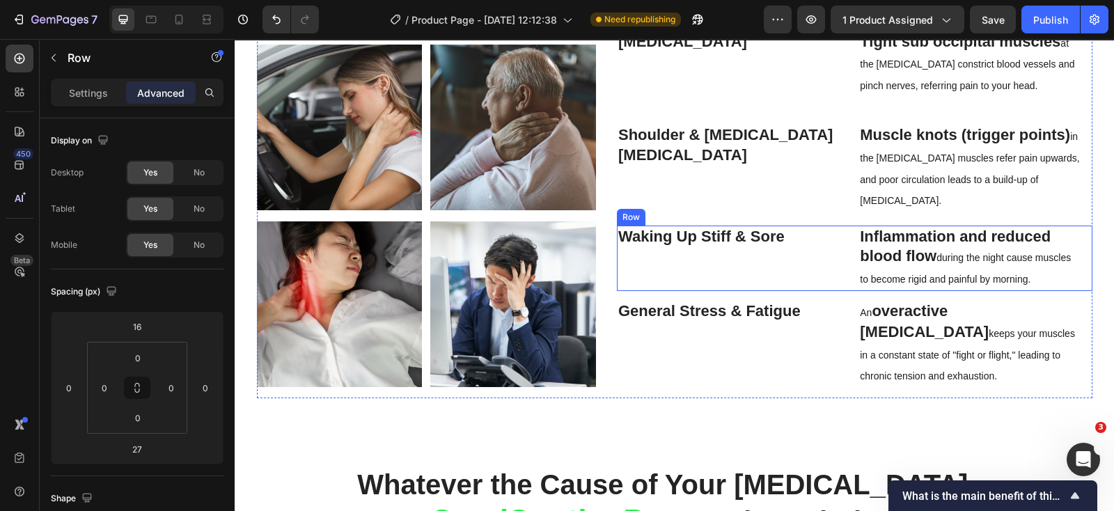
click at [850, 280] on div "Waking Up Stiff & Sore Text Block Row Inflammation and reduced blood flow durin…" at bounding box center [855, 258] width 476 height 65
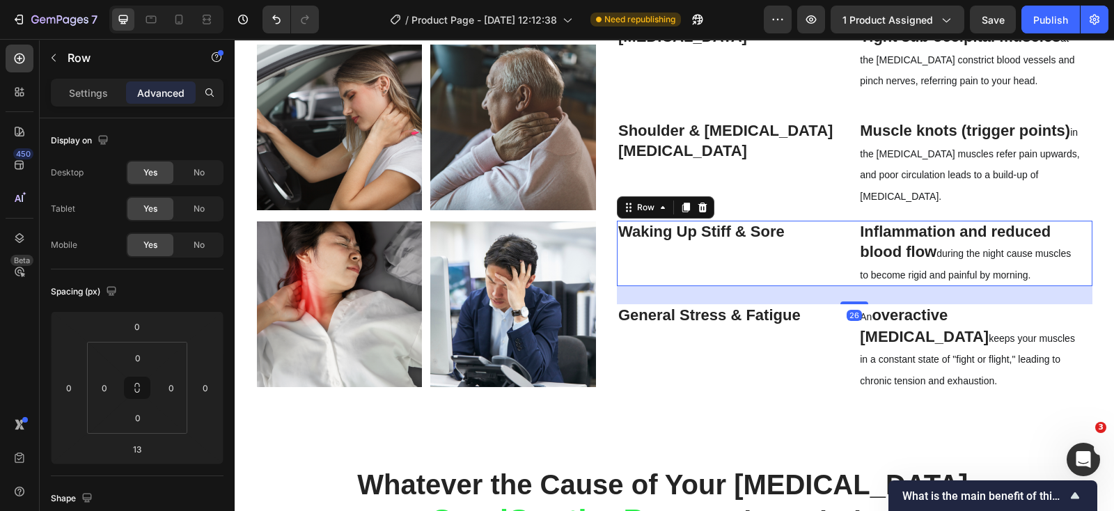
drag, startPoint x: 852, startPoint y: 290, endPoint x: 853, endPoint y: 299, distance: 9.2
click at [853, 299] on div "If You Suffer From... Heading Row The Likely Root Cause... Heading Row Row "Tex…" at bounding box center [855, 134] width 476 height 527
type input "26"
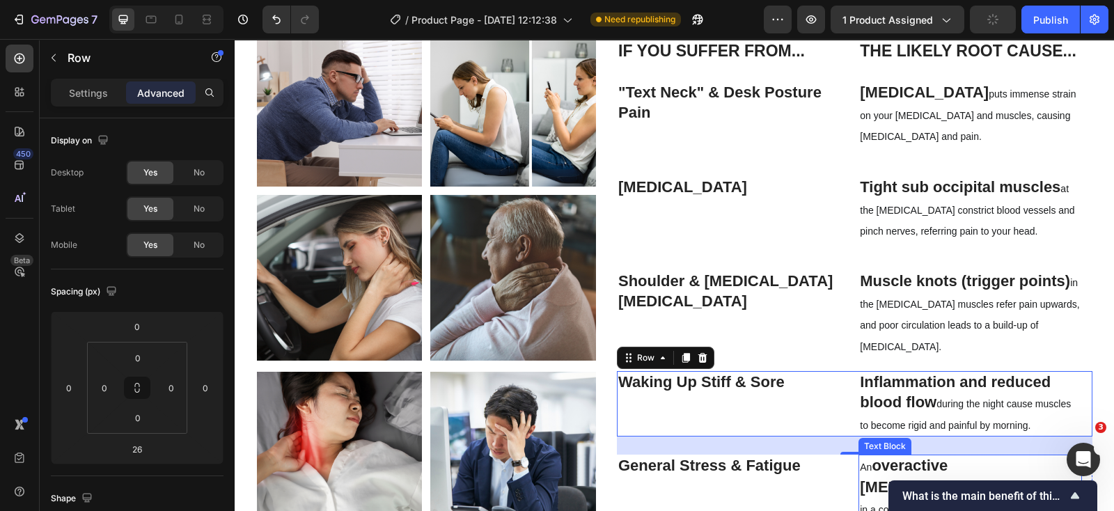
scroll to position [1723, 0]
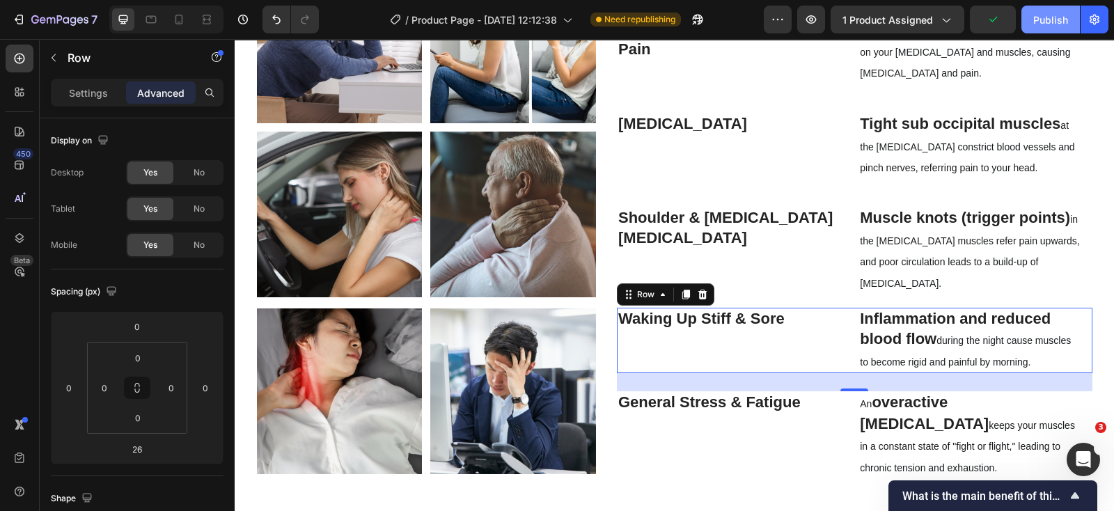
click at [1057, 15] on div "Publish" at bounding box center [1050, 20] width 35 height 15
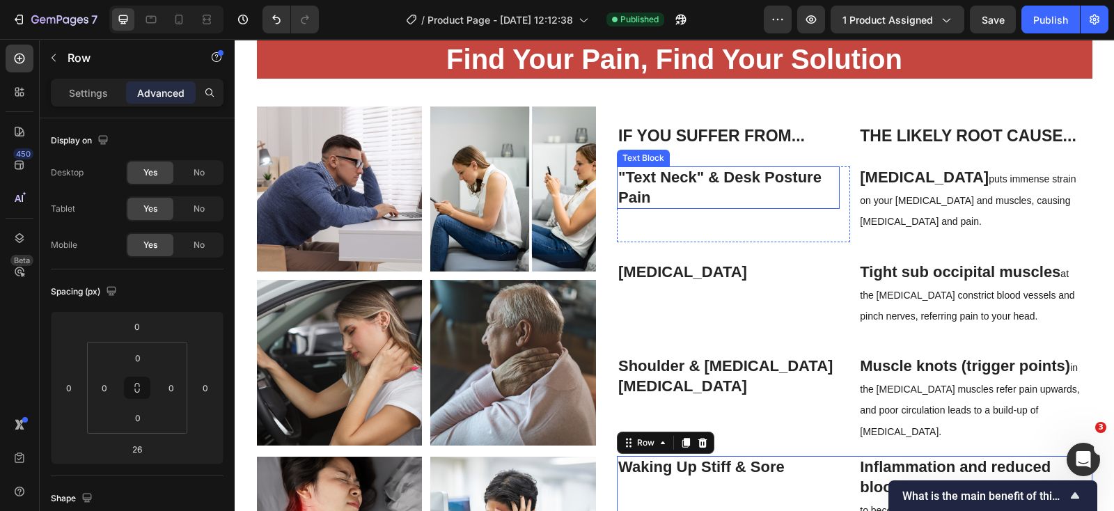
scroll to position [1549, 0]
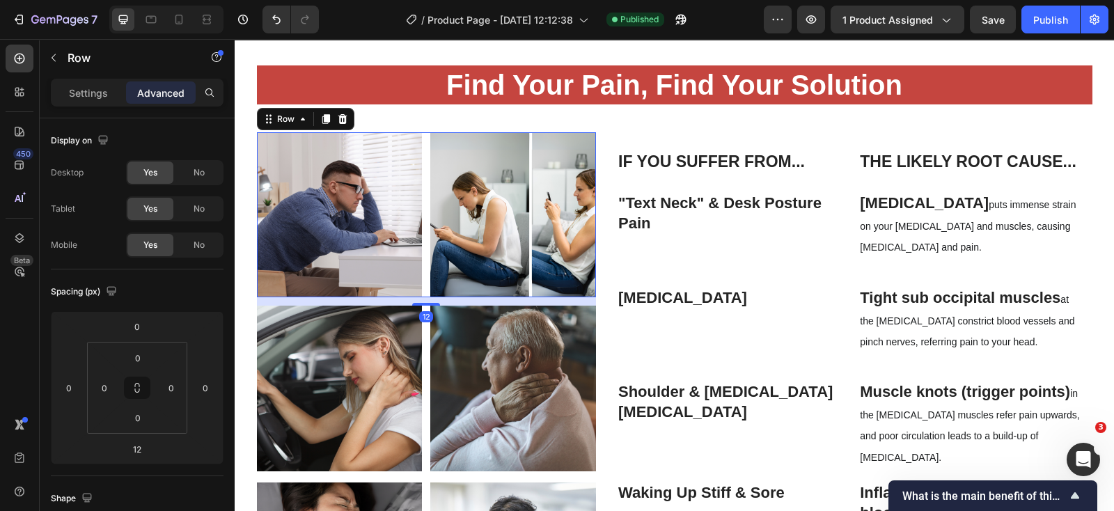
click at [420, 137] on div "Image Image Row 12" at bounding box center [427, 215] width 340 height 166
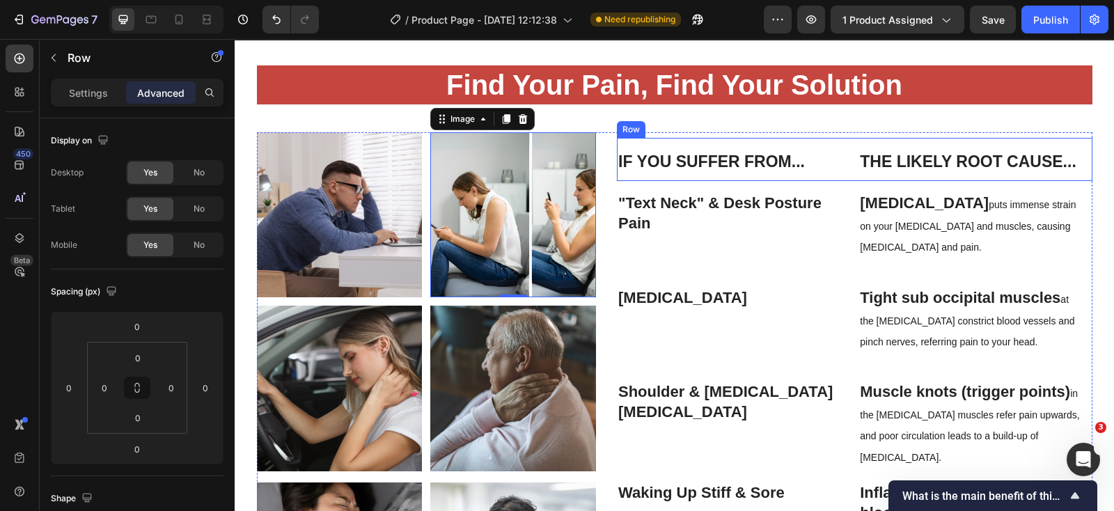
click at [846, 141] on div "If You Suffer From... Heading Row The Likely Root Cause... [GEOGRAPHIC_DATA]" at bounding box center [855, 159] width 476 height 43
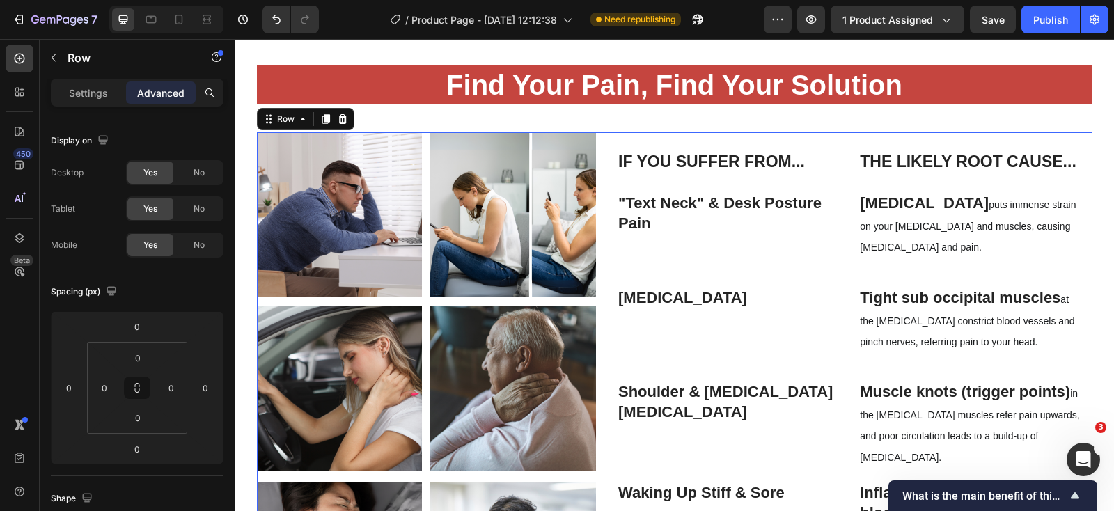
click at [848, 132] on div "If You Suffer From... Heading Row The Likely Root Cause... Heading Row Row "Tex…" at bounding box center [855, 395] width 476 height 527
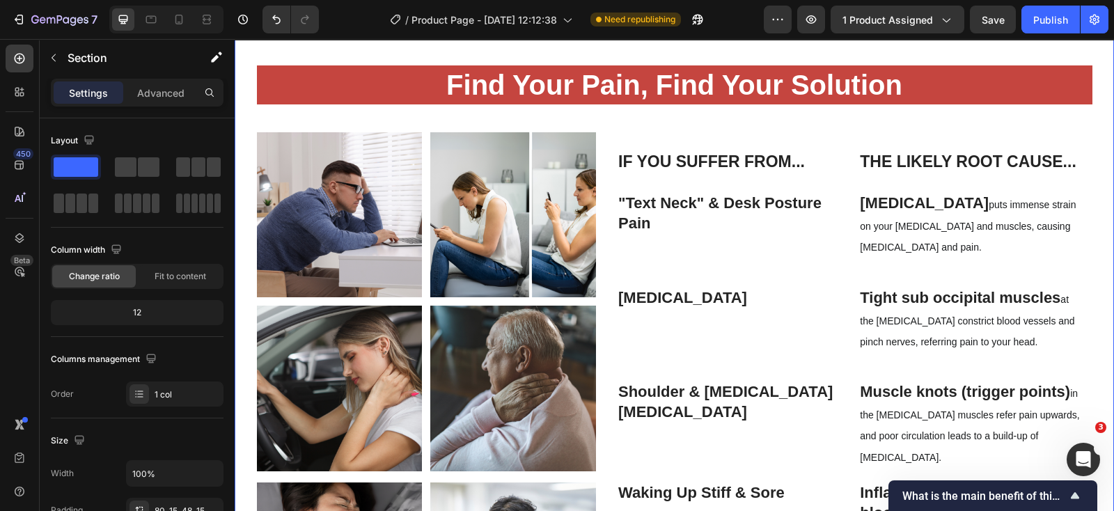
click at [832, 110] on div "Find Your Pain, Find Your Solution Heading Row Image Image Row Image Image Row …" at bounding box center [674, 367] width 859 height 605
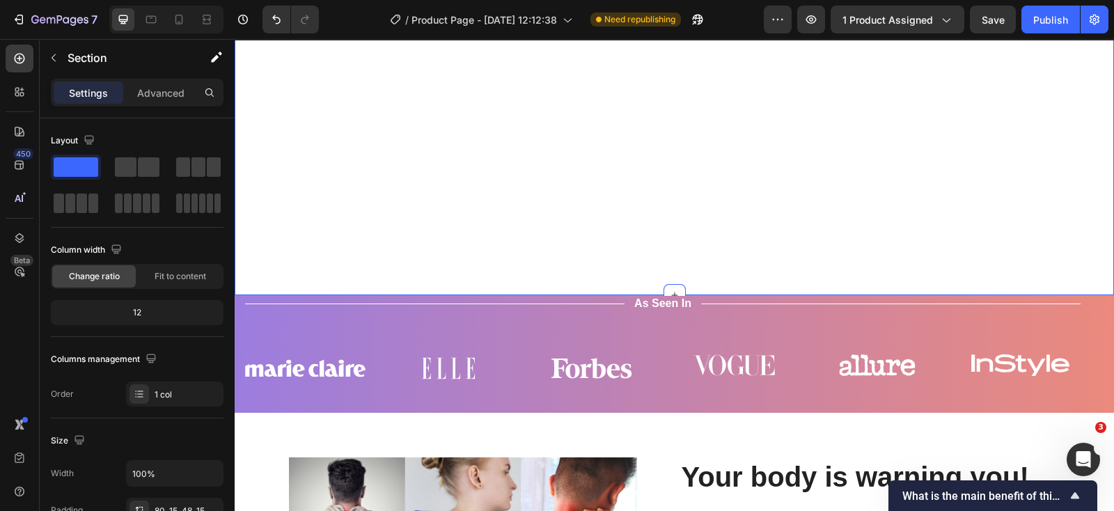
scroll to position [766, 0]
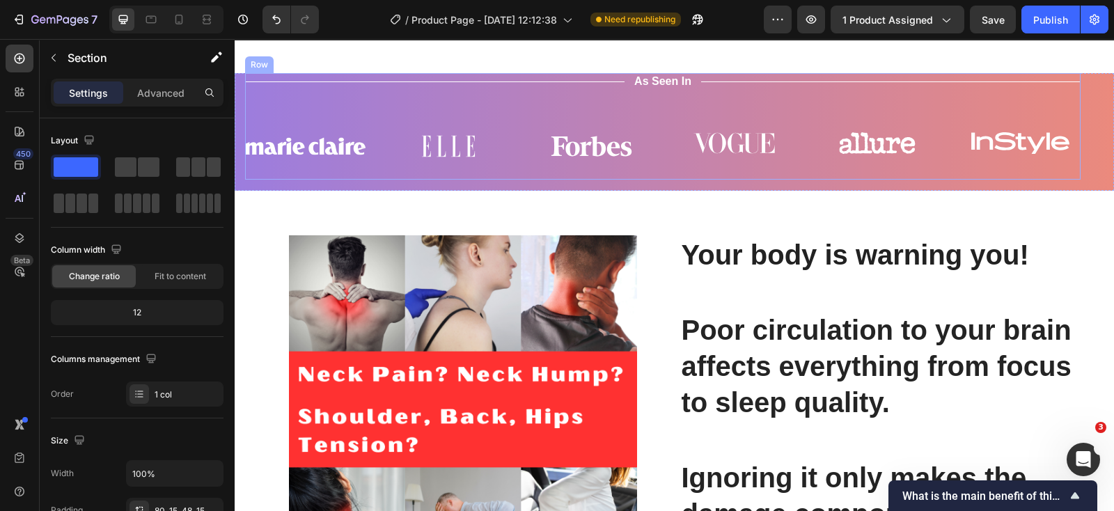
click at [466, 180] on div "Title Line As Seen In Text Block Title Line Row Image Image Image Image Image I…" at bounding box center [663, 126] width 836 height 107
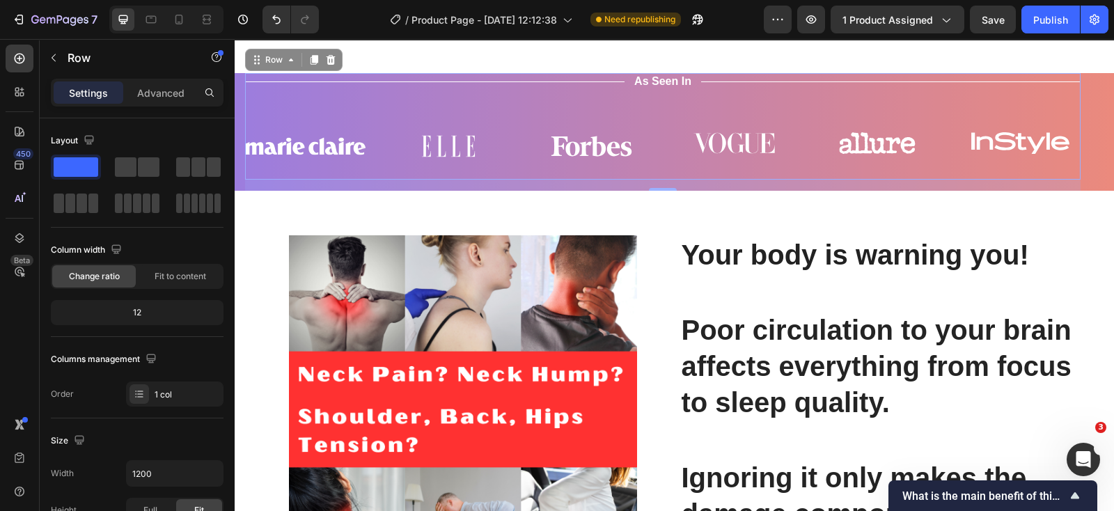
click at [268, 191] on div "16" at bounding box center [663, 185] width 836 height 11
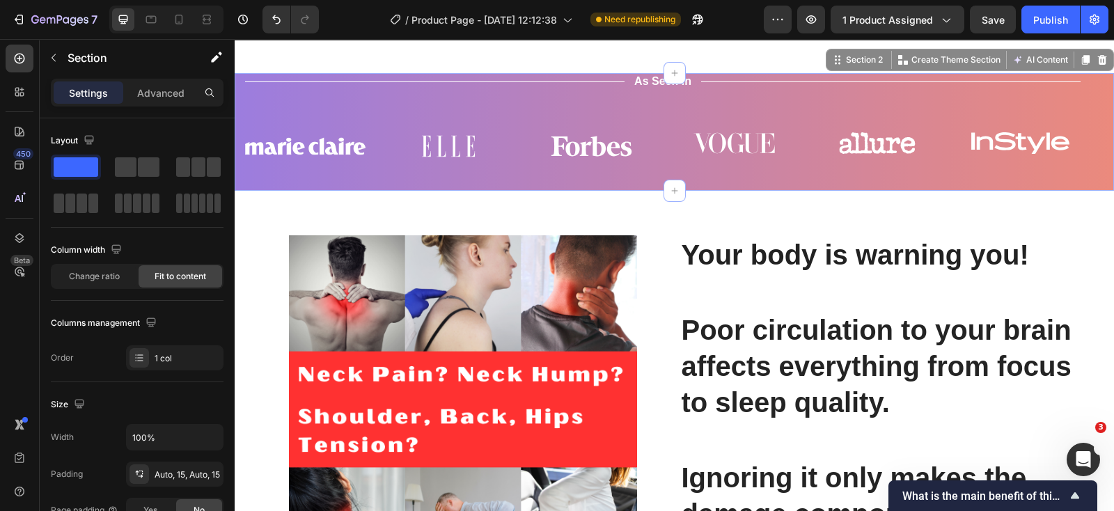
click at [239, 191] on div "Title Line As Seen In Text Block Title Line Row Image Image Image Image Image I…" at bounding box center [674, 132] width 879 height 118
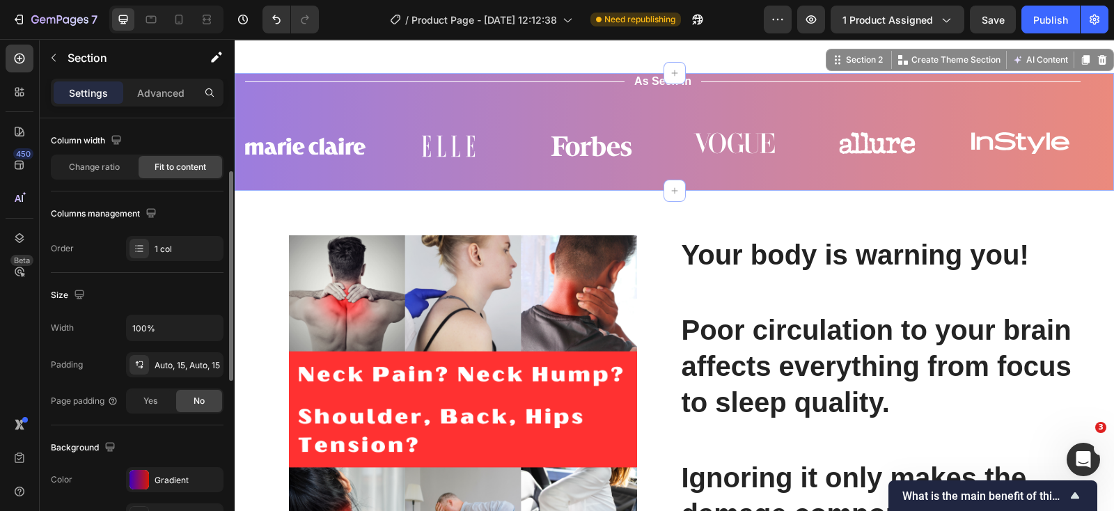
scroll to position [0, 0]
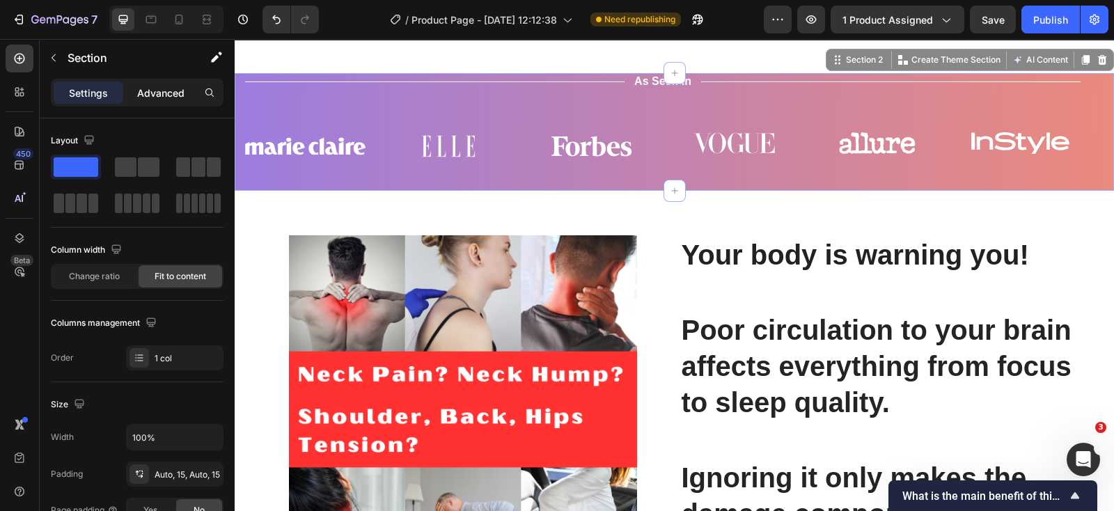
click at [169, 99] on p "Advanced" at bounding box center [160, 93] width 47 height 15
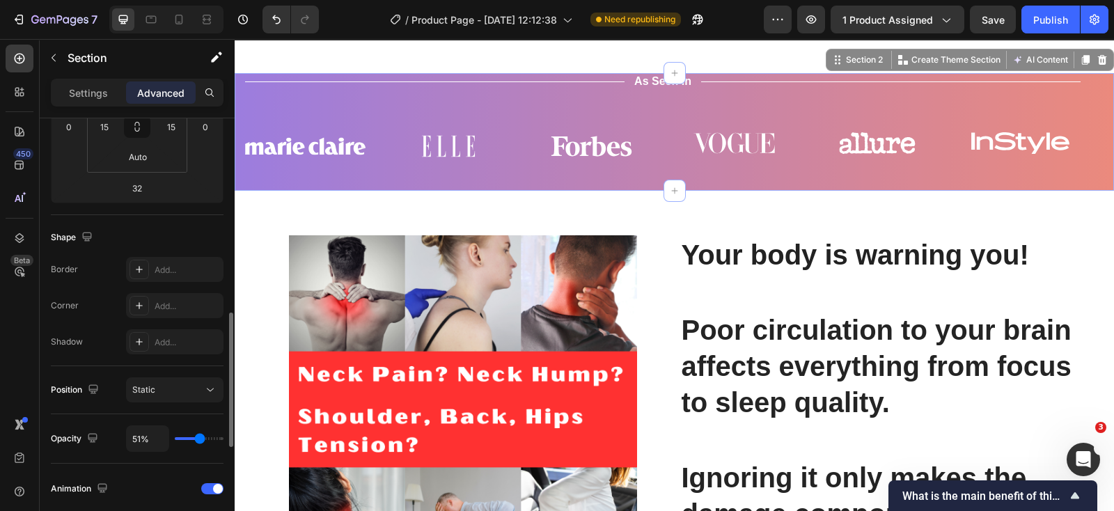
scroll to position [347, 0]
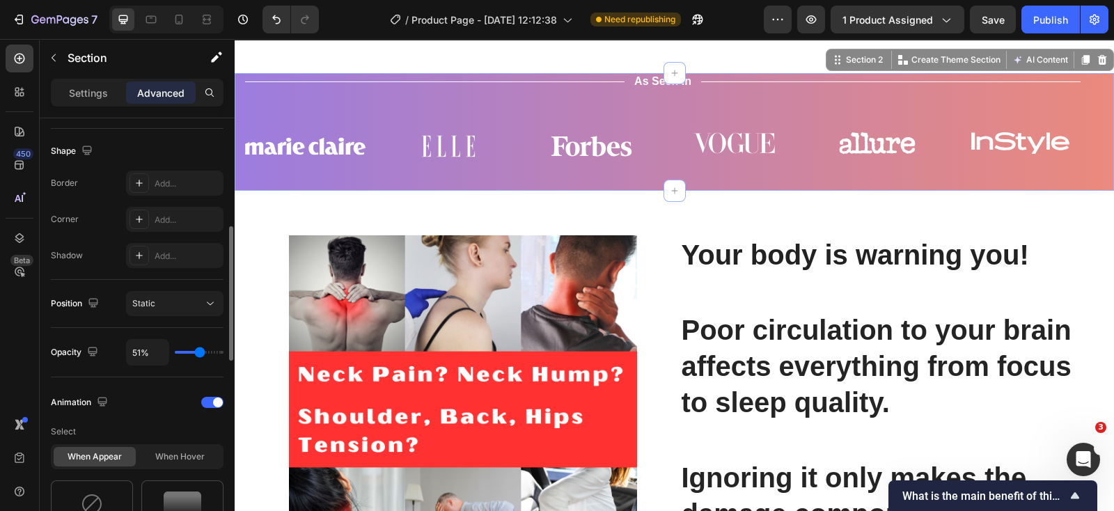
type input "45%"
type input "45"
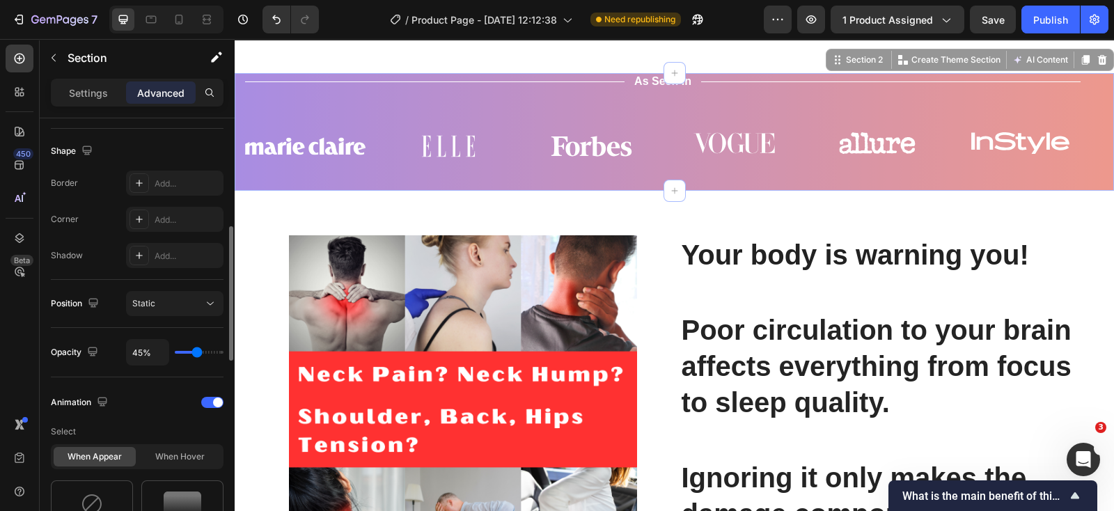
type input "47%"
type input "47"
type input "50%"
type input "50"
type input "53%"
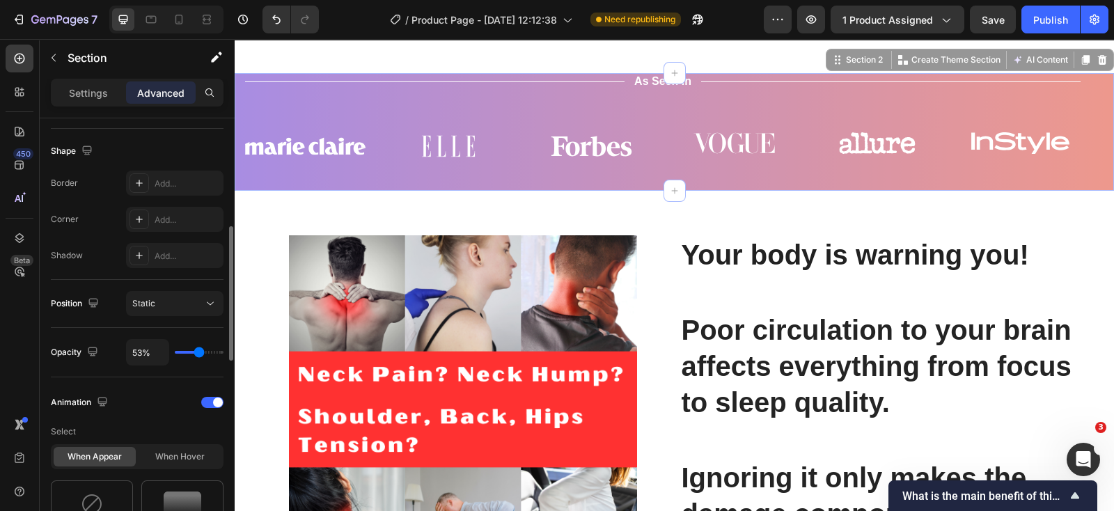
type input "53"
type input "54%"
type input "54"
type input "64%"
type input "64"
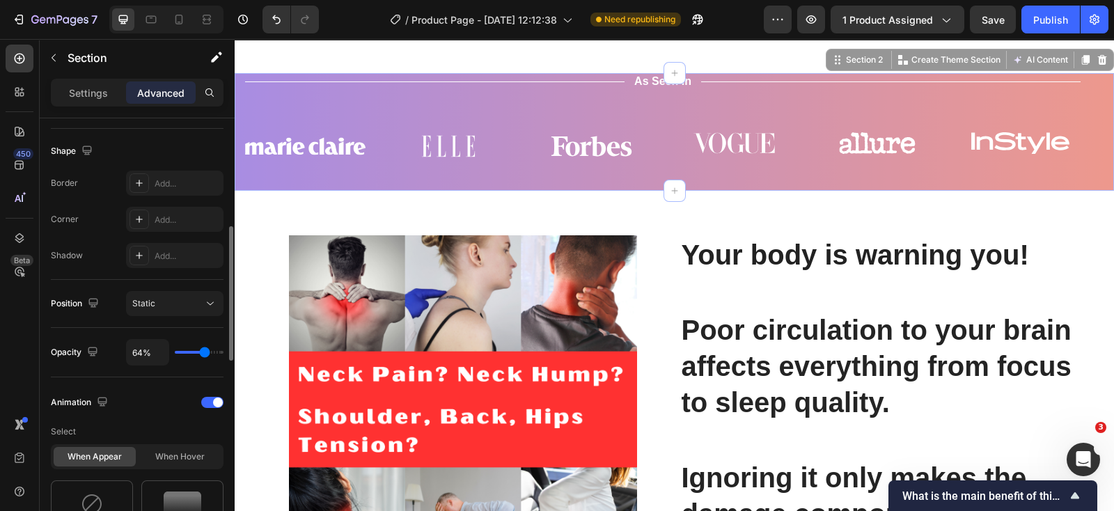
type input "65%"
type input "65"
type input "68%"
type input "68"
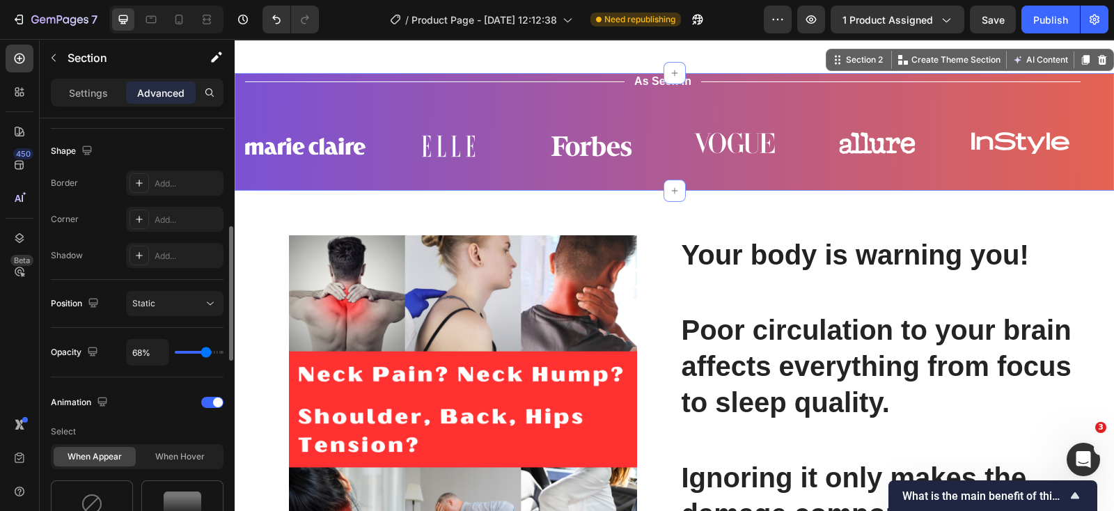
type input "71%"
type input "71"
type input "73%"
type input "73"
type input "76%"
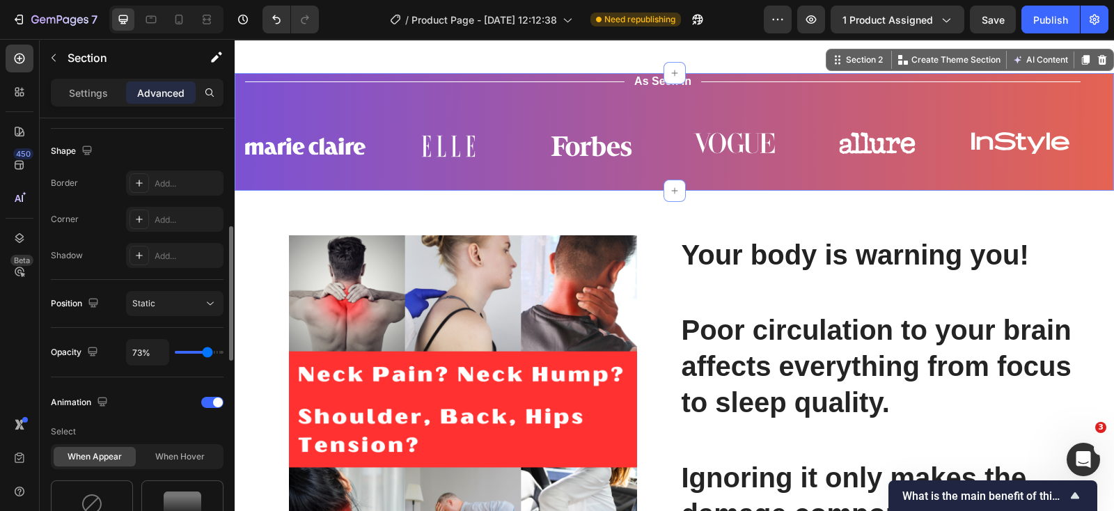
type input "76"
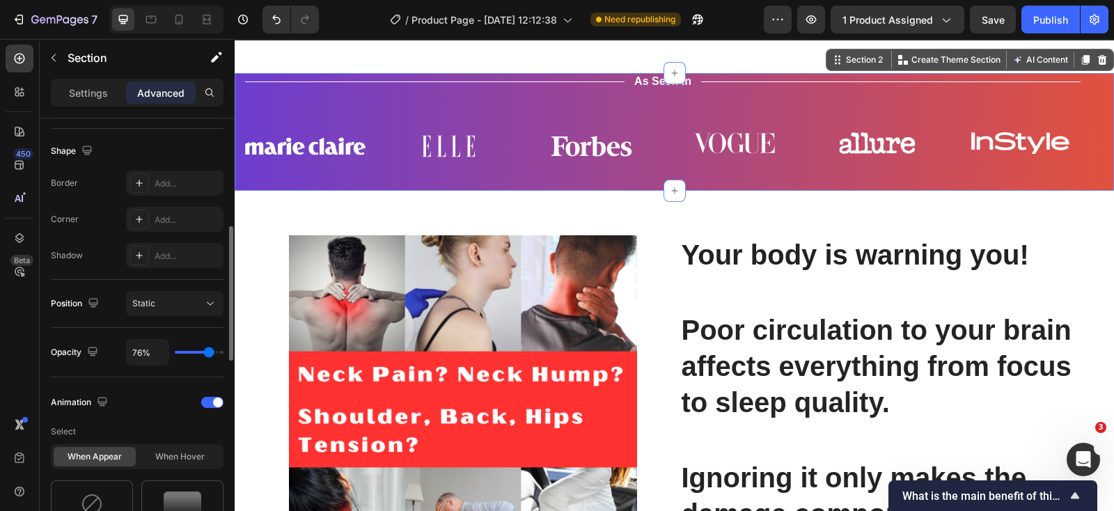
type input "91%"
type input "91"
type input "100%"
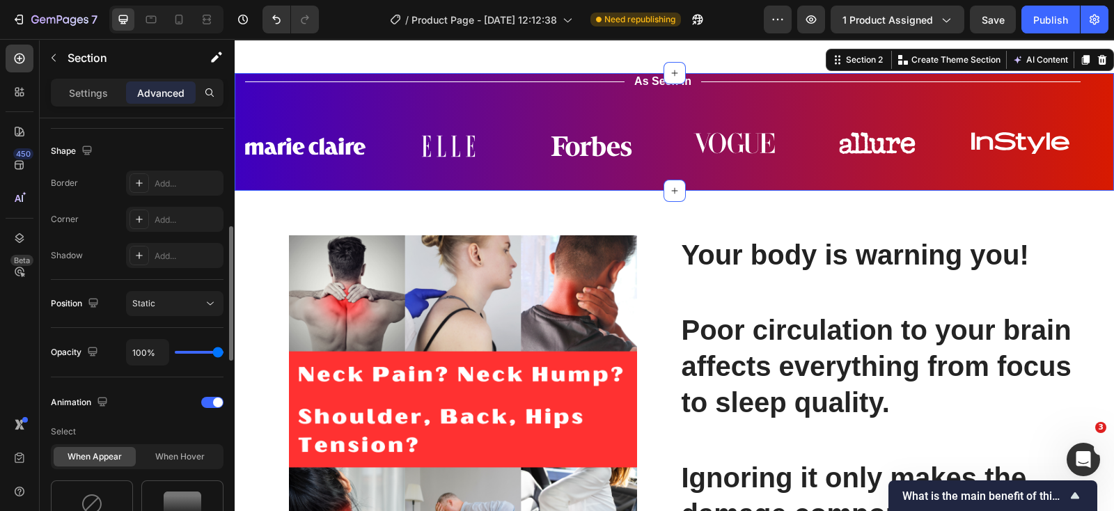
drag, startPoint x: 196, startPoint y: 349, endPoint x: 247, endPoint y: 354, distance: 51.1
type input "100"
click at [224, 354] on input "range" at bounding box center [199, 352] width 49 height 3
click at [629, 91] on div "Title Line As Seen In Text Block Title Line Row" at bounding box center [663, 81] width 836 height 17
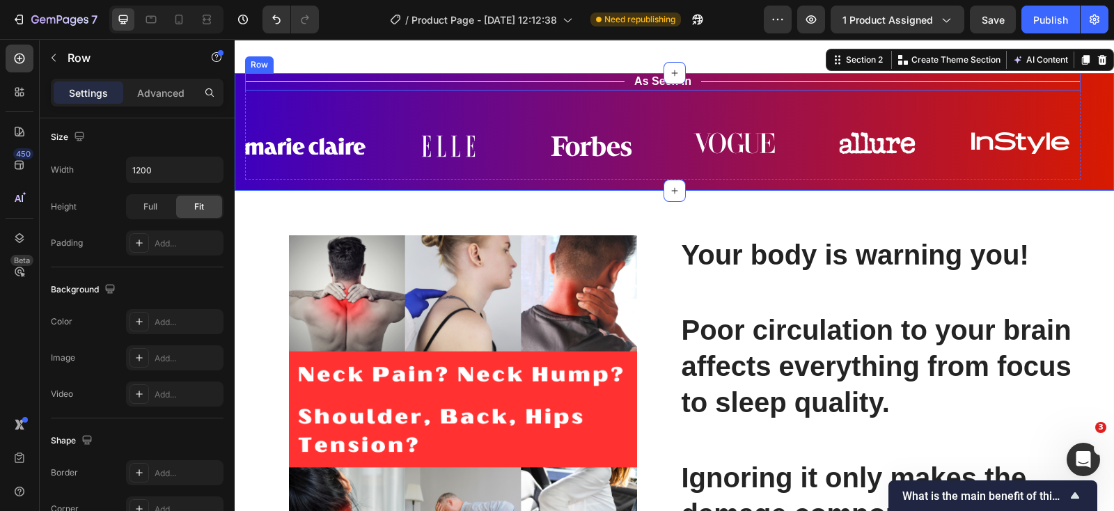
scroll to position [0, 0]
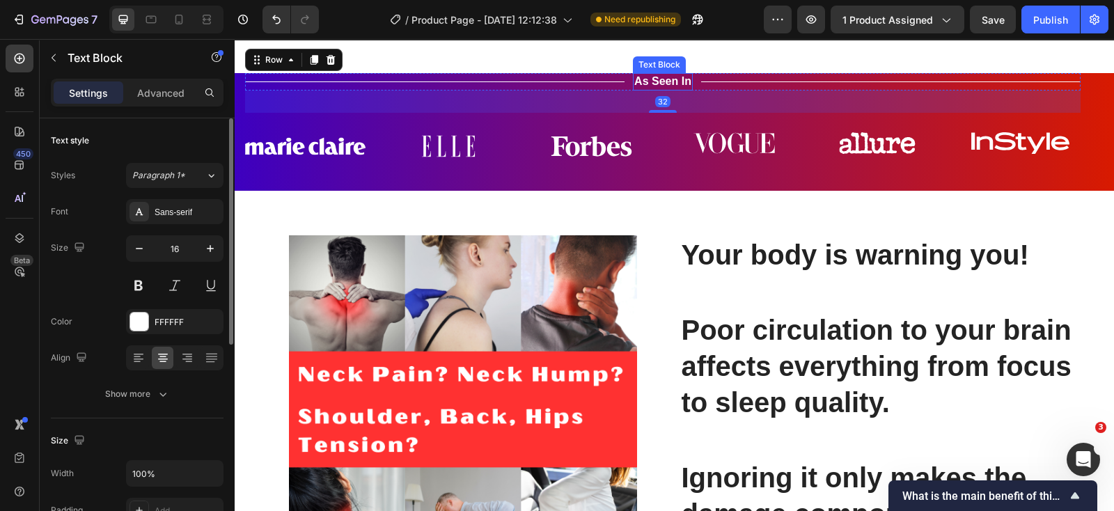
click at [643, 89] on p "As Seen In" at bounding box center [662, 82] width 57 height 15
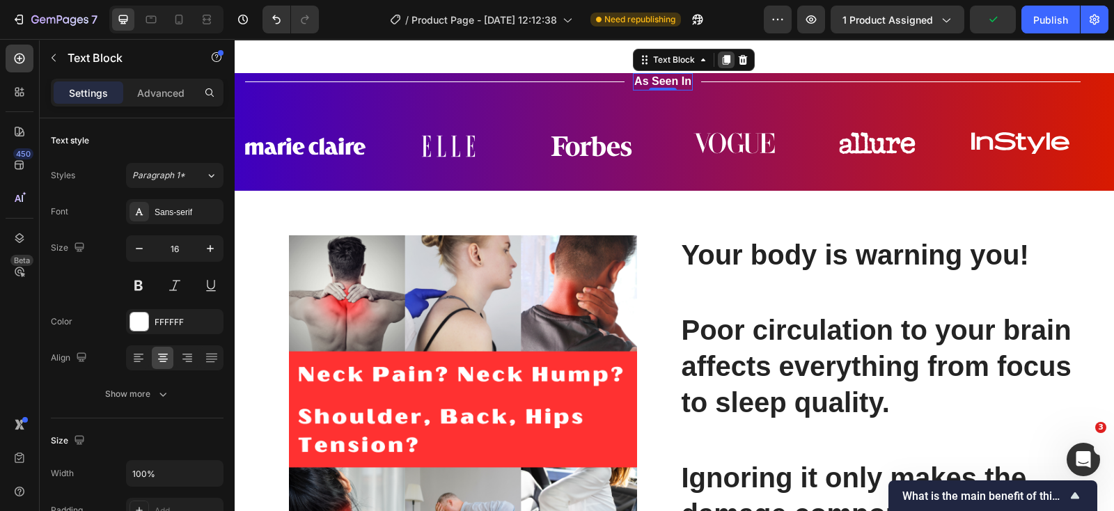
click at [724, 65] on icon at bounding box center [726, 59] width 11 height 11
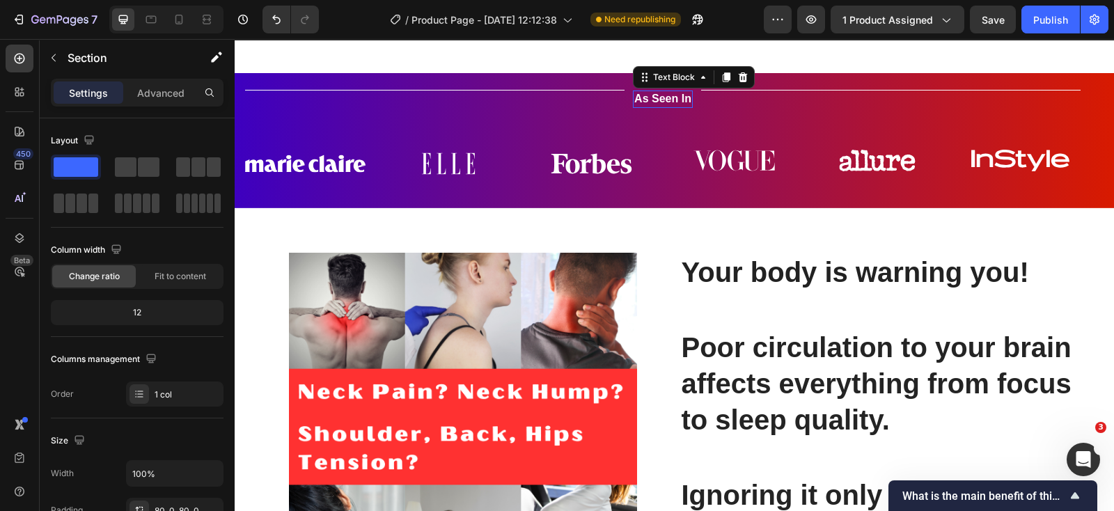
click at [637, 107] on p "As Seen In" at bounding box center [662, 99] width 57 height 15
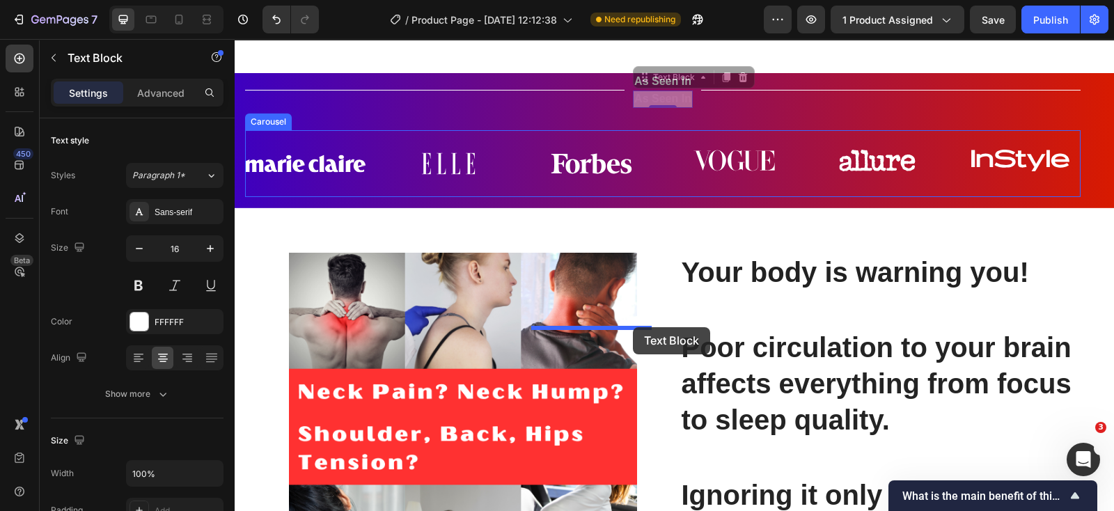
drag, startPoint x: 639, startPoint y: 266, endPoint x: 633, endPoint y: 327, distance: 60.9
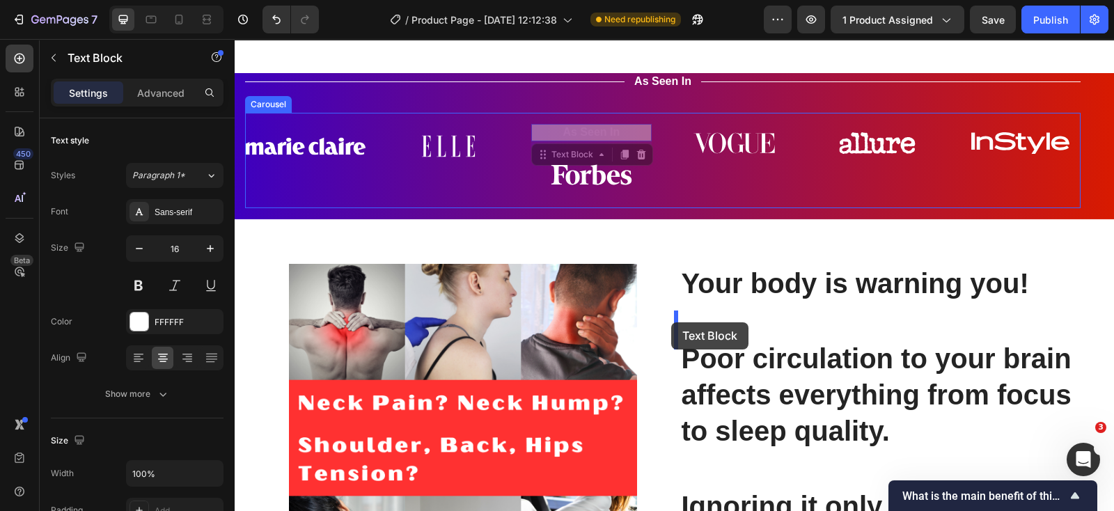
drag, startPoint x: 541, startPoint y: 344, endPoint x: 671, endPoint y: 322, distance: 132.0
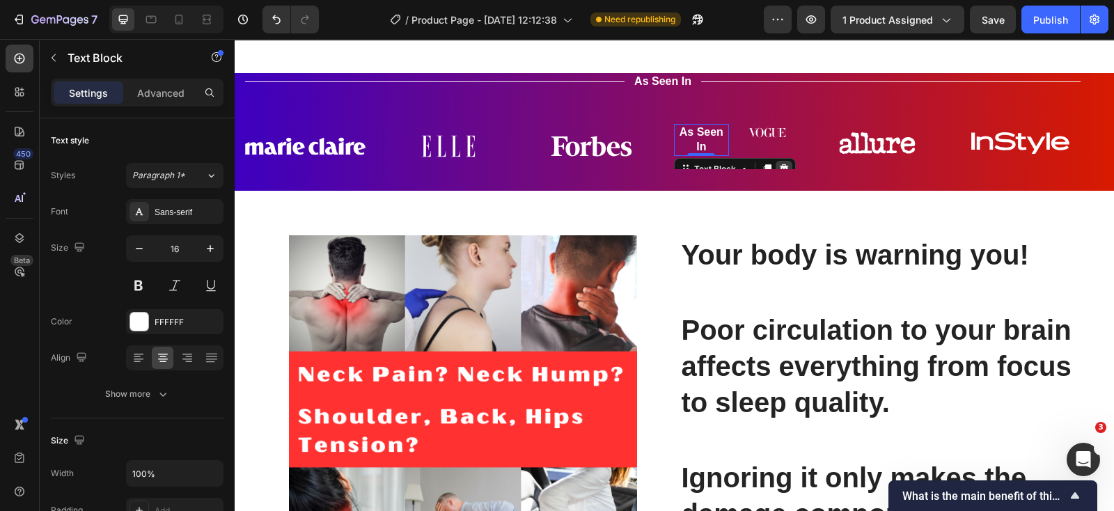
click at [783, 175] on icon at bounding box center [784, 169] width 11 height 11
click at [671, 91] on div "As Seen In Text Block" at bounding box center [663, 81] width 60 height 17
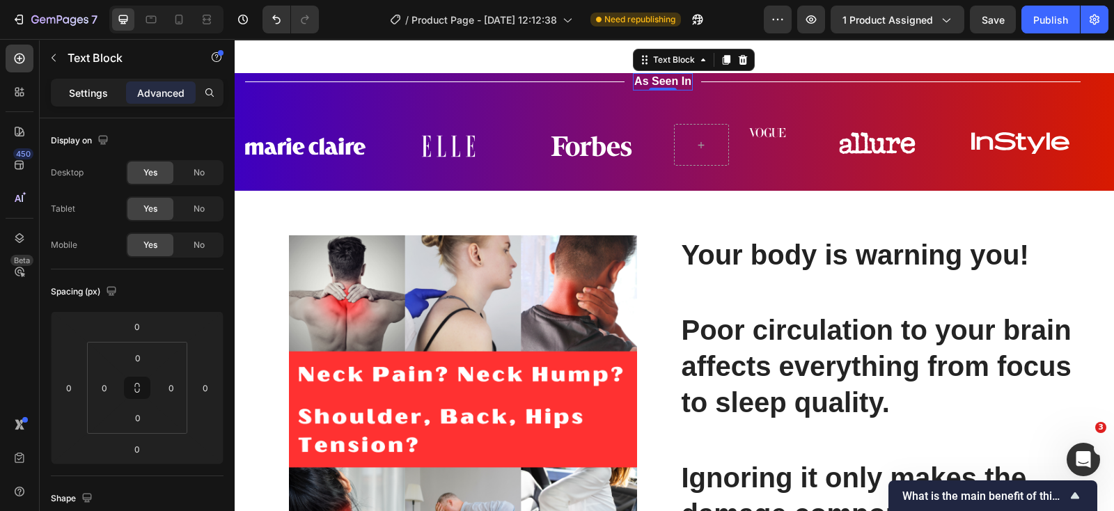
click at [105, 93] on p "Settings" at bounding box center [88, 93] width 39 height 15
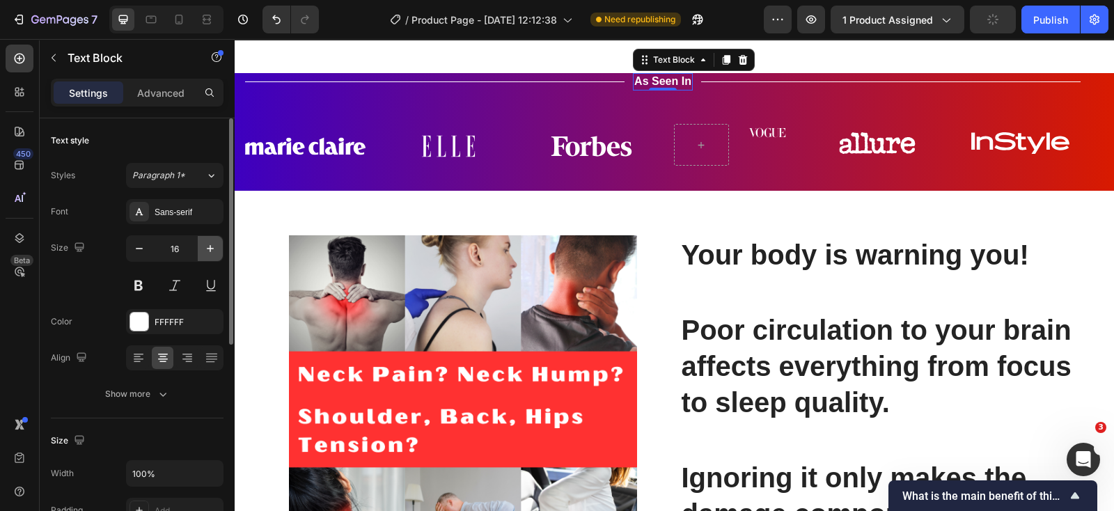
click at [215, 250] on icon "button" at bounding box center [210, 249] width 14 height 14
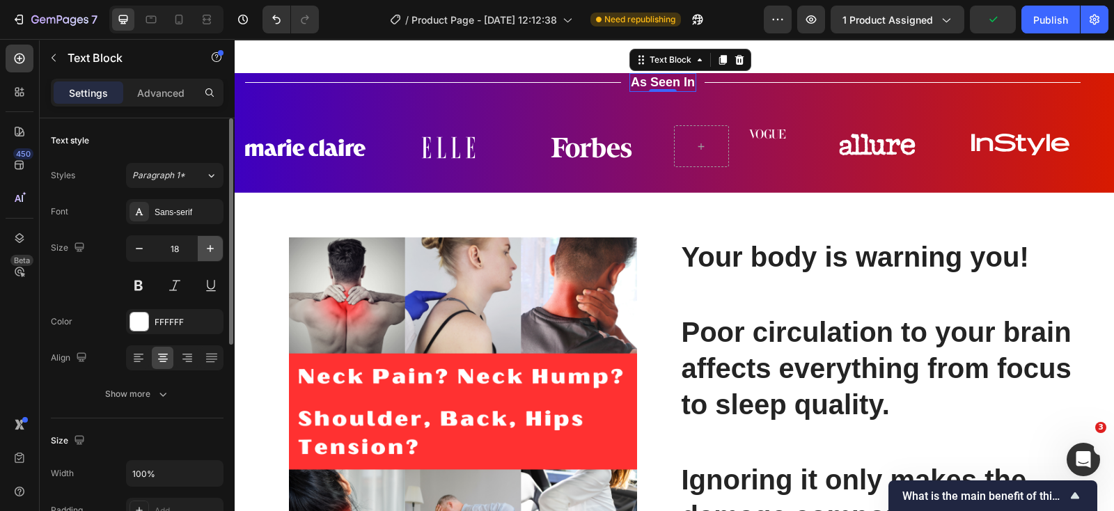
click at [215, 250] on icon "button" at bounding box center [210, 249] width 14 height 14
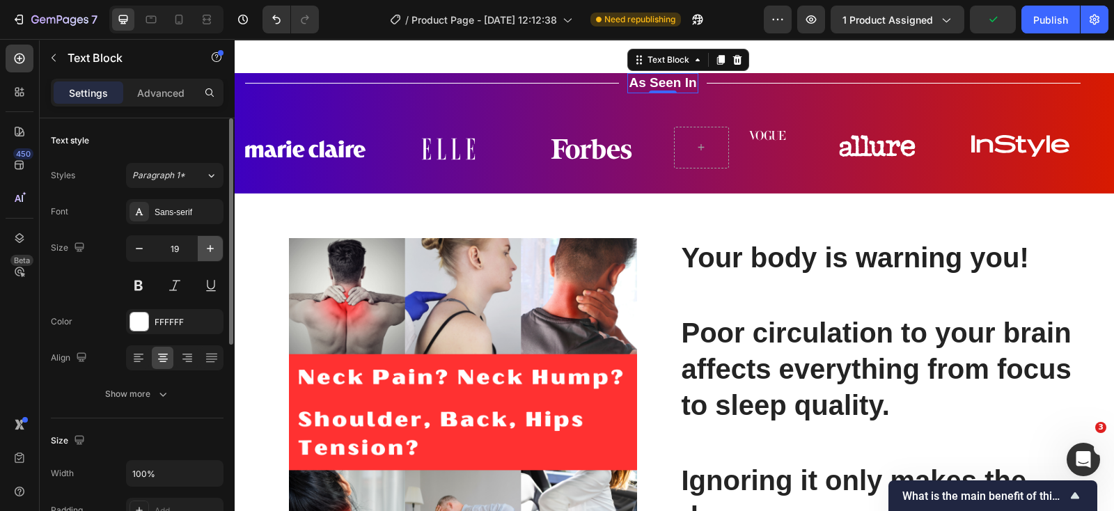
click at [215, 250] on icon "button" at bounding box center [210, 249] width 14 height 14
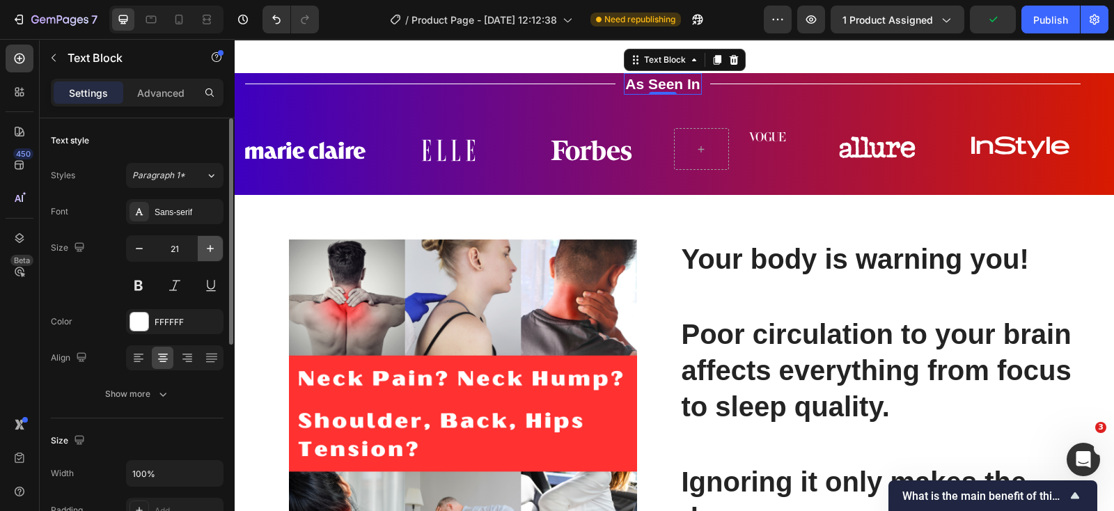
click at [215, 250] on icon "button" at bounding box center [210, 249] width 14 height 14
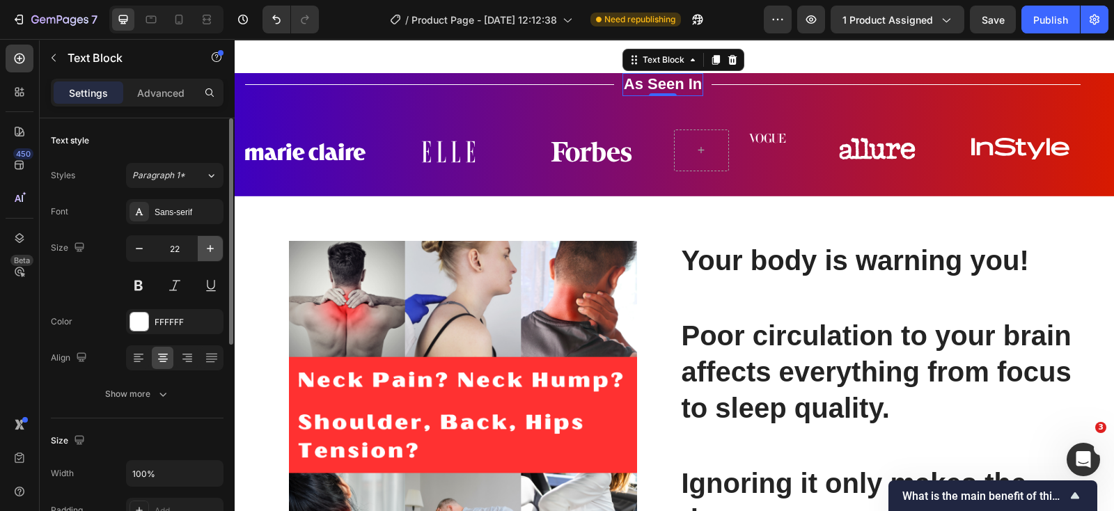
click at [215, 250] on icon "button" at bounding box center [210, 249] width 14 height 14
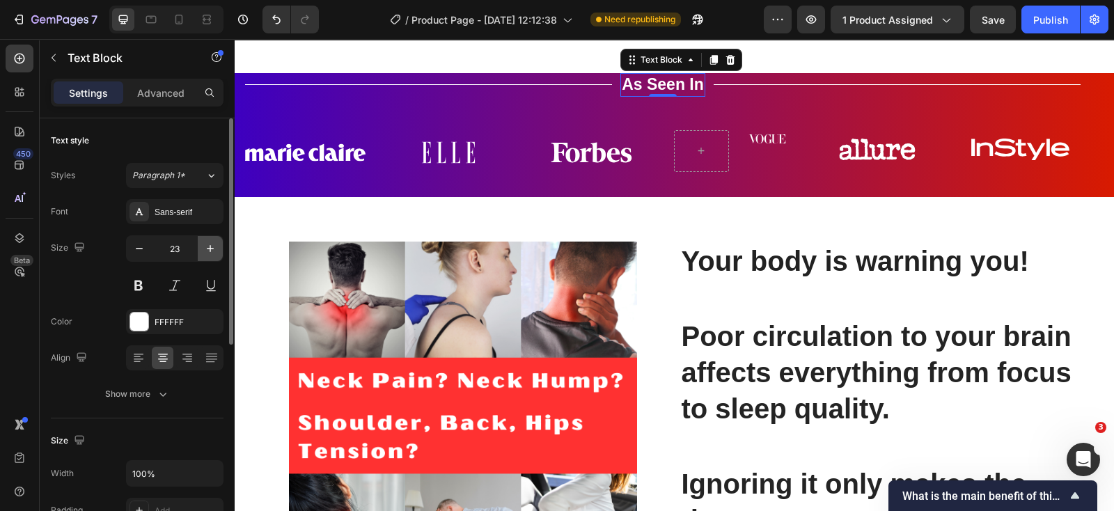
click at [215, 250] on icon "button" at bounding box center [210, 249] width 14 height 14
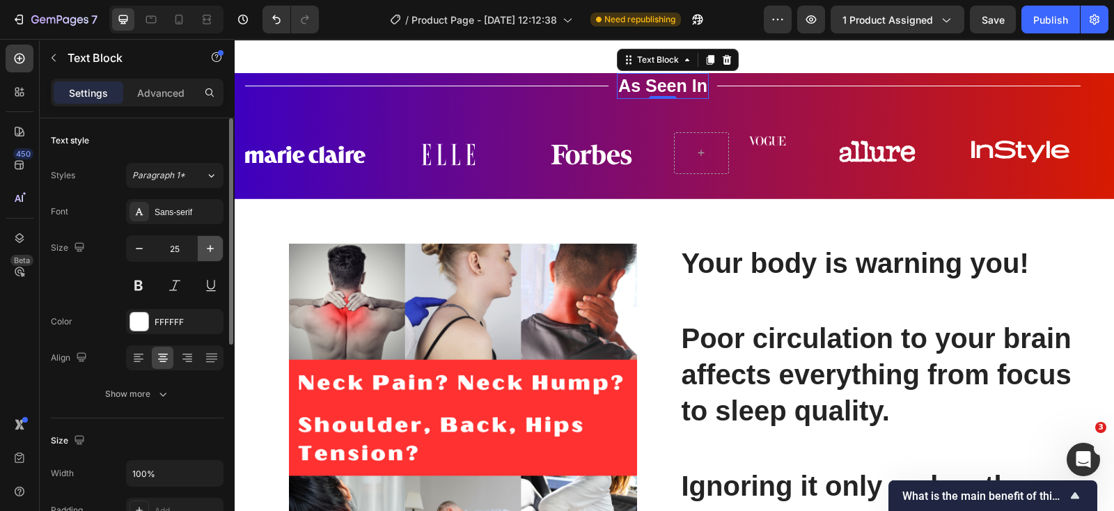
click at [215, 250] on icon "button" at bounding box center [210, 249] width 14 height 14
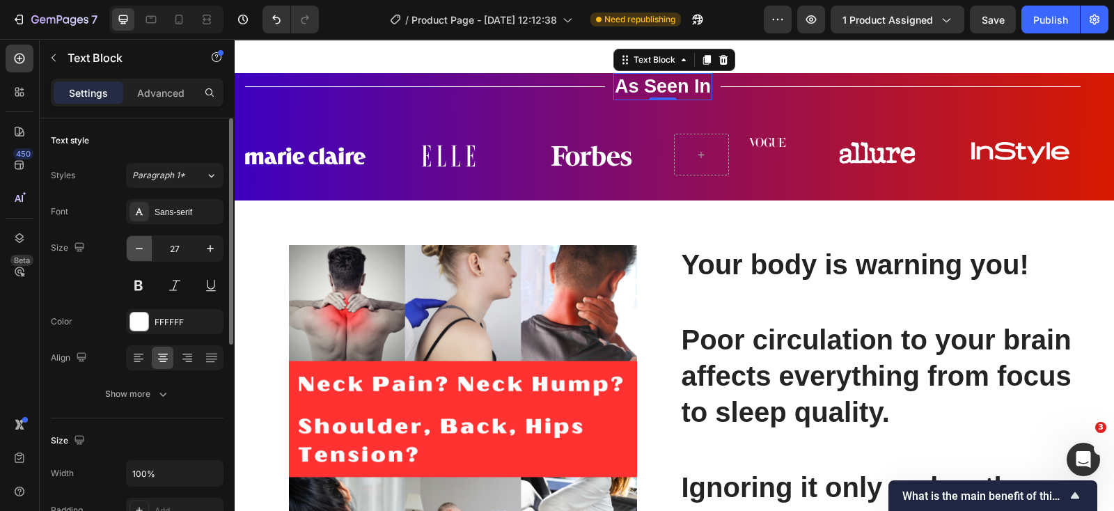
click at [134, 249] on icon "button" at bounding box center [139, 249] width 14 height 14
type input "25"
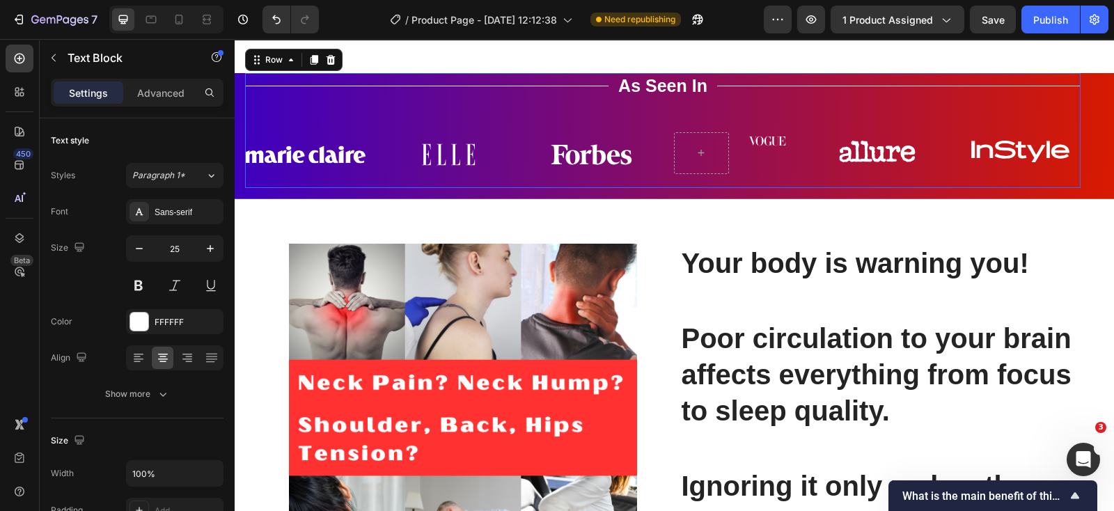
click at [462, 188] on div "Title Line As Seen In Text Block Title Line Row Image Image Image Image Row Ima…" at bounding box center [663, 130] width 836 height 115
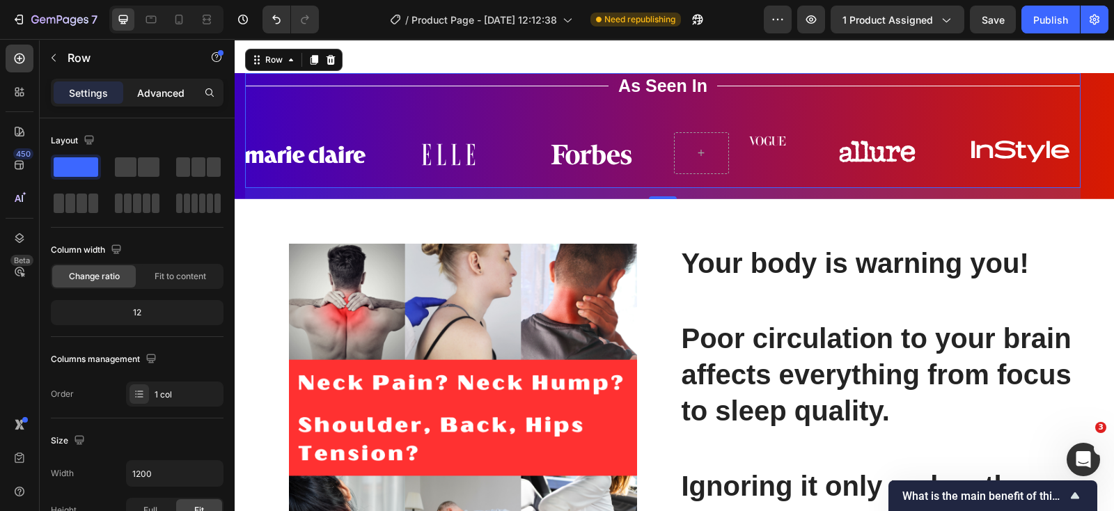
click at [158, 88] on p "Advanced" at bounding box center [160, 93] width 47 height 15
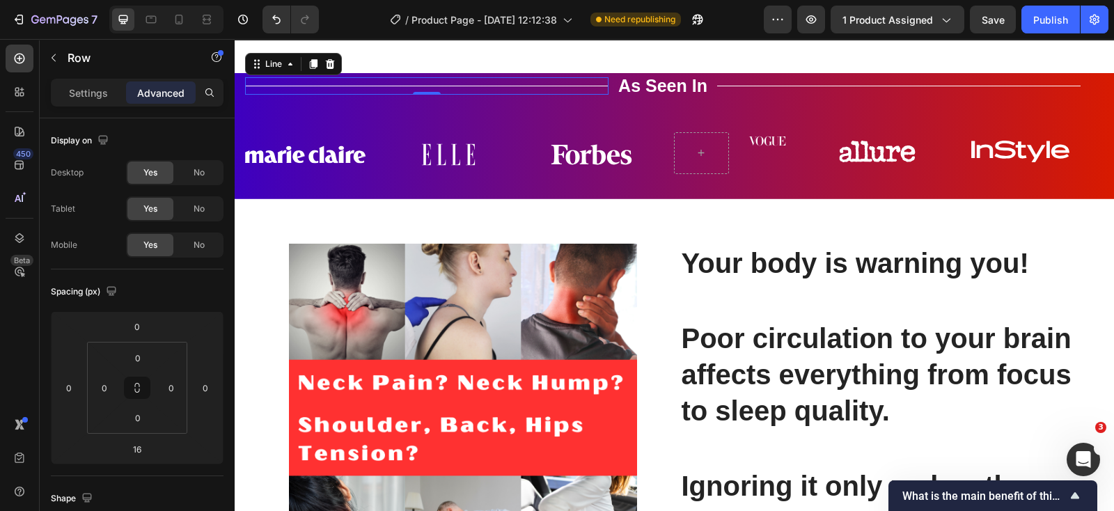
click at [449, 95] on div "Title Line 0" at bounding box center [426, 85] width 363 height 17
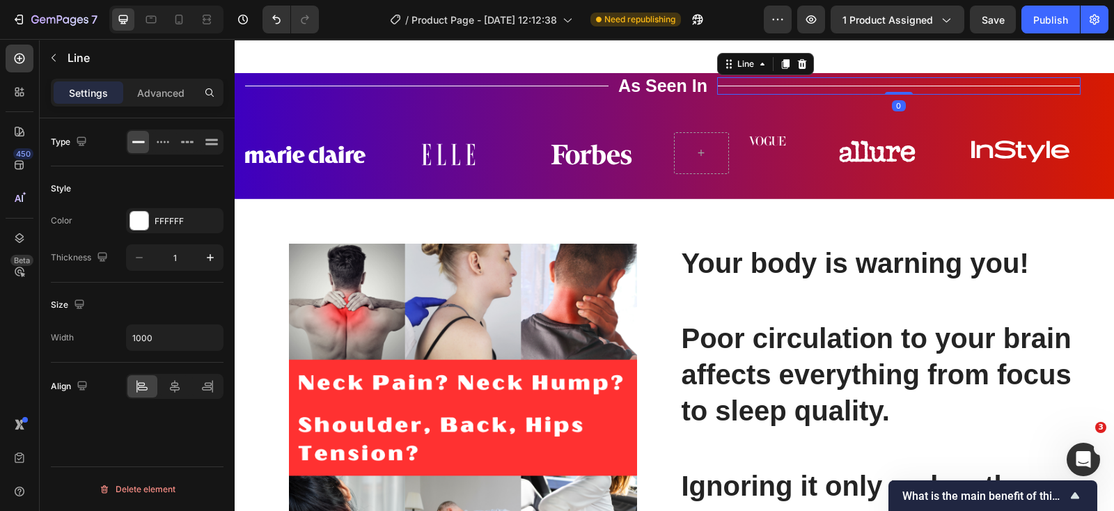
click at [744, 95] on div "Title Line 0" at bounding box center [898, 85] width 363 height 17
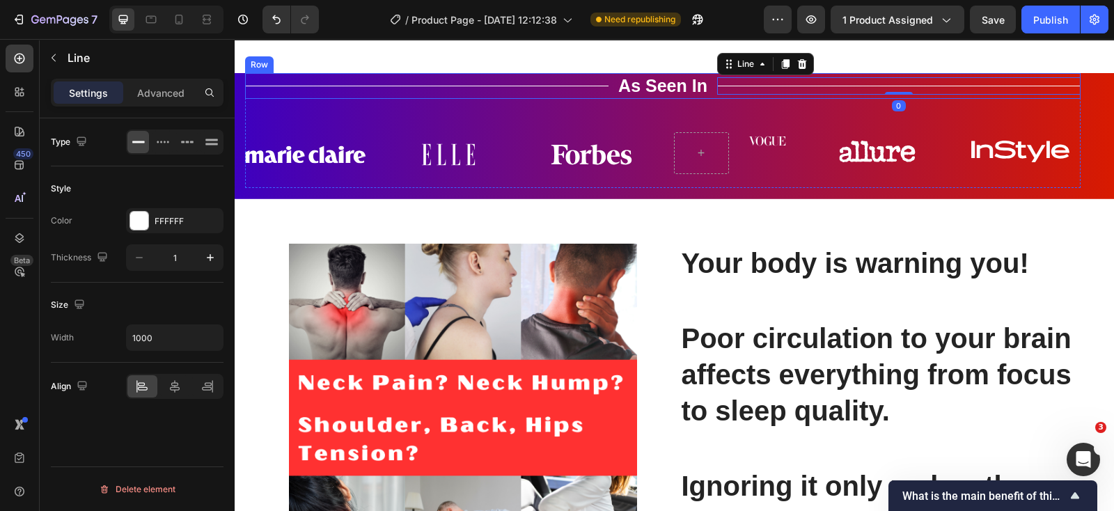
click at [599, 99] on div "Title Line" at bounding box center [426, 86] width 363 height 26
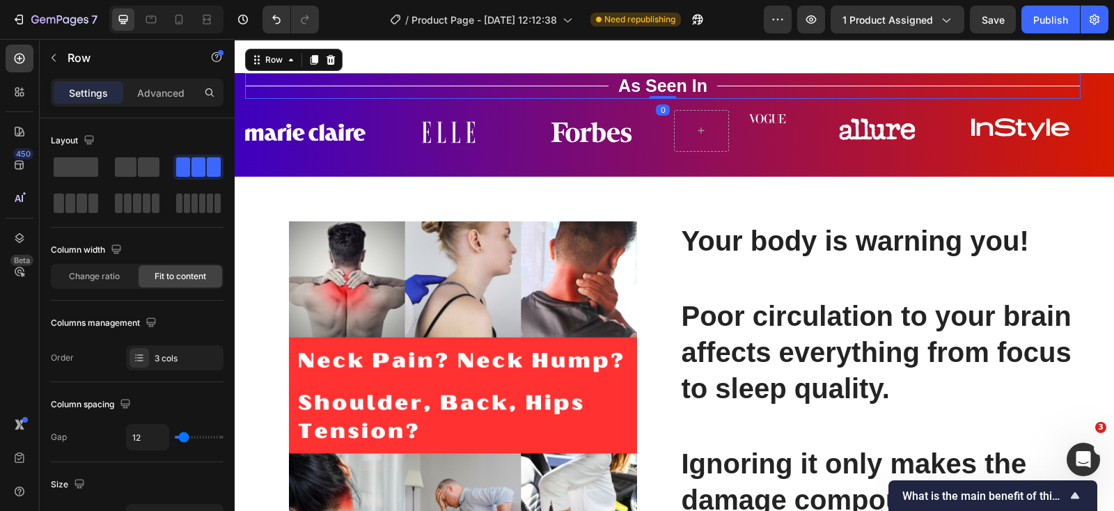
drag, startPoint x: 658, startPoint y: 304, endPoint x: 657, endPoint y: 253, distance: 50.9
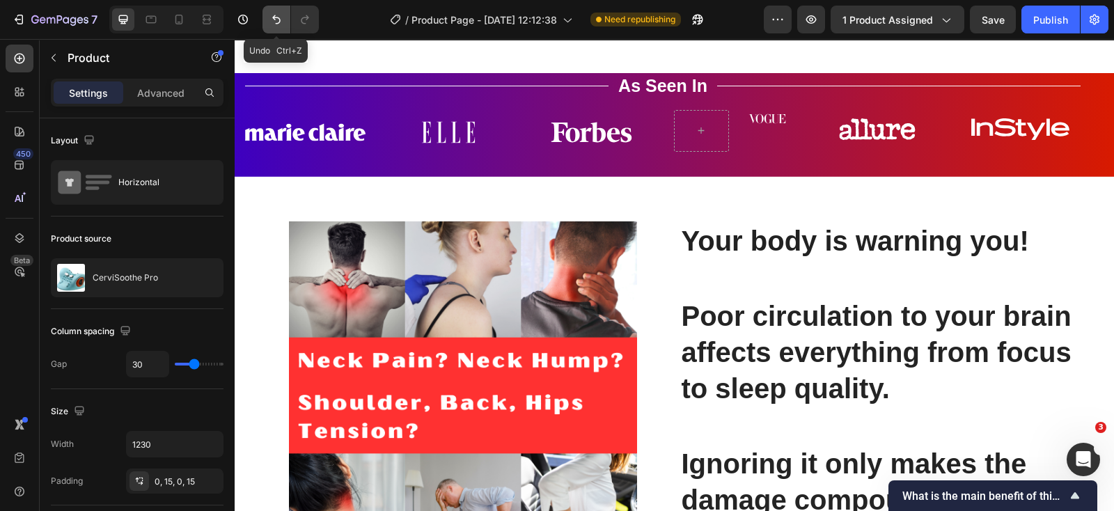
click at [279, 14] on icon "Undo/Redo" at bounding box center [276, 20] width 14 height 14
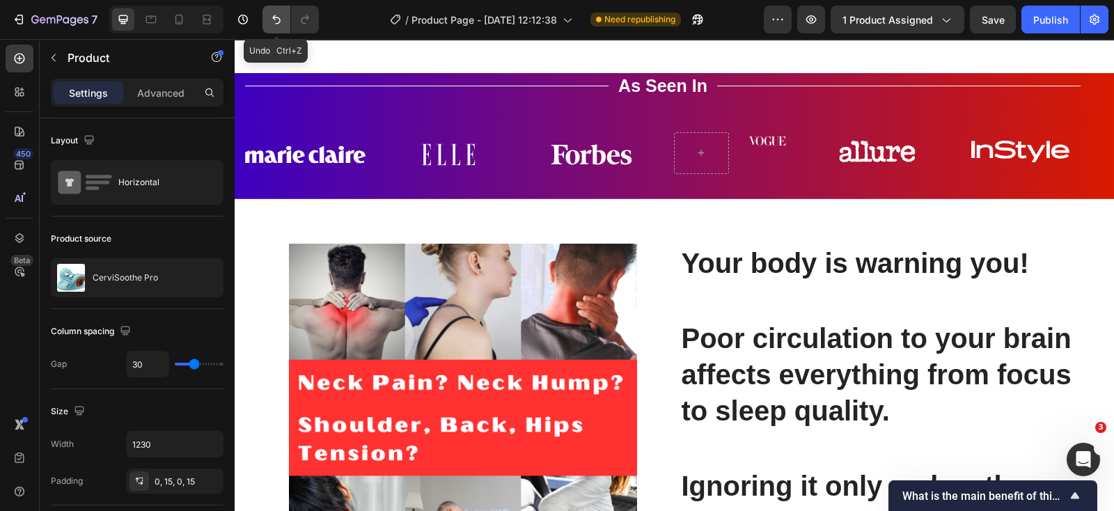
click at [279, 14] on icon "Undo/Redo" at bounding box center [276, 20] width 14 height 14
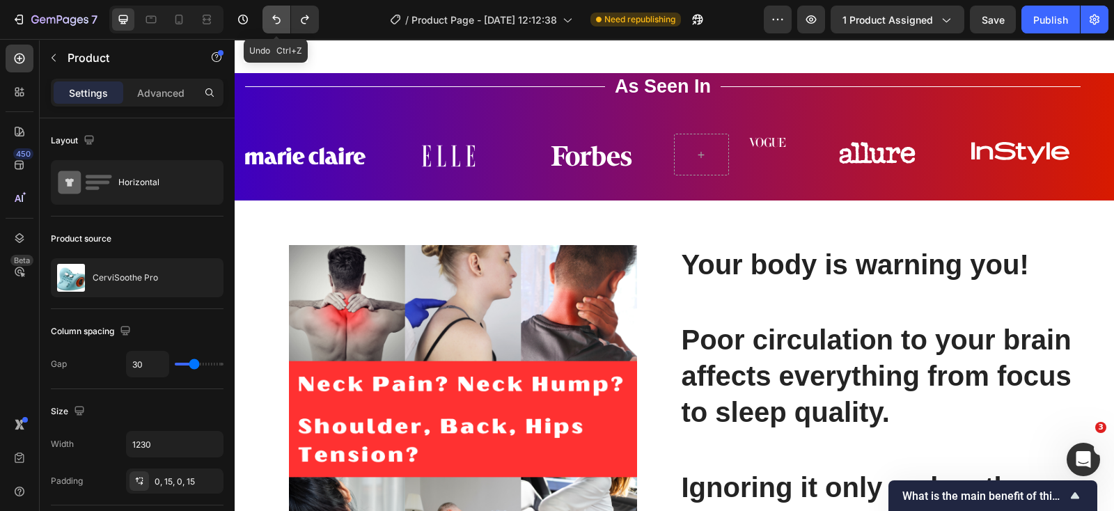
click at [279, 14] on icon "Undo/Redo" at bounding box center [276, 20] width 14 height 14
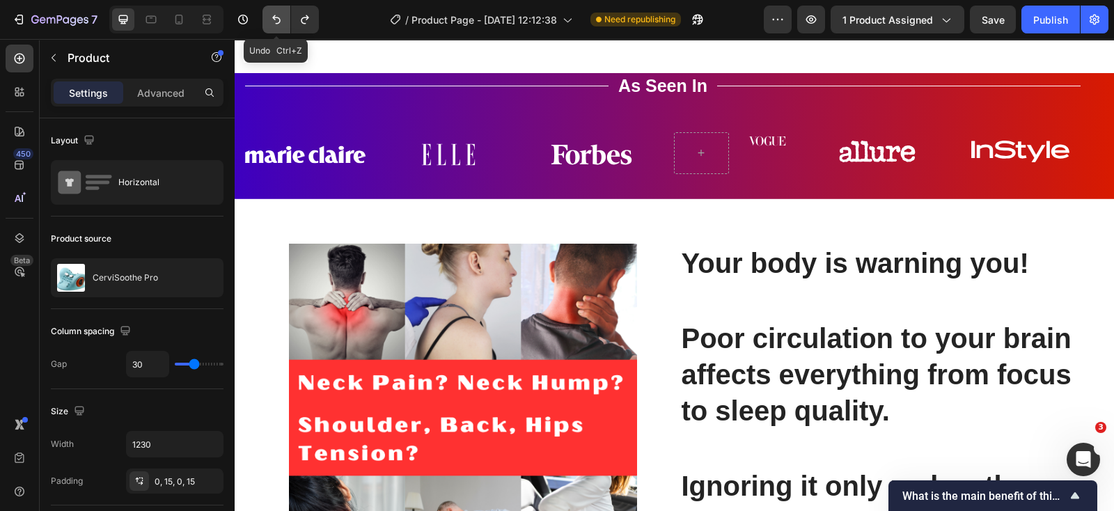
click at [279, 14] on icon "Undo/Redo" at bounding box center [276, 20] width 14 height 14
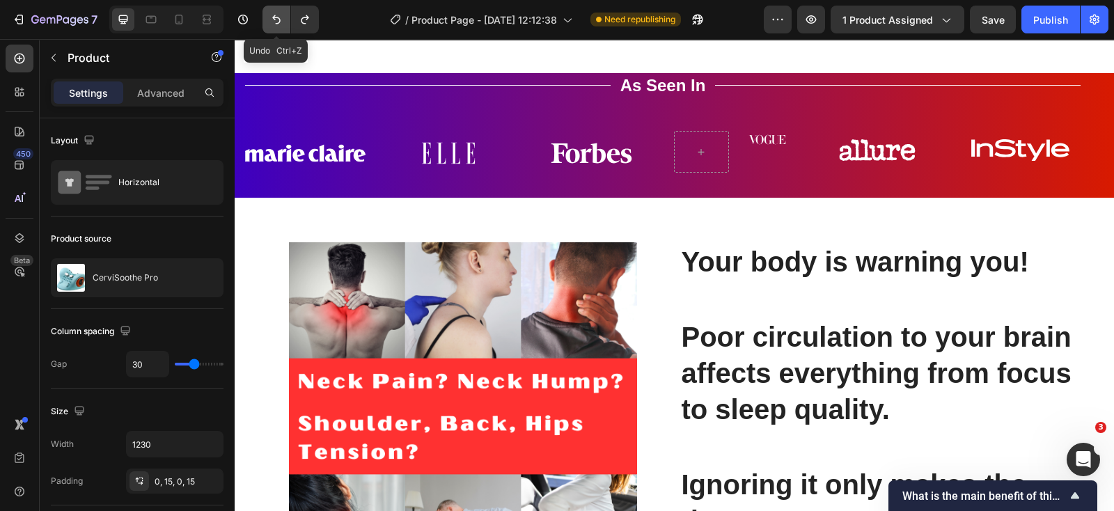
click at [279, 14] on icon "Undo/Redo" at bounding box center [276, 20] width 14 height 14
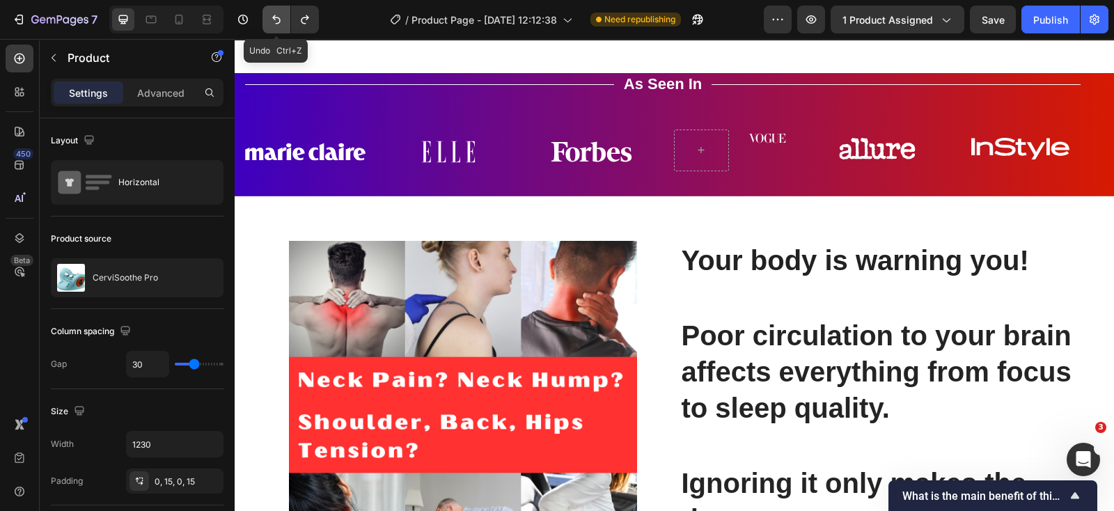
click at [279, 14] on icon "Undo/Redo" at bounding box center [276, 20] width 14 height 14
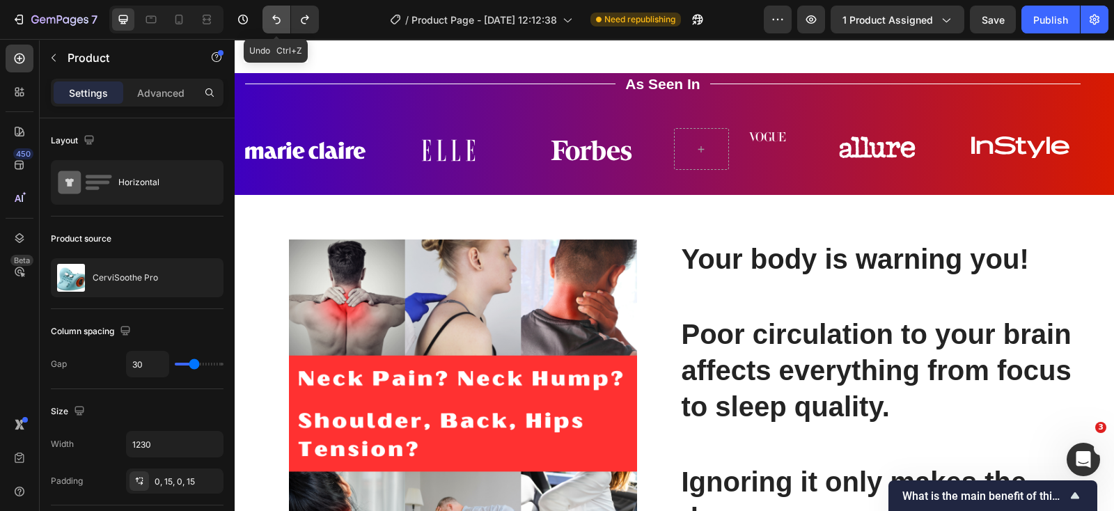
click at [279, 14] on icon "Undo/Redo" at bounding box center [276, 20] width 14 height 14
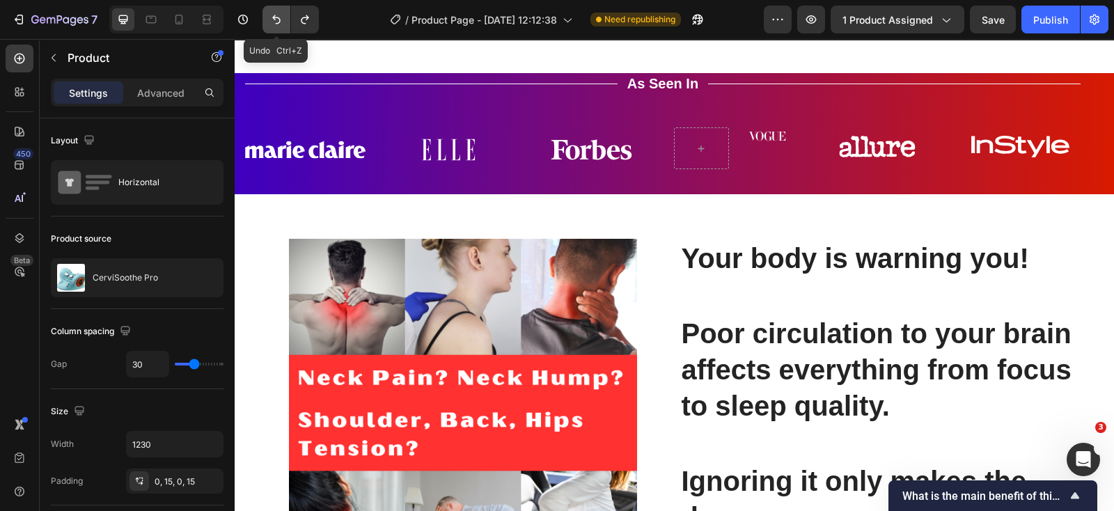
click at [279, 14] on icon "Undo/Redo" at bounding box center [276, 20] width 14 height 14
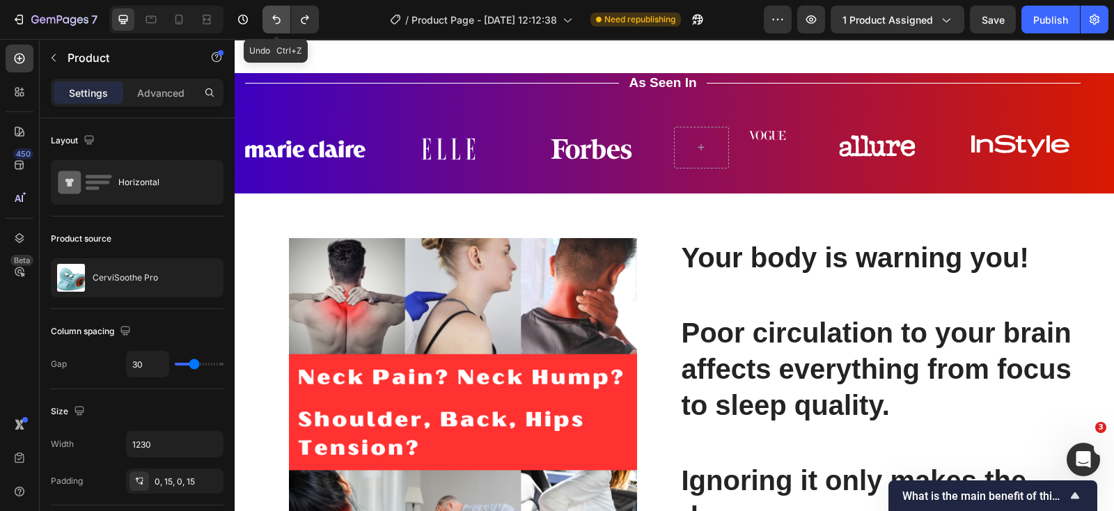
click at [279, 14] on icon "Undo/Redo" at bounding box center [276, 20] width 14 height 14
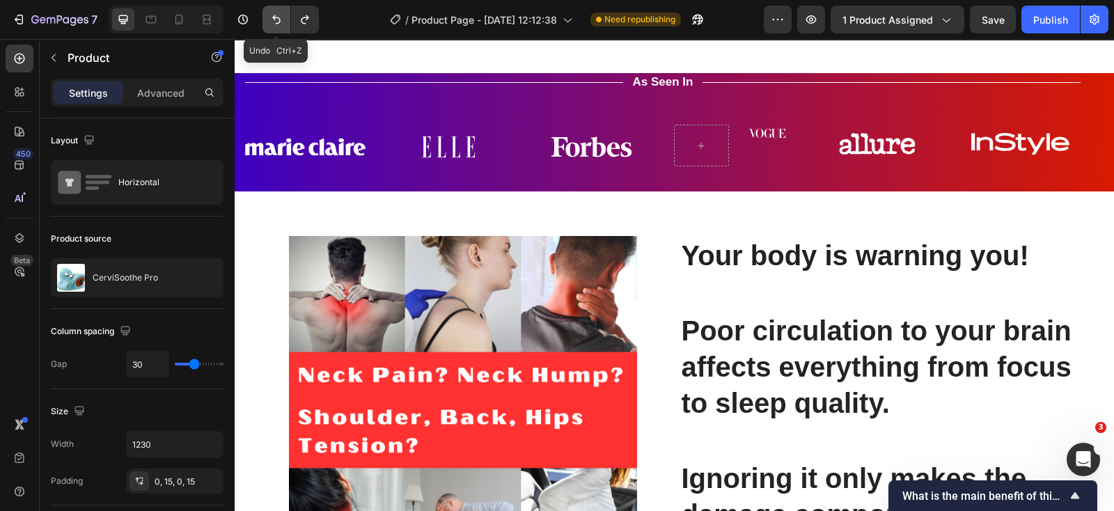
click at [279, 14] on icon "Undo/Redo" at bounding box center [276, 20] width 14 height 14
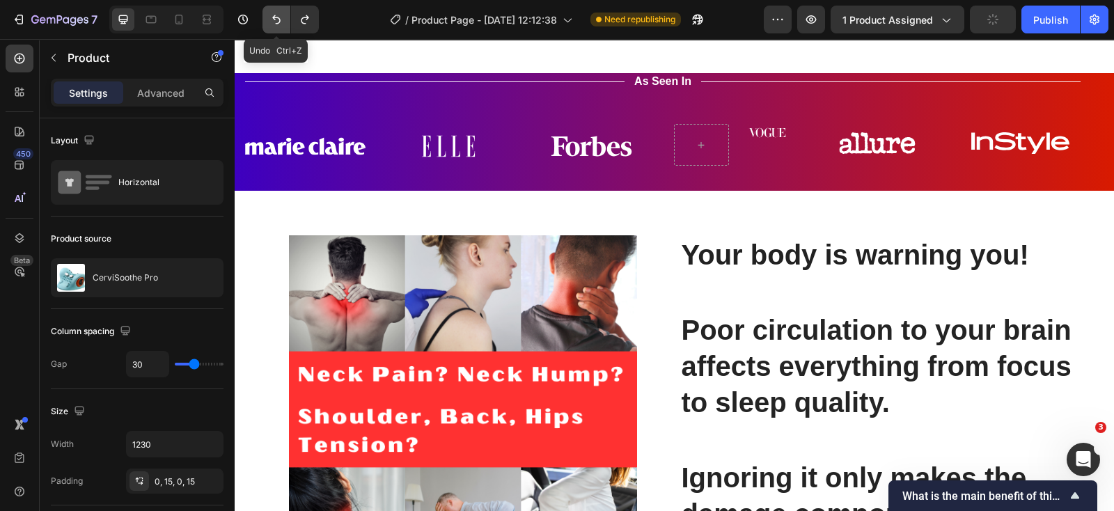
click at [279, 14] on icon "Undo/Redo" at bounding box center [276, 20] width 14 height 14
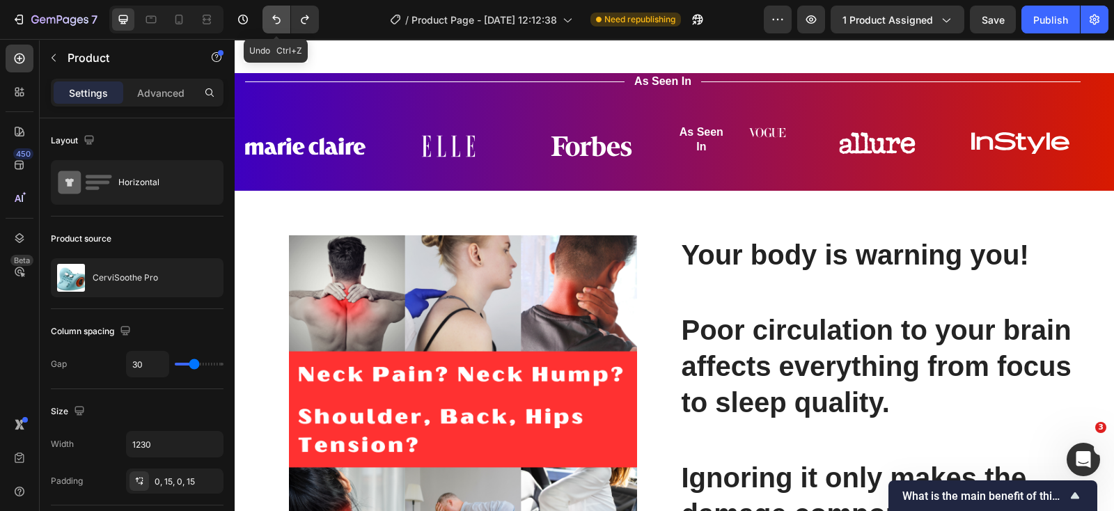
click at [279, 14] on icon "Undo/Redo" at bounding box center [276, 20] width 14 height 14
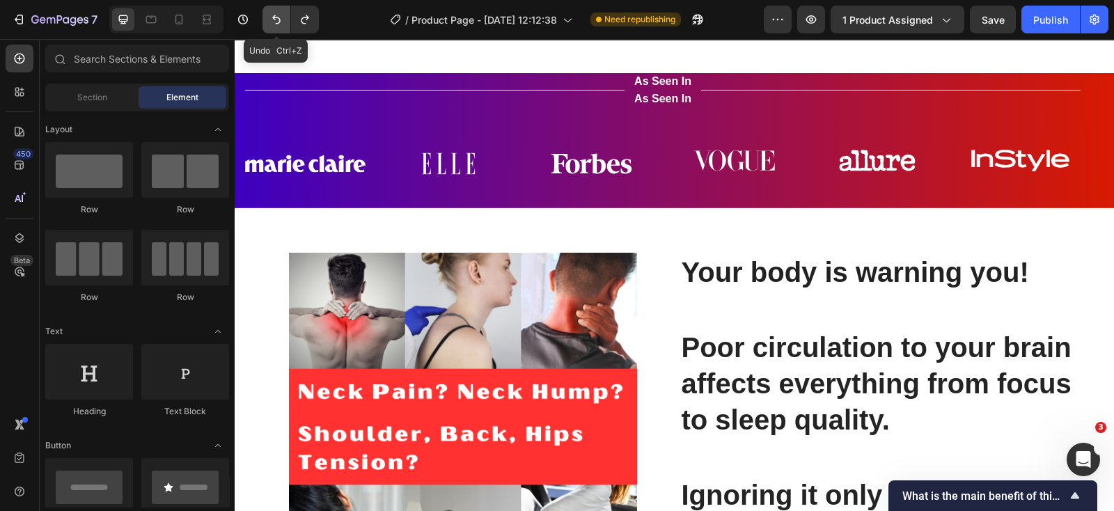
click at [279, 14] on icon "Undo/Redo" at bounding box center [276, 20] width 14 height 14
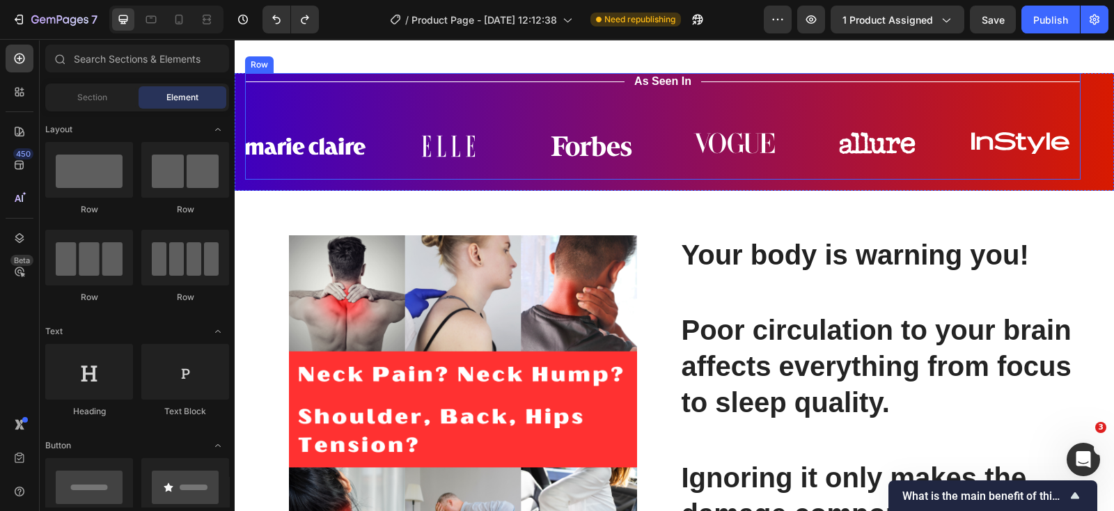
click at [554, 180] on div "Title Line As Seen In Text Block Title Line Row Image Image Image Image Image I…" at bounding box center [663, 126] width 836 height 107
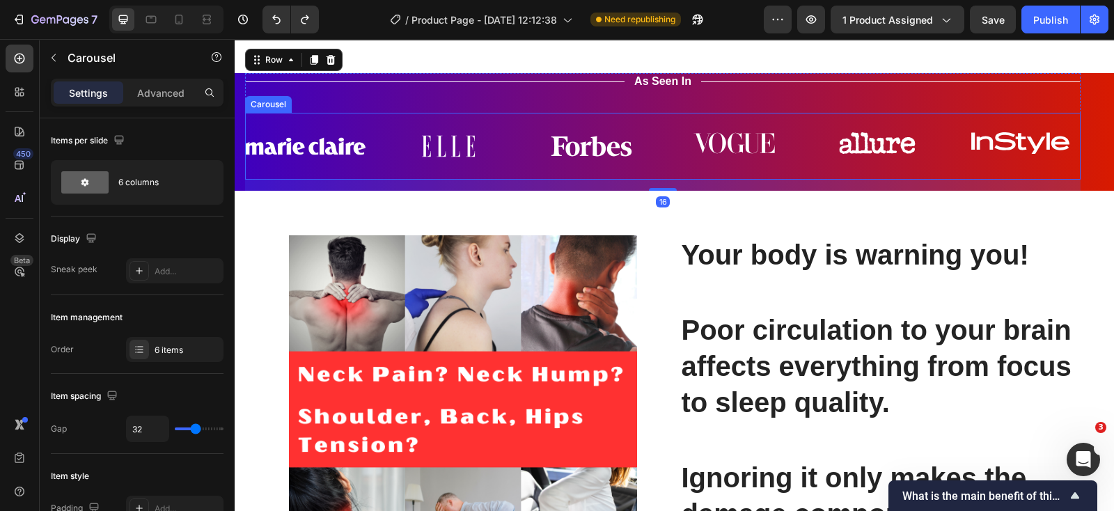
click at [667, 169] on div "Image Image Image Image Image Image" at bounding box center [663, 146] width 836 height 45
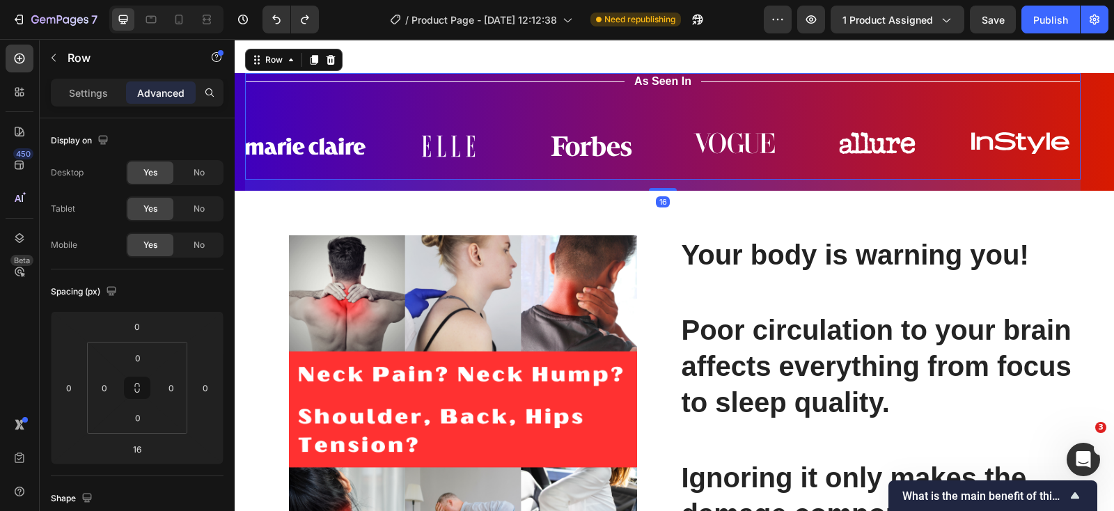
click at [667, 180] on div "Title Line As Seen In Text Block Title Line Row Image Image Image Image Image I…" at bounding box center [663, 126] width 836 height 107
click at [605, 180] on div "Title Line As Seen In Text Block Title Line Row Image Image Image Image Image I…" at bounding box center [663, 126] width 836 height 107
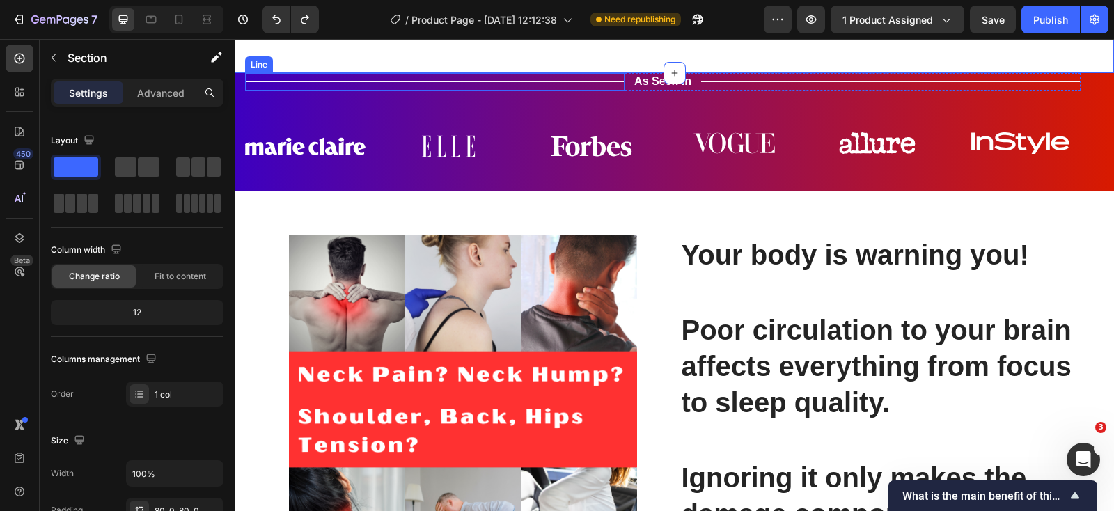
click at [588, 91] on div "Title Line" at bounding box center [435, 81] width 380 height 17
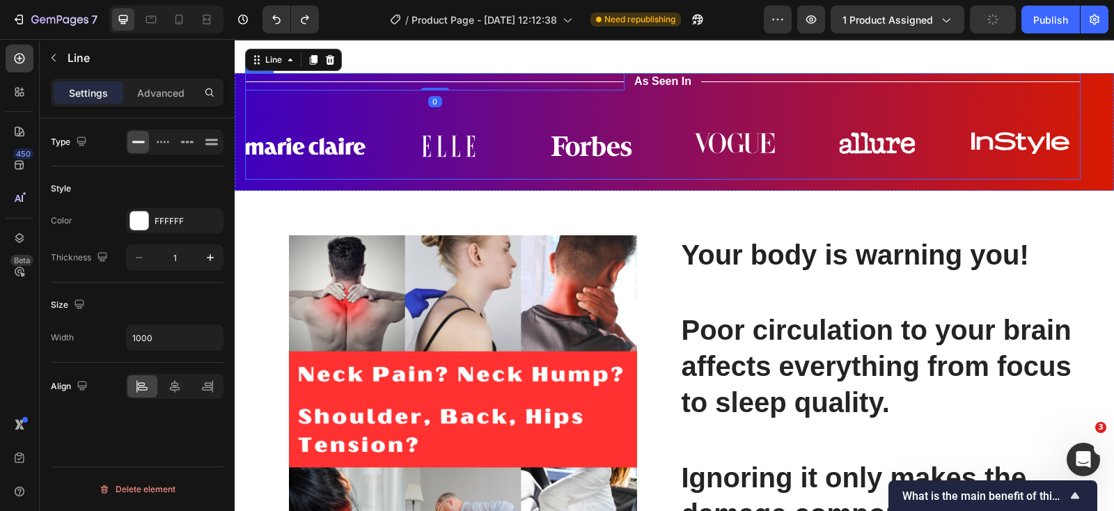
click at [592, 180] on div "Title Line 0 As Seen In Text Block Title Line Row Image Image Image Image Image…" at bounding box center [663, 126] width 836 height 107
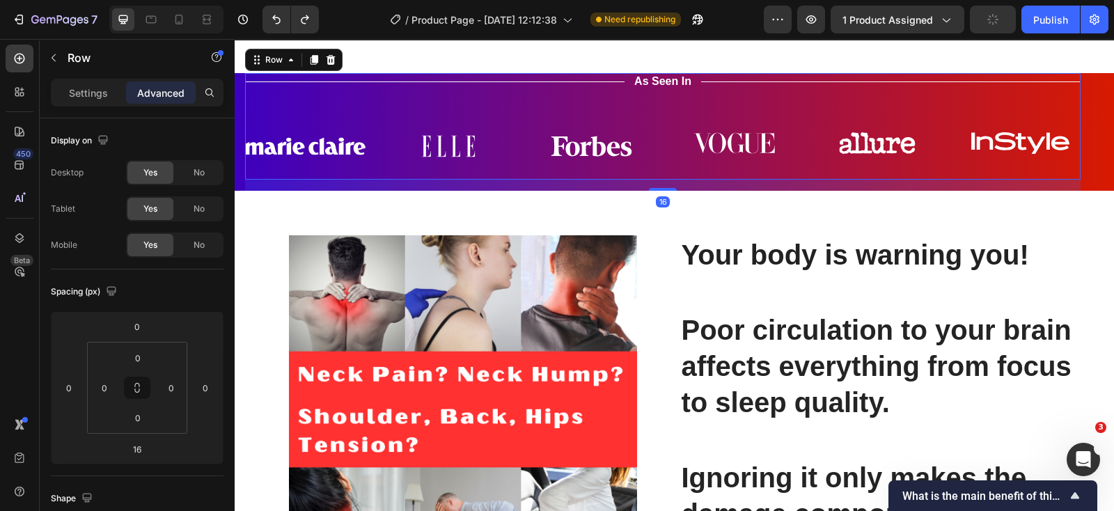
click at [641, 180] on div "Title Line As Seen In Text Block Title Line Row Image Image Image Image Image I…" at bounding box center [663, 126] width 836 height 107
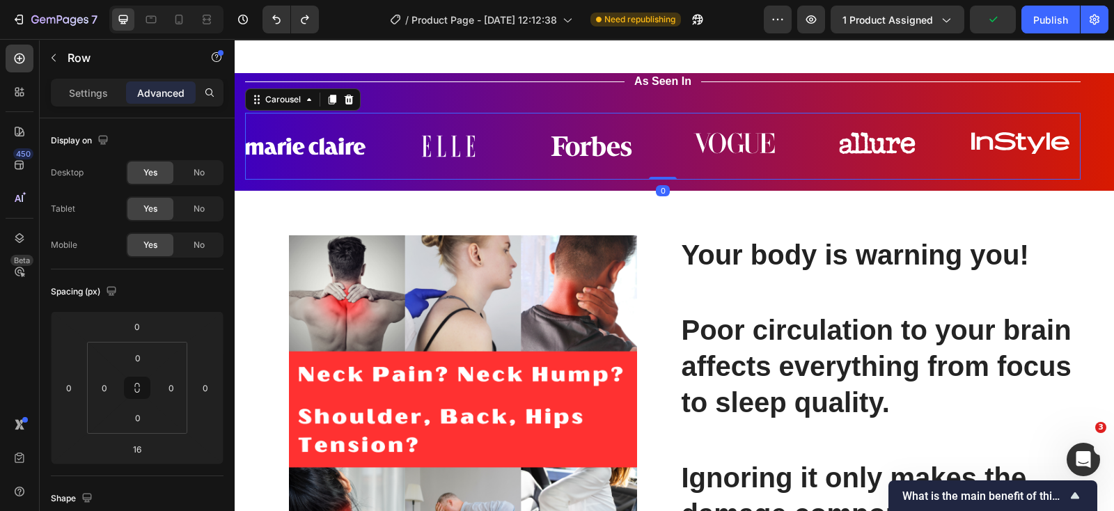
click at [675, 180] on div "Image Image Image Image Image Image Carousel 0" at bounding box center [663, 146] width 836 height 67
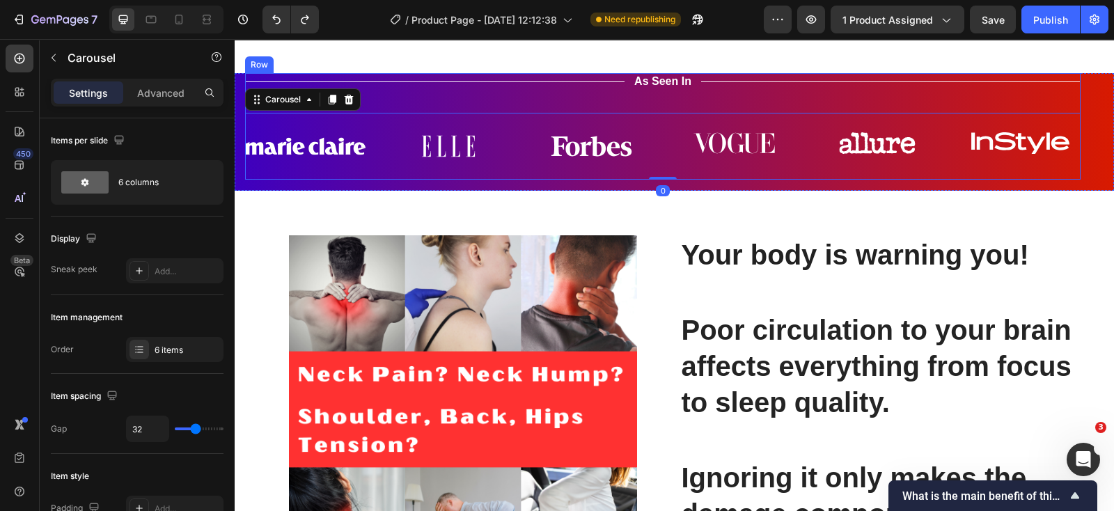
click at [716, 180] on div "Title Line As Seen In Text Block Title Line Row Image Image Image Image Image I…" at bounding box center [663, 126] width 836 height 107
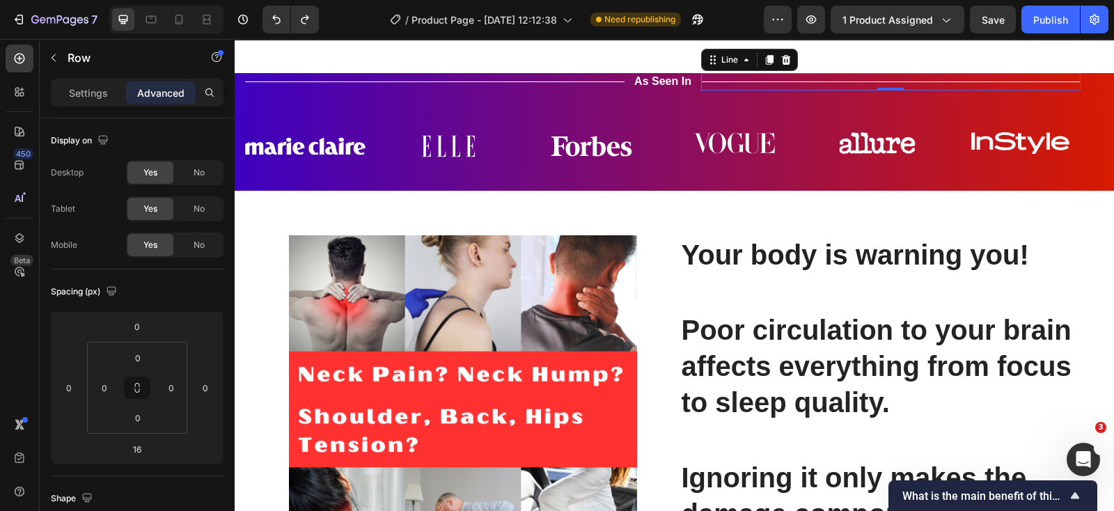
click at [672, 180] on div "Title Line As Seen In Text Block Title Line 0 Row Image Image Image Image Image…" at bounding box center [663, 126] width 836 height 107
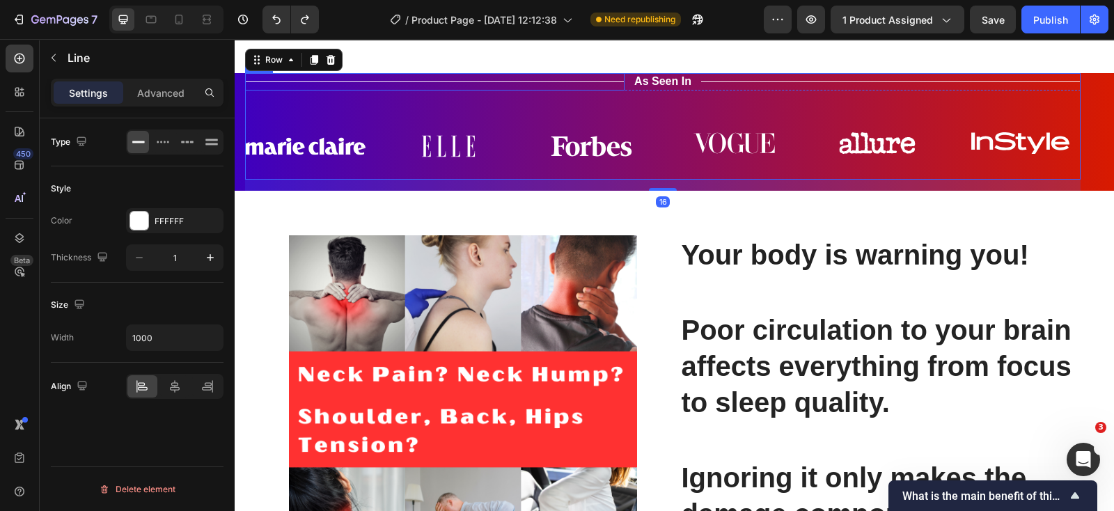
click at [618, 91] on div "Title Line" at bounding box center [435, 81] width 380 height 17
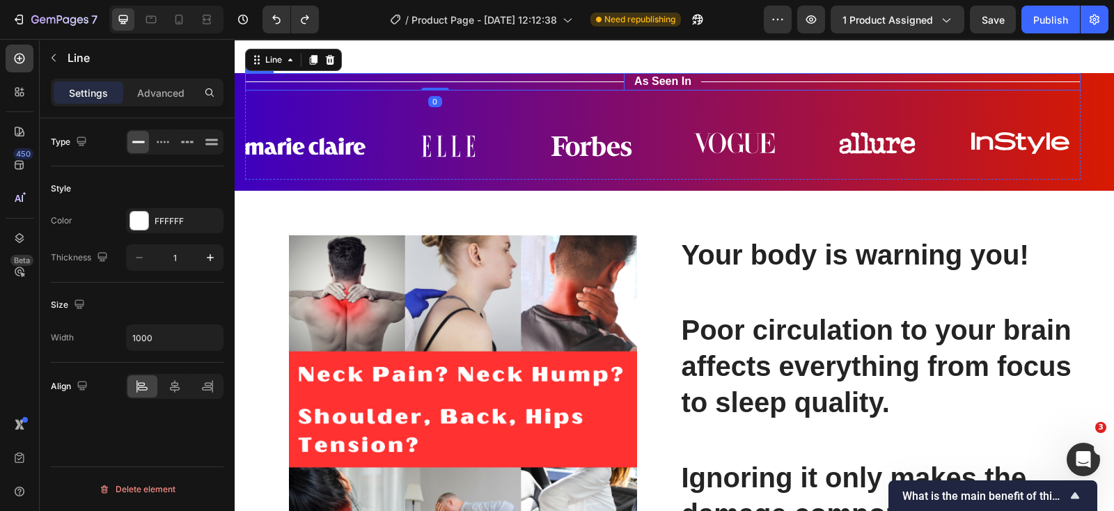
click at [627, 91] on div "Title Line 0 As Seen In Text Block Title Line Row" at bounding box center [663, 81] width 836 height 17
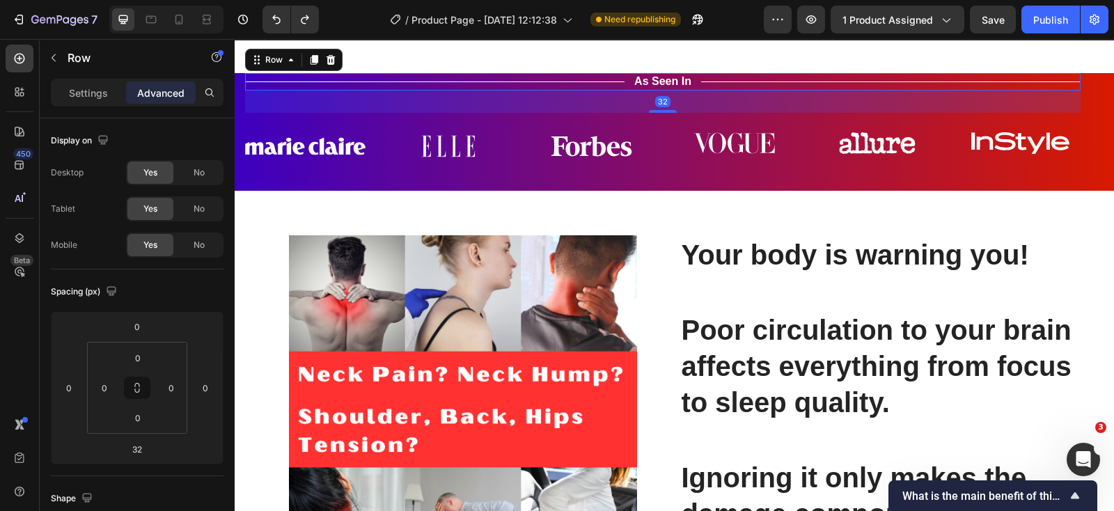
click at [664, 113] on div "32" at bounding box center [663, 102] width 836 height 22
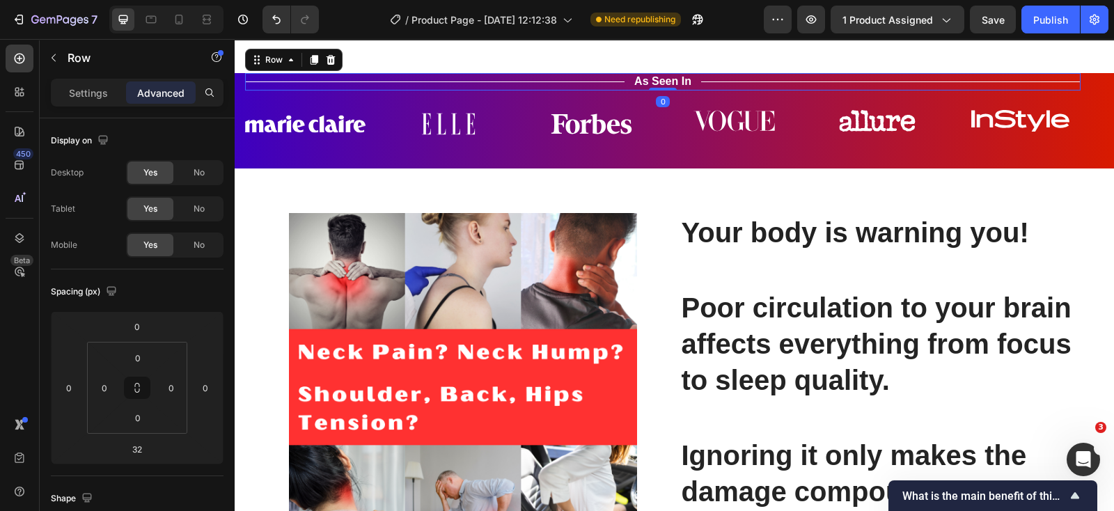
drag, startPoint x: 665, startPoint y: 297, endPoint x: 673, endPoint y: 254, distance: 43.2
type input "0"
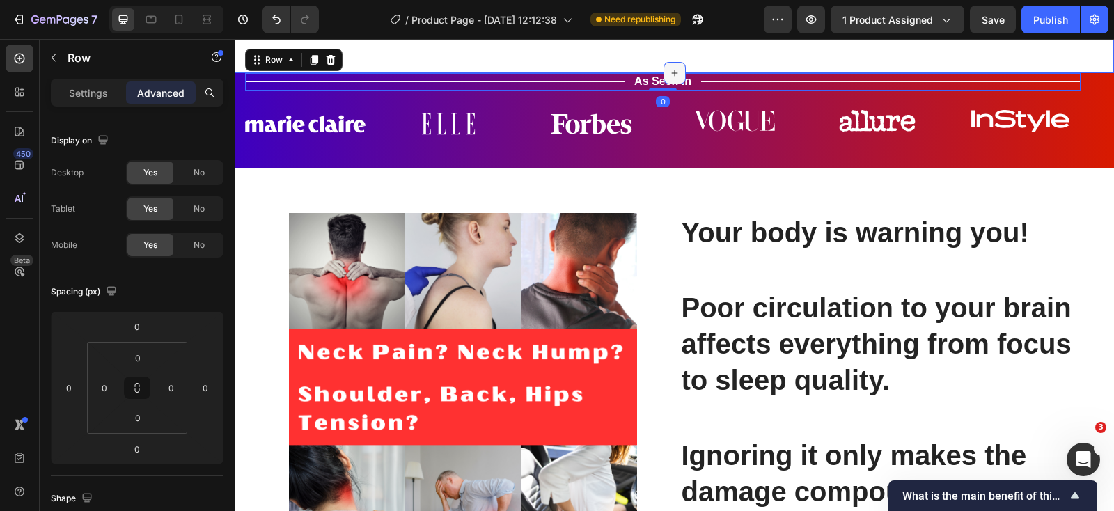
click at [678, 84] on div at bounding box center [675, 73] width 22 height 22
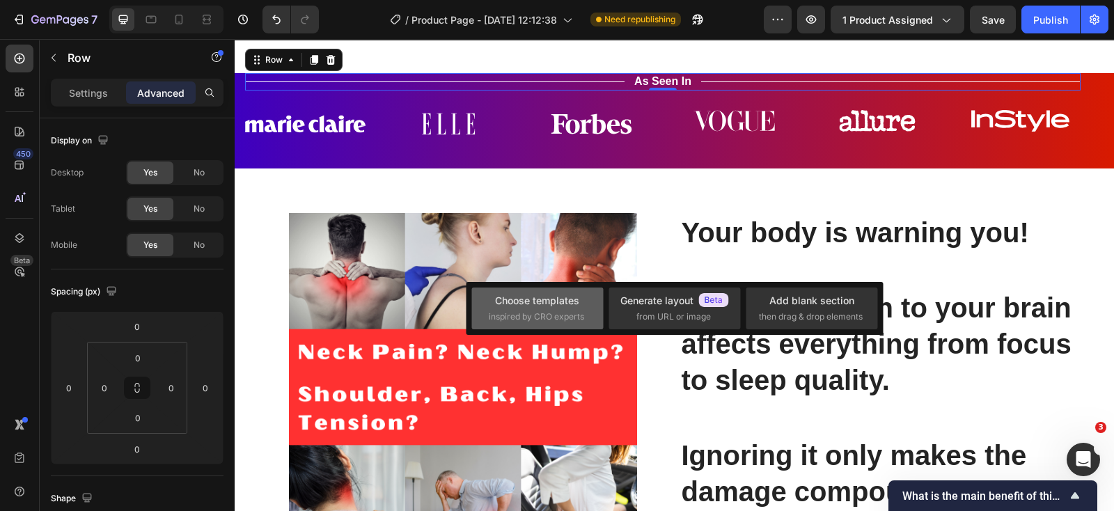
click at [530, 308] on div "Choose templates inspired by CRO experts" at bounding box center [537, 308] width 97 height 30
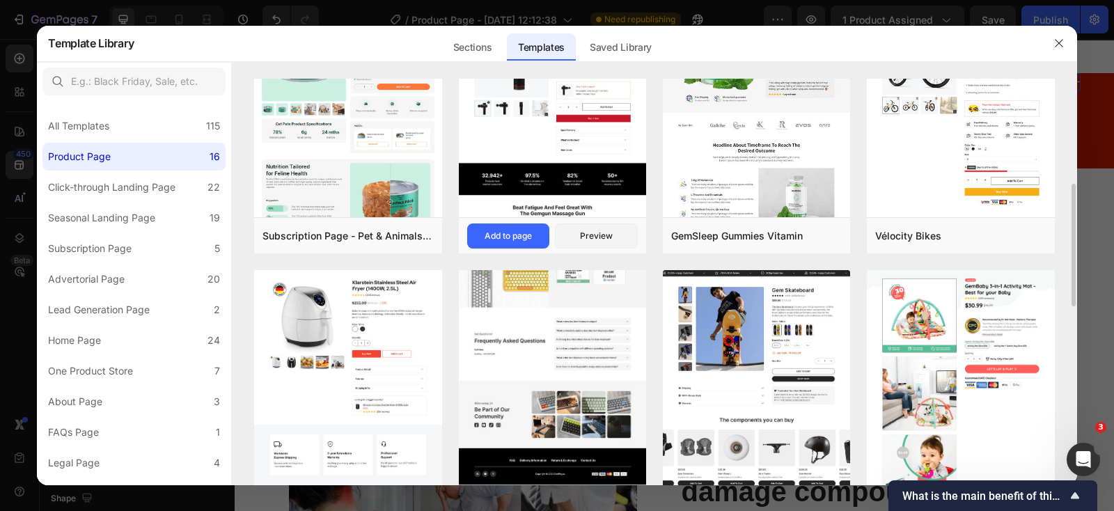
scroll to position [609, 0]
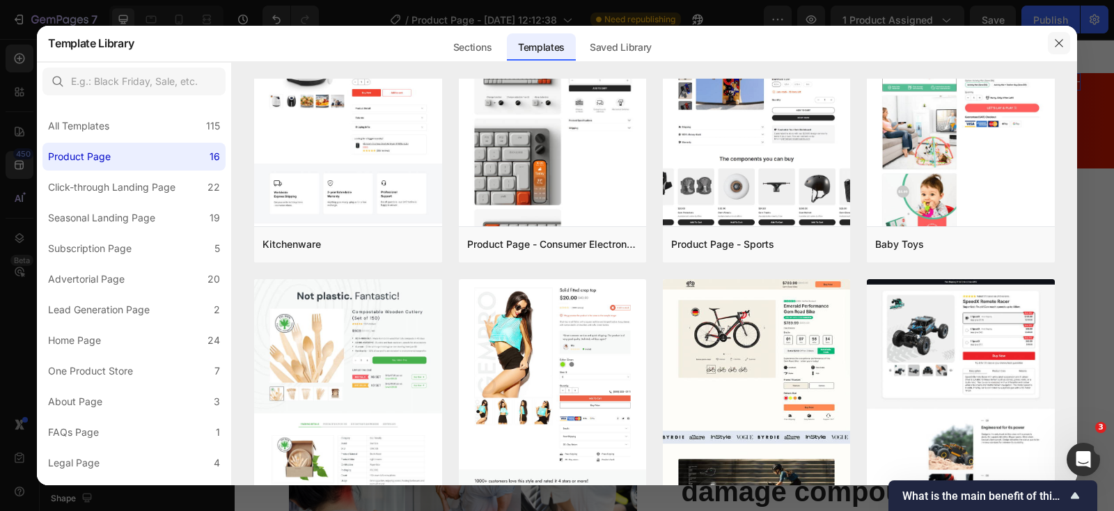
click at [1061, 43] on icon "button" at bounding box center [1059, 43] width 11 height 11
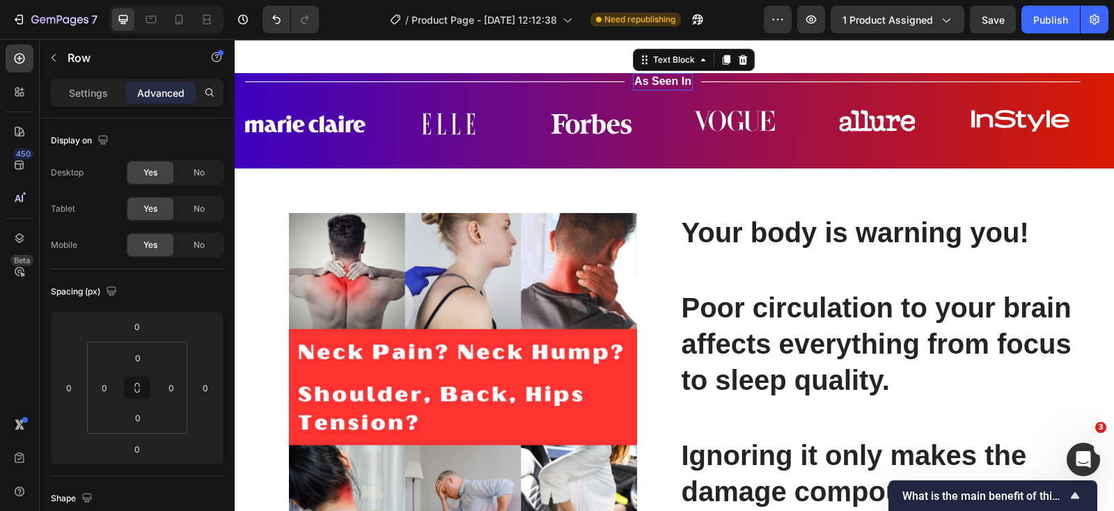
click at [681, 89] on p "As Seen In" at bounding box center [662, 82] width 57 height 15
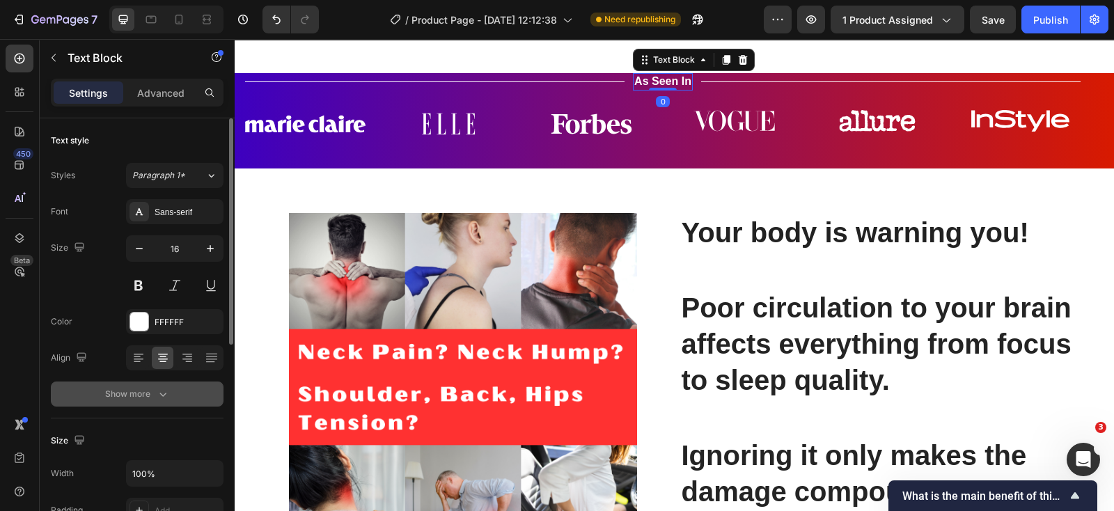
click at [145, 394] on div "Show more" at bounding box center [137, 394] width 65 height 14
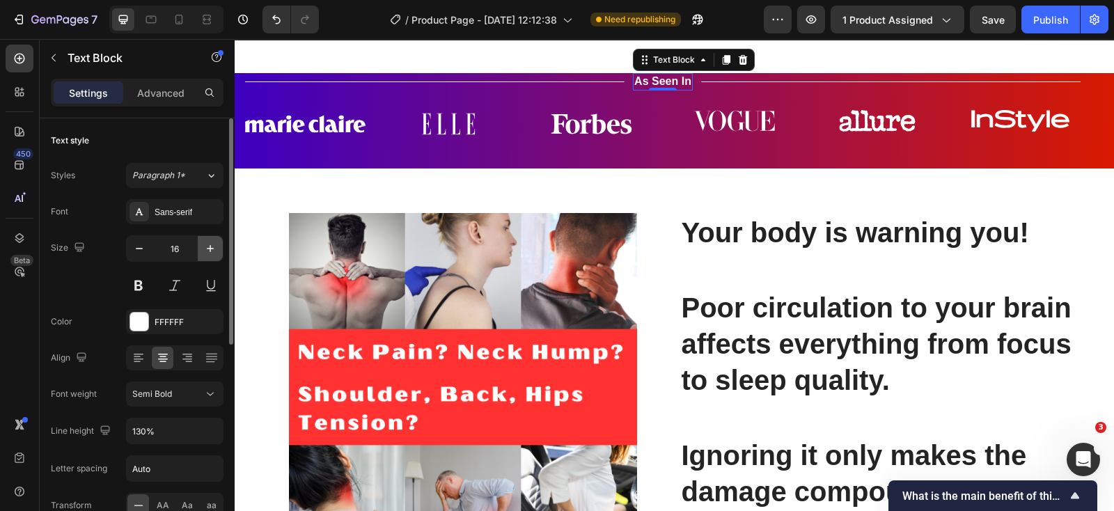
click at [209, 246] on icon "button" at bounding box center [210, 249] width 14 height 14
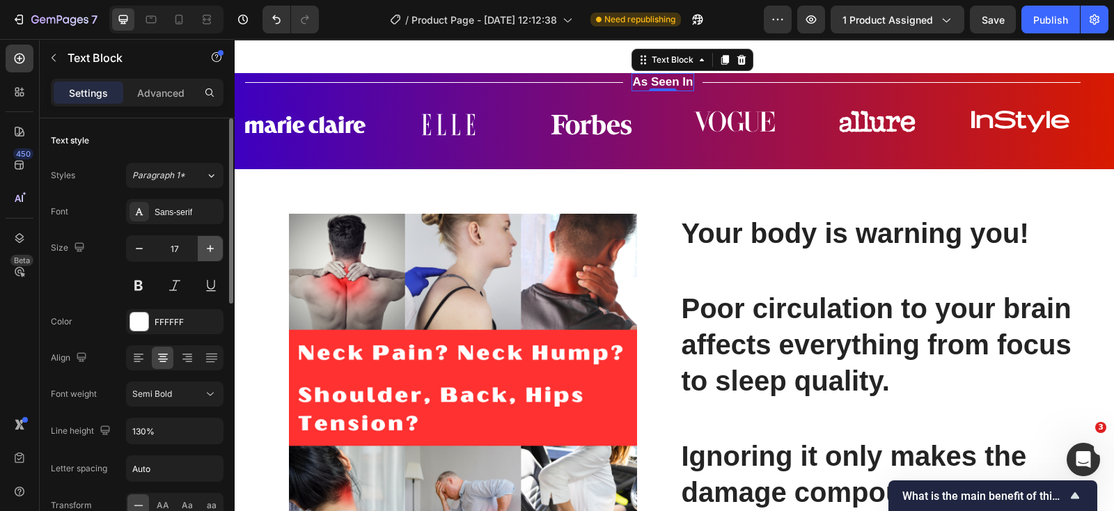
click at [209, 246] on icon "button" at bounding box center [210, 249] width 14 height 14
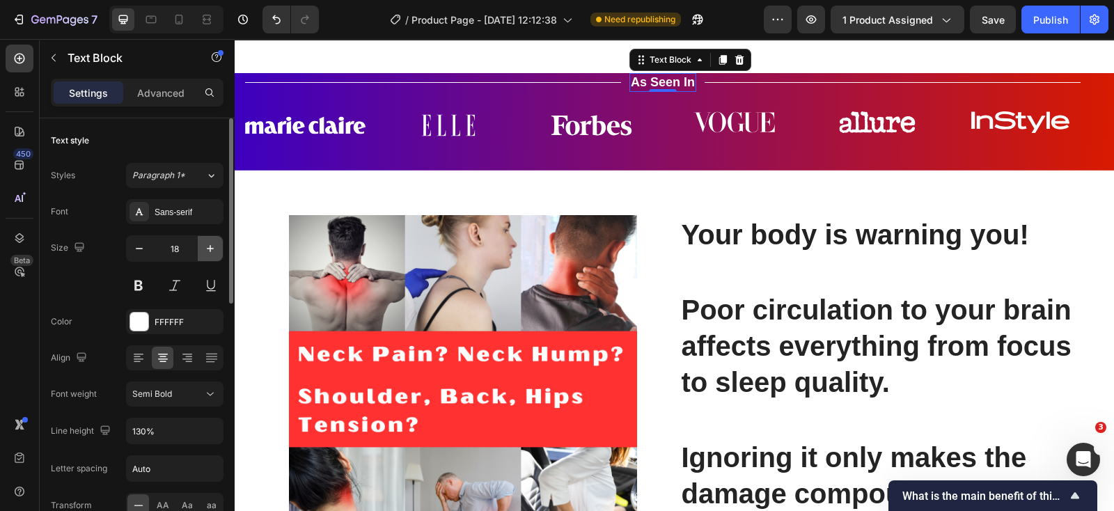
click at [209, 246] on icon "button" at bounding box center [210, 249] width 14 height 14
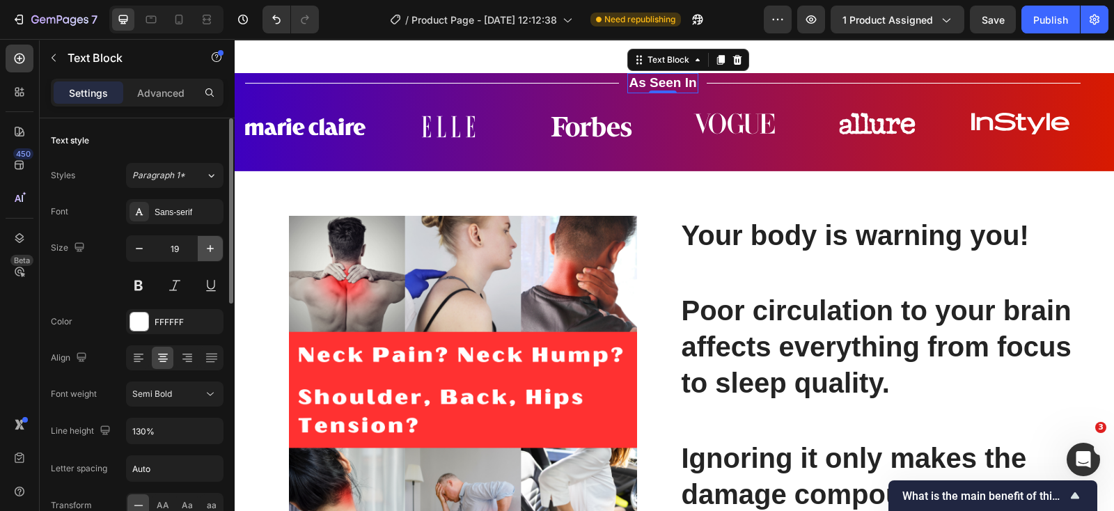
click at [209, 246] on icon "button" at bounding box center [210, 249] width 14 height 14
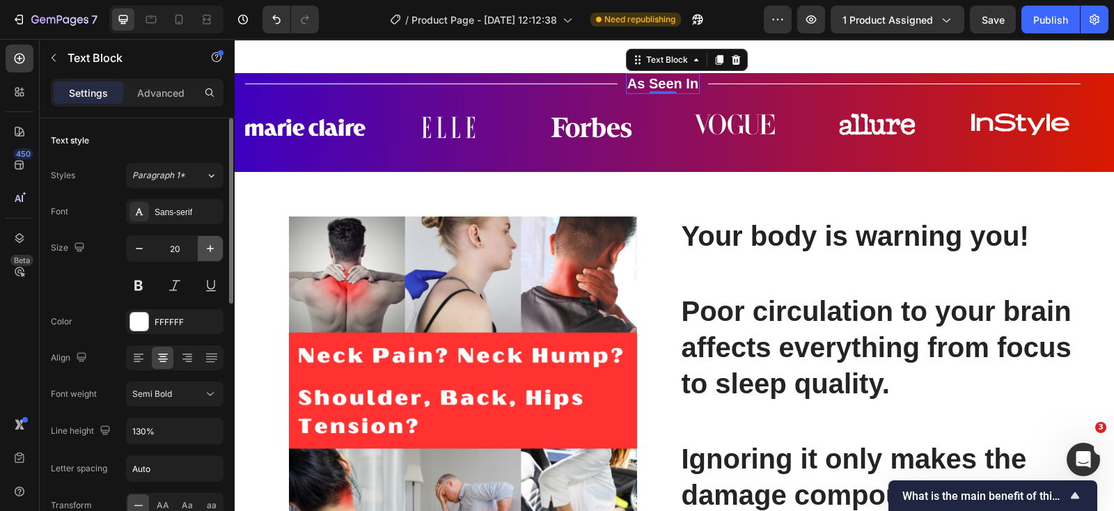
click at [209, 246] on icon "button" at bounding box center [210, 249] width 14 height 14
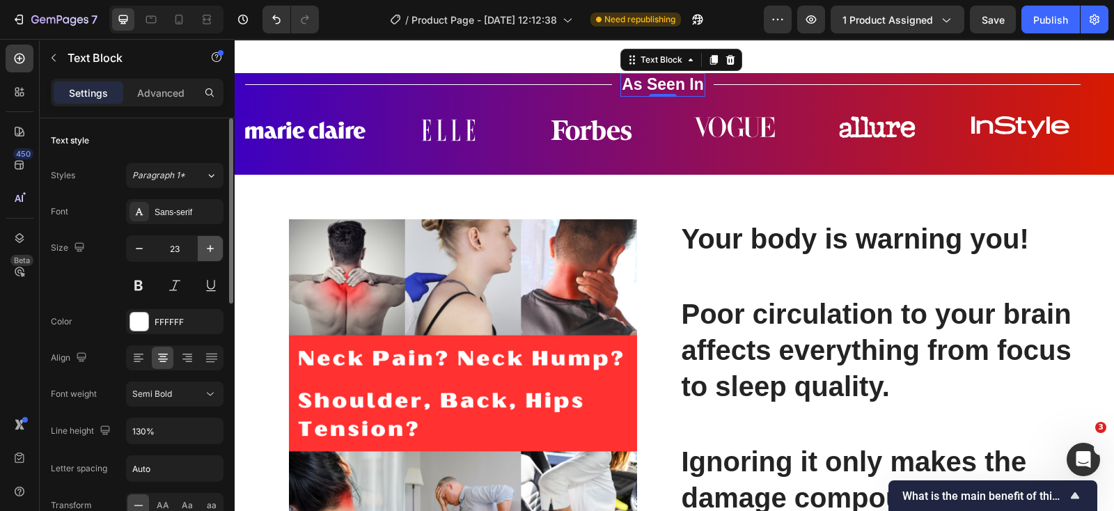
click at [209, 246] on icon "button" at bounding box center [210, 249] width 14 height 14
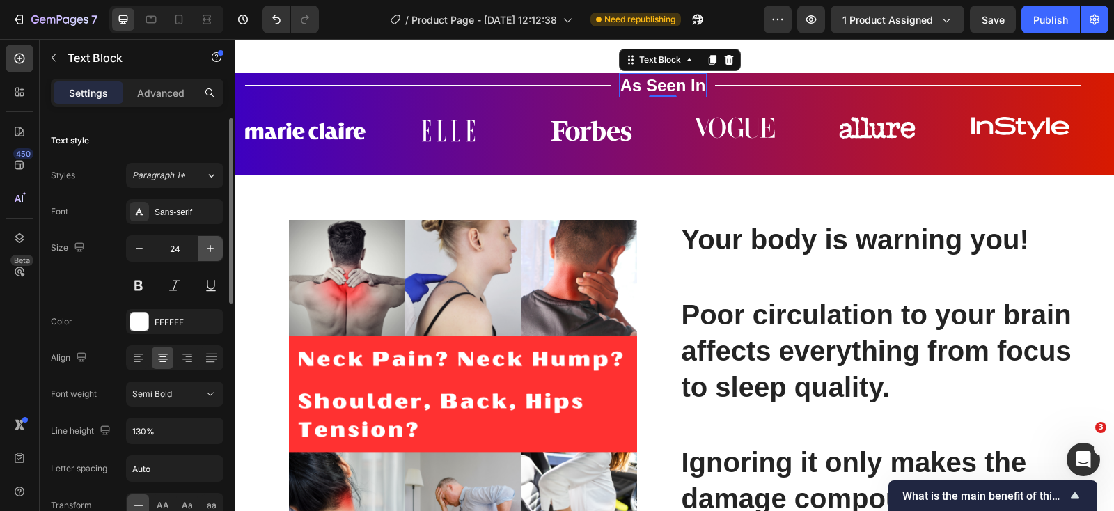
click at [209, 246] on icon "button" at bounding box center [210, 249] width 14 height 14
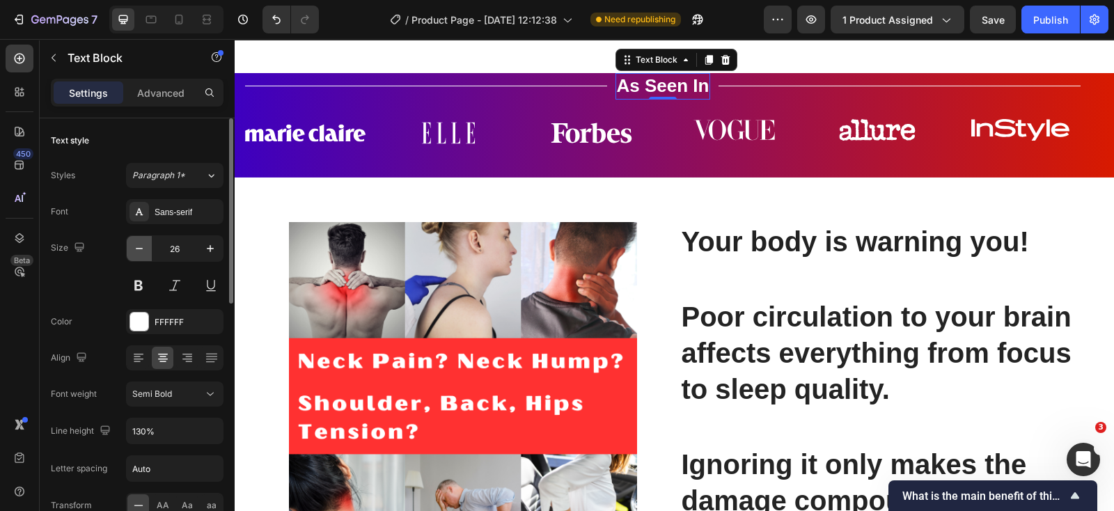
click at [139, 250] on icon "button" at bounding box center [139, 249] width 14 height 14
type input "25"
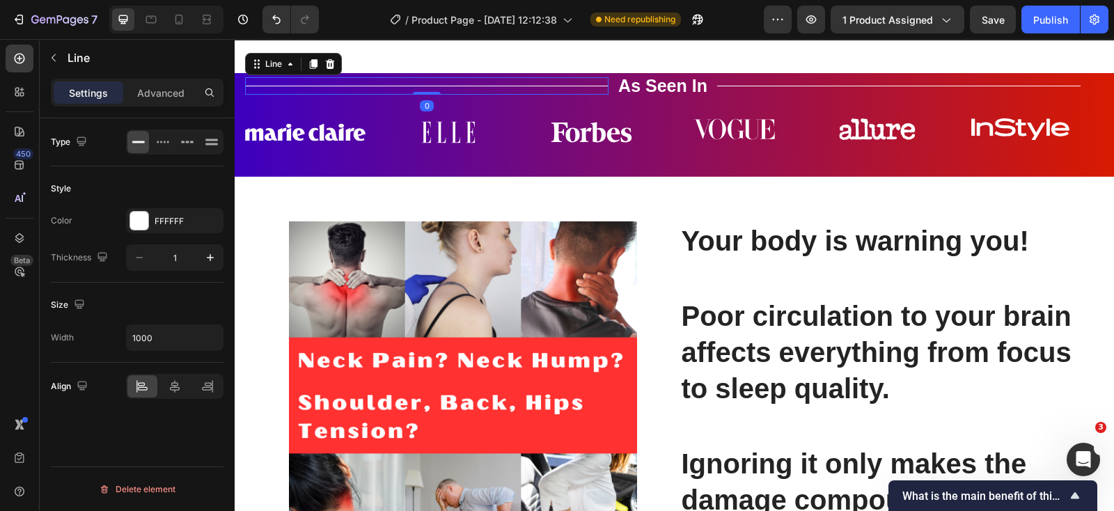
click at [355, 95] on div "Title Line 0" at bounding box center [426, 85] width 363 height 17
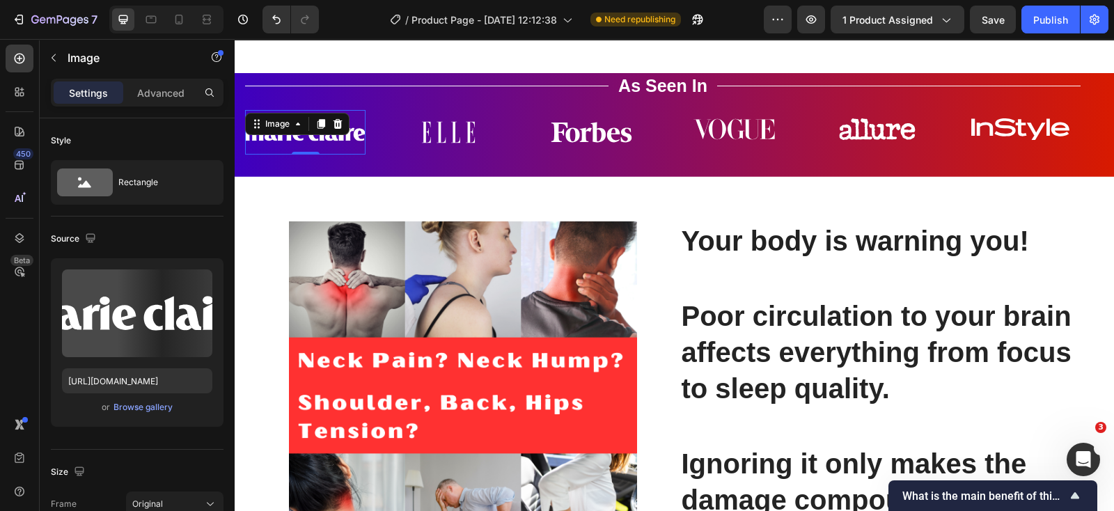
click at [331, 155] on img at bounding box center [305, 132] width 120 height 45
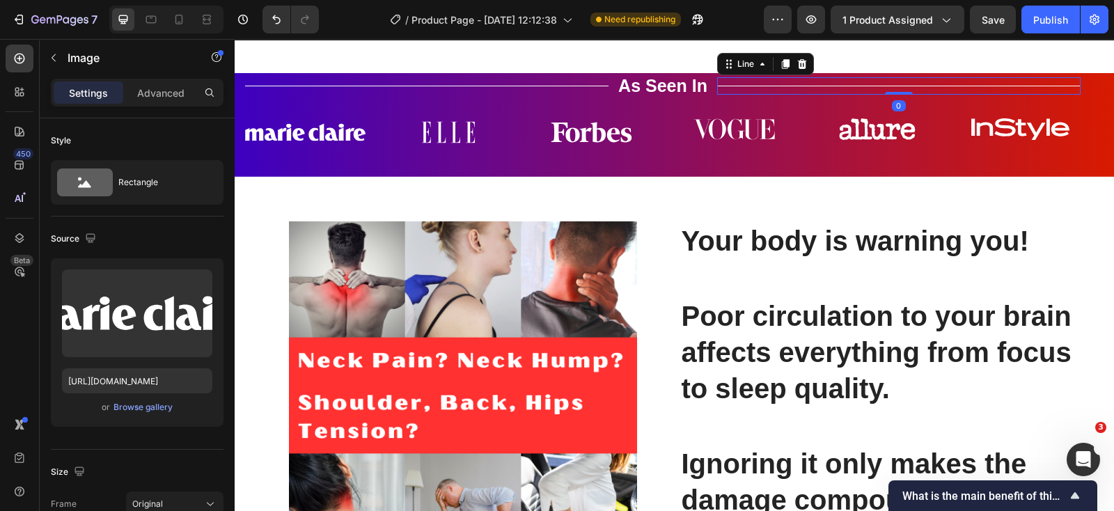
click at [808, 95] on div "Title Line 0" at bounding box center [898, 85] width 363 height 17
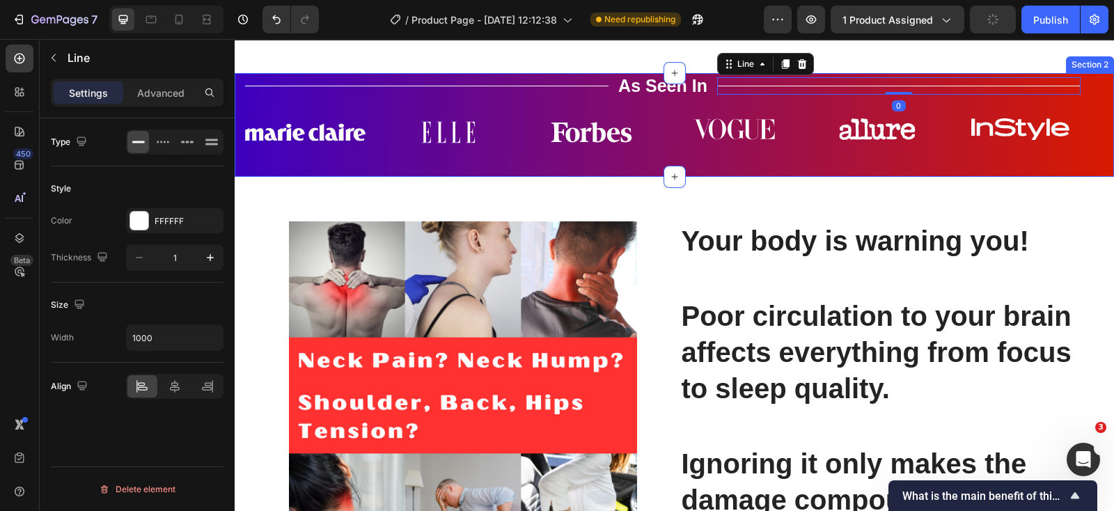
click at [1086, 177] on div "Title Line As Seen In Text Block Title Line 0 Row Image Image Image Image Image…" at bounding box center [674, 125] width 879 height 104
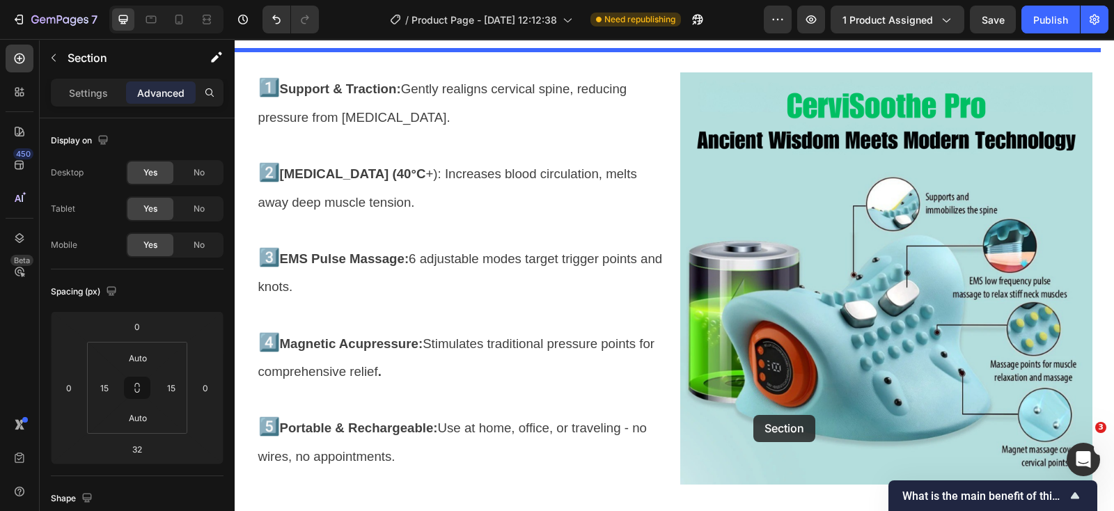
scroll to position [4248, 0]
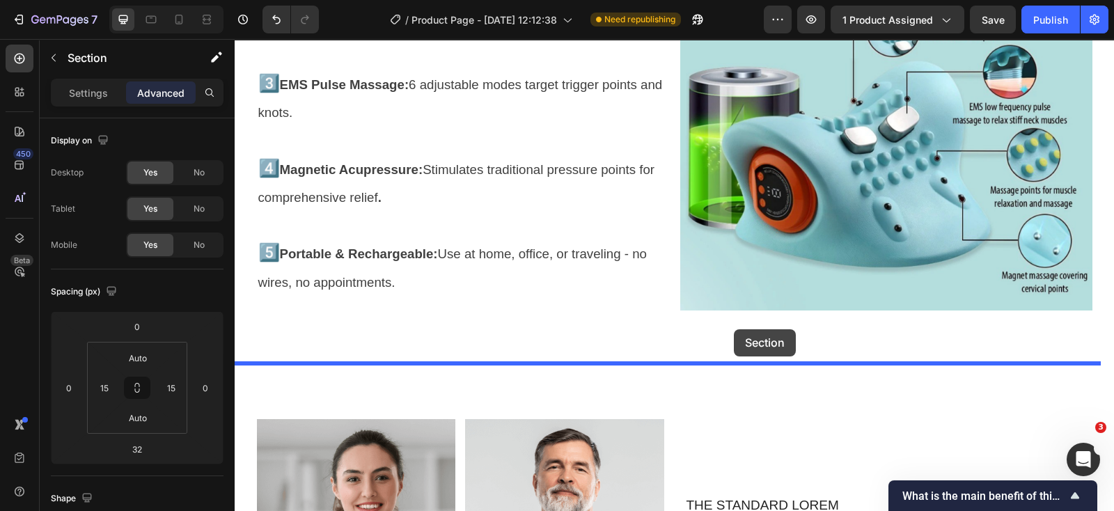
drag, startPoint x: 822, startPoint y: 248, endPoint x: 735, endPoint y: 333, distance: 121.6
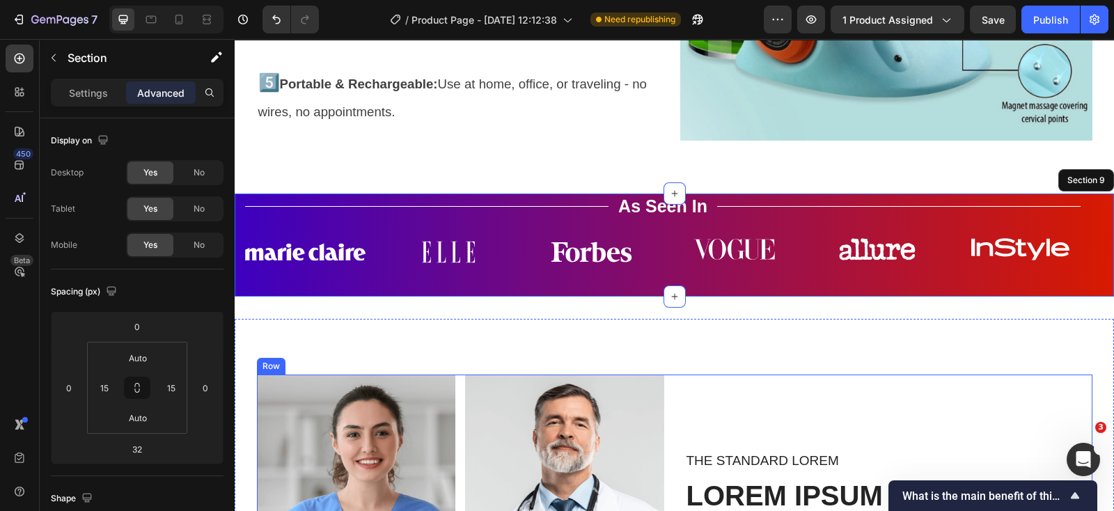
scroll to position [4296, 0]
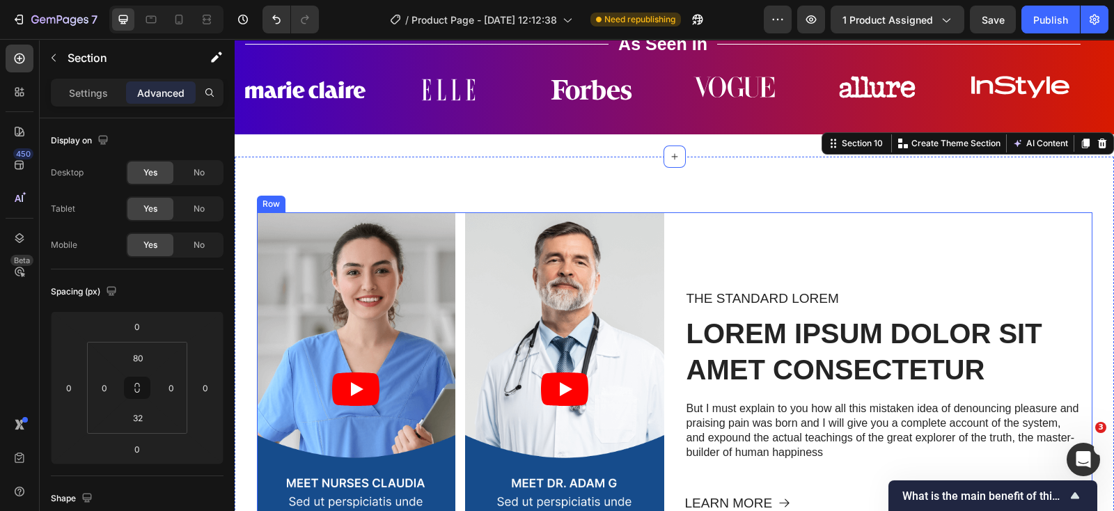
scroll to position [4470, 0]
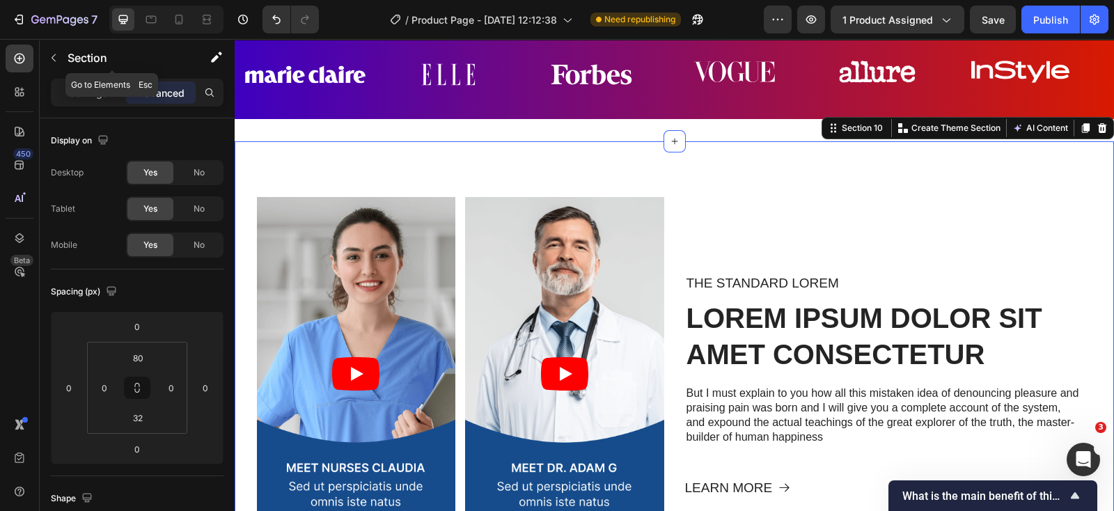
click at [49, 54] on icon "button" at bounding box center [53, 57] width 11 height 11
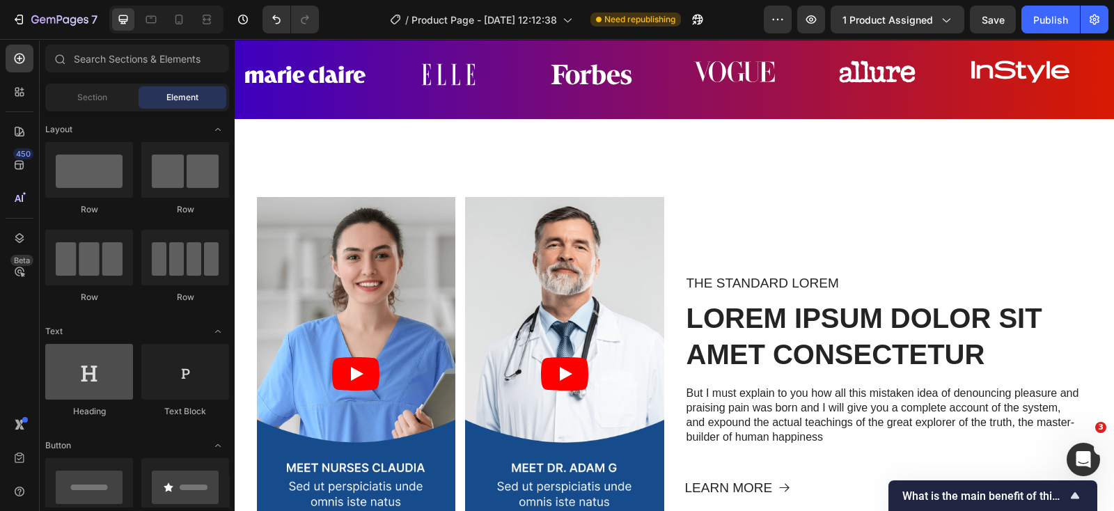
scroll to position [86, 0]
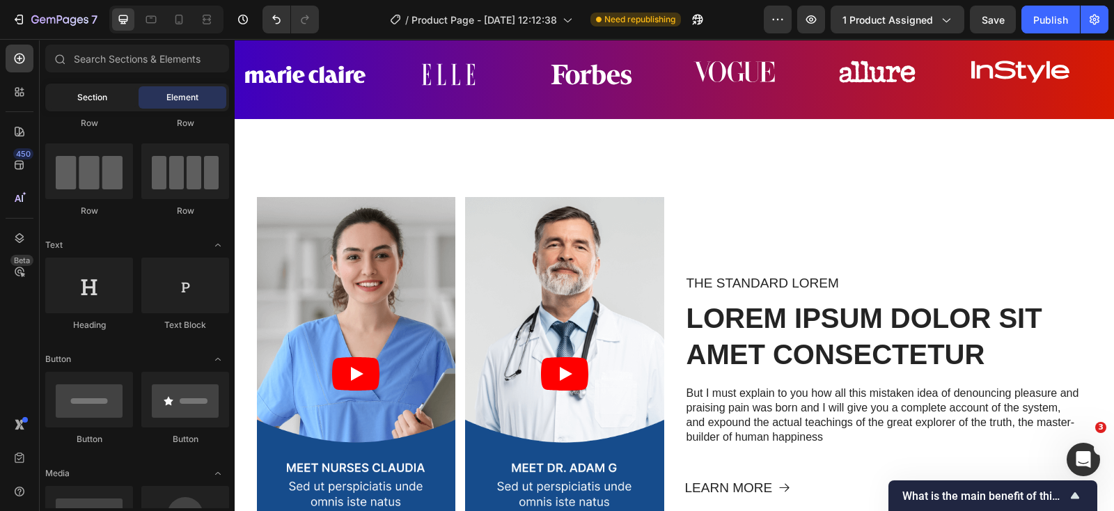
click at [79, 94] on div "Section" at bounding box center [92, 97] width 88 height 22
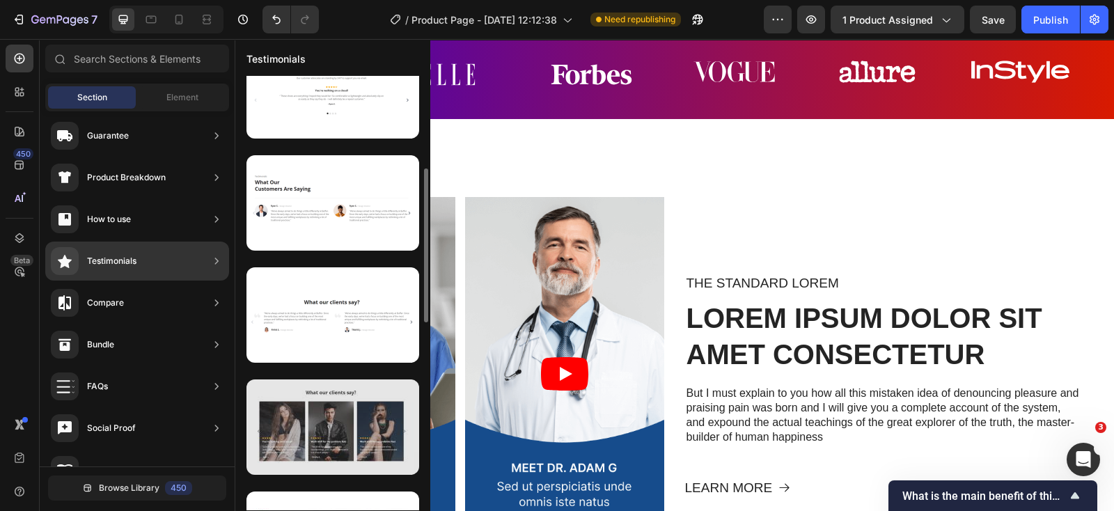
scroll to position [347, 0]
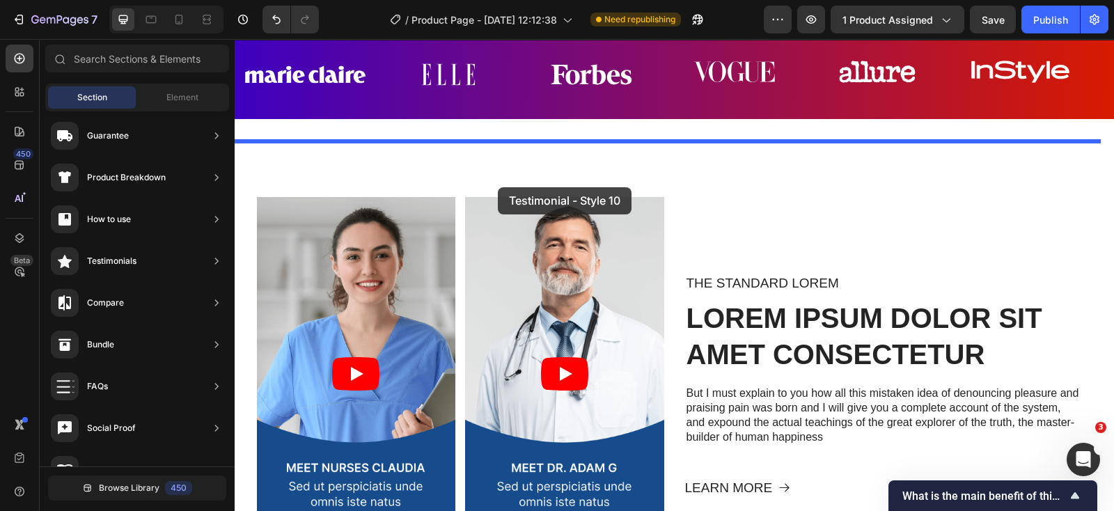
drag, startPoint x: 517, startPoint y: 385, endPoint x: 500, endPoint y: 187, distance: 199.2
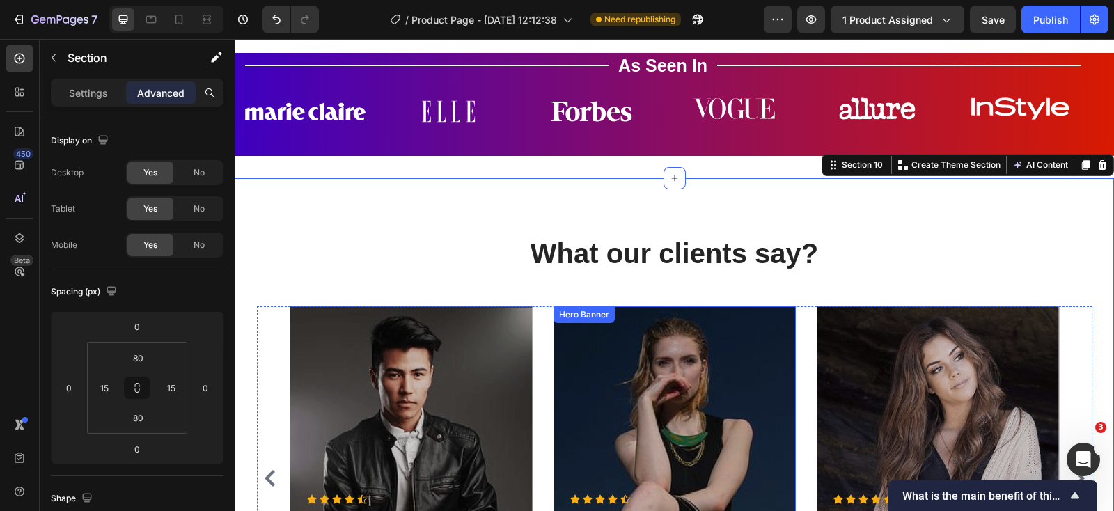
scroll to position [4607, 0]
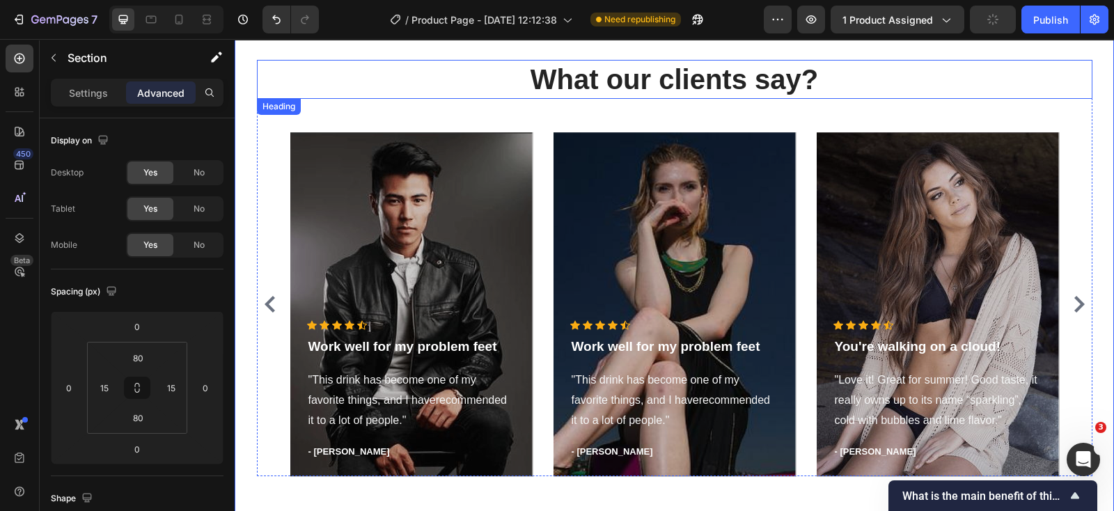
click at [630, 80] on p "What our clients say?" at bounding box center [674, 79] width 833 height 36
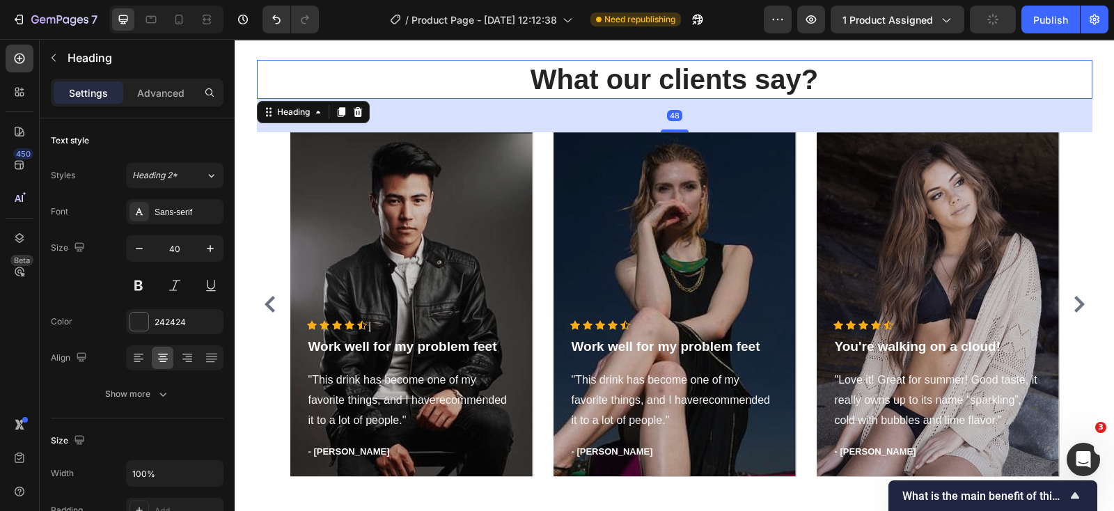
click at [630, 80] on p "What our clients say?" at bounding box center [674, 79] width 833 height 36
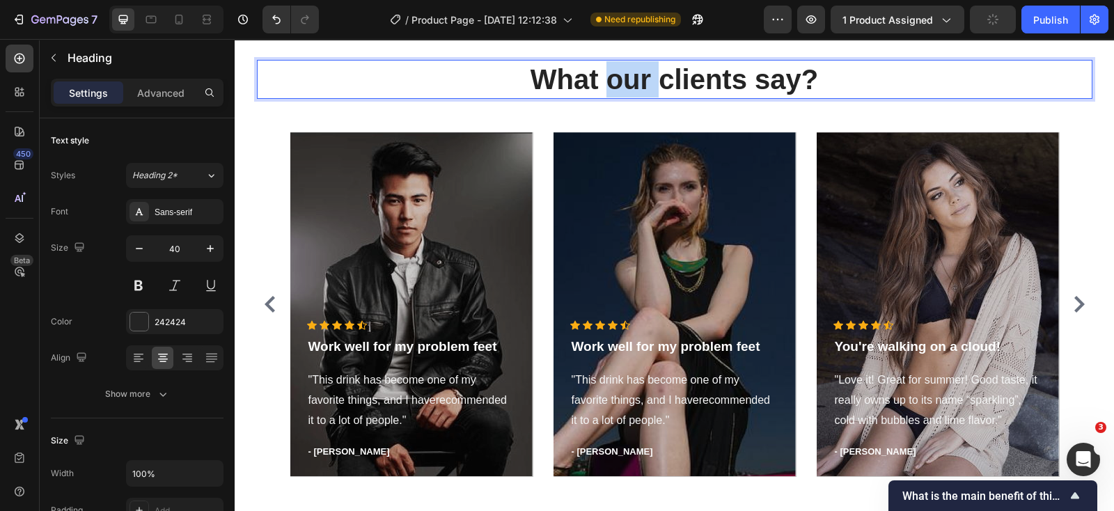
click at [630, 80] on p "What our clients say?" at bounding box center [674, 79] width 833 height 36
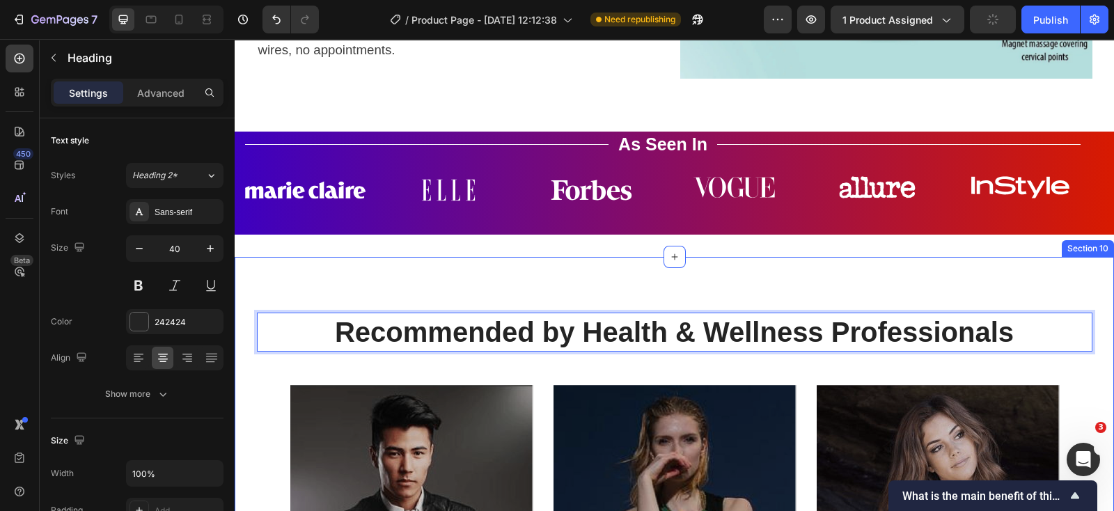
scroll to position [4346, 0]
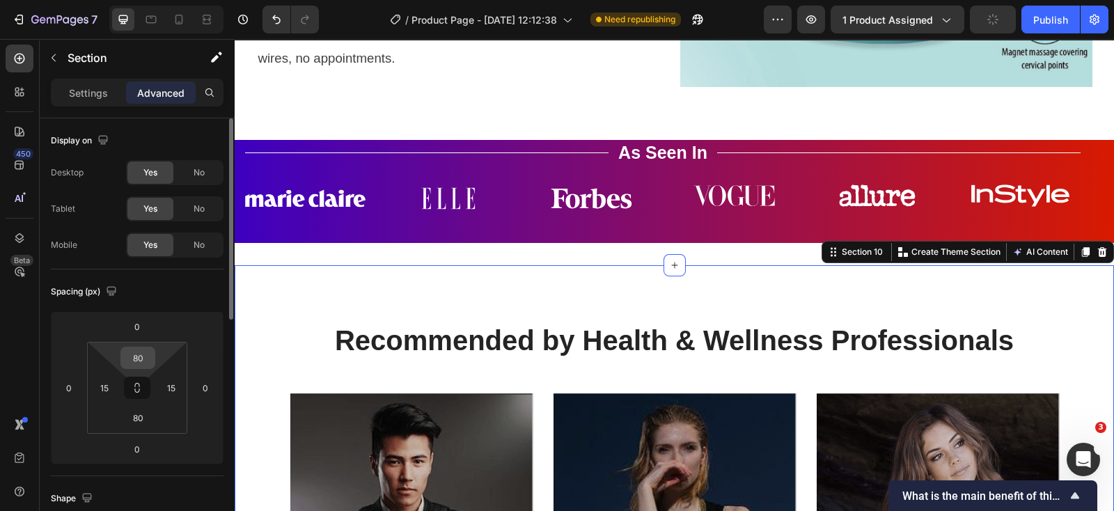
click at [153, 360] on div "80" at bounding box center [137, 358] width 35 height 22
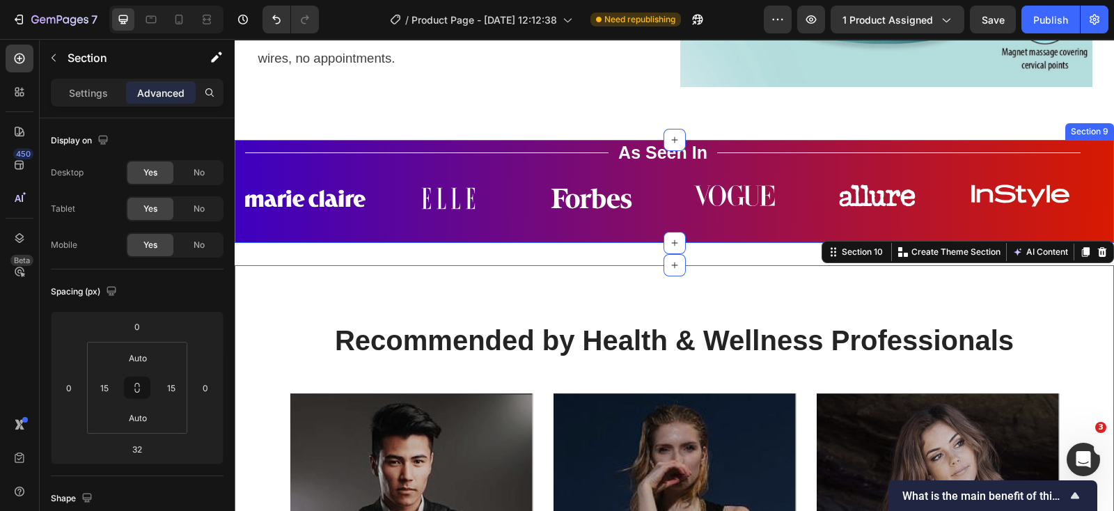
click at [632, 234] on div "Title Line As Seen In Text Block Title Line Row Image Image Image Image Image I…" at bounding box center [663, 192] width 836 height 104
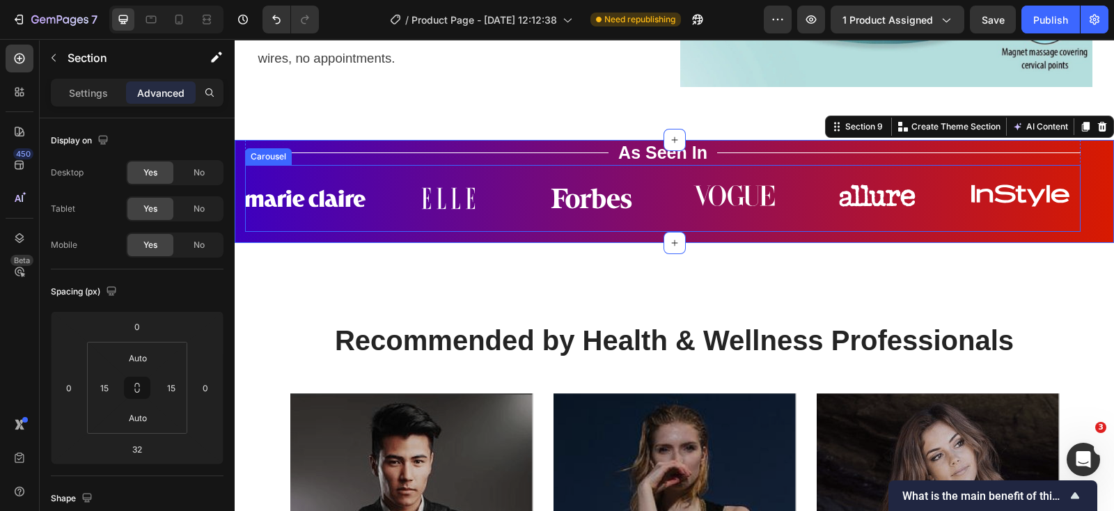
click at [634, 227] on div "Image Image Image Image Image Image Carousel" at bounding box center [663, 198] width 836 height 67
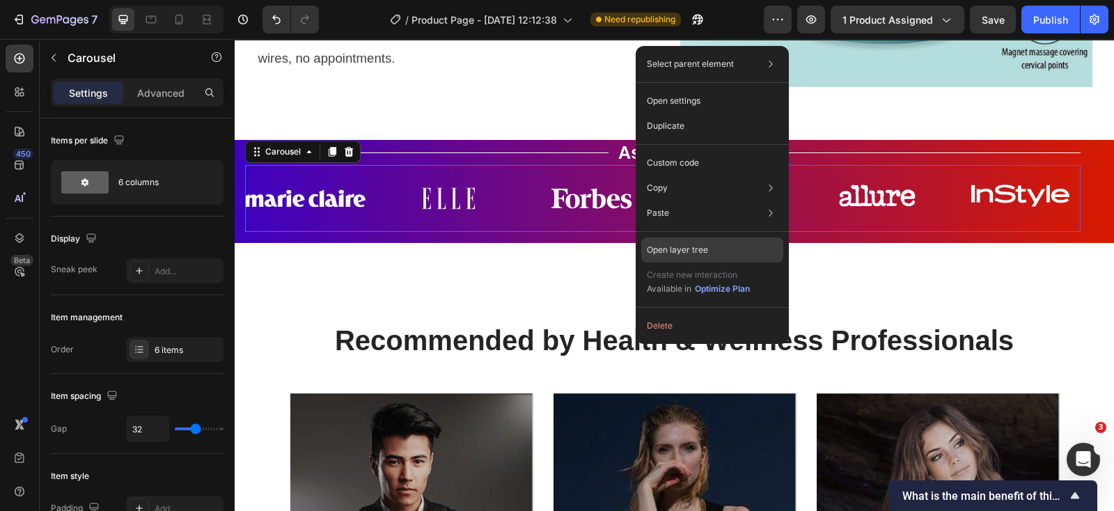
click at [688, 251] on p "Open layer tree" at bounding box center [677, 250] width 61 height 13
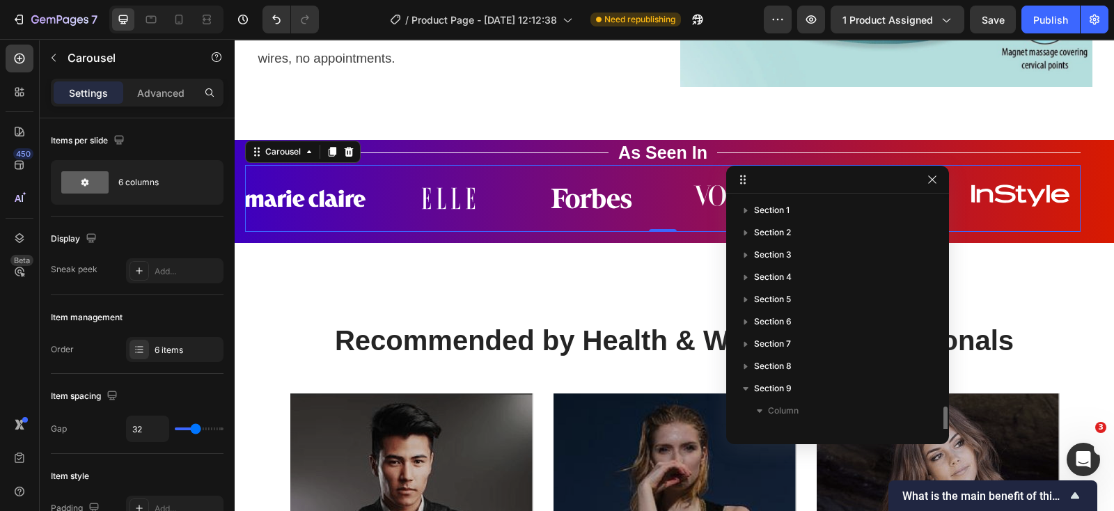
scroll to position [126, 0]
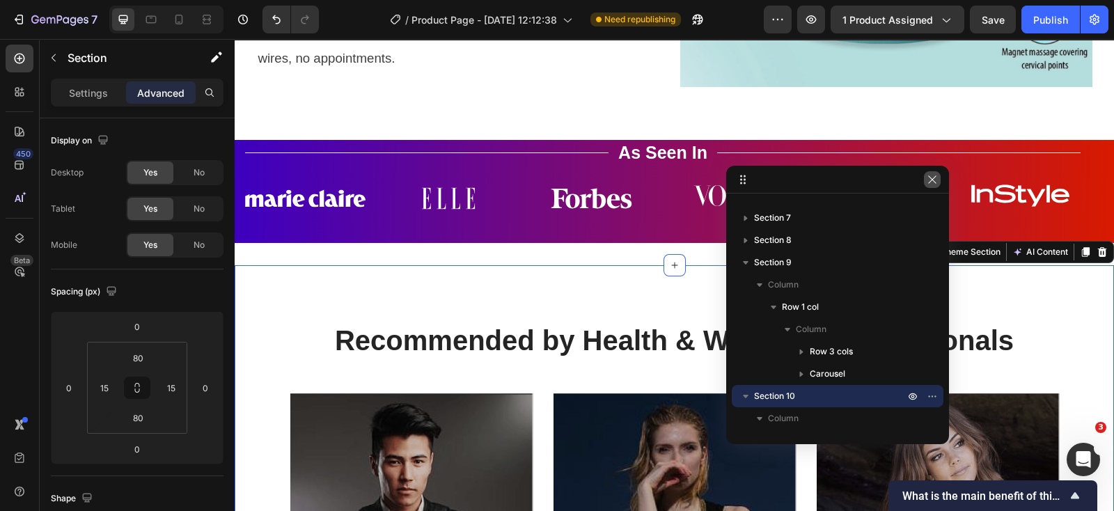
click at [929, 182] on icon "button" at bounding box center [932, 179] width 11 height 11
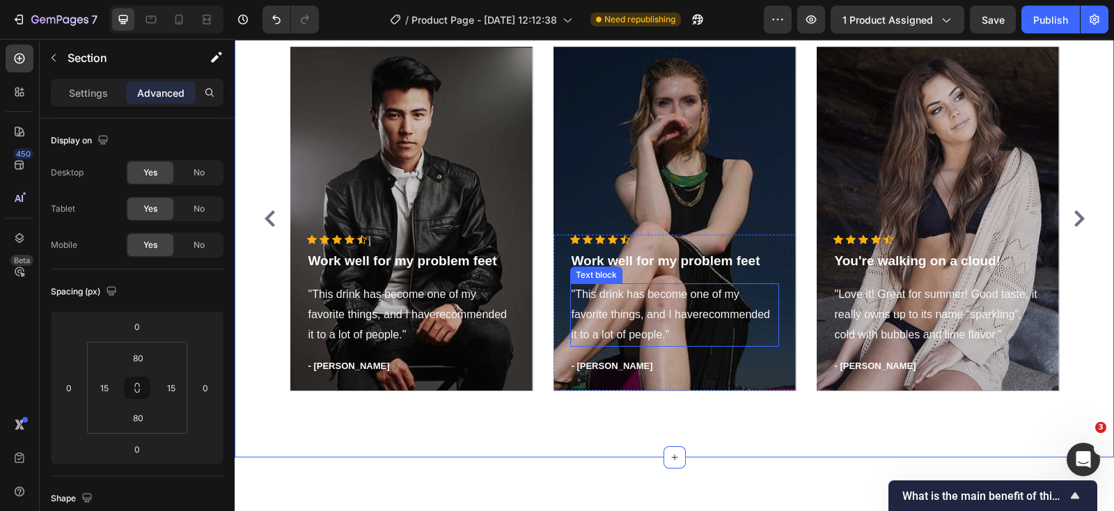
scroll to position [4694, 0]
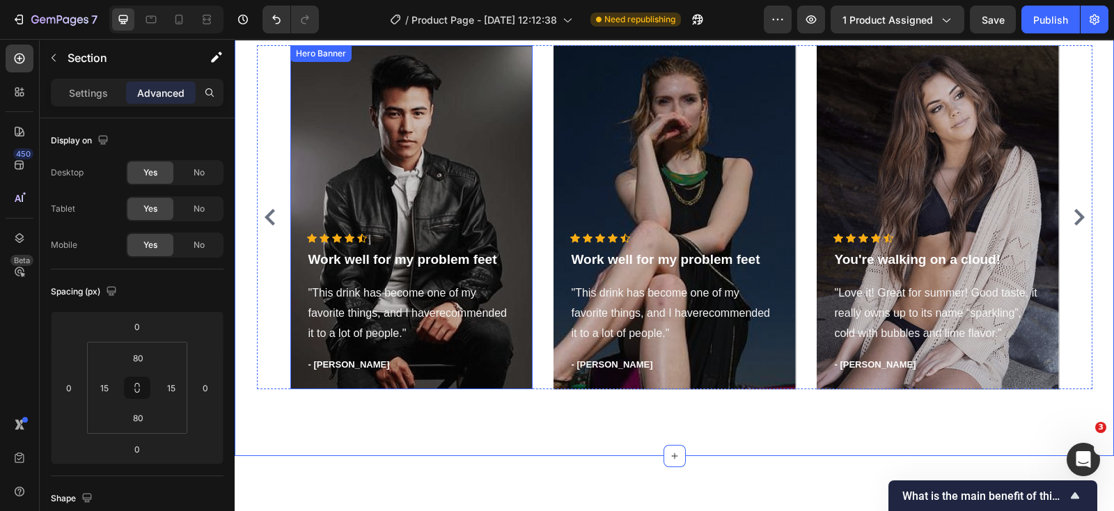
click at [470, 191] on div "Overlay" at bounding box center [411, 217] width 242 height 344
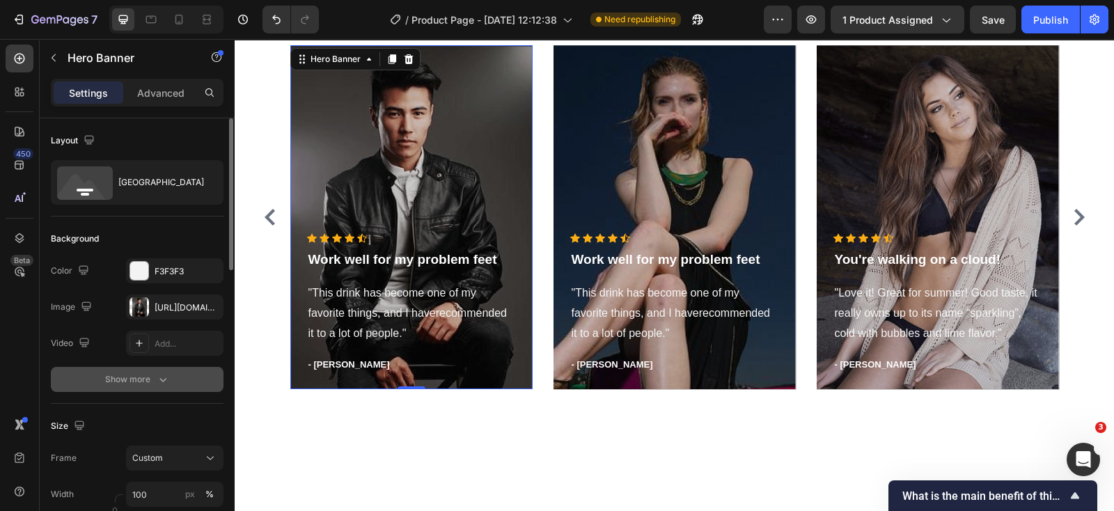
click at [146, 380] on div "Show more" at bounding box center [137, 380] width 65 height 14
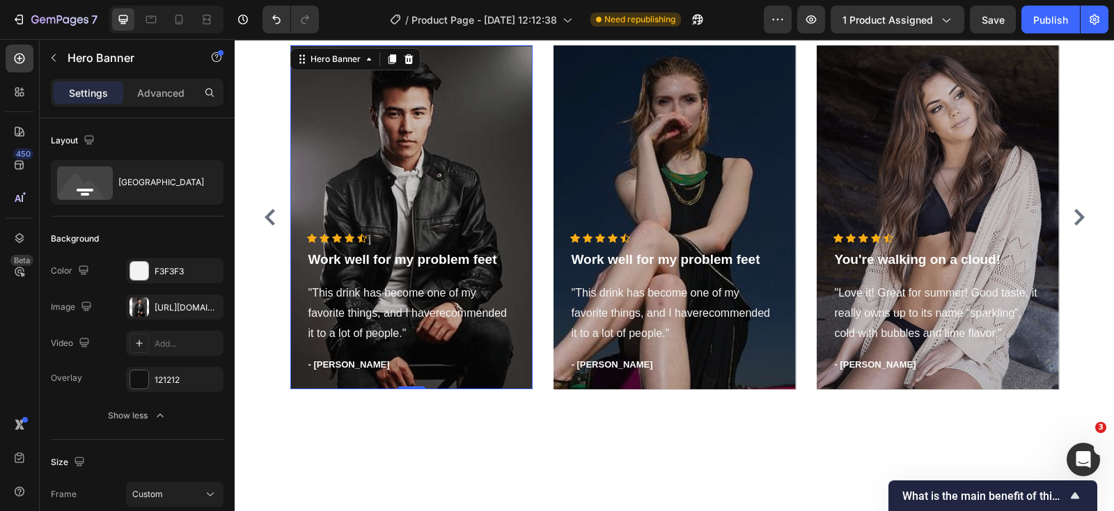
click at [437, 114] on div "Overlay" at bounding box center [411, 217] width 242 height 344
click at [173, 306] on div "https://ucarecdn.com/1aecb1d6-7ebe-4d52-ae2e-ec64806a3255/-/format/auto/" at bounding box center [175, 308] width 40 height 13
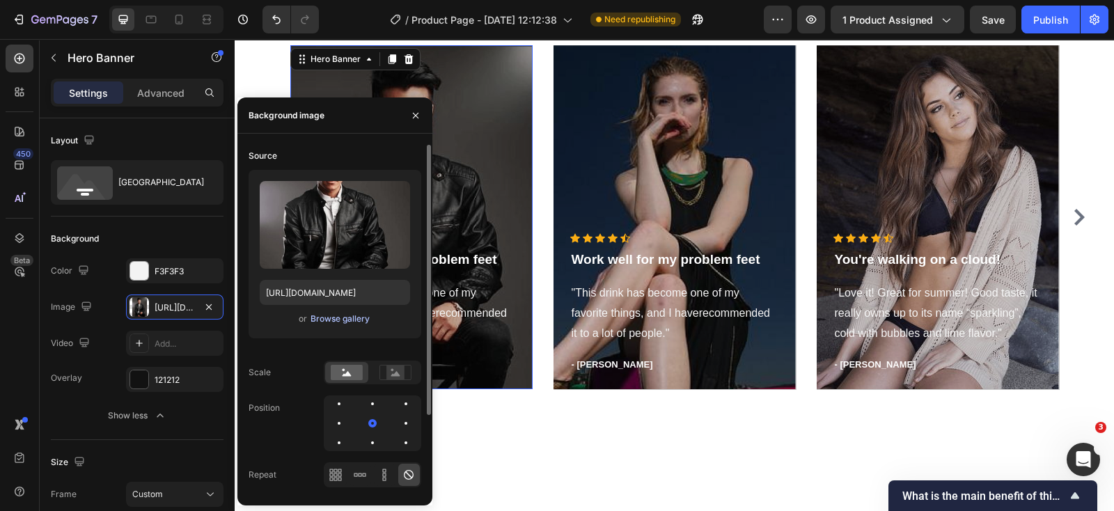
click at [339, 320] on div "Browse gallery" at bounding box center [340, 319] width 59 height 13
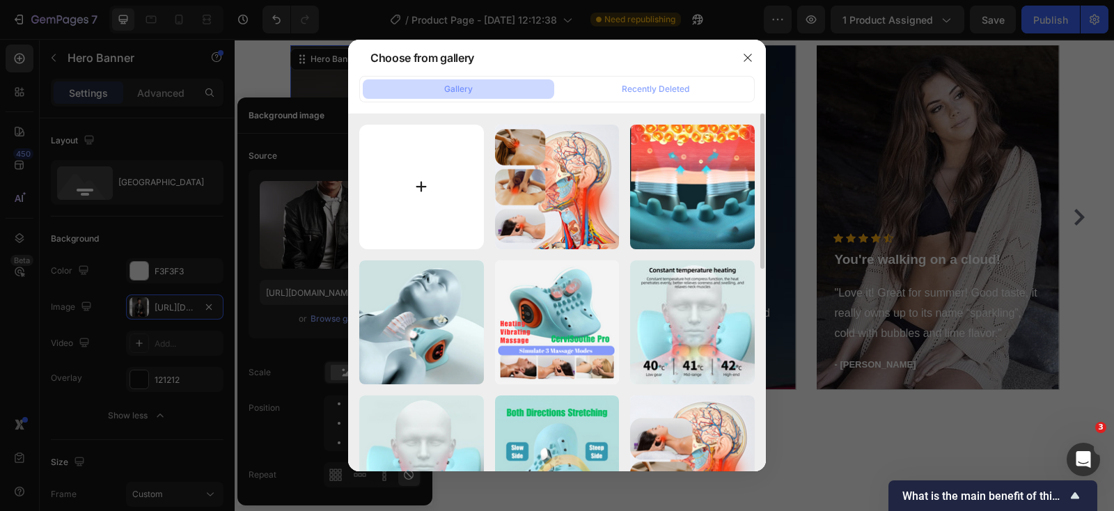
click at [411, 217] on input "file" at bounding box center [421, 187] width 125 height 125
type input "C:\fakepath\pp11.png"
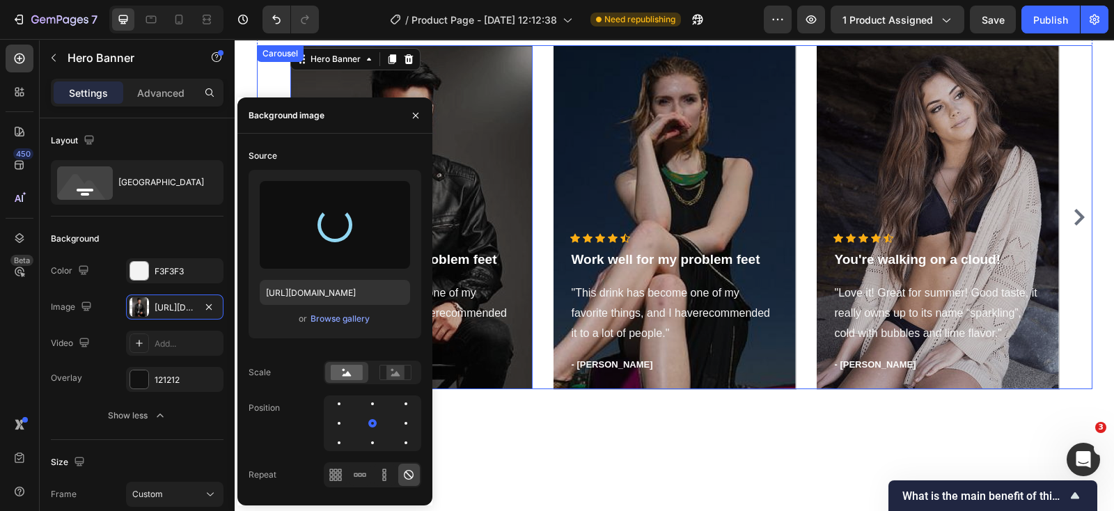
type input "https://cdn.shopify.com/s/files/1/0728/6338/3777/files/gempages_574935243723637…"
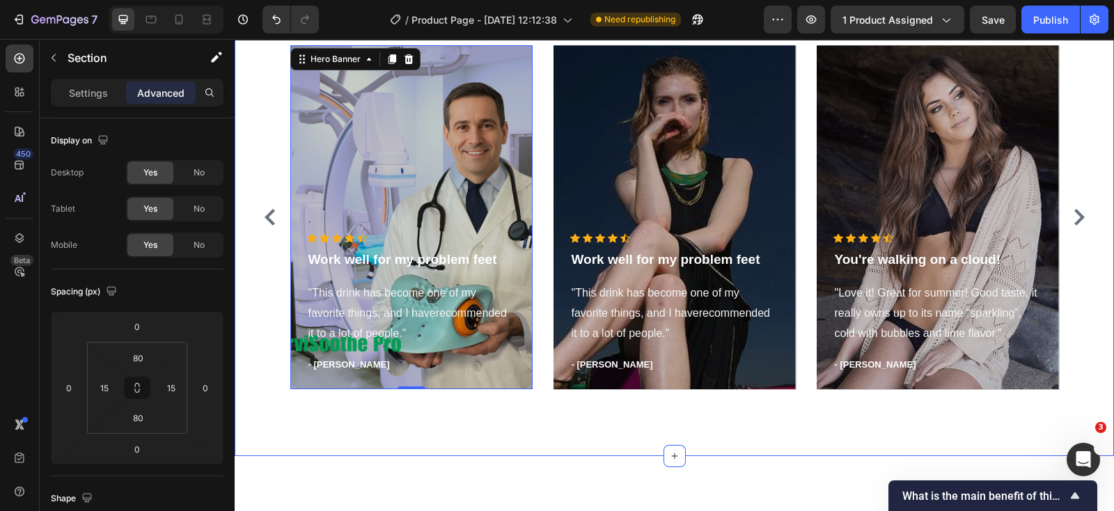
click at [607, 416] on div "Recommended by Health & Wellness Professionals Heading Icon Icon Icon Icon Icon…" at bounding box center [674, 186] width 879 height 539
click at [469, 107] on div "Overlay" at bounding box center [411, 217] width 242 height 344
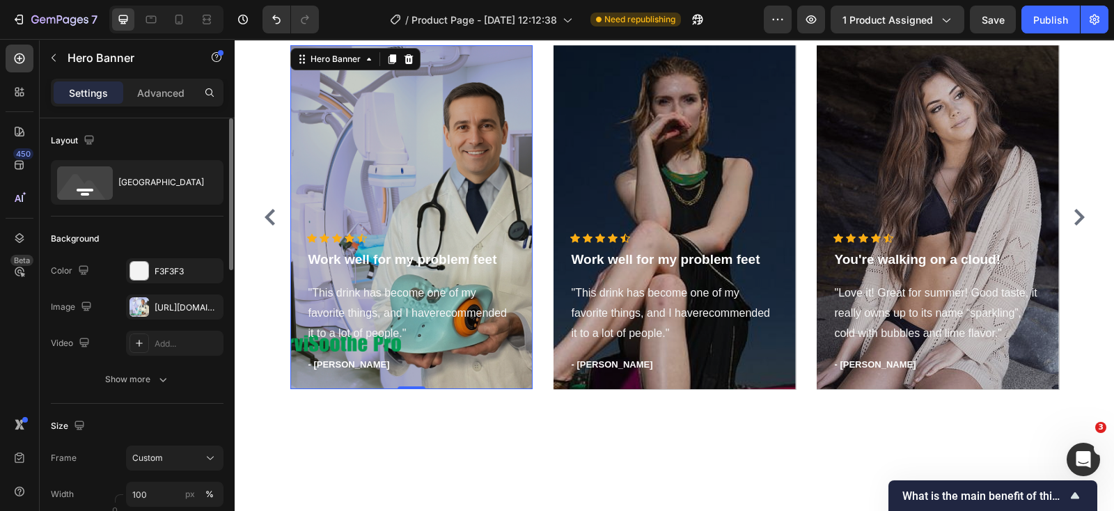
scroll to position [173, 0]
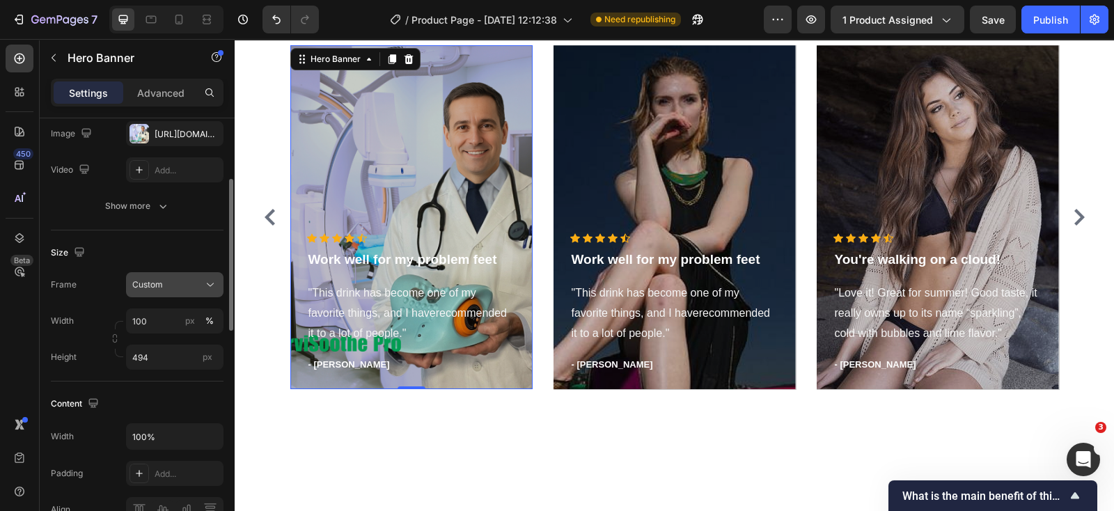
click at [212, 276] on button "Custom" at bounding box center [174, 284] width 97 height 25
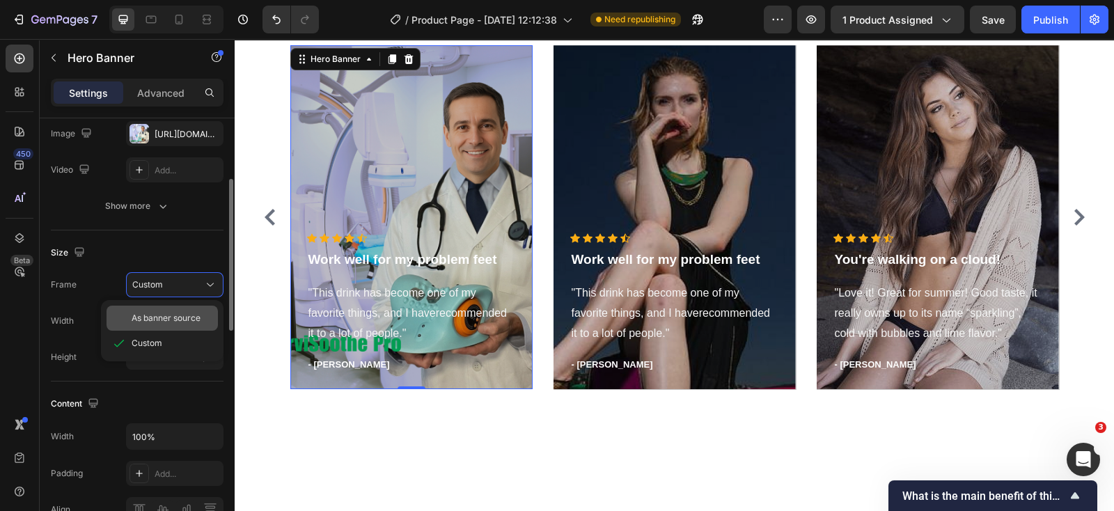
click at [181, 317] on span "As banner source" at bounding box center [166, 318] width 69 height 13
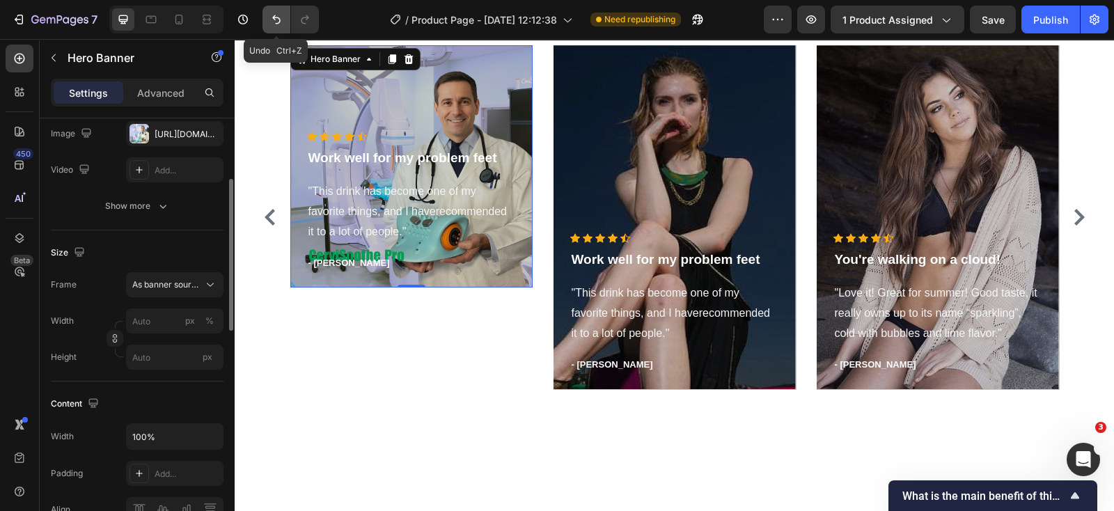
click at [281, 15] on icon "Undo/Redo" at bounding box center [276, 20] width 14 height 14
type input "100"
type input "494"
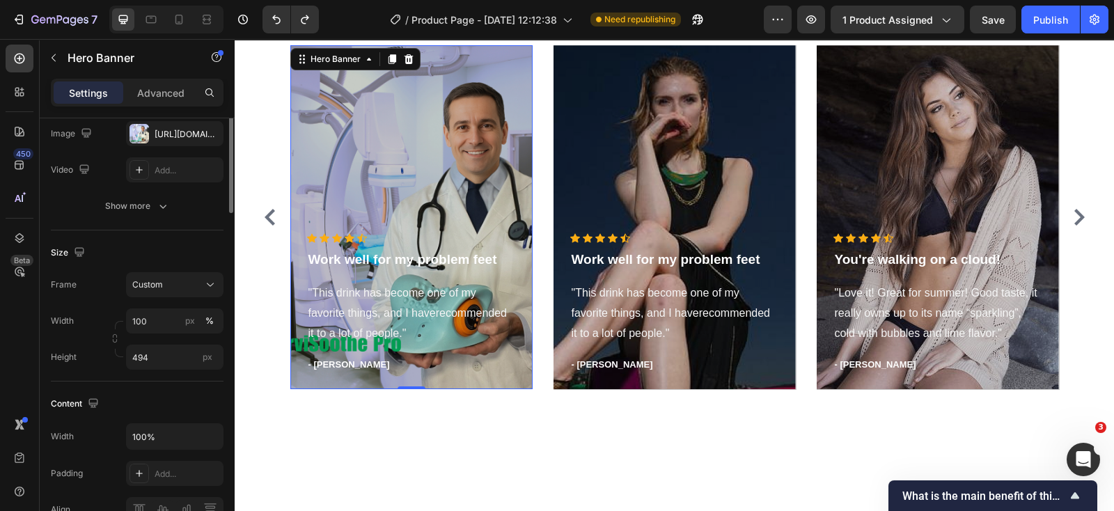
scroll to position [86, 0]
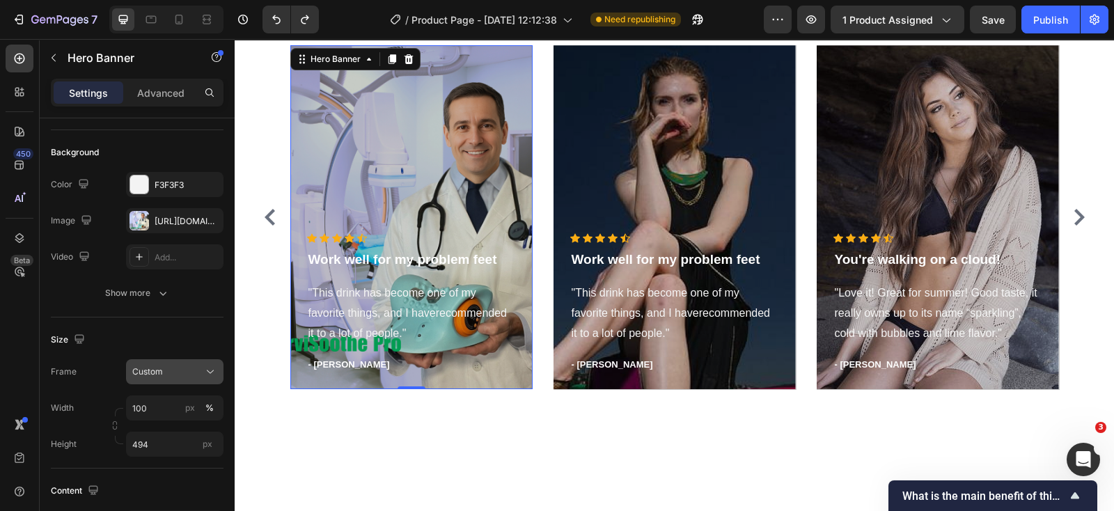
click at [204, 370] on icon at bounding box center [210, 372] width 14 height 14
click at [180, 403] on span "As banner source" at bounding box center [166, 405] width 69 height 13
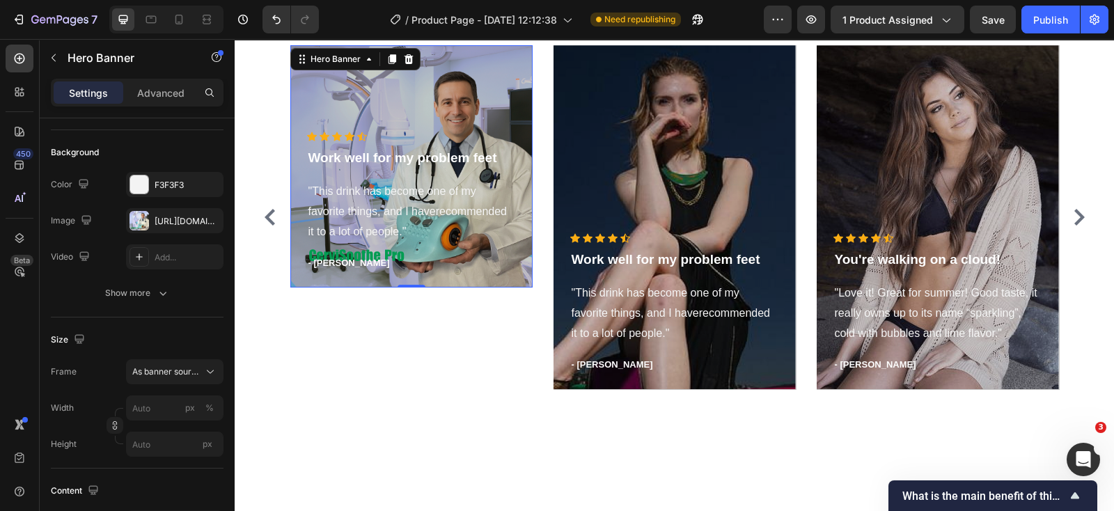
click at [444, 111] on div "Overlay" at bounding box center [411, 166] width 242 height 242
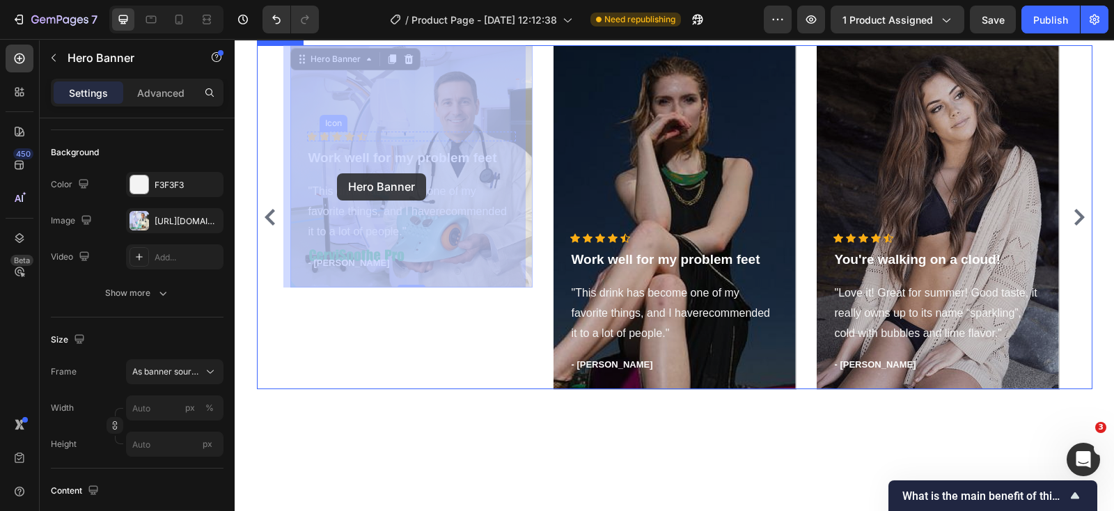
drag, startPoint x: 307, startPoint y: 111, endPoint x: 337, endPoint y: 173, distance: 69.5
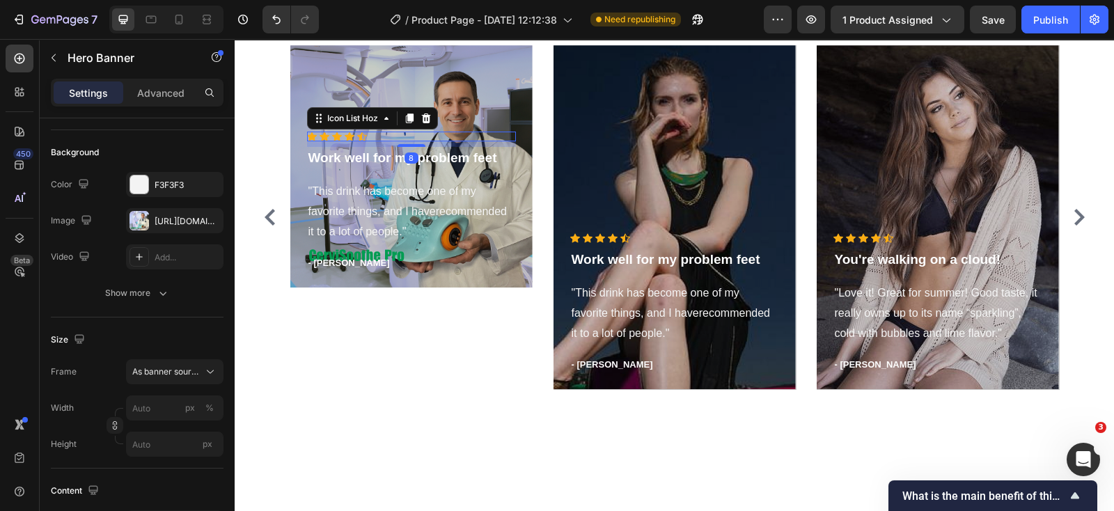
click at [362, 137] on div "Icon Icon Icon Icon Icon" at bounding box center [411, 137] width 209 height 10
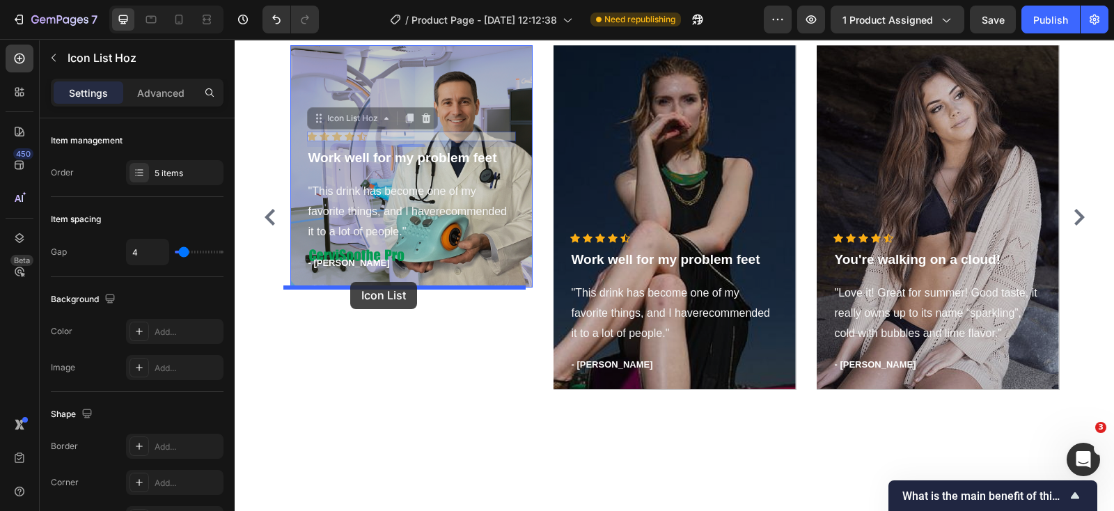
drag, startPoint x: 308, startPoint y: 119, endPoint x: 350, endPoint y: 282, distance: 168.4
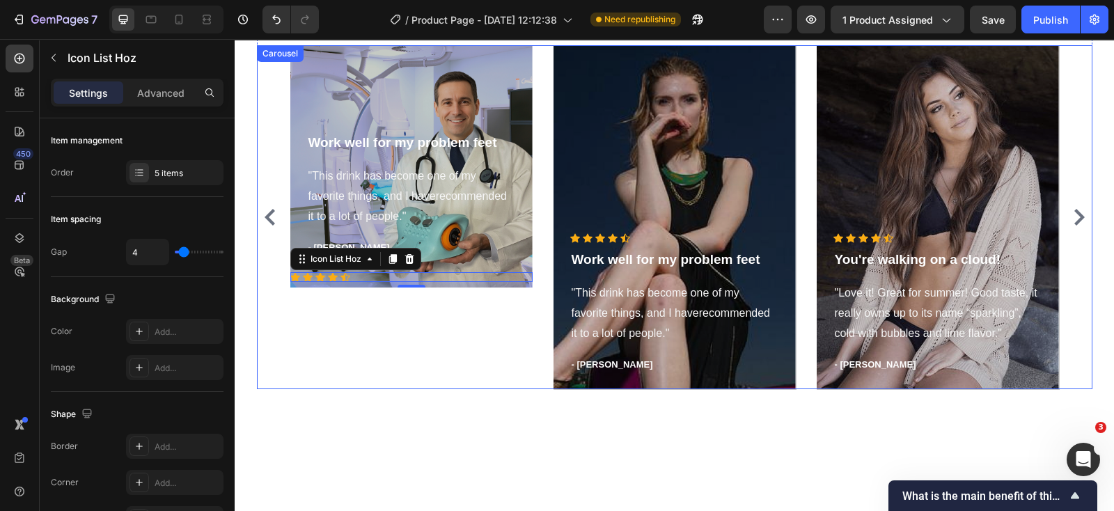
click at [452, 322] on div "Work well for my problem feet Text block "This drink has become one of my favor…" at bounding box center [411, 217] width 242 height 344
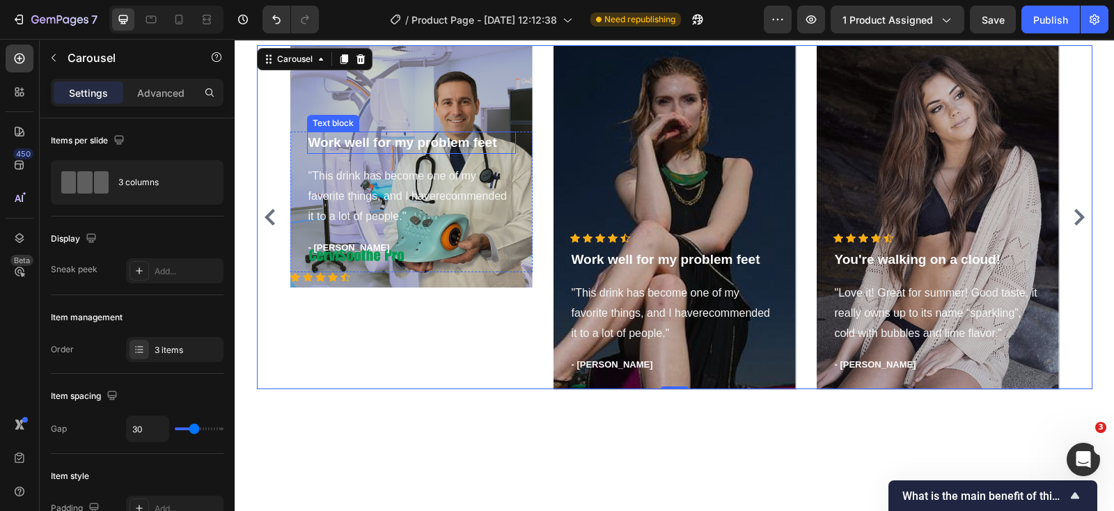
click at [392, 148] on p "Work well for my problem feet" at bounding box center [411, 143] width 206 height 20
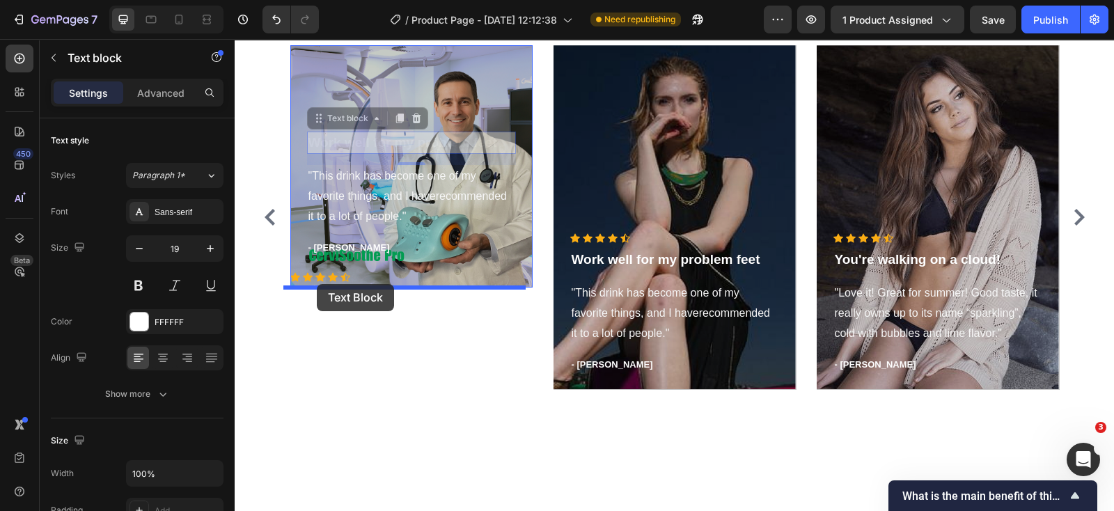
drag, startPoint x: 306, startPoint y: 120, endPoint x: 317, endPoint y: 284, distance: 164.7
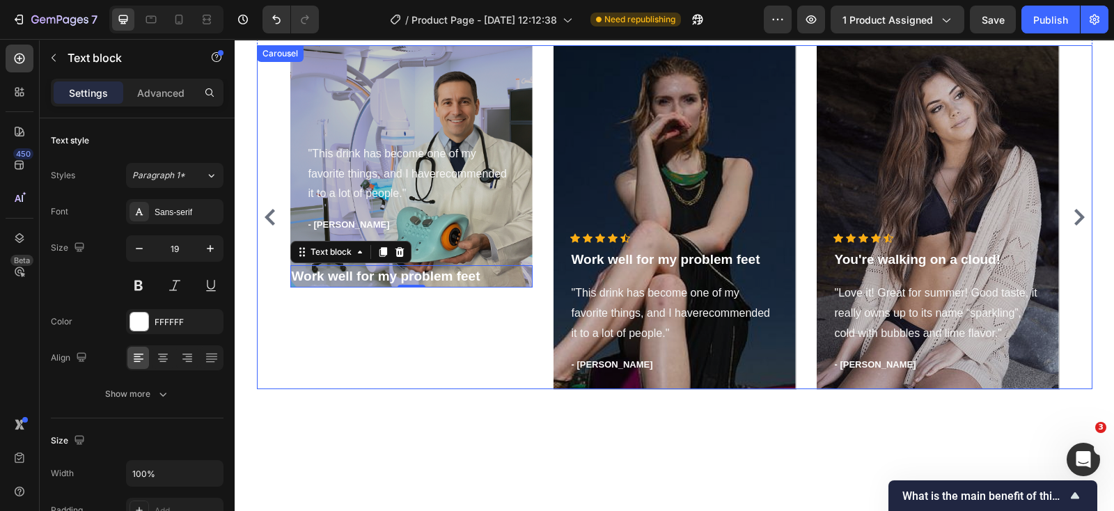
click at [407, 315] on div ""This drink has become one of my favorite things, and I haverecommended it to a…" at bounding box center [411, 217] width 242 height 344
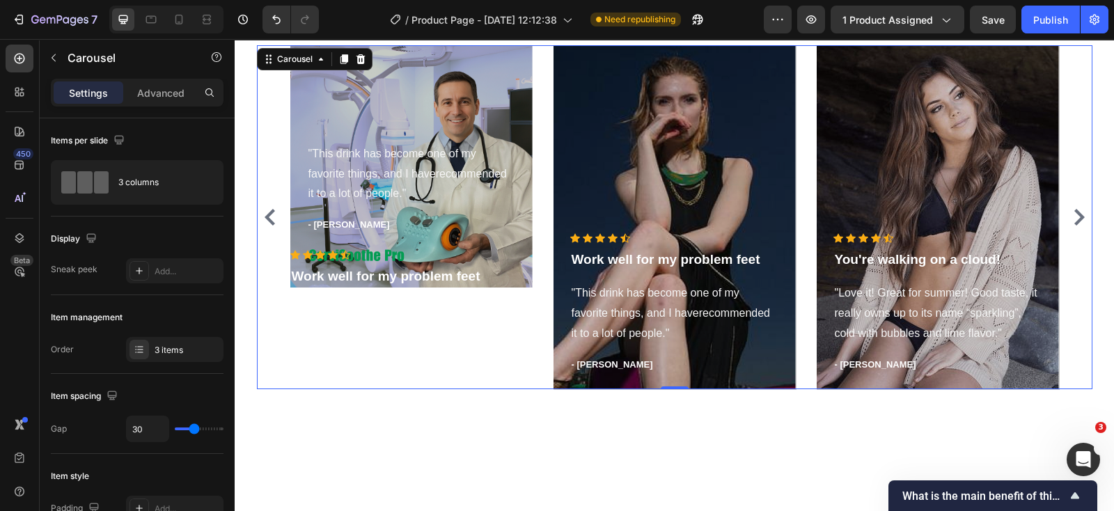
click at [403, 301] on div ""This drink has become one of my favorite things, and I haverecommended it to a…" at bounding box center [411, 217] width 242 height 344
click at [56, 61] on icon "button" at bounding box center [53, 57] width 11 height 11
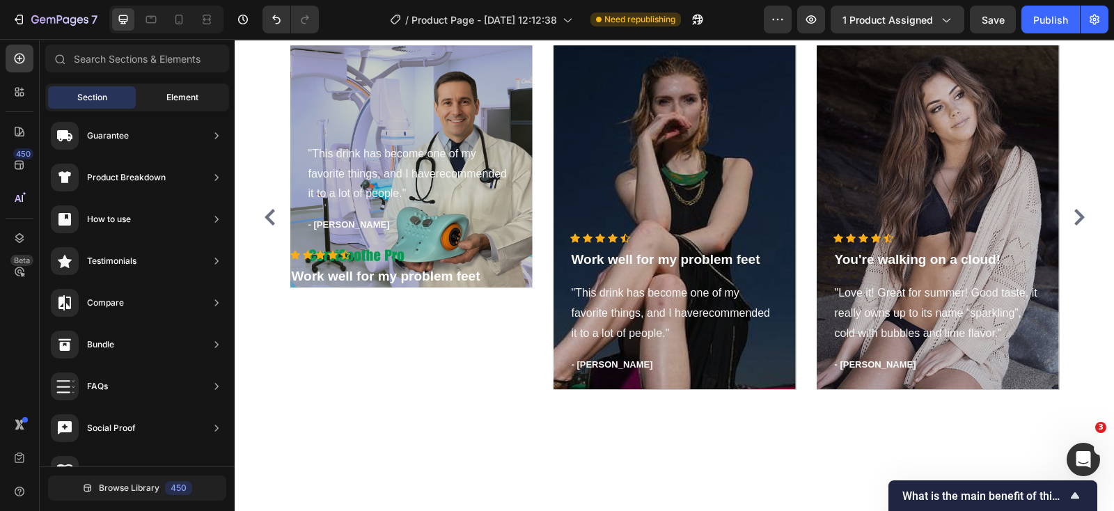
click at [183, 98] on span "Element" at bounding box center [182, 97] width 32 height 13
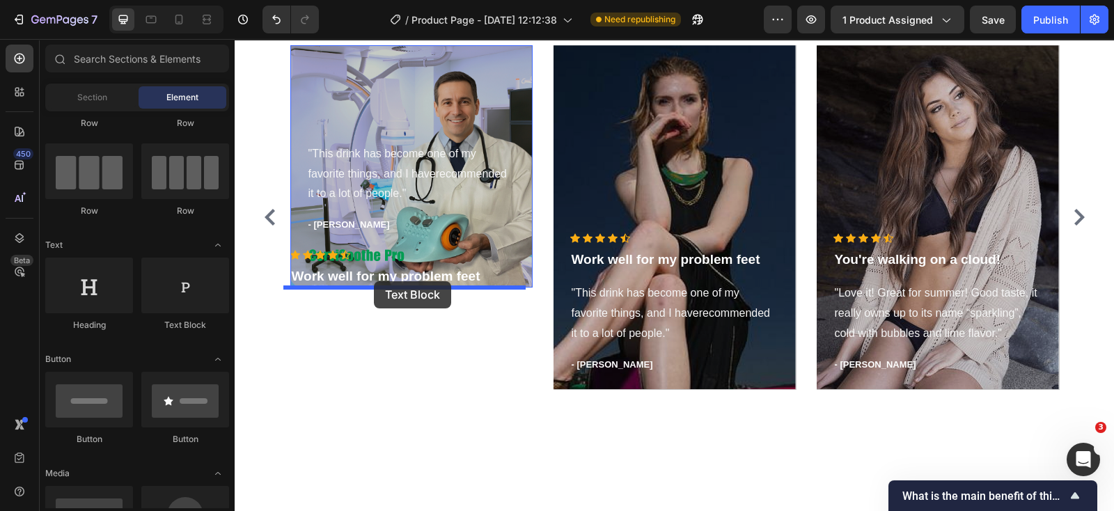
drag, startPoint x: 412, startPoint y: 334, endPoint x: 374, endPoint y: 281, distance: 64.8
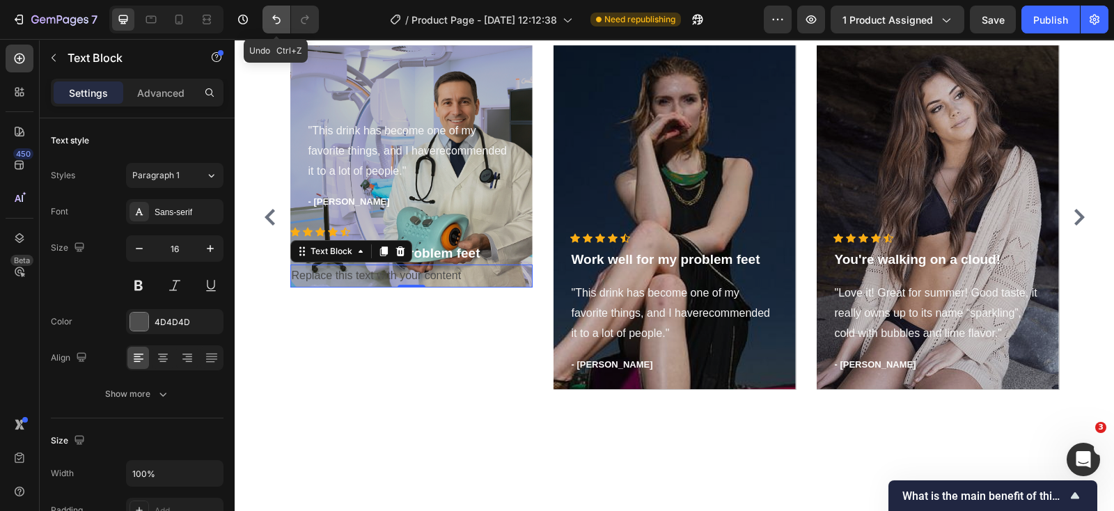
click at [274, 15] on icon "Undo/Redo" at bounding box center [276, 19] width 8 height 9
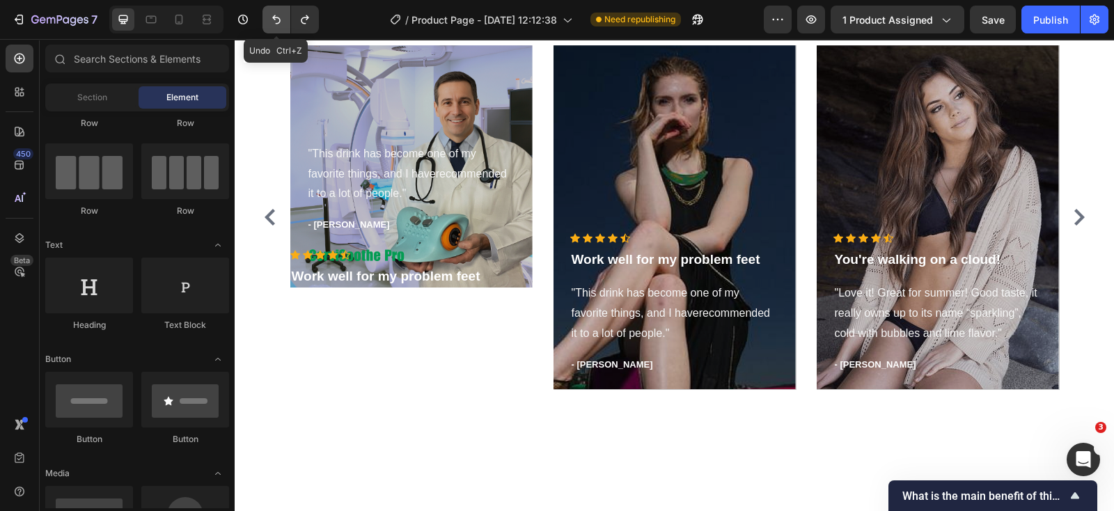
click at [274, 15] on icon "Undo/Redo" at bounding box center [276, 19] width 8 height 9
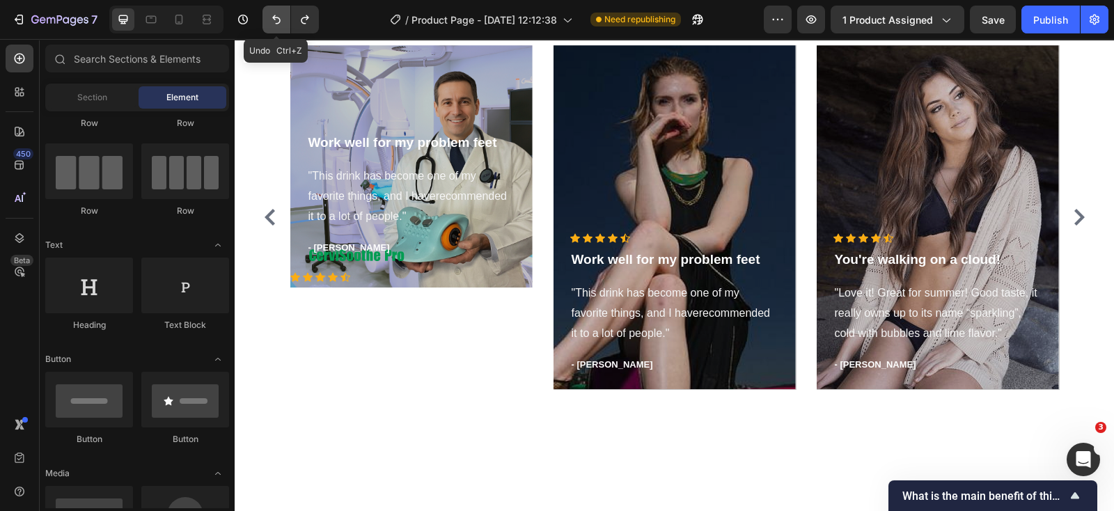
click at [274, 15] on icon "Undo/Redo" at bounding box center [276, 19] width 8 height 9
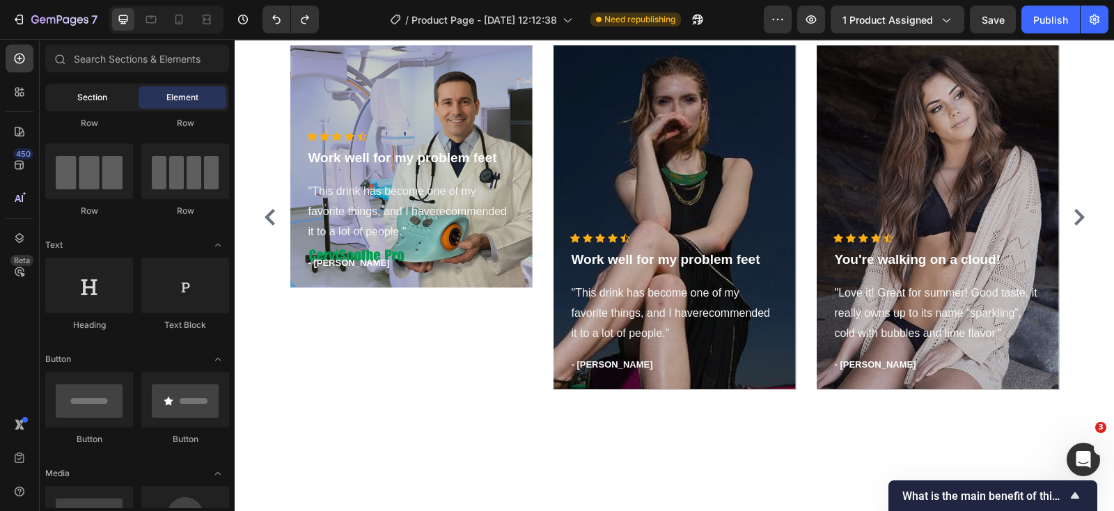
click at [78, 93] on span "Section" at bounding box center [92, 97] width 30 height 13
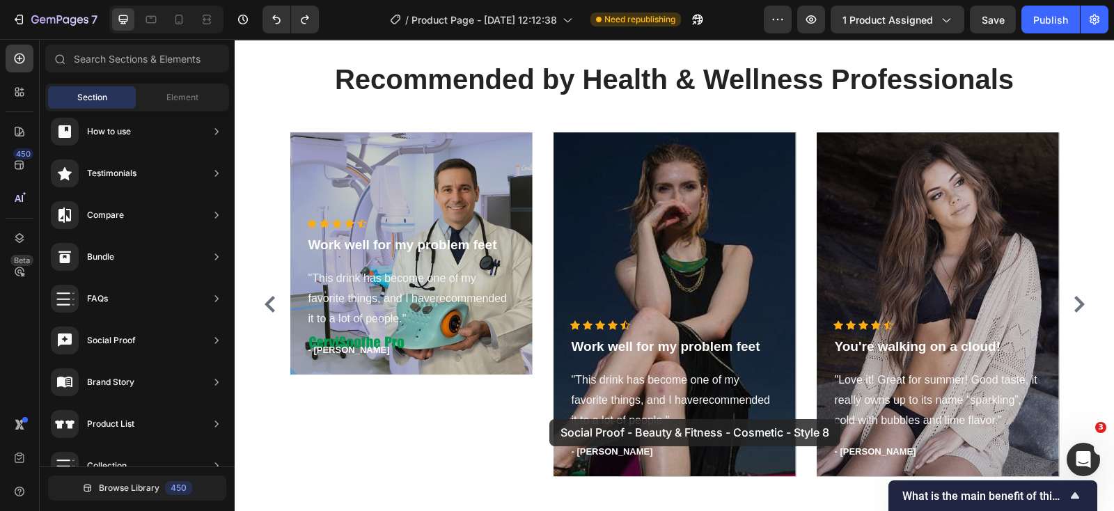
scroll to position [4694, 0]
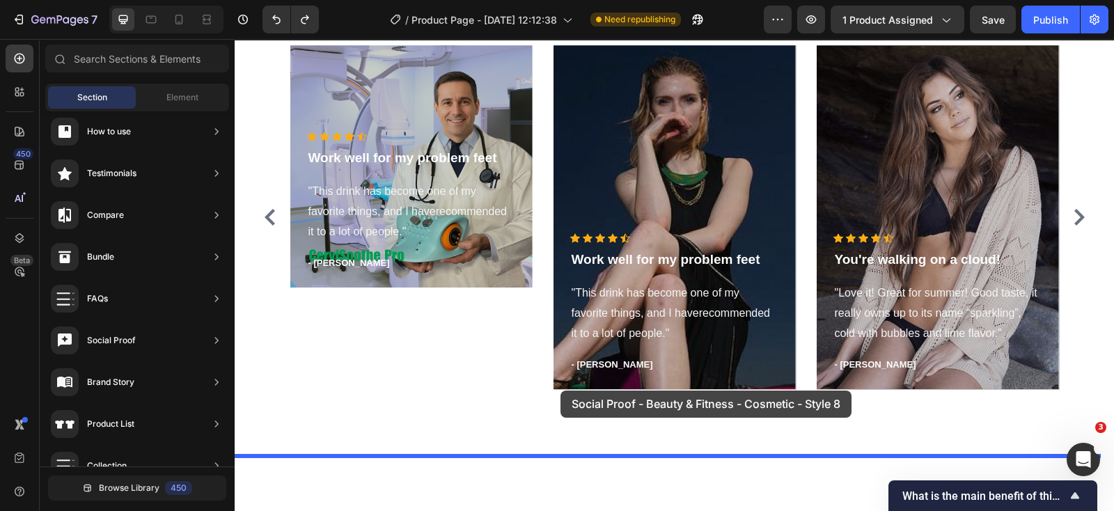
drag, startPoint x: 515, startPoint y: 486, endPoint x: 561, endPoint y: 391, distance: 105.9
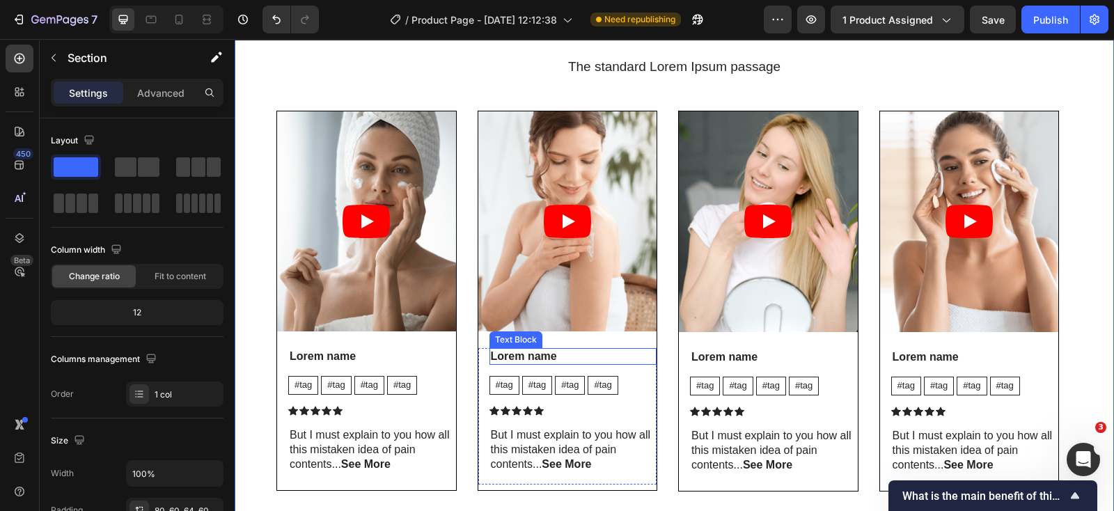
scroll to position [5236, 0]
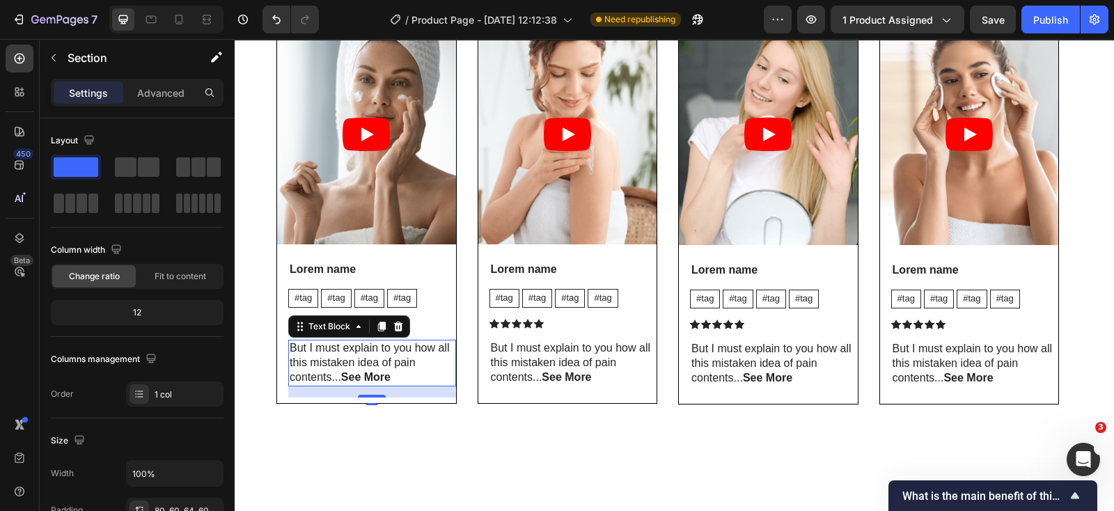
click at [361, 380] on strong "See More" at bounding box center [365, 377] width 49 height 12
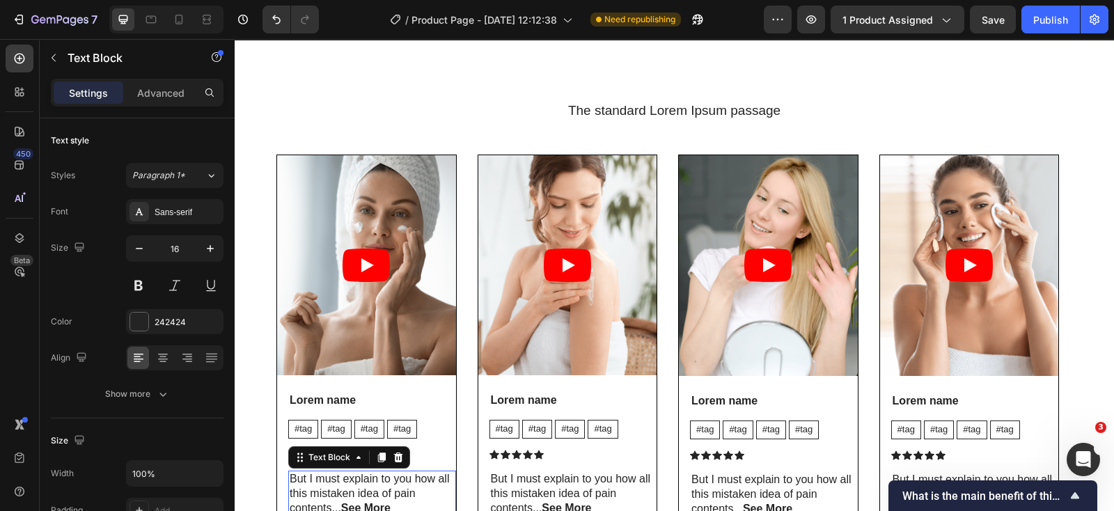
scroll to position [5062, 0]
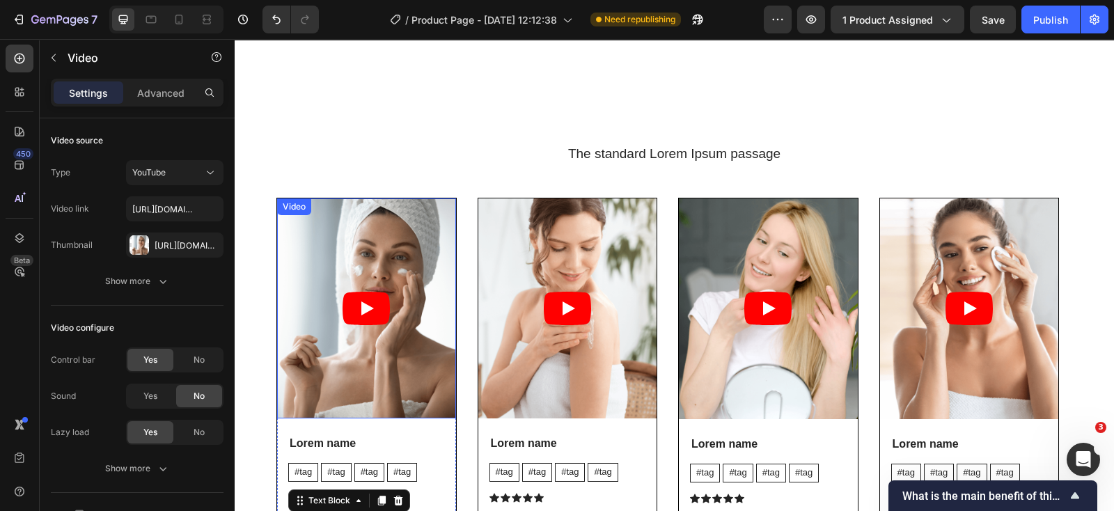
click at [422, 259] on article at bounding box center [366, 308] width 179 height 220
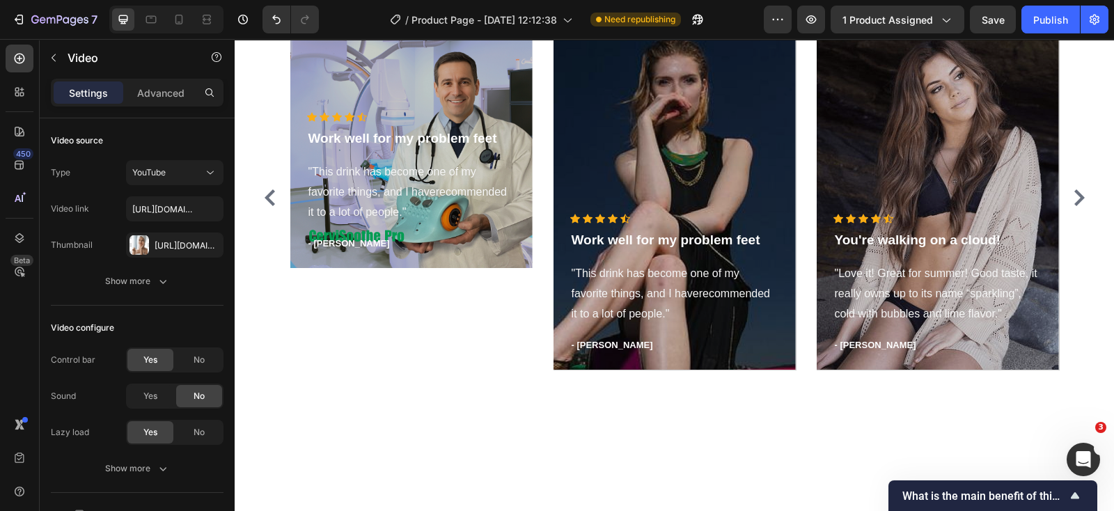
scroll to position [4627, 0]
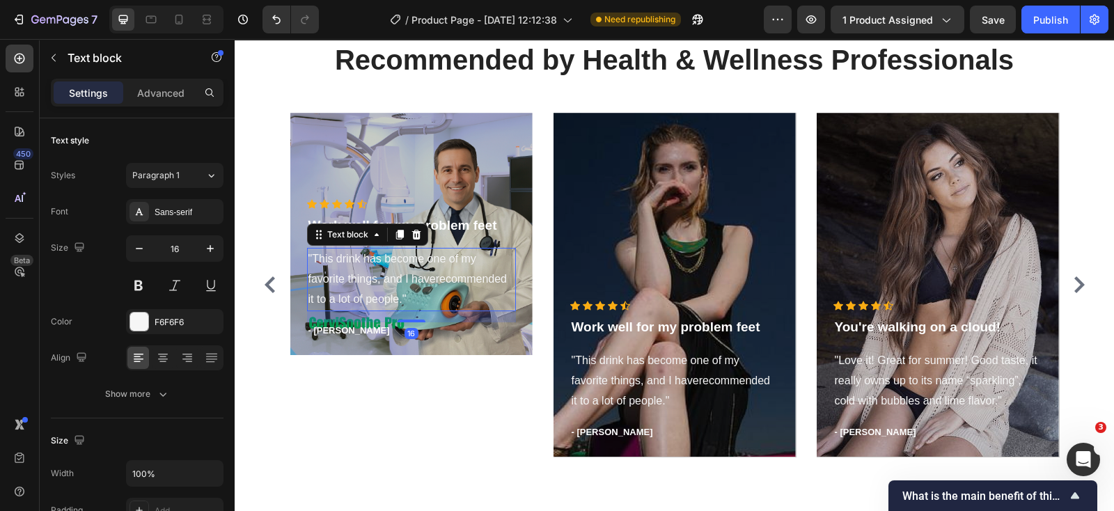
click at [355, 273] on p ""This drink has become one of my favorite things, and I haverecommended it to a…" at bounding box center [411, 279] width 206 height 60
click at [356, 273] on p ""This drink has become one of my favorite things, and I haverecommended it to a…" at bounding box center [411, 279] width 206 height 60
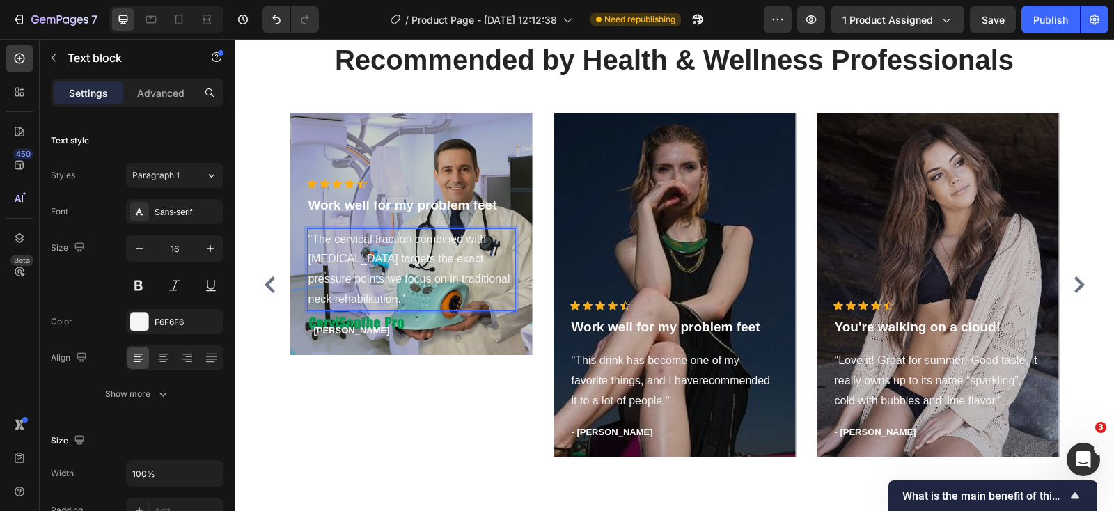
scroll to position [4607, 0]
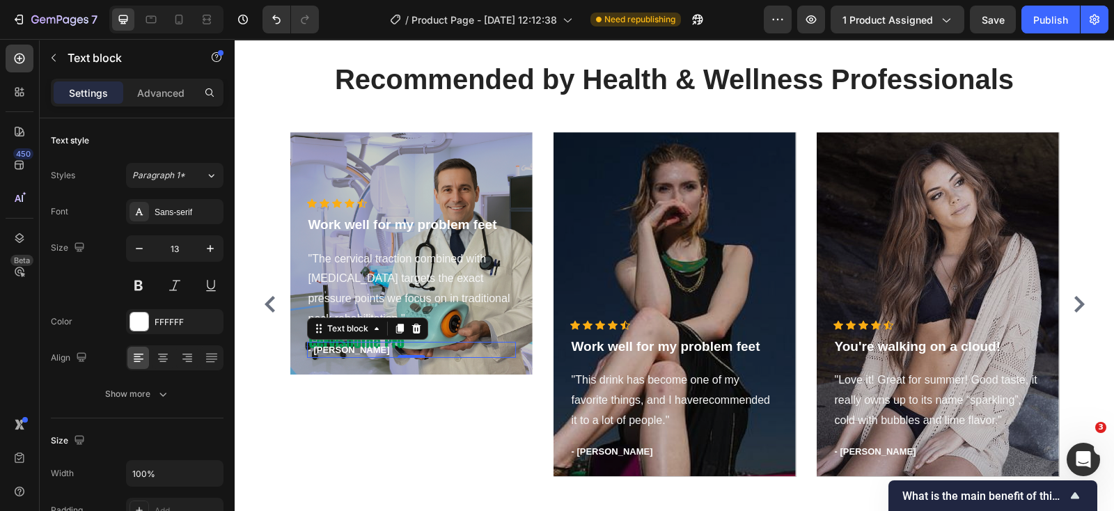
click at [338, 351] on p "- Timothy A." at bounding box center [411, 350] width 206 height 14
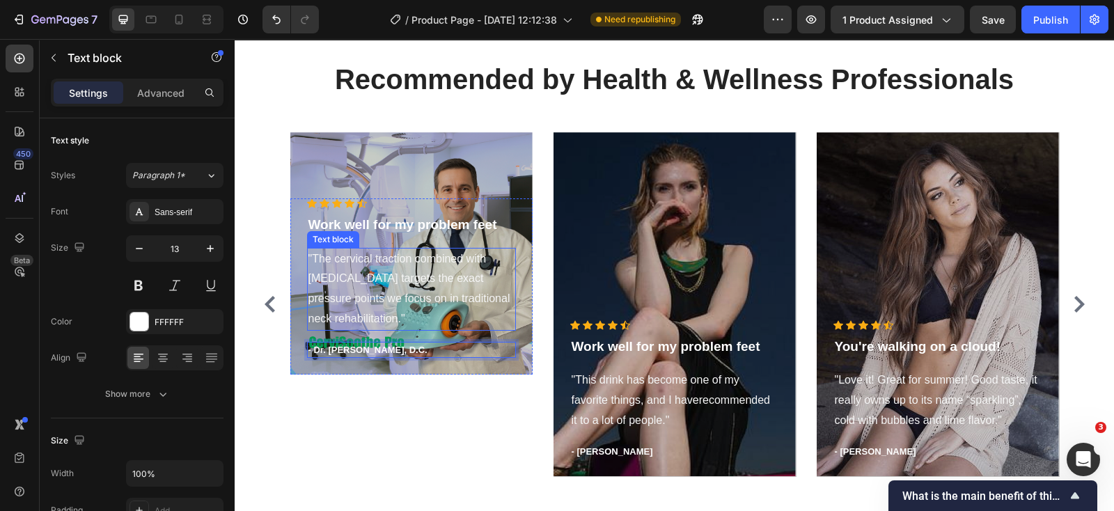
click at [505, 297] on p ""The cervical traction combined with heat therapy targets the exact pressure po…" at bounding box center [411, 289] width 206 height 80
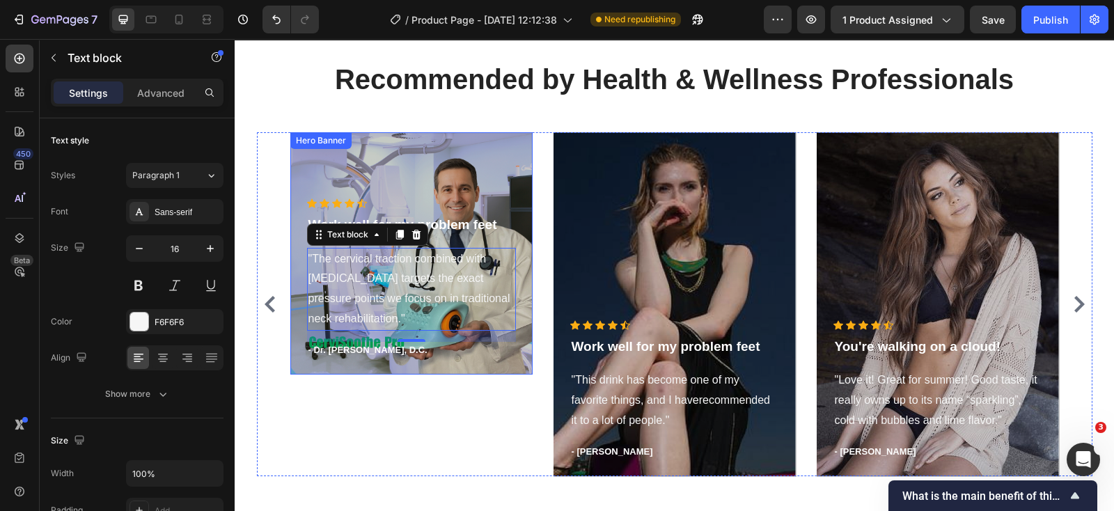
click at [442, 161] on div "Overlay" at bounding box center [411, 253] width 242 height 242
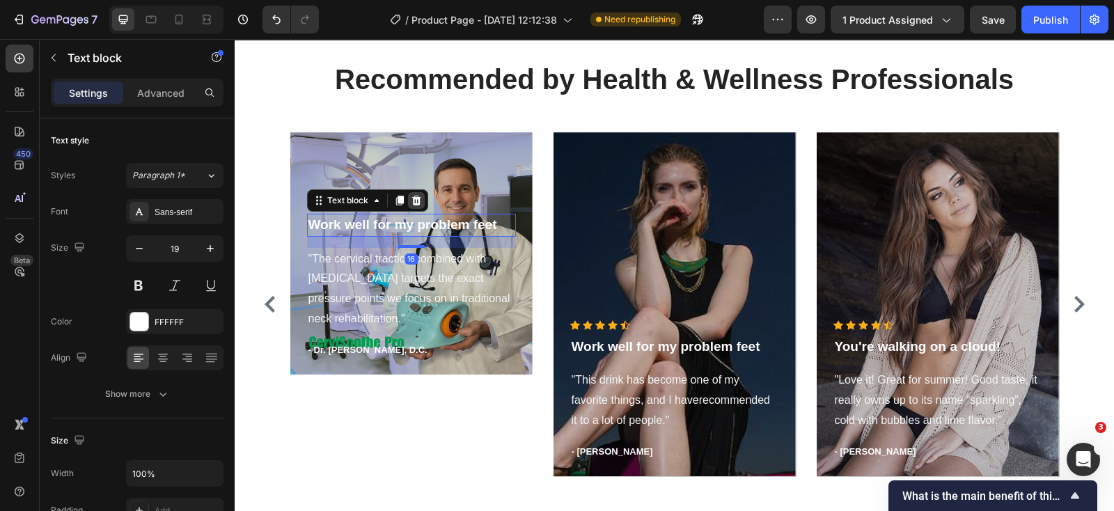
click at [412, 203] on icon at bounding box center [416, 201] width 9 height 10
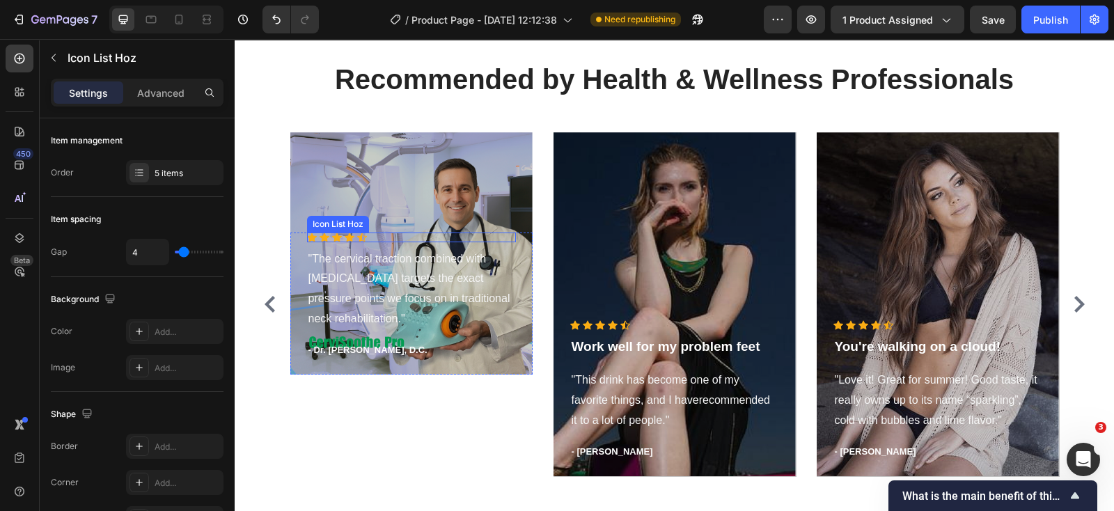
click at [361, 236] on div "Icon Icon Icon Icon Icon" at bounding box center [411, 238] width 209 height 10
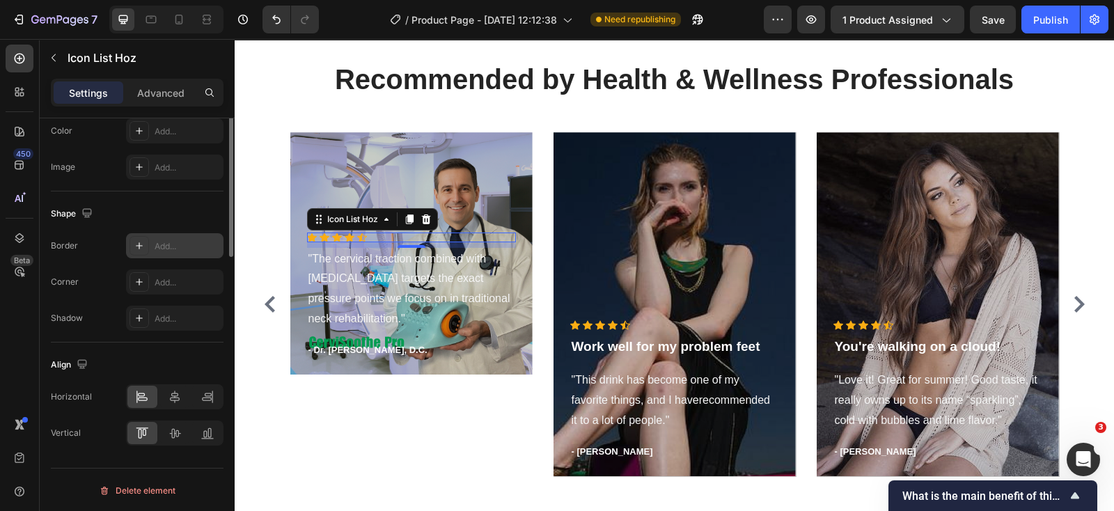
scroll to position [0, 0]
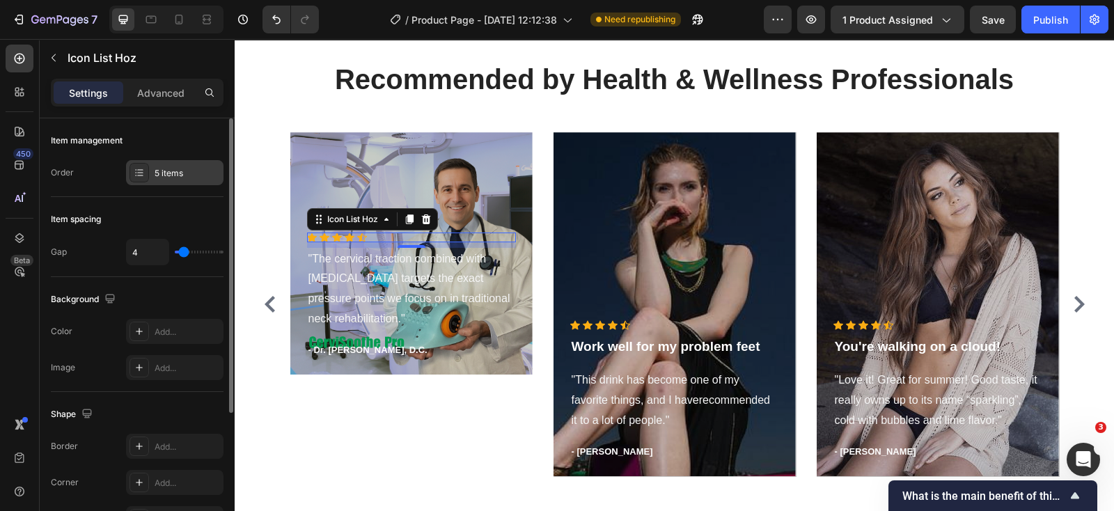
click at [153, 169] on div "5 items" at bounding box center [174, 172] width 97 height 25
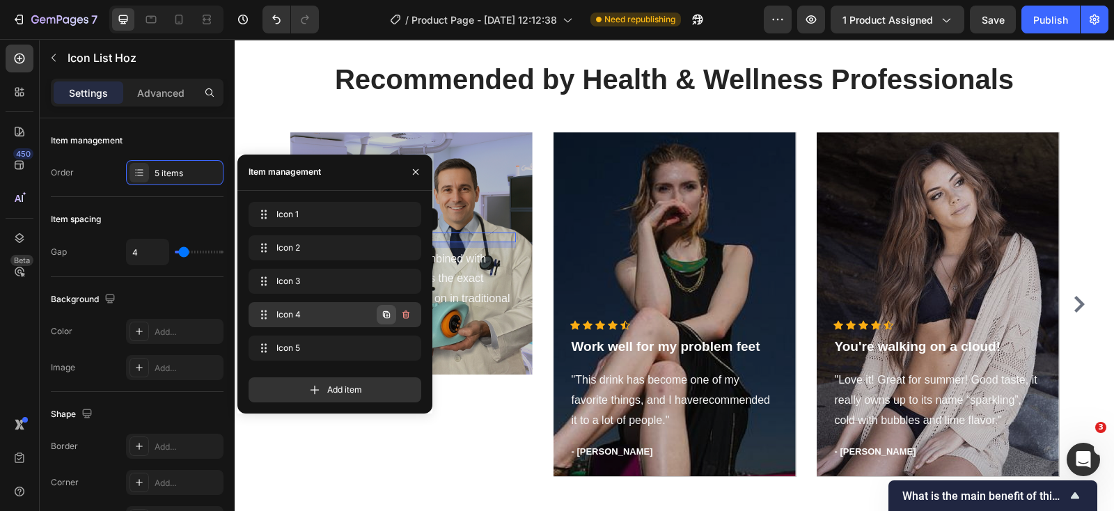
click at [385, 313] on icon "button" at bounding box center [386, 314] width 11 height 11
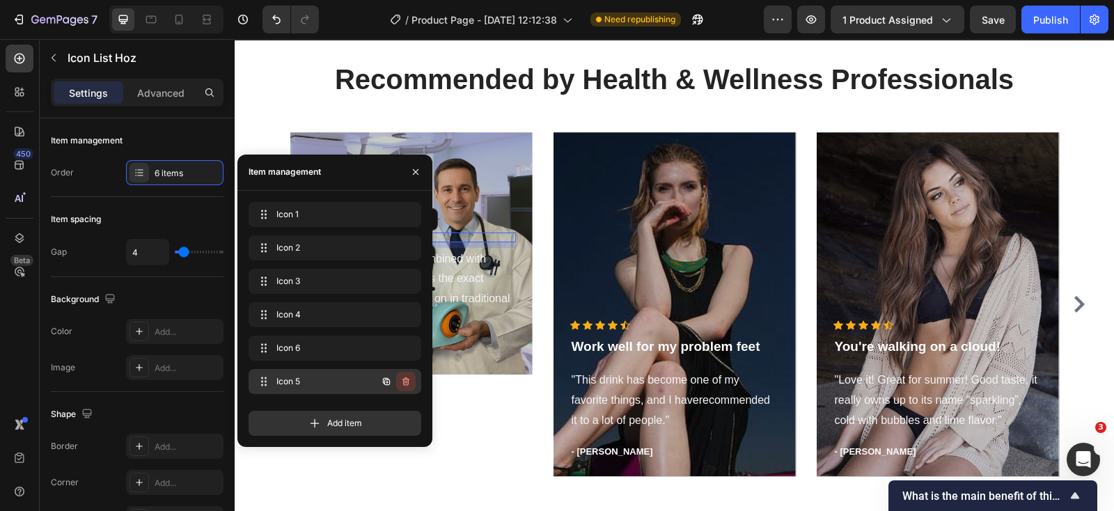
click at [406, 378] on icon "button" at bounding box center [405, 381] width 7 height 8
click at [393, 381] on div "Delete" at bounding box center [397, 381] width 26 height 13
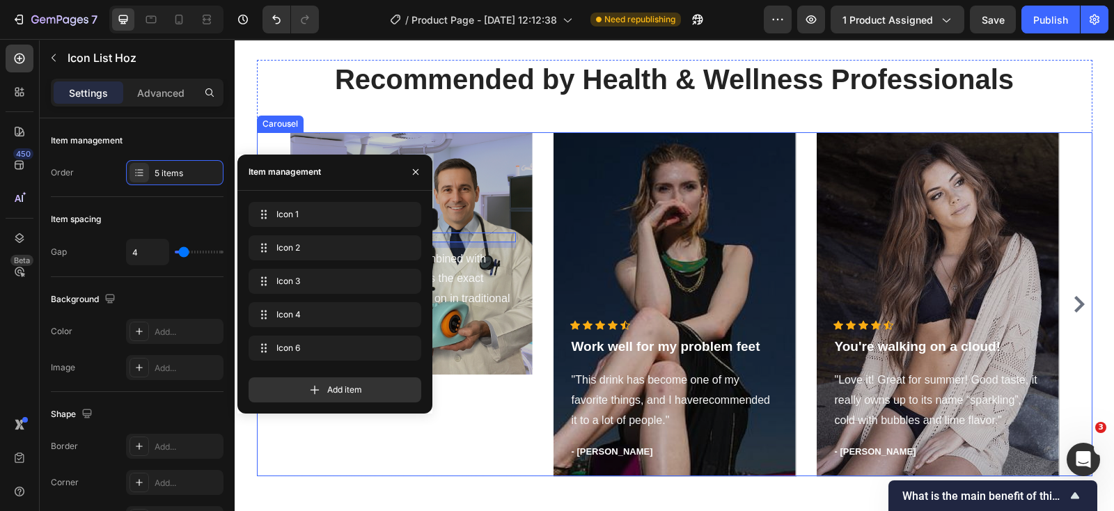
click at [478, 409] on div "Icon Icon Icon Icon Icon Icon List Hoz 8 "The cervical traction combined with h…" at bounding box center [411, 304] width 242 height 344
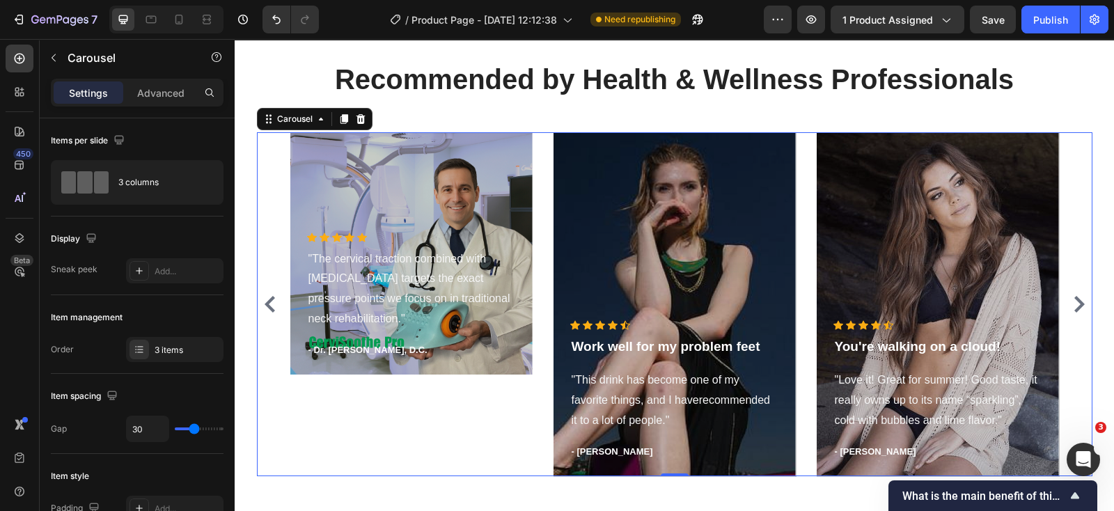
scroll to position [4868, 0]
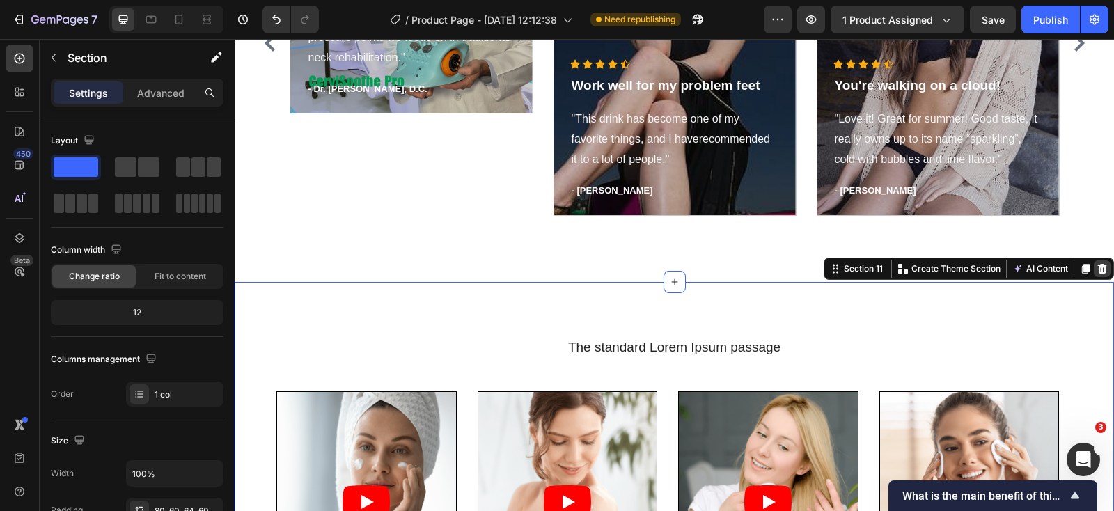
click at [1097, 272] on icon at bounding box center [1102, 268] width 11 height 11
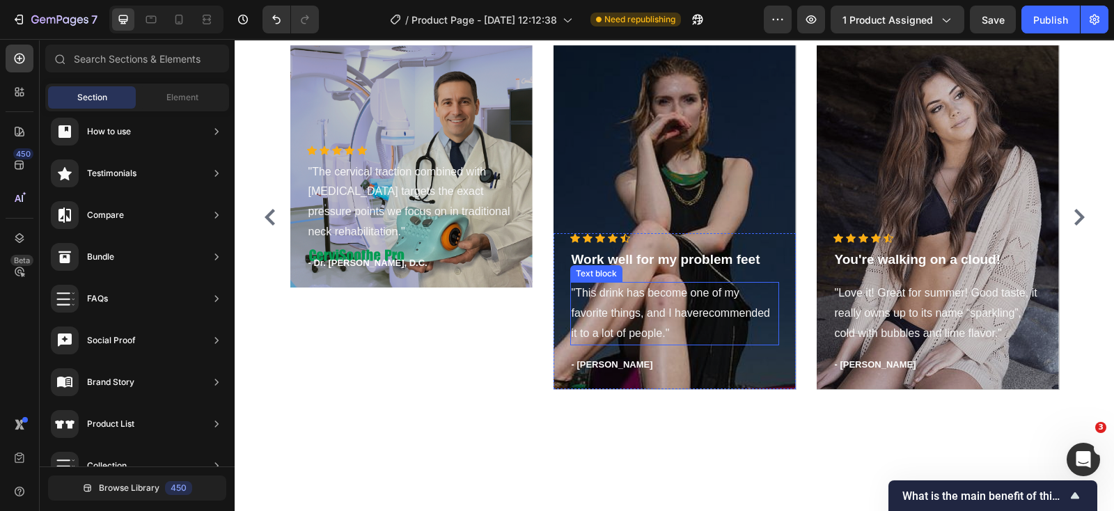
scroll to position [4607, 0]
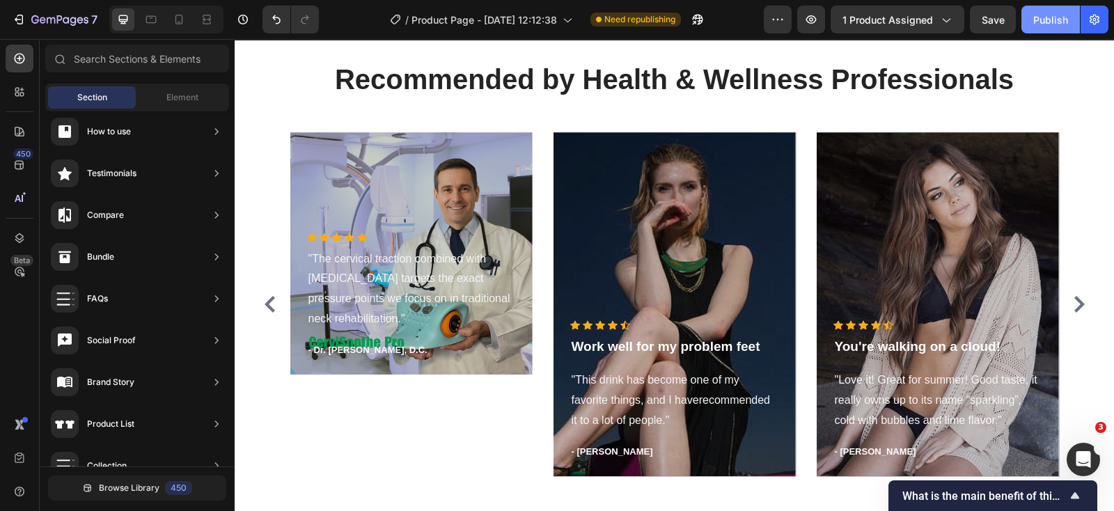
click at [1044, 12] on button "Publish" at bounding box center [1051, 20] width 58 height 28
click at [502, 152] on div "Overlay" at bounding box center [411, 253] width 242 height 242
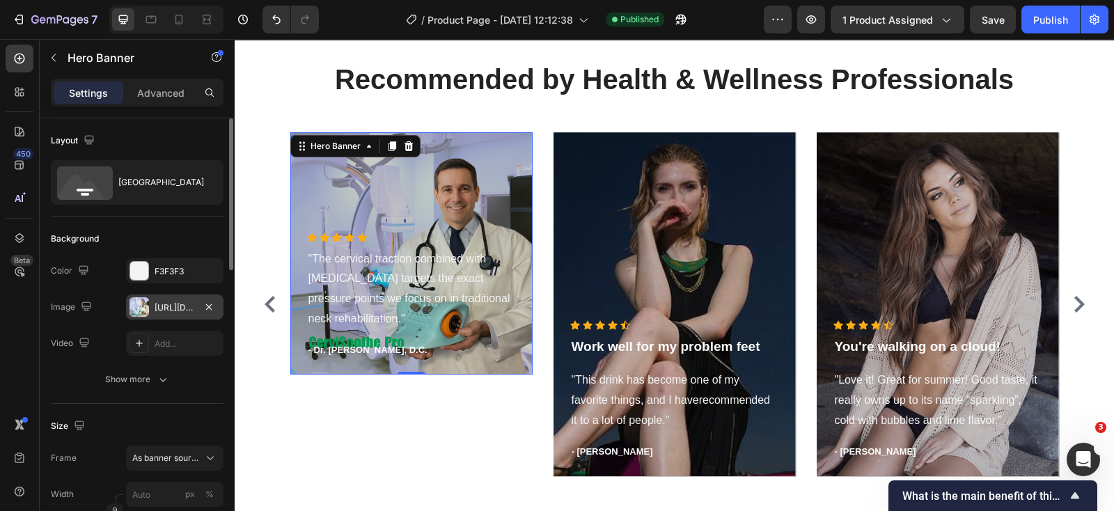
click at [170, 302] on div "https://cdn.shopify.com/s/files/1/0728/6338/3777/files/gempages_574935243723637…" at bounding box center [175, 308] width 40 height 13
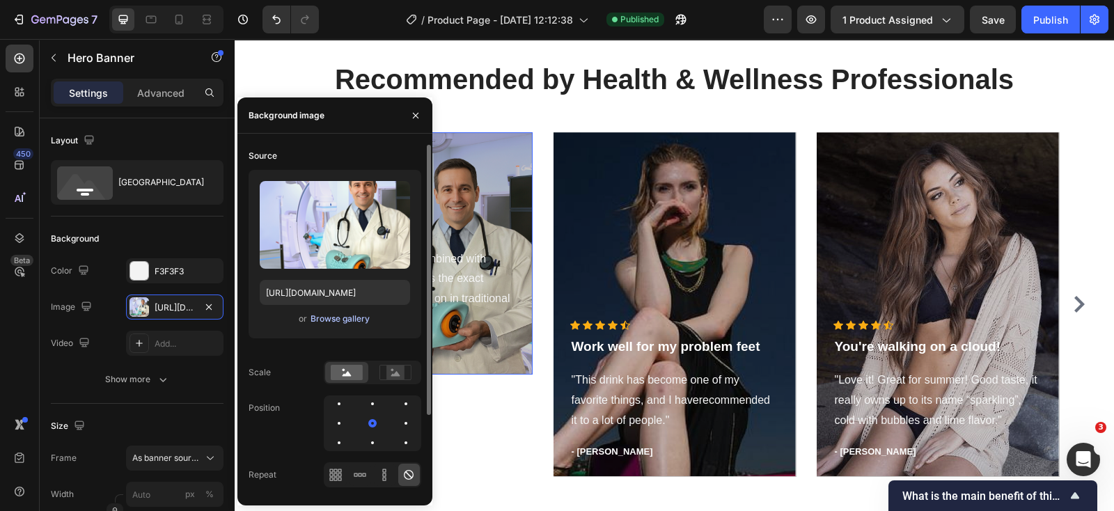
click at [320, 318] on div "Browse gallery" at bounding box center [340, 319] width 59 height 13
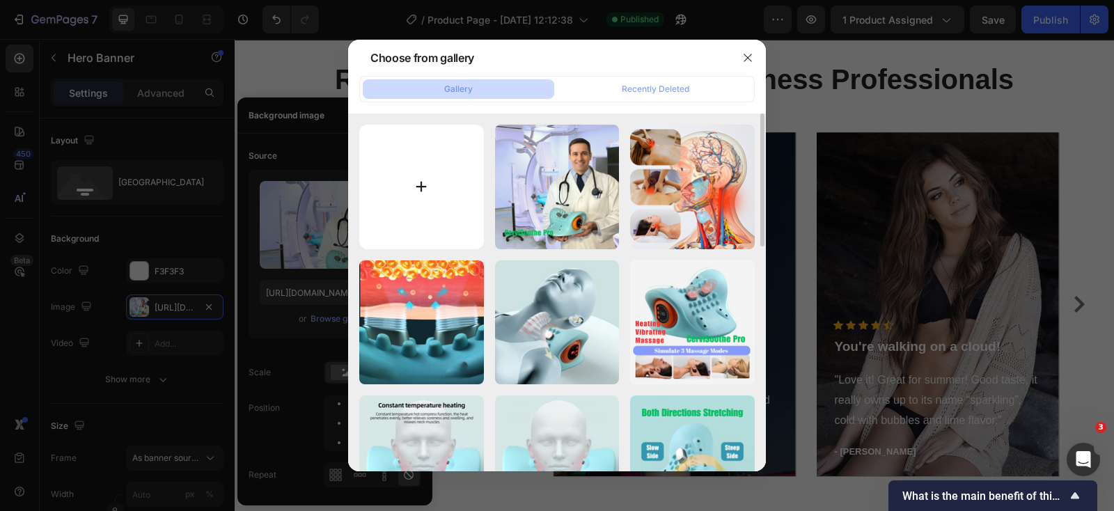
click at [411, 190] on input "file" at bounding box center [421, 187] width 125 height 125
type input "C:\fakepath\pp11.png"
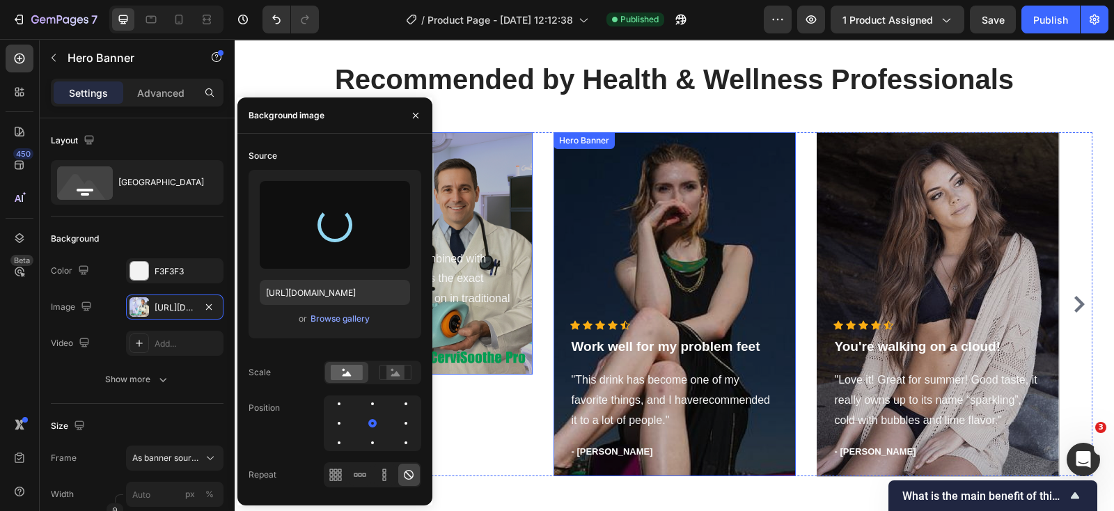
type input "https://cdn.shopify.com/s/files/1/0728/6338/3777/files/gempages_574935243723637…"
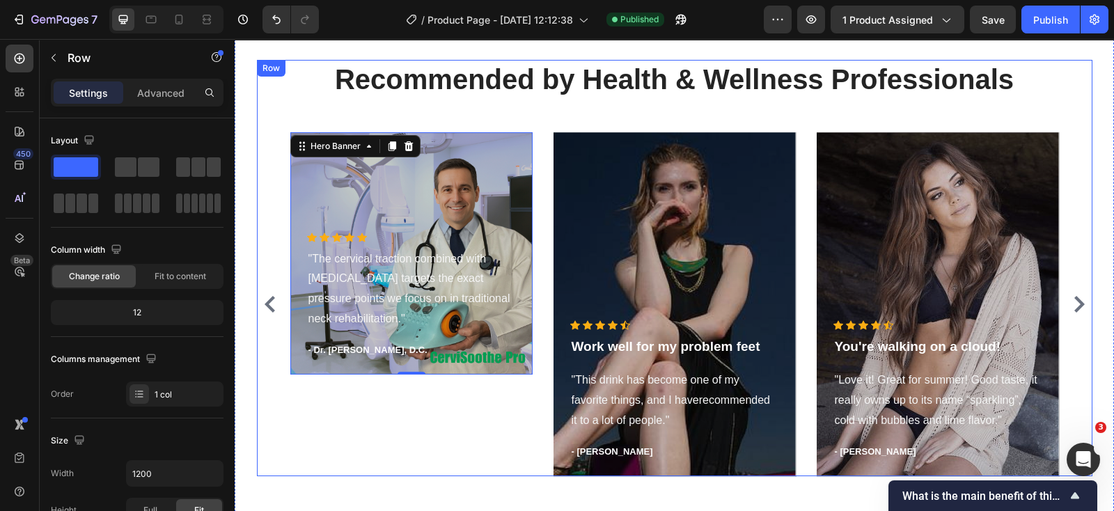
click at [520, 102] on div "Recommended by Health & Wellness Professionals Heading Icon Icon Icon Icon Icon…" at bounding box center [675, 268] width 836 height 416
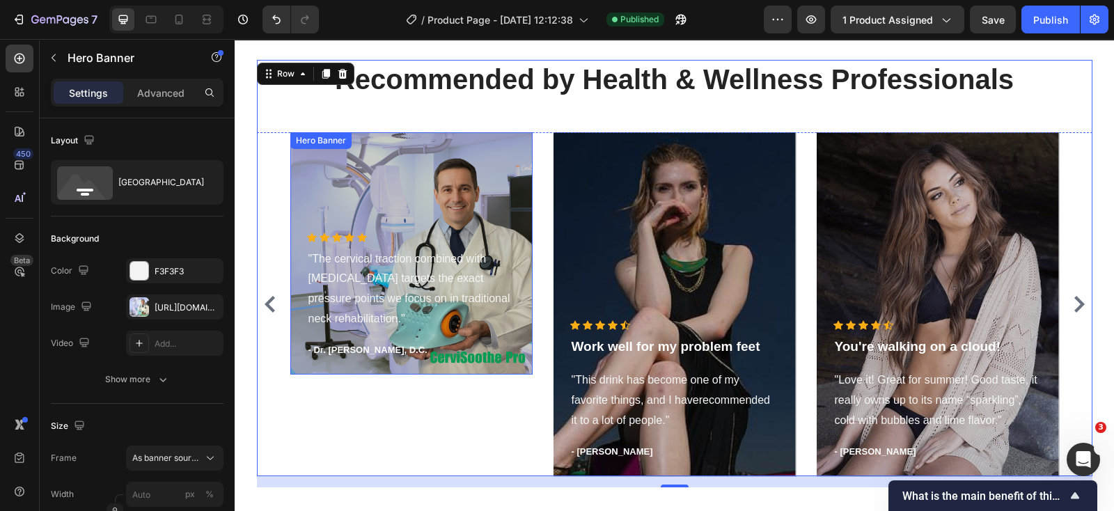
click at [510, 144] on div "Overlay" at bounding box center [411, 253] width 242 height 242
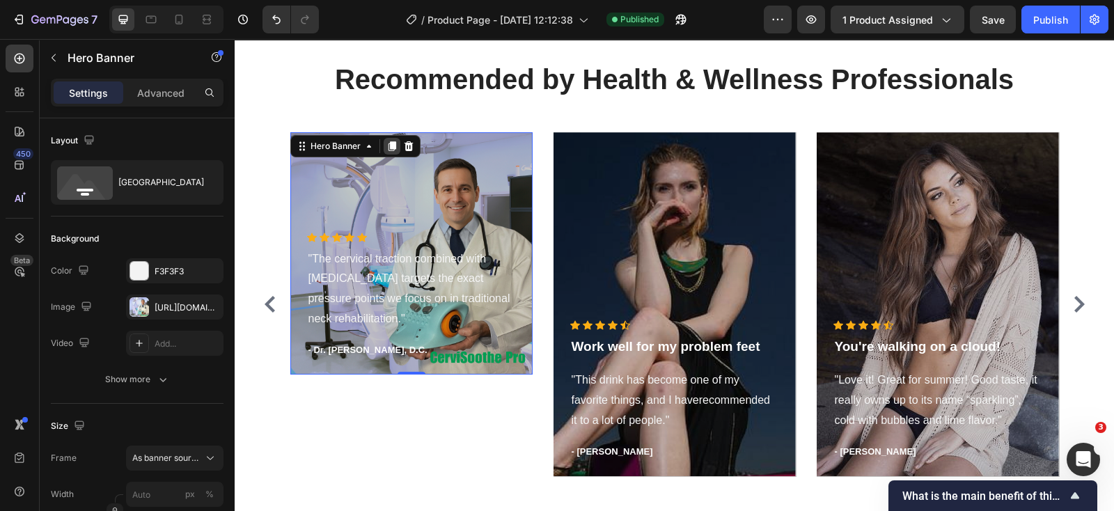
click at [388, 145] on icon at bounding box center [392, 146] width 8 height 10
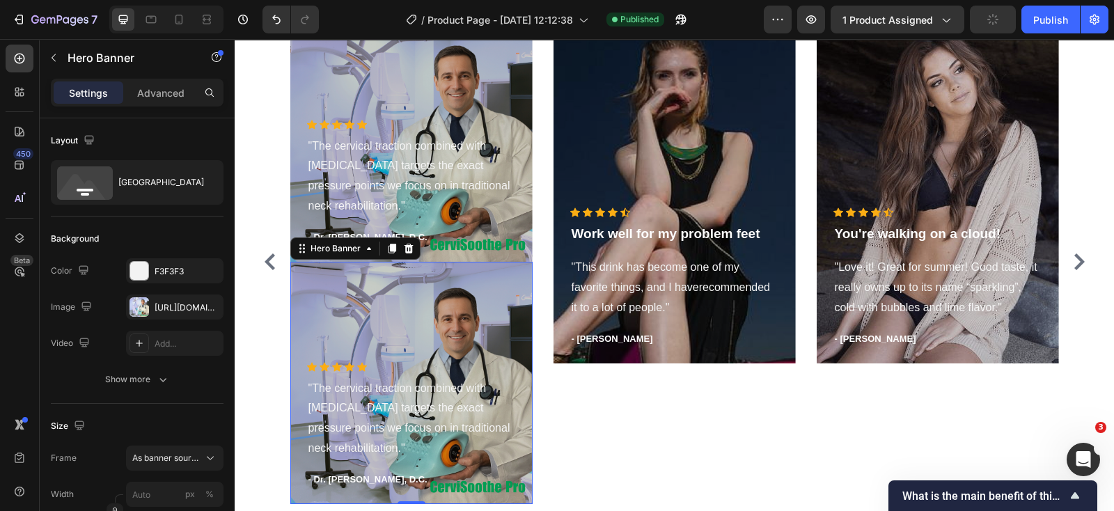
scroll to position [4633, 0]
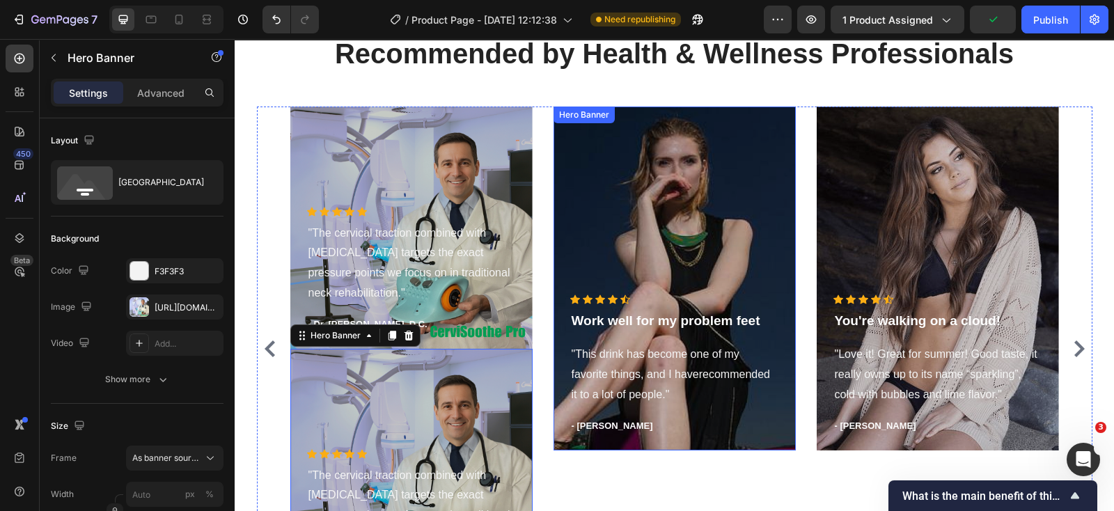
click at [763, 141] on div "Overlay" at bounding box center [675, 279] width 242 height 344
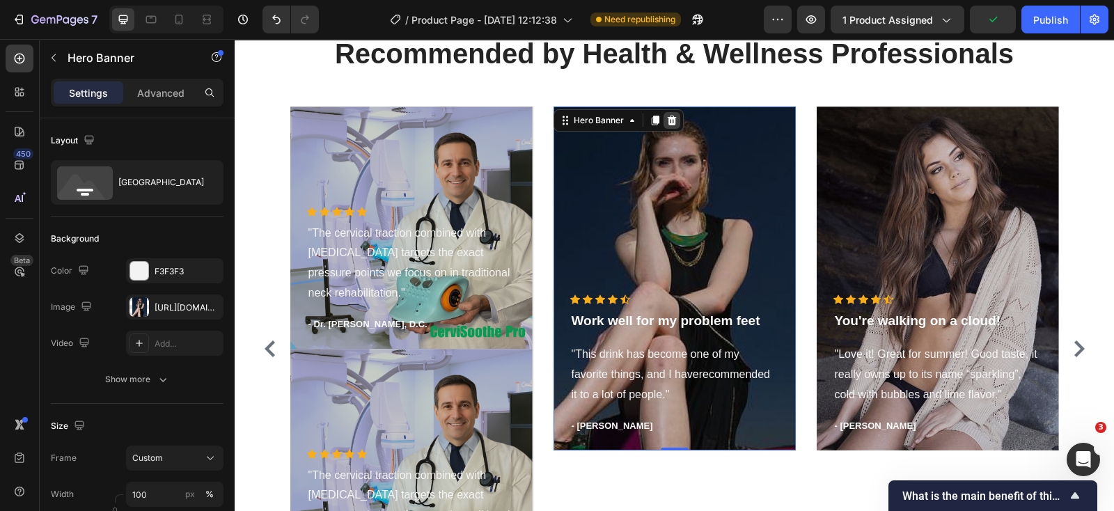
click at [666, 116] on icon at bounding box center [671, 120] width 11 height 11
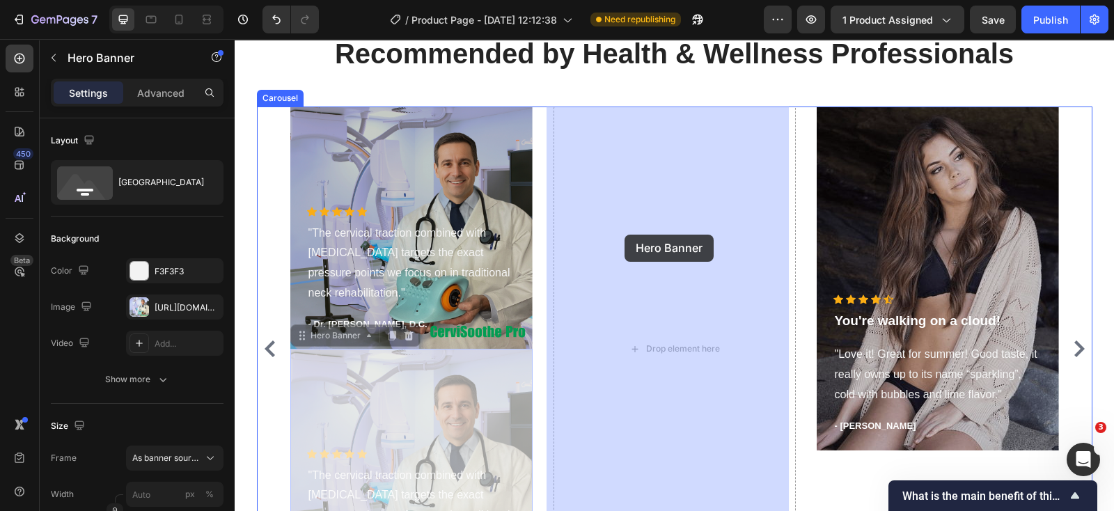
drag, startPoint x: 469, startPoint y: 366, endPoint x: 625, endPoint y: 235, distance: 203.6
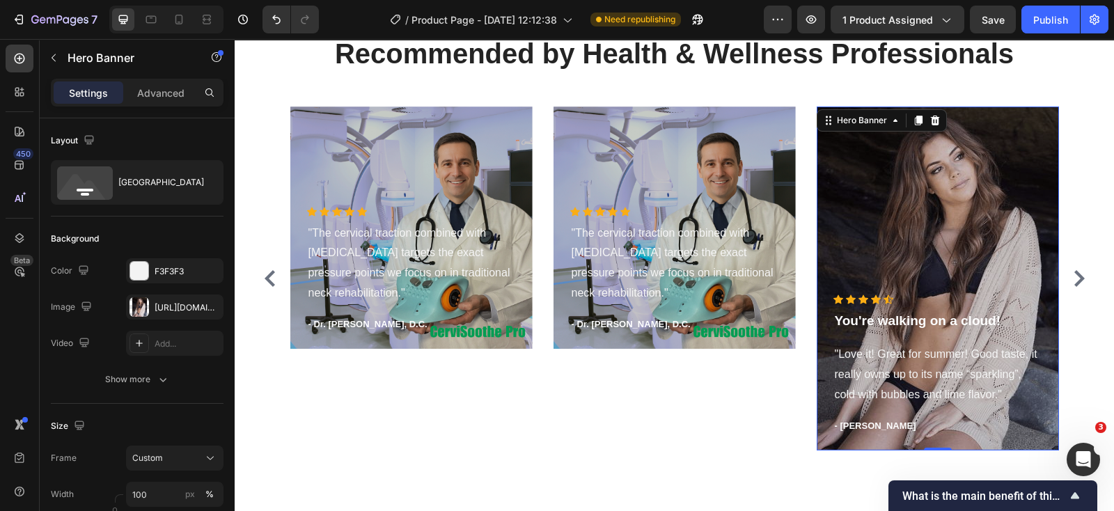
click at [865, 149] on div "Overlay" at bounding box center [938, 279] width 242 height 344
click at [930, 121] on icon at bounding box center [934, 121] width 9 height 10
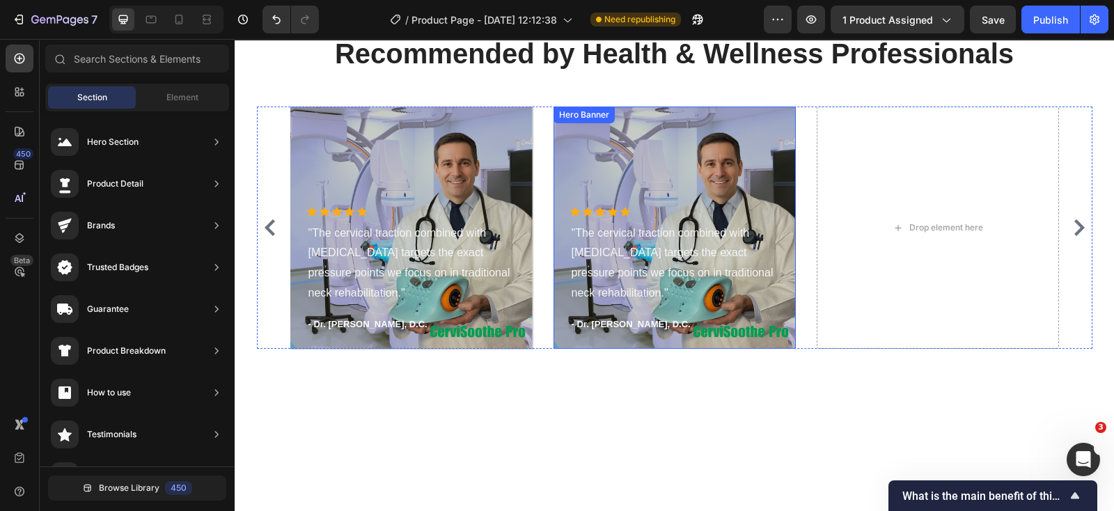
click at [766, 127] on div "Overlay" at bounding box center [675, 228] width 242 height 242
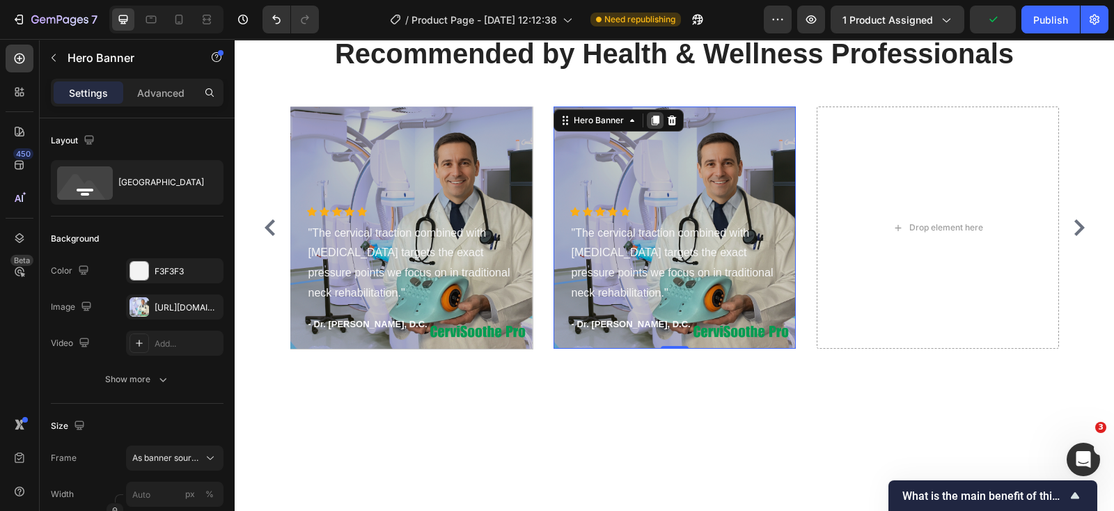
click at [650, 118] on icon at bounding box center [655, 120] width 11 height 11
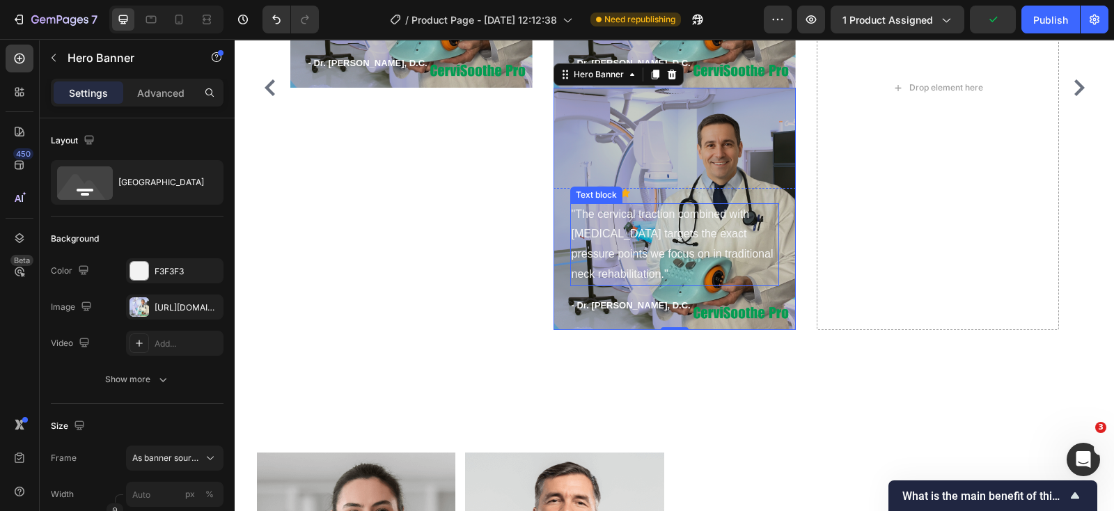
scroll to position [4720, 0]
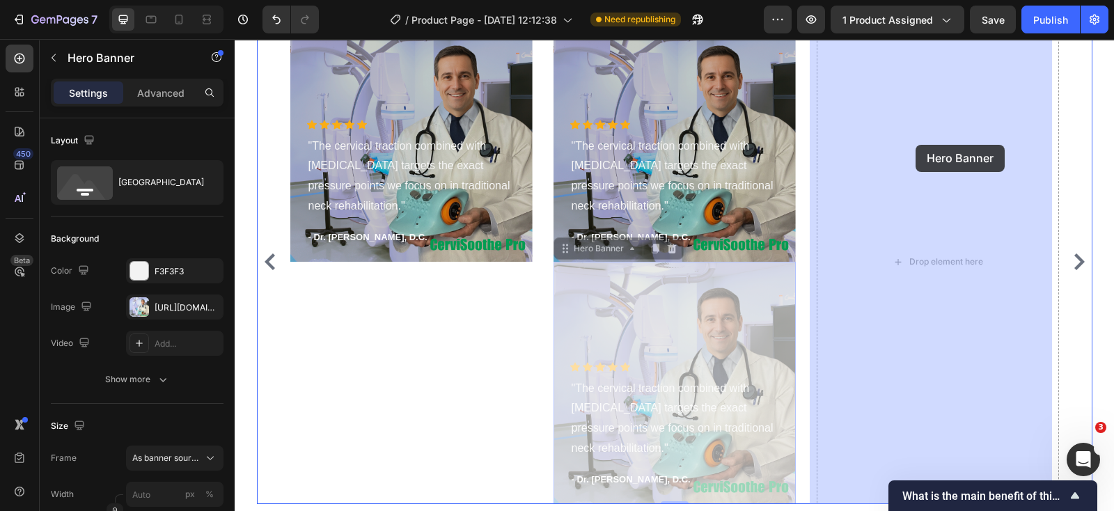
drag, startPoint x: 645, startPoint y: 322, endPoint x: 889, endPoint y: 171, distance: 286.8
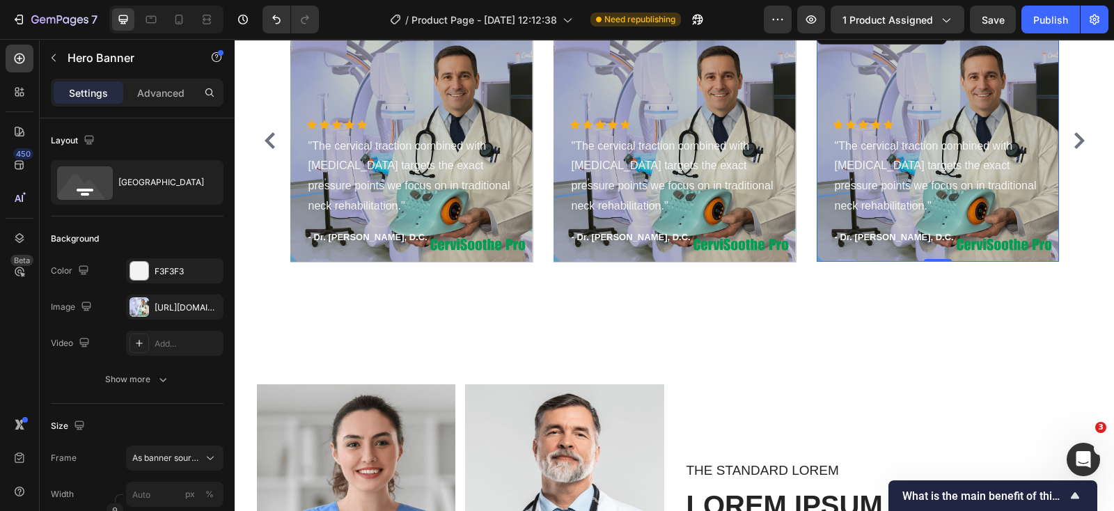
scroll to position [4599, 0]
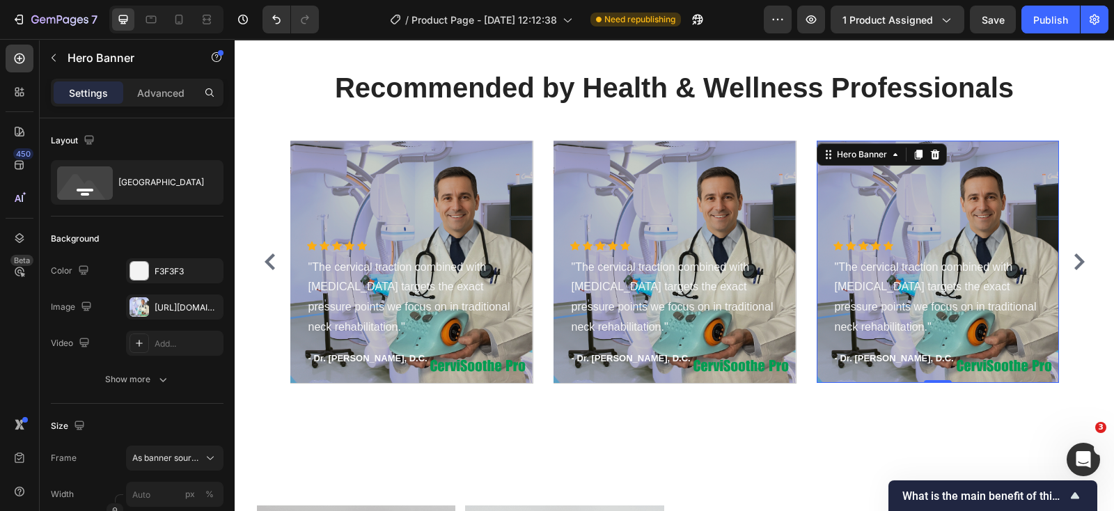
click at [1027, 169] on div "Overlay" at bounding box center [938, 262] width 242 height 242
click at [164, 309] on div "https://cdn.shopify.com/s/files/1/0728/6338/3777/files/gempages_574935243723637…" at bounding box center [175, 308] width 40 height 13
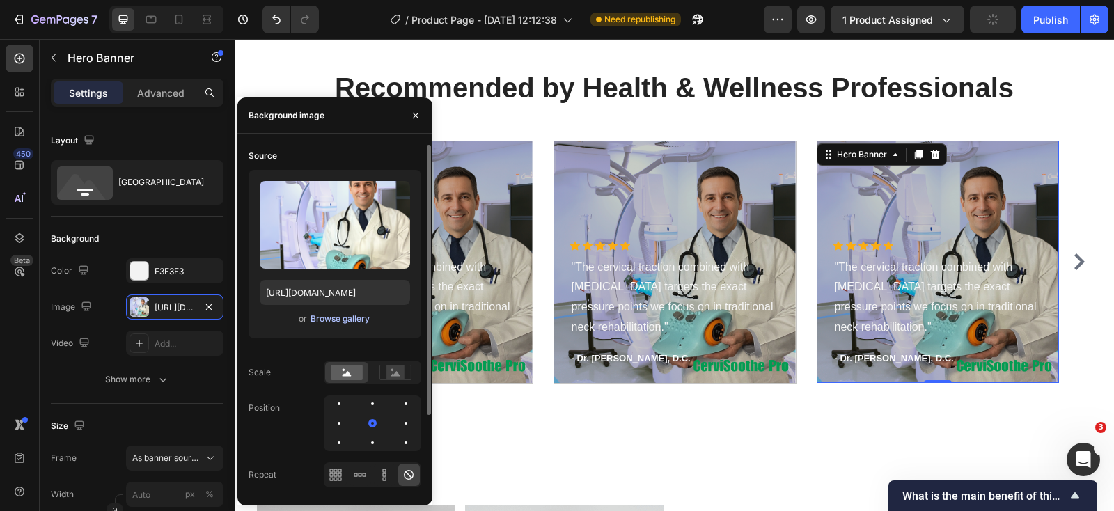
click at [325, 318] on div "Browse gallery" at bounding box center [340, 319] width 59 height 13
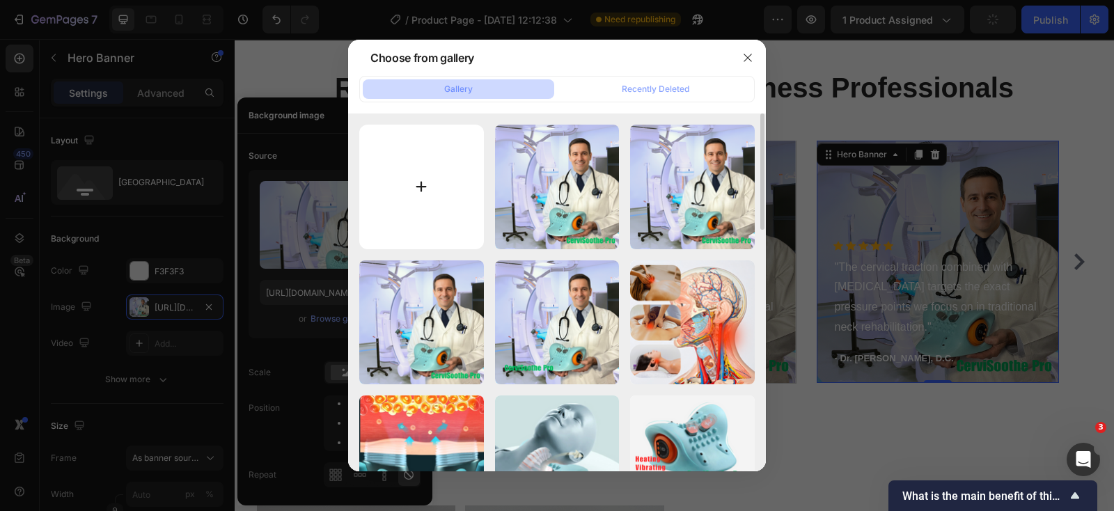
click at [415, 179] on input "file" at bounding box center [421, 187] width 125 height 125
type input "C:\fakepath\pp12.png"
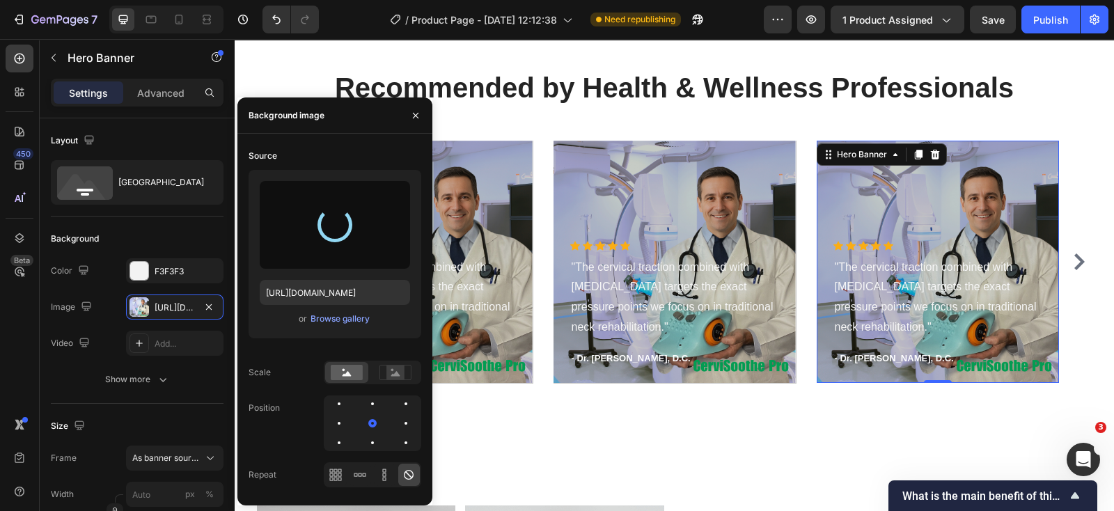
type input "https://cdn.shopify.com/s/files/1/0728/6338/3777/files/gempages_574935243723637…"
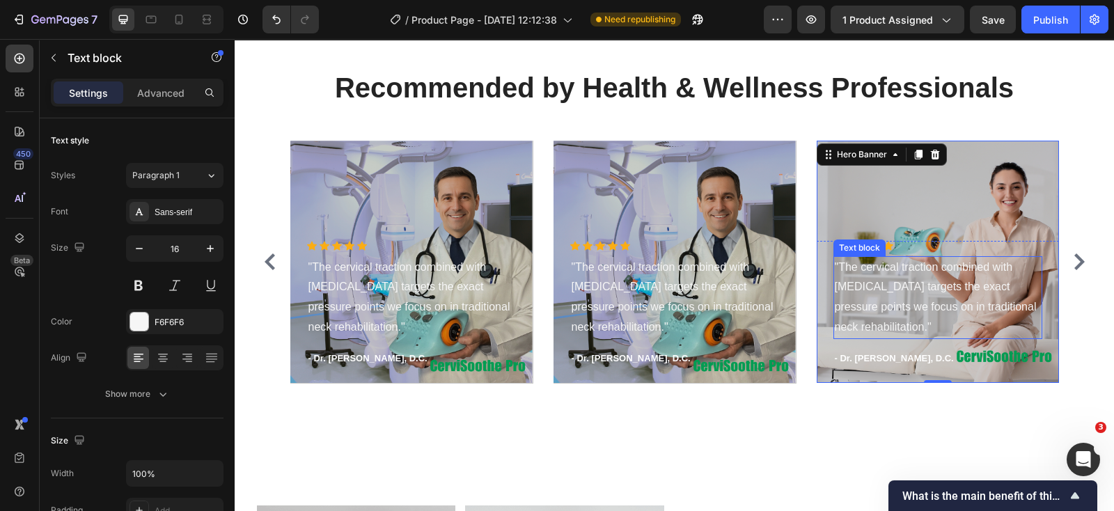
click at [902, 290] on p ""The cervical traction combined with heat therapy targets the exact pressure po…" at bounding box center [938, 298] width 206 height 80
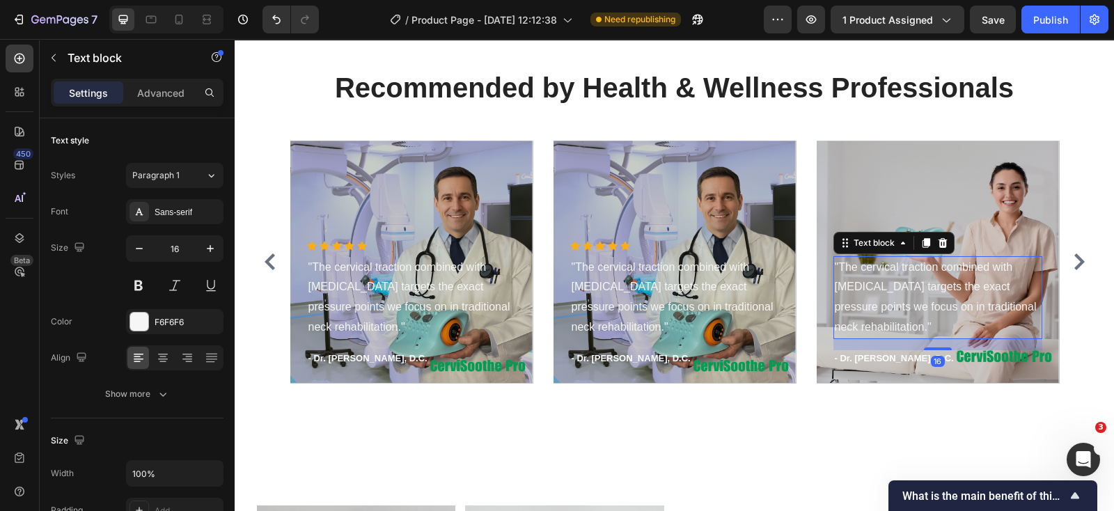
click at [902, 289] on p ""The cervical traction combined with heat therapy targets the exact pressure po…" at bounding box center [938, 298] width 206 height 80
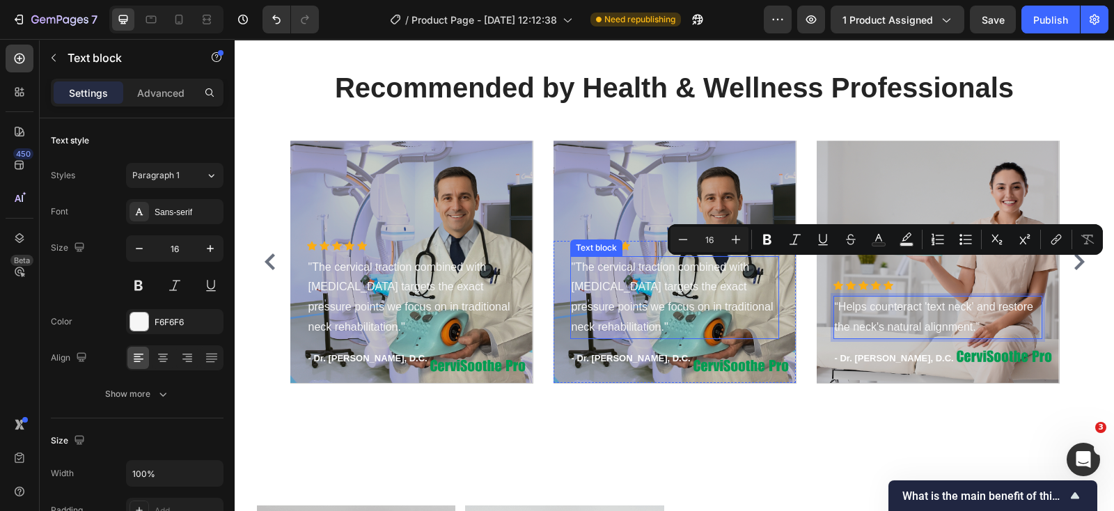
scroll to position [4638, 0]
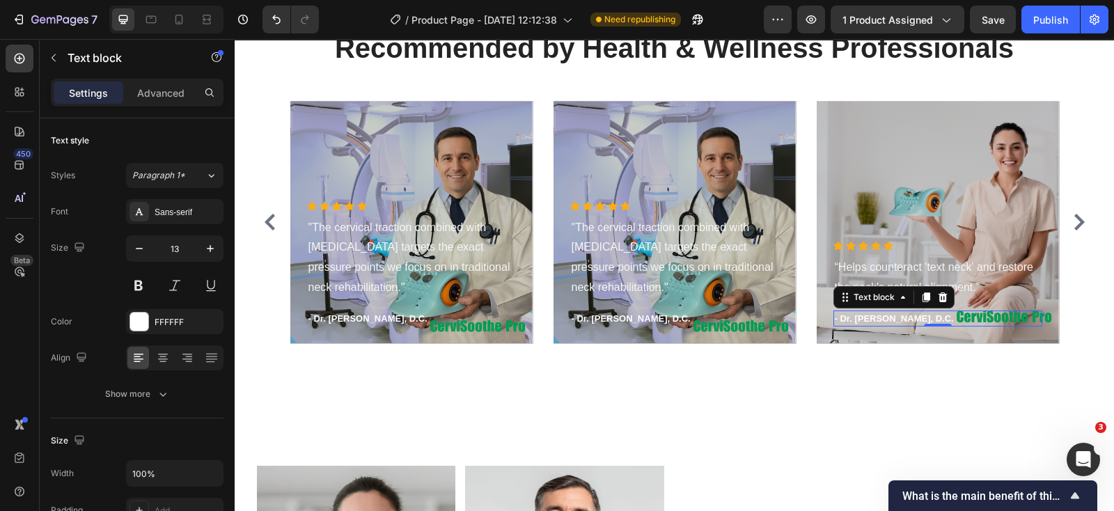
click at [894, 320] on p "- Dr. Michael Rodriguez, D.C." at bounding box center [938, 319] width 206 height 14
click at [850, 319] on p "- Dr. Sarah Chen, Physical Therapist" at bounding box center [938, 319] width 206 height 14
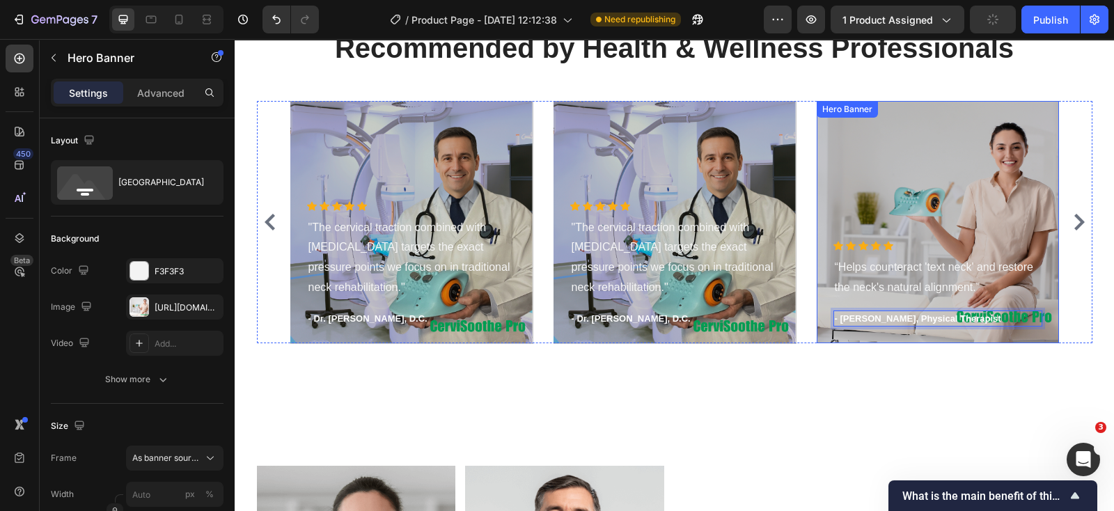
click at [968, 143] on div "Overlay" at bounding box center [938, 222] width 242 height 242
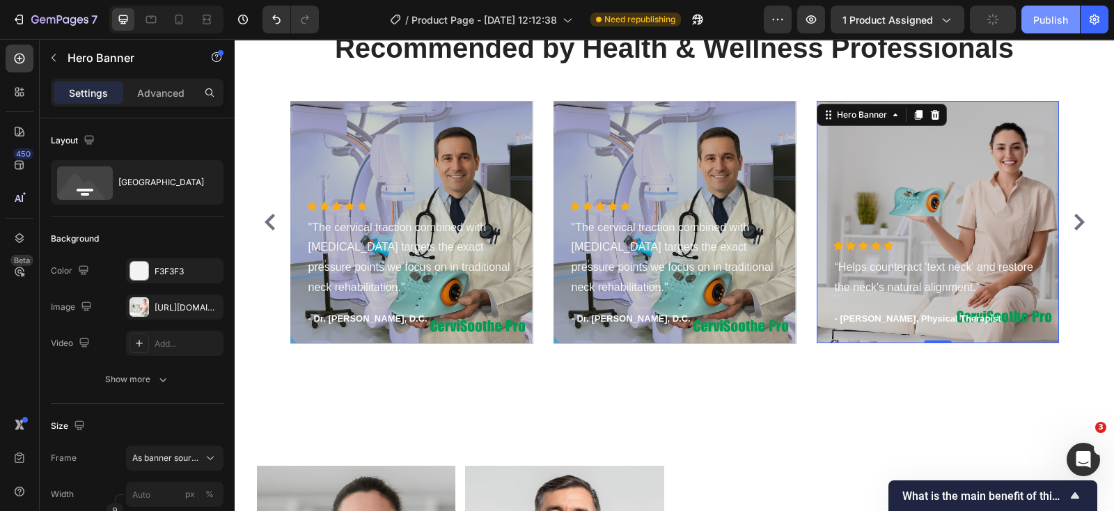
click at [1042, 20] on div "Publish" at bounding box center [1050, 20] width 35 height 15
click at [914, 111] on icon at bounding box center [918, 115] width 8 height 10
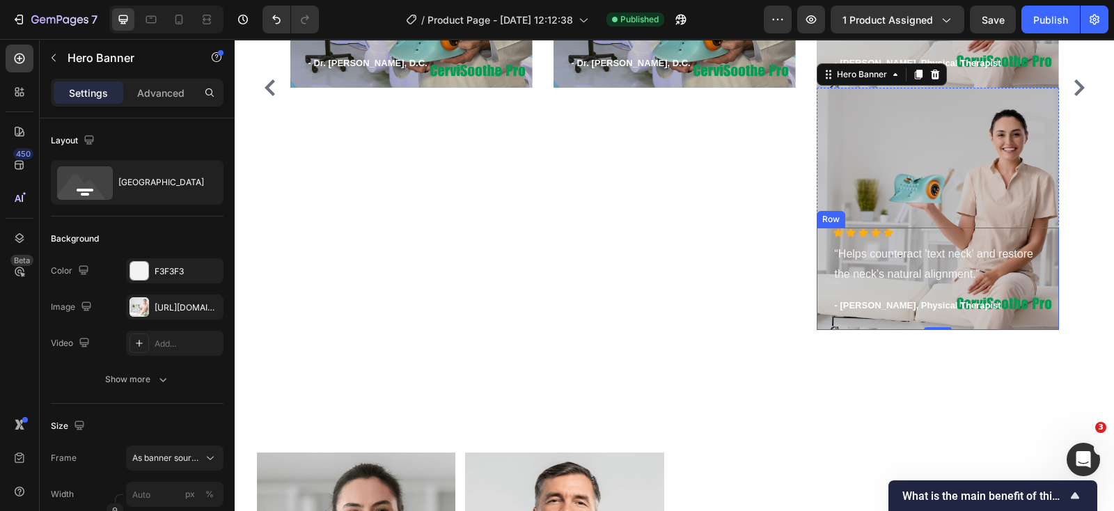
scroll to position [4720, 0]
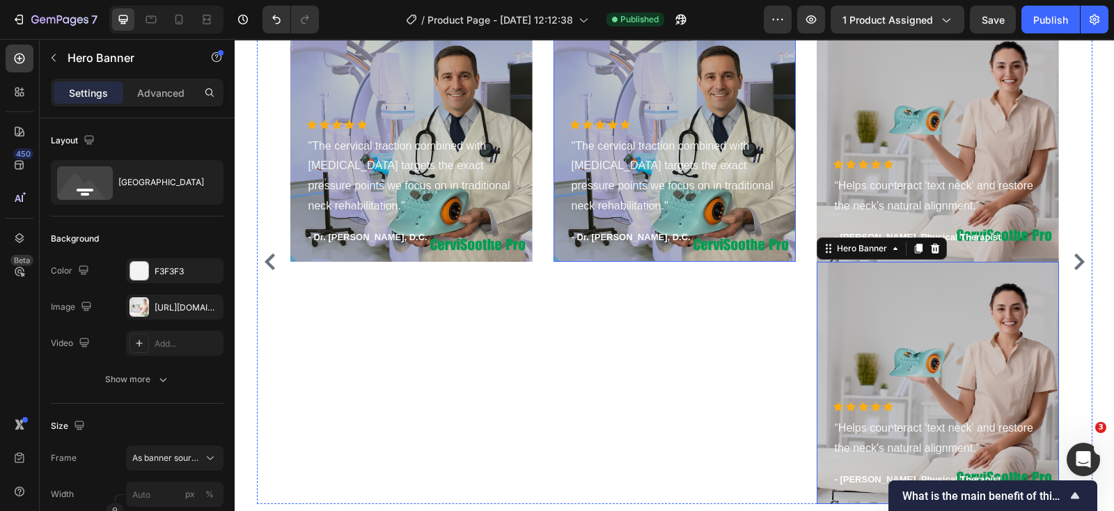
click at [750, 81] on div "Overlay" at bounding box center [675, 140] width 242 height 242
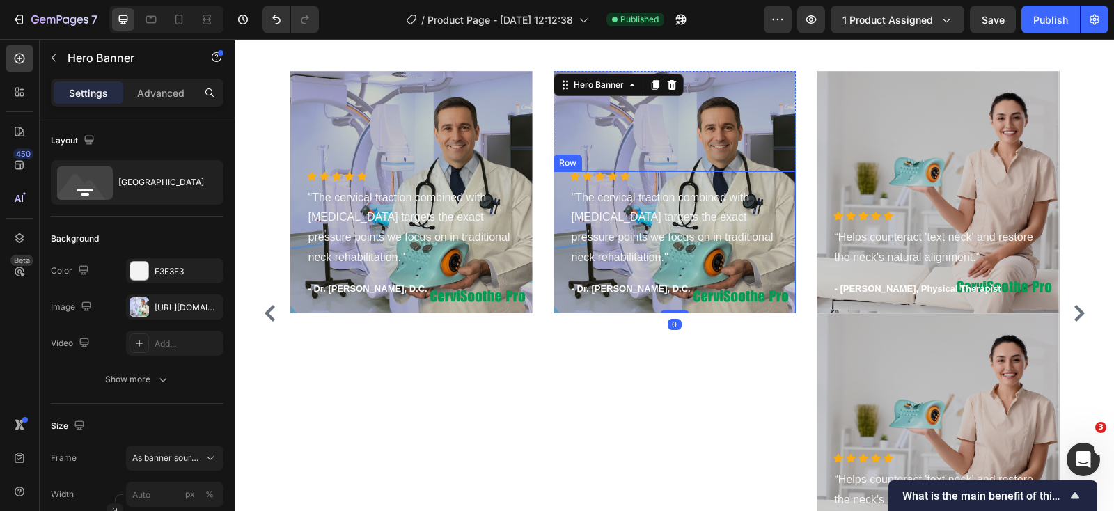
scroll to position [4633, 0]
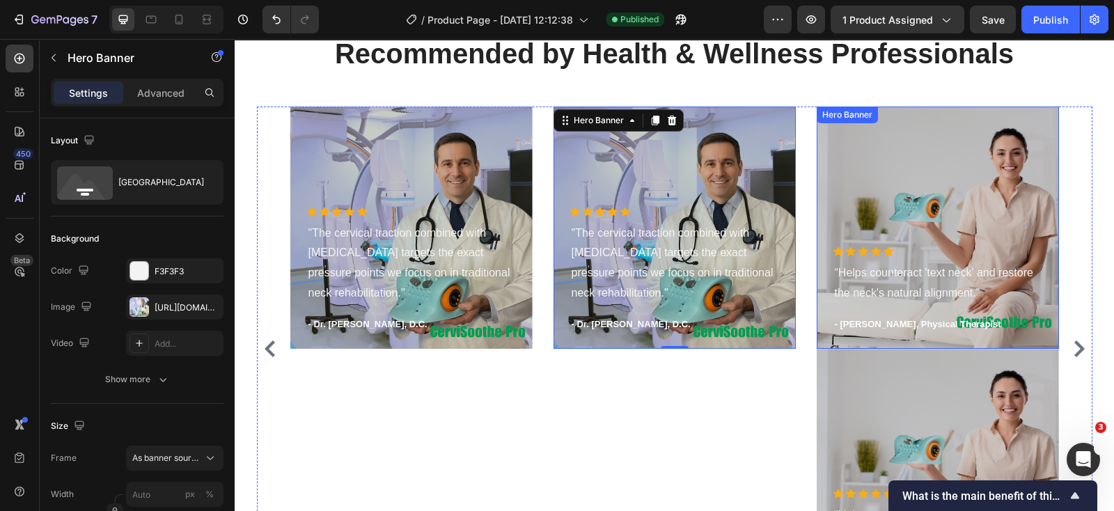
click at [922, 159] on div "Overlay" at bounding box center [938, 228] width 242 height 242
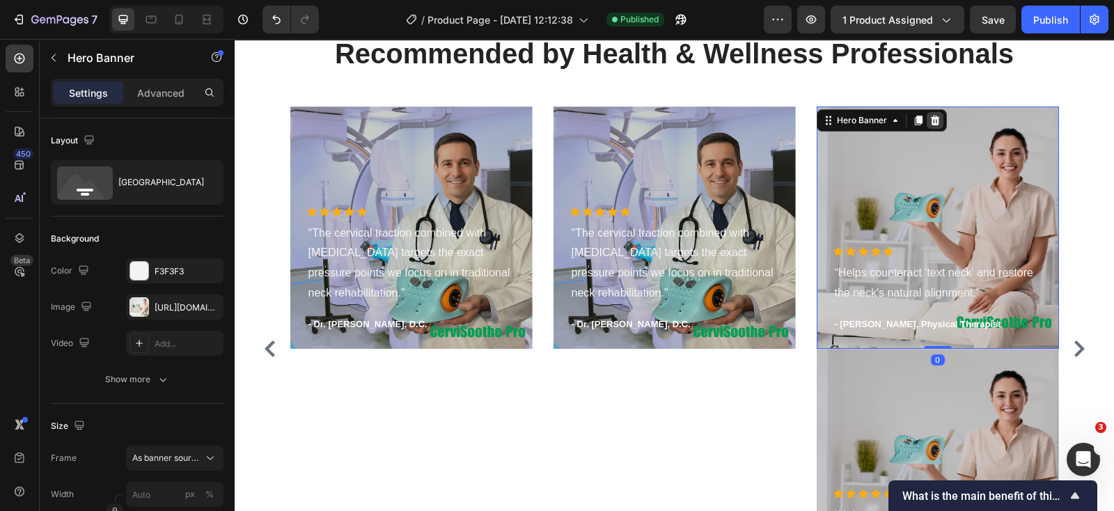
click at [930, 123] on icon at bounding box center [935, 120] width 11 height 11
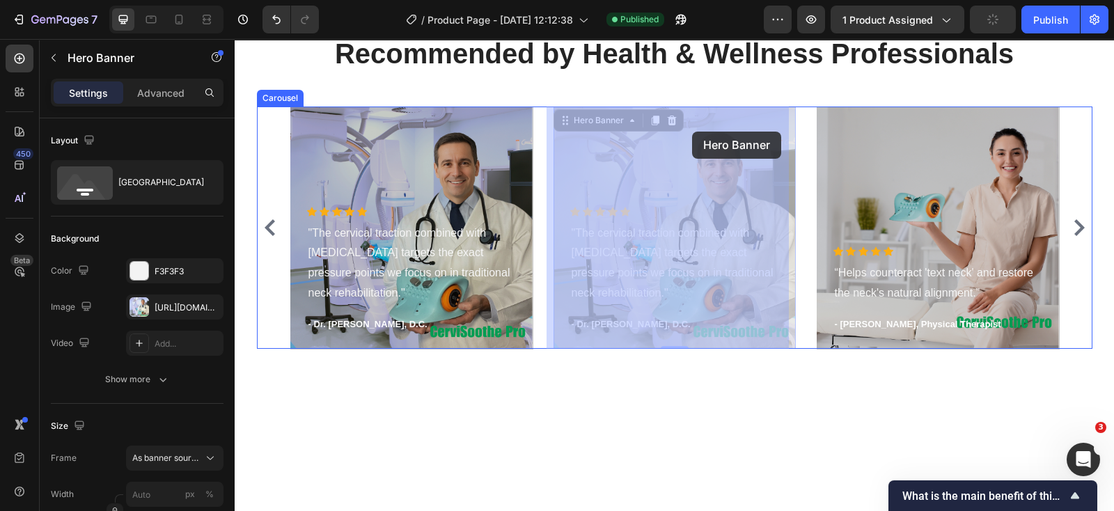
drag, startPoint x: 648, startPoint y: 134, endPoint x: 692, endPoint y: 132, distance: 44.6
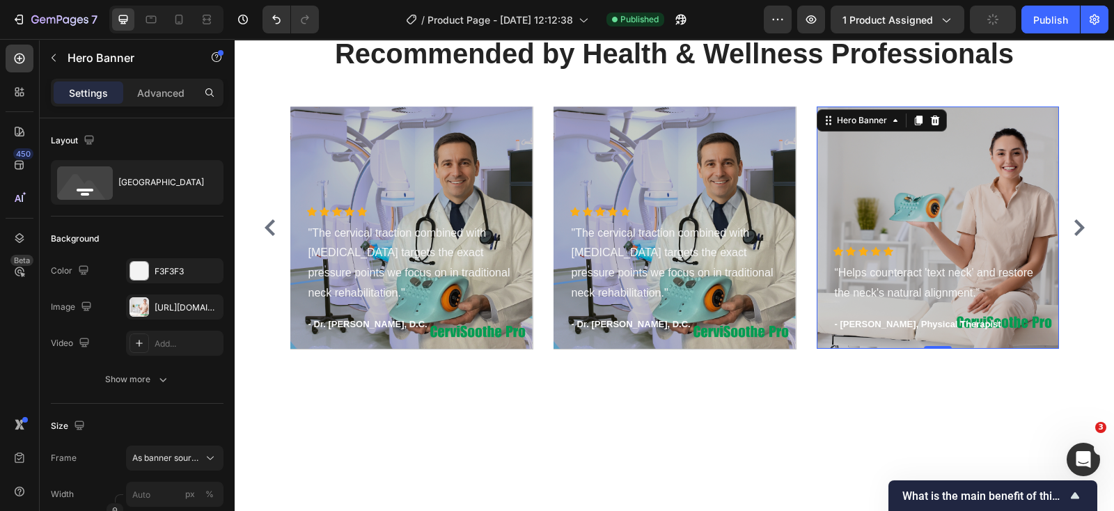
click at [1027, 120] on div "Overlay" at bounding box center [938, 228] width 242 height 242
click at [930, 118] on icon at bounding box center [935, 120] width 11 height 11
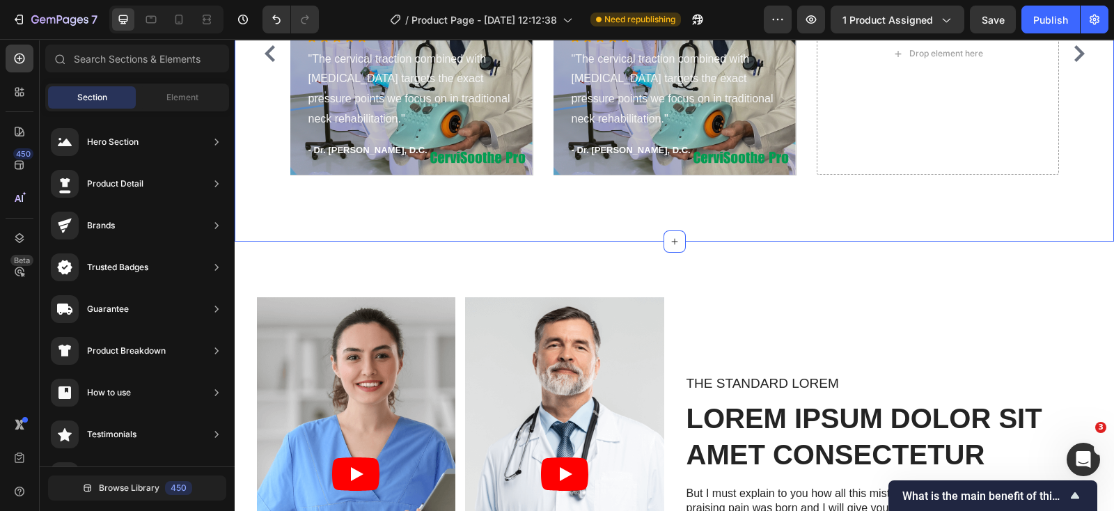
scroll to position [4546, 0]
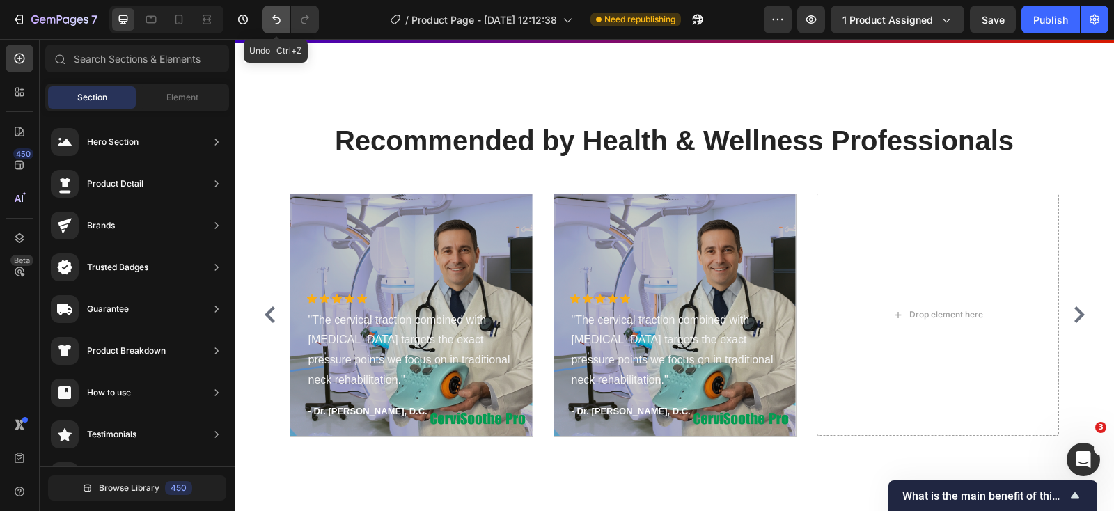
click at [279, 22] on icon "Undo/Redo" at bounding box center [276, 19] width 8 height 9
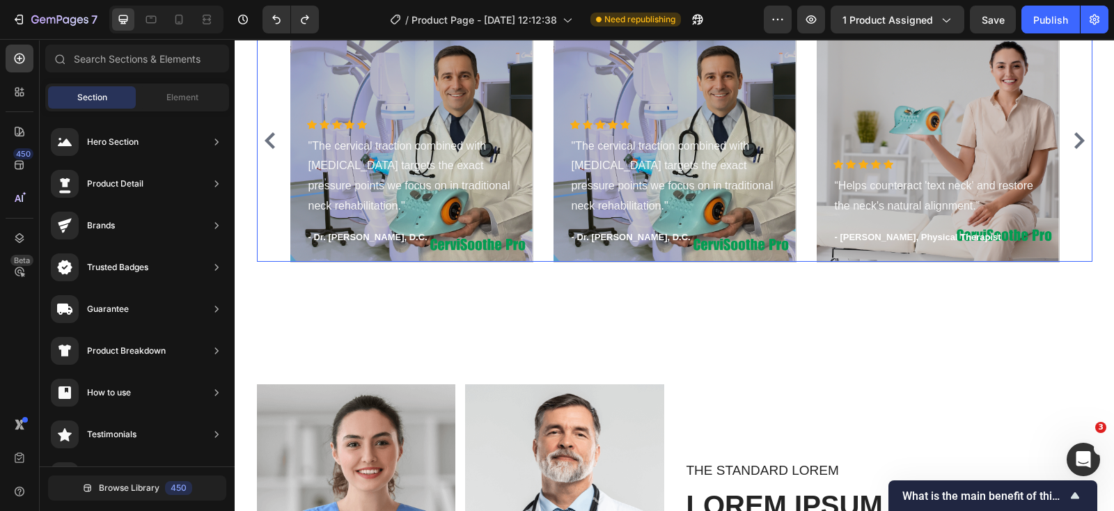
scroll to position [4633, 0]
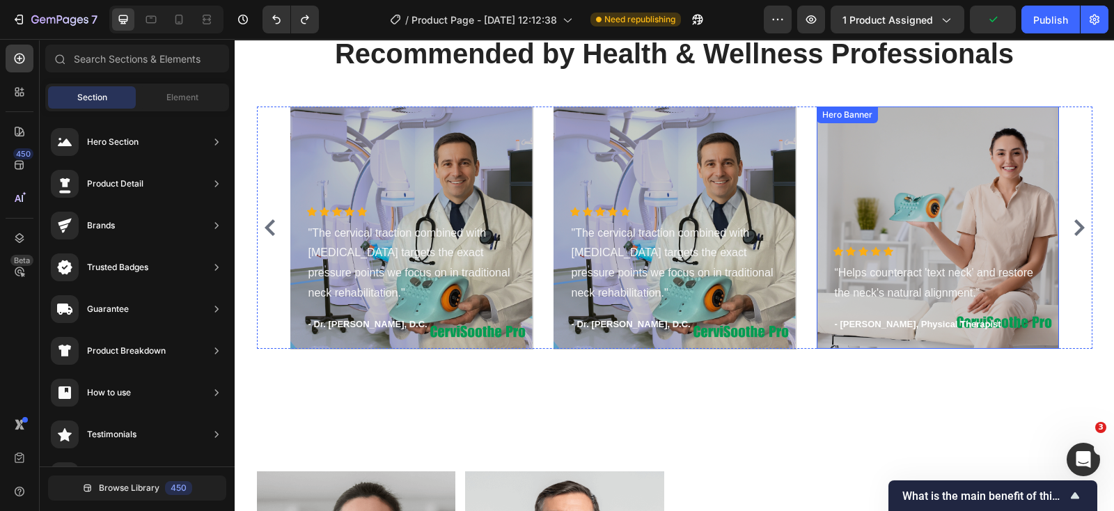
click at [1021, 125] on div "Overlay" at bounding box center [938, 228] width 242 height 242
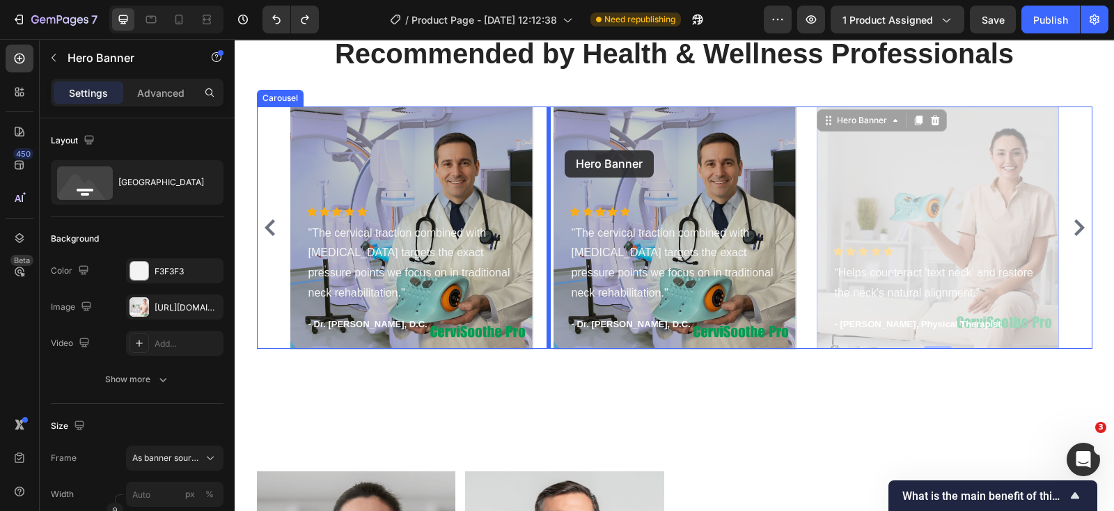
drag, startPoint x: 822, startPoint y: 124, endPoint x: 565, endPoint y: 150, distance: 258.3
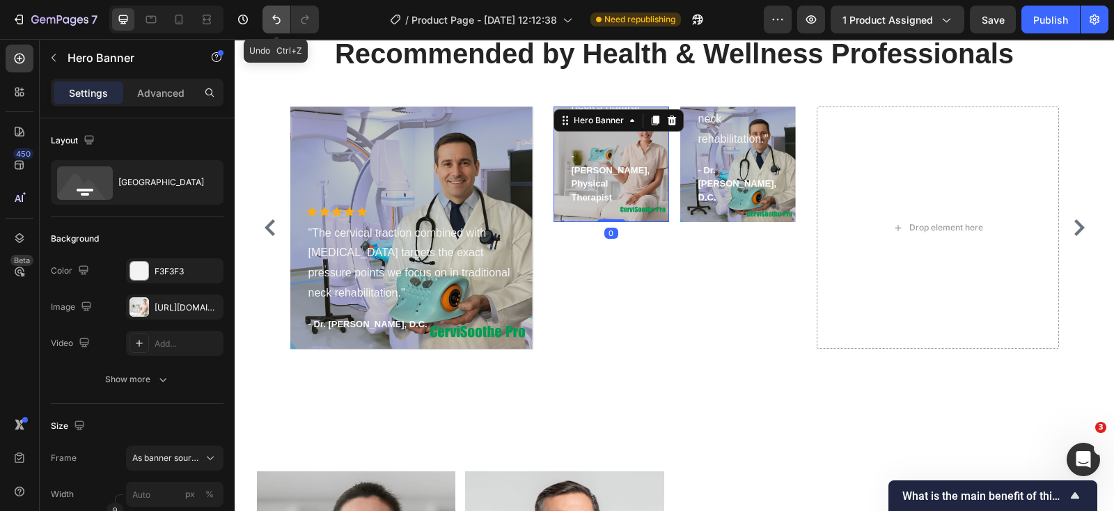
click at [267, 22] on button "Undo/Redo" at bounding box center [277, 20] width 28 height 28
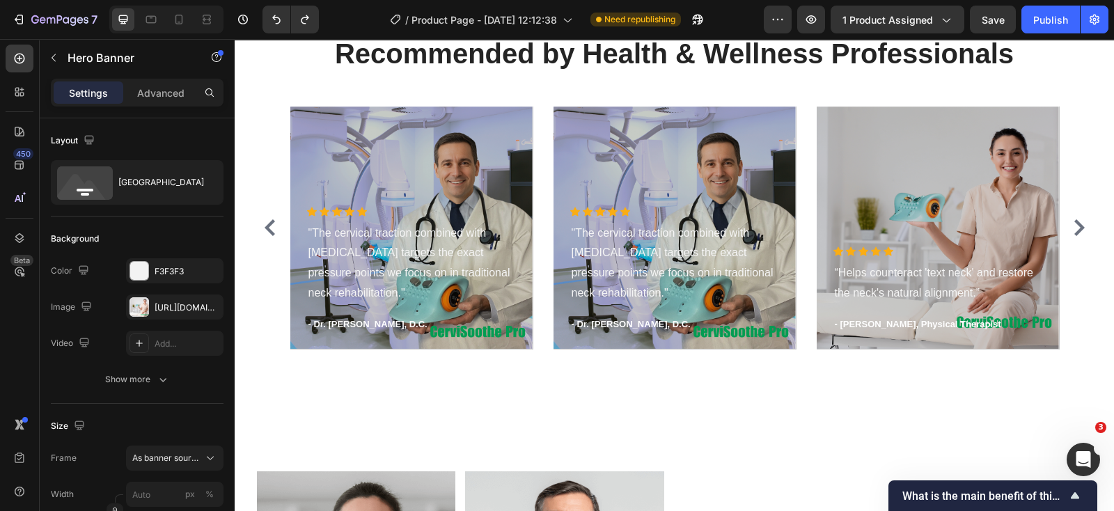
click at [916, 155] on div "Overlay" at bounding box center [938, 228] width 242 height 242
click at [725, 166] on div "Overlay" at bounding box center [675, 228] width 242 height 242
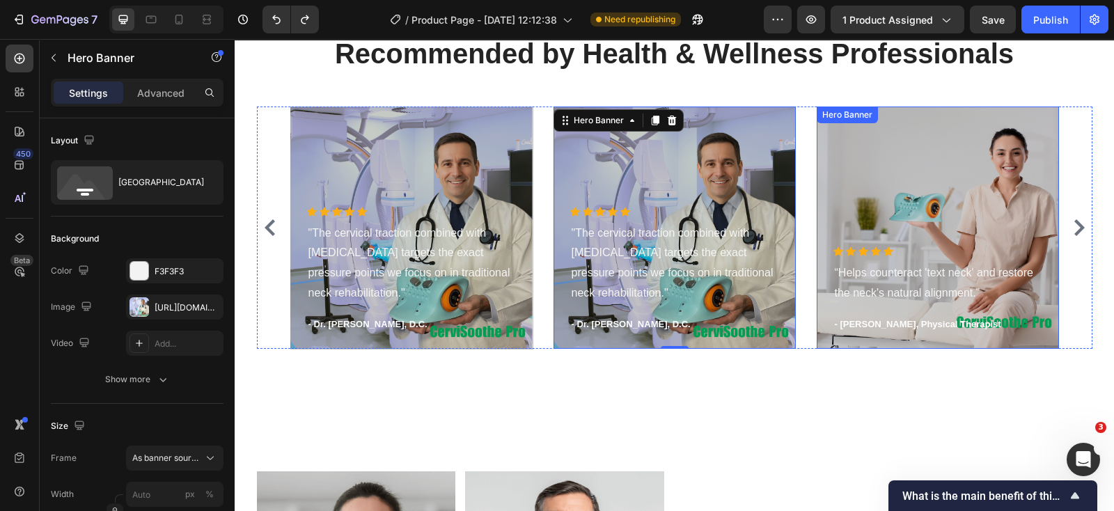
click at [872, 134] on div "Overlay" at bounding box center [938, 228] width 242 height 242
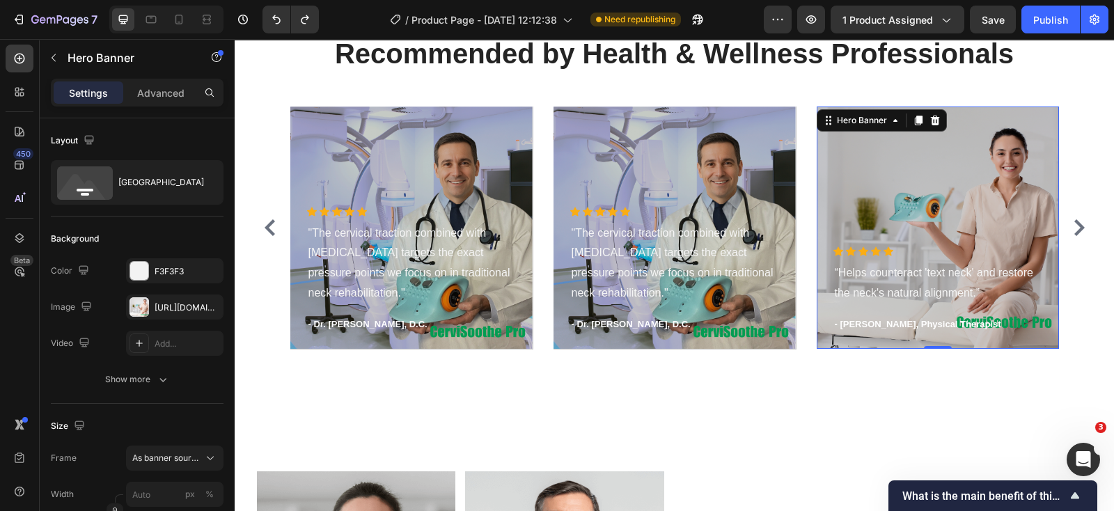
click at [1025, 120] on div "Overlay" at bounding box center [938, 228] width 242 height 242
click at [914, 118] on icon at bounding box center [918, 121] width 8 height 10
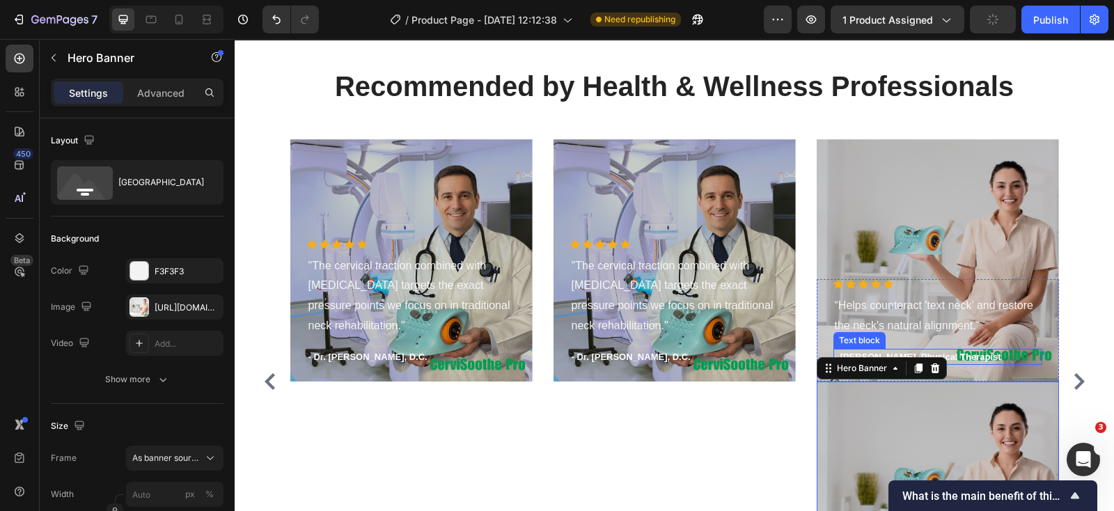
scroll to position [4546, 0]
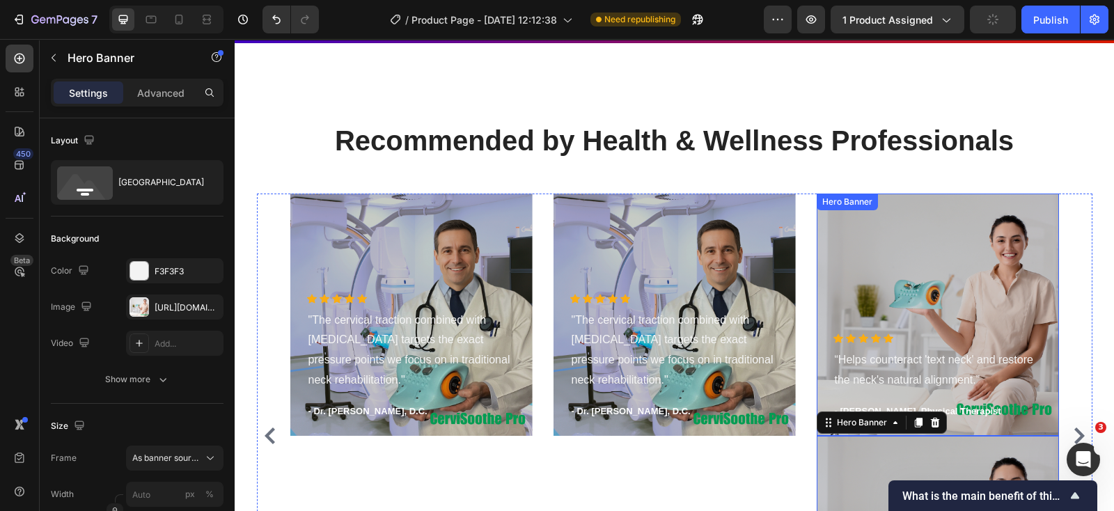
click at [1006, 214] on div "Overlay" at bounding box center [938, 315] width 242 height 242
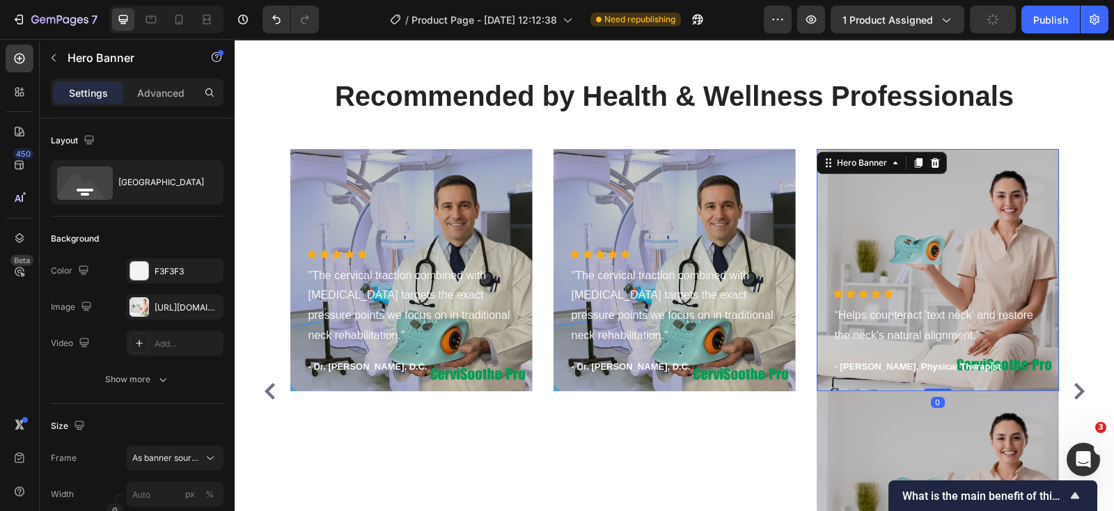
click at [1037, 202] on div "Overlay" at bounding box center [938, 270] width 242 height 242
click at [927, 171] on div at bounding box center [935, 163] width 17 height 17
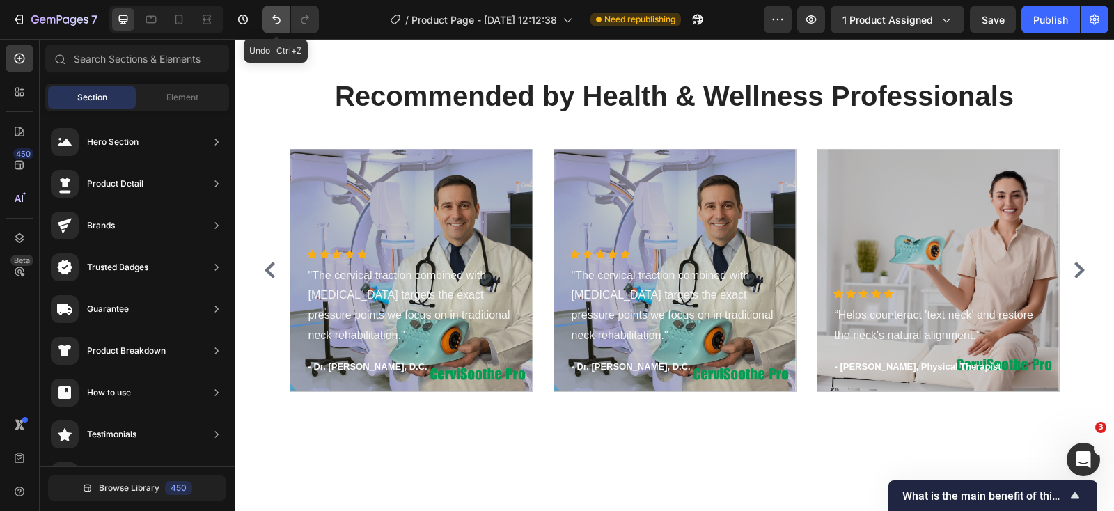
click at [278, 21] on icon "Undo/Redo" at bounding box center [276, 20] width 14 height 14
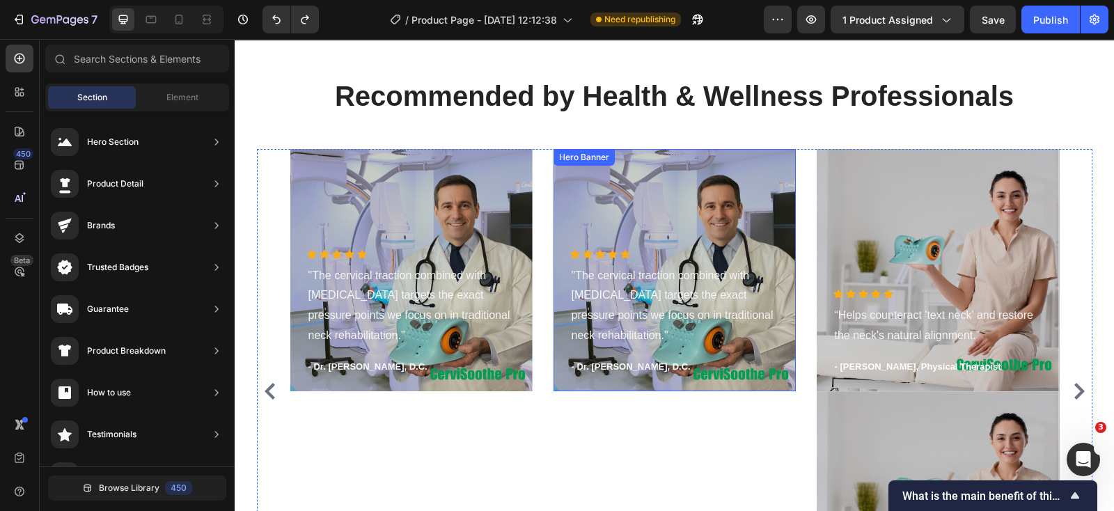
click at [771, 209] on div "Overlay" at bounding box center [675, 270] width 242 height 242
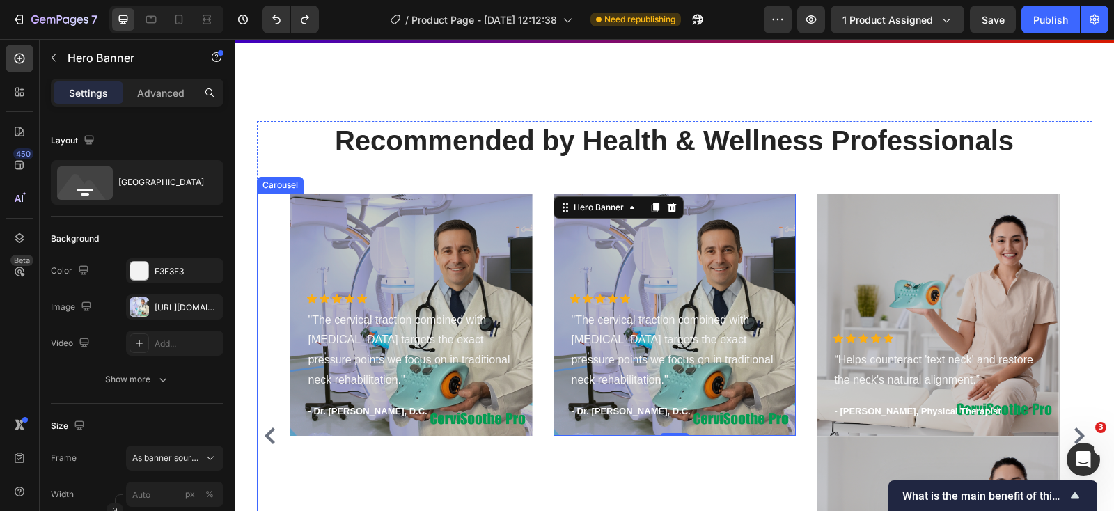
scroll to position [4633, 0]
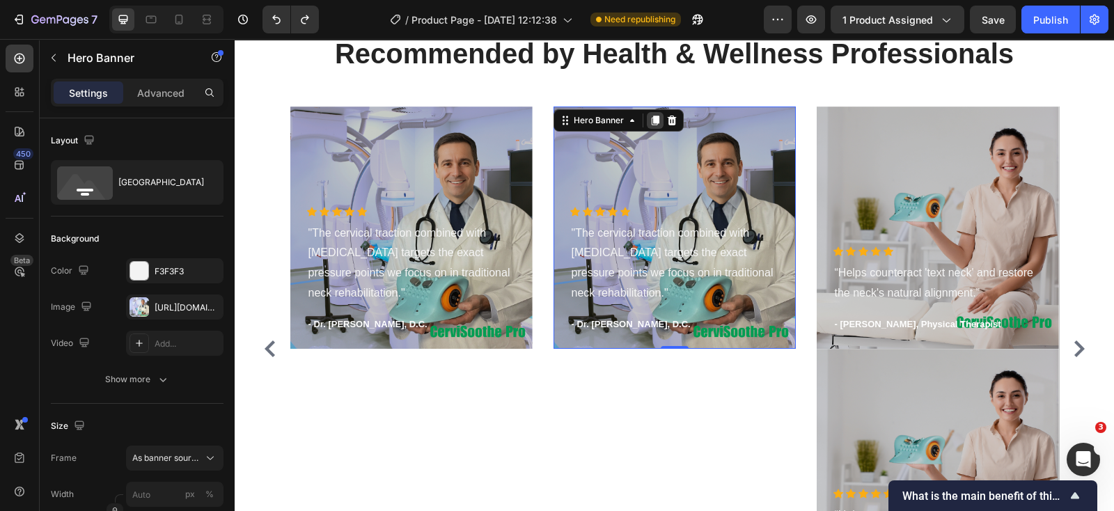
click at [651, 118] on icon at bounding box center [655, 121] width 8 height 10
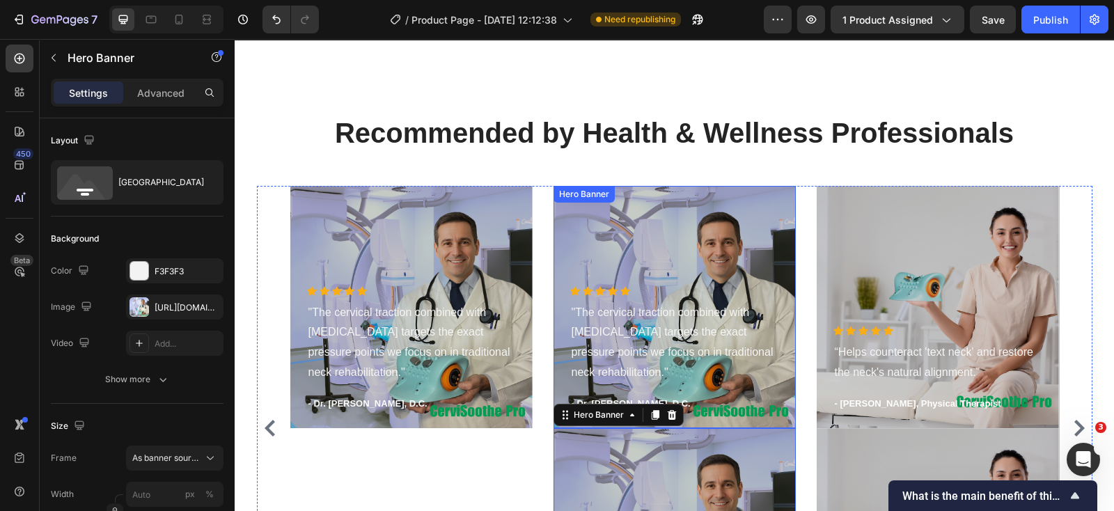
scroll to position [4546, 0]
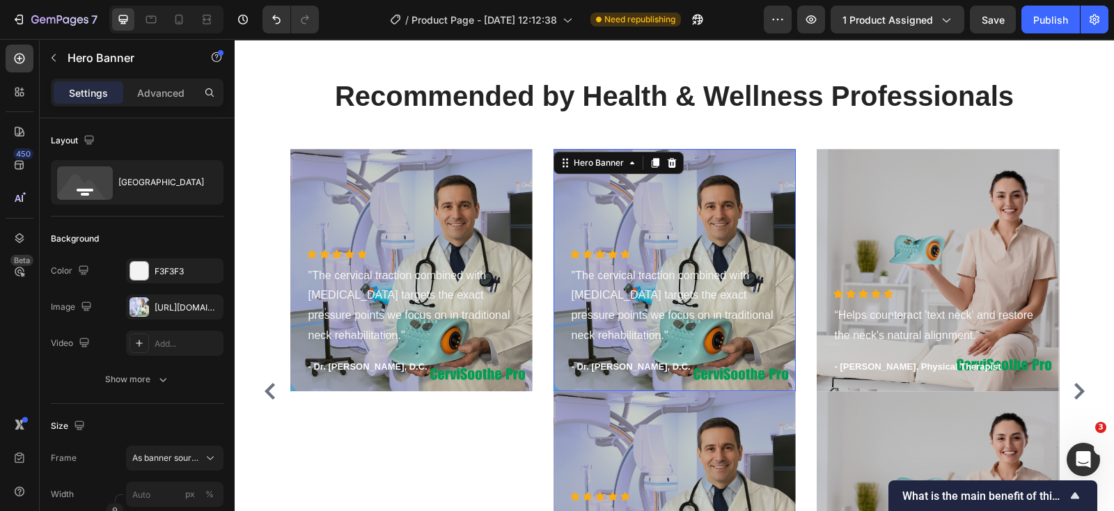
click at [780, 208] on div "Overlay" at bounding box center [675, 270] width 242 height 242
click at [667, 168] on icon at bounding box center [671, 163] width 9 height 10
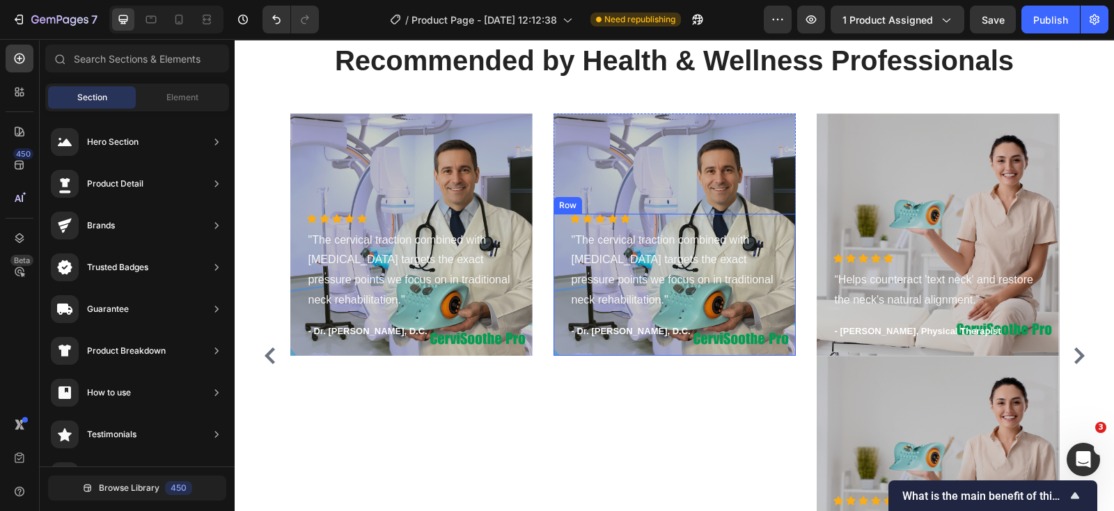
scroll to position [4633, 0]
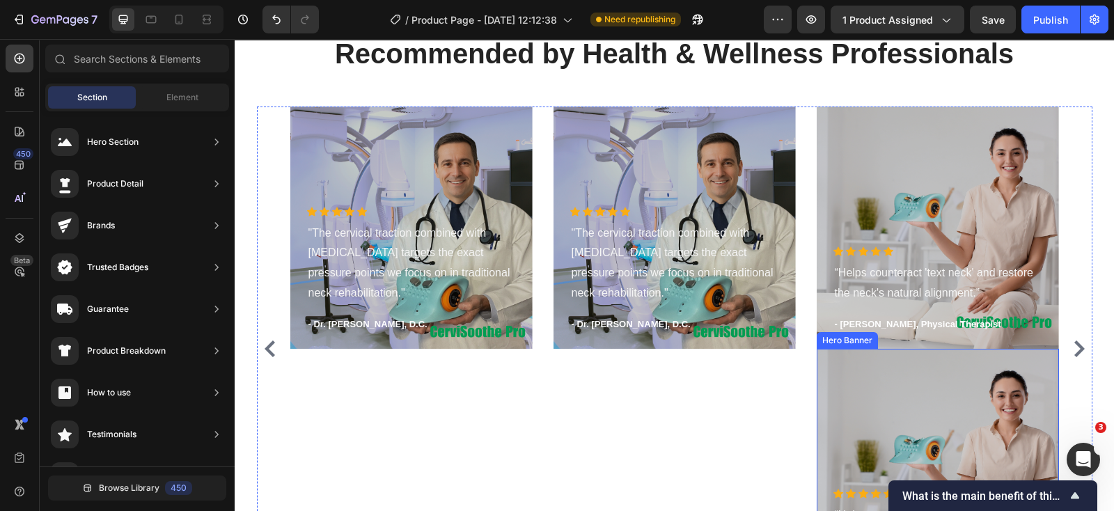
click at [1034, 363] on div "Overlay" at bounding box center [938, 470] width 242 height 242
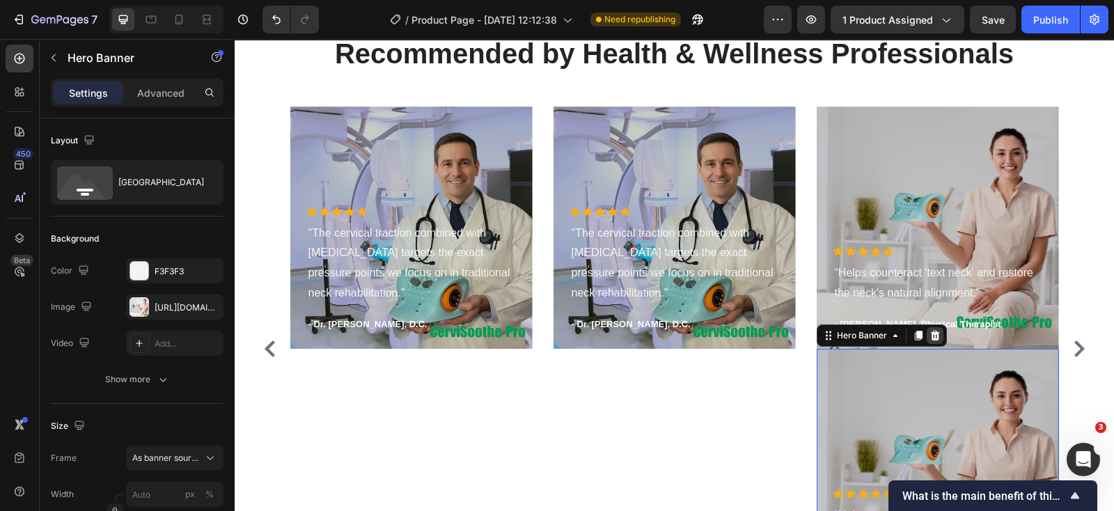
click at [930, 331] on icon at bounding box center [934, 336] width 9 height 10
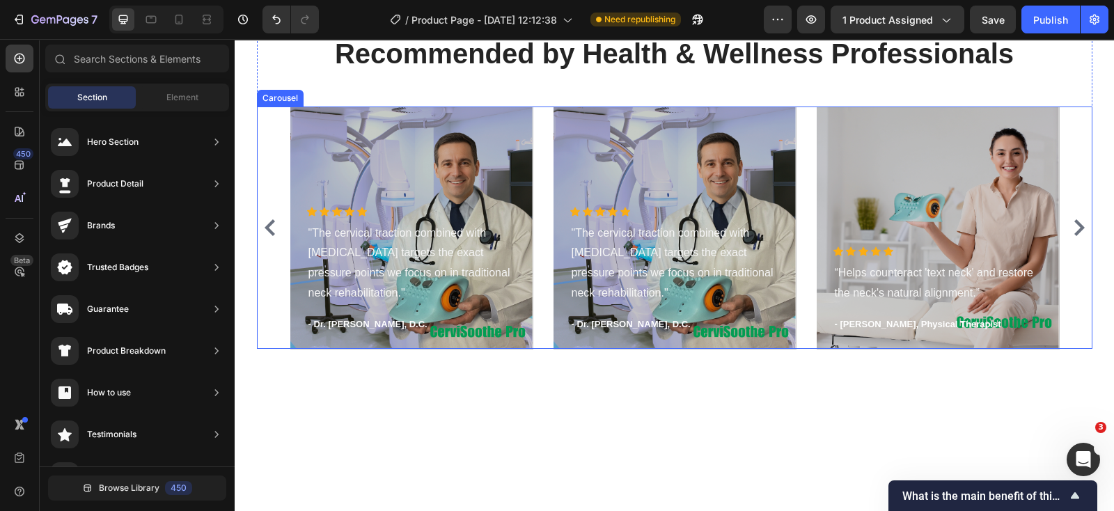
click at [1061, 126] on div "Icon Icon Icon Icon Icon Icon List Hoz "The cervical traction combined with hea…" at bounding box center [675, 228] width 836 height 242
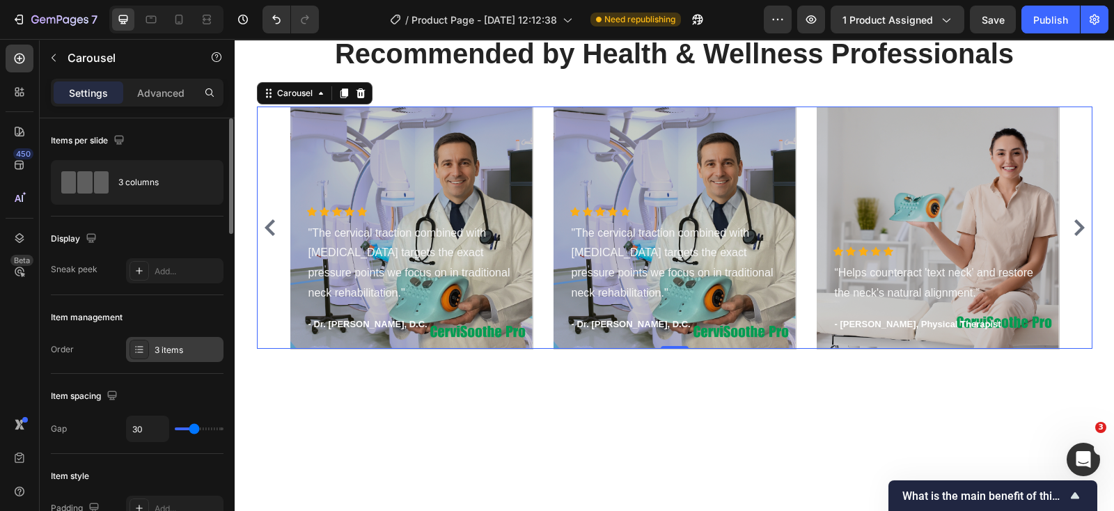
click at [160, 350] on div "3 items" at bounding box center [187, 350] width 65 height 13
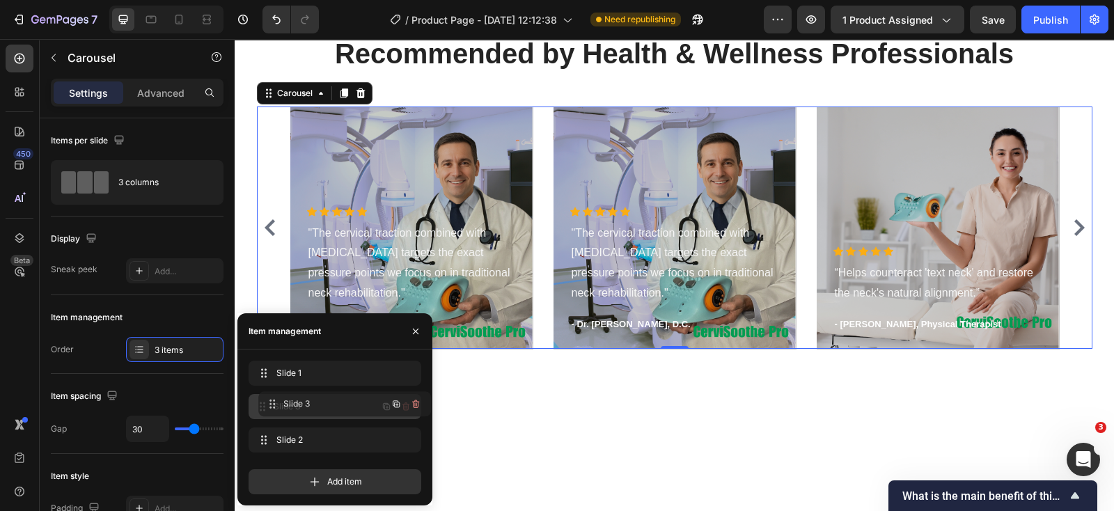
drag, startPoint x: 262, startPoint y: 437, endPoint x: 221, endPoint y: 317, distance: 127.1
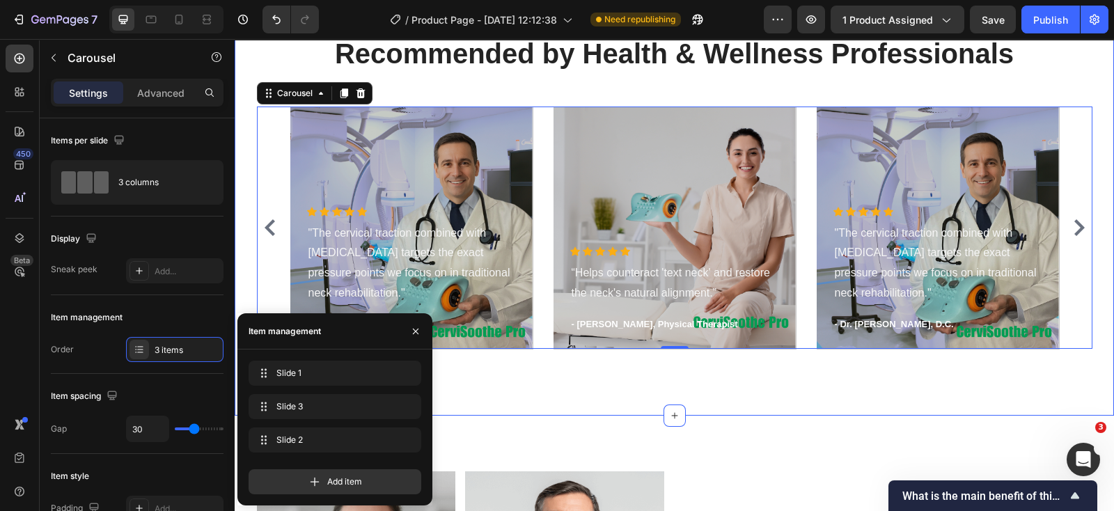
scroll to position [4546, 0]
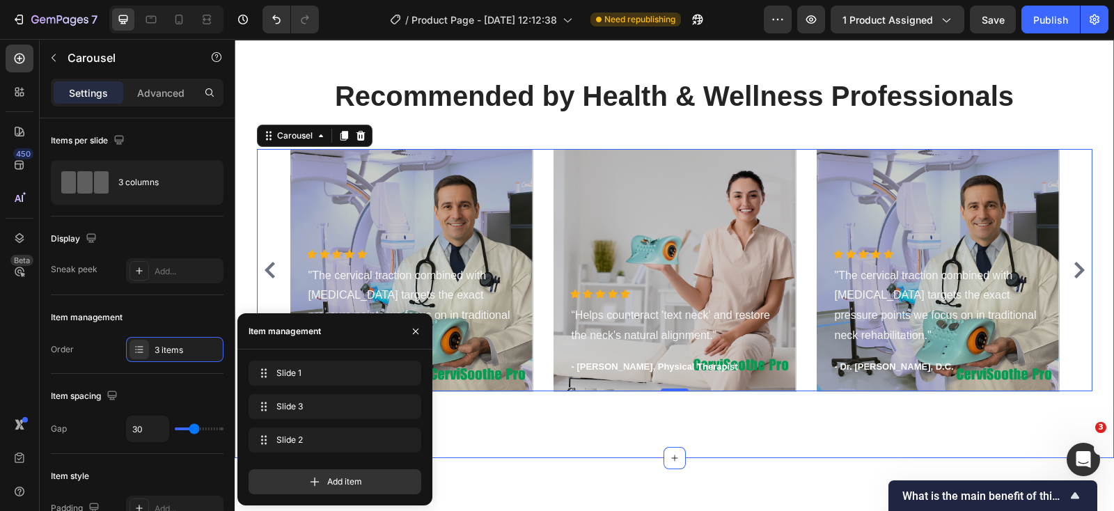
click at [796, 102] on div "Recommended by Health & Wellness Professionals Heading Icon Icon Icon Icon Icon…" at bounding box center [674, 239] width 879 height 437
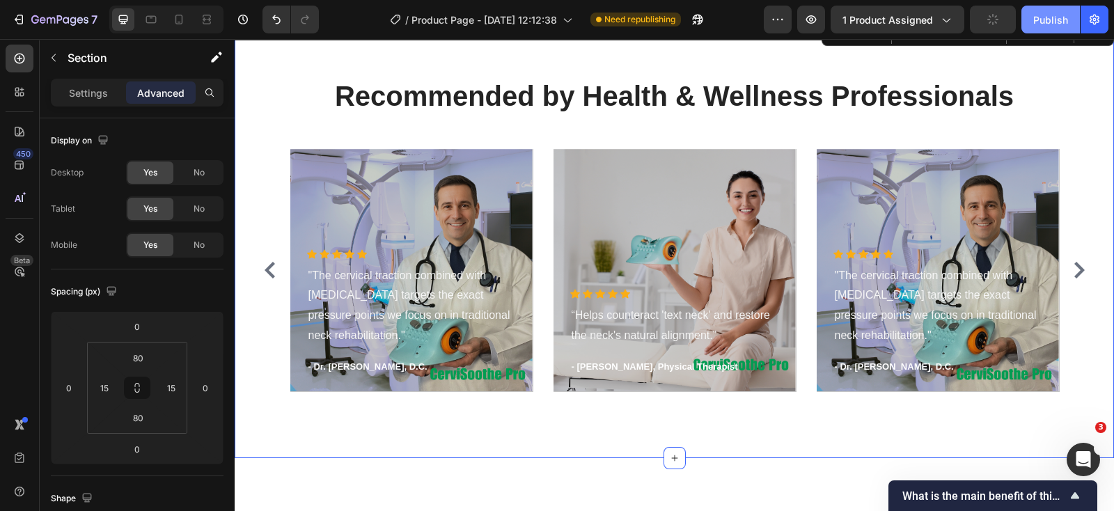
click at [1053, 21] on div "Publish" at bounding box center [1050, 20] width 35 height 15
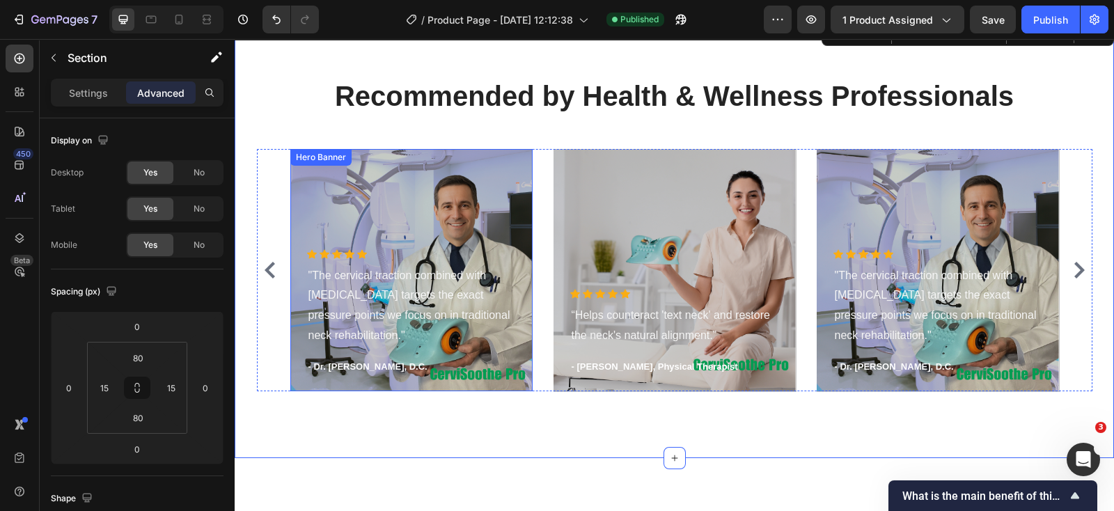
click at [477, 228] on div "Overlay" at bounding box center [411, 270] width 242 height 242
